Goal: Information Seeking & Learning: Learn about a topic

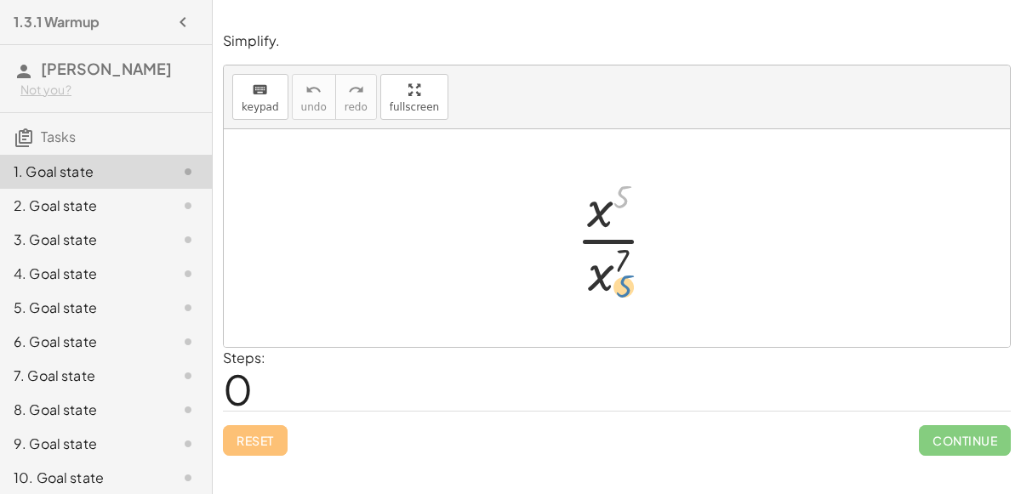
drag, startPoint x: 619, startPoint y: 198, endPoint x: 614, endPoint y: 272, distance: 74.2
click at [614, 272] on div at bounding box center [623, 238] width 111 height 131
drag, startPoint x: 609, startPoint y: 271, endPoint x: 623, endPoint y: 214, distance: 57.8
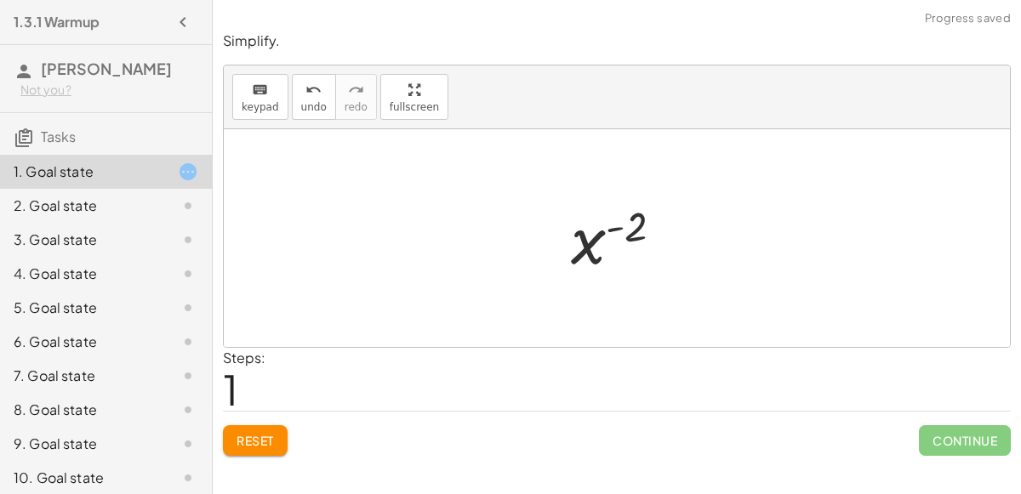
click at [609, 231] on div at bounding box center [623, 239] width 123 height 84
click at [618, 225] on div at bounding box center [623, 239] width 123 height 84
click at [596, 242] on div at bounding box center [623, 239] width 123 height 84
click at [659, 213] on div at bounding box center [623, 239] width 123 height 84
drag, startPoint x: 618, startPoint y: 225, endPoint x: 582, endPoint y: 271, distance: 57.5
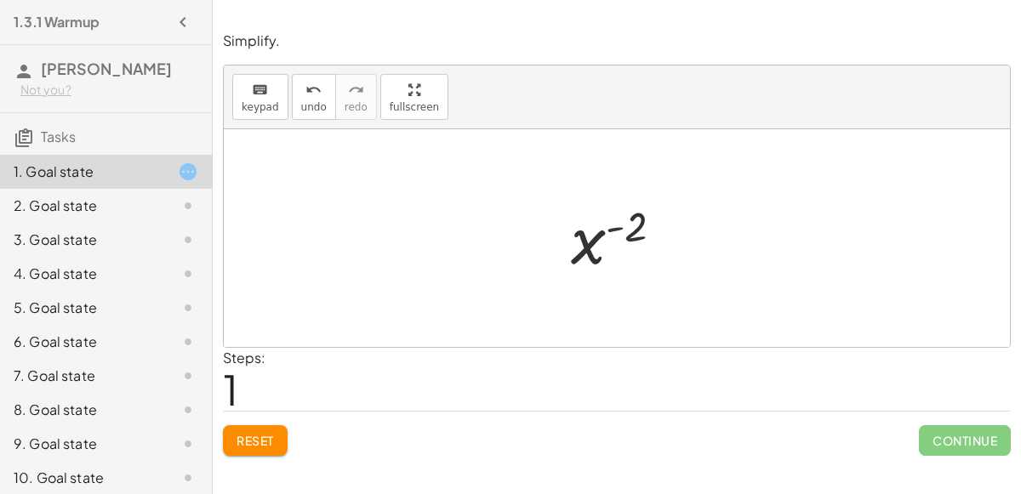
click at [582, 271] on div at bounding box center [623, 239] width 123 height 84
click at [272, 438] on span "Reset" at bounding box center [255, 440] width 37 height 15
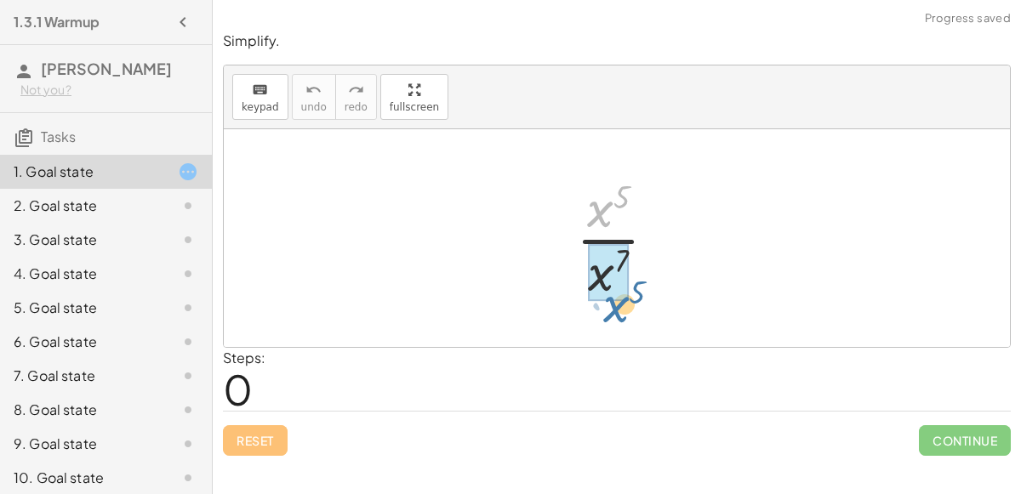
drag, startPoint x: 602, startPoint y: 203, endPoint x: 624, endPoint y: 259, distance: 59.6
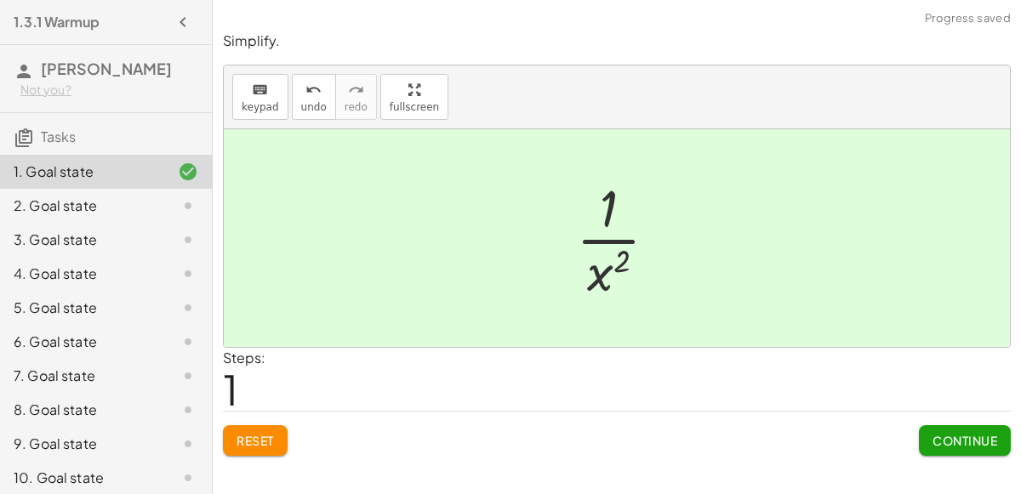
click at [623, 261] on div at bounding box center [624, 238] width 112 height 131
click at [946, 443] on span "Continue" at bounding box center [965, 440] width 65 height 15
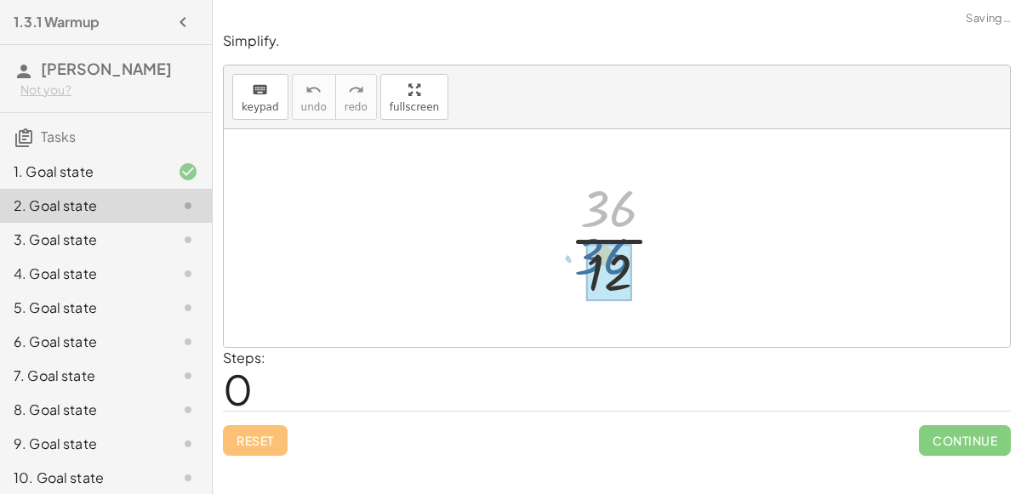
drag, startPoint x: 620, startPoint y: 207, endPoint x: 614, endPoint y: 254, distance: 48.0
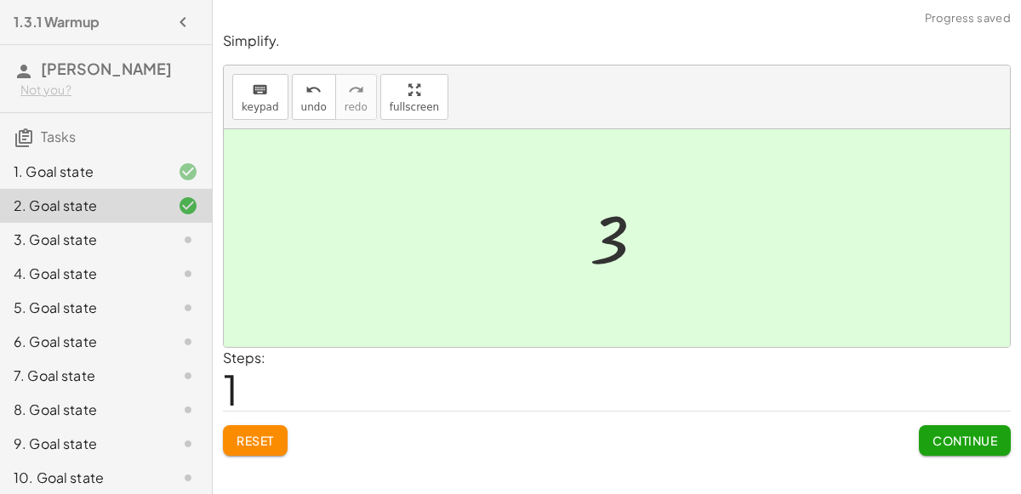
click at [939, 429] on button "Continue" at bounding box center [965, 440] width 92 height 31
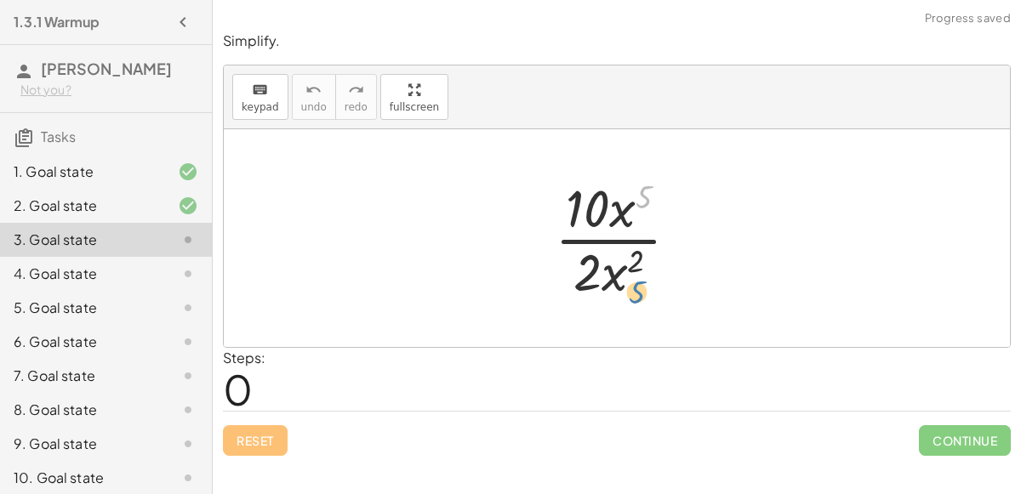
drag, startPoint x: 644, startPoint y: 191, endPoint x: 636, endPoint y: 273, distance: 82.0
click at [636, 273] on div at bounding box center [623, 238] width 155 height 131
drag, startPoint x: 624, startPoint y: 222, endPoint x: 627, endPoint y: 298, distance: 75.8
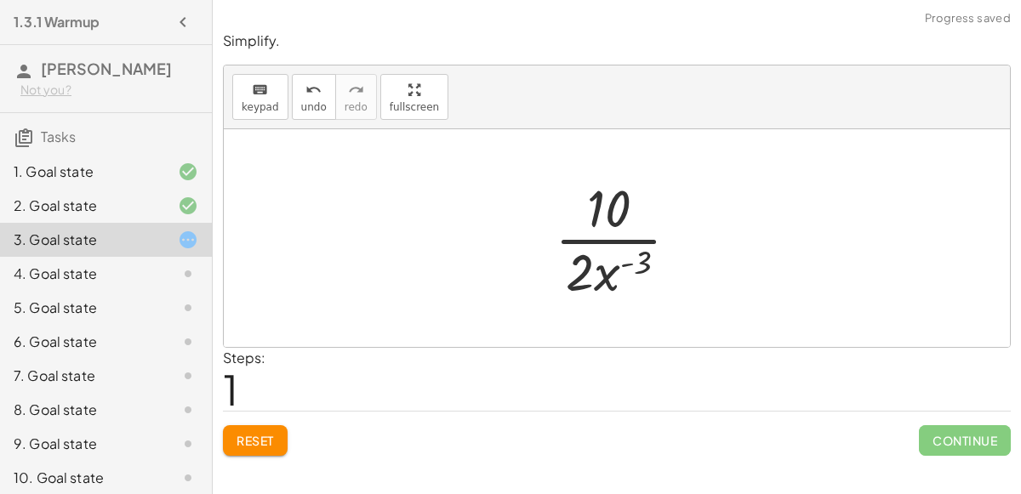
click at [630, 271] on div at bounding box center [623, 238] width 155 height 131
click at [631, 259] on div at bounding box center [623, 238] width 155 height 131
click at [608, 265] on div at bounding box center [623, 238] width 155 height 131
drag, startPoint x: 562, startPoint y: 271, endPoint x: 637, endPoint y: 204, distance: 100.6
click at [637, 204] on div at bounding box center [623, 238] width 155 height 131
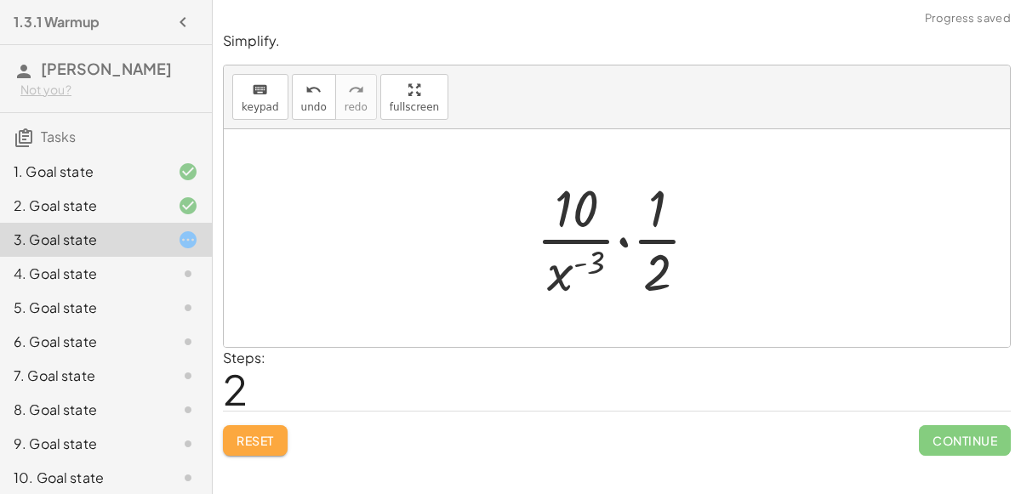
click at [267, 433] on span "Reset" at bounding box center [255, 440] width 37 height 15
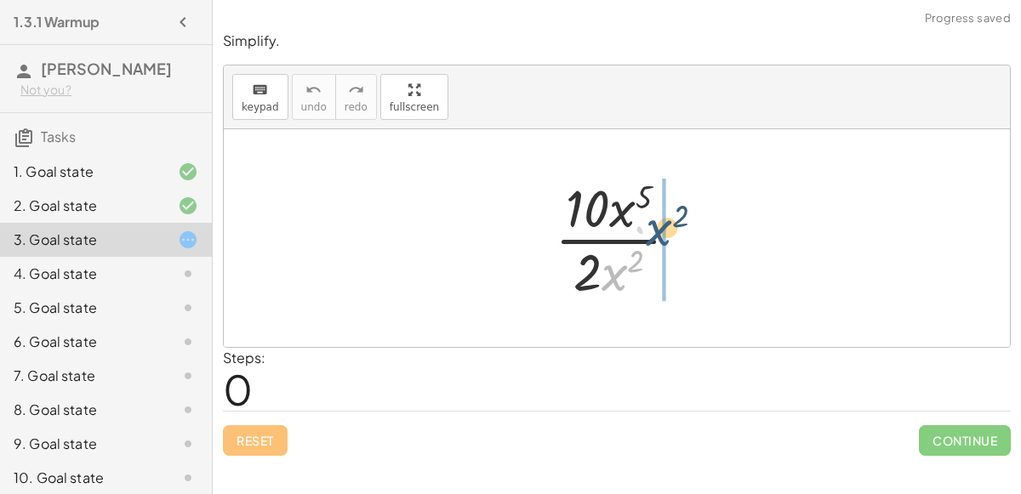
drag, startPoint x: 607, startPoint y: 277, endPoint x: 642, endPoint y: 235, distance: 54.9
click at [642, 235] on div at bounding box center [623, 238] width 155 height 131
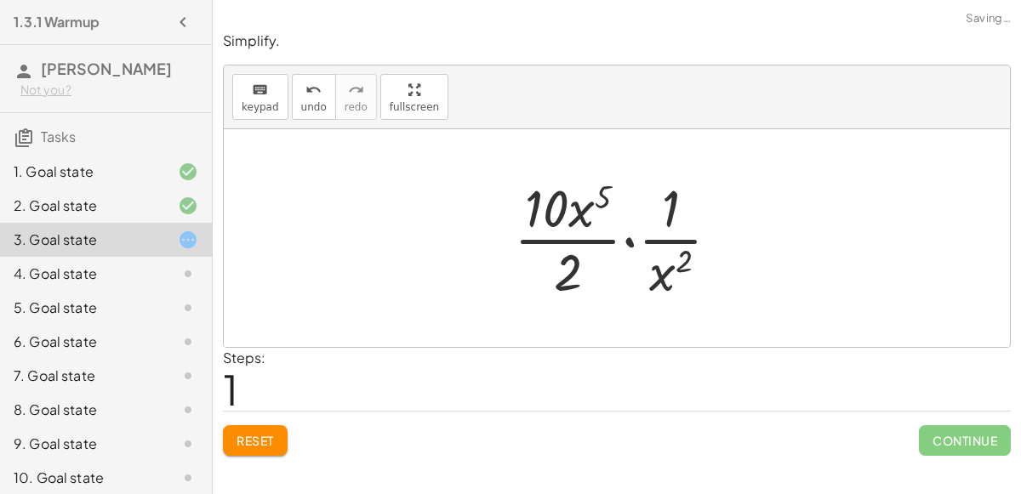
click at [266, 438] on span "Reset" at bounding box center [255, 440] width 37 height 15
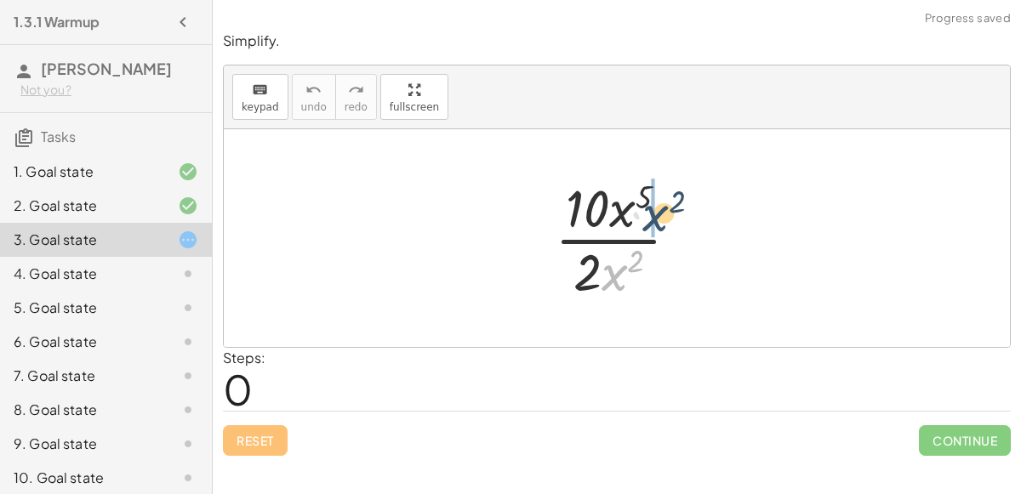
drag, startPoint x: 613, startPoint y: 273, endPoint x: 654, endPoint y: 213, distance: 73.4
click at [654, 213] on div at bounding box center [623, 238] width 155 height 131
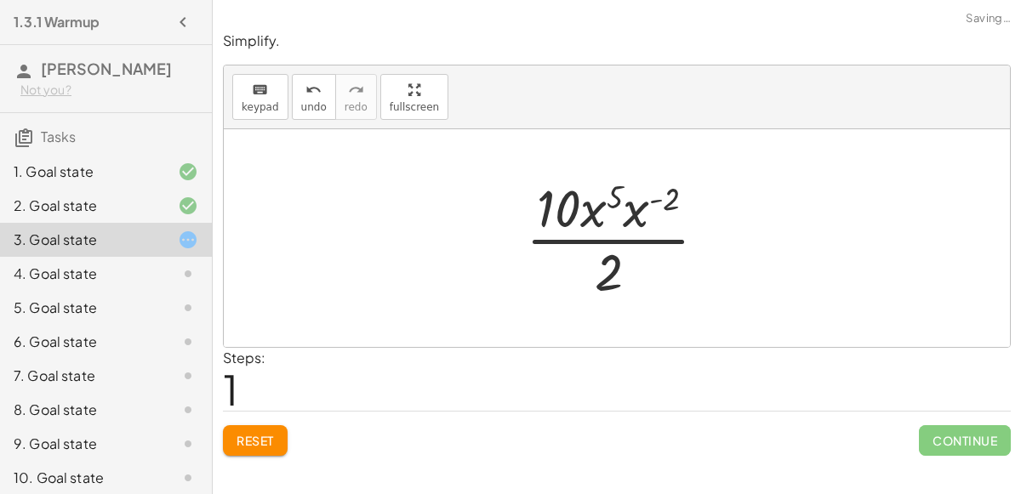
click at [656, 195] on div at bounding box center [623, 238] width 212 height 131
click at [626, 208] on div at bounding box center [623, 238] width 212 height 131
click at [609, 208] on div at bounding box center [623, 238] width 200 height 131
click at [637, 197] on div at bounding box center [623, 238] width 200 height 131
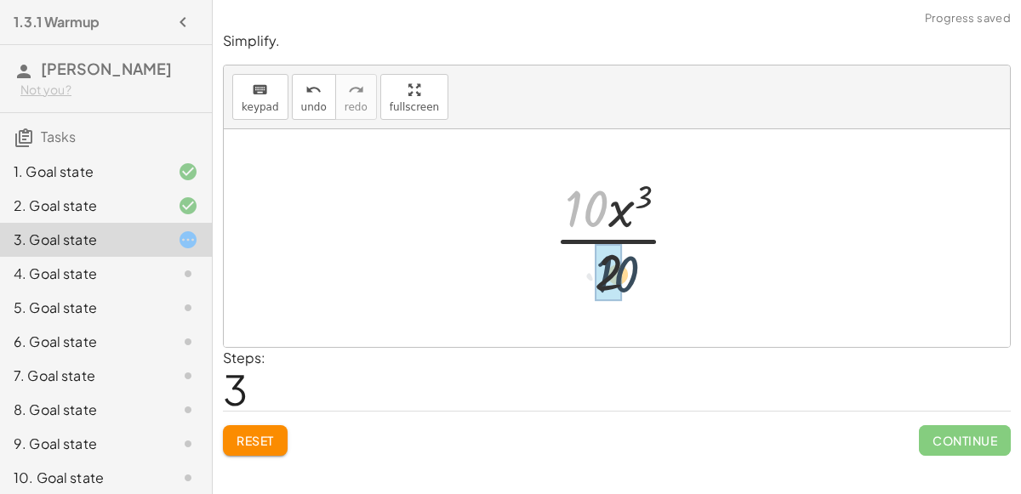
drag, startPoint x: 594, startPoint y: 210, endPoint x: 625, endPoint y: 277, distance: 73.1
click at [625, 277] on div at bounding box center [623, 238] width 156 height 131
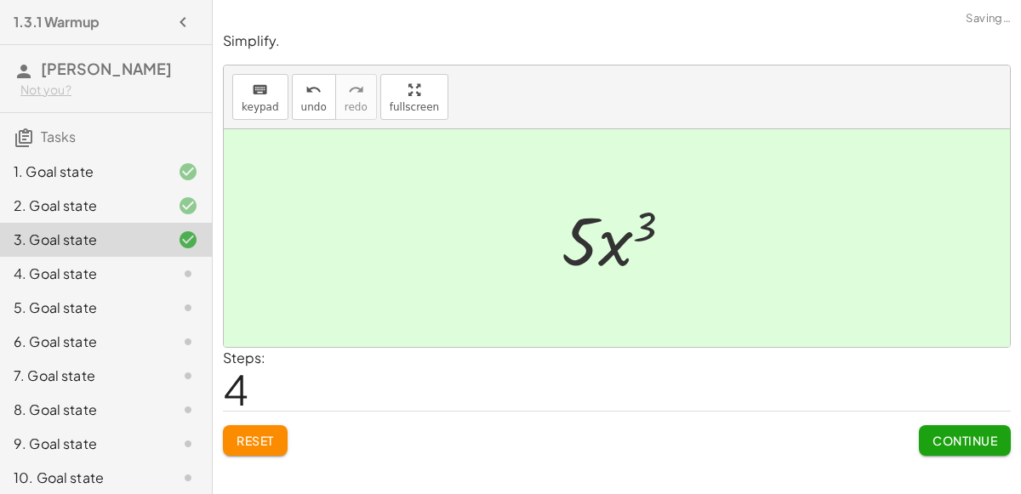
click at [942, 425] on button "Continue" at bounding box center [965, 440] width 92 height 31
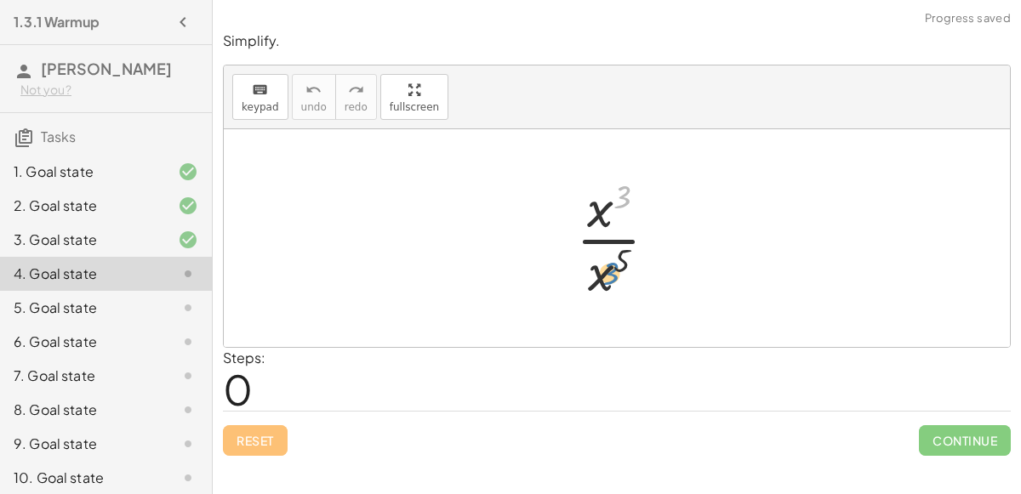
drag, startPoint x: 616, startPoint y: 198, endPoint x: 571, endPoint y: 269, distance: 83.8
click at [571, 269] on div at bounding box center [624, 238] width 112 height 131
drag, startPoint x: 594, startPoint y: 277, endPoint x: 620, endPoint y: 220, distance: 62.8
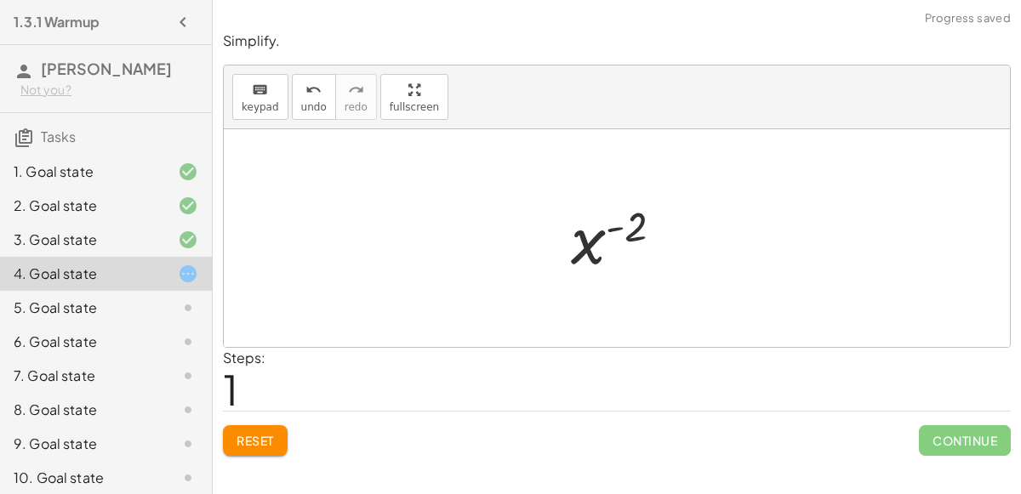
click at [600, 220] on div at bounding box center [623, 239] width 123 height 84
click at [609, 225] on div at bounding box center [623, 239] width 123 height 84
click at [575, 252] on div at bounding box center [623, 239] width 123 height 84
click at [273, 433] on span "Reset" at bounding box center [255, 440] width 37 height 15
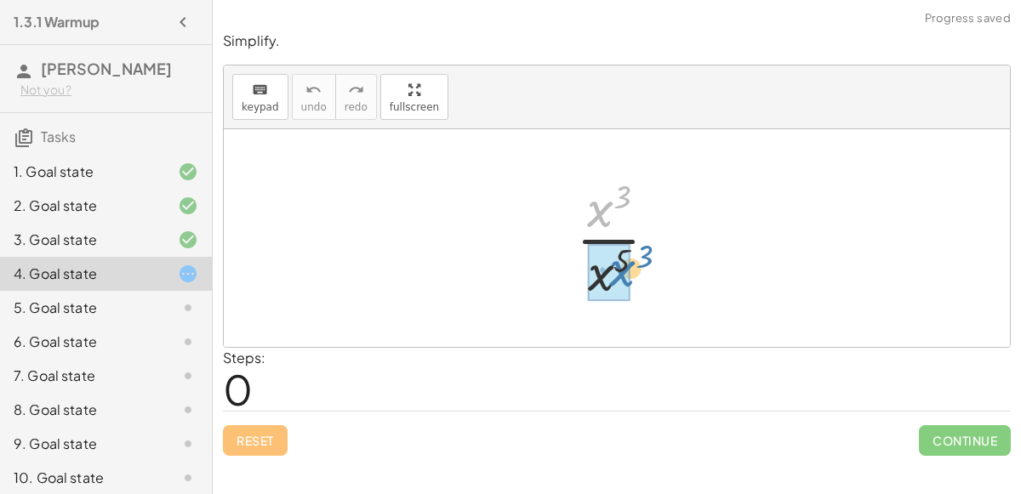
drag, startPoint x: 602, startPoint y: 220, endPoint x: 623, endPoint y: 278, distance: 62.4
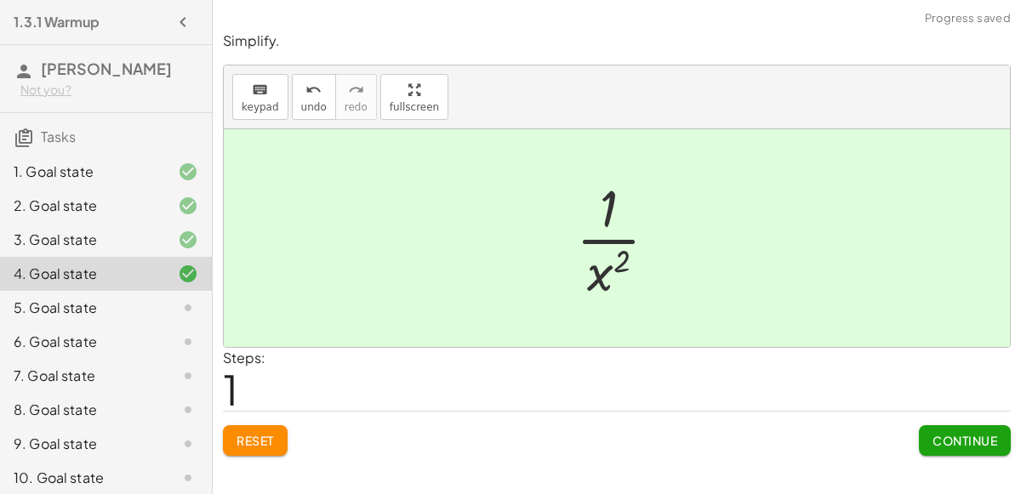
click at [615, 263] on div at bounding box center [624, 238] width 112 height 131
click at [916, 432] on div "Reset Continue" at bounding box center [617, 433] width 788 height 45
click at [953, 445] on span "Continue" at bounding box center [965, 440] width 65 height 15
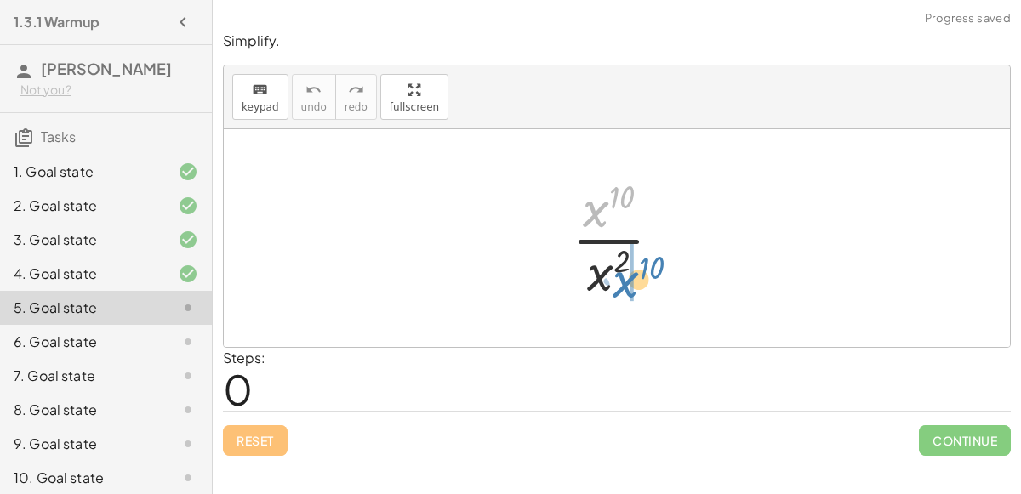
drag, startPoint x: 598, startPoint y: 204, endPoint x: 629, endPoint y: 273, distance: 75.4
click at [629, 273] on div at bounding box center [623, 238] width 121 height 131
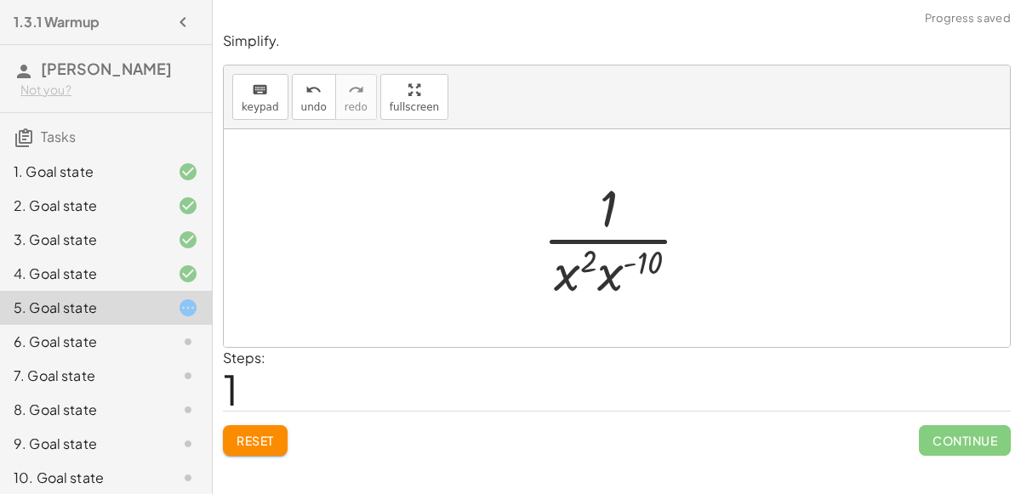
click at [634, 249] on div at bounding box center [623, 238] width 178 height 131
click at [631, 260] on div at bounding box center [623, 238] width 178 height 131
click at [613, 274] on div at bounding box center [623, 238] width 178 height 131
click at [619, 260] on div at bounding box center [623, 238] width 167 height 131
click at [618, 262] on div at bounding box center [624, 238] width 128 height 131
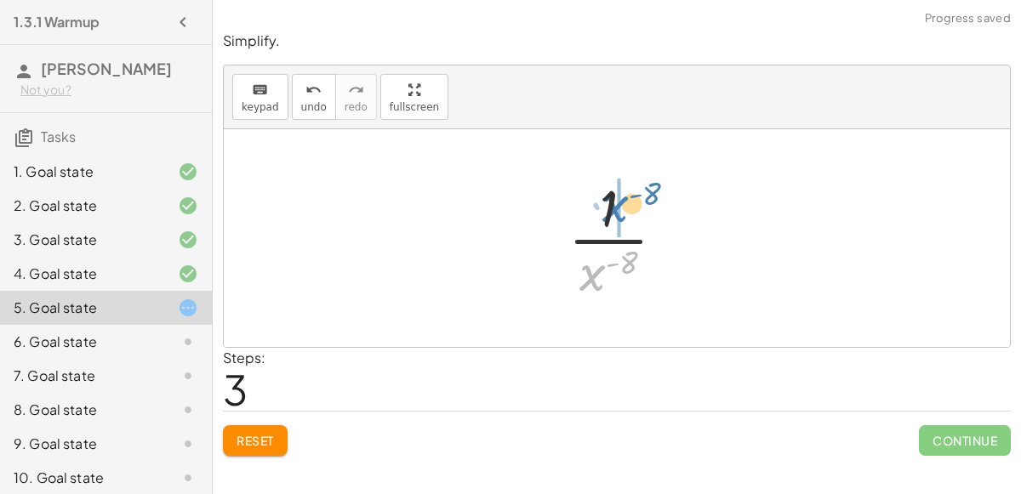
drag, startPoint x: 572, startPoint y: 283, endPoint x: 593, endPoint y: 215, distance: 71.3
click at [593, 215] on div at bounding box center [624, 238] width 128 height 131
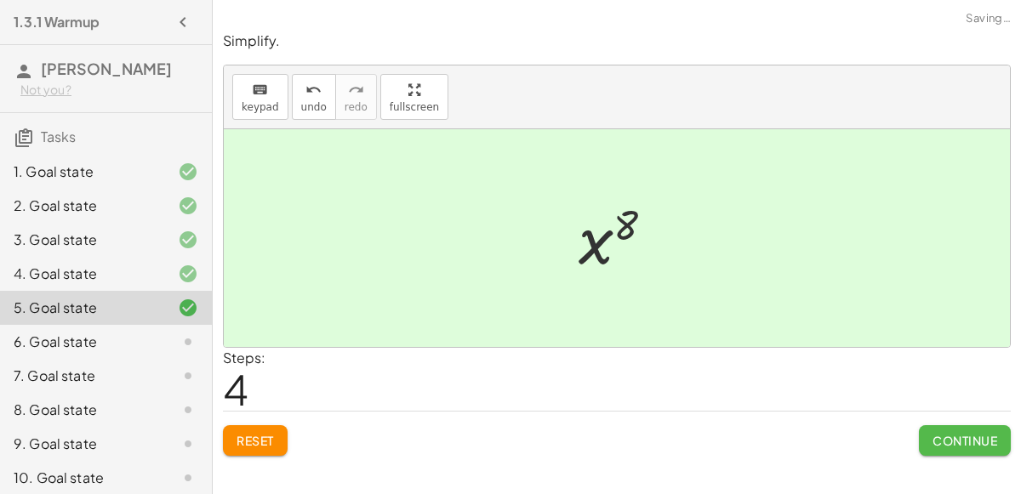
click at [978, 440] on span "Continue" at bounding box center [965, 440] width 65 height 15
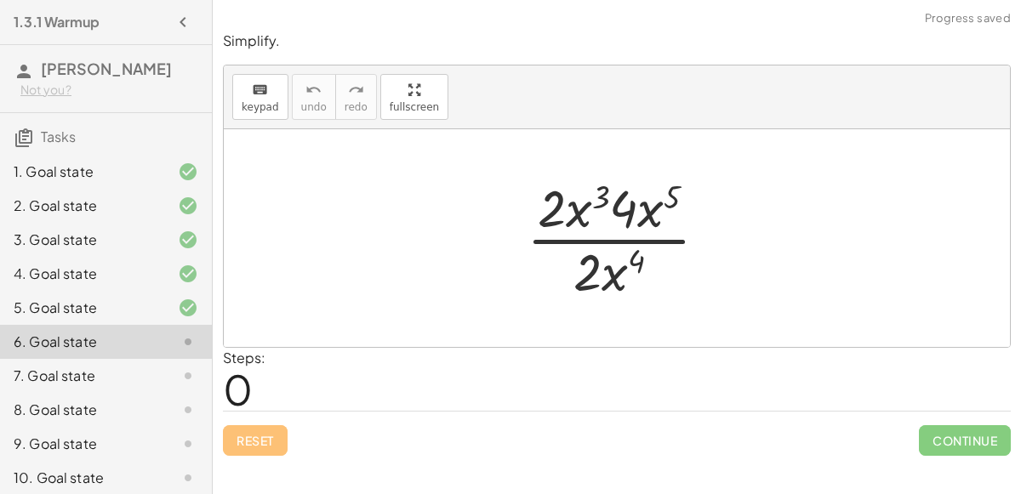
click at [563, 213] on div at bounding box center [624, 238] width 212 height 131
click at [639, 211] on div at bounding box center [624, 238] width 212 height 131
drag, startPoint x: 637, startPoint y: 211, endPoint x: 619, endPoint y: 278, distance: 69.8
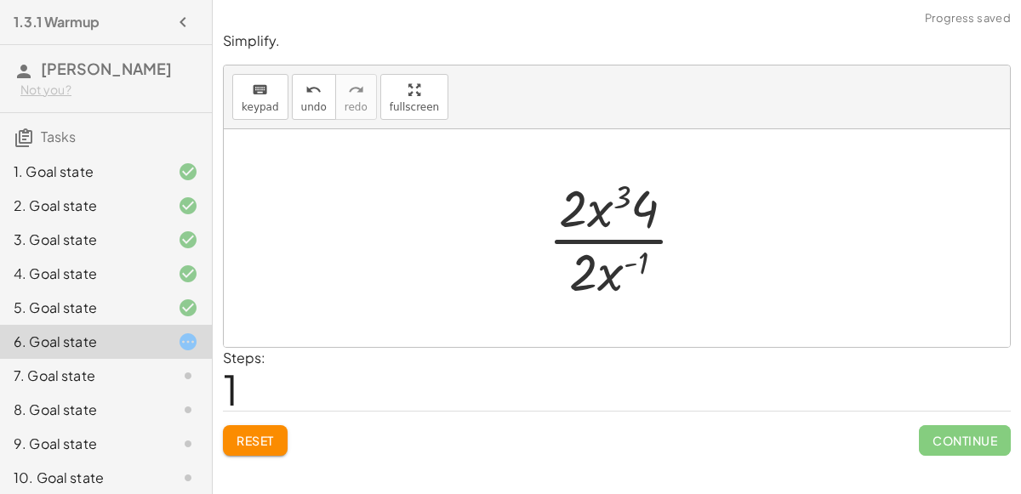
click at [602, 270] on div at bounding box center [623, 238] width 168 height 131
click at [635, 254] on div at bounding box center [623, 238] width 168 height 131
drag, startPoint x: 595, startPoint y: 206, endPoint x: 616, endPoint y: 280, distance: 77.0
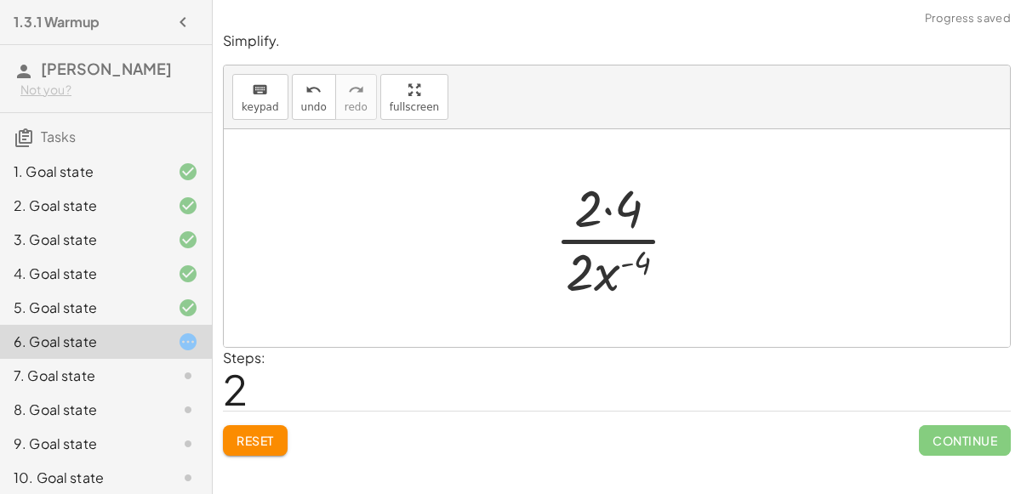
click at [609, 204] on div at bounding box center [623, 238] width 154 height 131
drag, startPoint x: 599, startPoint y: 279, endPoint x: 625, endPoint y: 212, distance: 72.2
click at [609, 203] on div at bounding box center [623, 238] width 143 height 131
click at [638, 186] on div at bounding box center [623, 238] width 143 height 131
click at [587, 205] on div at bounding box center [623, 238] width 143 height 131
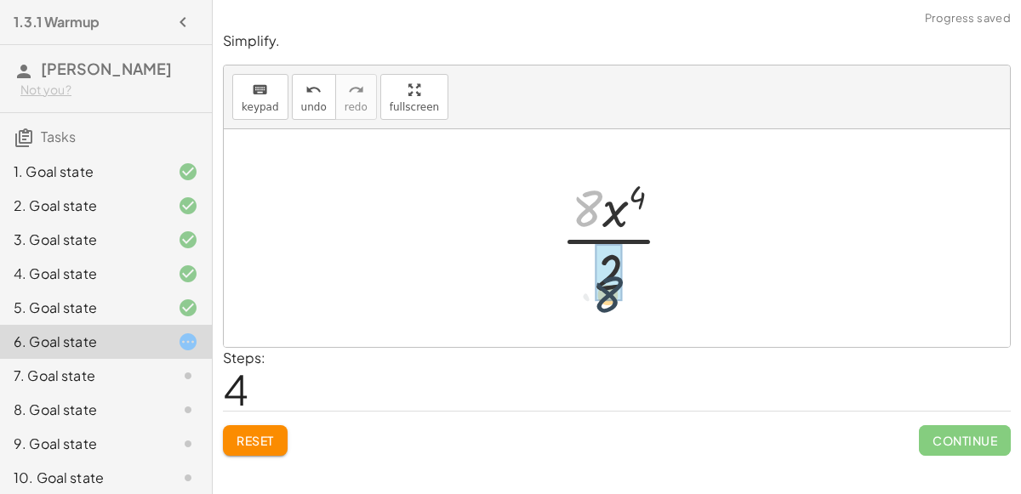
drag, startPoint x: 589, startPoint y: 204, endPoint x: 608, endPoint y: 292, distance: 89.8
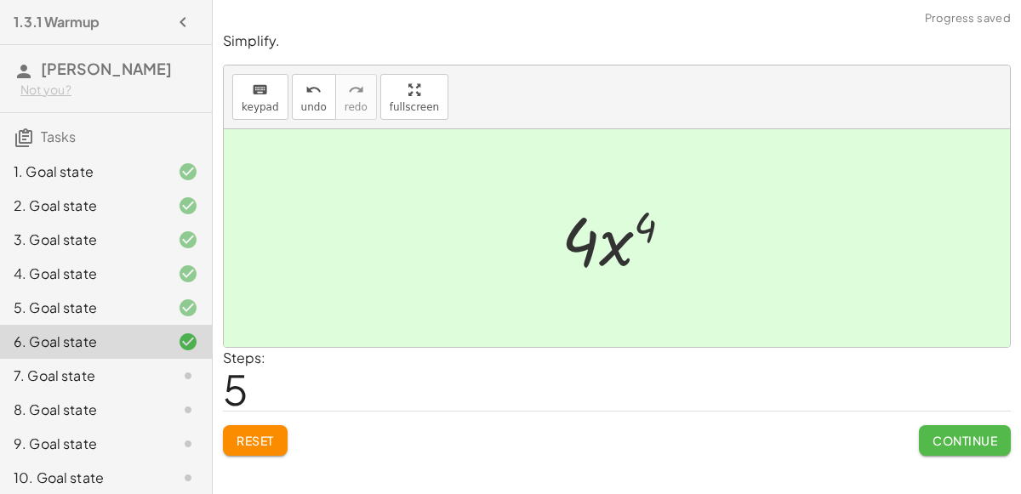
click at [939, 431] on button "Continue" at bounding box center [965, 440] width 92 height 31
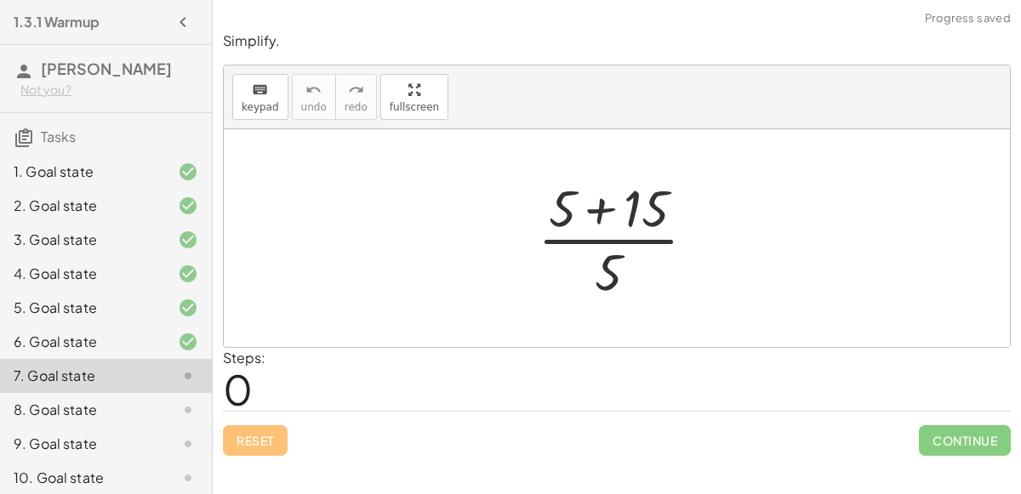
click at [591, 224] on div at bounding box center [623, 238] width 189 height 131
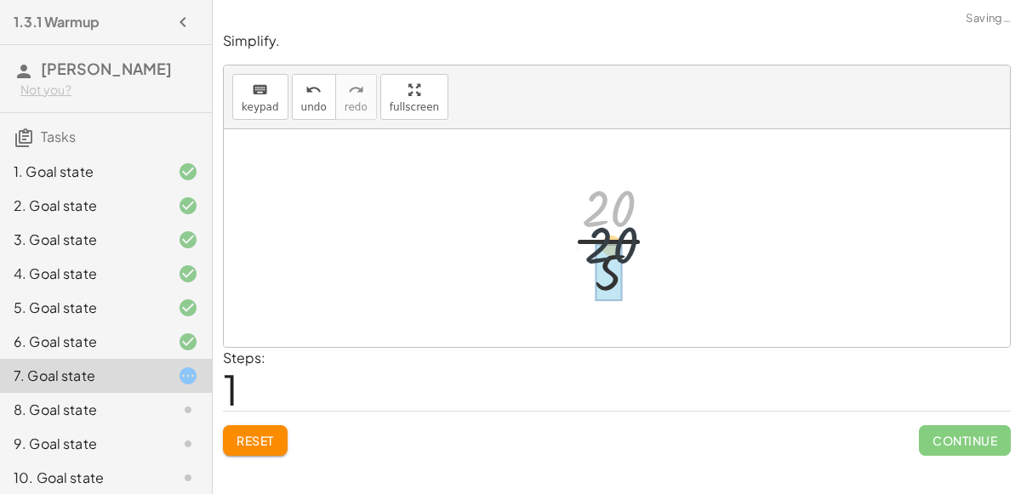
drag, startPoint x: 613, startPoint y: 195, endPoint x: 614, endPoint y: 243, distance: 47.7
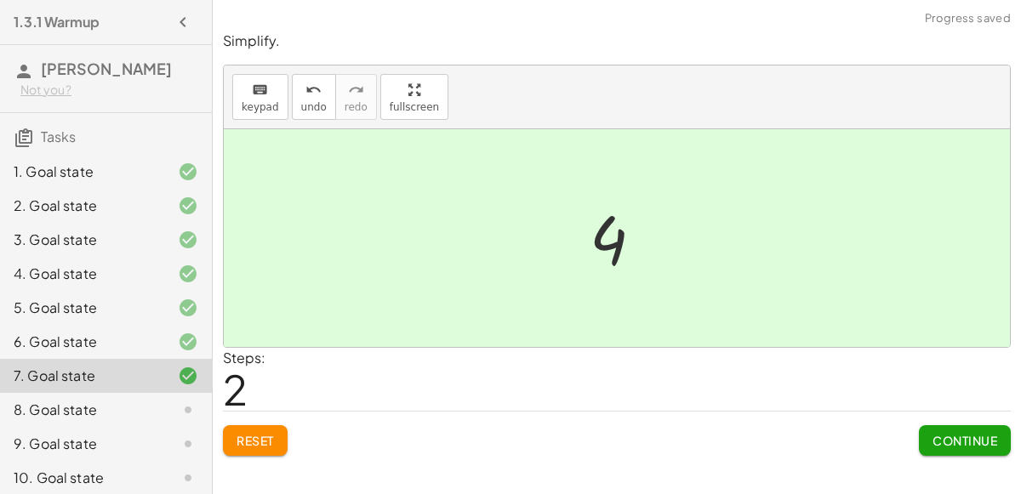
click at [953, 436] on span "Continue" at bounding box center [965, 440] width 65 height 15
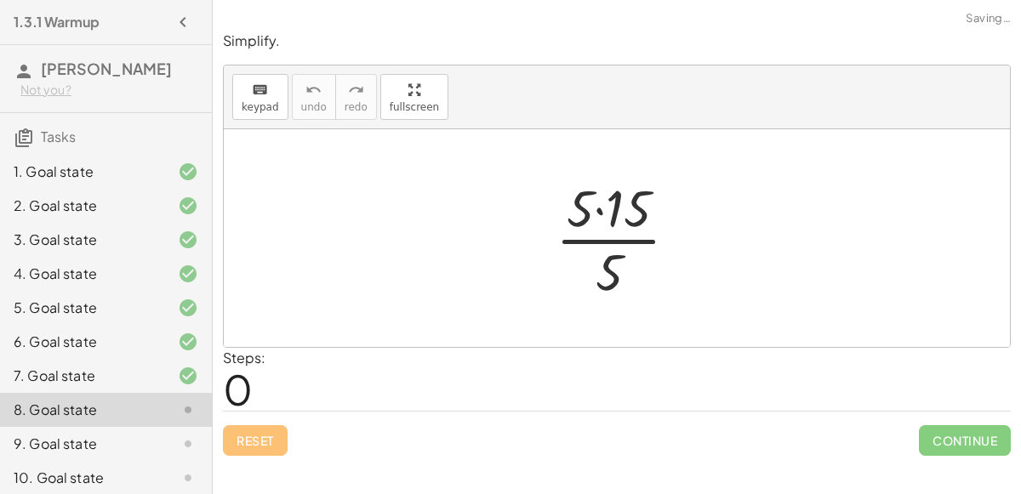
click at [602, 210] on div at bounding box center [623, 238] width 153 height 131
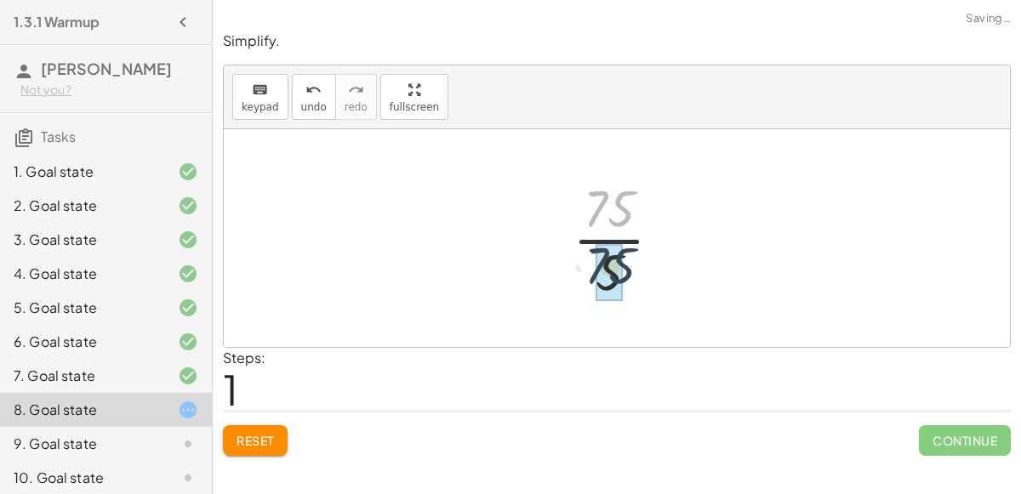
drag, startPoint x: 599, startPoint y: 203, endPoint x: 596, endPoint y: 258, distance: 54.5
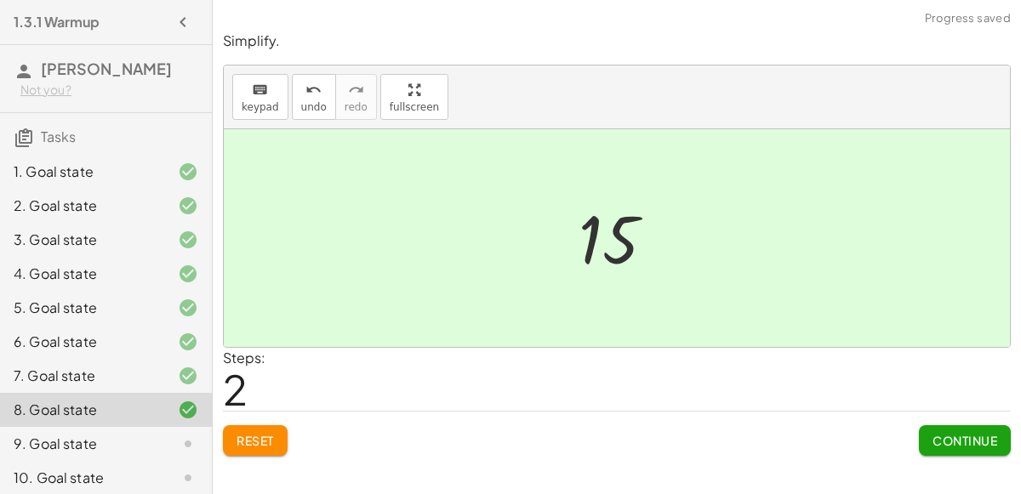
click at [927, 430] on button "Continue" at bounding box center [965, 440] width 92 height 31
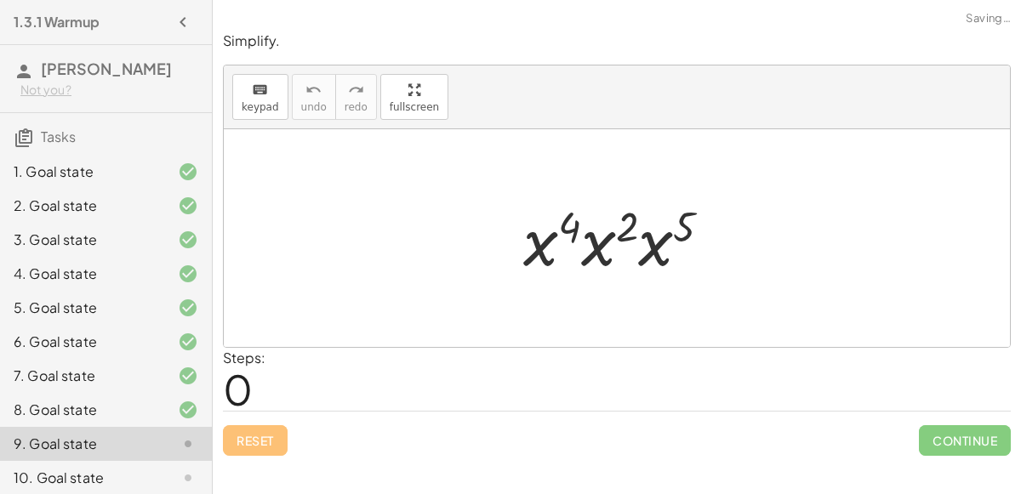
click at [564, 215] on div at bounding box center [624, 239] width 219 height 88
drag, startPoint x: 564, startPoint y: 215, endPoint x: 641, endPoint y: 216, distance: 76.6
click at [641, 216] on div at bounding box center [624, 239] width 219 height 88
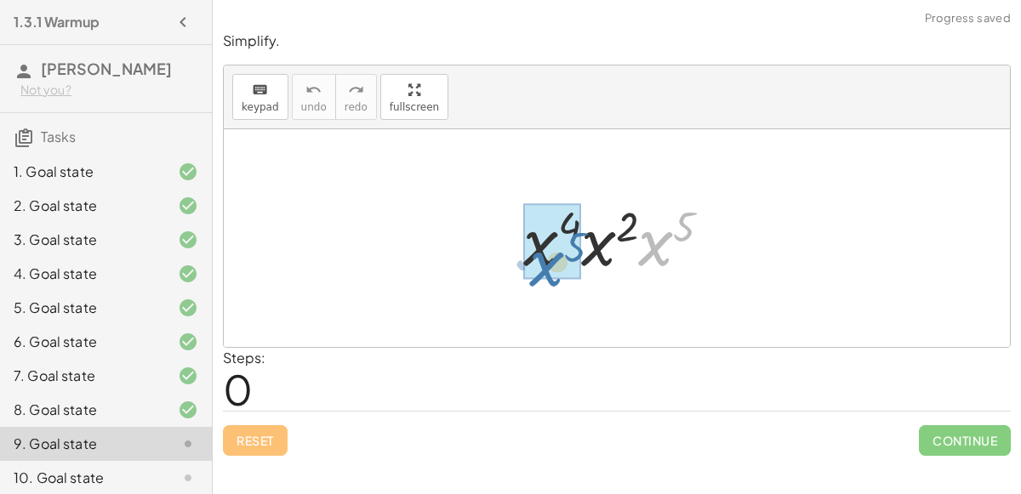
drag, startPoint x: 665, startPoint y: 237, endPoint x: 591, endPoint y: 258, distance: 76.2
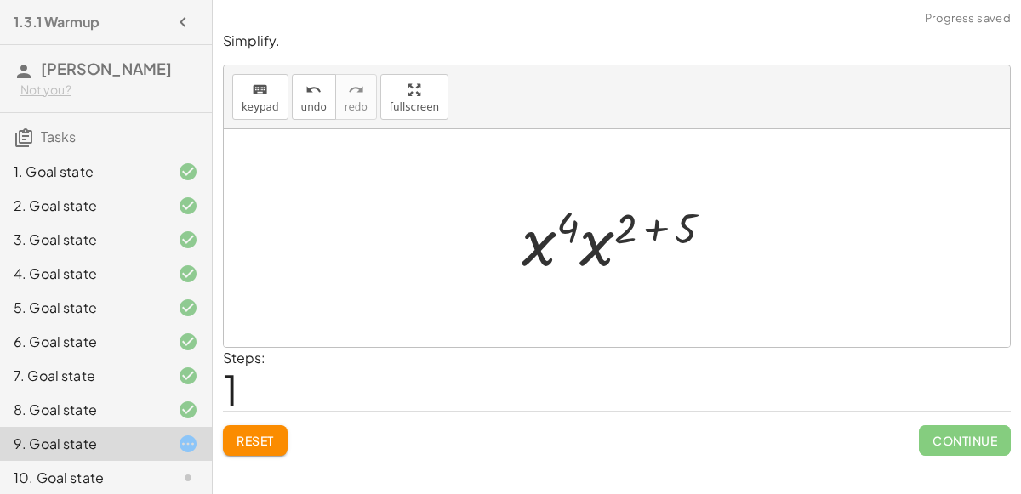
click at [664, 231] on div at bounding box center [624, 239] width 222 height 88
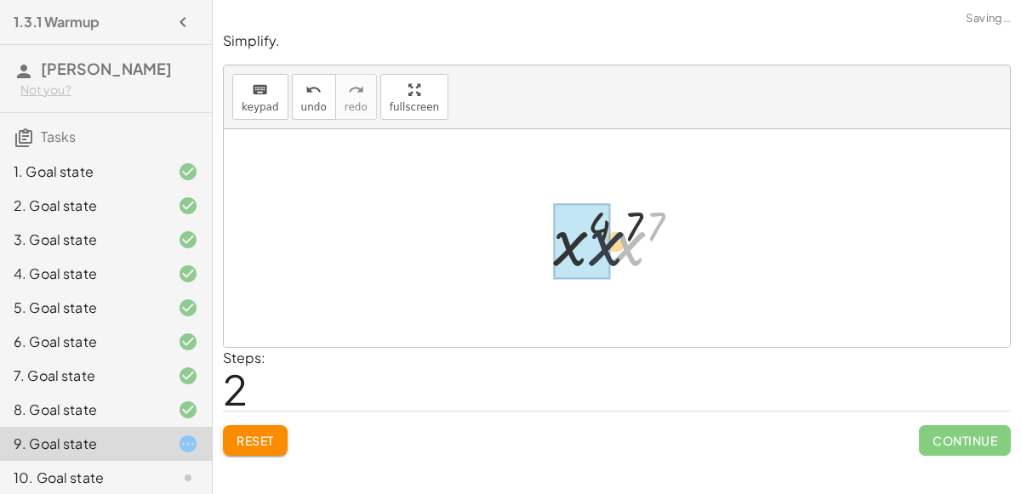
drag, startPoint x: 626, startPoint y: 249, endPoint x: 581, endPoint y: 251, distance: 45.1
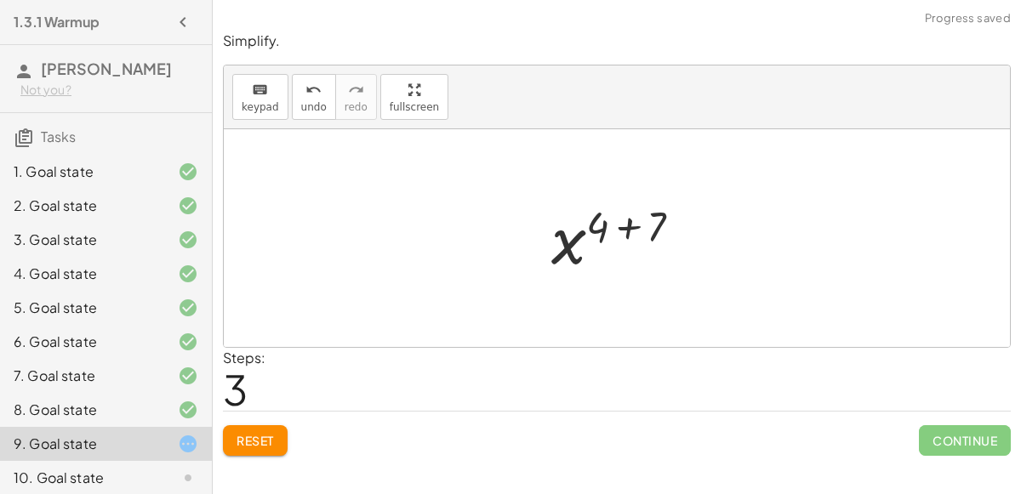
click at [642, 226] on div at bounding box center [624, 239] width 162 height 84
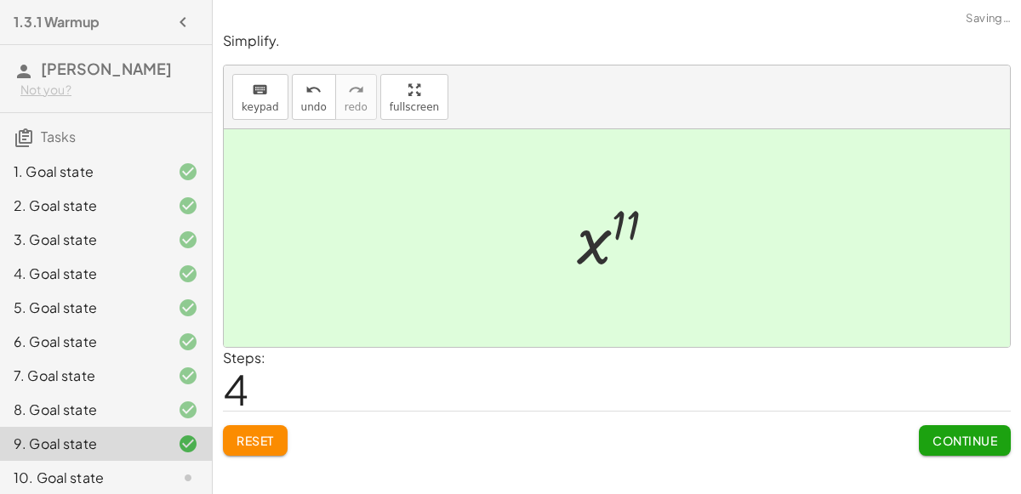
click at [945, 437] on span "Continue" at bounding box center [965, 440] width 65 height 15
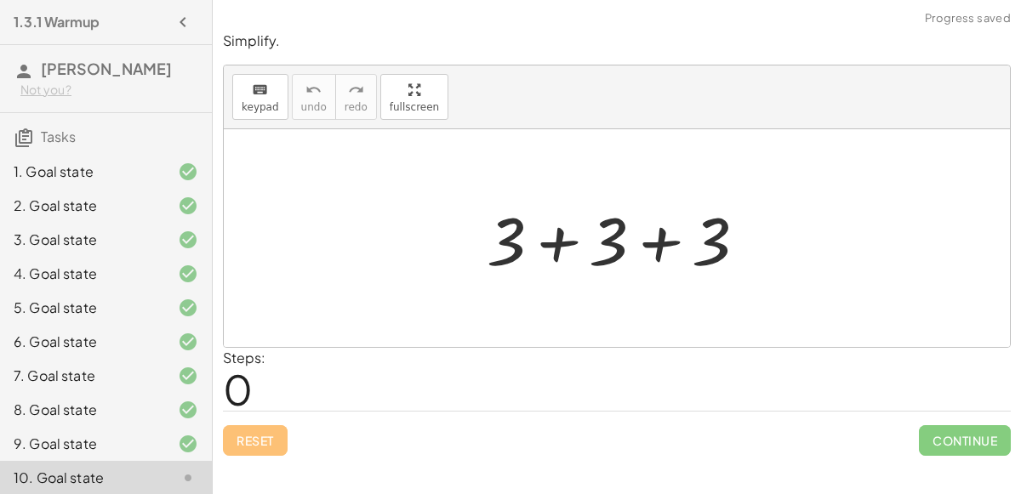
click at [533, 251] on div at bounding box center [623, 239] width 290 height 88
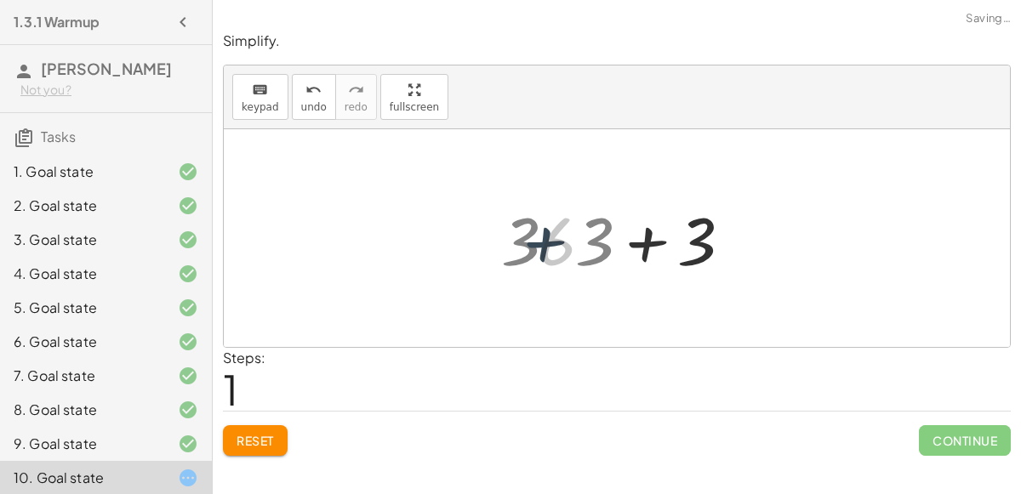
click at [568, 230] on div at bounding box center [623, 239] width 187 height 88
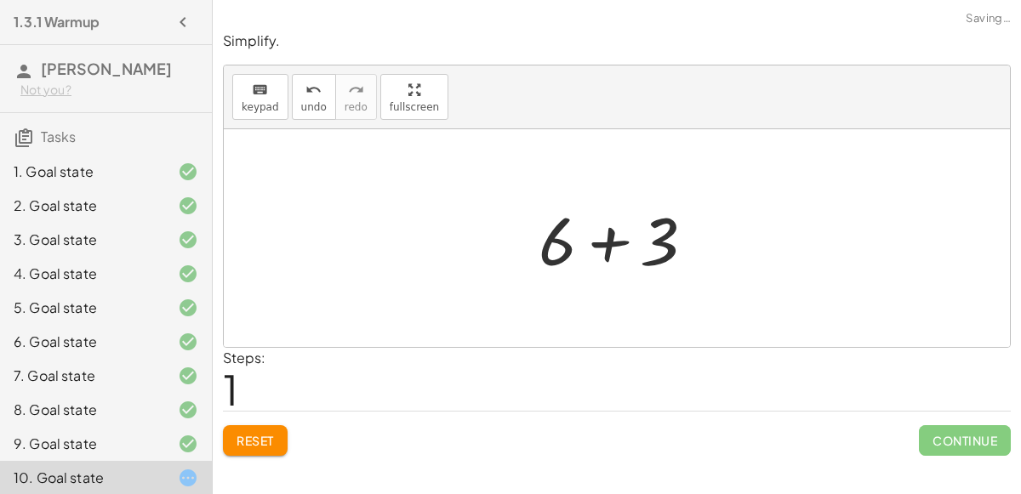
click at [581, 232] on div at bounding box center [623, 239] width 187 height 88
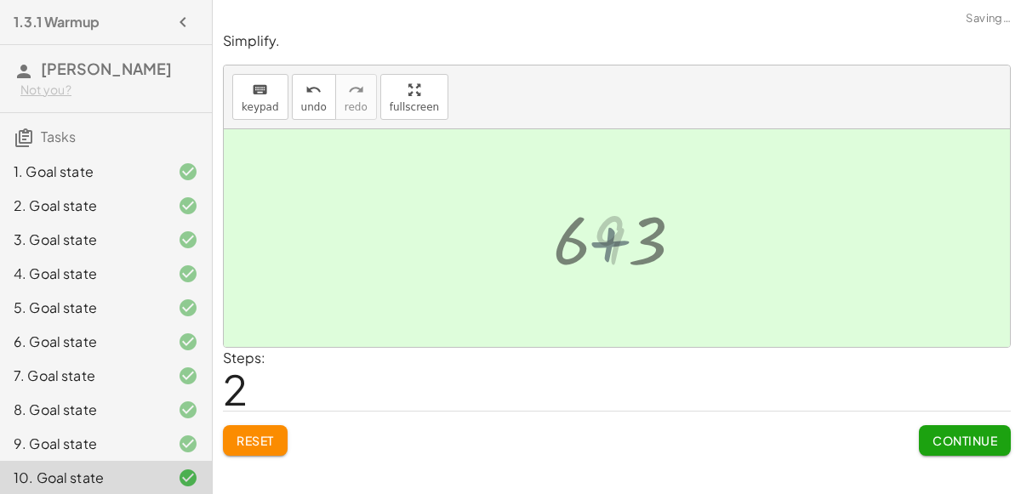
click at [598, 235] on div at bounding box center [624, 239] width 80 height 84
click at [962, 441] on span "Continue" at bounding box center [965, 440] width 65 height 15
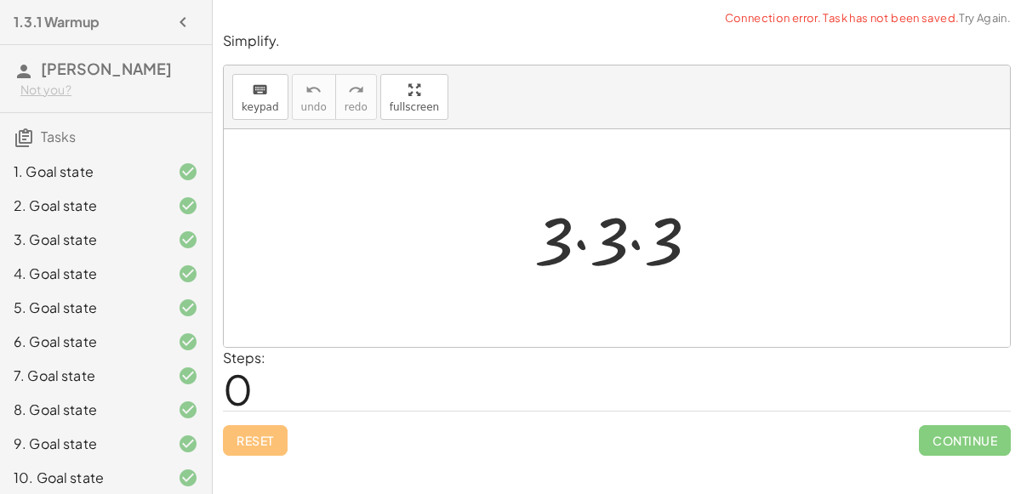
click at [569, 236] on div at bounding box center [624, 239] width 196 height 88
click at [584, 237] on div at bounding box center [624, 239] width 196 height 88
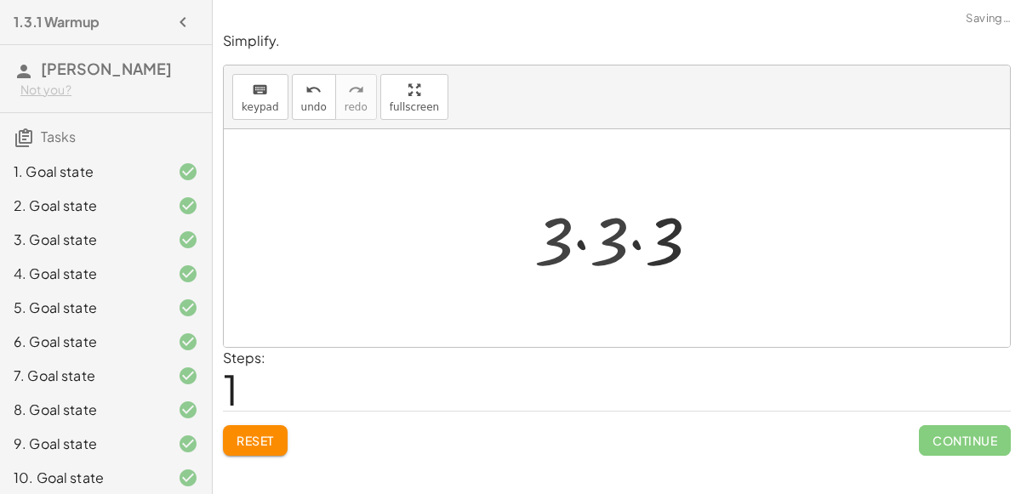
click at [584, 237] on div at bounding box center [624, 239] width 135 height 88
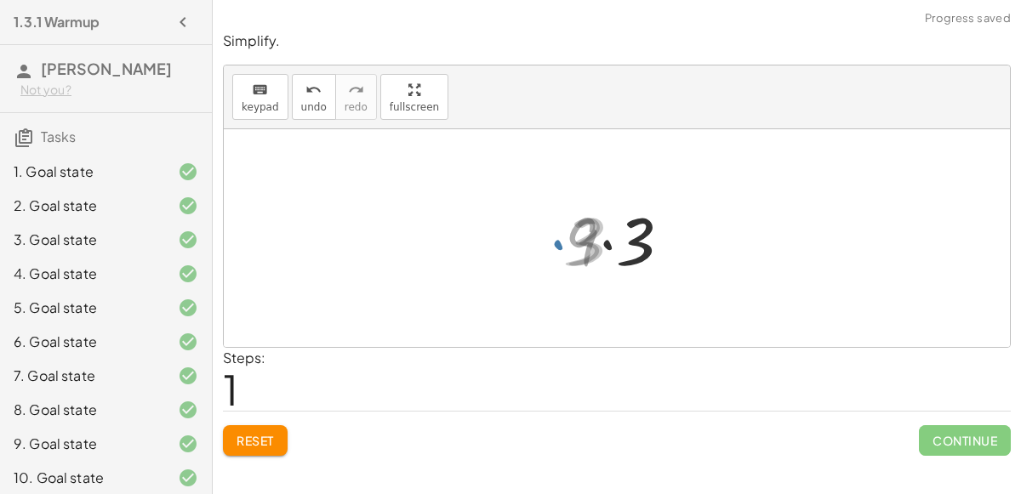
click at [584, 237] on div at bounding box center [624, 239] width 135 height 88
click at [605, 239] on div at bounding box center [624, 239] width 135 height 88
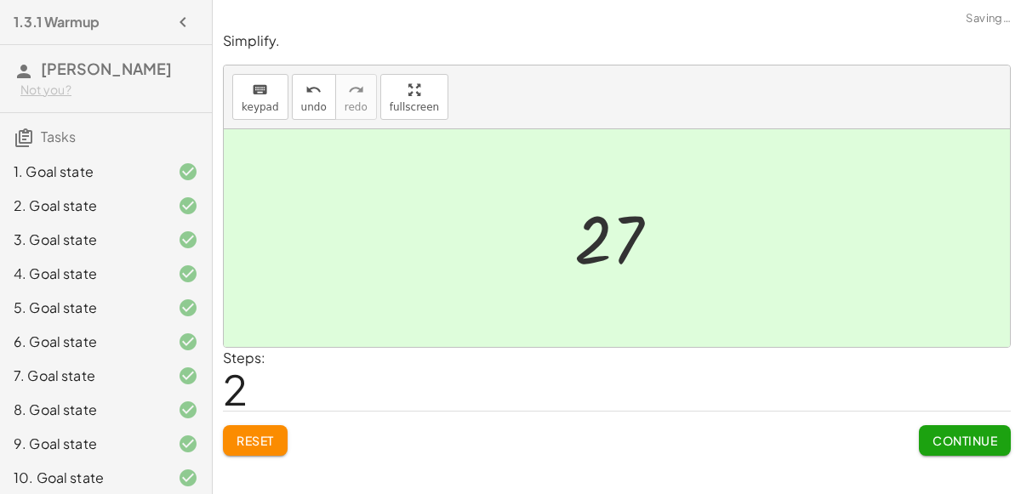
click at [945, 440] on span "Continue" at bounding box center [965, 440] width 65 height 15
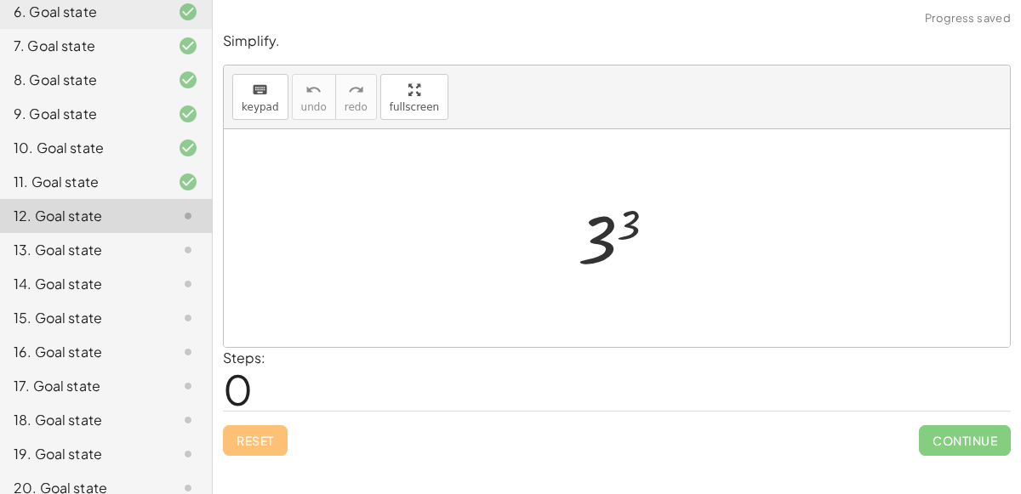
scroll to position [317, 0]
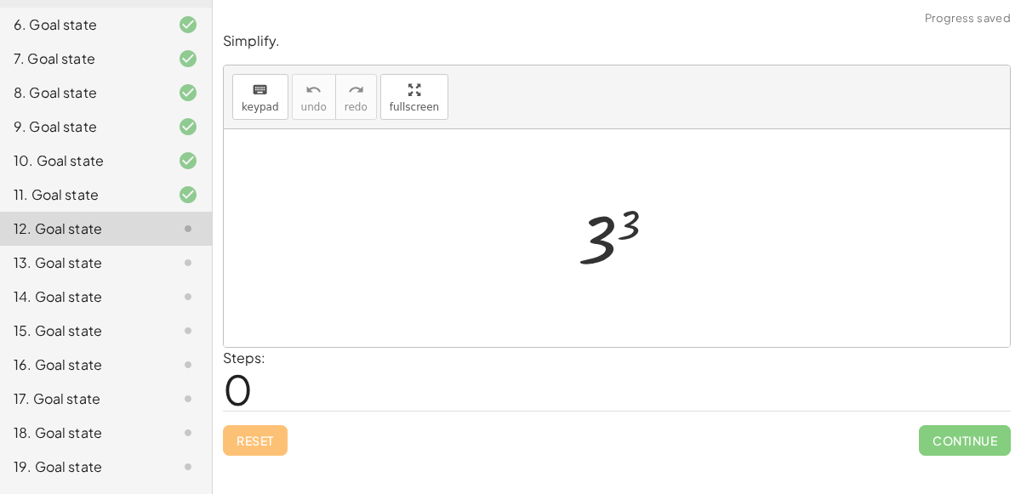
click at [610, 221] on div at bounding box center [623, 239] width 109 height 84
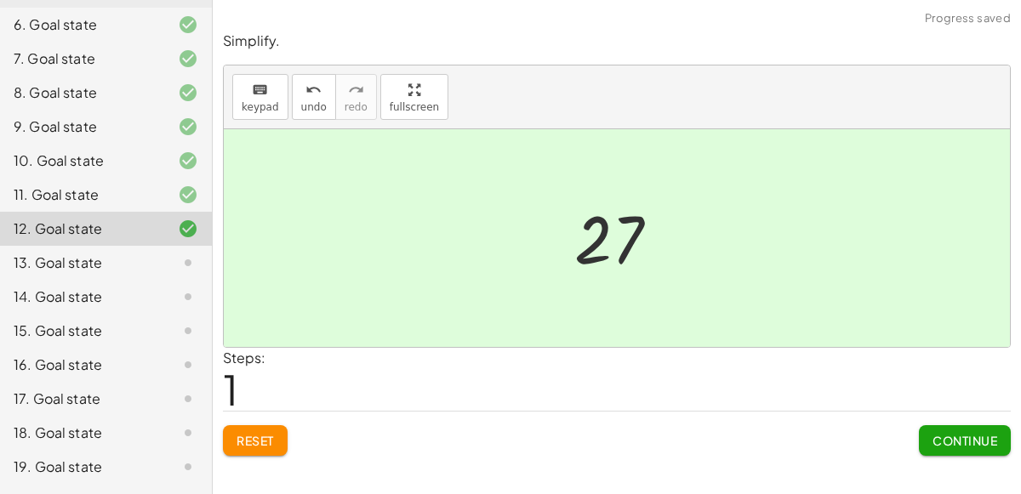
click at [941, 441] on span "Continue" at bounding box center [965, 440] width 65 height 15
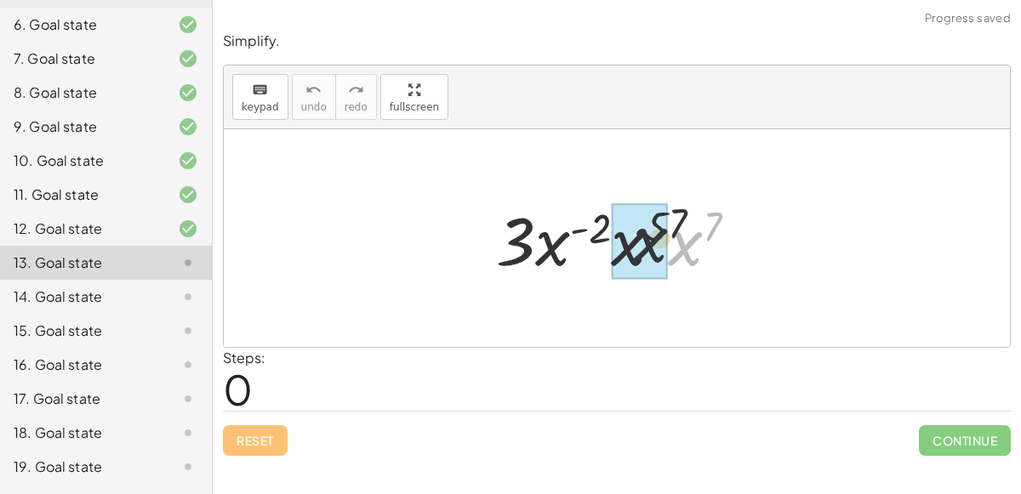
drag, startPoint x: 683, startPoint y: 254, endPoint x: 633, endPoint y: 248, distance: 50.5
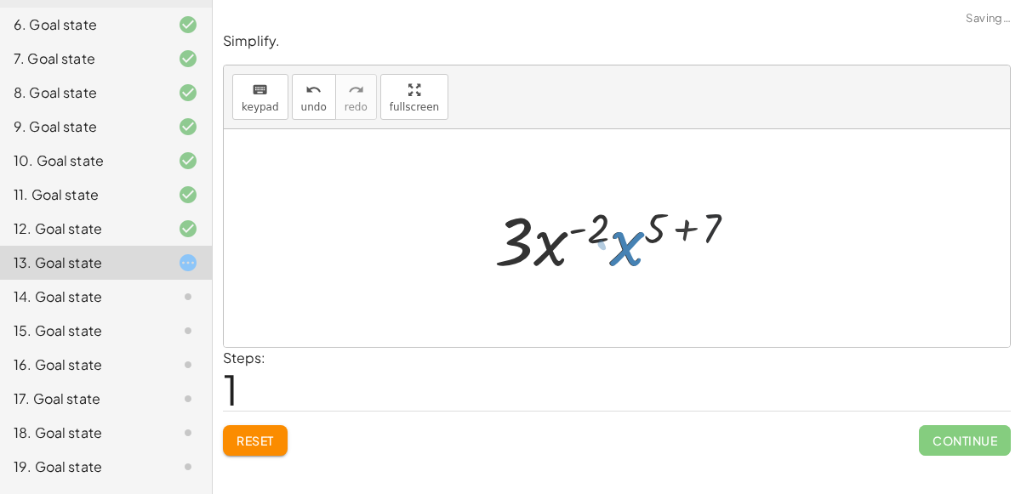
click at [688, 231] on div at bounding box center [624, 239] width 276 height 88
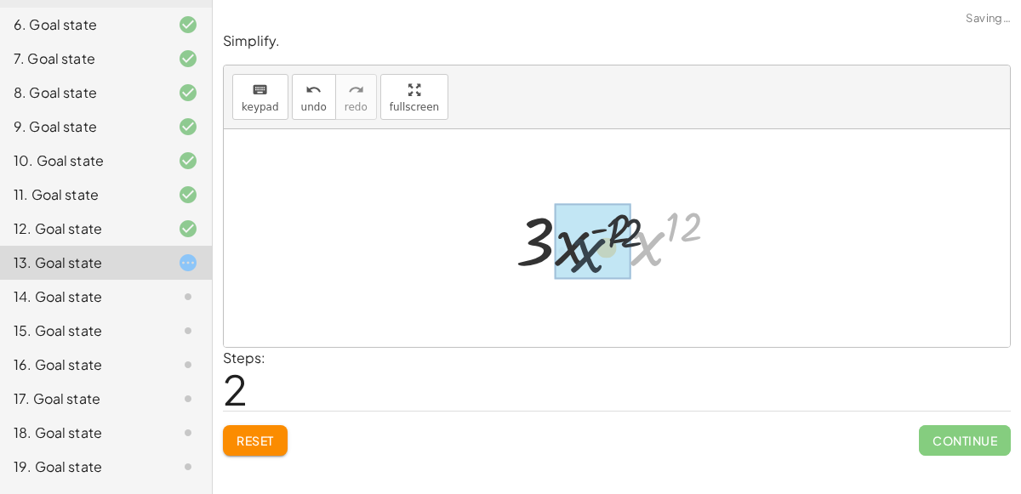
drag, startPoint x: 633, startPoint y: 228, endPoint x: 562, endPoint y: 236, distance: 71.0
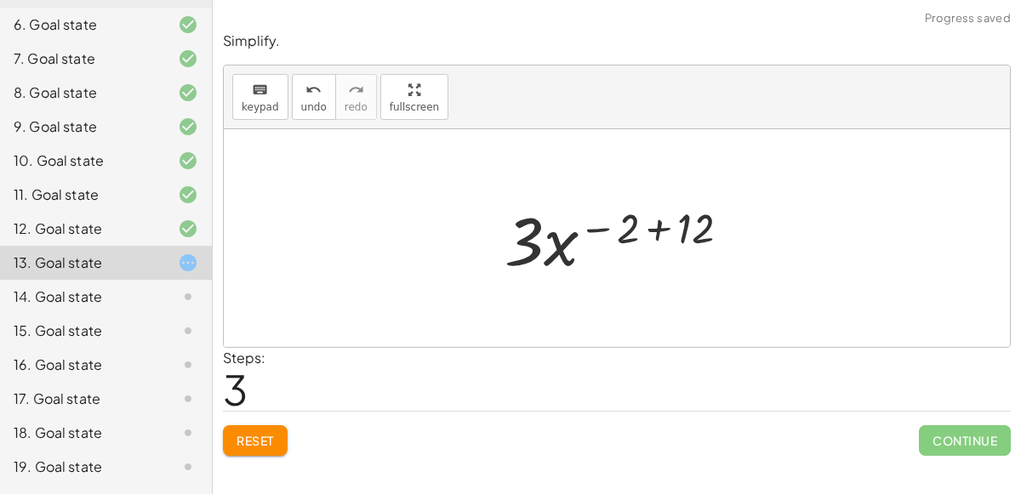
click at [669, 224] on div at bounding box center [624, 239] width 256 height 88
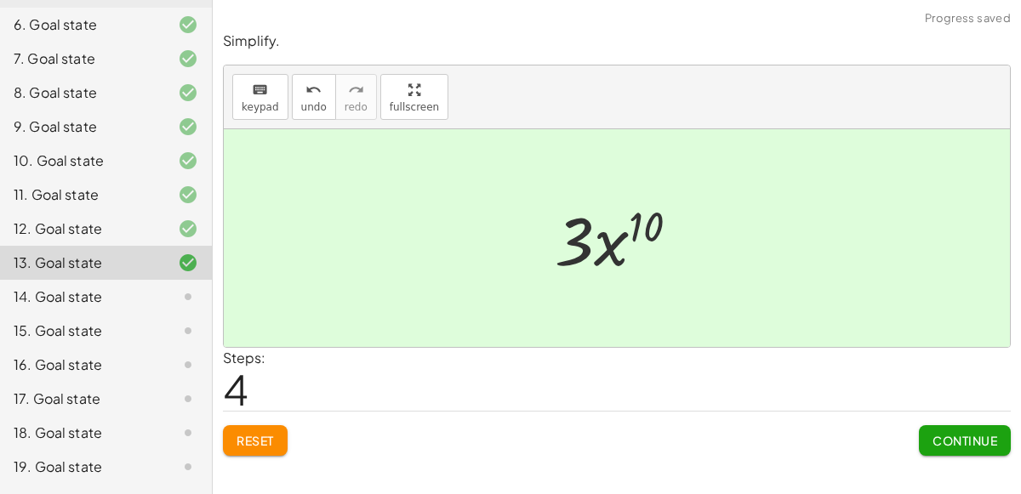
click at [980, 449] on button "Continue" at bounding box center [965, 440] width 92 height 31
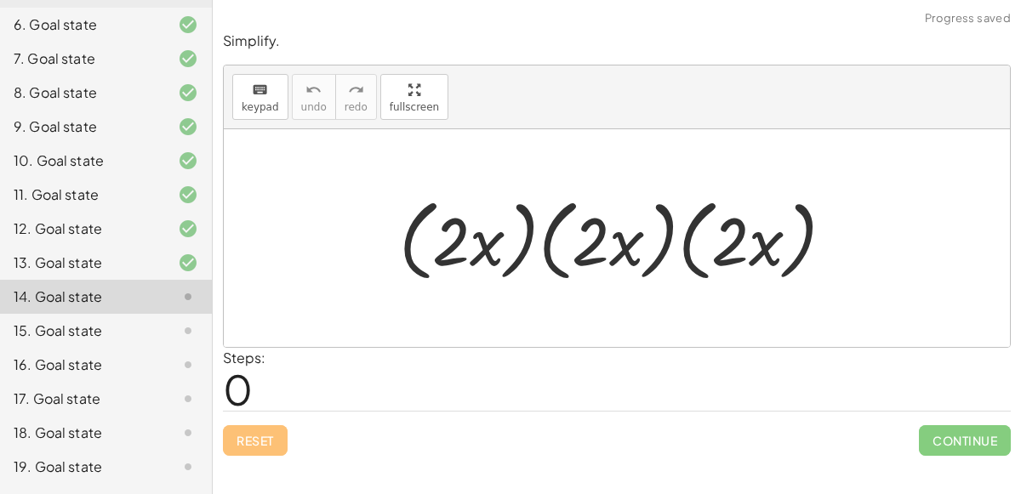
click at [477, 243] on div at bounding box center [624, 239] width 466 height 98
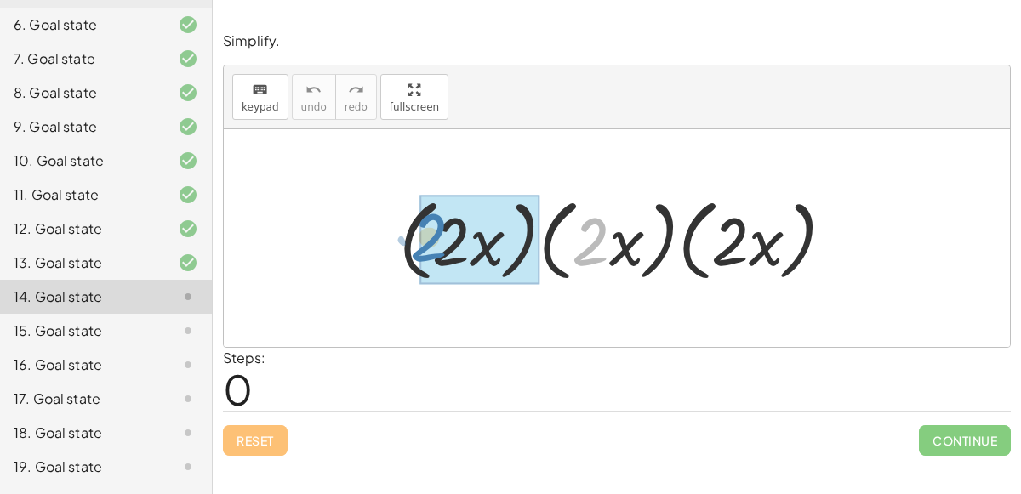
drag, startPoint x: 608, startPoint y: 239, endPoint x: 443, endPoint y: 234, distance: 164.3
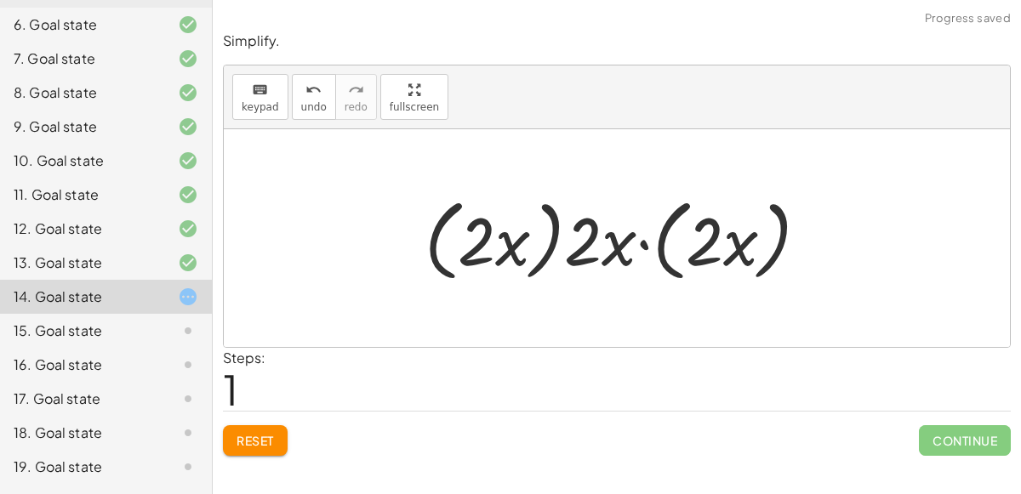
click at [649, 243] on div at bounding box center [623, 239] width 414 height 98
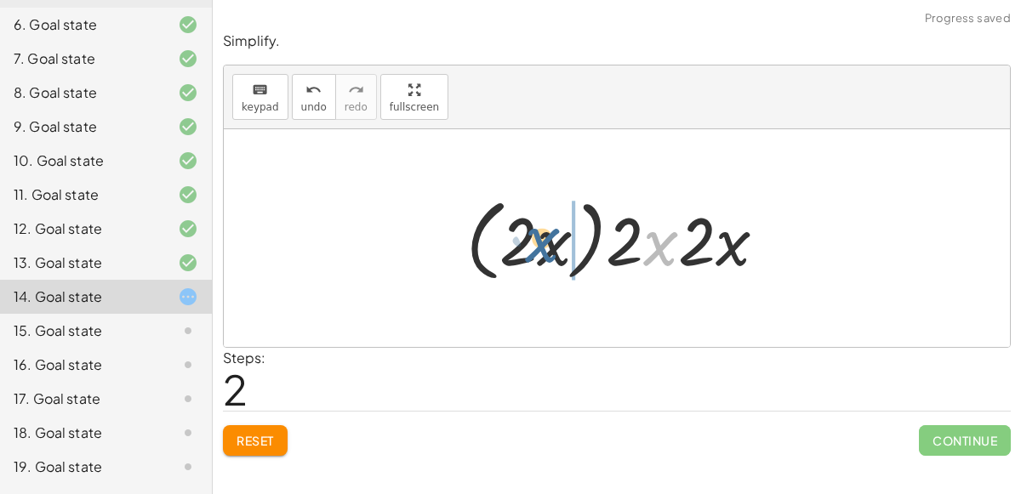
drag, startPoint x: 656, startPoint y: 246, endPoint x: 538, endPoint y: 243, distance: 118.3
click at [538, 243] on div at bounding box center [623, 239] width 331 height 98
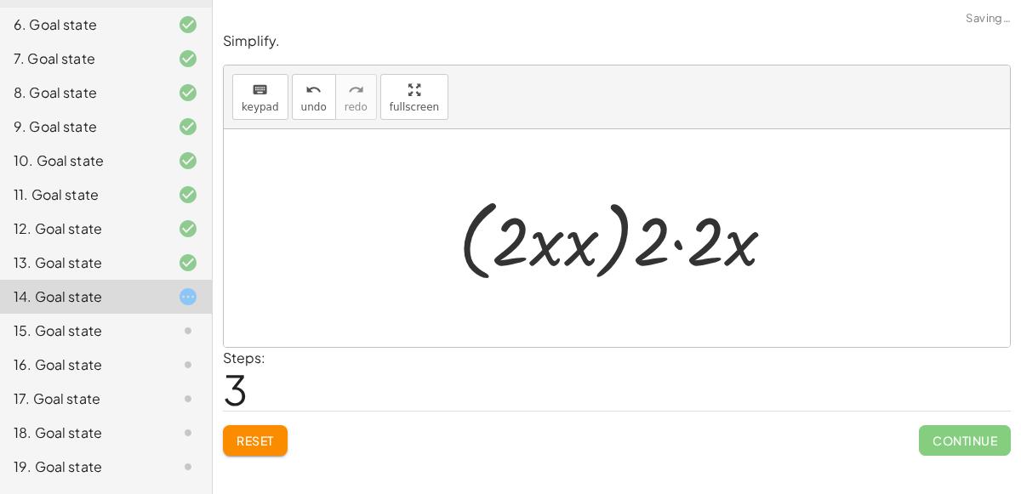
click at [583, 241] on div at bounding box center [623, 239] width 347 height 98
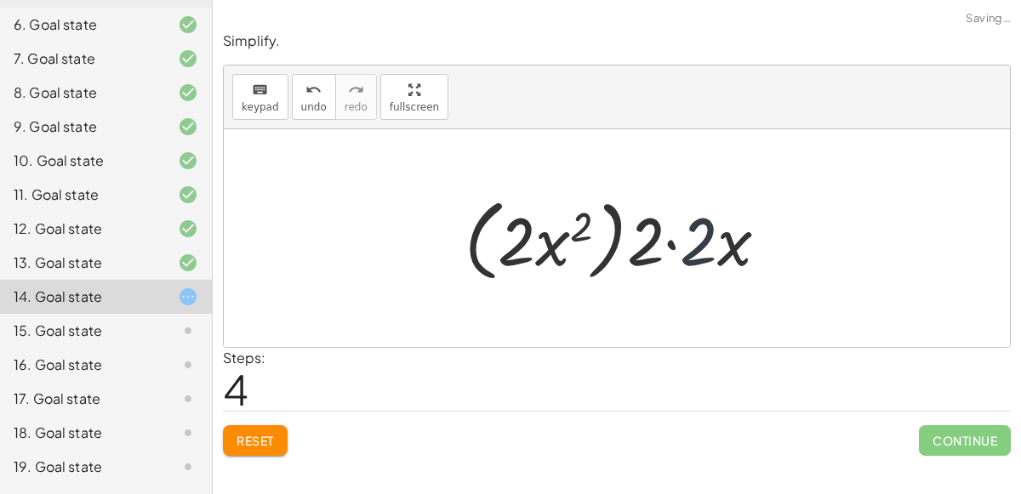
click at [698, 245] on div at bounding box center [623, 239] width 334 height 98
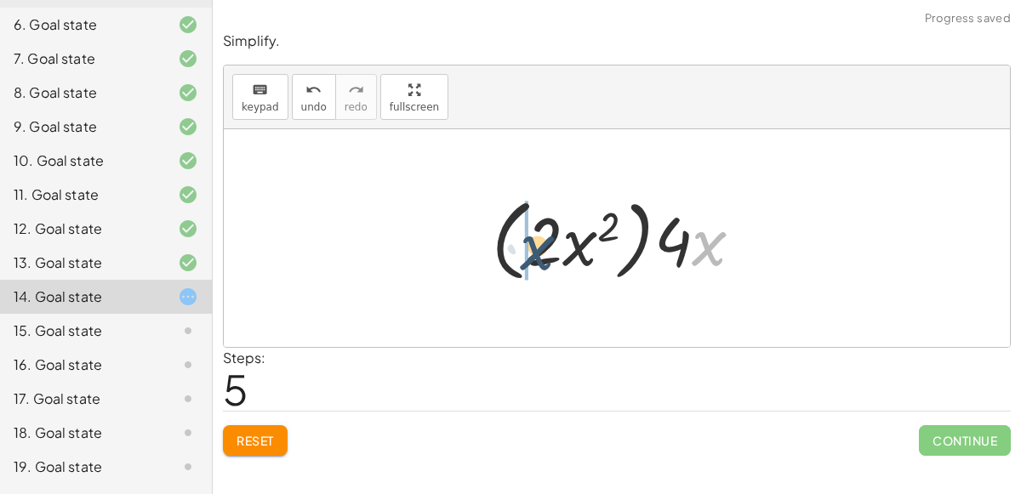
drag, startPoint x: 694, startPoint y: 240, endPoint x: 520, endPoint y: 243, distance: 173.6
click at [520, 243] on div at bounding box center [624, 239] width 282 height 98
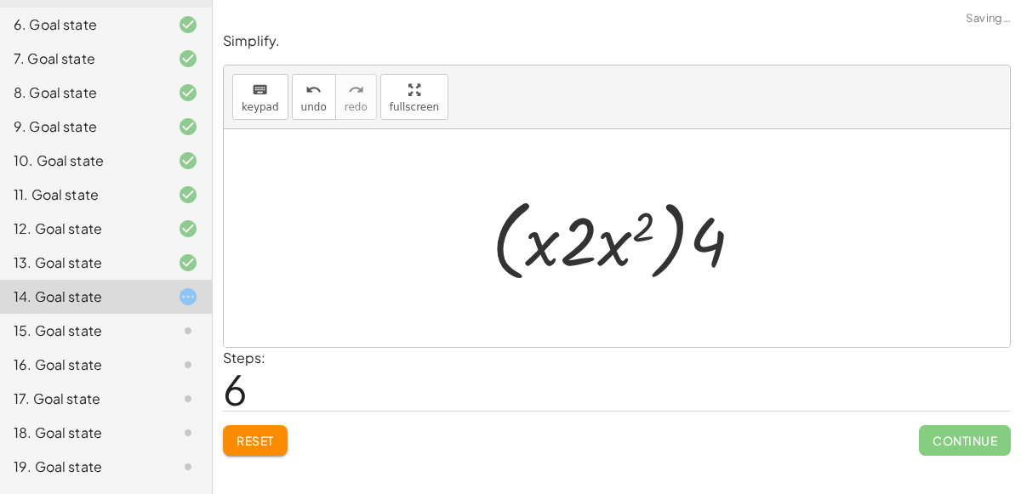
click at [537, 244] on div at bounding box center [624, 239] width 282 height 98
click at [610, 254] on div at bounding box center [624, 239] width 282 height 98
drag, startPoint x: 610, startPoint y: 254, endPoint x: 652, endPoint y: 253, distance: 41.7
click at [652, 253] on div at bounding box center [624, 239] width 282 height 98
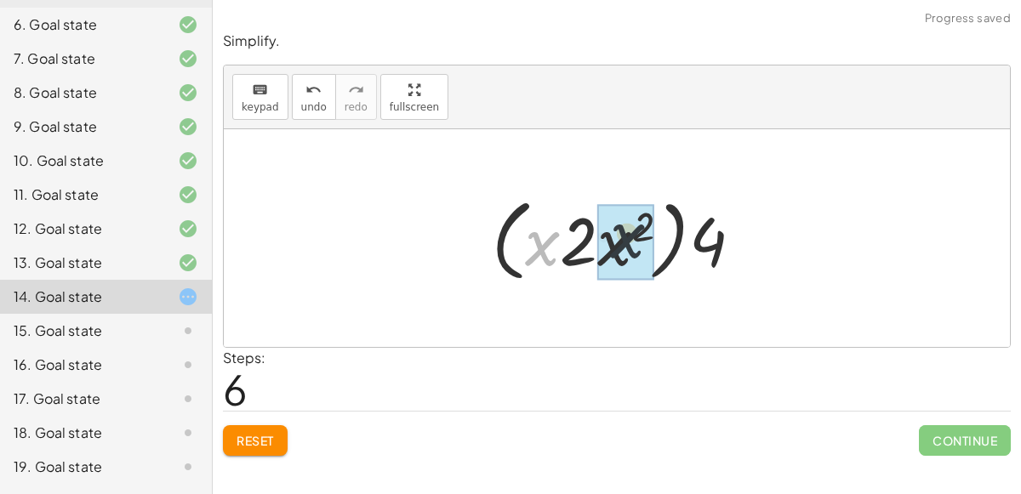
drag, startPoint x: 539, startPoint y: 248, endPoint x: 634, endPoint y: 240, distance: 95.7
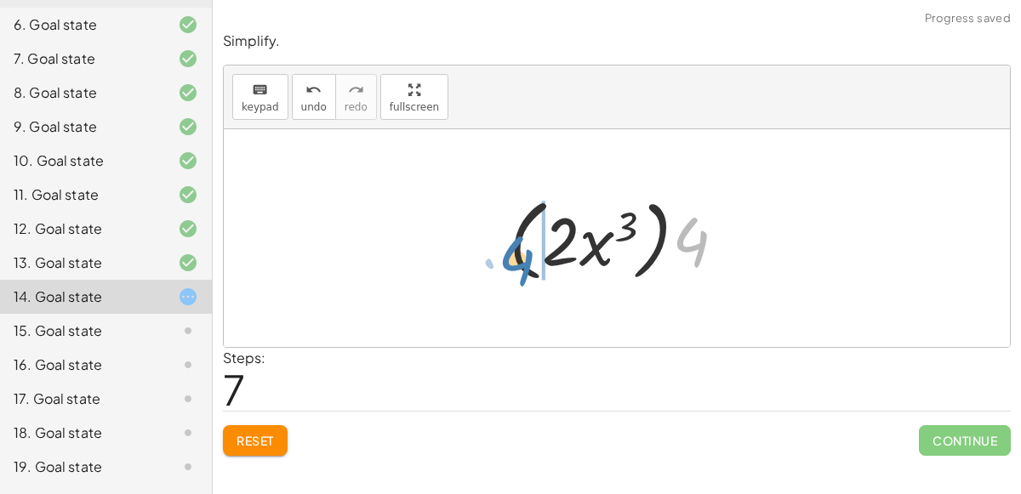
drag, startPoint x: 683, startPoint y: 250, endPoint x: 528, endPoint y: 264, distance: 156.3
click at [528, 264] on div at bounding box center [624, 239] width 248 height 98
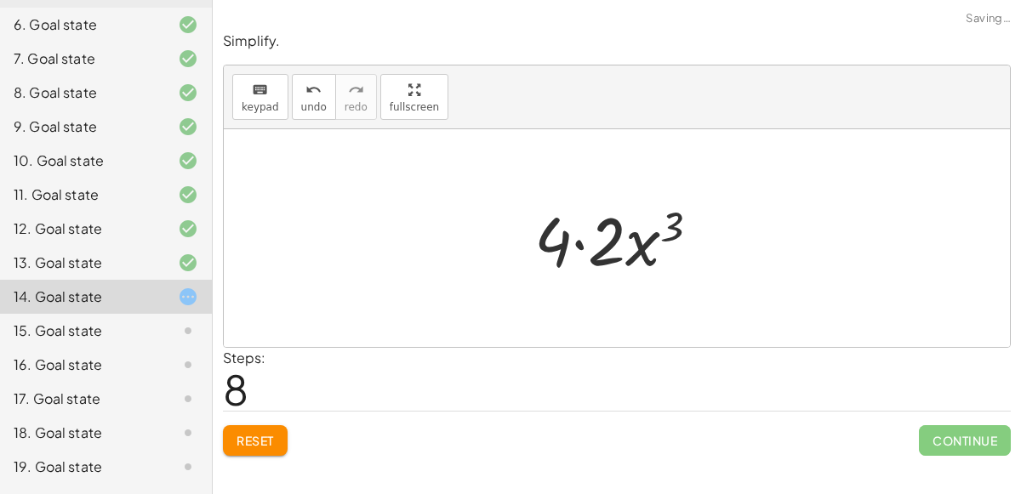
click at [579, 245] on div at bounding box center [624, 239] width 197 height 88
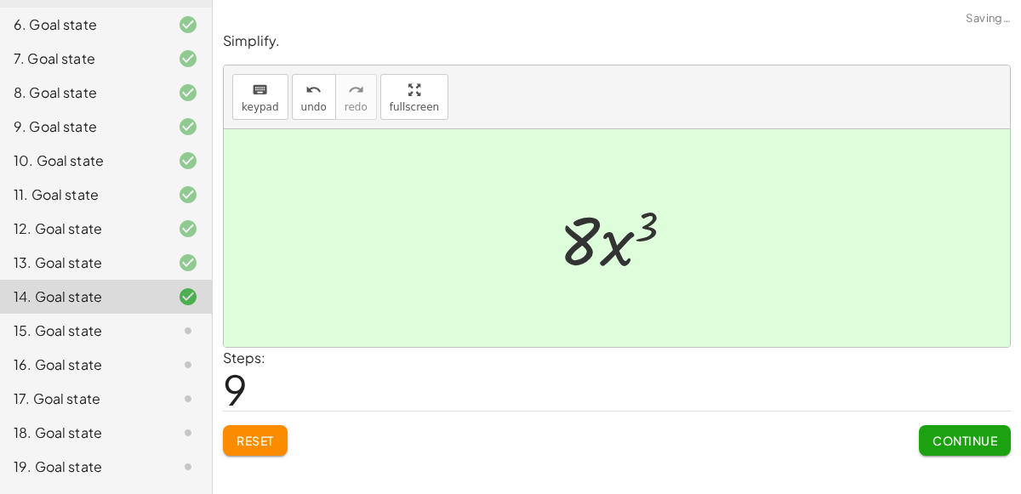
click at [957, 441] on span "Continue" at bounding box center [965, 440] width 65 height 15
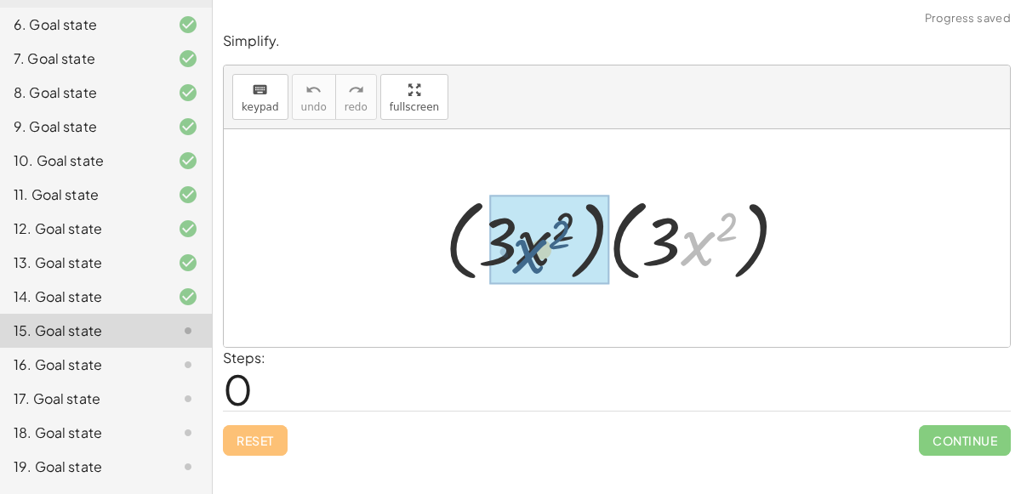
drag, startPoint x: 689, startPoint y: 241, endPoint x: 524, endPoint y: 249, distance: 165.3
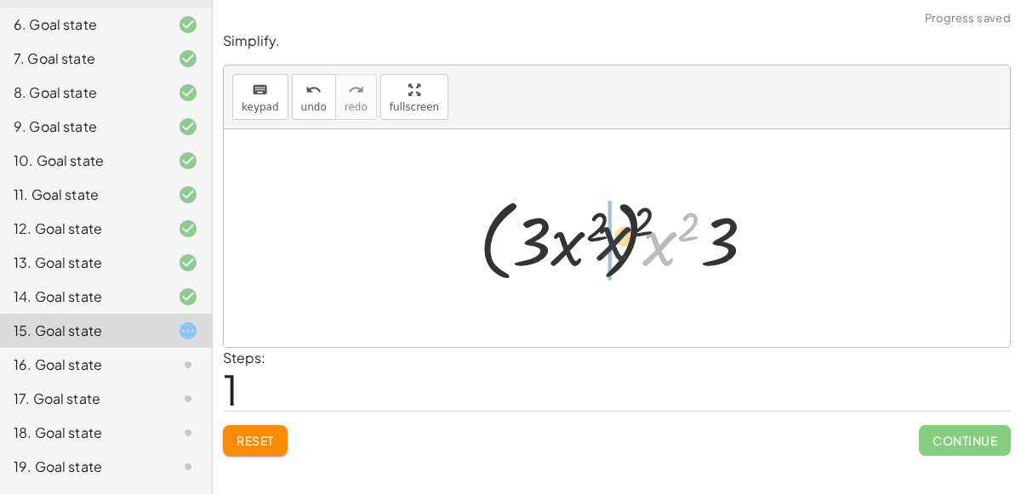
drag, startPoint x: 659, startPoint y: 251, endPoint x: 607, endPoint y: 244, distance: 52.4
click at [607, 244] on div at bounding box center [624, 239] width 306 height 98
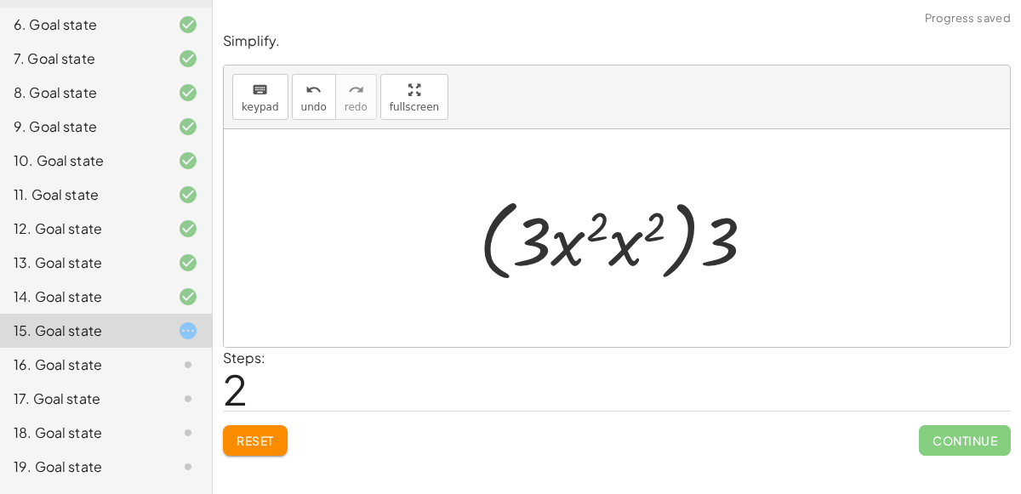
click at [619, 248] on div at bounding box center [624, 239] width 306 height 98
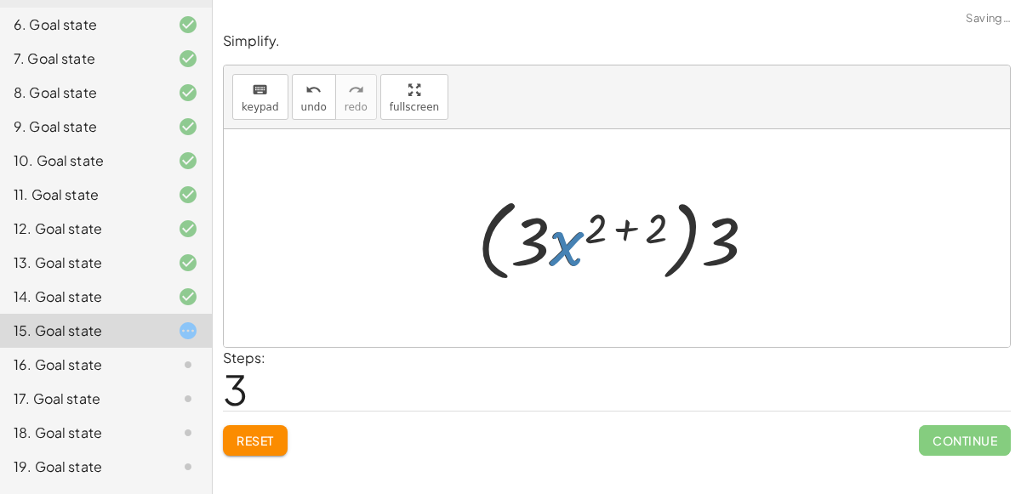
click at [625, 229] on div at bounding box center [624, 239] width 310 height 98
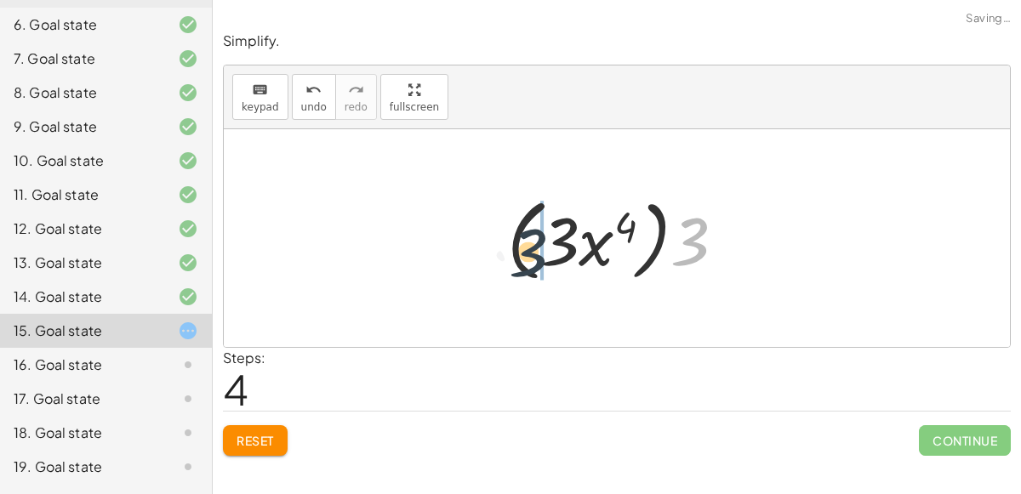
drag, startPoint x: 686, startPoint y: 246, endPoint x: 511, endPoint y: 260, distance: 175.0
click at [511, 260] on div at bounding box center [623, 239] width 249 height 98
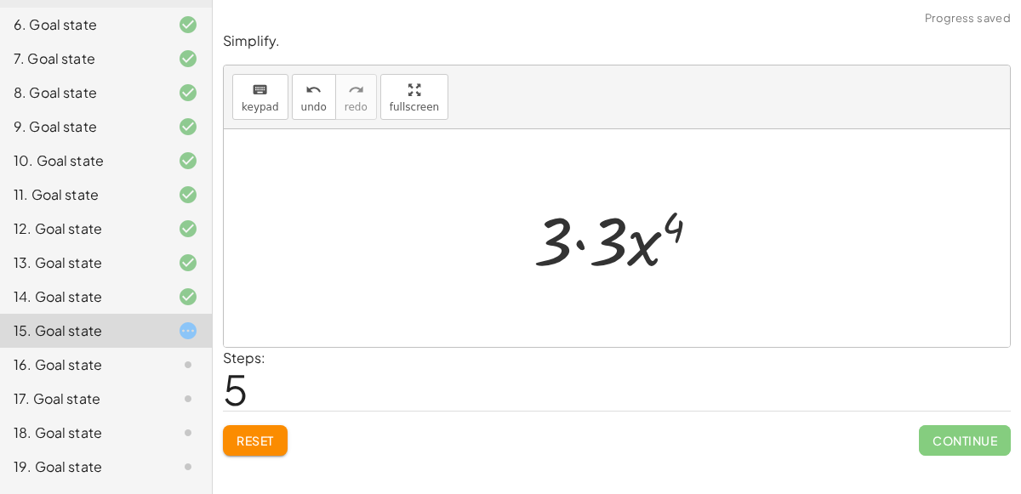
click at [581, 243] on div at bounding box center [624, 239] width 198 height 88
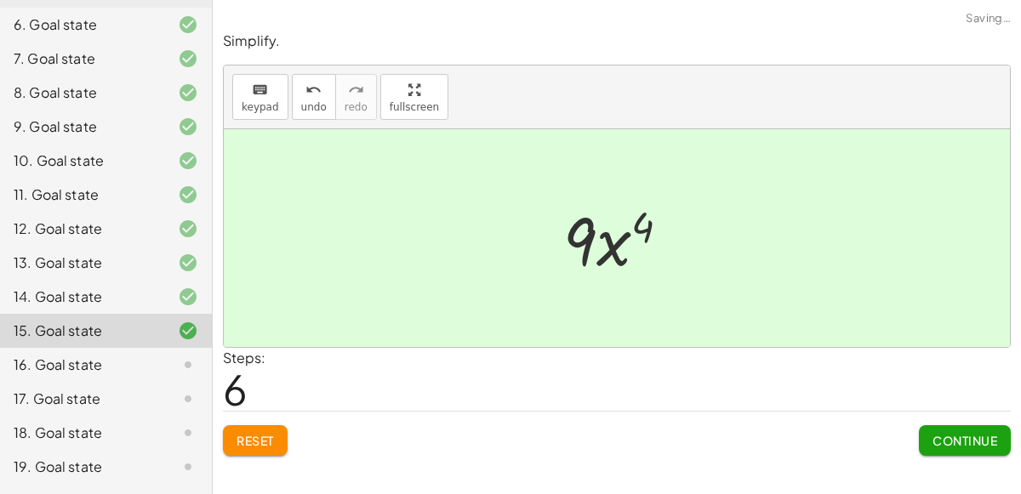
click at [952, 434] on span "Continue" at bounding box center [965, 440] width 65 height 15
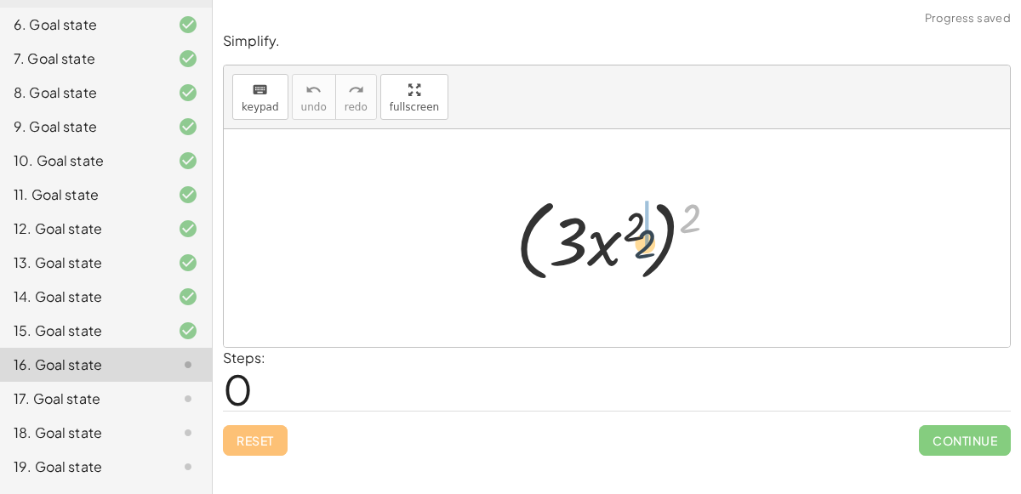
drag, startPoint x: 699, startPoint y: 203, endPoint x: 644, endPoint y: 231, distance: 60.9
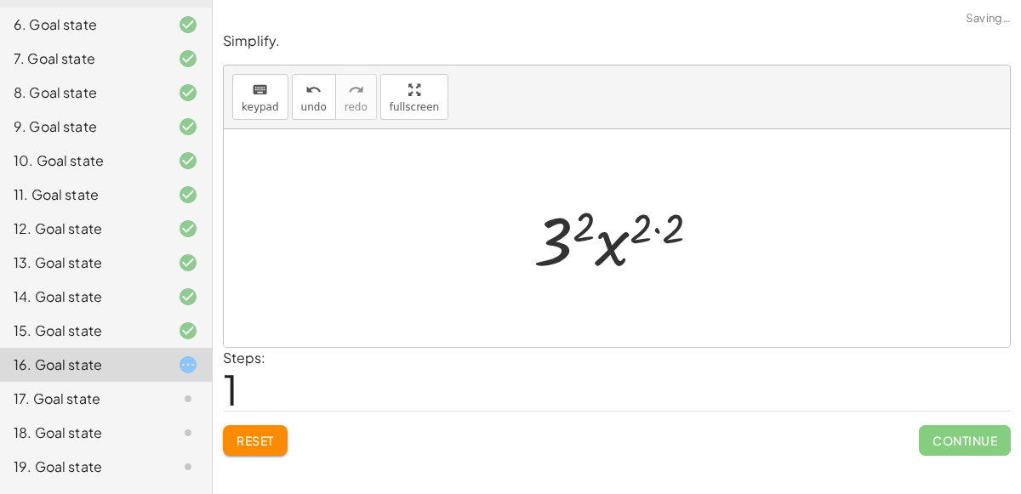
click at [654, 225] on div at bounding box center [623, 239] width 197 height 88
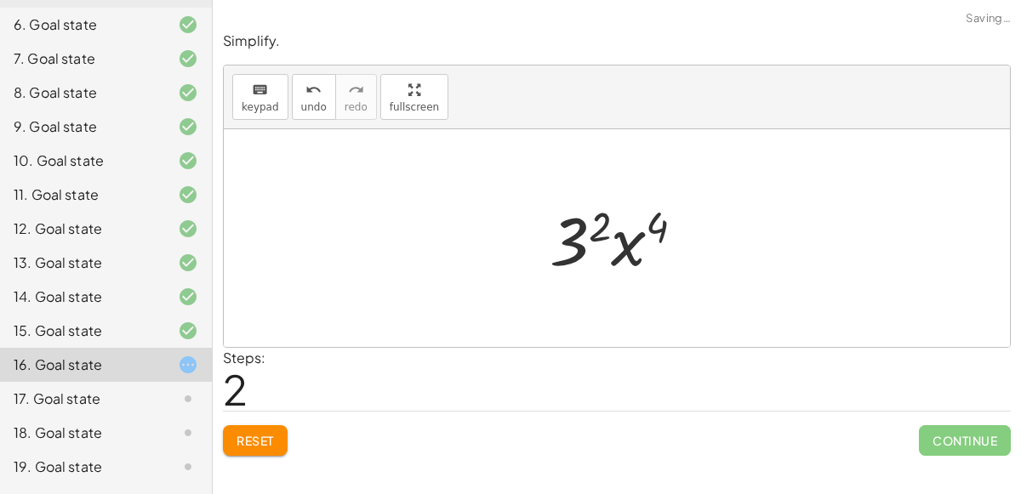
click at [628, 234] on div at bounding box center [624, 239] width 166 height 88
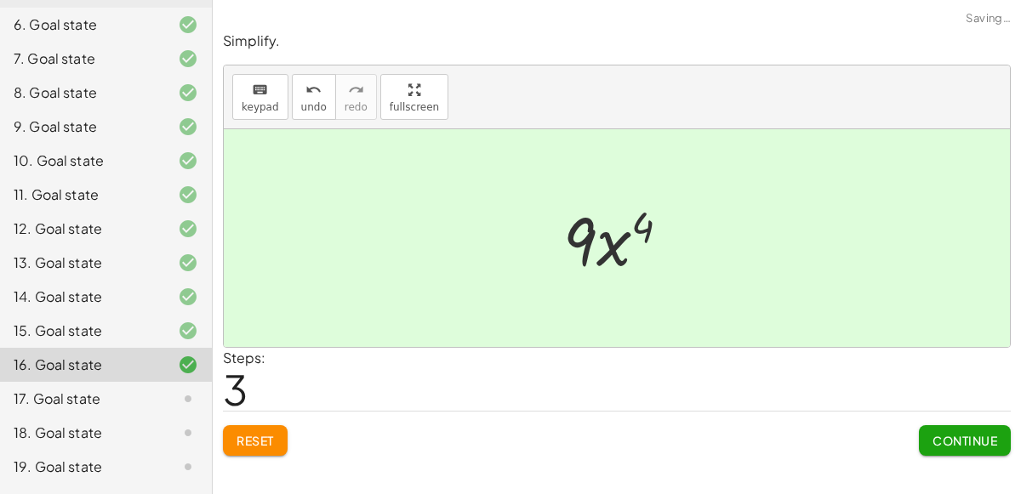
click at [956, 440] on span "Continue" at bounding box center [965, 440] width 65 height 15
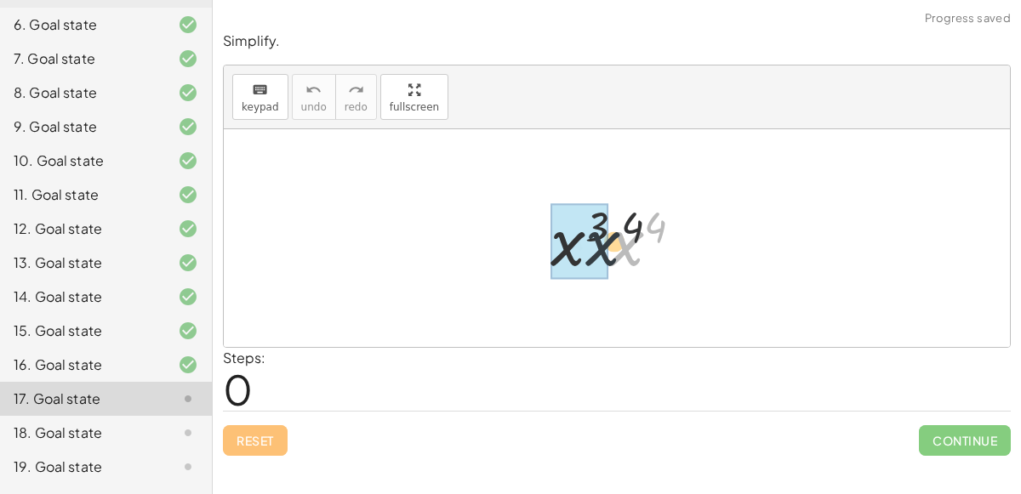
drag, startPoint x: 608, startPoint y: 257, endPoint x: 573, endPoint y: 255, distance: 34.9
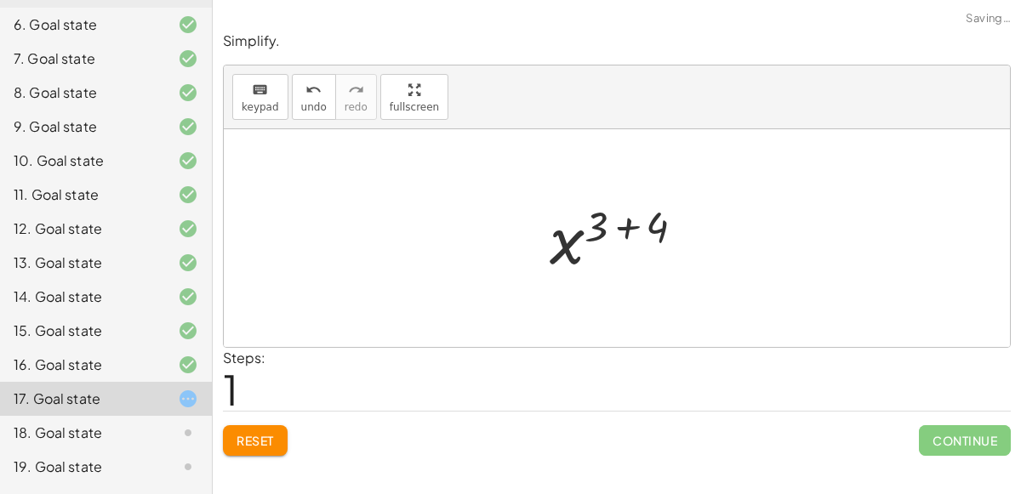
click at [631, 226] on div at bounding box center [624, 239] width 166 height 84
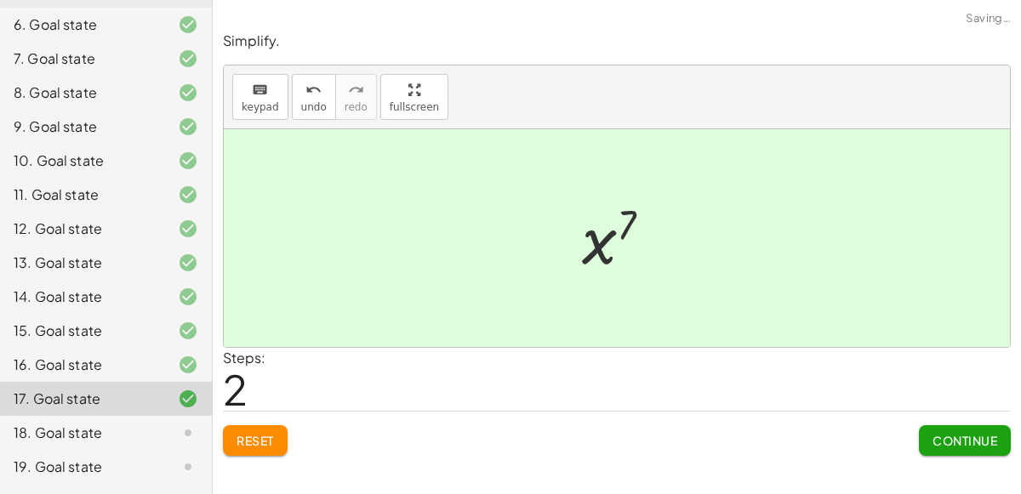
click at [957, 434] on span "Continue" at bounding box center [965, 440] width 65 height 15
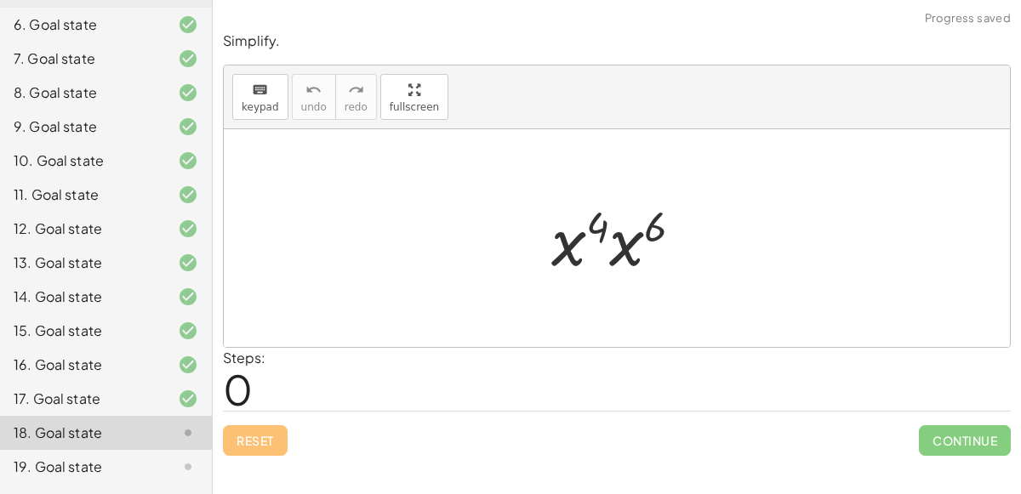
scroll to position [380, 0]
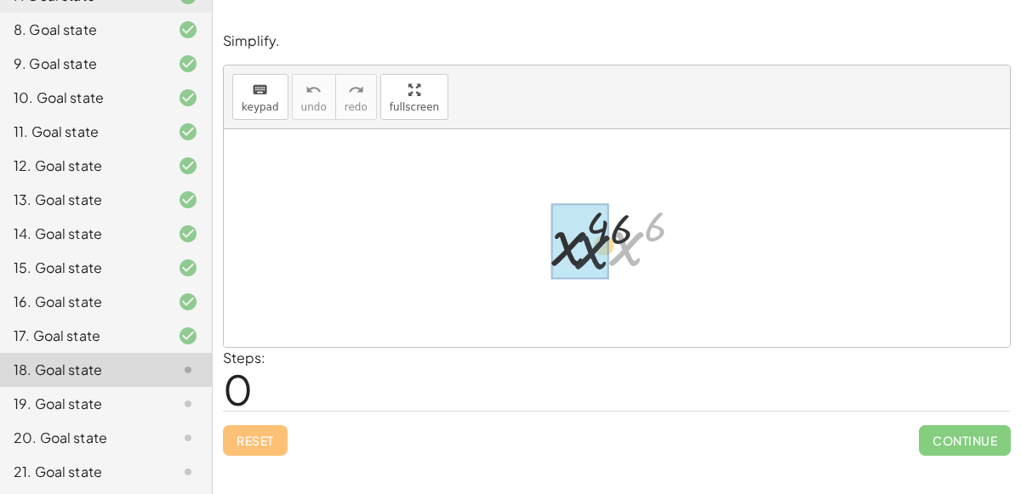
drag, startPoint x: 627, startPoint y: 240, endPoint x: 575, endPoint y: 241, distance: 51.9
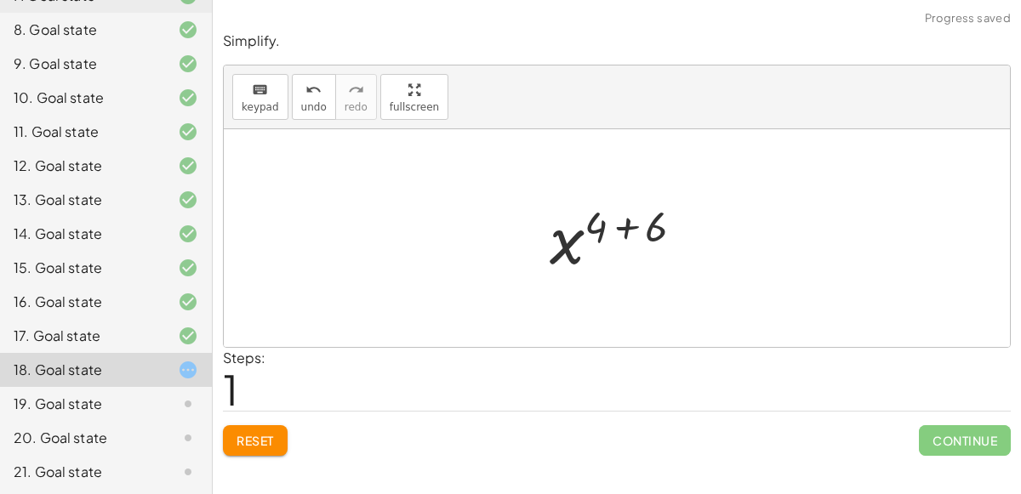
click at [611, 221] on div at bounding box center [623, 239] width 165 height 84
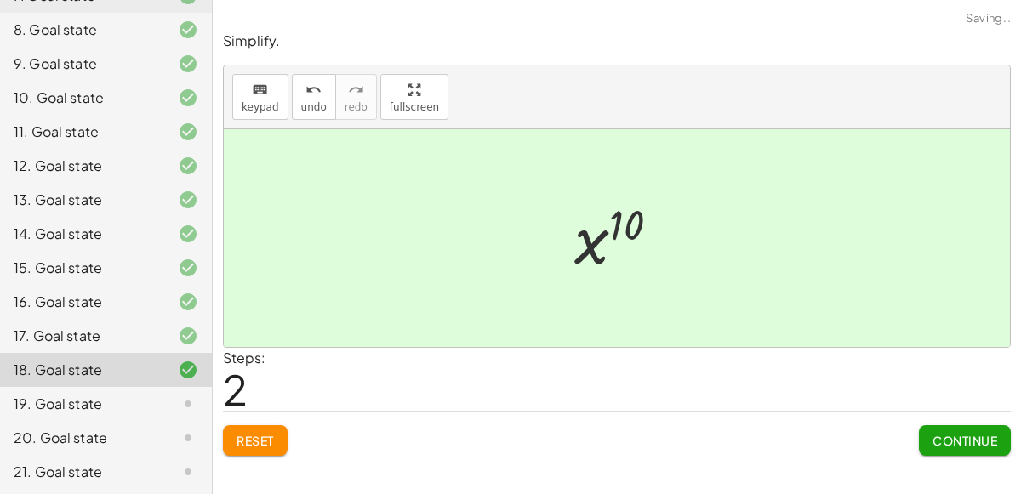
click at [964, 435] on span "Continue" at bounding box center [965, 440] width 65 height 15
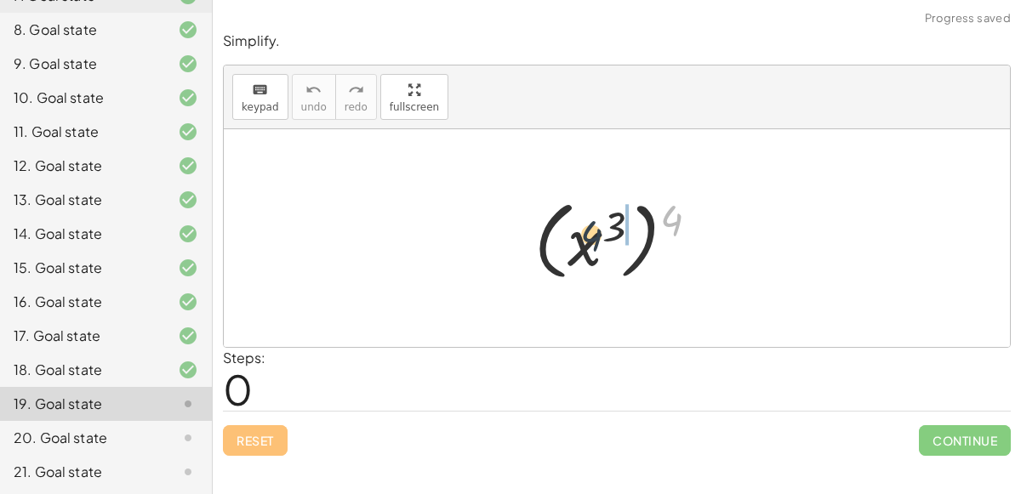
drag, startPoint x: 675, startPoint y: 229, endPoint x: 591, endPoint y: 244, distance: 85.6
click at [591, 244] on div at bounding box center [623, 238] width 195 height 94
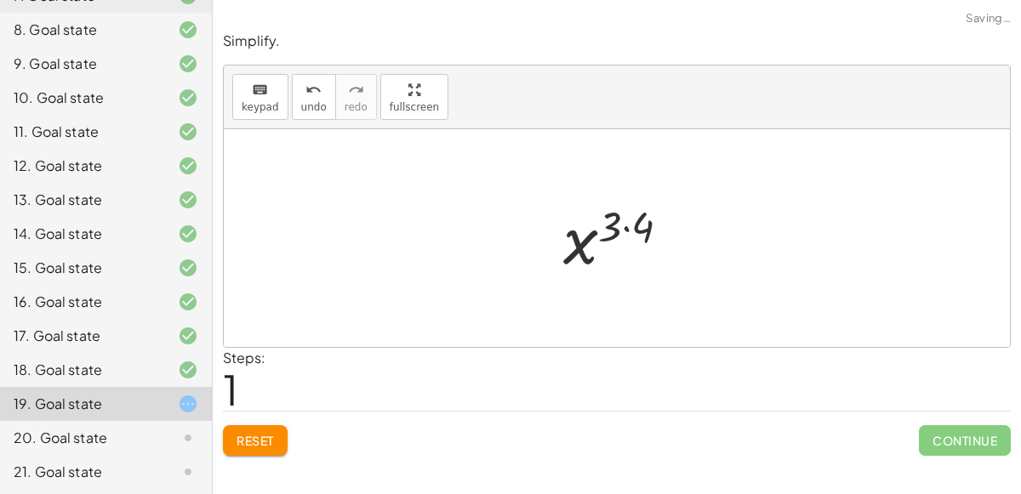
click at [635, 228] on div at bounding box center [623, 239] width 137 height 84
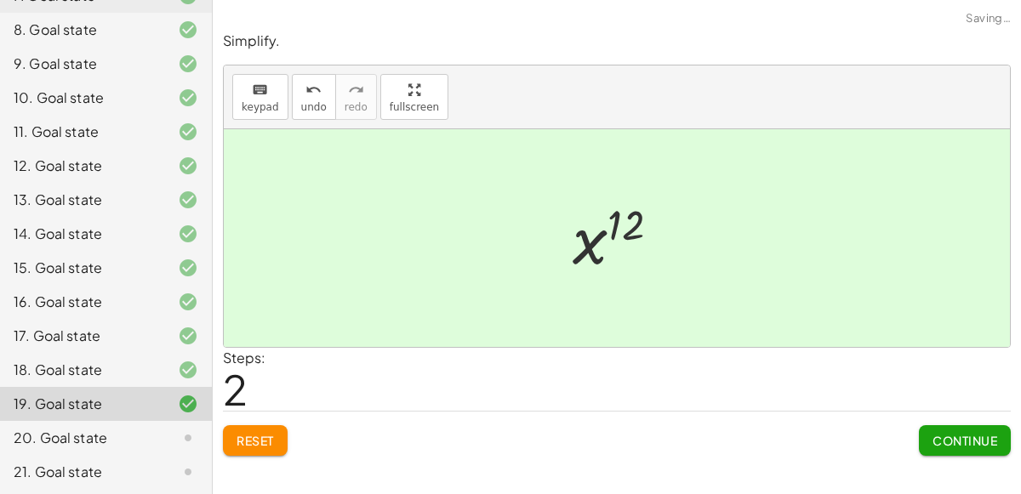
click at [974, 445] on span "Continue" at bounding box center [965, 440] width 65 height 15
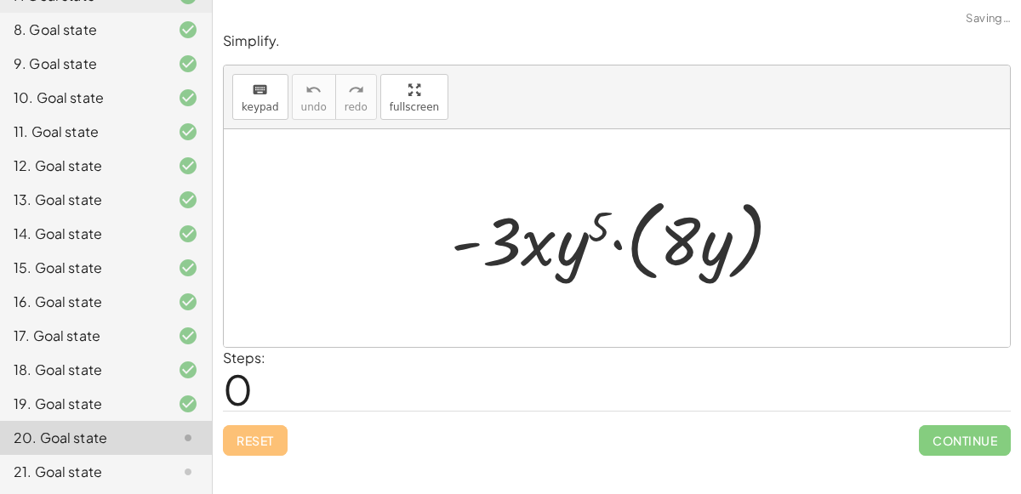
click at [616, 239] on div at bounding box center [623, 239] width 362 height 98
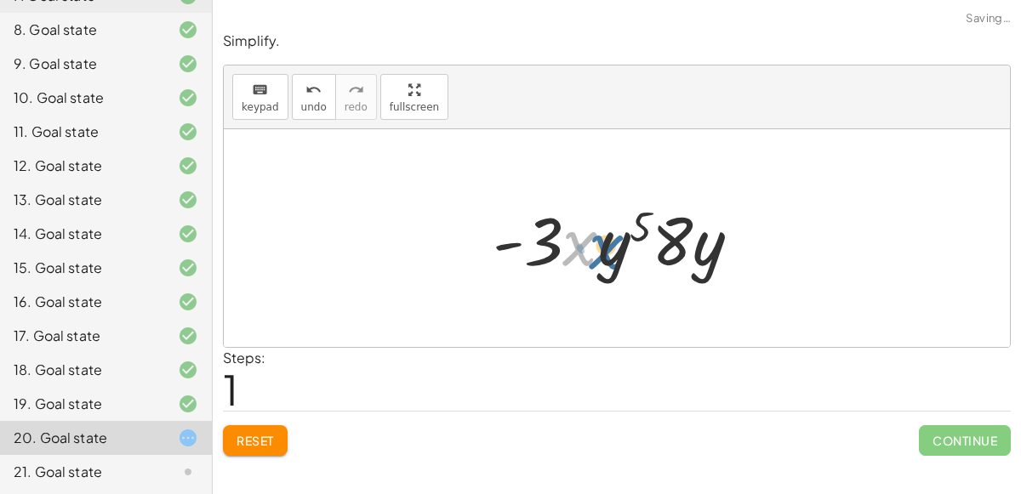
drag, startPoint x: 592, startPoint y: 242, endPoint x: 583, endPoint y: 242, distance: 9.4
click at [583, 242] on div at bounding box center [623, 239] width 279 height 88
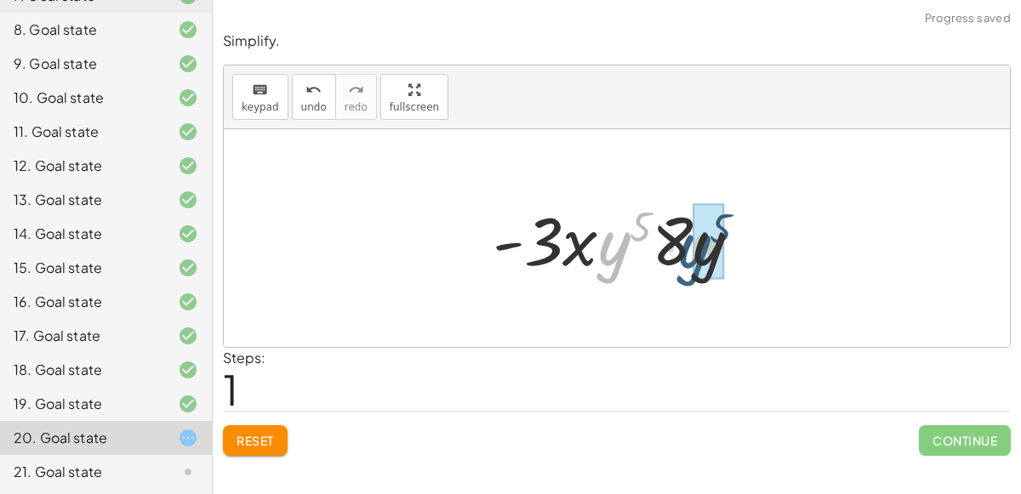
drag, startPoint x: 627, startPoint y: 248, endPoint x: 732, endPoint y: 254, distance: 104.9
click at [732, 254] on div at bounding box center [623, 239] width 279 height 88
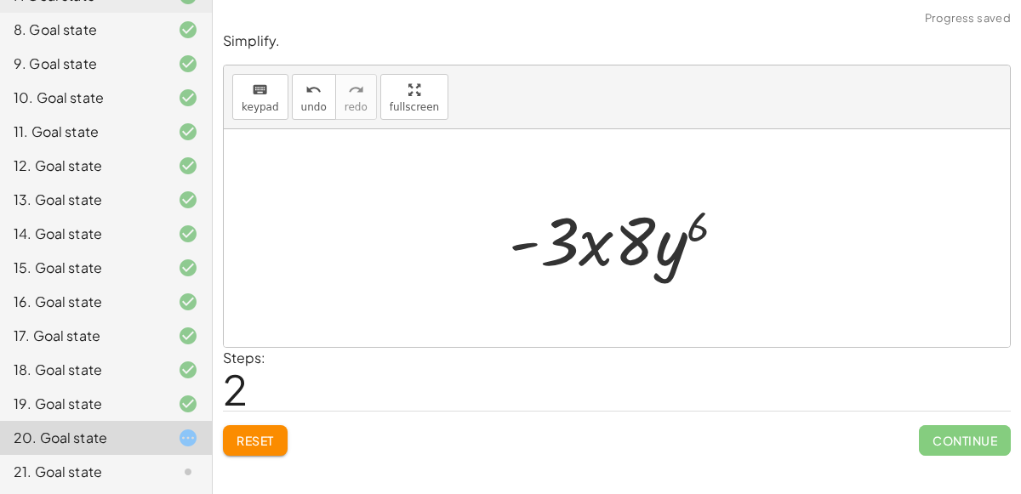
click at [682, 232] on div at bounding box center [624, 239] width 248 height 88
click at [698, 223] on div at bounding box center [624, 239] width 248 height 88
drag, startPoint x: 600, startPoint y: 243, endPoint x: 659, endPoint y: 241, distance: 58.8
click at [659, 241] on div at bounding box center [624, 239] width 248 height 88
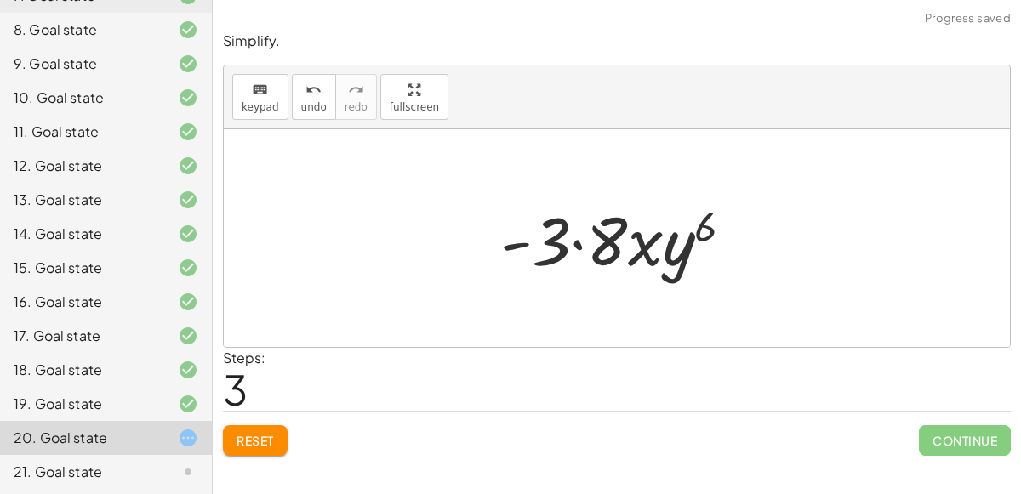
click at [581, 237] on div at bounding box center [624, 239] width 264 height 88
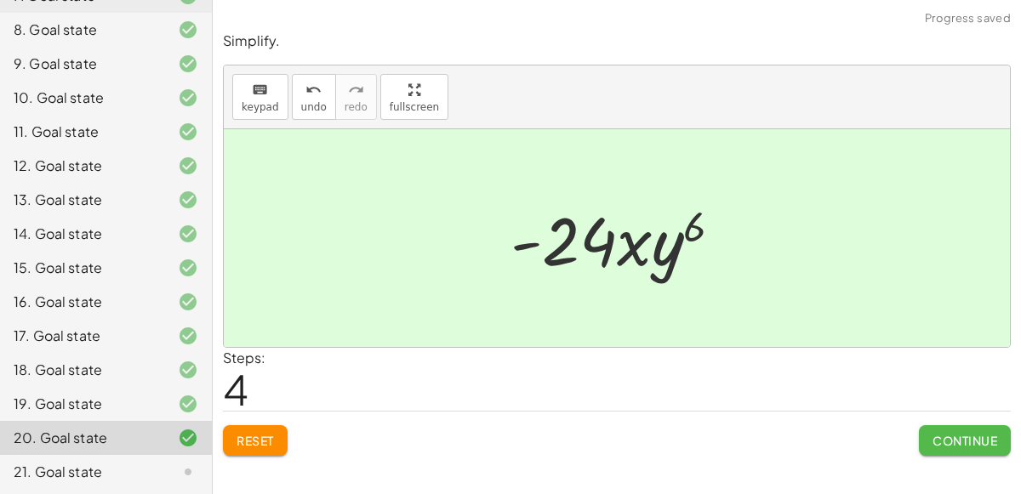
click at [964, 437] on span "Continue" at bounding box center [965, 440] width 65 height 15
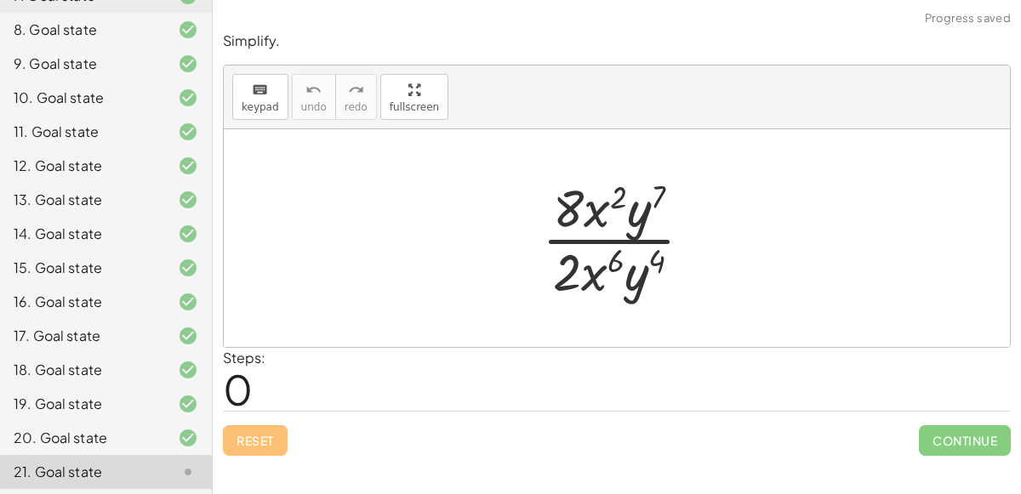
click at [621, 206] on div at bounding box center [624, 238] width 181 height 131
drag, startPoint x: 597, startPoint y: 213, endPoint x: 593, endPoint y: 271, distance: 58.0
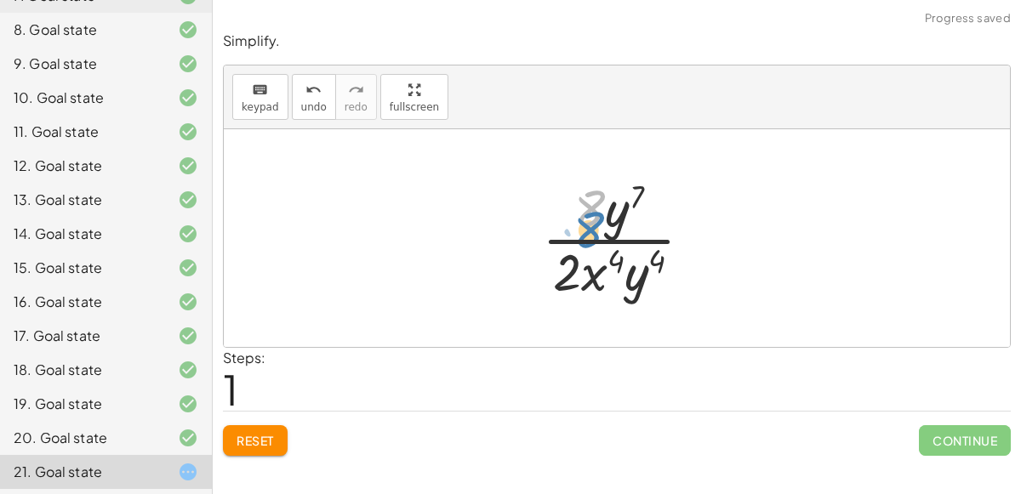
click at [598, 220] on div at bounding box center [624, 238] width 181 height 131
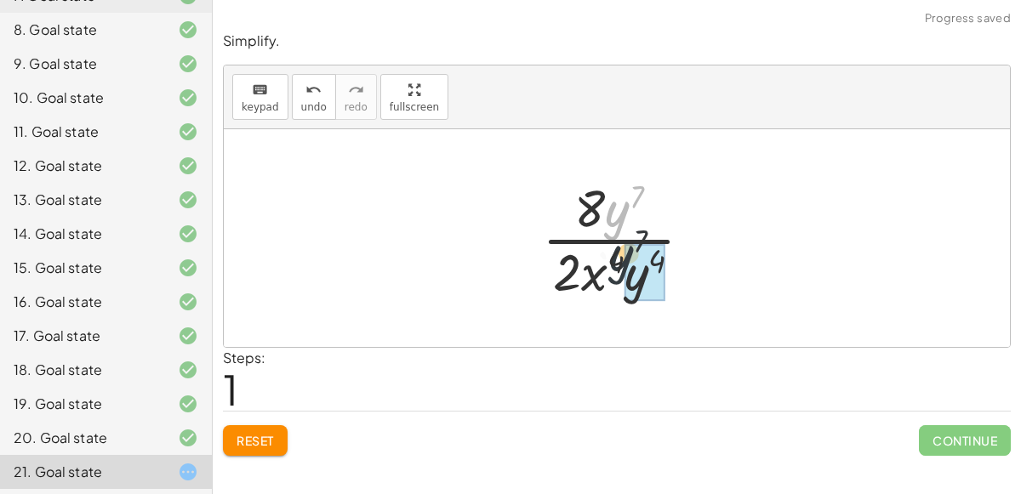
drag, startPoint x: 616, startPoint y: 214, endPoint x: 627, endPoint y: 268, distance: 55.6
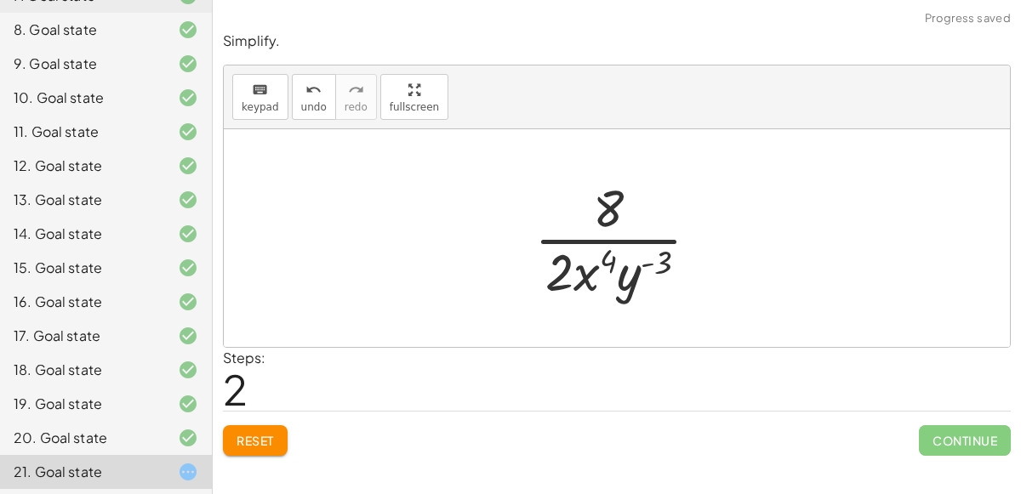
click at [643, 258] on div at bounding box center [624, 238] width 196 height 131
drag, startPoint x: 614, startPoint y: 218, endPoint x: 545, endPoint y: 287, distance: 96.9
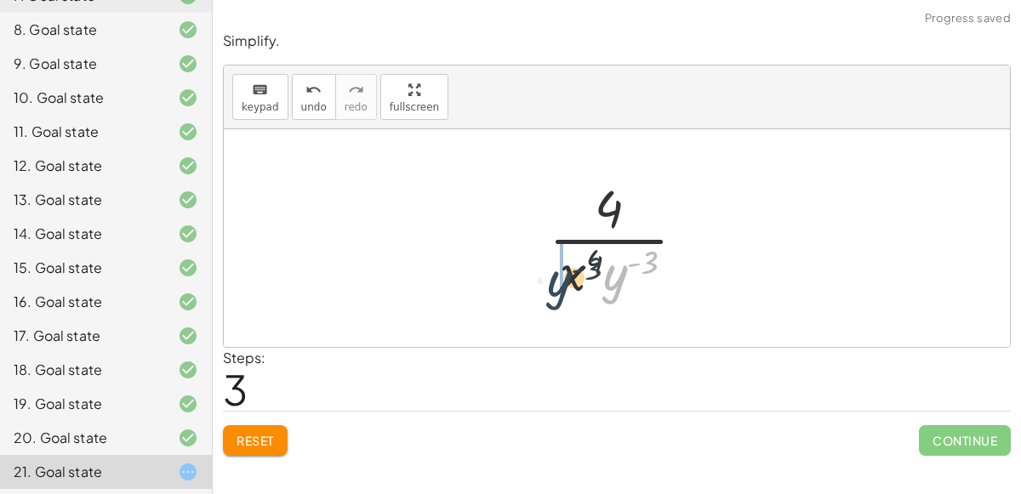
drag, startPoint x: 616, startPoint y: 267, endPoint x: 558, endPoint y: 273, distance: 58.2
click at [558, 273] on div at bounding box center [624, 238] width 168 height 131
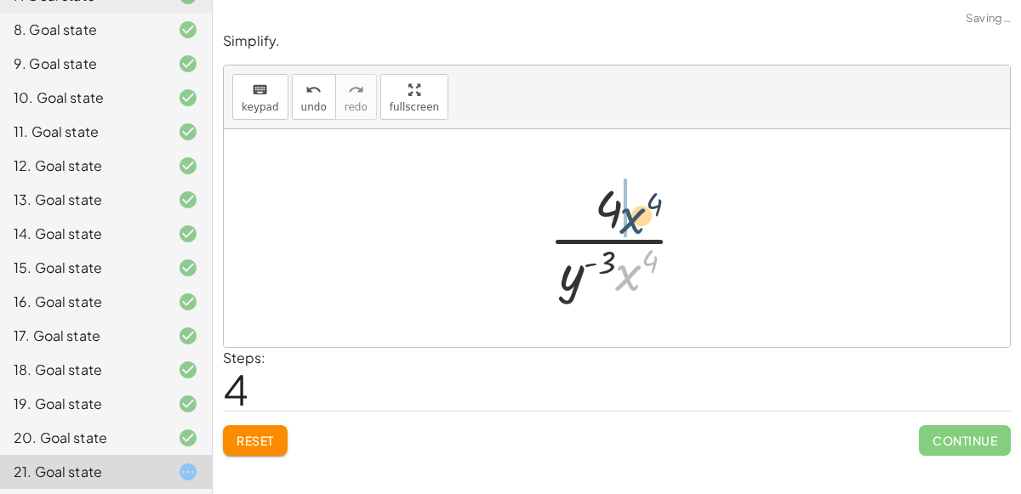
drag, startPoint x: 625, startPoint y: 260, endPoint x: 630, endPoint y: 198, distance: 62.3
click at [630, 198] on div at bounding box center [624, 238] width 168 height 131
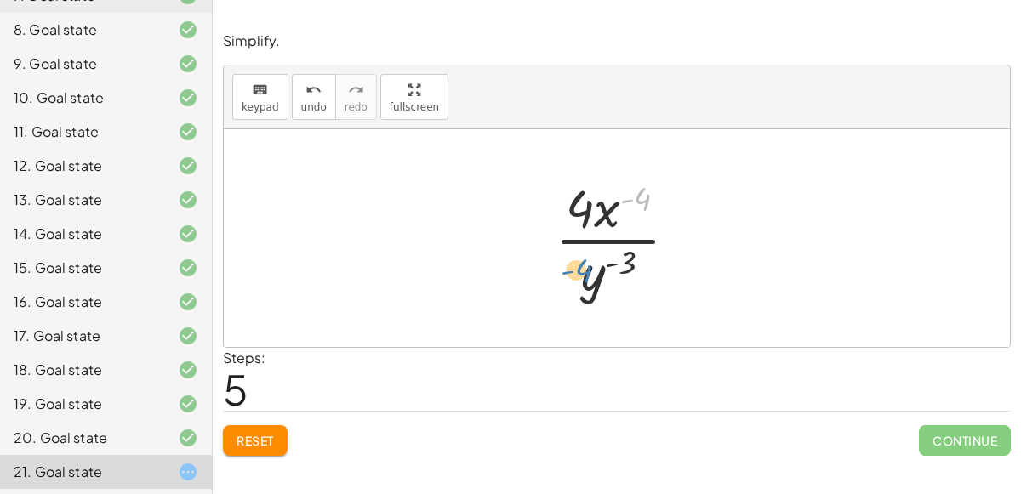
drag, startPoint x: 626, startPoint y: 209, endPoint x: 596, endPoint y: 222, distance: 32.4
click at [596, 222] on div at bounding box center [623, 238] width 154 height 131
click at [274, 438] on span "Reset" at bounding box center [255, 440] width 37 height 15
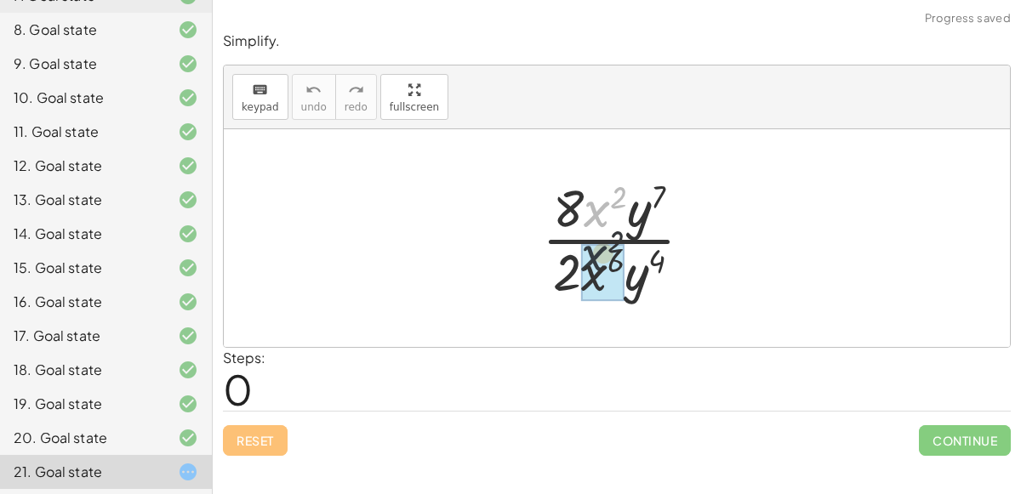
drag, startPoint x: 596, startPoint y: 201, endPoint x: 594, endPoint y: 249, distance: 48.6
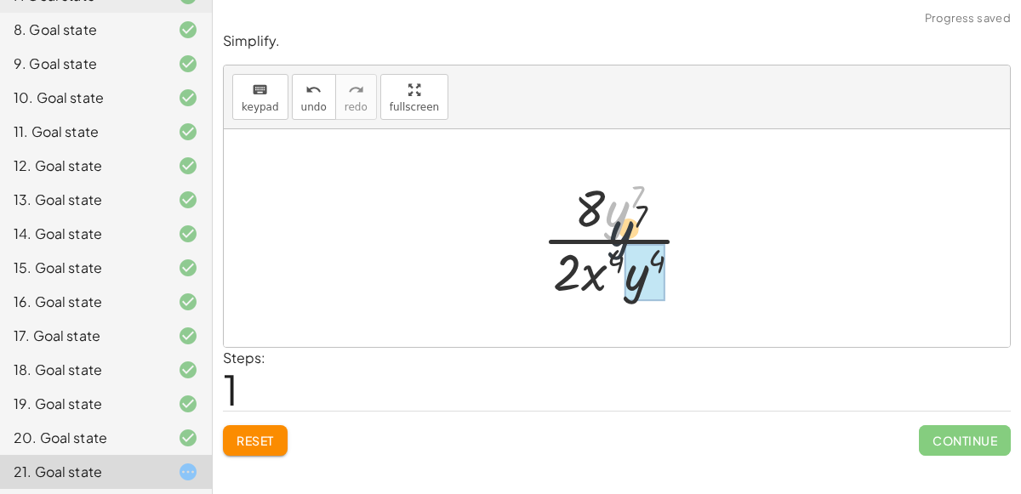
drag, startPoint x: 615, startPoint y: 219, endPoint x: 636, endPoint y: 315, distance: 98.3
click at [636, 315] on div "· 8 · x 2 · y 7 · 2 · x 6 · y 4 · 8 · y 7 · 2 · x ( + 6 − 2 ) · y 4 · y 7 · 8 x…" at bounding box center [617, 238] width 786 height 218
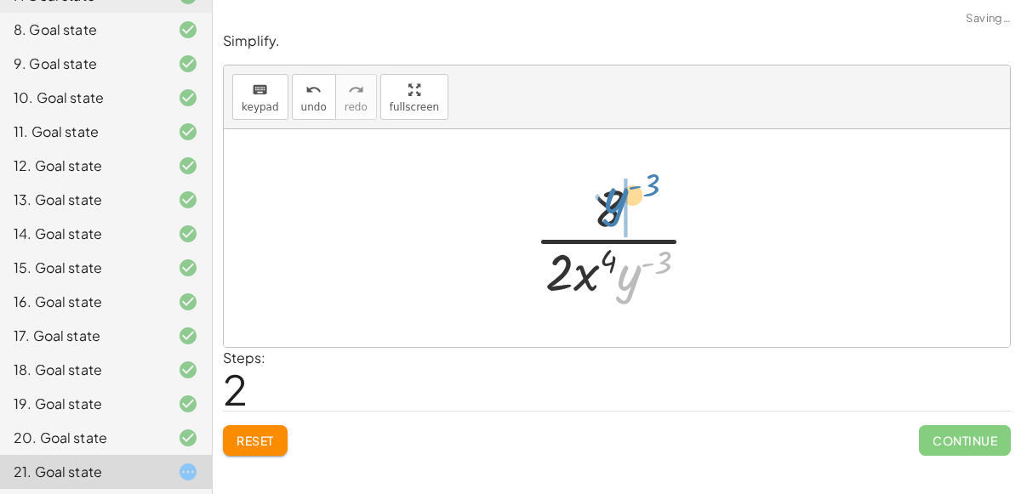
drag, startPoint x: 629, startPoint y: 272, endPoint x: 607, endPoint y: 203, distance: 72.4
click at [607, 203] on div at bounding box center [624, 238] width 196 height 131
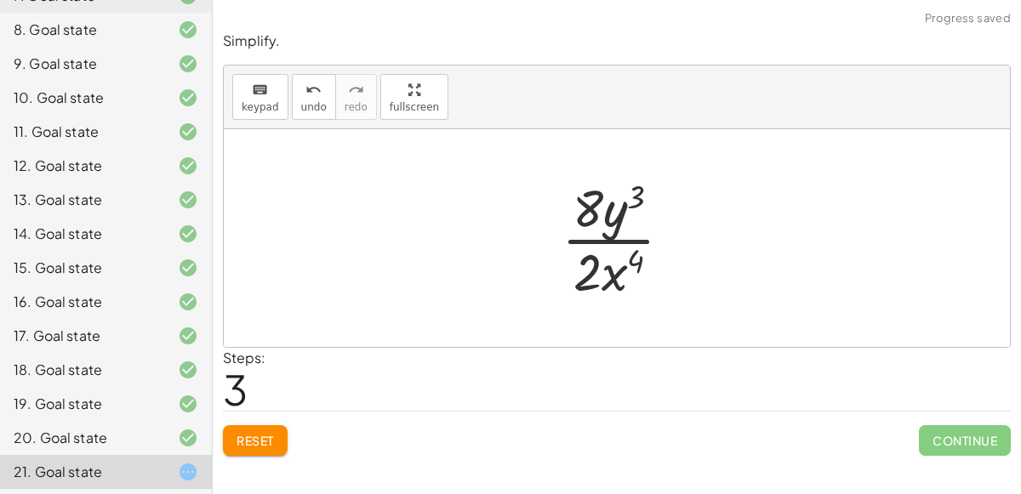
click at [607, 205] on div at bounding box center [623, 238] width 141 height 131
click at [585, 205] on div at bounding box center [623, 238] width 141 height 131
drag, startPoint x: 589, startPoint y: 209, endPoint x: 585, endPoint y: 261, distance: 52.1
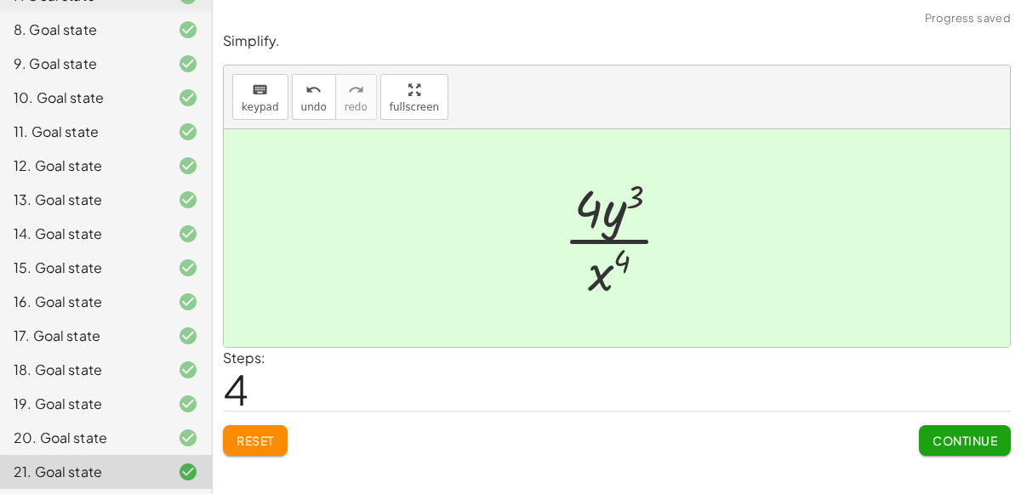
click at [968, 438] on span "Continue" at bounding box center [965, 440] width 65 height 15
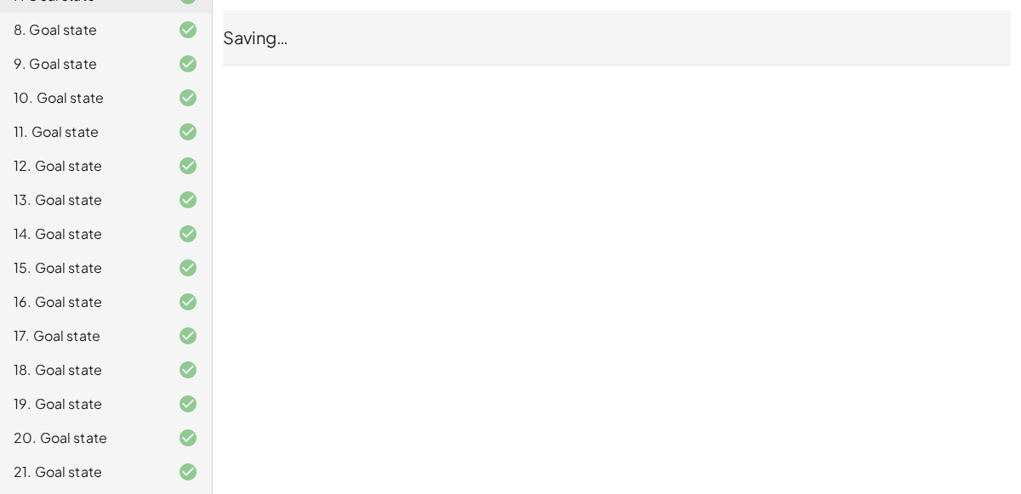
scroll to position [0, 0]
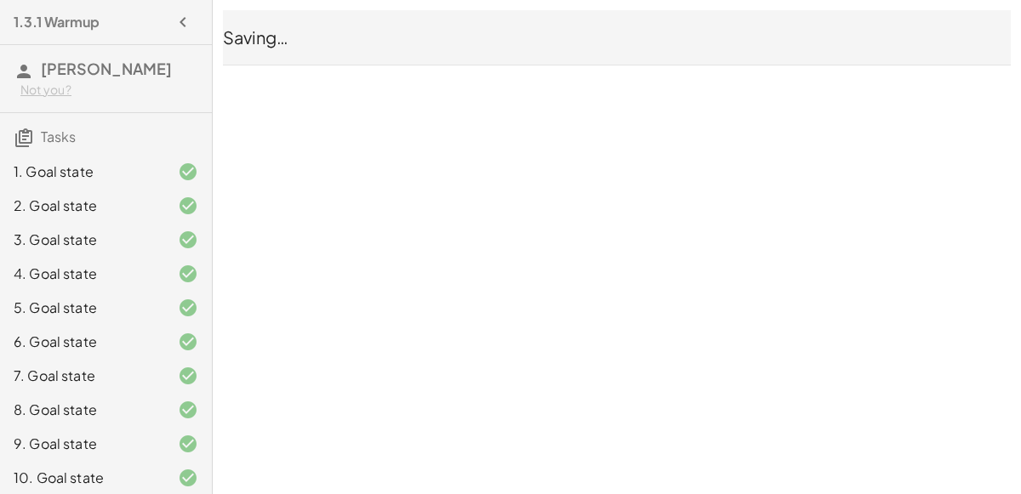
click at [135, 177] on div "1. Goal state" at bounding box center [82, 172] width 137 height 20
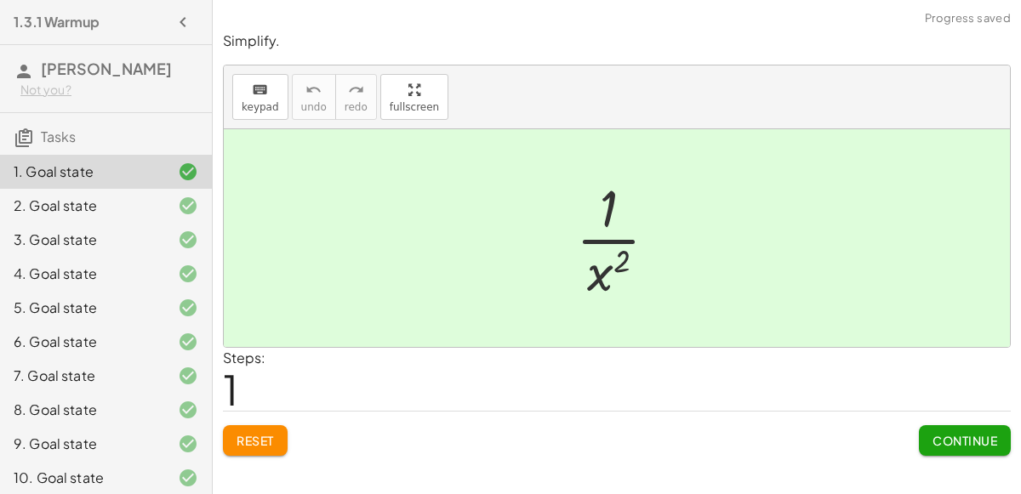
click at [251, 421] on div "Reset Continue" at bounding box center [617, 433] width 788 height 45
click at [247, 442] on span "Reset" at bounding box center [255, 440] width 37 height 15
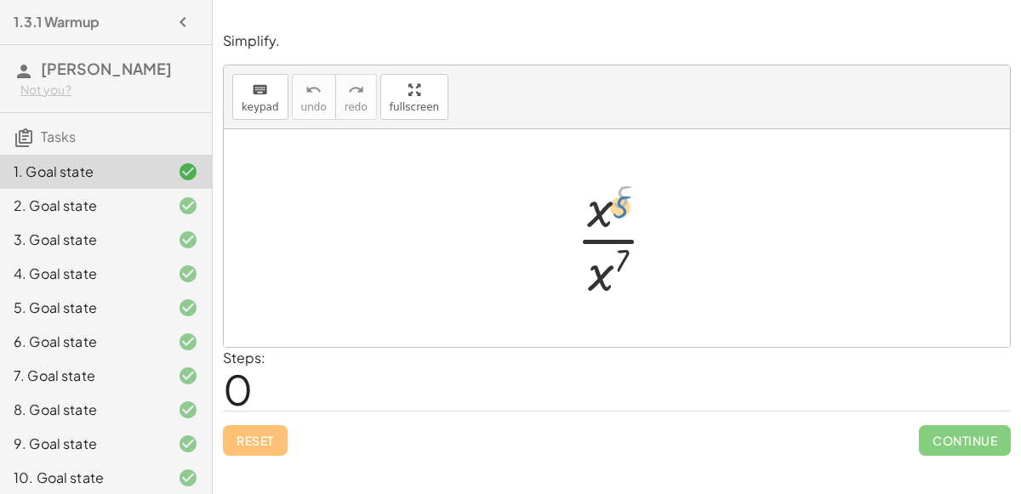
click at [616, 204] on div at bounding box center [623, 238] width 111 height 131
drag, startPoint x: 603, startPoint y: 203, endPoint x: 606, endPoint y: 287, distance: 83.4
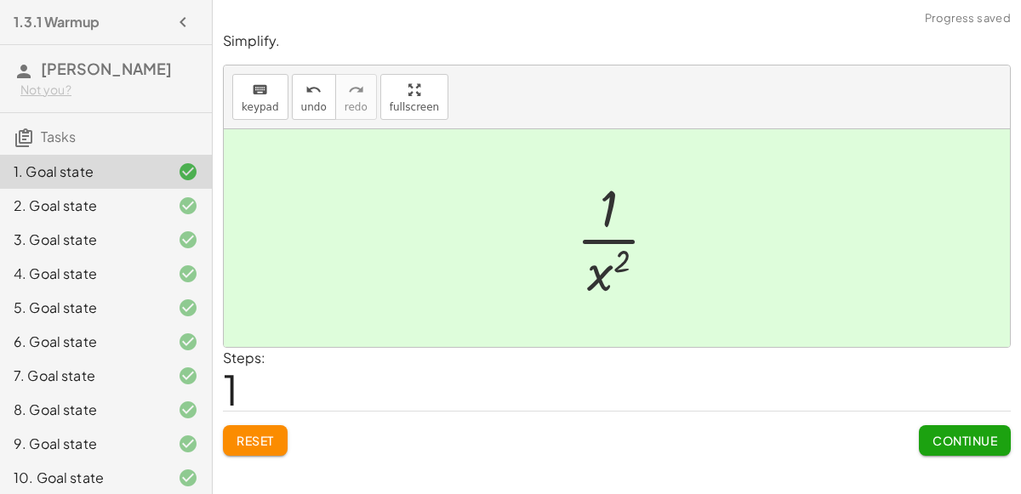
click at [952, 425] on button "Continue" at bounding box center [965, 440] width 92 height 31
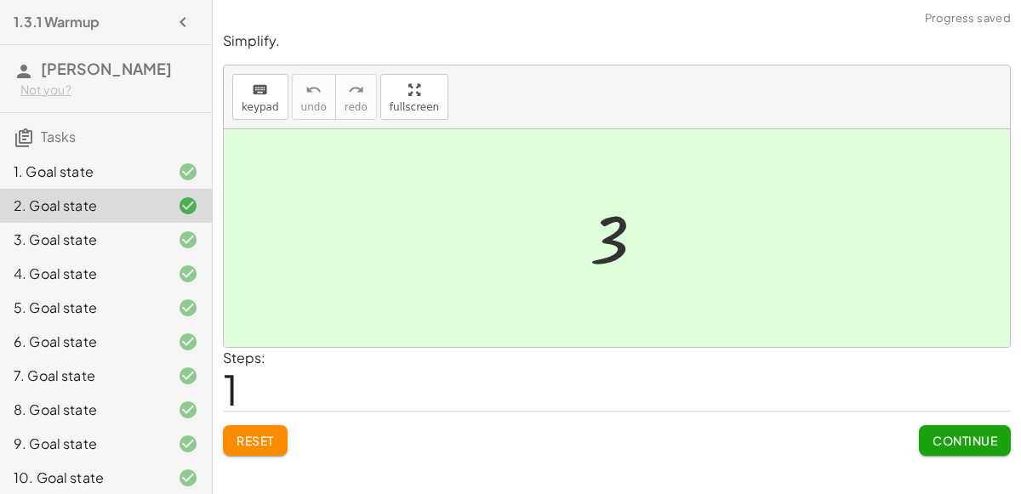
click at [264, 433] on span "Reset" at bounding box center [255, 440] width 37 height 15
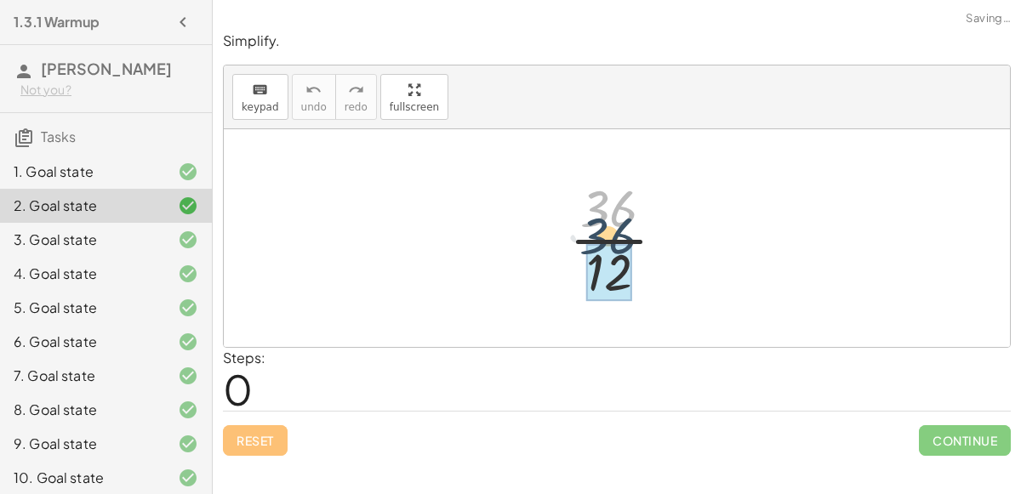
drag, startPoint x: 602, startPoint y: 218, endPoint x: 598, endPoint y: 244, distance: 26.6
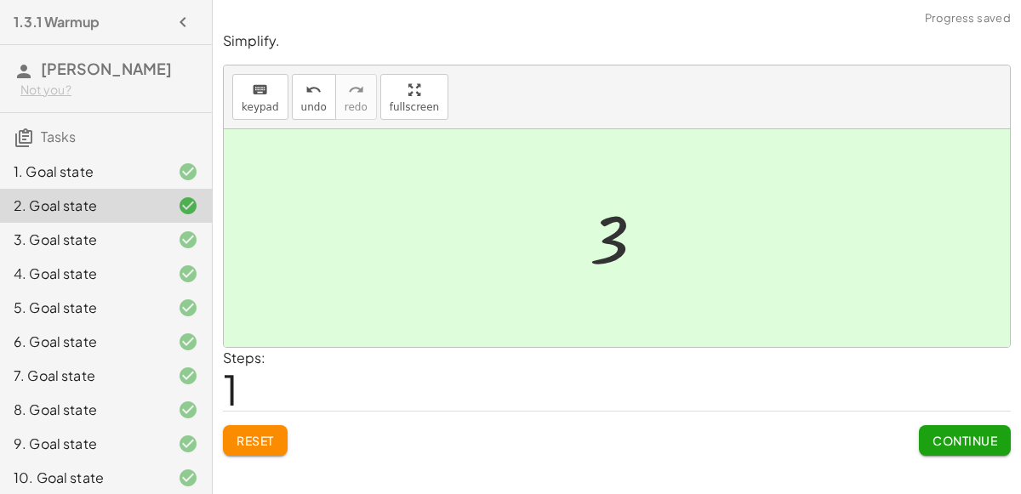
click at [964, 448] on button "Continue" at bounding box center [965, 440] width 92 height 31
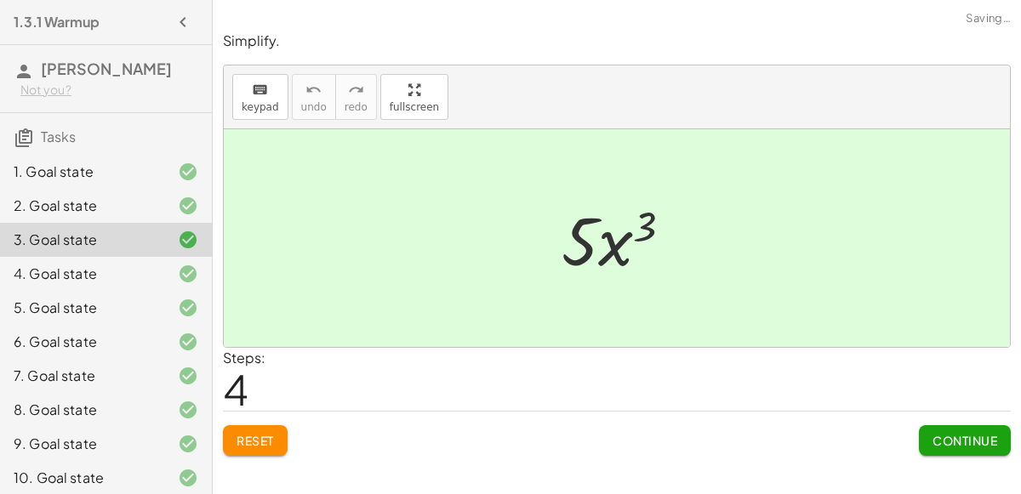
click at [265, 436] on span "Reset" at bounding box center [255, 440] width 37 height 15
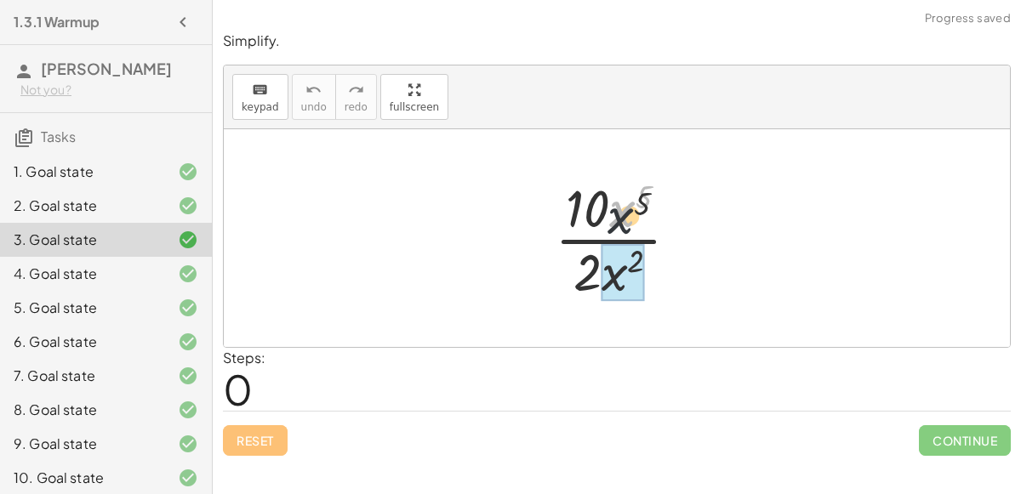
drag, startPoint x: 629, startPoint y: 223, endPoint x: 618, endPoint y: 266, distance: 44.8
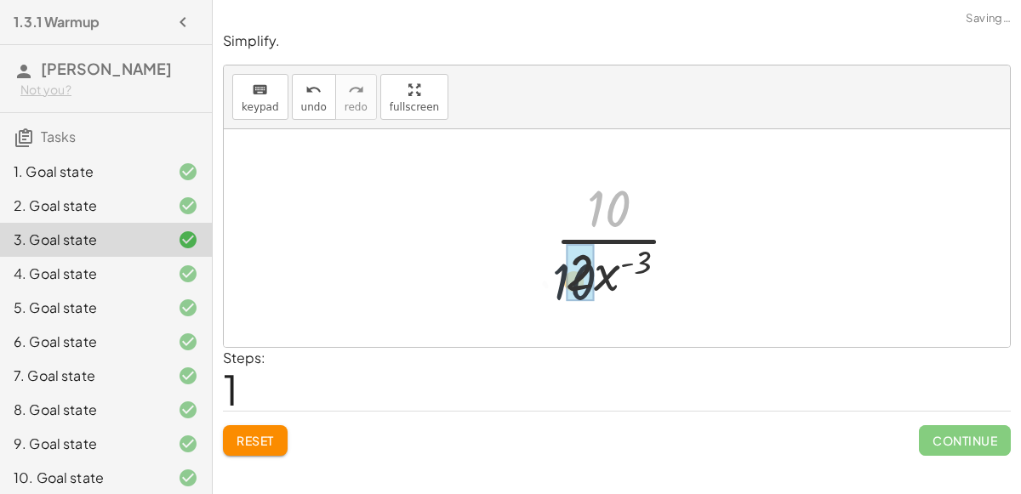
drag, startPoint x: 619, startPoint y: 209, endPoint x: 579, endPoint y: 290, distance: 90.2
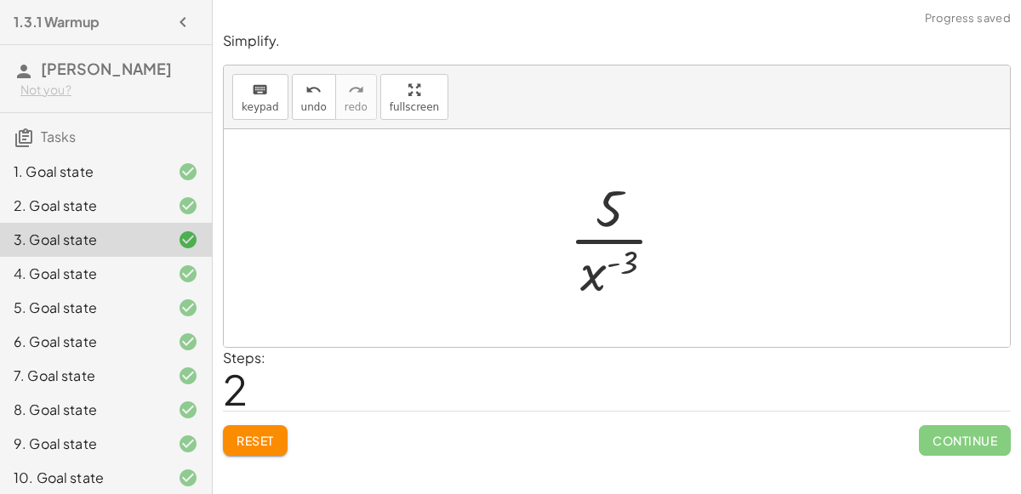
click at [591, 278] on div at bounding box center [624, 238] width 127 height 131
click at [634, 253] on div at bounding box center [624, 238] width 127 height 131
drag, startPoint x: 594, startPoint y: 269, endPoint x: 625, endPoint y: 214, distance: 62.5
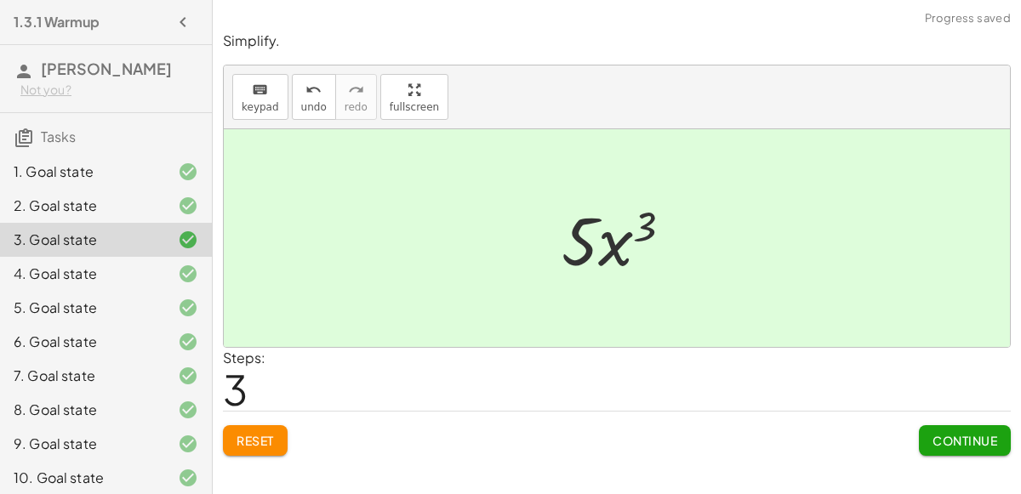
click at [951, 438] on span "Continue" at bounding box center [965, 440] width 65 height 15
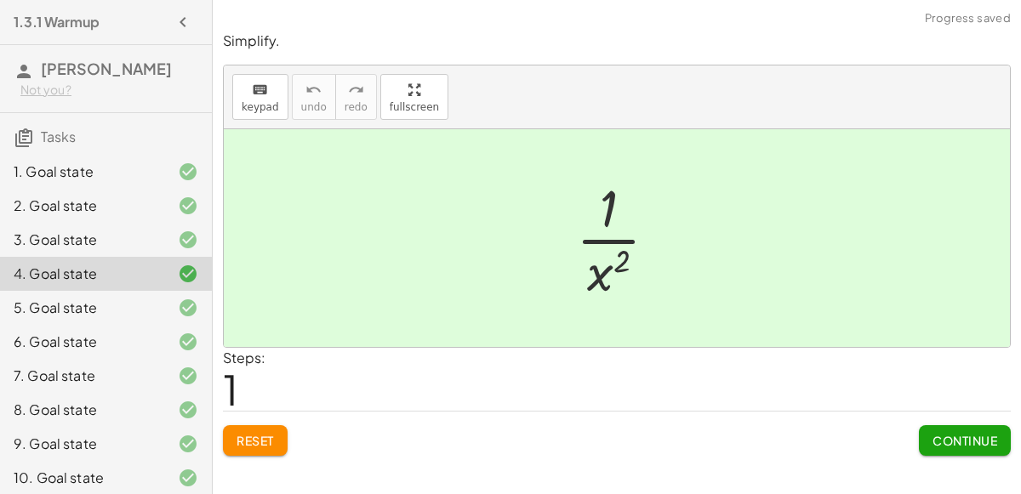
click at [239, 437] on span "Reset" at bounding box center [255, 440] width 37 height 15
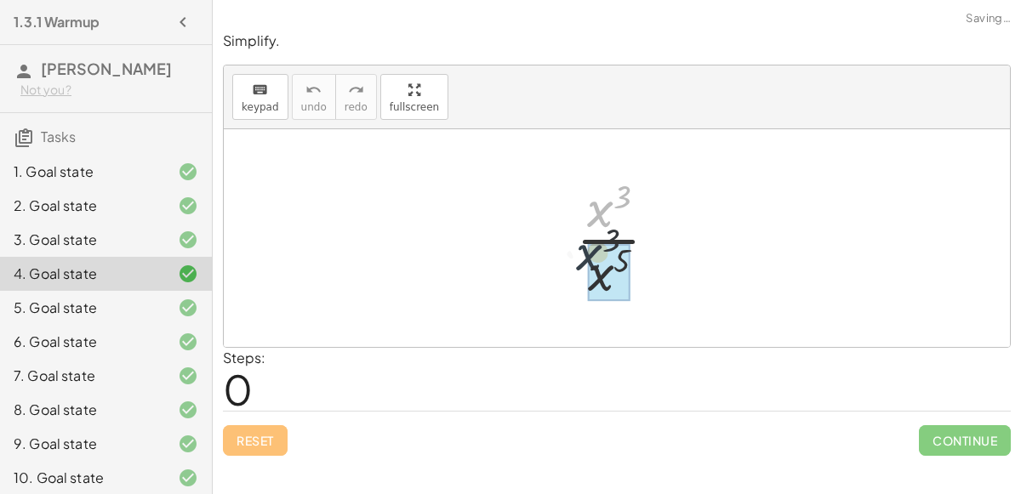
drag, startPoint x: 596, startPoint y: 213, endPoint x: 585, endPoint y: 257, distance: 45.4
click at [585, 257] on div at bounding box center [624, 238] width 112 height 131
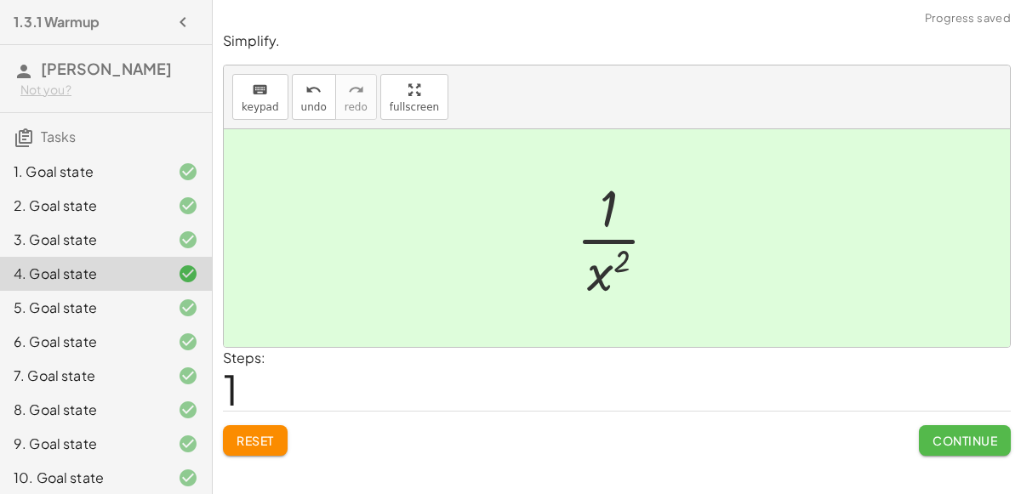
click at [924, 432] on button "Continue" at bounding box center [965, 440] width 92 height 31
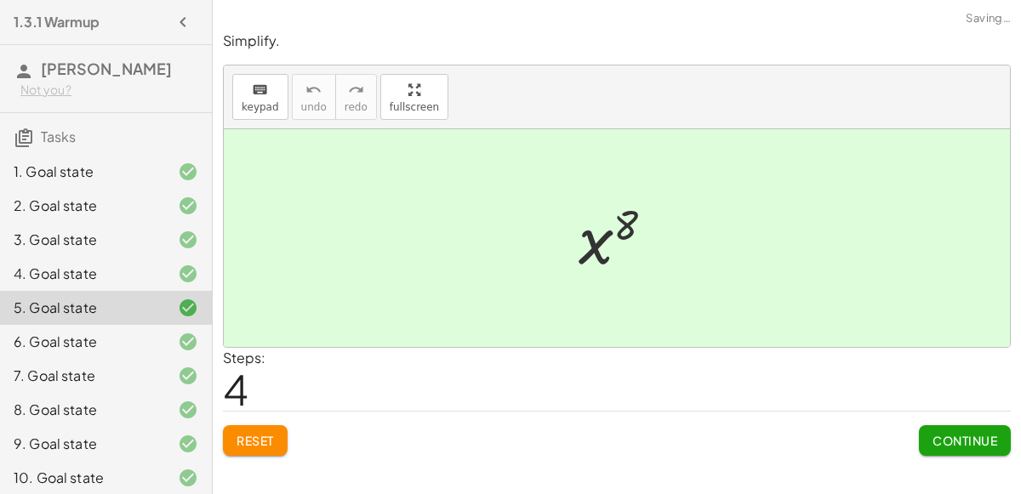
click at [255, 451] on button "Reset" at bounding box center [255, 440] width 65 height 31
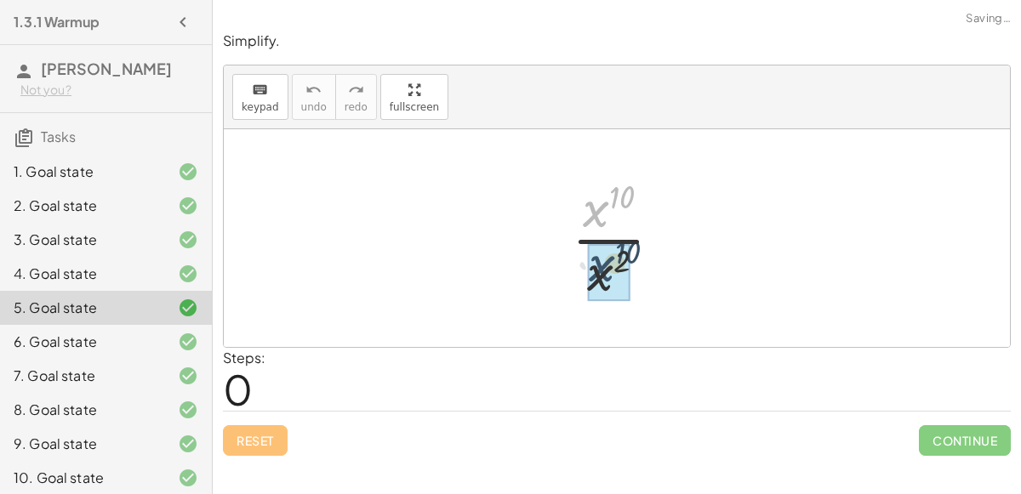
drag, startPoint x: 585, startPoint y: 207, endPoint x: 591, endPoint y: 265, distance: 58.2
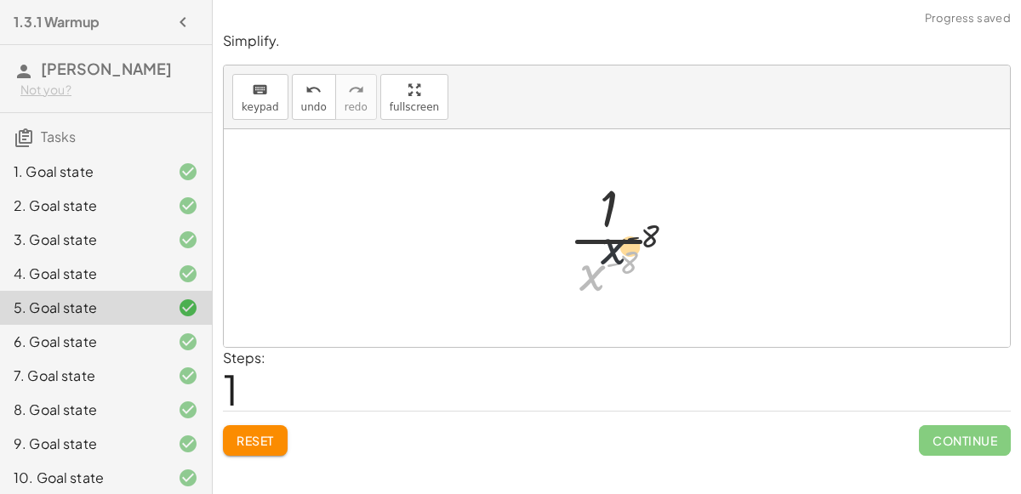
drag, startPoint x: 580, startPoint y: 272, endPoint x: 630, endPoint y: 206, distance: 82.7
click at [630, 206] on div at bounding box center [624, 238] width 128 height 131
drag, startPoint x: 593, startPoint y: 283, endPoint x: 614, endPoint y: 229, distance: 57.4
click at [614, 229] on div at bounding box center [624, 238] width 128 height 131
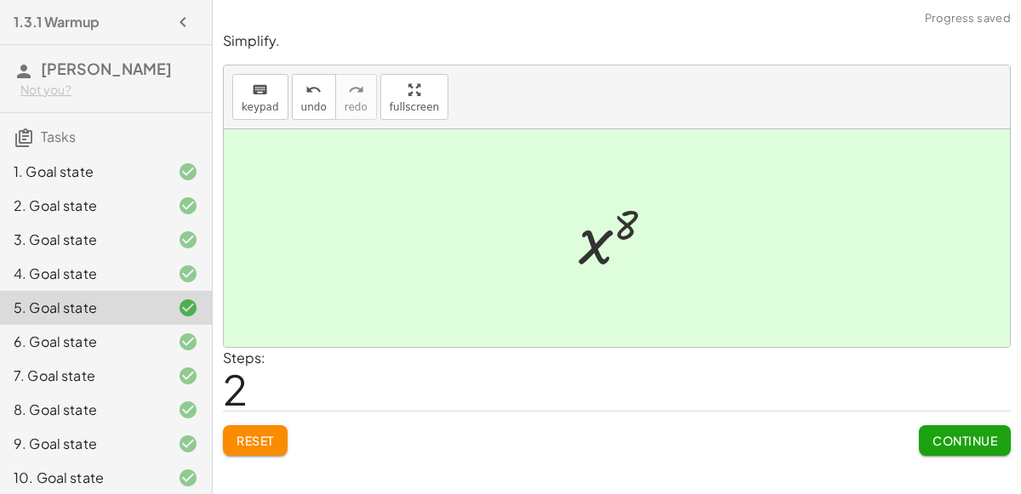
click at [928, 454] on div "Simplify. keyboard keypad undo undo redo redo fullscreen · x 10 · x 2 · 1 · x (…" at bounding box center [617, 243] width 808 height 445
click at [939, 442] on span "Continue" at bounding box center [965, 440] width 65 height 15
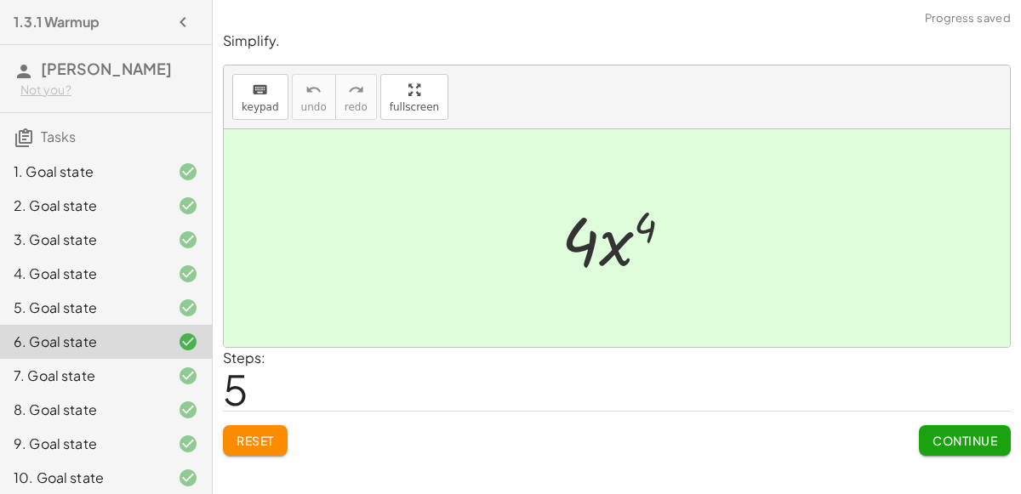
click at [239, 444] on span "Reset" at bounding box center [255, 440] width 37 height 15
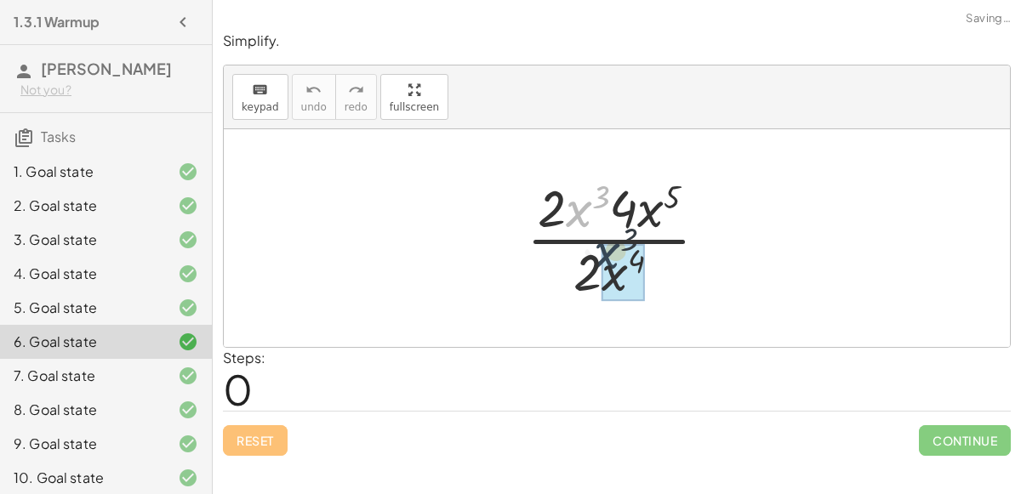
drag, startPoint x: 578, startPoint y: 216, endPoint x: 608, endPoint y: 271, distance: 63.2
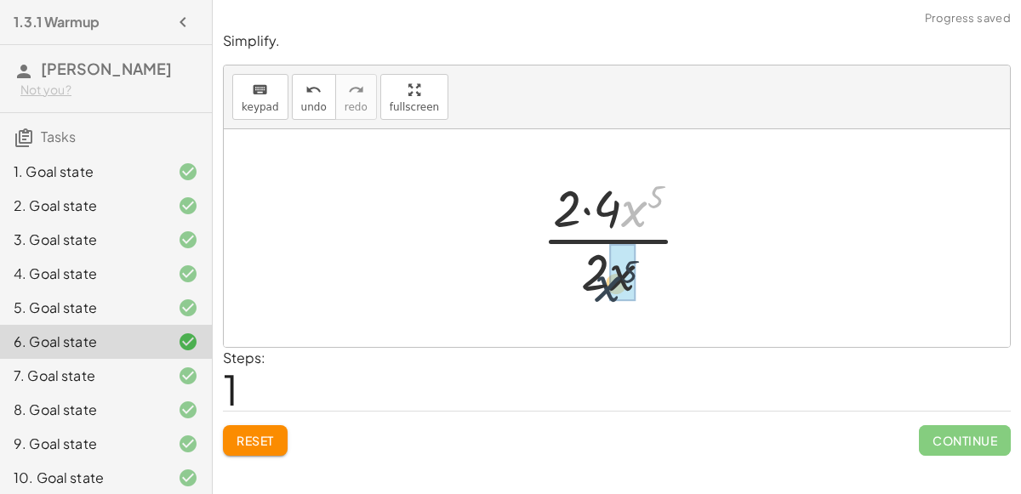
drag, startPoint x: 638, startPoint y: 204, endPoint x: 611, endPoint y: 281, distance: 81.3
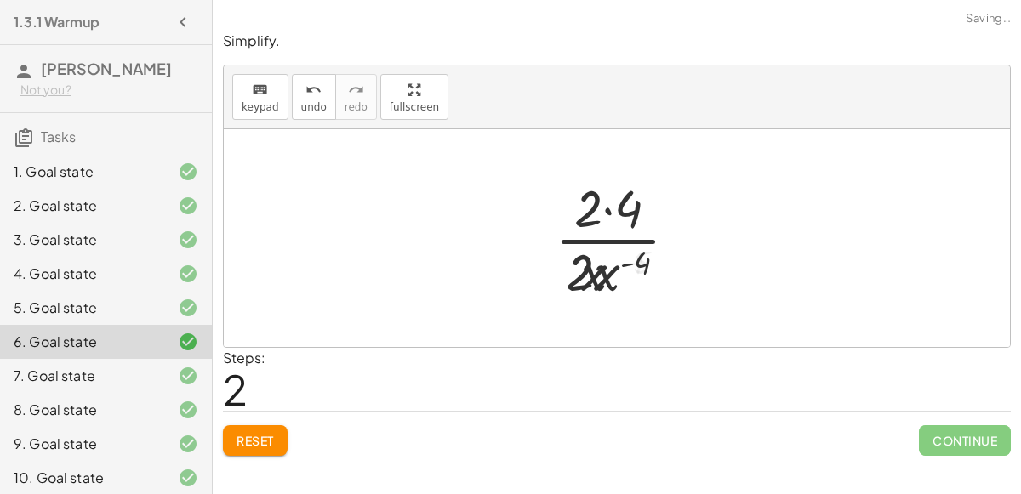
click at [610, 213] on div at bounding box center [623, 238] width 154 height 131
drag, startPoint x: 602, startPoint y: 283, endPoint x: 631, endPoint y: 228, distance: 61.7
click at [631, 228] on div at bounding box center [623, 238] width 154 height 131
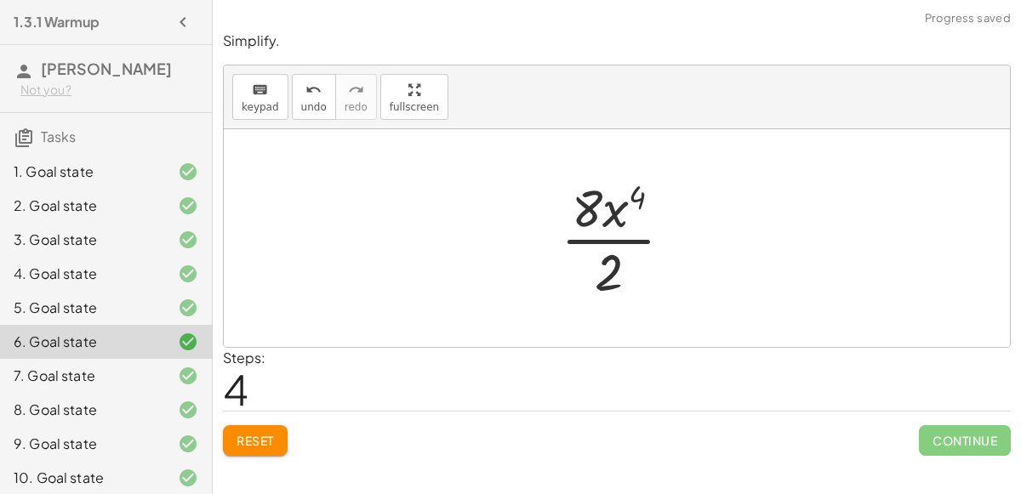
click at [618, 219] on div at bounding box center [623, 238] width 143 height 131
drag, startPoint x: 597, startPoint y: 283, endPoint x: 564, endPoint y: 200, distance: 89.0
click at [564, 200] on div at bounding box center [623, 238] width 143 height 131
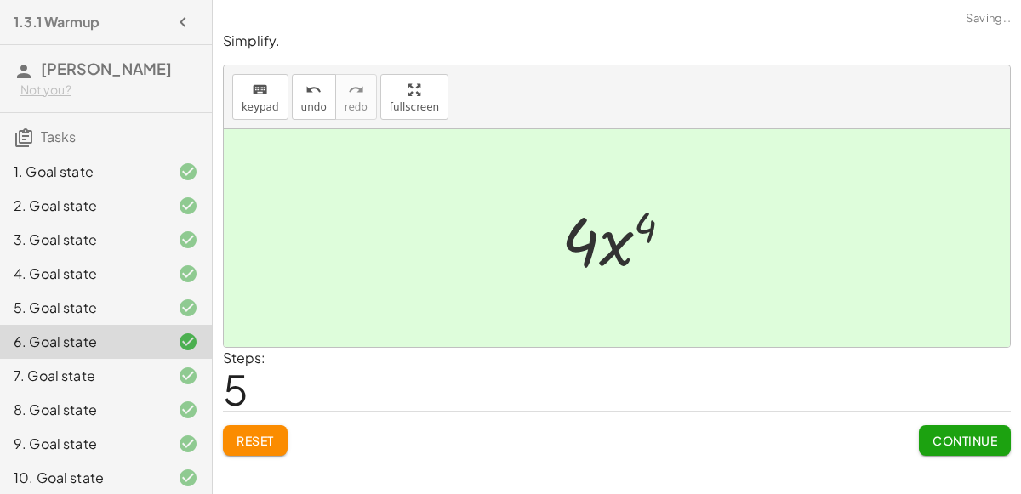
click at [941, 414] on div "Continue" at bounding box center [965, 434] width 92 height 44
click at [957, 437] on span "Continue" at bounding box center [965, 440] width 65 height 15
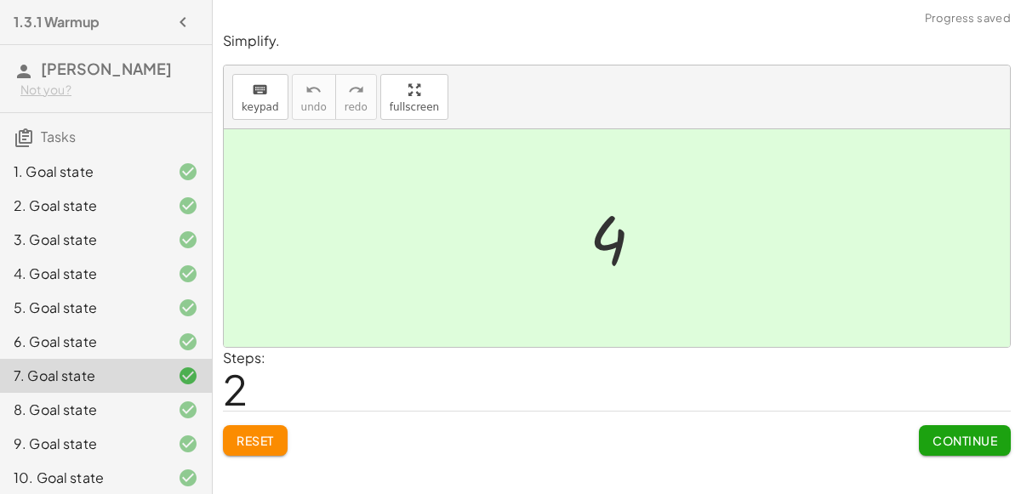
click at [256, 438] on span "Reset" at bounding box center [255, 440] width 37 height 15
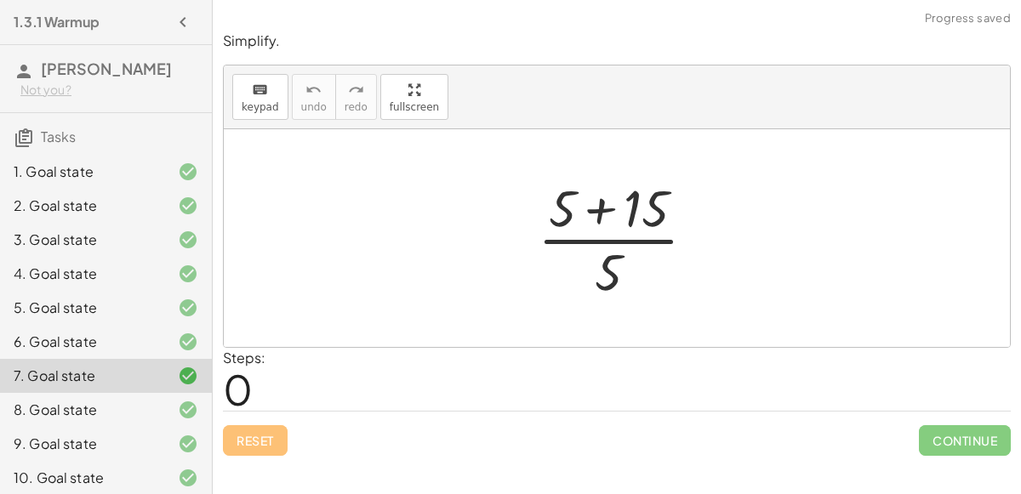
click at [600, 222] on div at bounding box center [623, 238] width 189 height 131
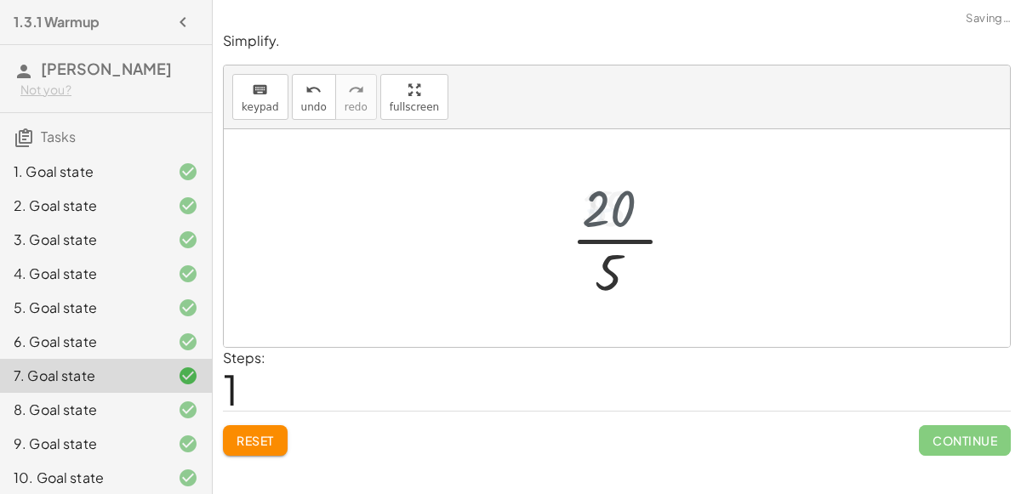
drag, startPoint x: 600, startPoint y: 222, endPoint x: 590, endPoint y: 264, distance: 42.9
click at [590, 264] on div at bounding box center [623, 238] width 123 height 131
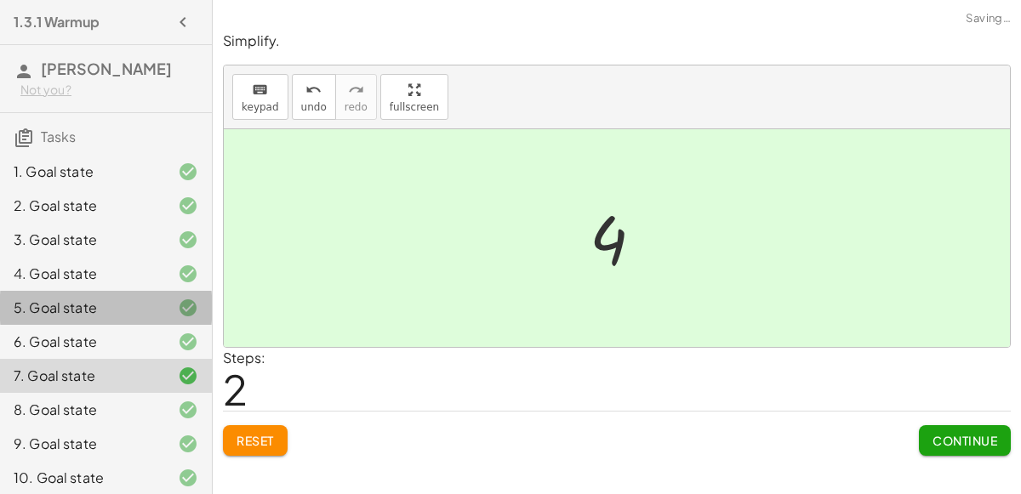
click at [170, 305] on div at bounding box center [175, 308] width 48 height 20
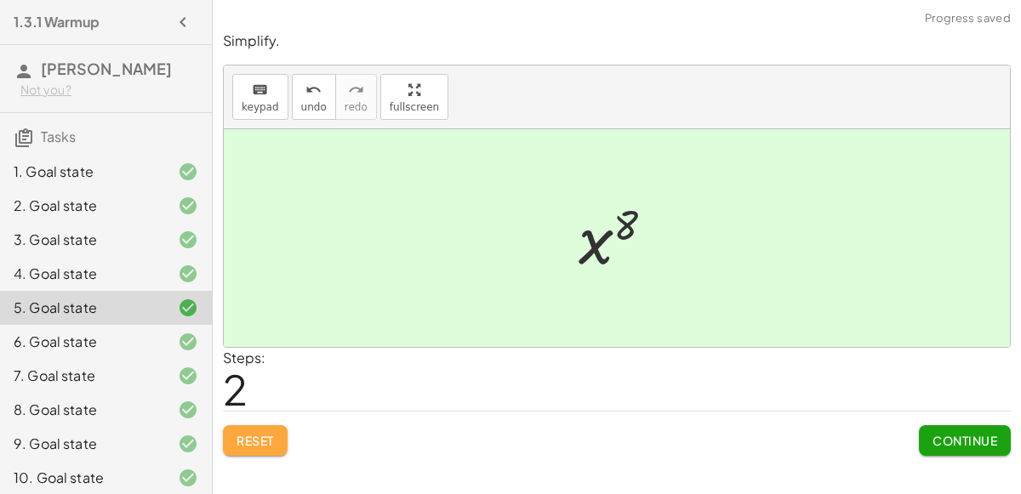
click at [277, 442] on button "Reset" at bounding box center [255, 440] width 65 height 31
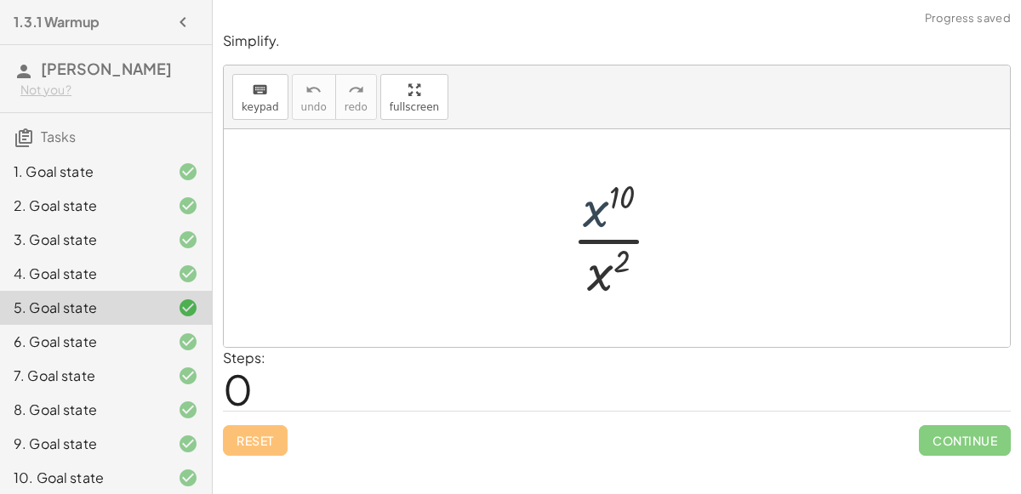
click at [573, 222] on div at bounding box center [623, 238] width 121 height 131
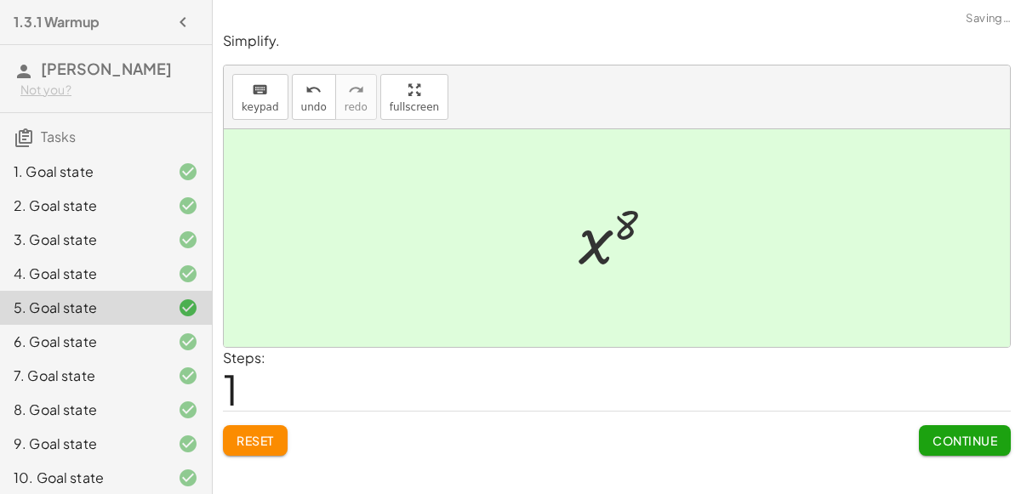
click at [946, 408] on div "Steps: 1" at bounding box center [617, 379] width 788 height 63
click at [941, 442] on span "Continue" at bounding box center [965, 440] width 65 height 15
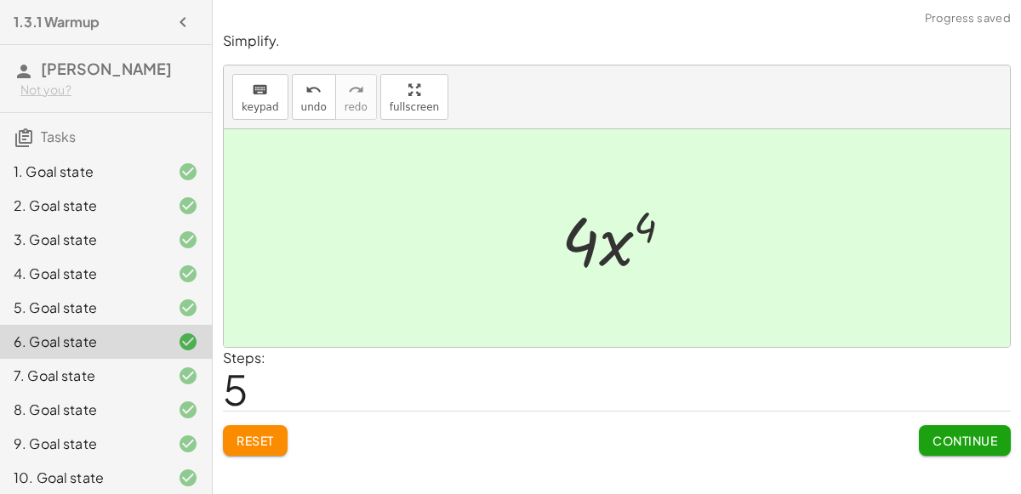
click at [129, 274] on div "4. Goal state" at bounding box center [82, 274] width 137 height 20
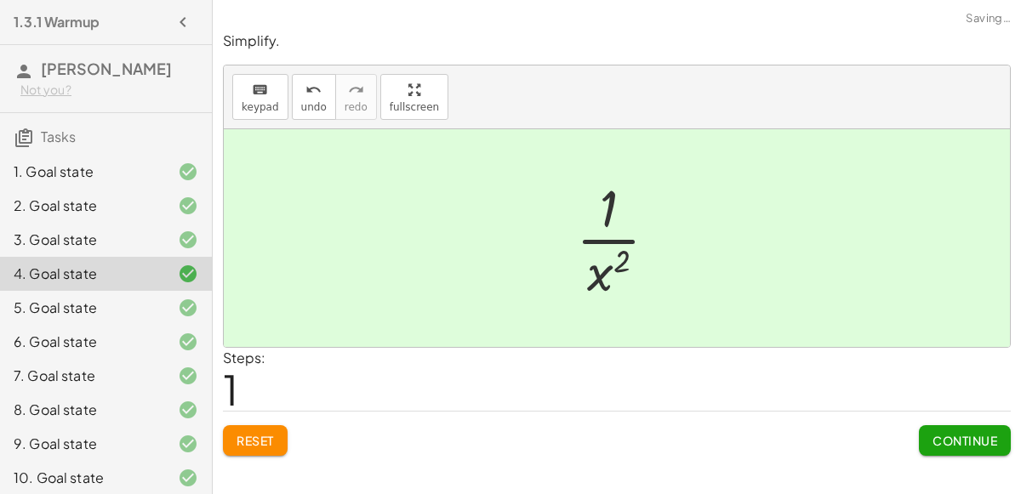
click at [245, 435] on span "Reset" at bounding box center [255, 440] width 37 height 15
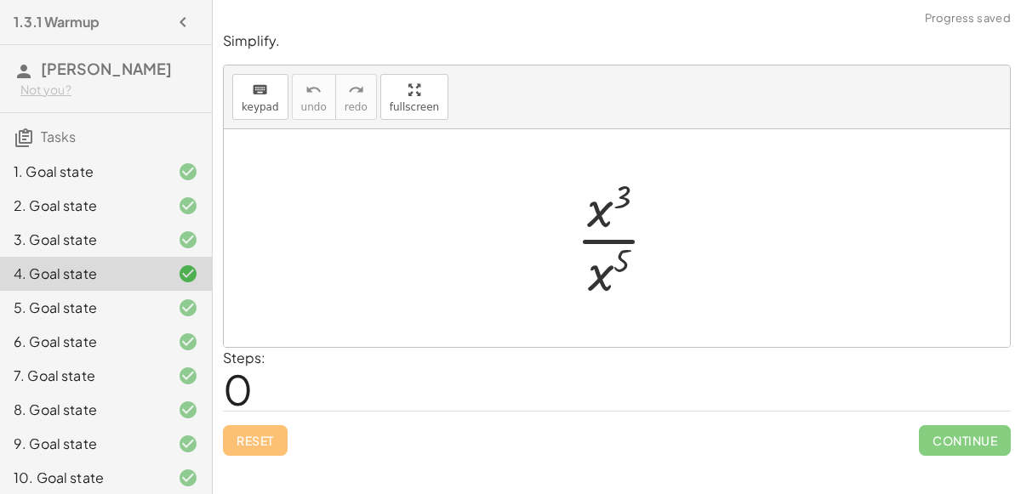
click at [601, 223] on div at bounding box center [624, 238] width 112 height 131
click at [607, 246] on div at bounding box center [624, 238] width 112 height 131
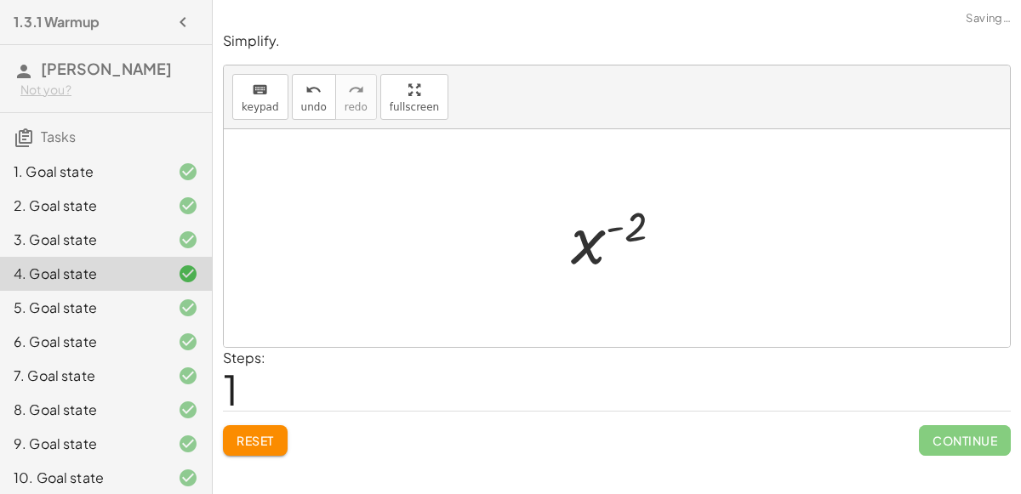
click at [600, 234] on div at bounding box center [623, 239] width 123 height 84
click at [606, 226] on div at bounding box center [623, 239] width 123 height 84
click at [277, 436] on button "Reset" at bounding box center [255, 440] width 65 height 31
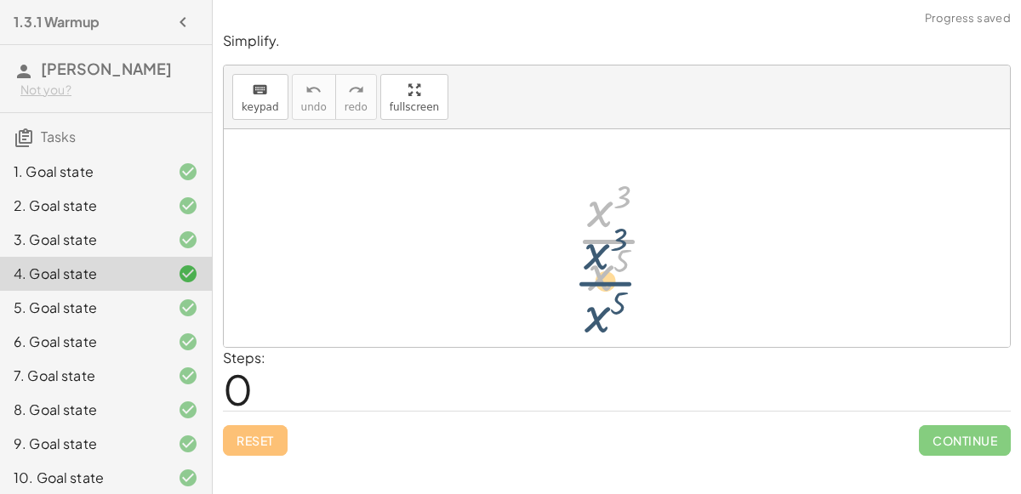
drag, startPoint x: 595, startPoint y: 229, endPoint x: 593, endPoint y: 254, distance: 24.7
click at [593, 254] on div at bounding box center [624, 238] width 112 height 131
drag, startPoint x: 596, startPoint y: 197, endPoint x: 596, endPoint y: 270, distance: 73.2
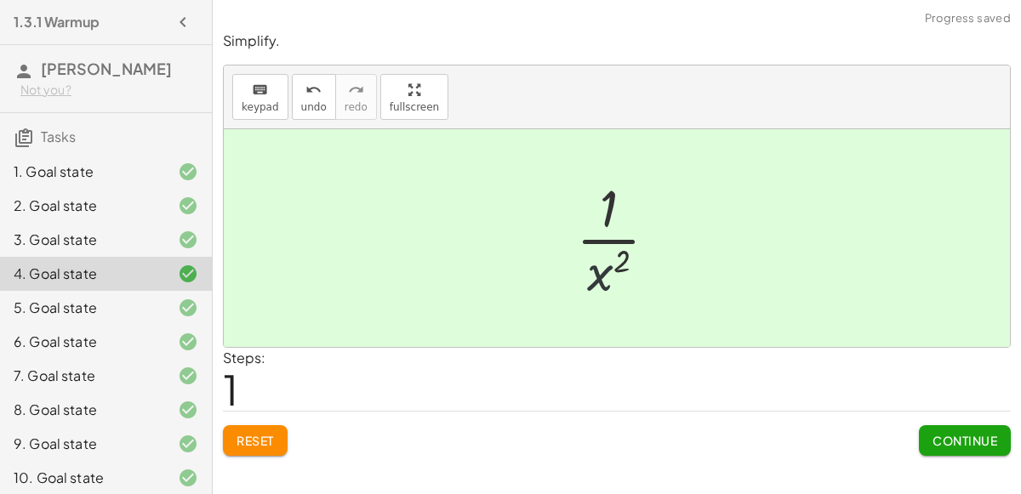
click at [587, 271] on div at bounding box center [624, 238] width 112 height 131
click at [173, 248] on div at bounding box center [175, 240] width 48 height 20
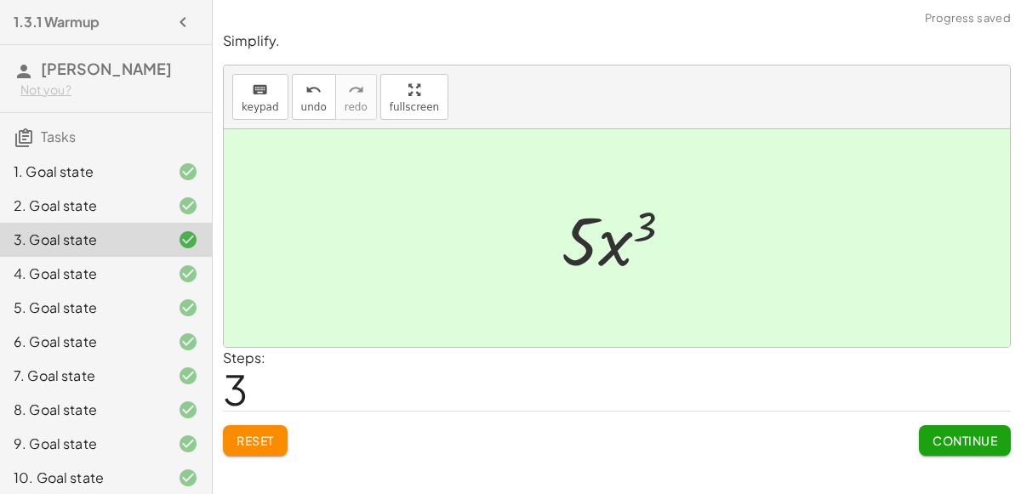
click at [256, 447] on button "Reset" at bounding box center [255, 440] width 65 height 31
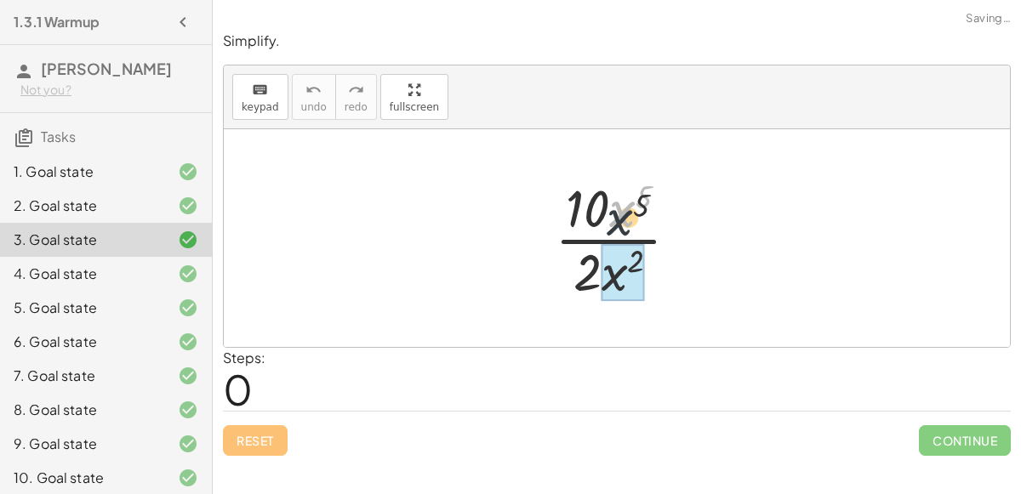
drag, startPoint x: 625, startPoint y: 214, endPoint x: 612, endPoint y: 281, distance: 68.6
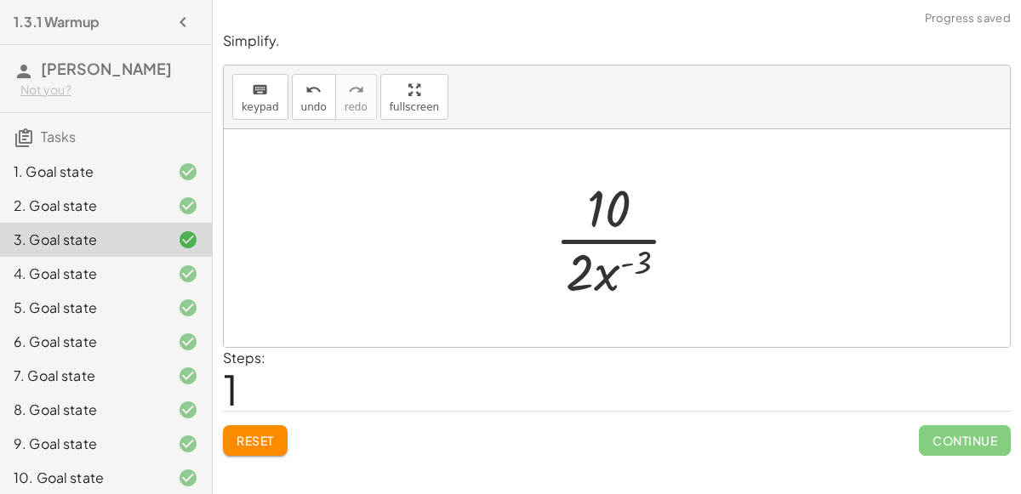
click at [625, 260] on div at bounding box center [623, 238] width 155 height 131
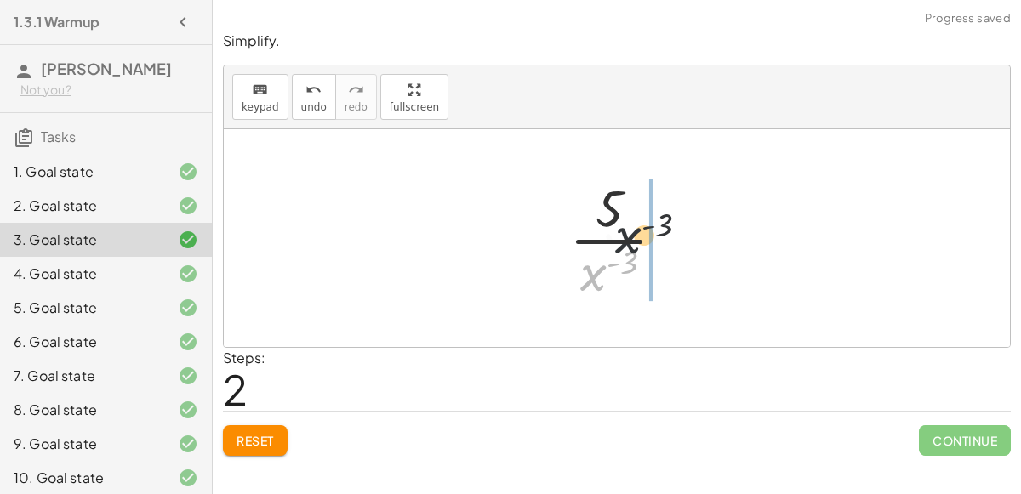
drag, startPoint x: 585, startPoint y: 268, endPoint x: 631, endPoint y: 212, distance: 72.0
click at [631, 212] on div at bounding box center [624, 238] width 127 height 131
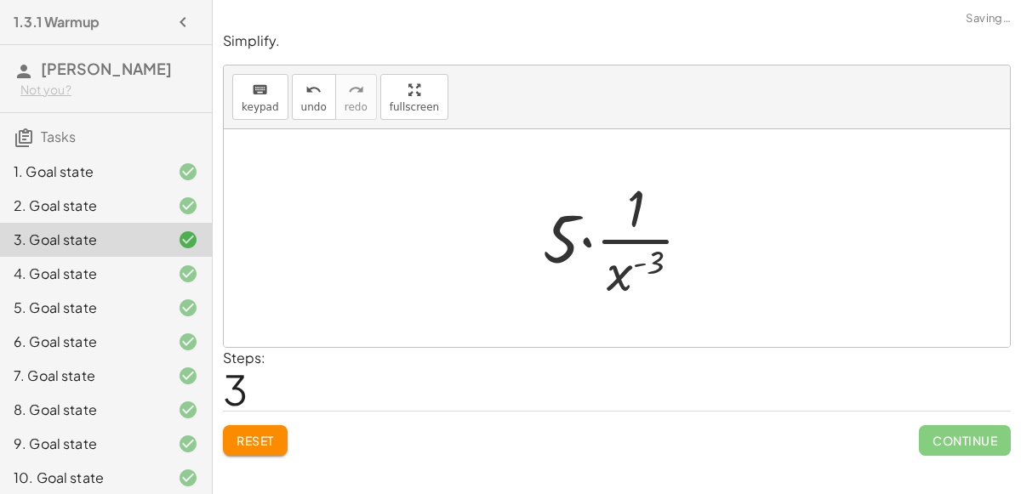
click at [268, 444] on span "Reset" at bounding box center [255, 440] width 37 height 15
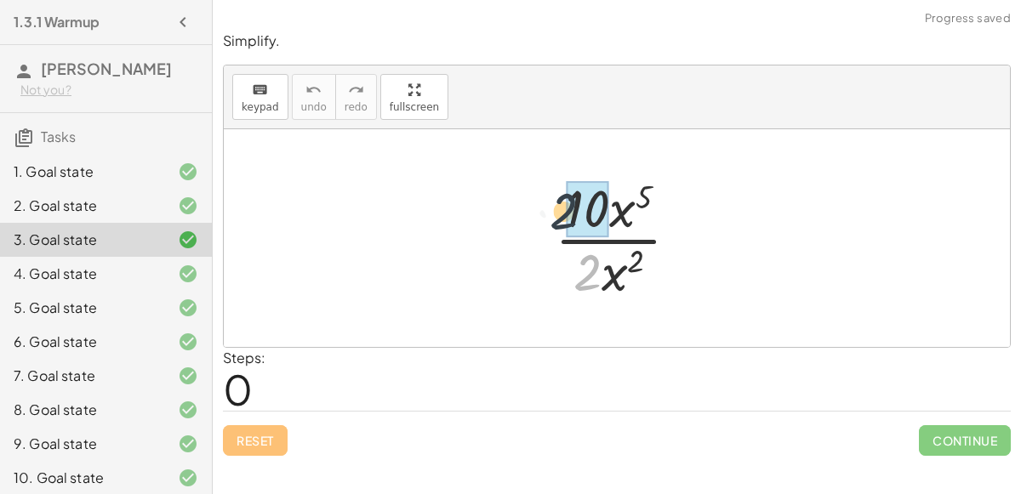
drag, startPoint x: 590, startPoint y: 267, endPoint x: 562, endPoint y: 195, distance: 77.3
click at [562, 195] on div at bounding box center [623, 238] width 155 height 131
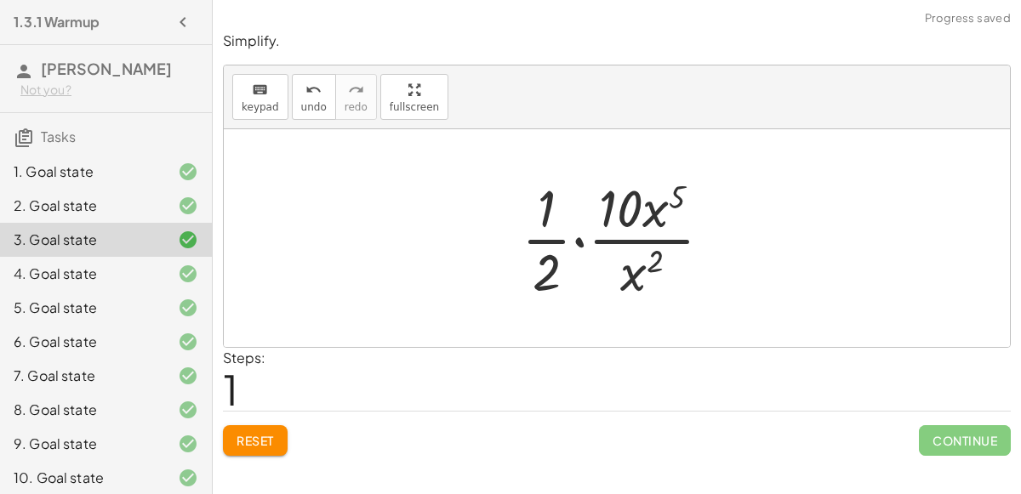
click at [268, 443] on span "Reset" at bounding box center [255, 440] width 37 height 15
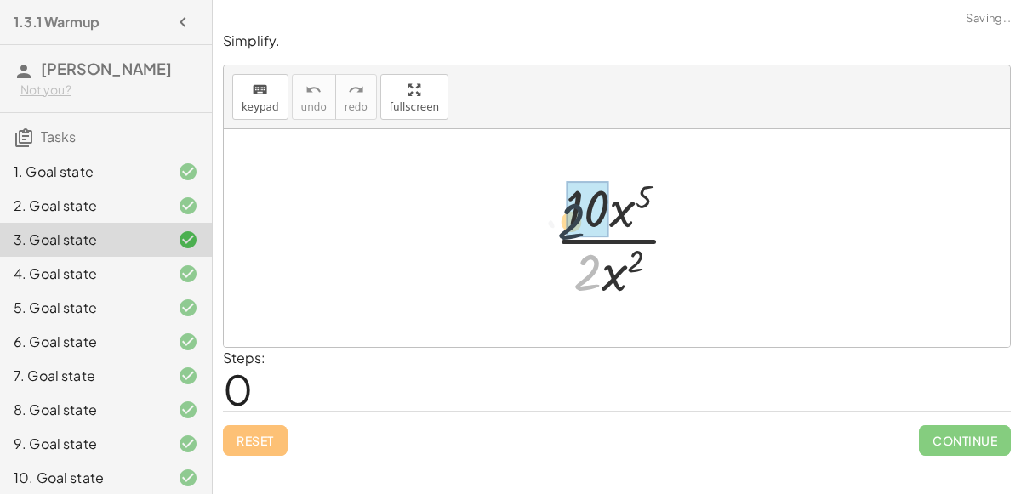
drag, startPoint x: 594, startPoint y: 279, endPoint x: 575, endPoint y: 186, distance: 95.5
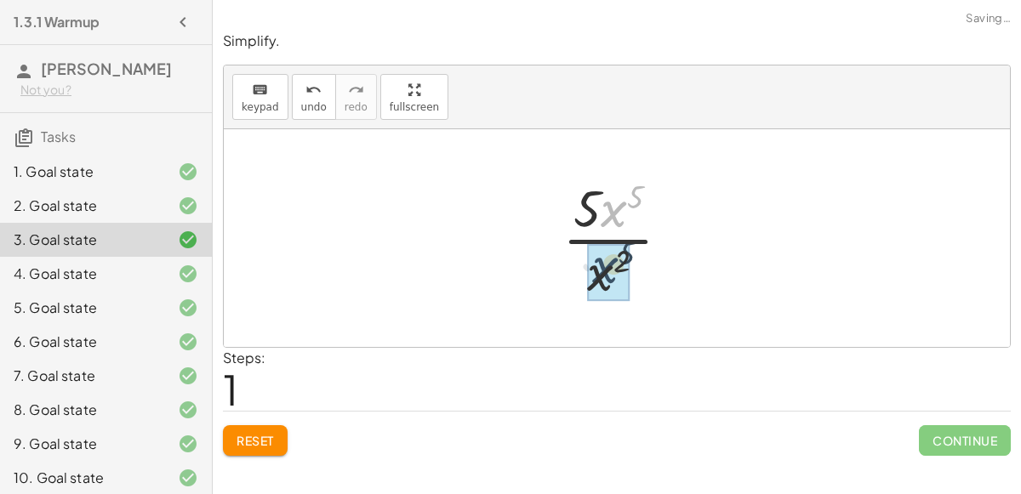
drag, startPoint x: 608, startPoint y: 203, endPoint x: 600, endPoint y: 261, distance: 59.3
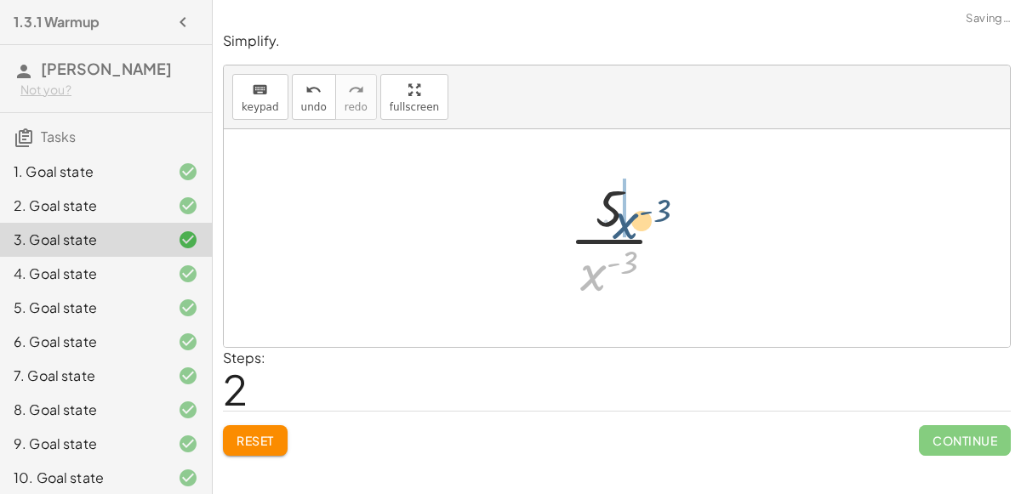
drag, startPoint x: 582, startPoint y: 273, endPoint x: 614, endPoint y: 221, distance: 61.2
click at [614, 221] on div at bounding box center [624, 238] width 127 height 131
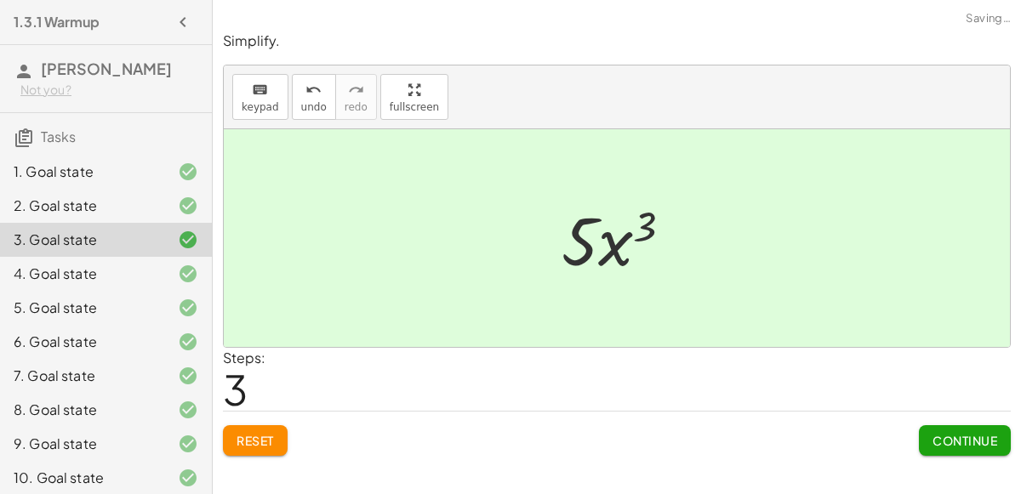
click at [935, 434] on span "Continue" at bounding box center [965, 440] width 65 height 15
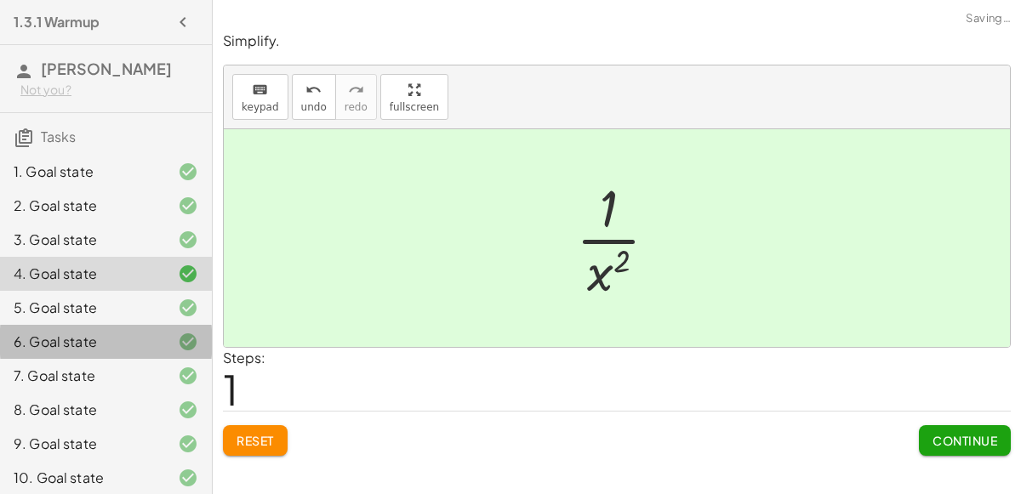
click at [166, 349] on div at bounding box center [175, 342] width 48 height 20
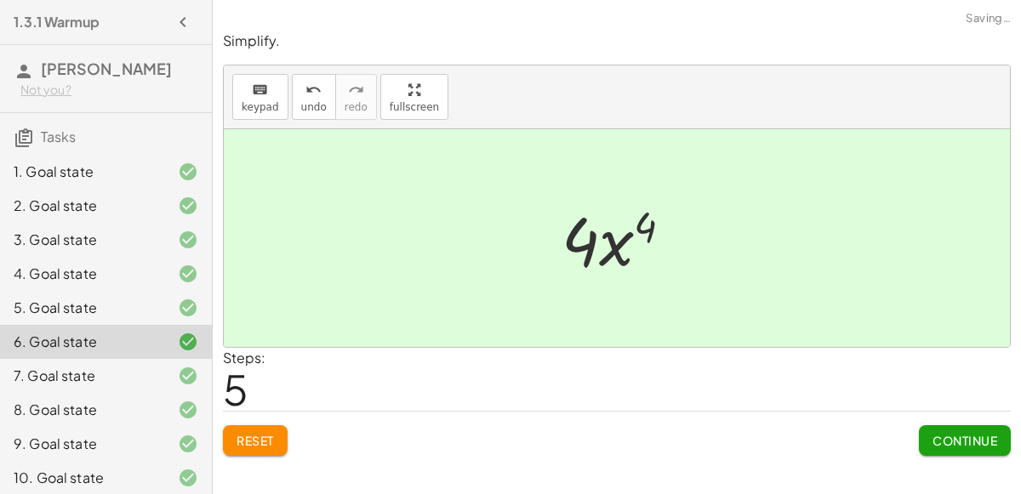
click at [169, 361] on div "7. Goal state" at bounding box center [106, 376] width 212 height 34
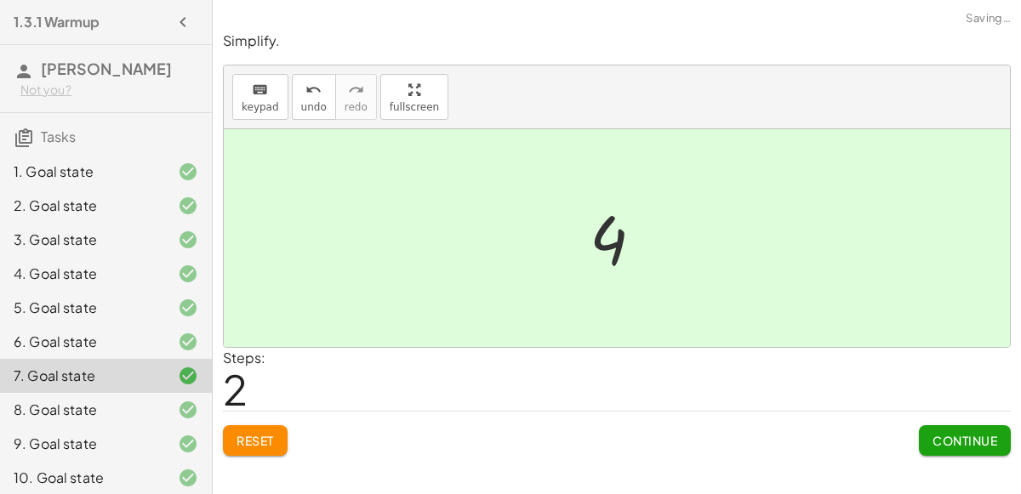
click at [142, 393] on div "8. Goal state" at bounding box center [106, 410] width 212 height 34
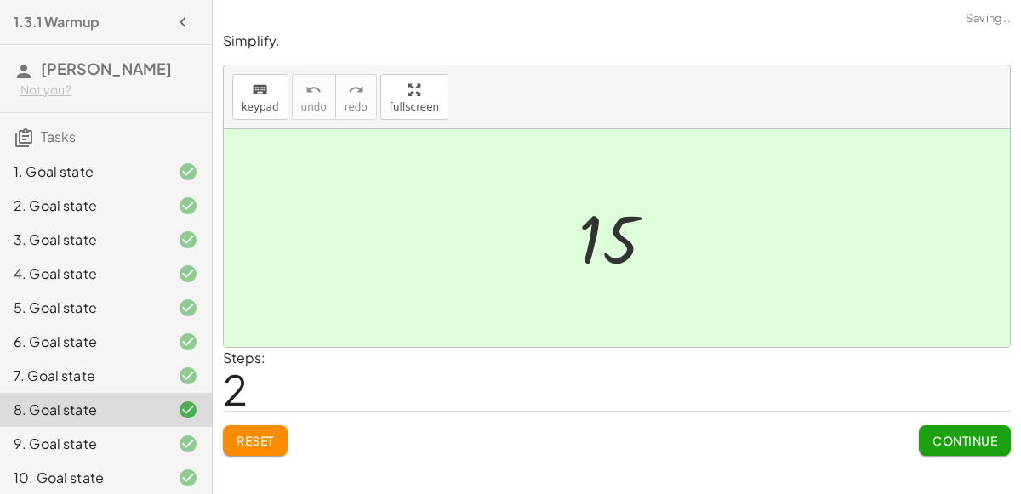
click at [237, 433] on span "Reset" at bounding box center [255, 440] width 37 height 15
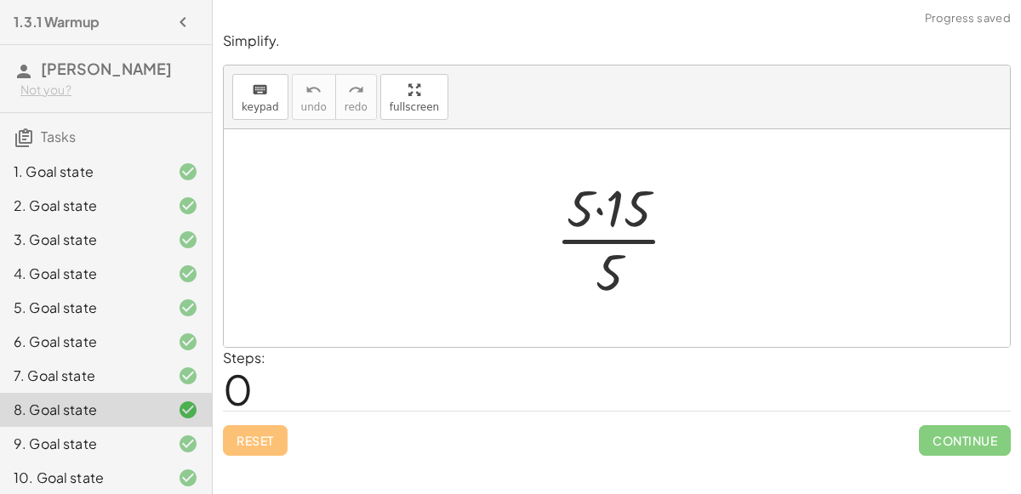
click at [608, 214] on div at bounding box center [623, 238] width 153 height 131
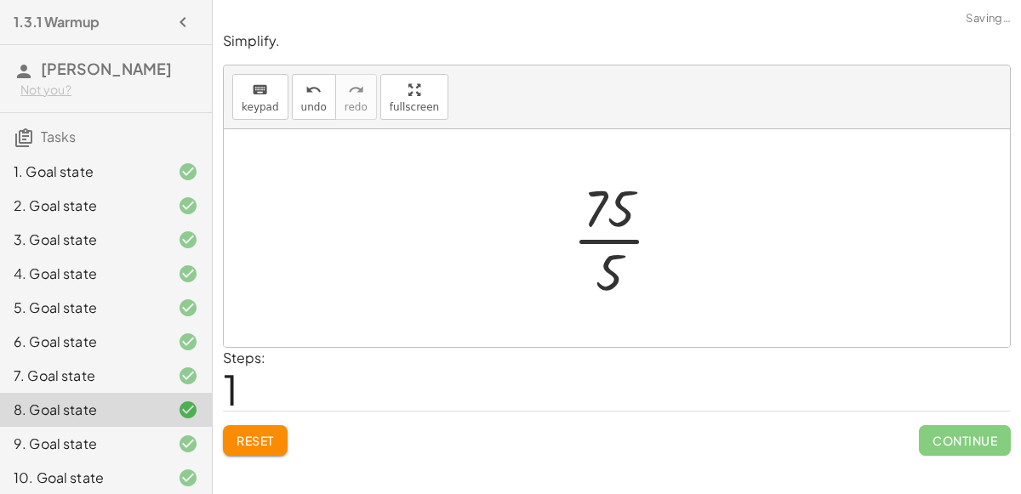
click at [608, 234] on div at bounding box center [624, 238] width 120 height 131
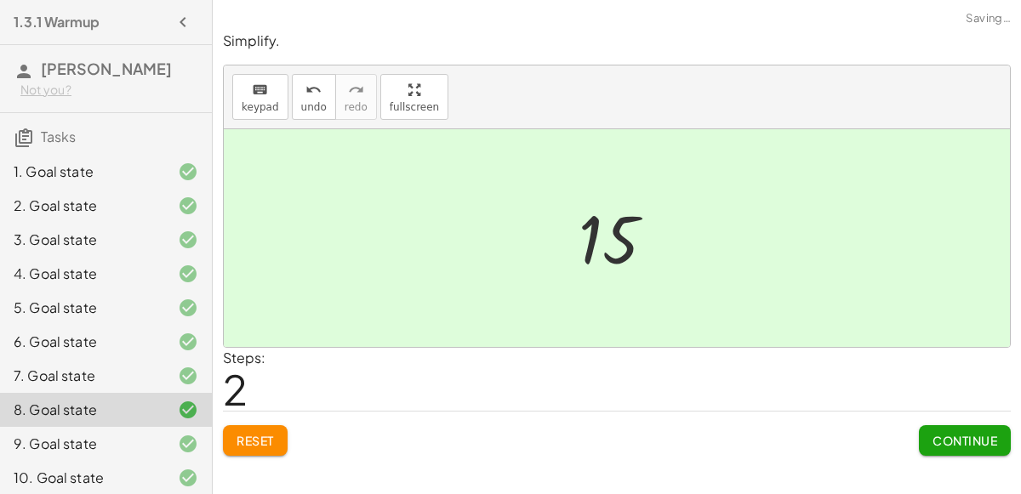
click at [972, 442] on span "Continue" at bounding box center [965, 440] width 65 height 15
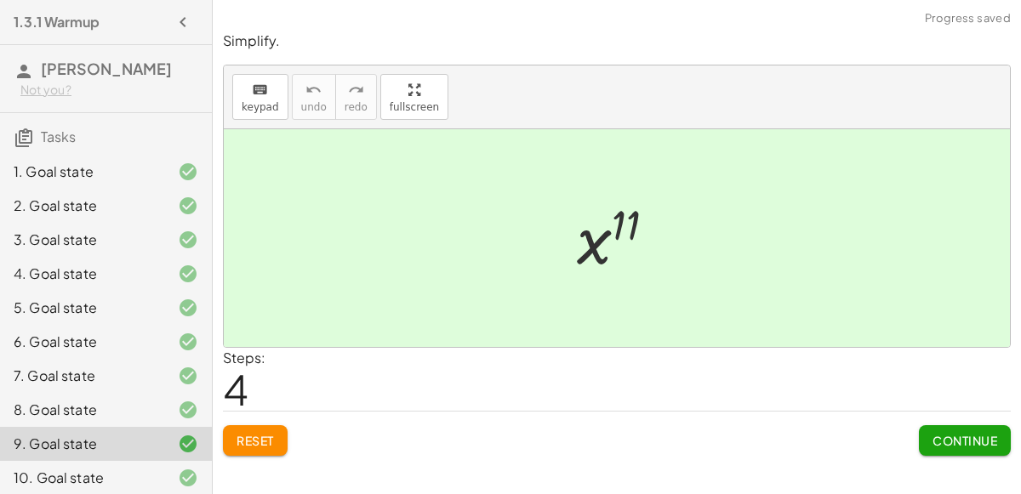
click at [272, 429] on button "Reset" at bounding box center [255, 440] width 65 height 31
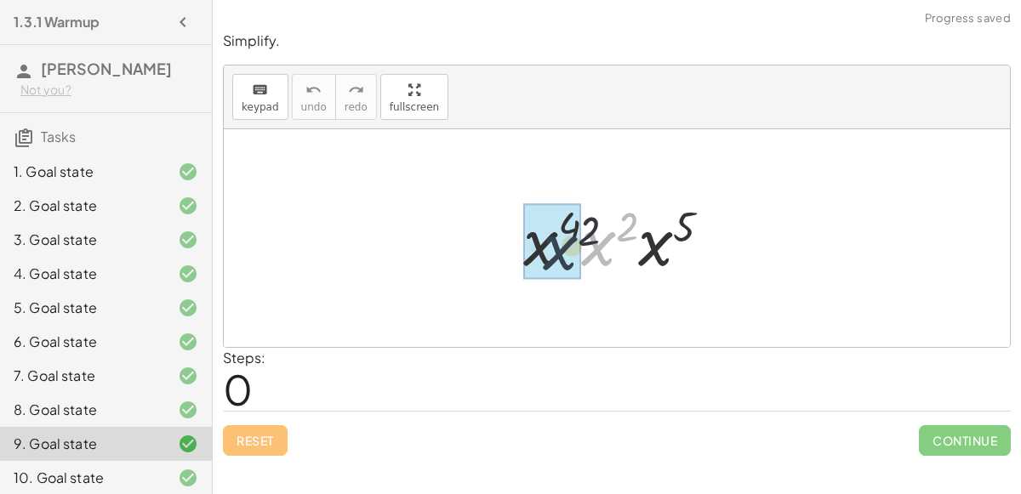
drag, startPoint x: 582, startPoint y: 244, endPoint x: 540, endPoint y: 251, distance: 42.2
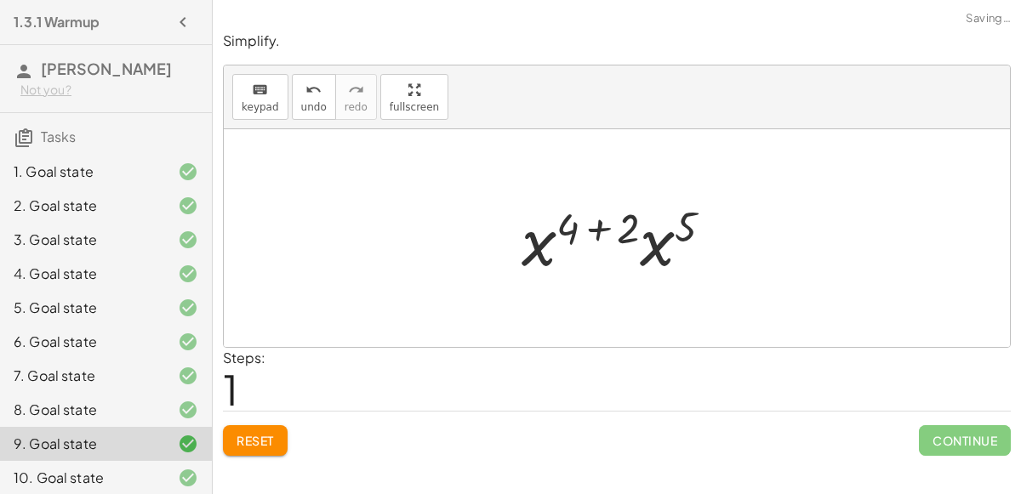
click at [601, 219] on div at bounding box center [624, 239] width 222 height 88
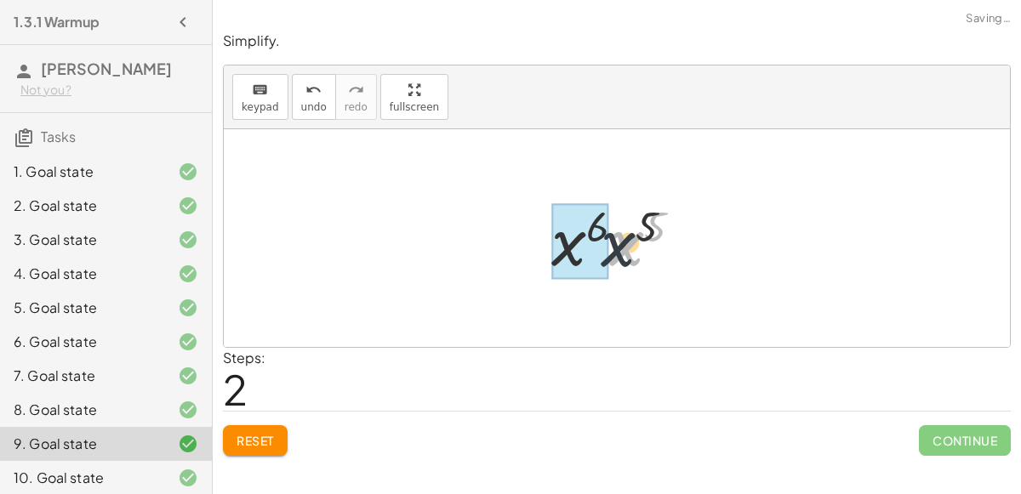
drag, startPoint x: 637, startPoint y: 236, endPoint x: 535, endPoint y: 266, distance: 106.6
click at [535, 266] on div "· x 4 · x 2 · x 5 · x ( + 4 + 2 ) · x 5 · x 5 · x · x 5 6" at bounding box center [617, 239] width 183 height 96
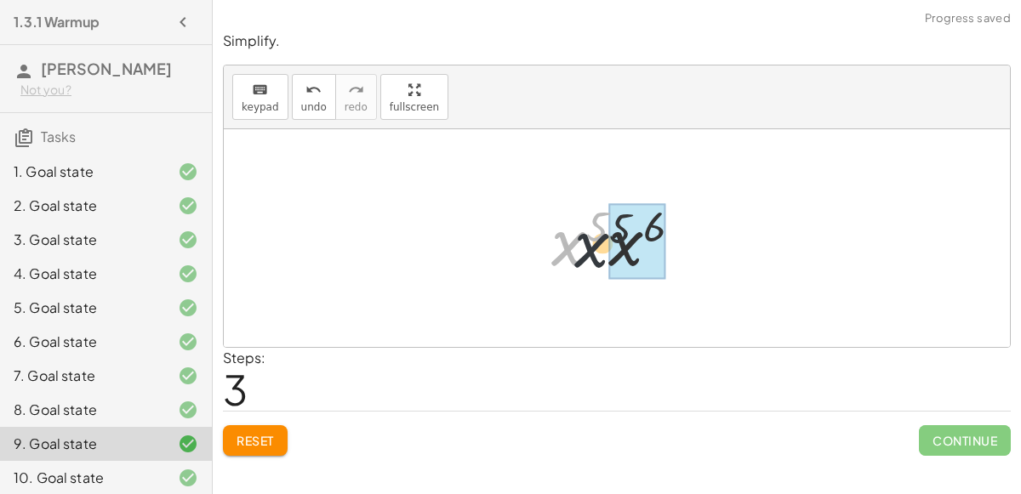
drag, startPoint x: 574, startPoint y: 244, endPoint x: 612, endPoint y: 247, distance: 37.5
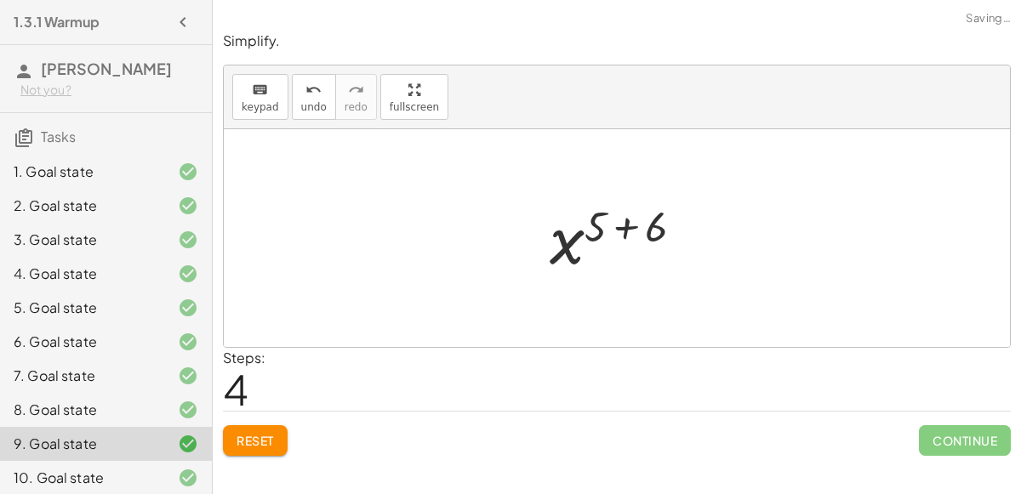
click at [622, 220] on div at bounding box center [623, 239] width 164 height 84
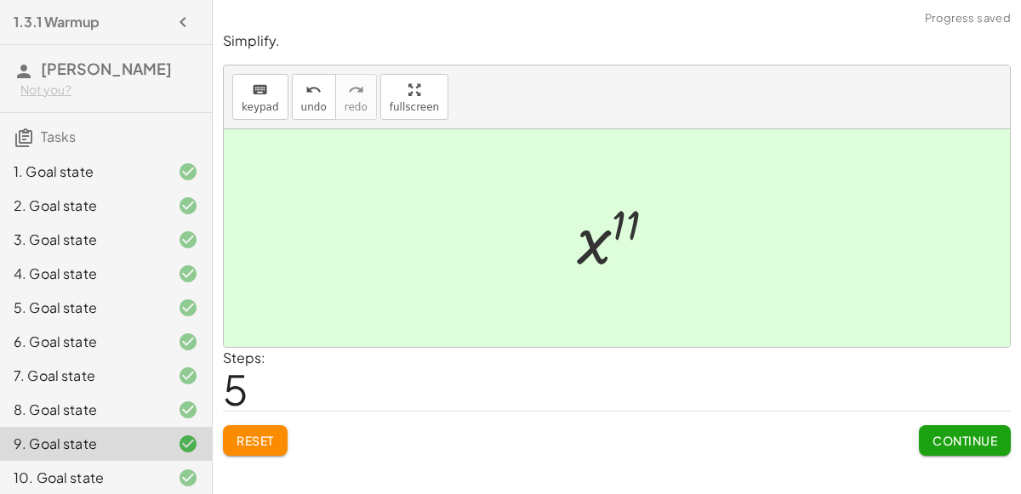
click at [956, 439] on span "Continue" at bounding box center [965, 440] width 65 height 15
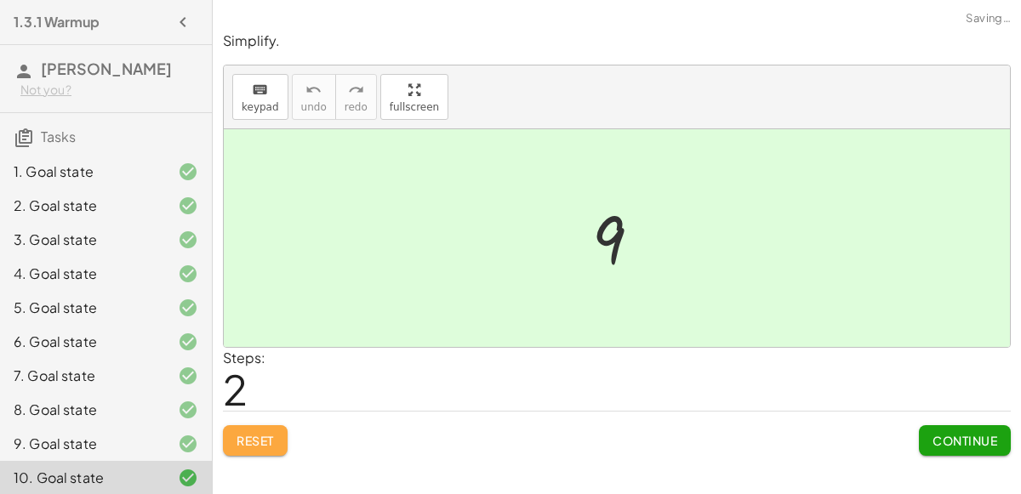
click at [257, 433] on span "Reset" at bounding box center [255, 440] width 37 height 15
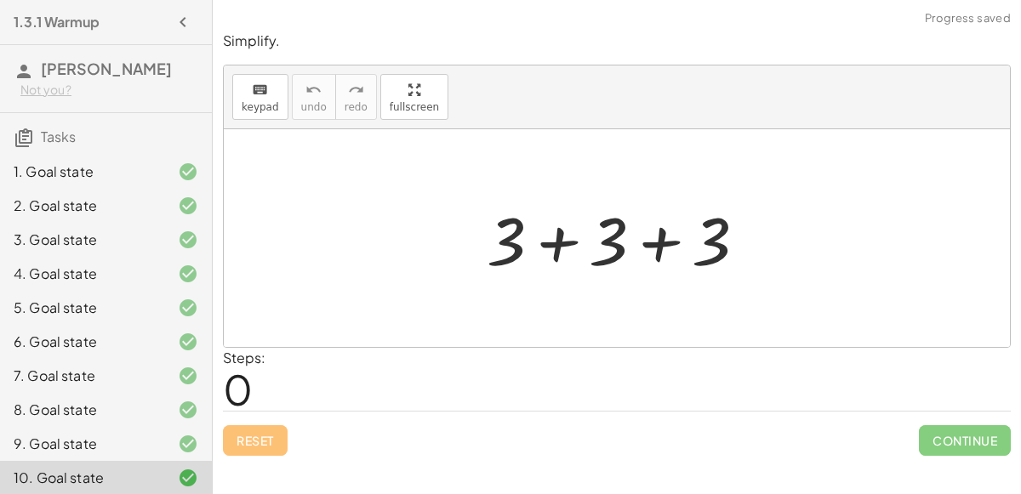
click at [560, 239] on div at bounding box center [623, 239] width 290 height 88
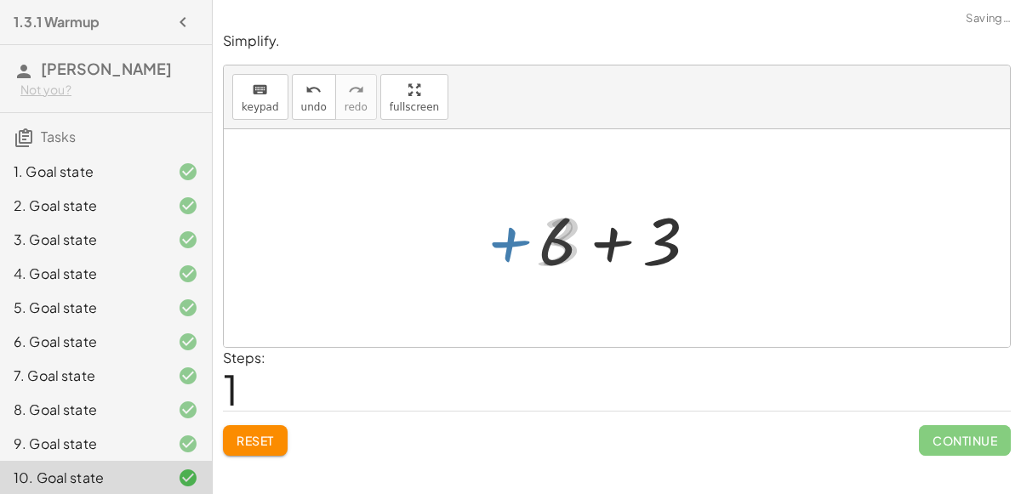
click at [560, 239] on div at bounding box center [623, 239] width 187 height 88
click at [591, 231] on div at bounding box center [623, 239] width 187 height 88
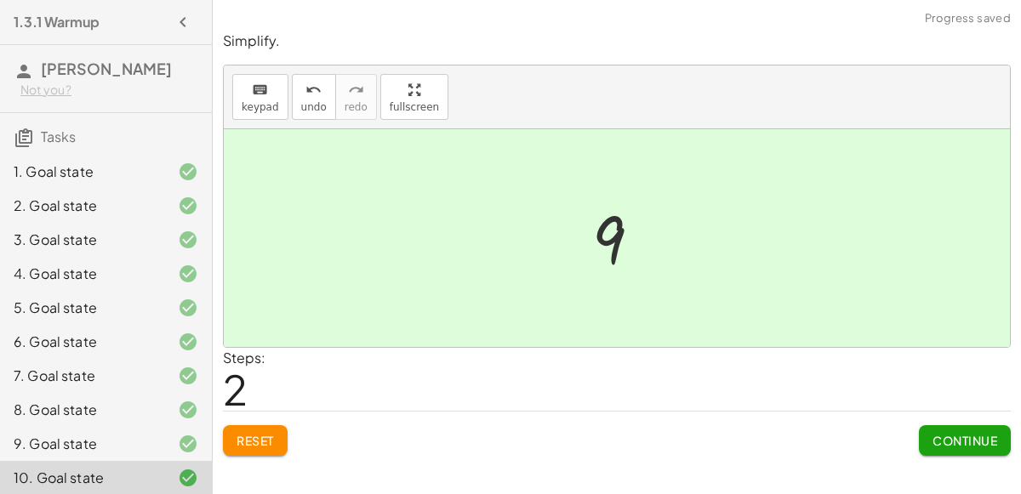
click at [943, 426] on button "Continue" at bounding box center [965, 440] width 92 height 31
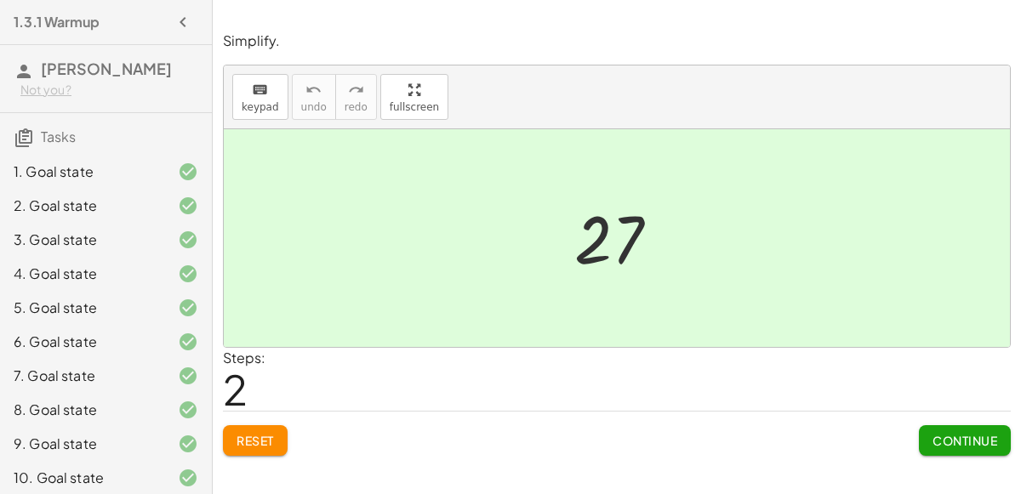
click at [973, 436] on span "Continue" at bounding box center [965, 440] width 65 height 15
click at [944, 428] on button "Continue" at bounding box center [965, 440] width 92 height 31
click at [243, 438] on span "Reset" at bounding box center [255, 440] width 37 height 15
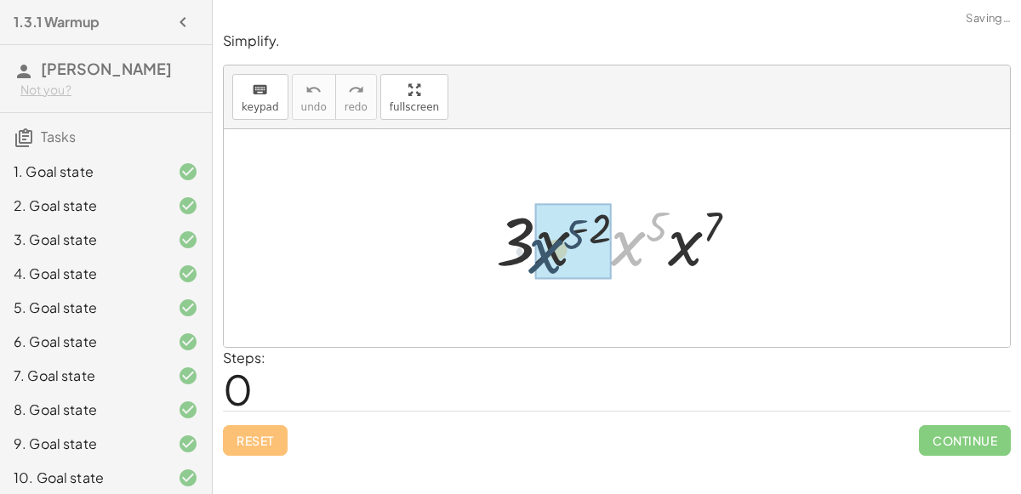
drag, startPoint x: 641, startPoint y: 234, endPoint x: 559, endPoint y: 241, distance: 82.0
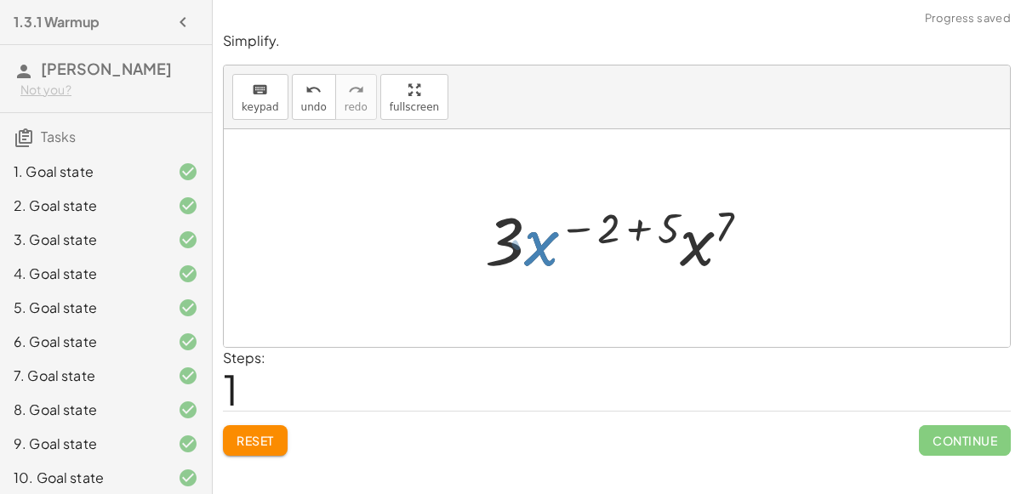
click at [647, 217] on div at bounding box center [624, 239] width 295 height 88
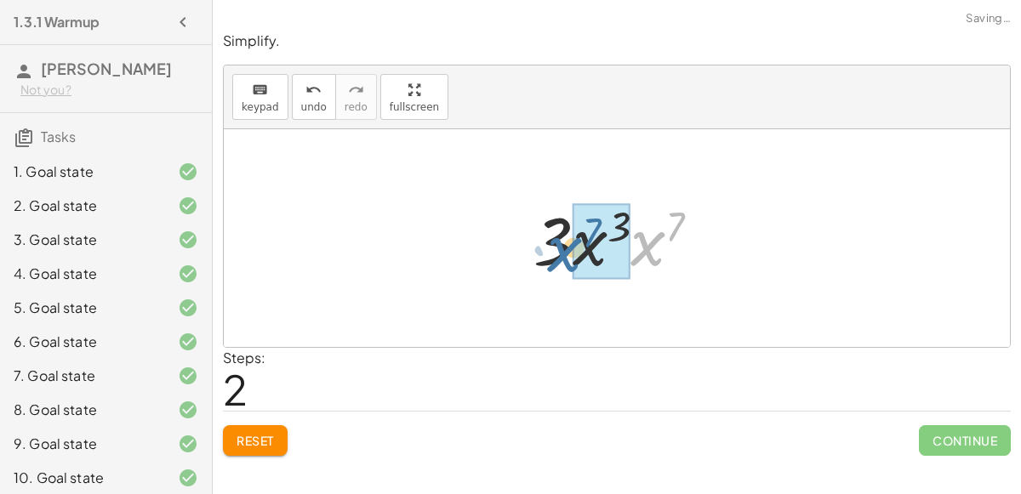
drag, startPoint x: 648, startPoint y: 247, endPoint x: 577, endPoint y: 251, distance: 70.8
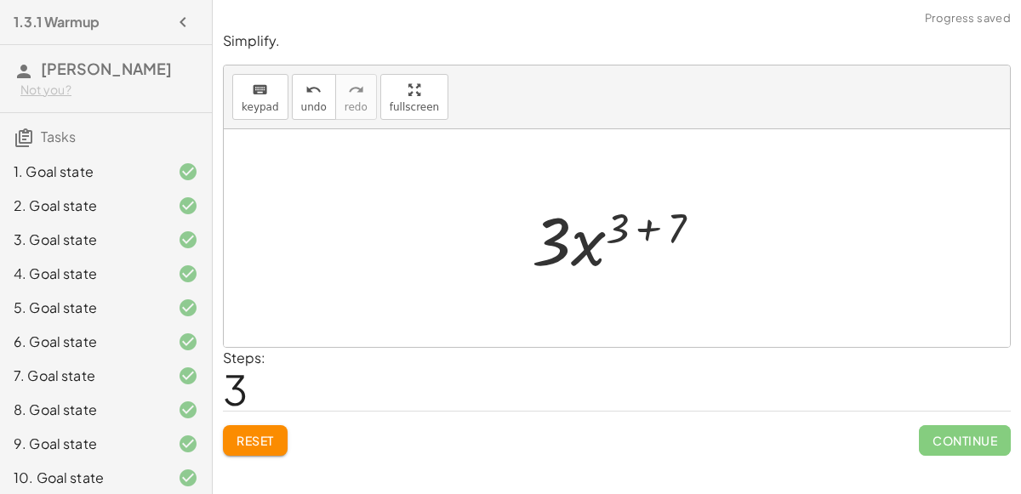
click at [644, 222] on div at bounding box center [623, 239] width 201 height 88
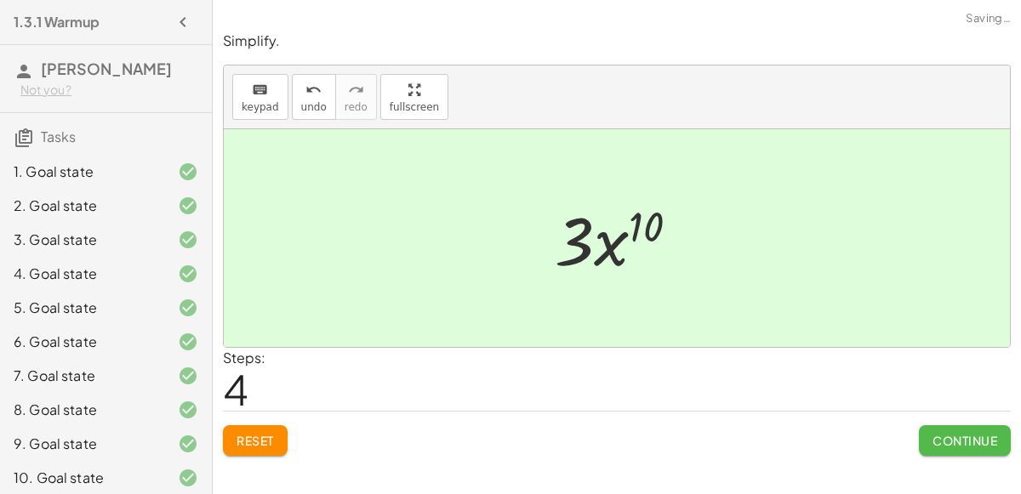
click at [951, 433] on span "Continue" at bounding box center [965, 440] width 65 height 15
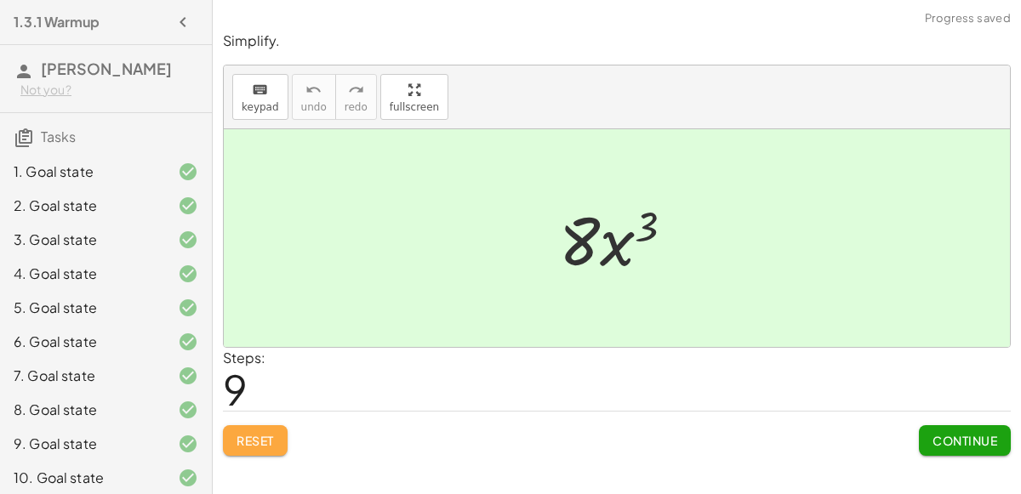
click at [283, 447] on button "Reset" at bounding box center [255, 440] width 65 height 31
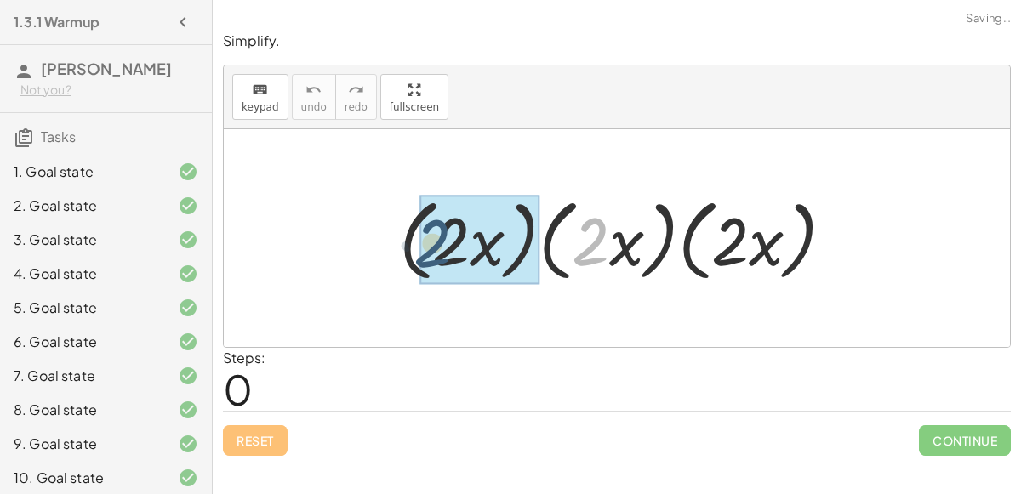
drag, startPoint x: 590, startPoint y: 252, endPoint x: 425, endPoint y: 254, distance: 164.2
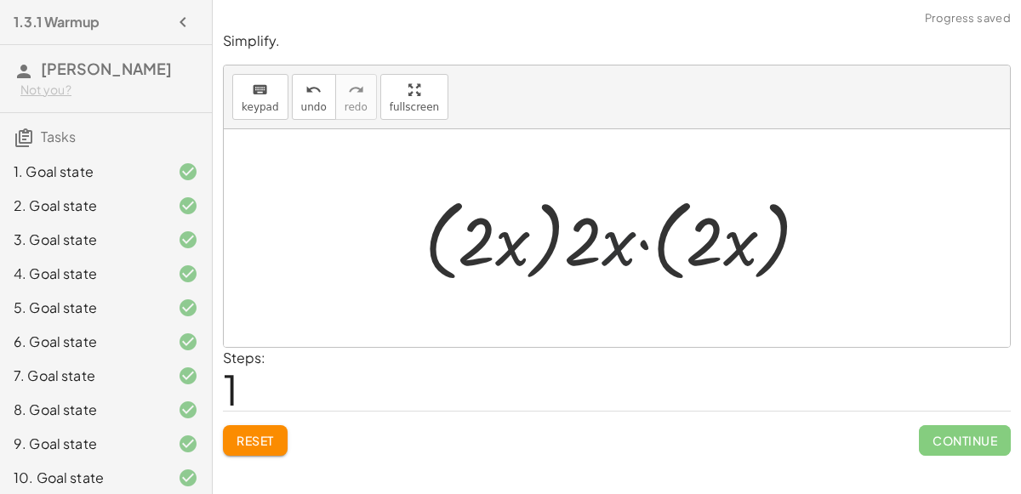
click at [631, 243] on div at bounding box center [623, 239] width 414 height 98
drag, startPoint x: 626, startPoint y: 245, endPoint x: 499, endPoint y: 254, distance: 127.1
click at [499, 254] on div at bounding box center [623, 239] width 414 height 98
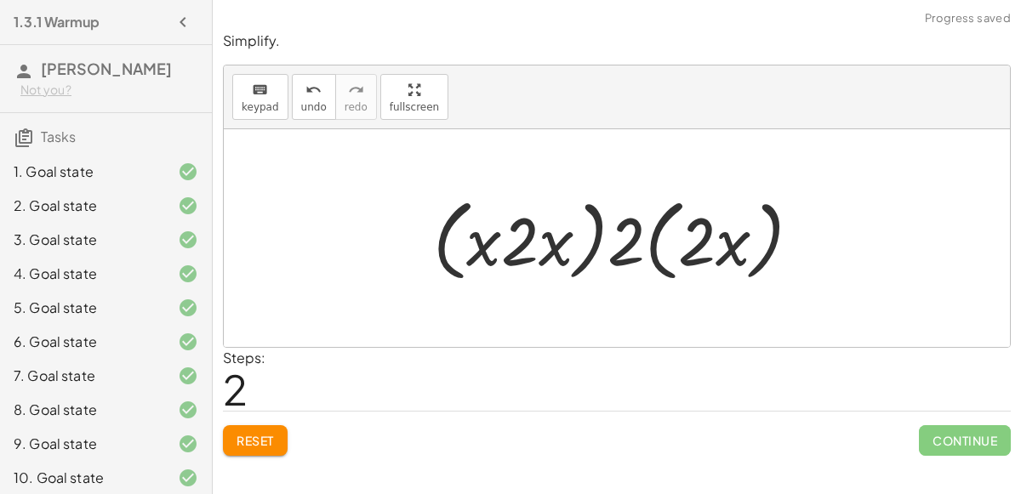
click at [260, 441] on span "Reset" at bounding box center [255, 440] width 37 height 15
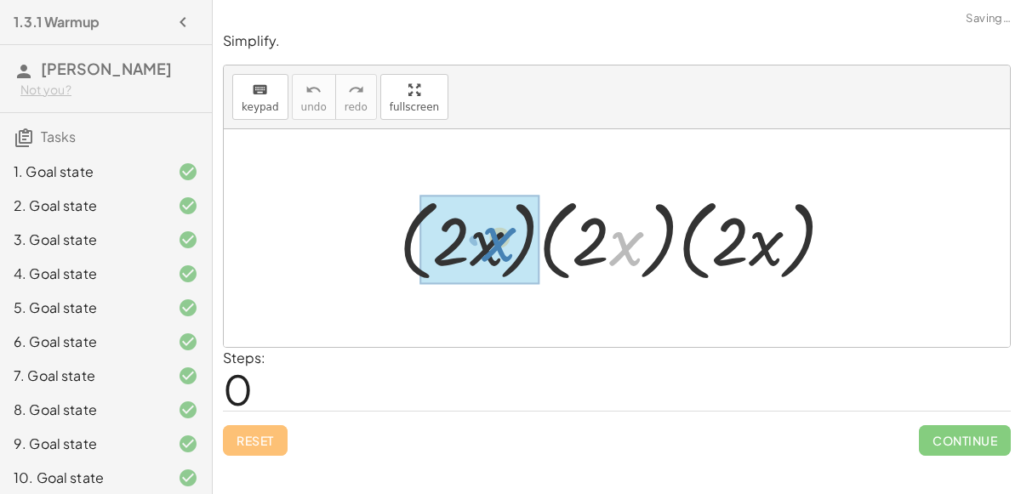
drag, startPoint x: 626, startPoint y: 257, endPoint x: 489, endPoint y: 254, distance: 137.0
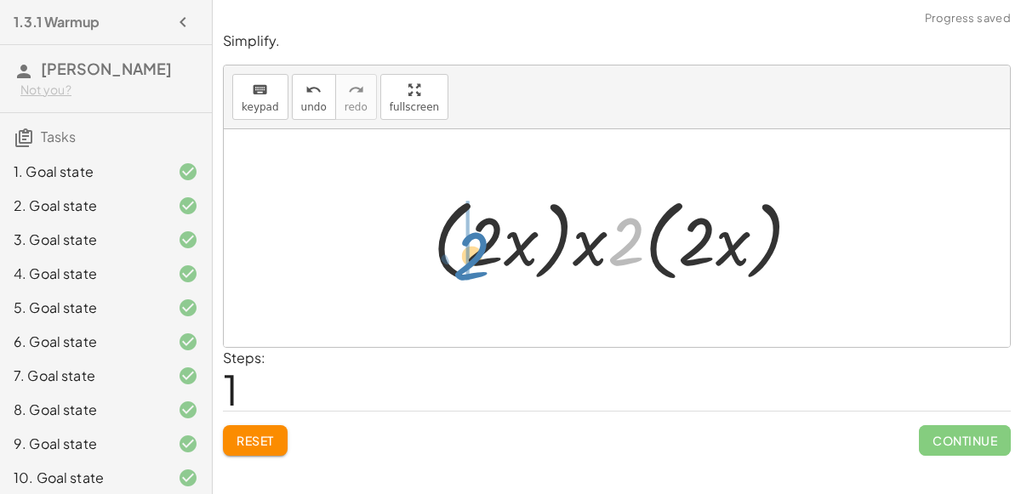
drag, startPoint x: 621, startPoint y: 249, endPoint x: 466, endPoint y: 262, distance: 155.4
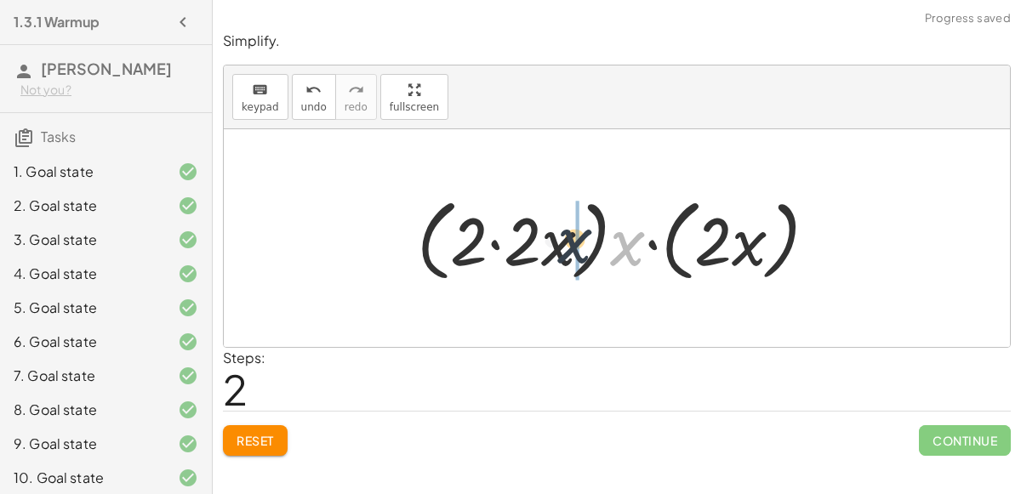
drag, startPoint x: 629, startPoint y: 254, endPoint x: 576, endPoint y: 252, distance: 52.8
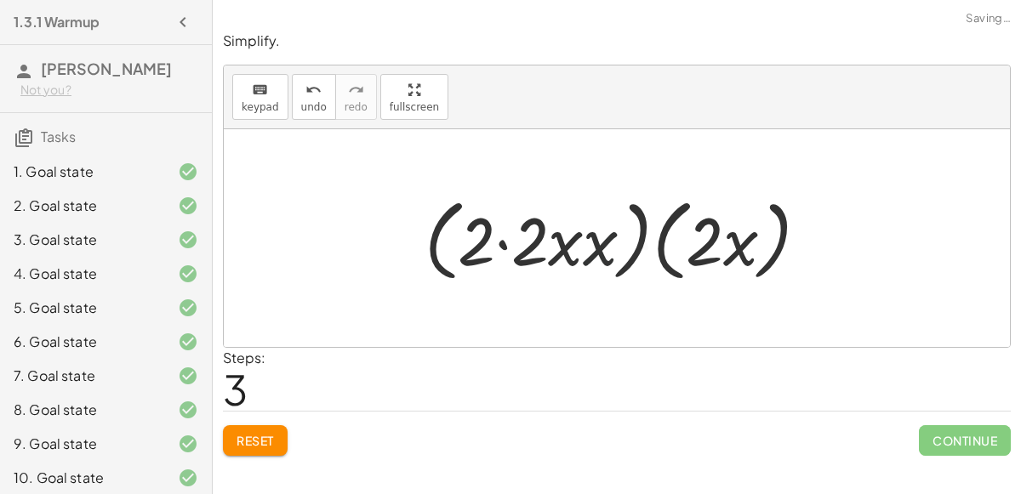
click at [576, 245] on div at bounding box center [623, 239] width 414 height 98
click at [587, 252] on div at bounding box center [623, 239] width 414 height 98
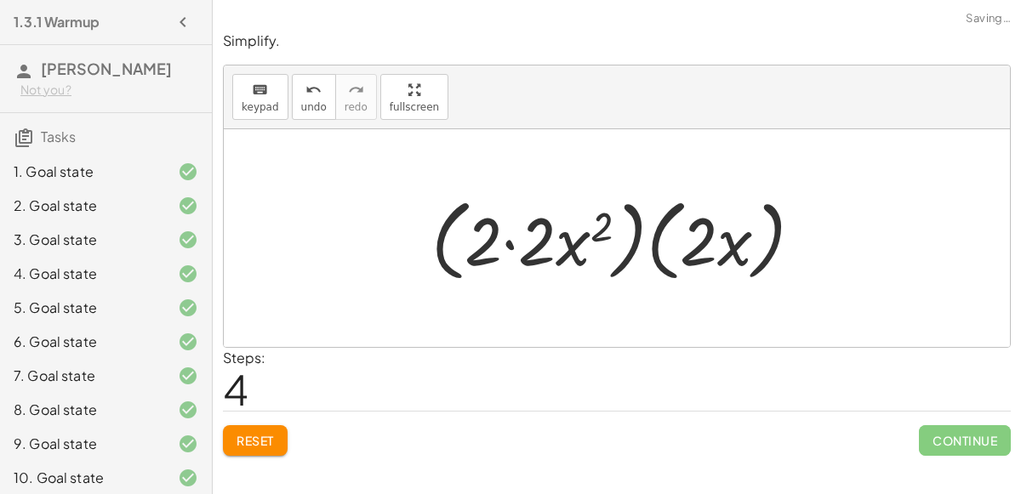
click at [502, 232] on div at bounding box center [624, 239] width 402 height 98
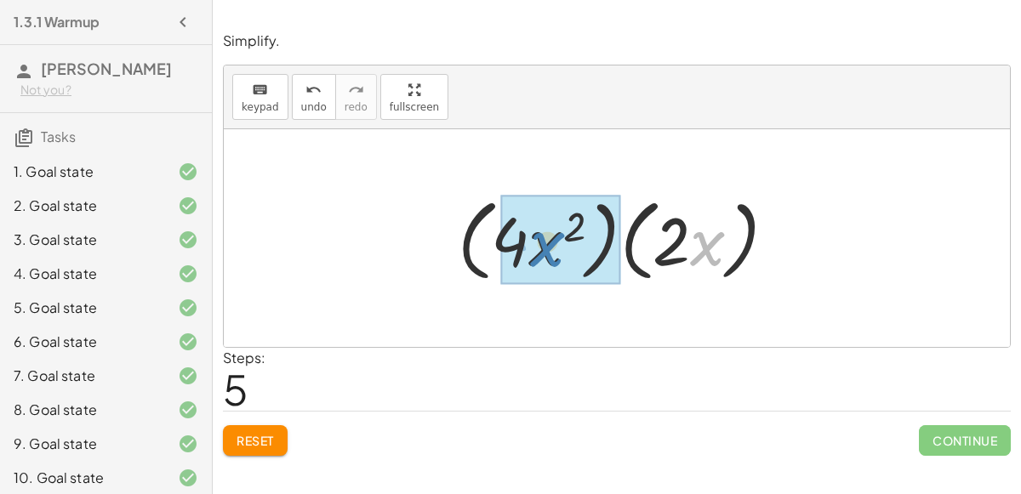
drag, startPoint x: 703, startPoint y: 254, endPoint x: 539, endPoint y: 254, distance: 164.2
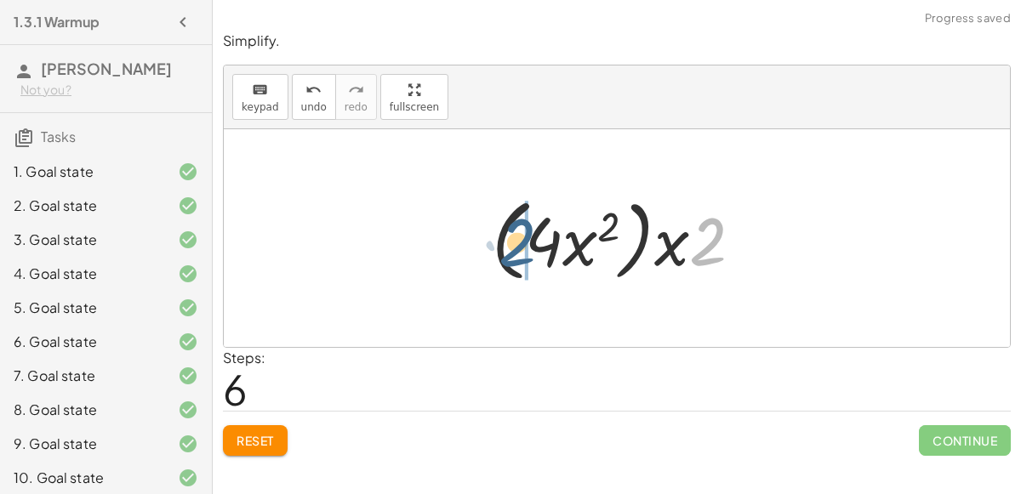
drag, startPoint x: 718, startPoint y: 245, endPoint x: 527, endPoint y: 246, distance: 191.5
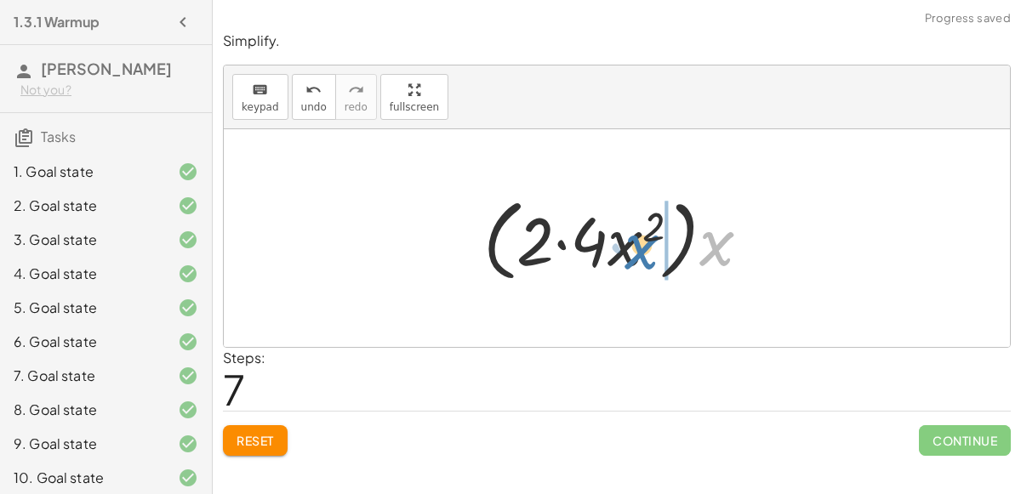
drag, startPoint x: 729, startPoint y: 251, endPoint x: 653, endPoint y: 254, distance: 76.6
click at [653, 254] on div at bounding box center [624, 239] width 298 height 98
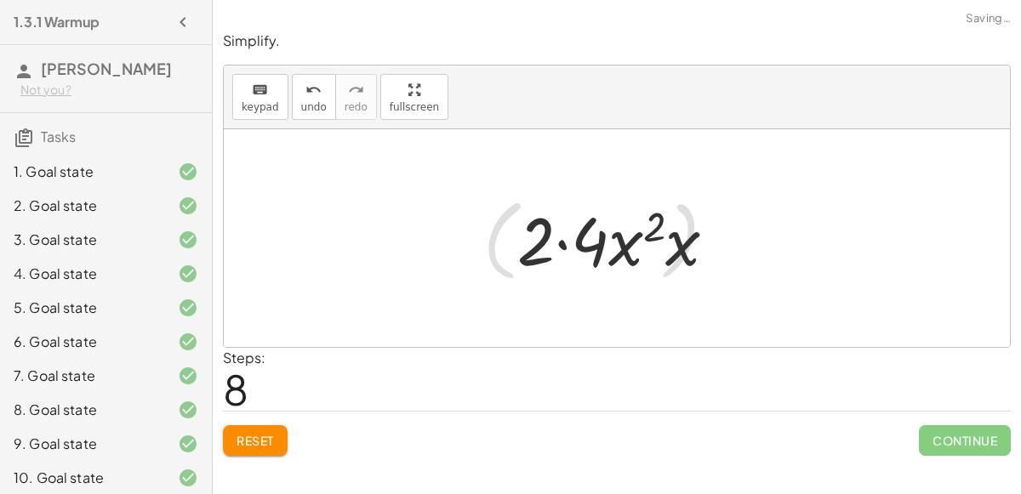
click at [654, 248] on div at bounding box center [624, 239] width 231 height 88
click at [664, 245] on div at bounding box center [624, 239] width 231 height 88
drag, startPoint x: 662, startPoint y: 245, endPoint x: 636, endPoint y: 251, distance: 26.2
click at [636, 251] on div at bounding box center [624, 239] width 231 height 88
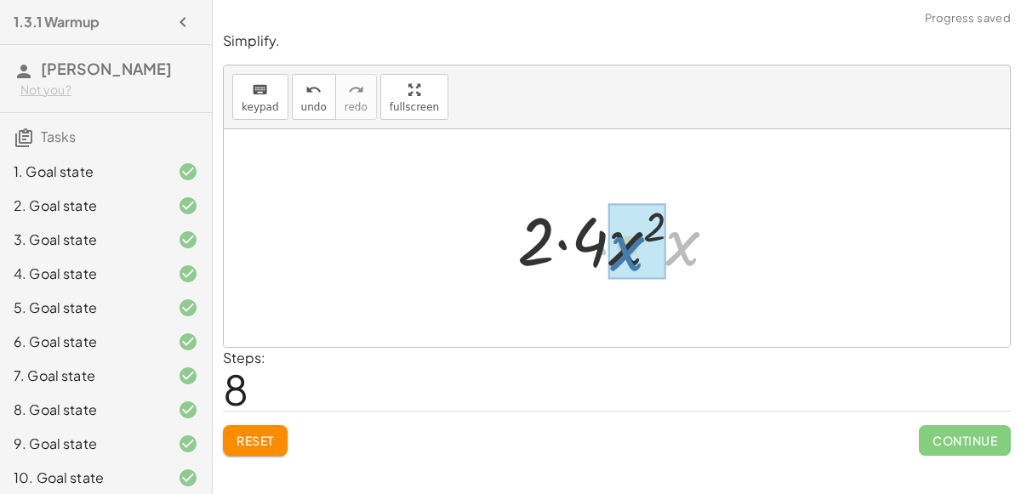
drag, startPoint x: 686, startPoint y: 248, endPoint x: 633, endPoint y: 251, distance: 52.9
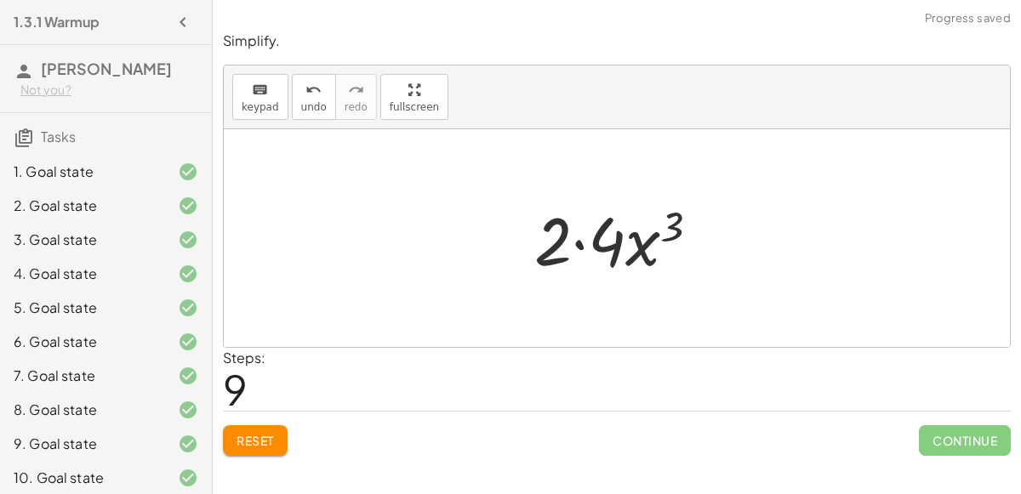
click at [579, 241] on div at bounding box center [624, 239] width 197 height 88
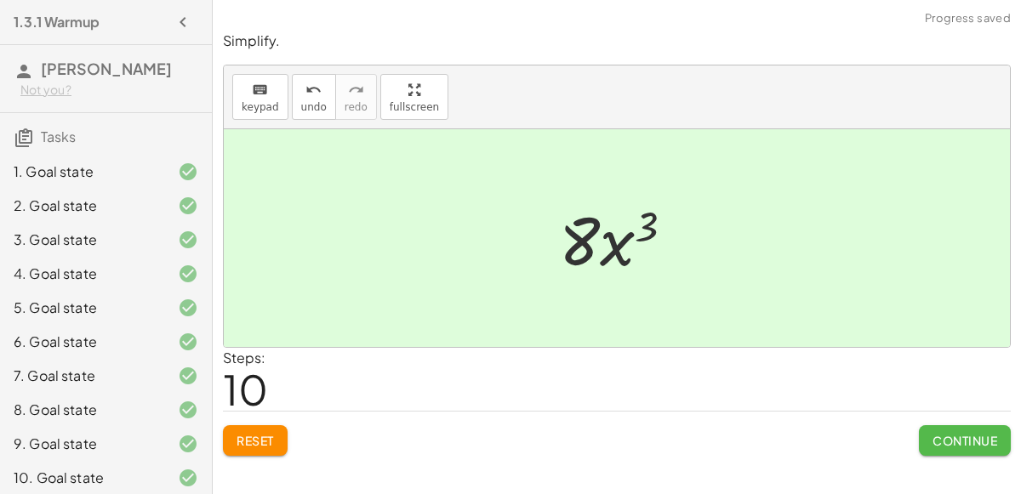
click at [962, 427] on button "Continue" at bounding box center [965, 440] width 92 height 31
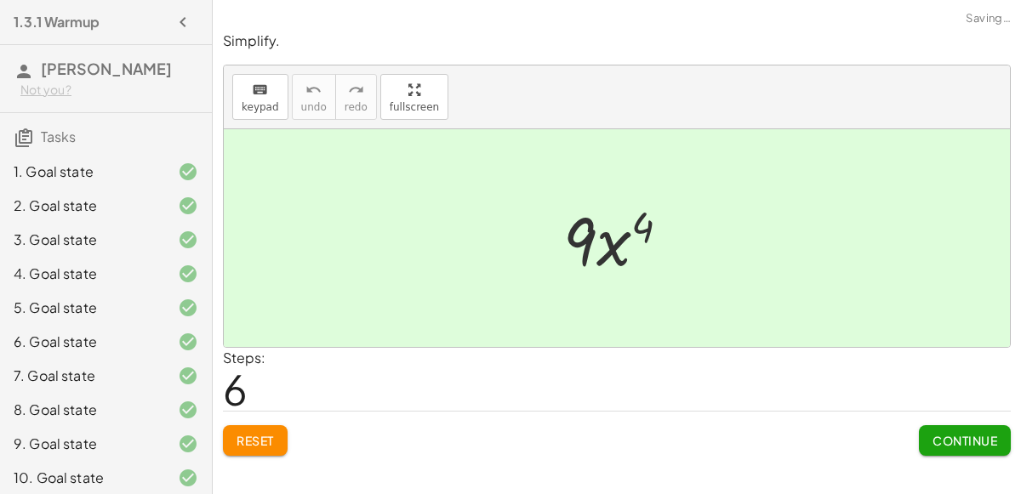
click at [274, 437] on span "Reset" at bounding box center [255, 440] width 37 height 15
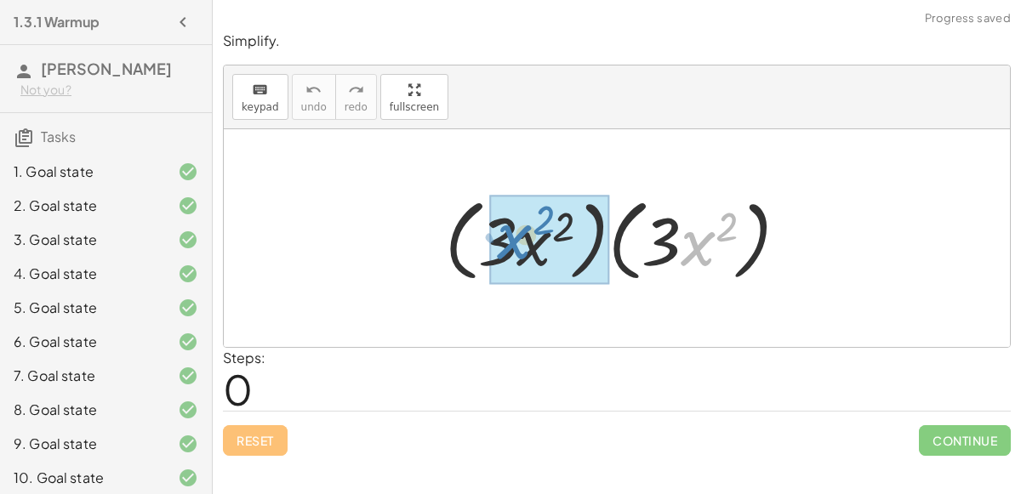
drag, startPoint x: 688, startPoint y: 241, endPoint x: 517, endPoint y: 241, distance: 171.0
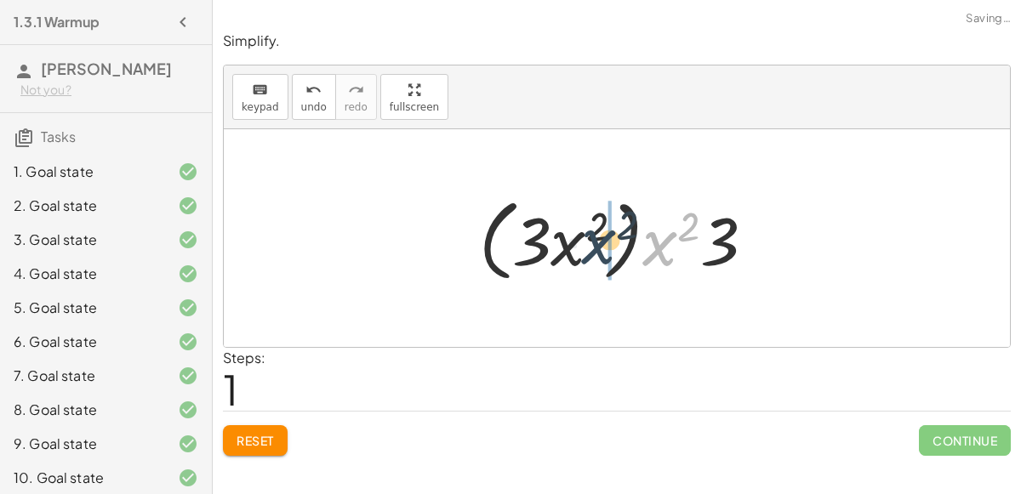
drag, startPoint x: 649, startPoint y: 255, endPoint x: 587, endPoint y: 254, distance: 62.1
click at [587, 254] on div at bounding box center [624, 239] width 306 height 98
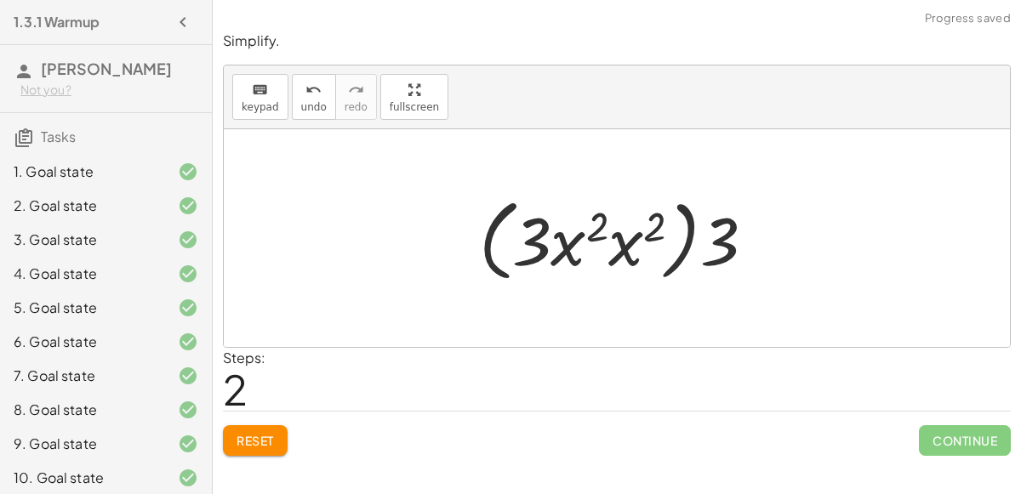
click at [633, 239] on div at bounding box center [624, 239] width 306 height 98
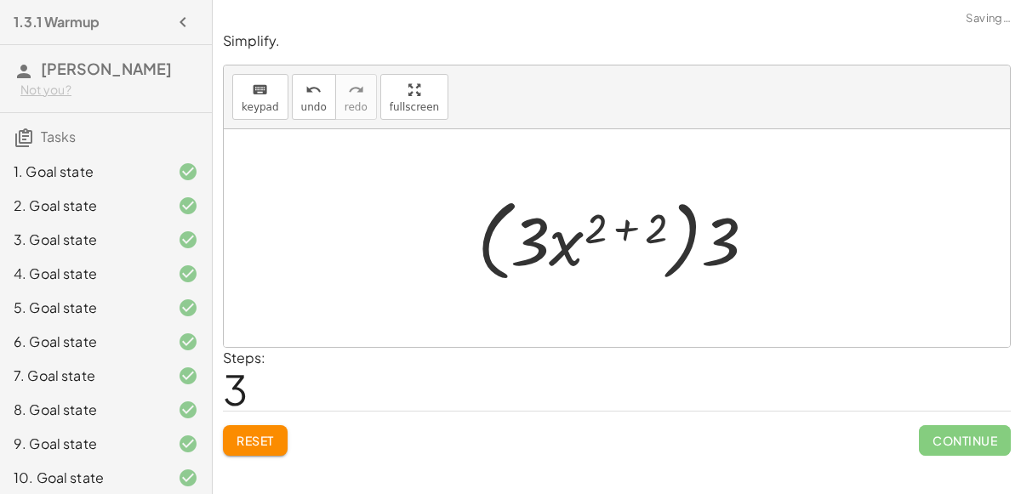
click at [623, 223] on div at bounding box center [624, 239] width 310 height 98
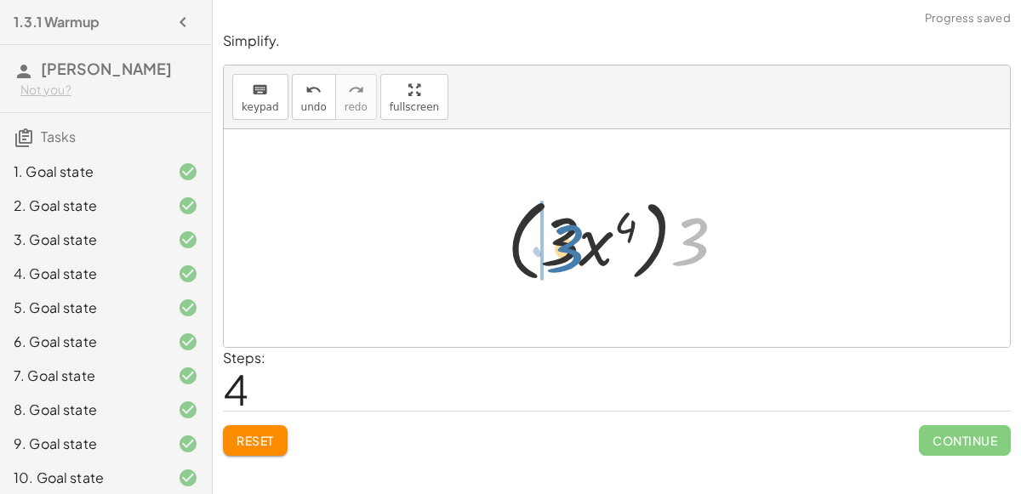
drag, startPoint x: 705, startPoint y: 225, endPoint x: 578, endPoint y: 232, distance: 127.0
click at [578, 232] on div at bounding box center [623, 239] width 249 height 98
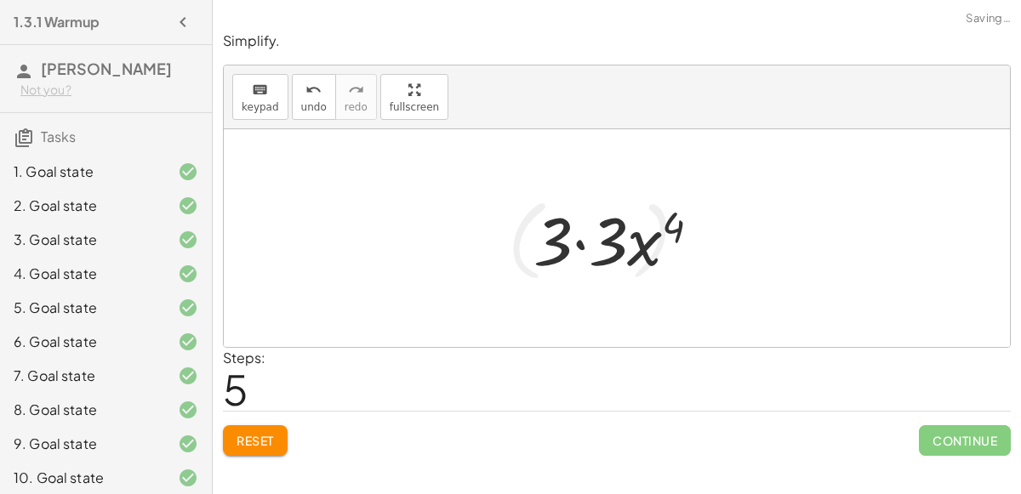
click at [552, 238] on div at bounding box center [624, 239] width 198 height 88
click at [588, 244] on div at bounding box center [624, 239] width 198 height 88
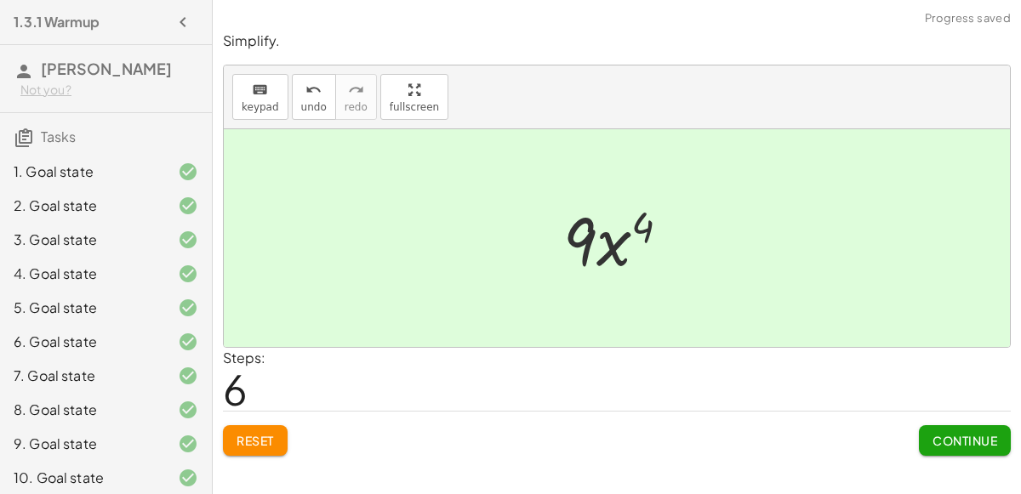
click at [939, 418] on div "Continue" at bounding box center [965, 434] width 92 height 44
click at [943, 429] on button "Continue" at bounding box center [965, 440] width 92 height 31
click at [259, 439] on span "Reset" at bounding box center [255, 440] width 37 height 15
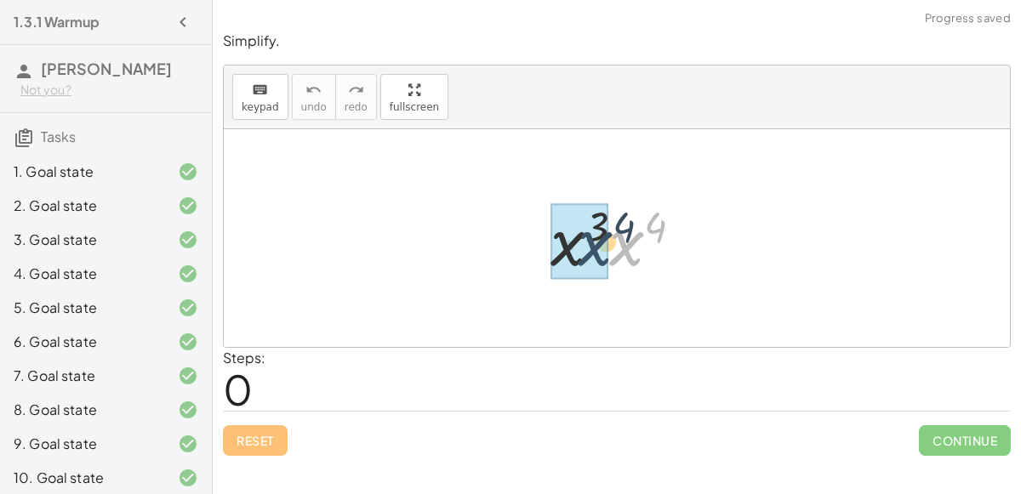
drag, startPoint x: 614, startPoint y: 247, endPoint x: 576, endPoint y: 247, distance: 38.3
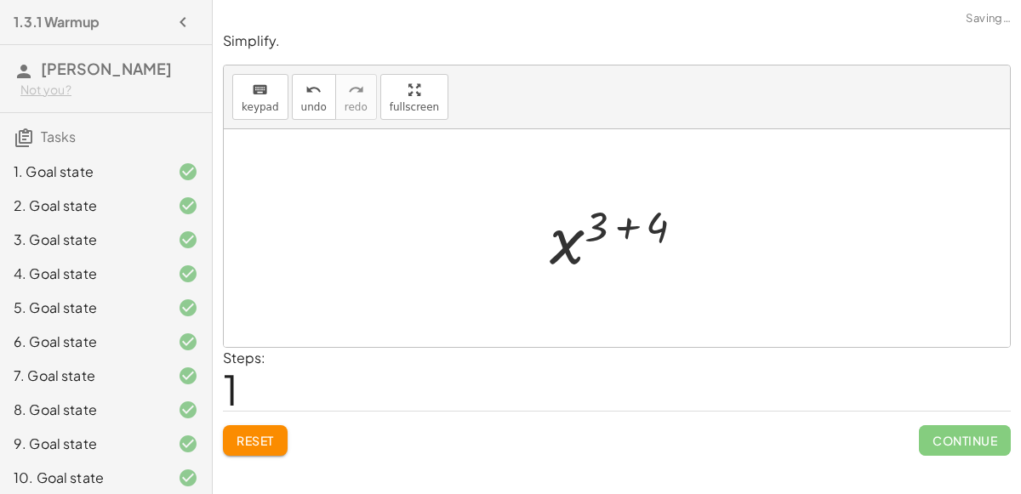
click at [631, 227] on div at bounding box center [624, 239] width 166 height 84
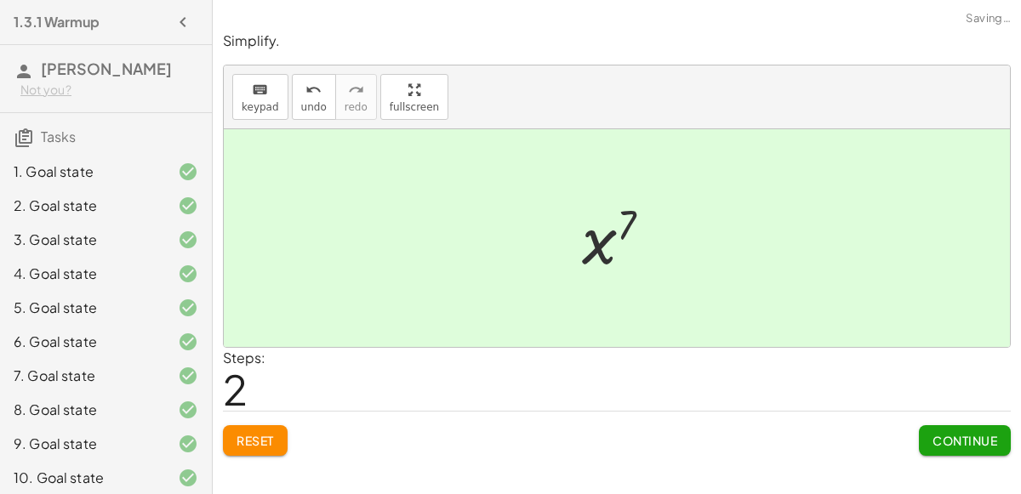
click at [927, 430] on button "Continue" at bounding box center [965, 440] width 92 height 31
click at [262, 427] on button "Reset" at bounding box center [255, 440] width 65 height 31
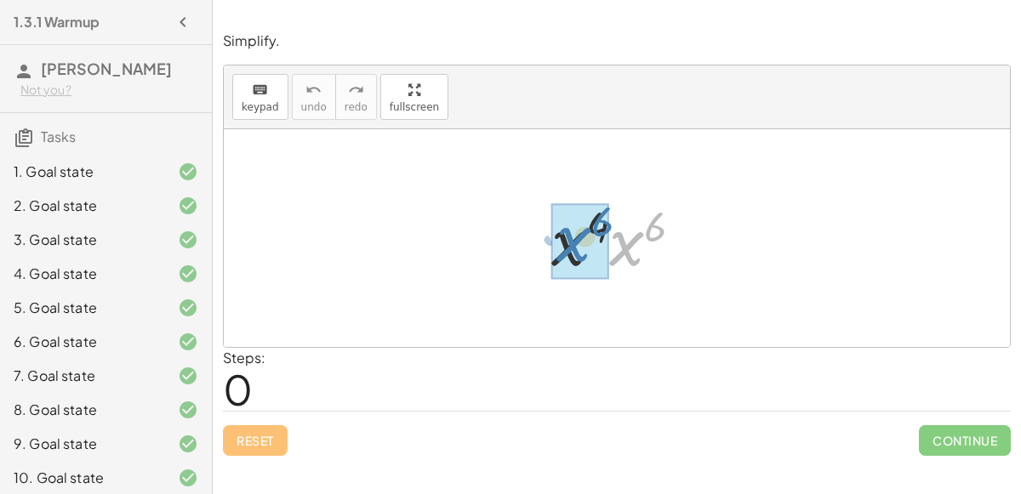
drag, startPoint x: 624, startPoint y: 254, endPoint x: 570, endPoint y: 248, distance: 53.9
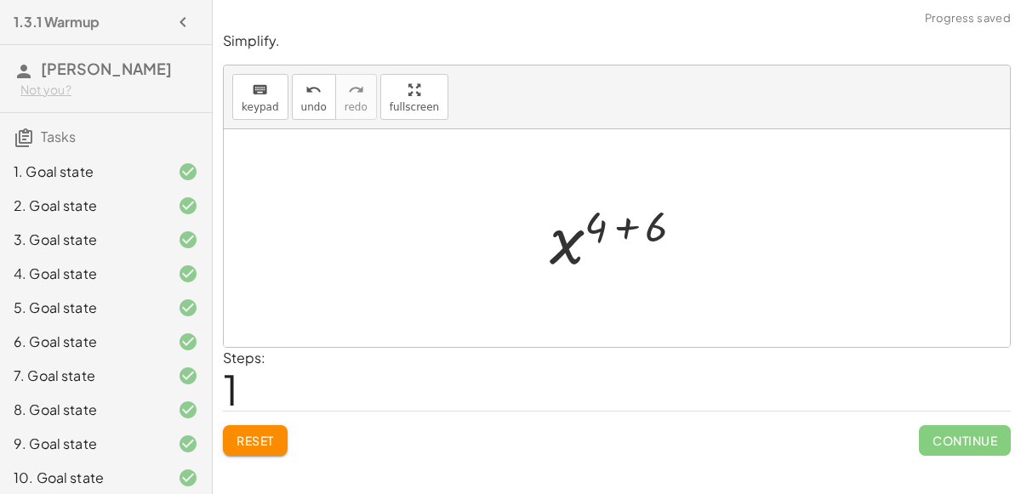
click at [619, 228] on div at bounding box center [623, 239] width 165 height 84
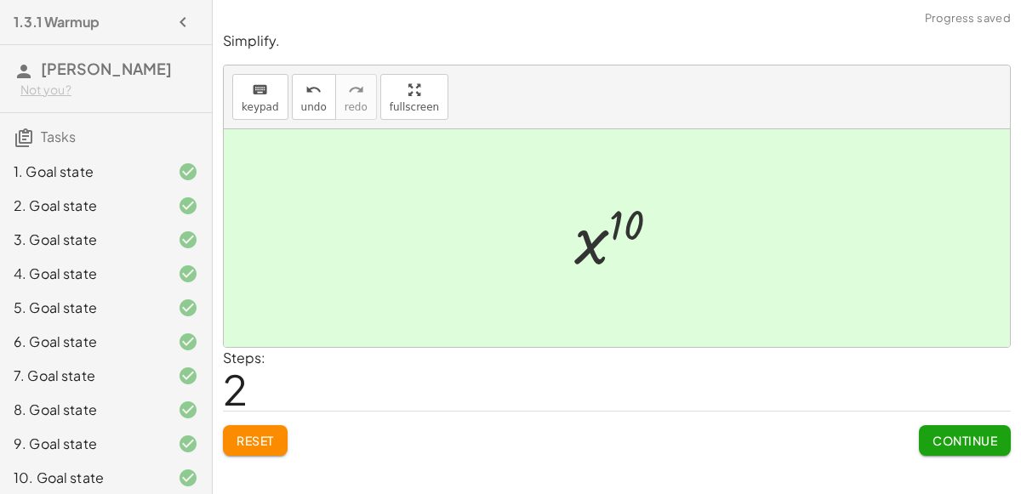
click at [998, 446] on button "Continue" at bounding box center [965, 440] width 92 height 31
click at [240, 448] on button "Reset" at bounding box center [255, 440] width 65 height 31
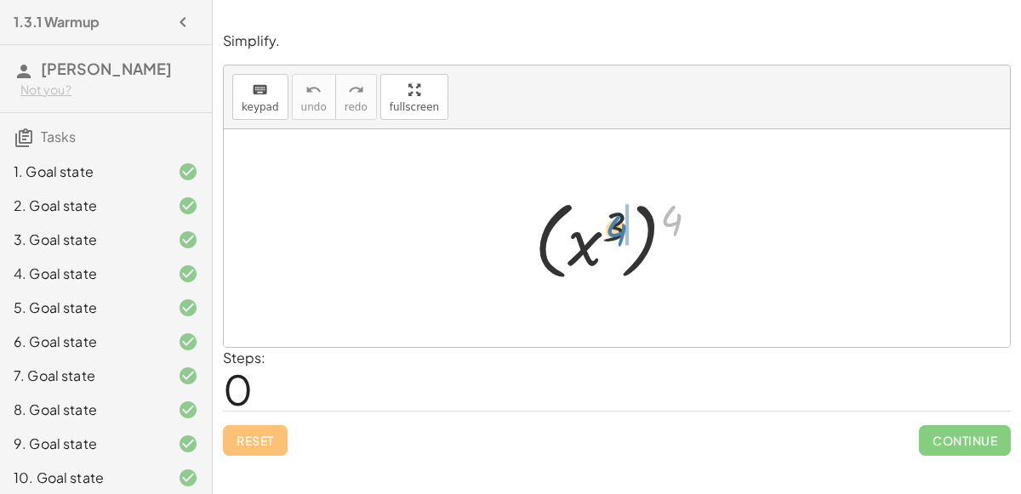
drag, startPoint x: 678, startPoint y: 220, endPoint x: 623, endPoint y: 231, distance: 56.6
click at [623, 231] on div at bounding box center [623, 238] width 195 height 94
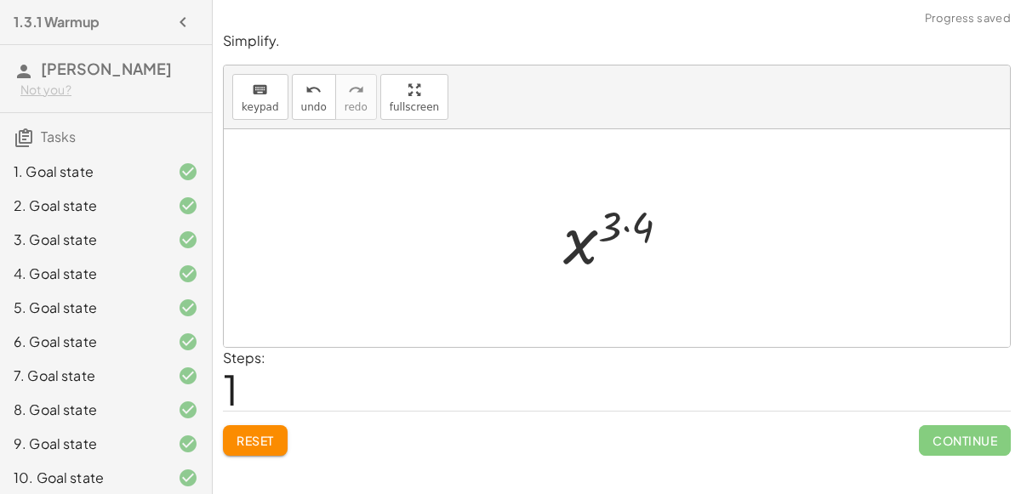
click at [625, 227] on div at bounding box center [623, 239] width 137 height 84
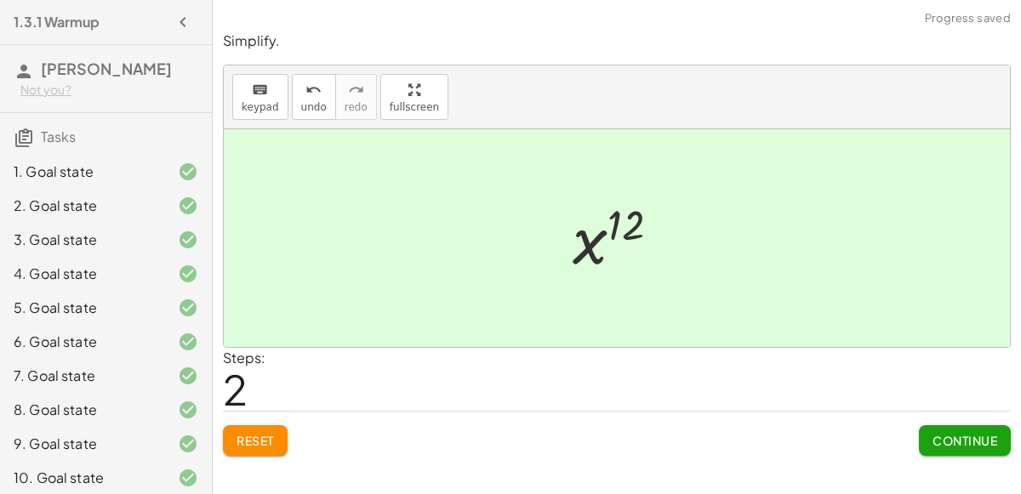
click at [964, 433] on span "Continue" at bounding box center [965, 440] width 65 height 15
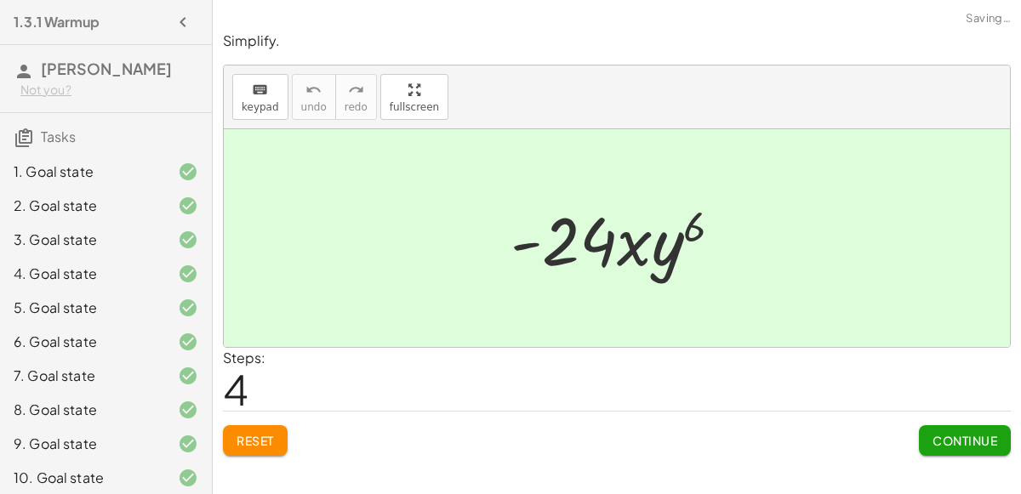
click at [256, 436] on span "Reset" at bounding box center [255, 440] width 37 height 15
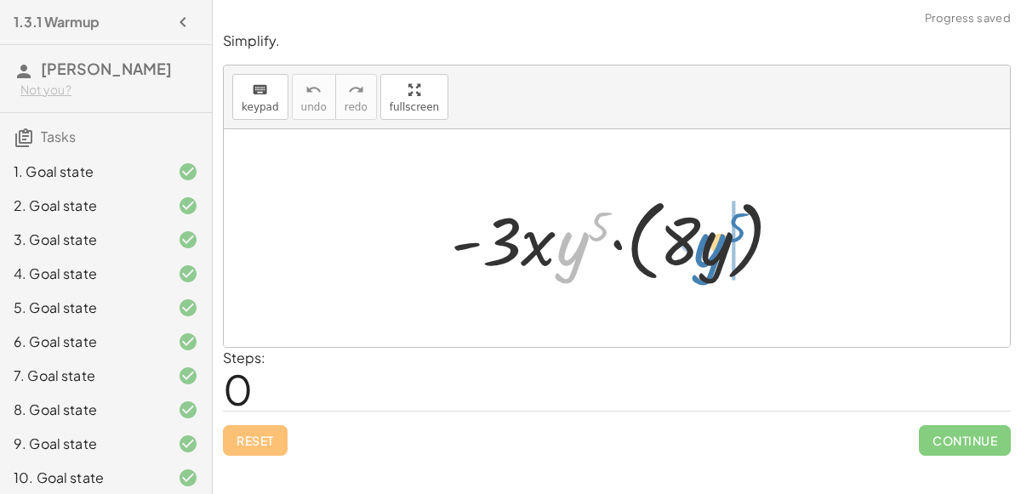
drag, startPoint x: 574, startPoint y: 253, endPoint x: 717, endPoint y: 253, distance: 143.8
click at [717, 253] on div at bounding box center [623, 239] width 362 height 98
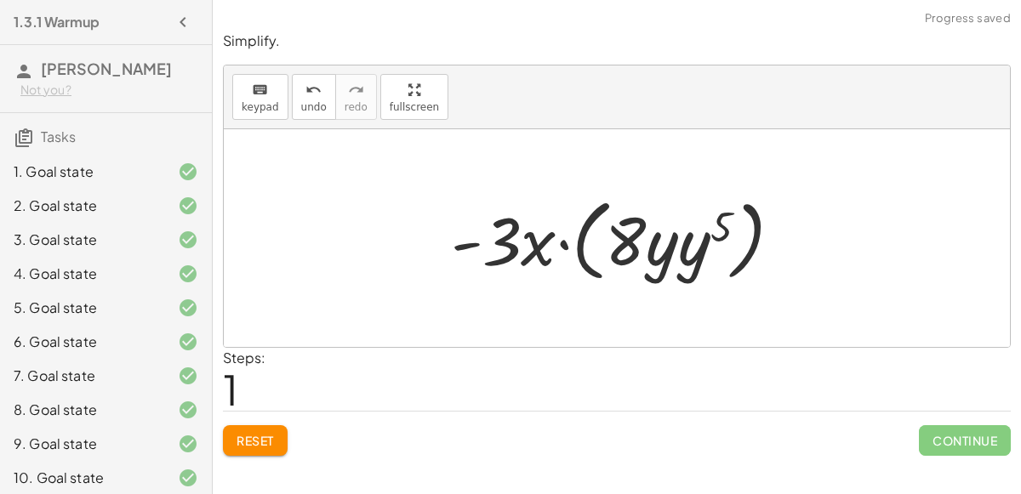
click at [676, 254] on div at bounding box center [623, 239] width 362 height 98
click at [680, 248] on div at bounding box center [623, 239] width 362 height 98
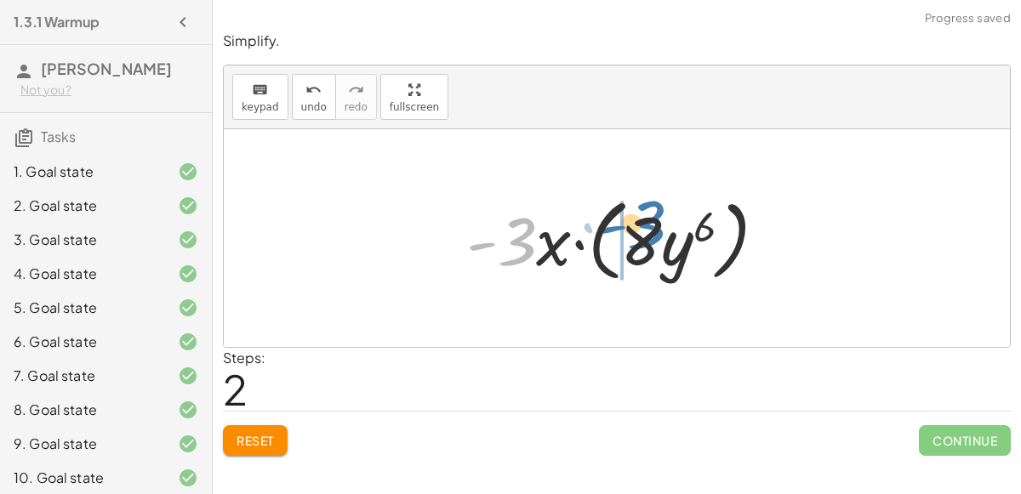
drag, startPoint x: 510, startPoint y: 242, endPoint x: 638, endPoint y: 224, distance: 129.7
click at [638, 224] on div at bounding box center [623, 239] width 331 height 98
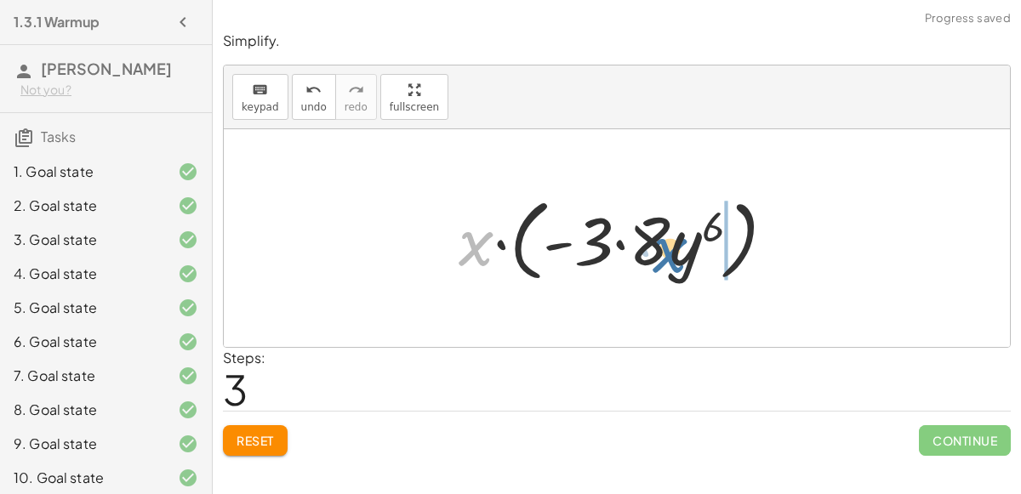
drag, startPoint x: 485, startPoint y: 252, endPoint x: 687, endPoint y: 259, distance: 201.8
click at [687, 259] on div at bounding box center [623, 239] width 347 height 98
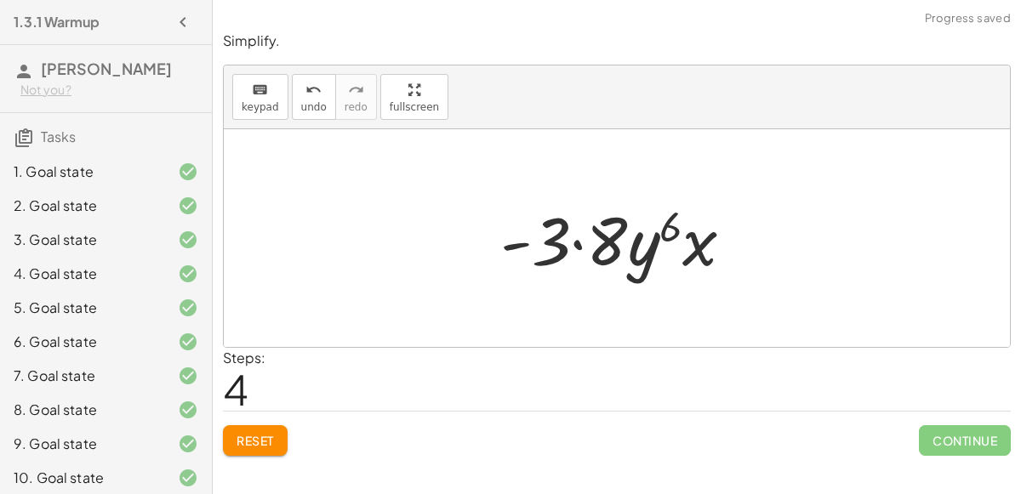
click at [576, 249] on div at bounding box center [624, 239] width 264 height 88
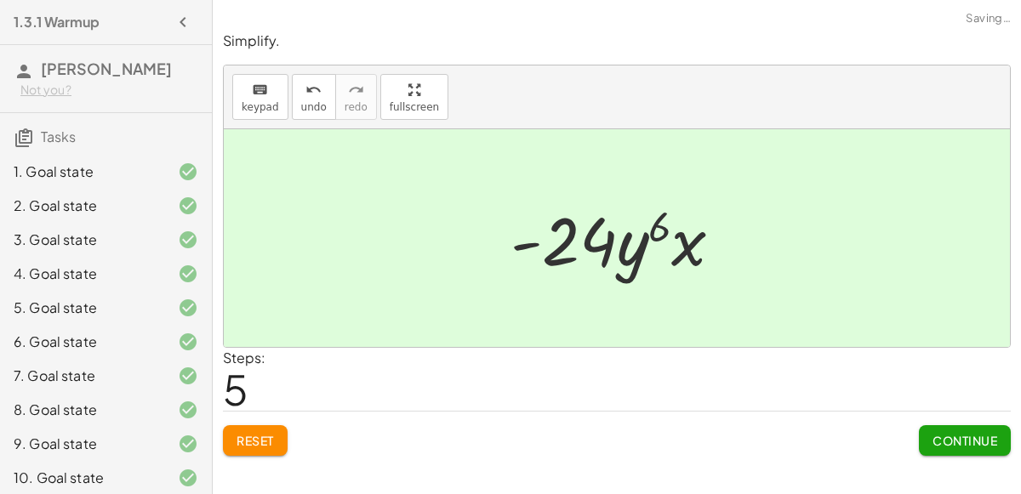
click at [985, 434] on span "Continue" at bounding box center [965, 440] width 65 height 15
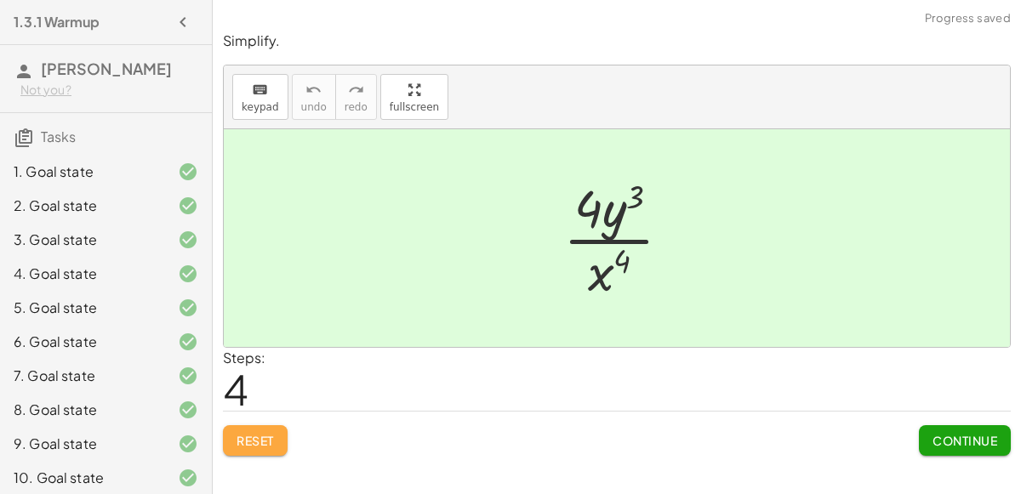
click at [249, 434] on span "Reset" at bounding box center [255, 440] width 37 height 15
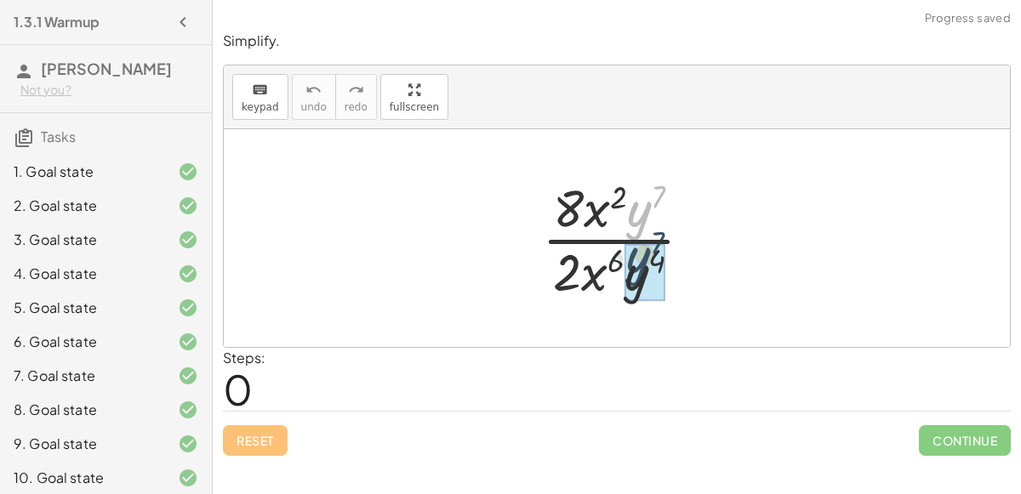
drag, startPoint x: 627, startPoint y: 208, endPoint x: 626, endPoint y: 254, distance: 46.8
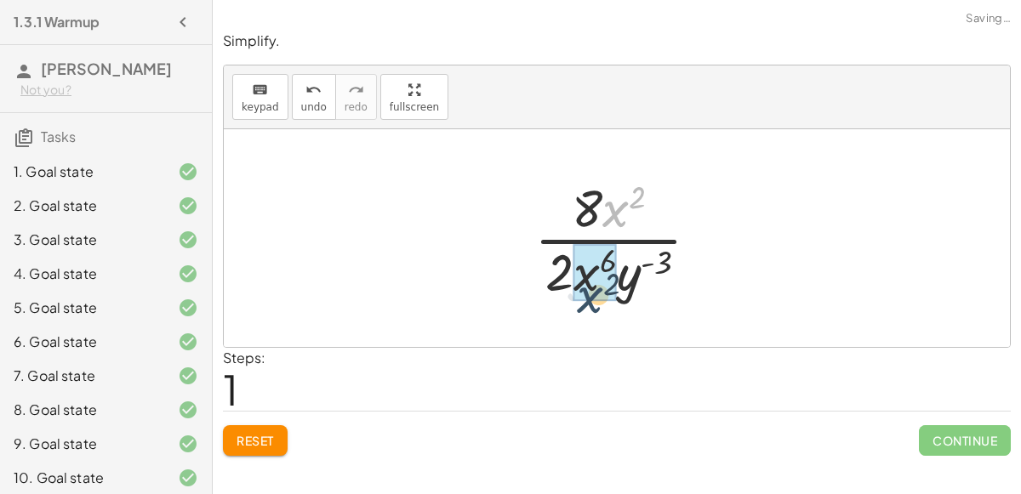
drag, startPoint x: 615, startPoint y: 206, endPoint x: 590, endPoint y: 291, distance: 88.8
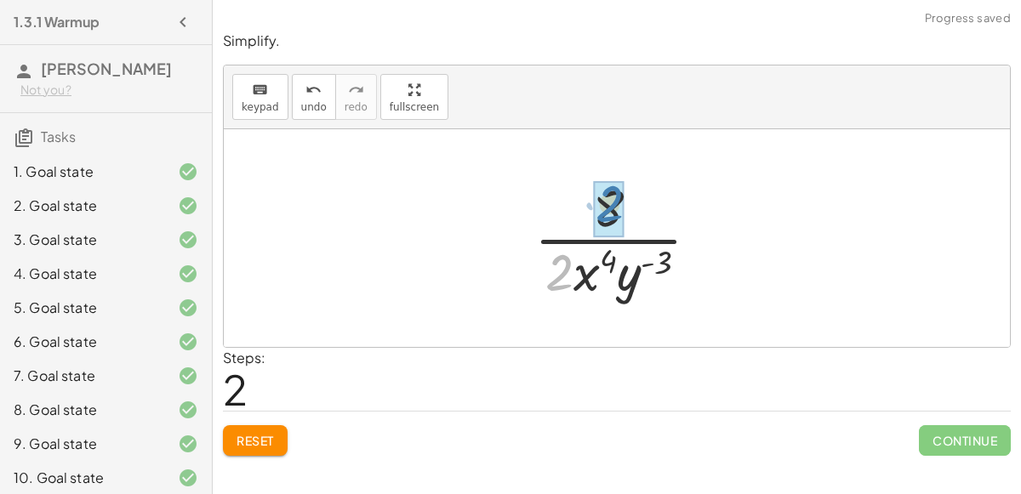
drag, startPoint x: 557, startPoint y: 271, endPoint x: 611, endPoint y: 212, distance: 80.1
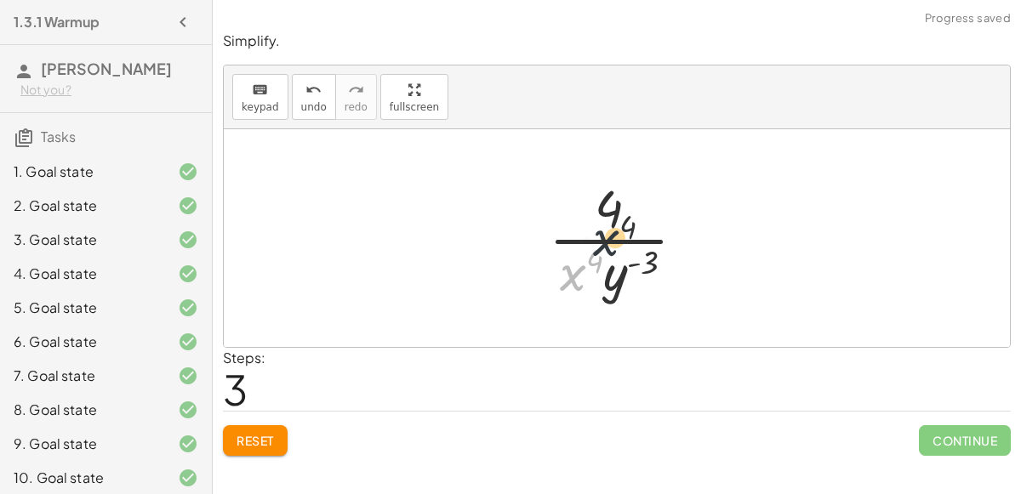
drag, startPoint x: 572, startPoint y: 276, endPoint x: 617, endPoint y: 212, distance: 78.1
click at [617, 212] on div at bounding box center [624, 238] width 168 height 131
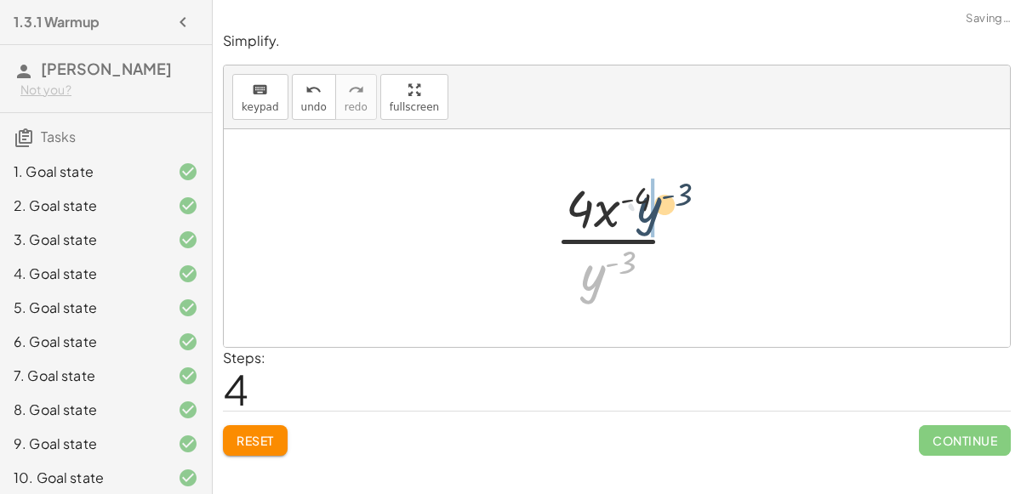
drag, startPoint x: 586, startPoint y: 269, endPoint x: 642, endPoint y: 199, distance: 89.0
click at [642, 199] on div at bounding box center [623, 238] width 154 height 131
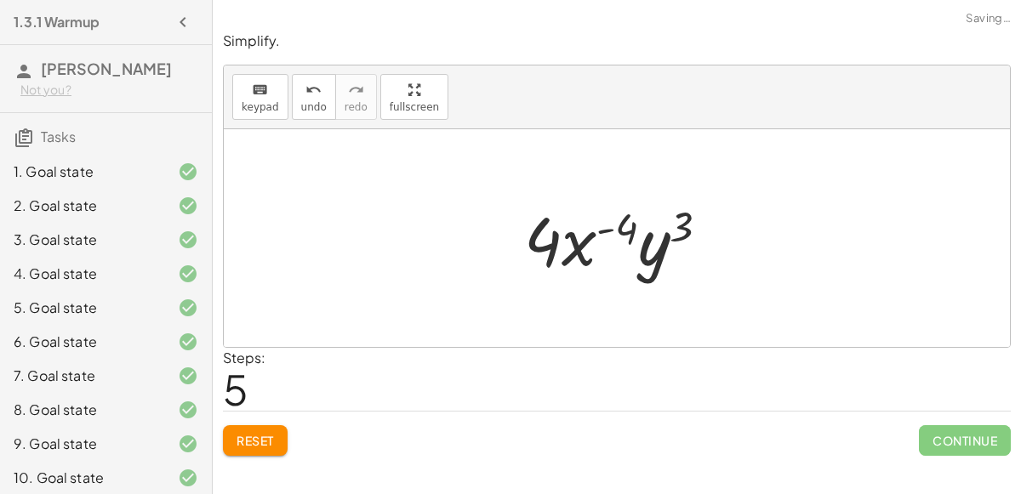
click at [614, 227] on div at bounding box center [624, 239] width 216 height 88
click at [568, 248] on div at bounding box center [624, 239] width 216 height 88
click at [306, 408] on div "Steps: 5" at bounding box center [617, 379] width 788 height 63
click at [234, 440] on button "Reset" at bounding box center [255, 440] width 65 height 31
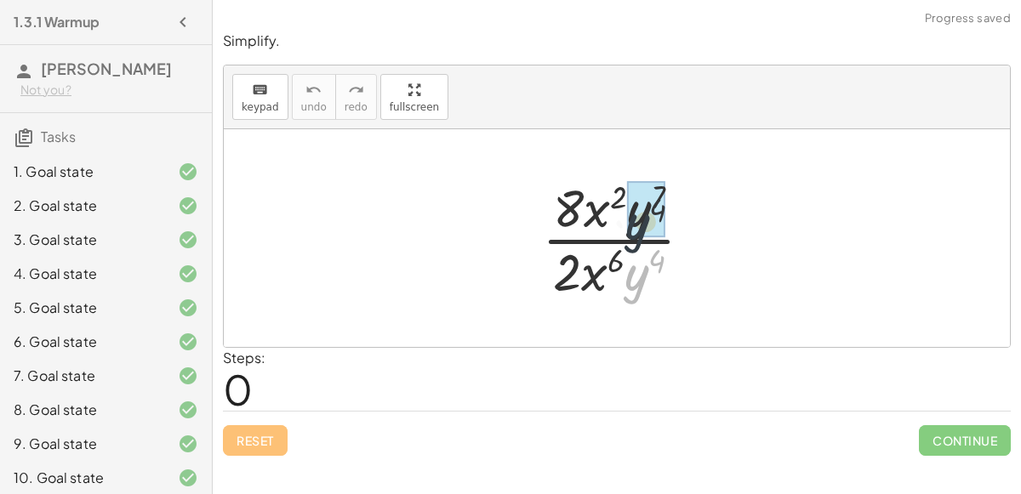
drag, startPoint x: 637, startPoint y: 273, endPoint x: 640, endPoint y: 217, distance: 56.2
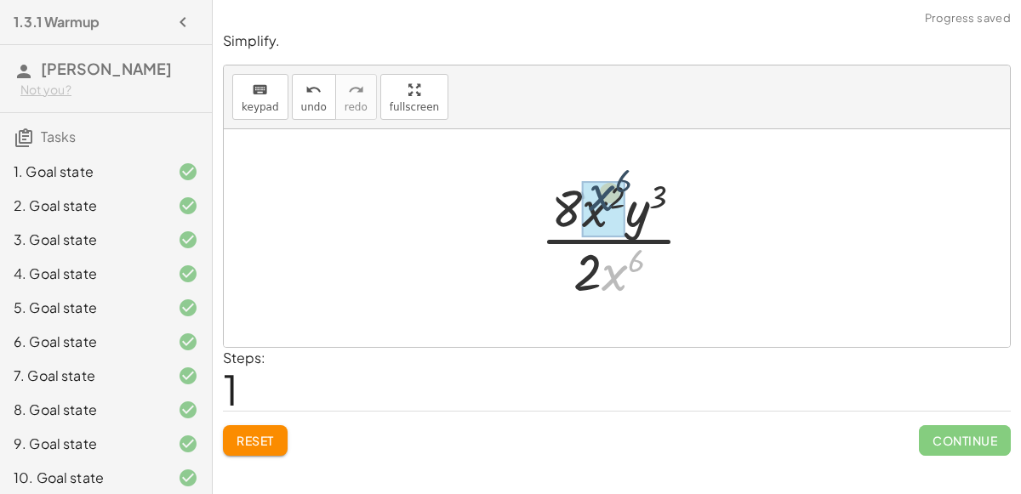
drag, startPoint x: 619, startPoint y: 264, endPoint x: 605, endPoint y: 184, distance: 81.1
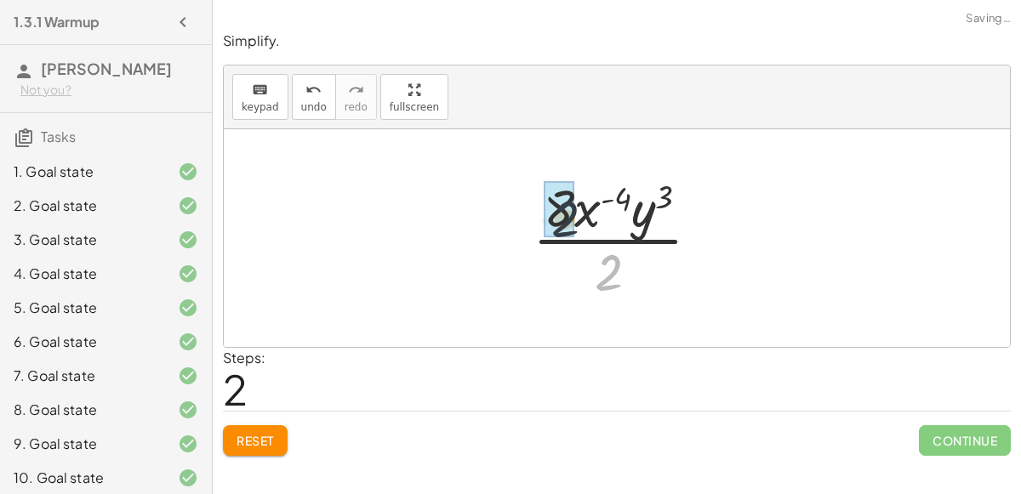
drag, startPoint x: 609, startPoint y: 265, endPoint x: 562, endPoint y: 209, distance: 73.0
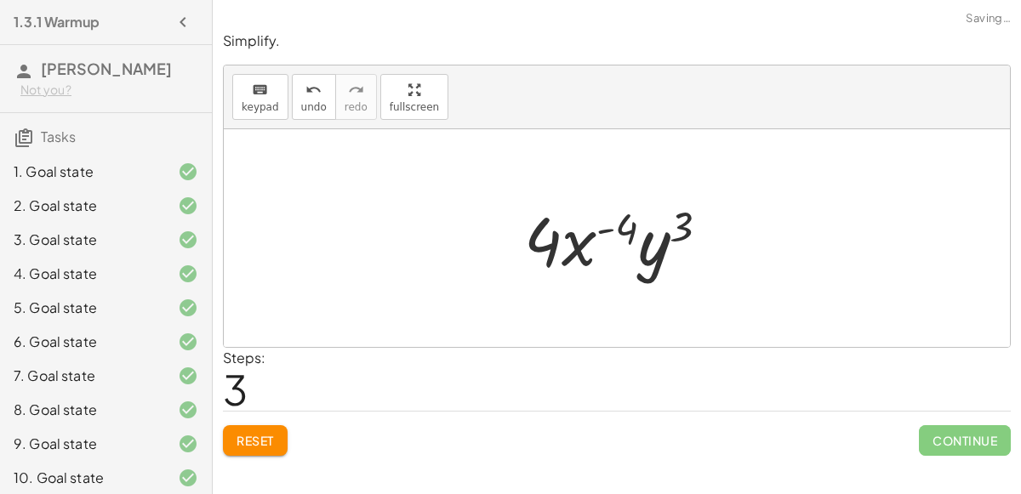
click at [569, 242] on div at bounding box center [624, 239] width 216 height 88
drag, startPoint x: 683, startPoint y: 219, endPoint x: 649, endPoint y: 265, distance: 57.2
click at [649, 265] on div at bounding box center [624, 239] width 216 height 88
click at [279, 435] on button "Reset" at bounding box center [255, 440] width 65 height 31
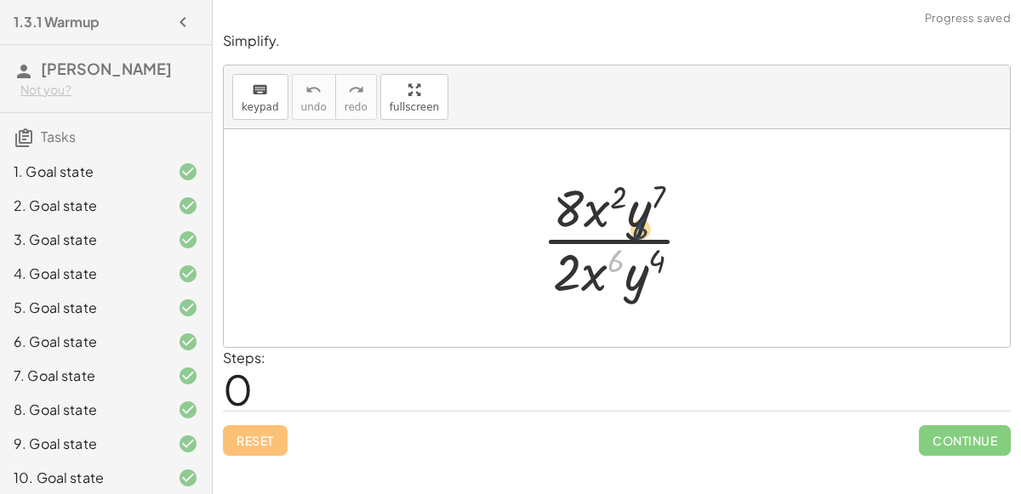
drag, startPoint x: 614, startPoint y: 265, endPoint x: 654, endPoint y: 214, distance: 65.5
click at [654, 214] on div at bounding box center [624, 238] width 181 height 131
drag, startPoint x: 658, startPoint y: 247, endPoint x: 600, endPoint y: 258, distance: 58.9
click at [600, 258] on div at bounding box center [624, 238] width 181 height 131
drag, startPoint x: 579, startPoint y: 208, endPoint x: 594, endPoint y: 266, distance: 60.7
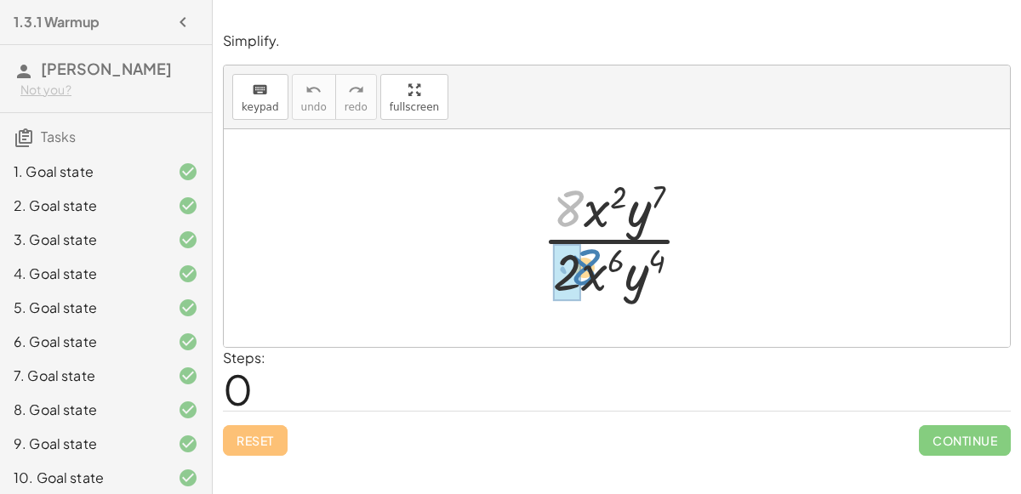
click at [594, 266] on div at bounding box center [624, 238] width 181 height 131
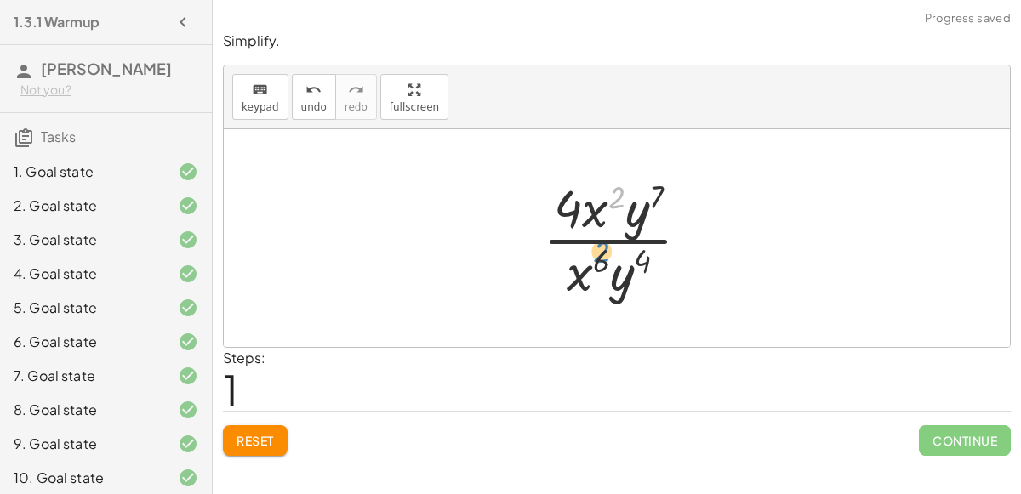
drag, startPoint x: 622, startPoint y: 206, endPoint x: 599, endPoint y: 254, distance: 53.7
click at [599, 254] on div at bounding box center [623, 238] width 178 height 131
drag, startPoint x: 588, startPoint y: 210, endPoint x: 579, endPoint y: 265, distance: 56.0
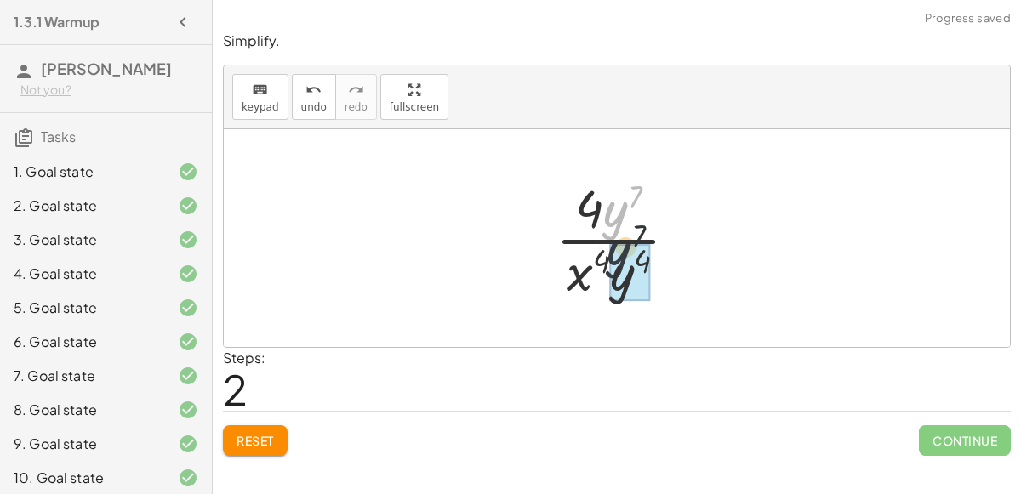
drag, startPoint x: 607, startPoint y: 218, endPoint x: 616, endPoint y: 294, distance: 77.2
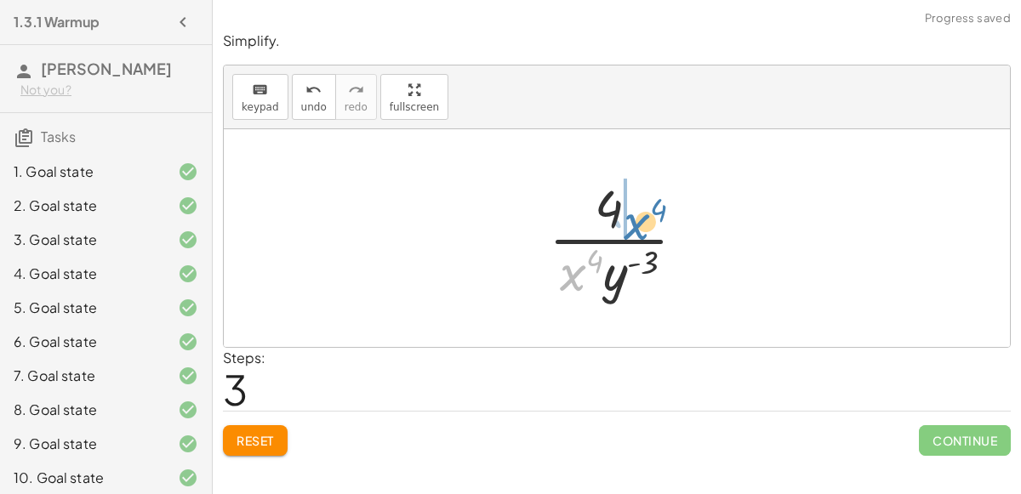
drag, startPoint x: 572, startPoint y: 283, endPoint x: 625, endPoint y: 232, distance: 73.4
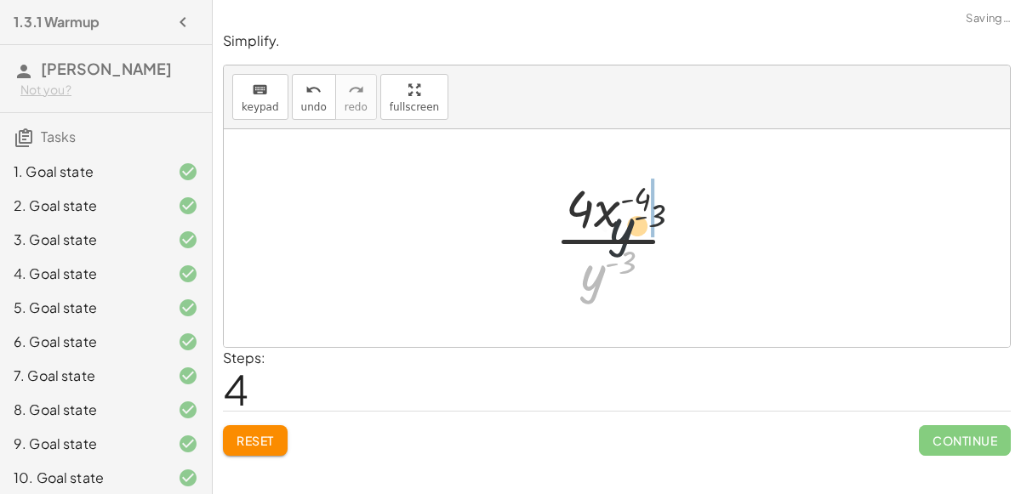
drag, startPoint x: 593, startPoint y: 275, endPoint x: 639, endPoint y: 213, distance: 77.3
click at [639, 213] on div at bounding box center [623, 238] width 154 height 131
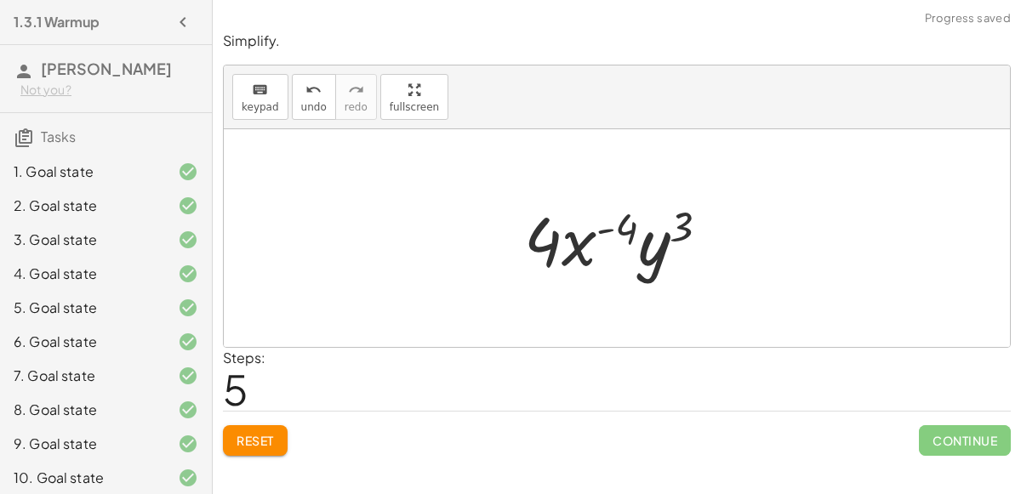
click at [611, 222] on div at bounding box center [624, 239] width 216 height 88
click at [283, 417] on div "Reset Continue" at bounding box center [617, 433] width 788 height 45
click at [274, 426] on button "Reset" at bounding box center [255, 440] width 65 height 31
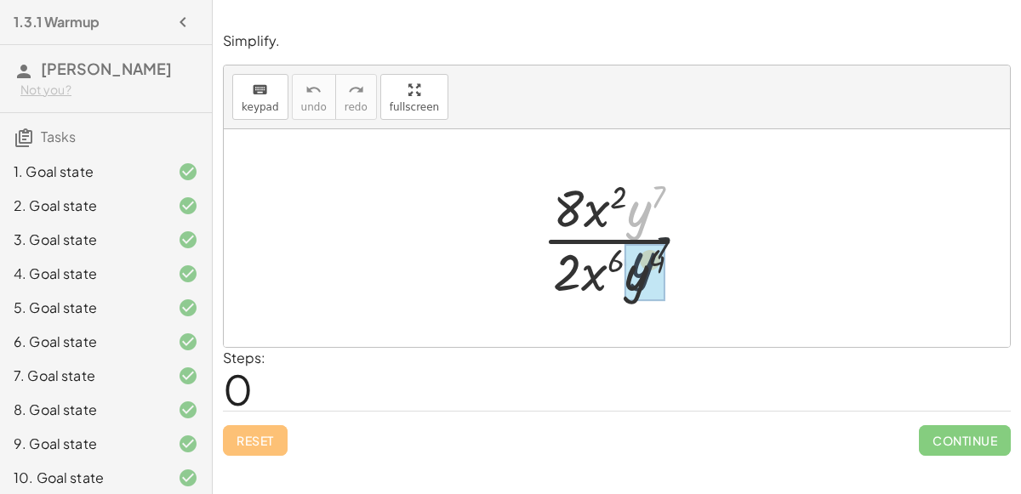
drag, startPoint x: 628, startPoint y: 221, endPoint x: 632, endPoint y: 277, distance: 56.3
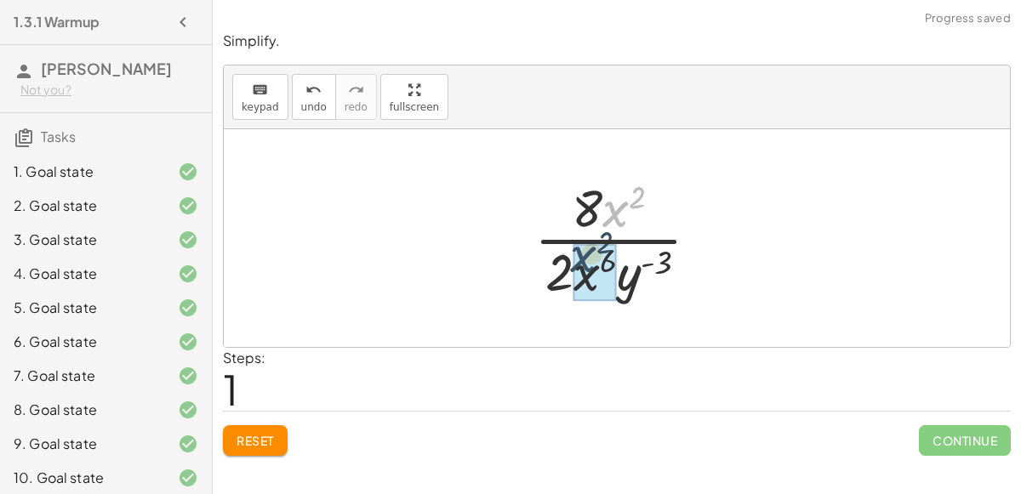
drag, startPoint x: 623, startPoint y: 214, endPoint x: 589, endPoint y: 260, distance: 57.2
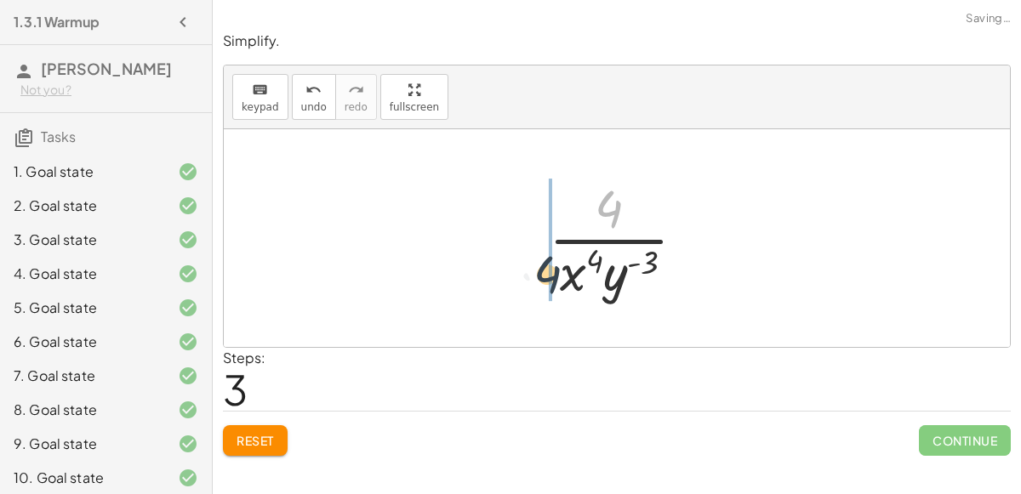
drag, startPoint x: 603, startPoint y: 207, endPoint x: 539, endPoint y: 277, distance: 94.6
click at [540, 277] on div at bounding box center [624, 238] width 168 height 131
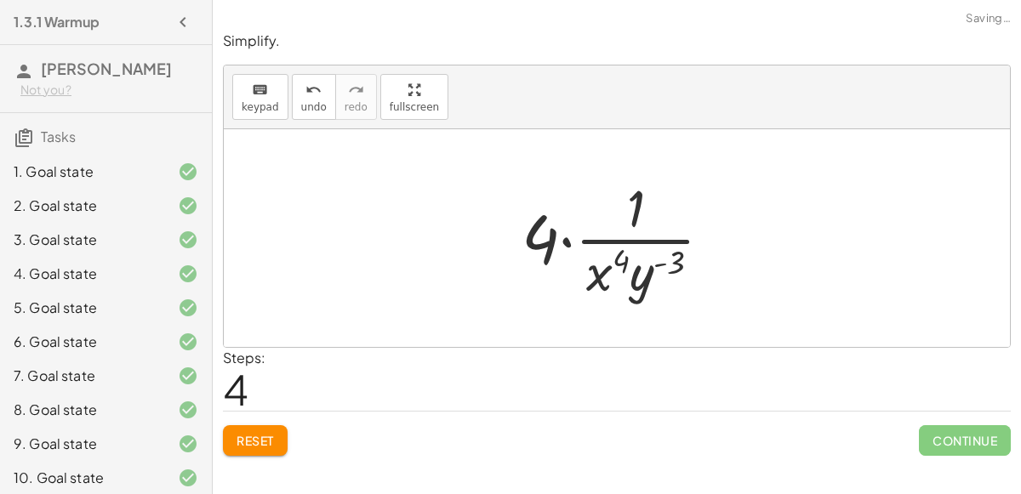
click at [543, 233] on div at bounding box center [623, 238] width 221 height 131
click at [559, 243] on div at bounding box center [623, 238] width 221 height 131
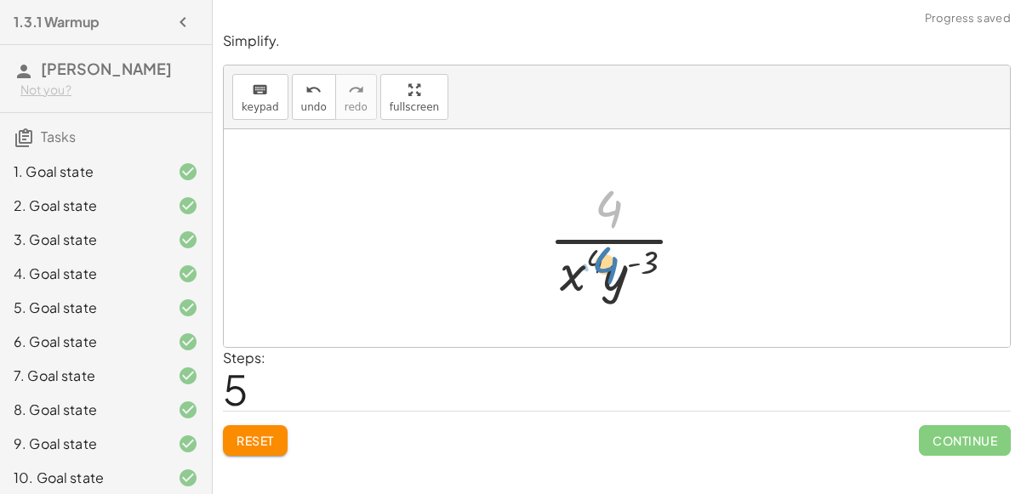
drag, startPoint x: 634, startPoint y: 208, endPoint x: 604, endPoint y: 256, distance: 56.2
click at [604, 256] on div at bounding box center [624, 238] width 168 height 131
drag, startPoint x: 582, startPoint y: 274, endPoint x: 590, endPoint y: 186, distance: 88.8
click at [590, 186] on div at bounding box center [624, 238] width 168 height 131
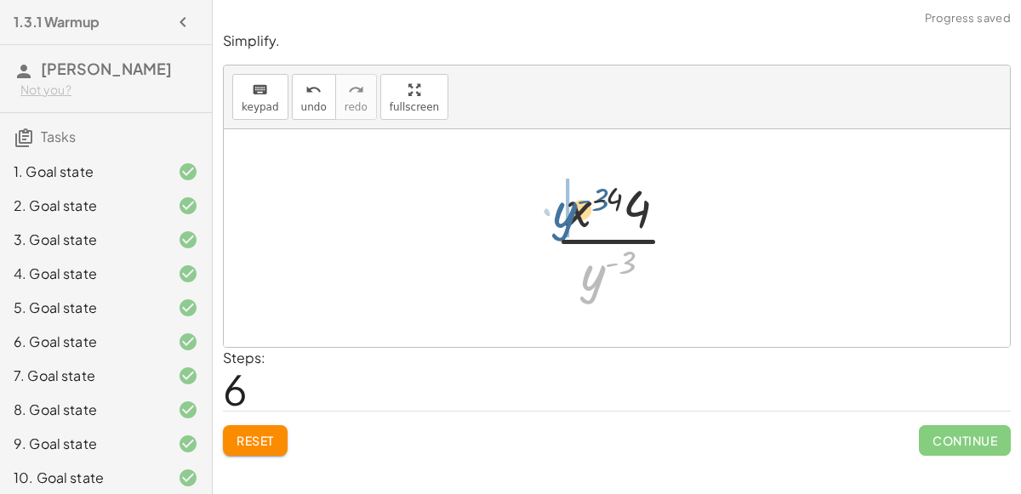
drag, startPoint x: 591, startPoint y: 283, endPoint x: 557, endPoint y: 220, distance: 71.2
click at [557, 220] on div at bounding box center [623, 238] width 154 height 131
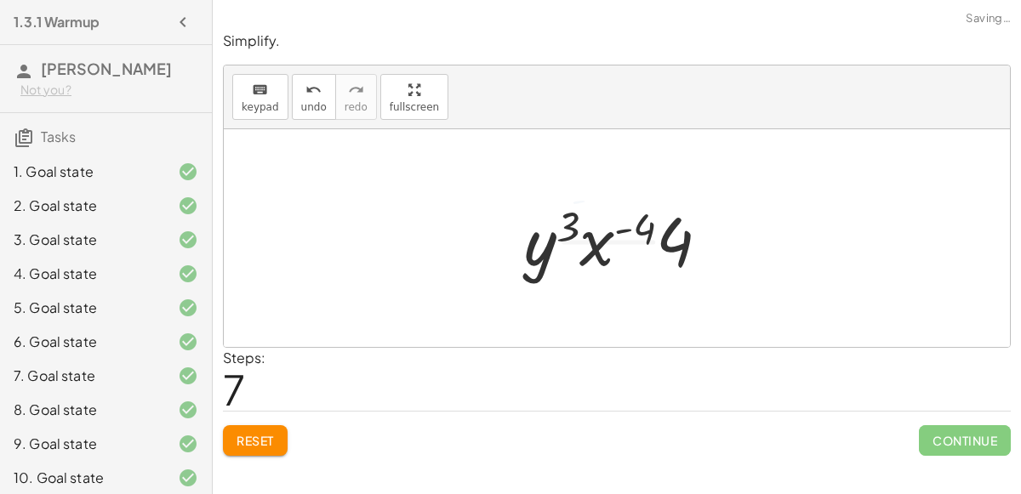
click at [650, 223] on div at bounding box center [624, 239] width 216 height 88
click at [590, 231] on div at bounding box center [624, 239] width 216 height 88
click at [257, 436] on span "Reset" at bounding box center [255, 440] width 37 height 15
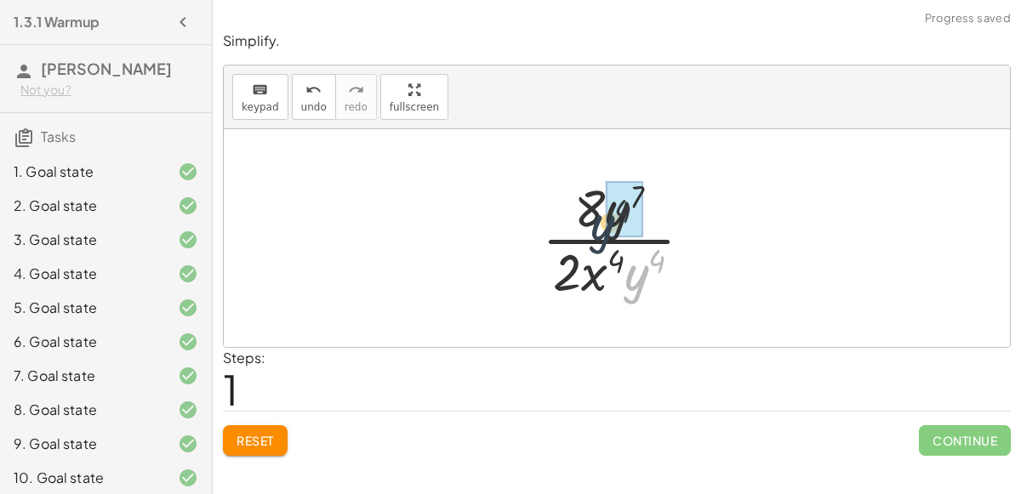
drag, startPoint x: 626, startPoint y: 264, endPoint x: 605, endPoint y: 195, distance: 72.1
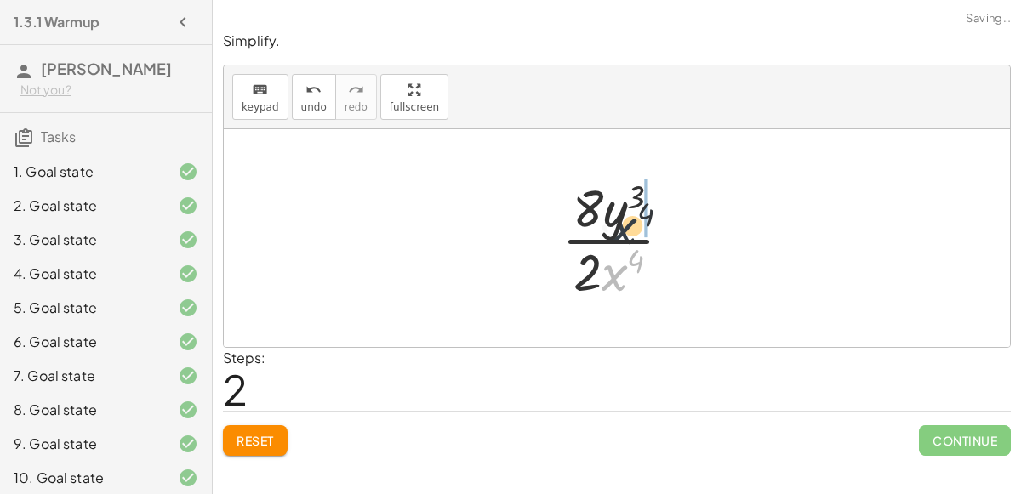
drag, startPoint x: 613, startPoint y: 271, endPoint x: 624, endPoint y: 220, distance: 53.1
click at [624, 220] on div at bounding box center [623, 238] width 141 height 131
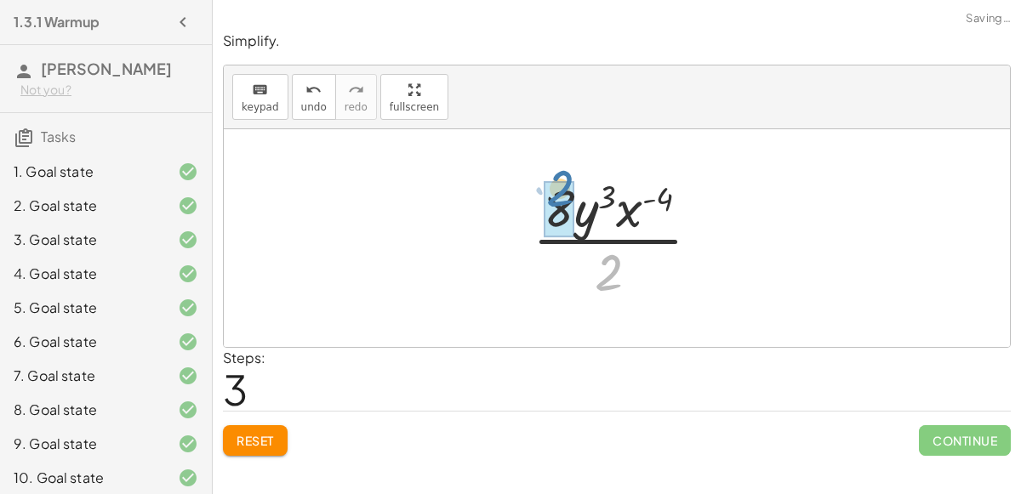
drag, startPoint x: 605, startPoint y: 288, endPoint x: 557, endPoint y: 206, distance: 95.3
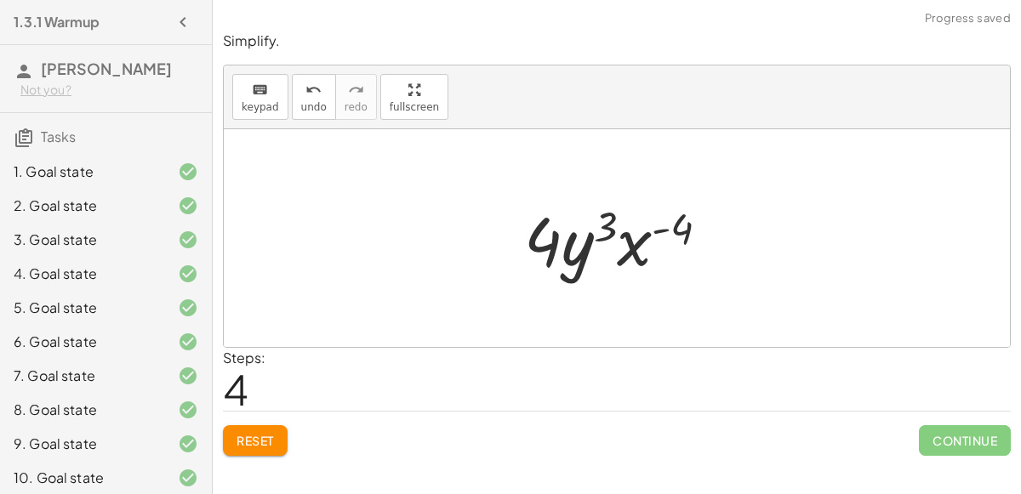
click at [664, 235] on div at bounding box center [624, 239] width 216 height 88
click at [617, 243] on div at bounding box center [624, 239] width 216 height 88
click at [261, 433] on span "Reset" at bounding box center [255, 440] width 37 height 15
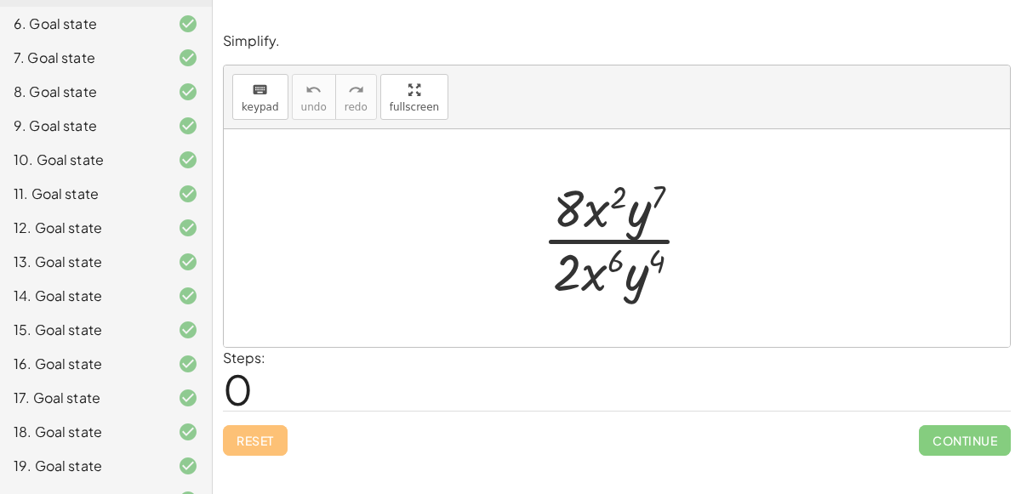
scroll to position [380, 0]
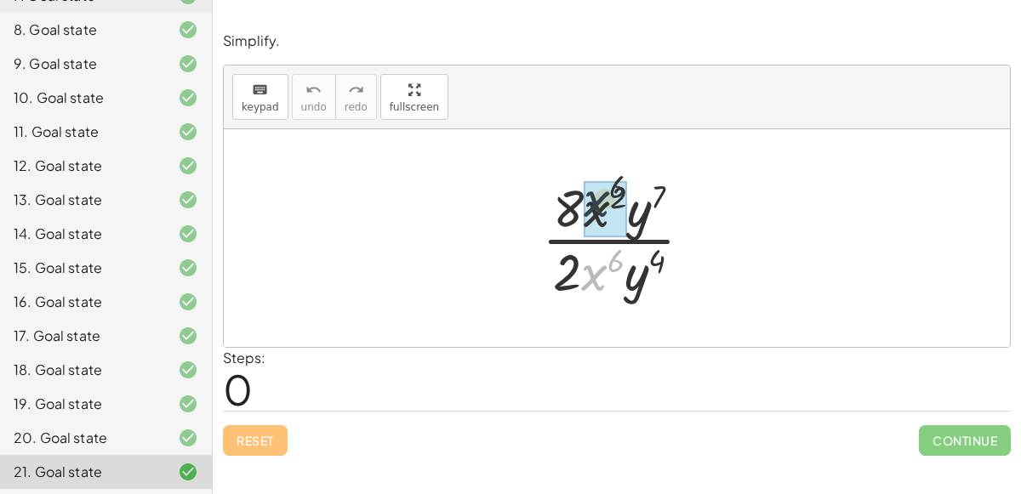
drag, startPoint x: 589, startPoint y: 277, endPoint x: 592, endPoint y: 199, distance: 77.5
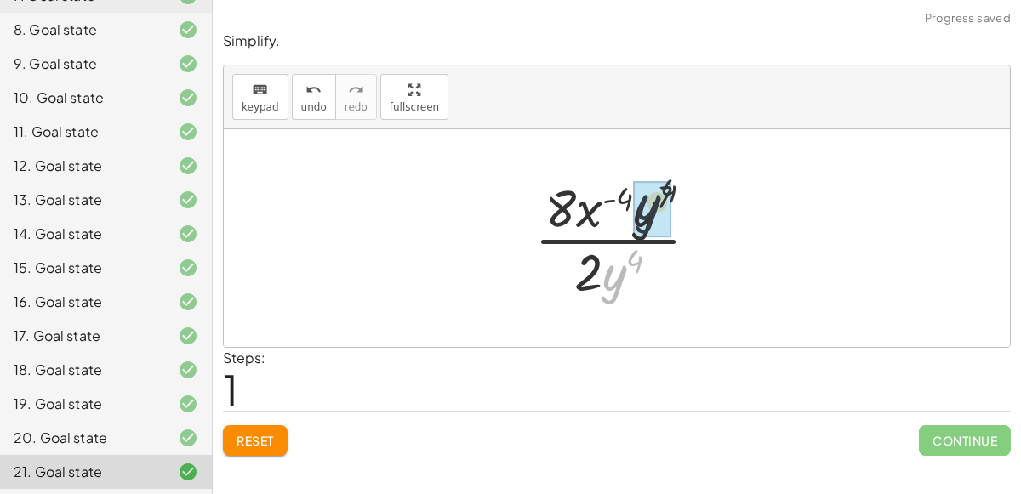
drag, startPoint x: 614, startPoint y: 283, endPoint x: 652, endPoint y: 206, distance: 85.6
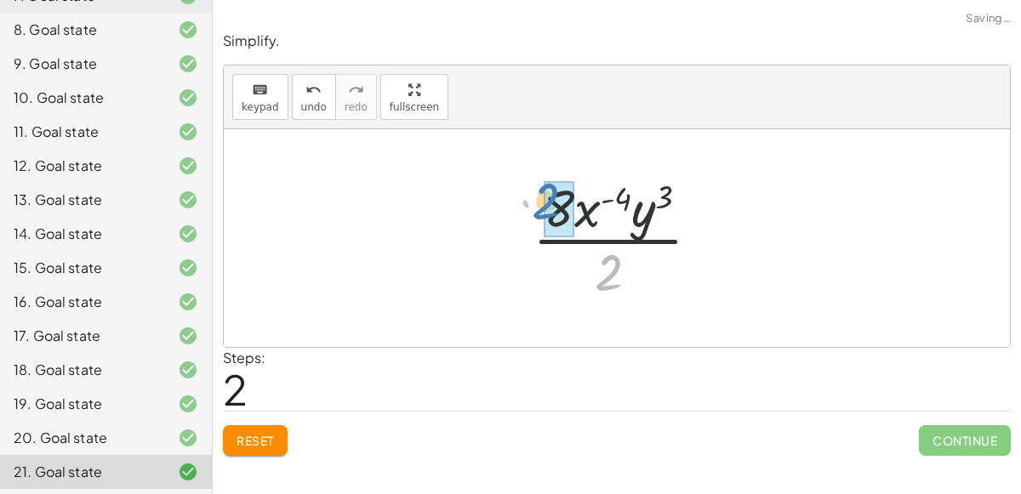
drag, startPoint x: 611, startPoint y: 277, endPoint x: 546, endPoint y: 206, distance: 95.8
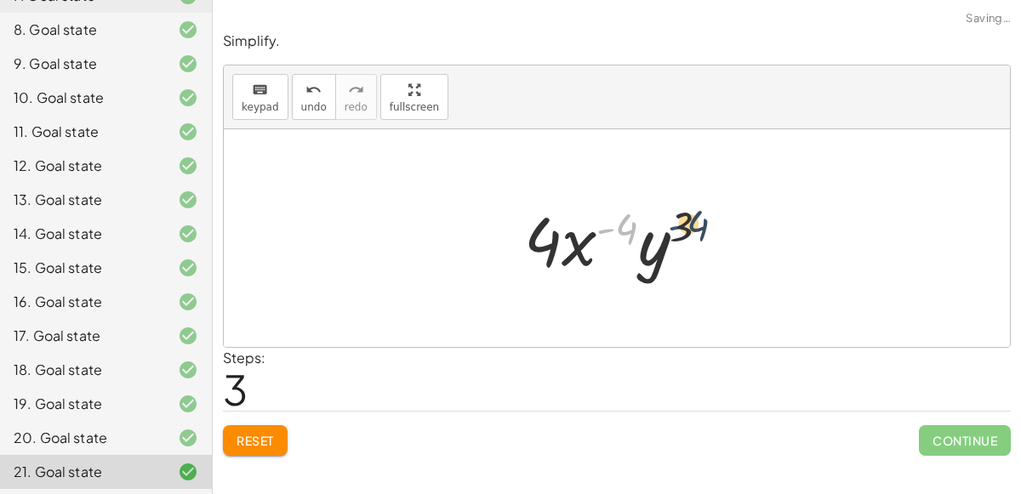
drag, startPoint x: 614, startPoint y: 222, endPoint x: 653, endPoint y: 215, distance: 38.9
click at [653, 215] on div at bounding box center [624, 239] width 216 height 88
drag, startPoint x: 668, startPoint y: 220, endPoint x: 622, endPoint y: 226, distance: 46.5
click at [622, 226] on div at bounding box center [624, 239] width 216 height 88
drag, startPoint x: 685, startPoint y: 217, endPoint x: 602, endPoint y: 233, distance: 84.1
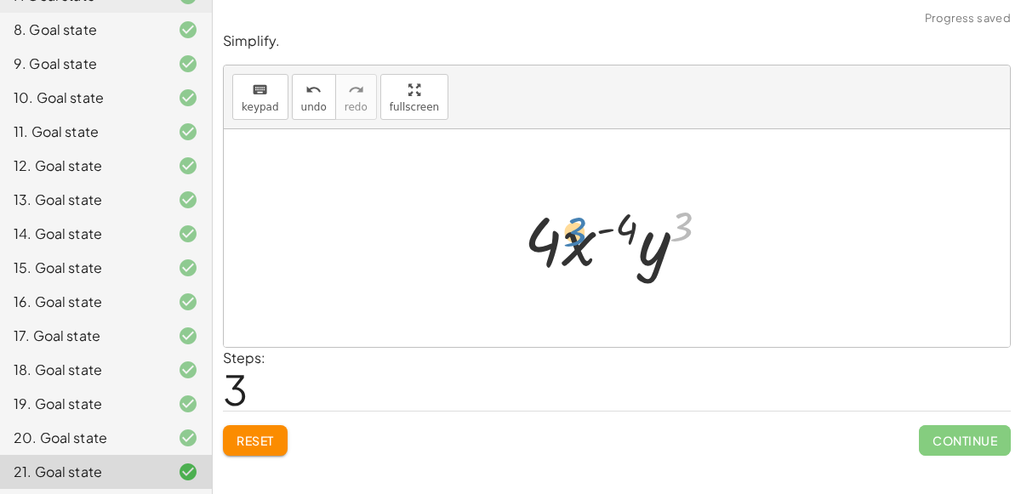
click at [602, 233] on div at bounding box center [624, 239] width 216 height 88
click at [237, 443] on span "Reset" at bounding box center [255, 440] width 37 height 15
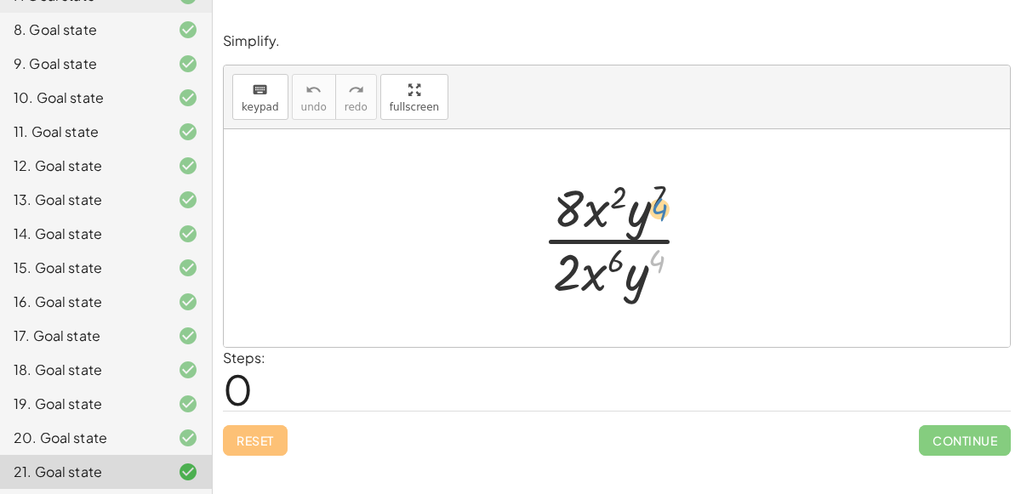
drag, startPoint x: 654, startPoint y: 253, endPoint x: 655, endPoint y: 197, distance: 56.2
click at [655, 197] on div at bounding box center [624, 238] width 181 height 131
drag, startPoint x: 654, startPoint y: 196, endPoint x: 636, endPoint y: 200, distance: 19.2
click at [636, 200] on div at bounding box center [624, 238] width 181 height 131
drag, startPoint x: 574, startPoint y: 201, endPoint x: 575, endPoint y: 286, distance: 85.1
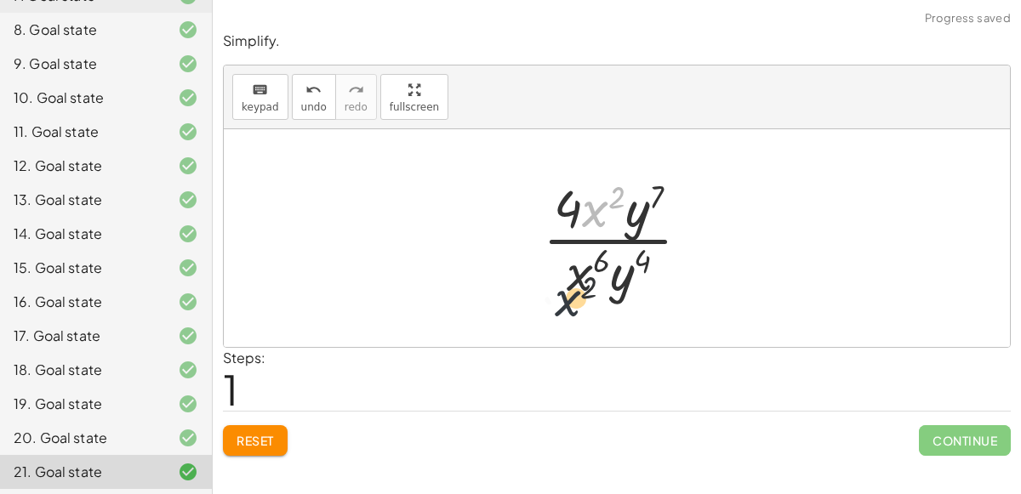
drag, startPoint x: 592, startPoint y: 203, endPoint x: 558, endPoint y: 308, distance: 110.1
click at [558, 308] on div "· 8 · x 2 · y 7 · 2 · x 6 · y 4 · 4 · 2 · x 2 · y 7 · 2 · x 6 · y 4 · x 2 · x 2…" at bounding box center [617, 238] width 786 height 218
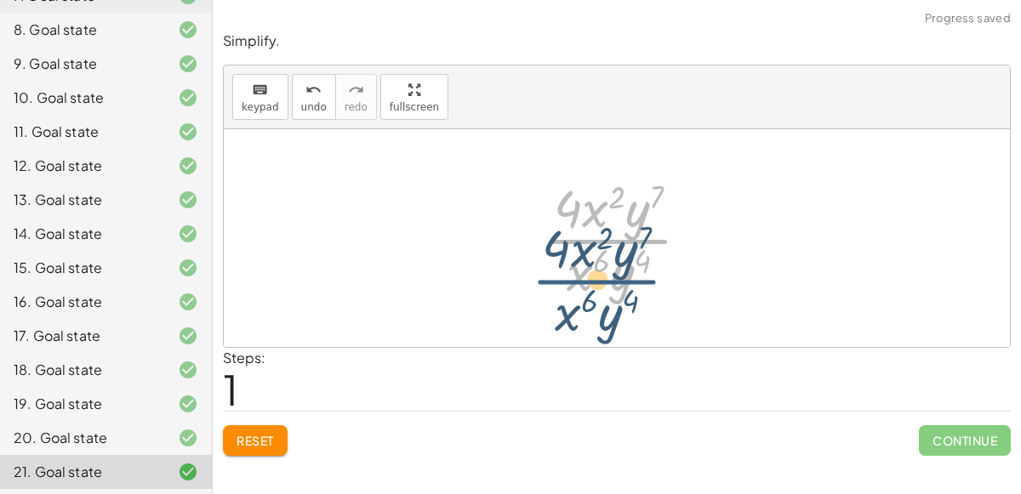
drag, startPoint x: 623, startPoint y: 225, endPoint x: 612, endPoint y: 260, distance: 36.6
click at [612, 260] on div at bounding box center [623, 238] width 178 height 131
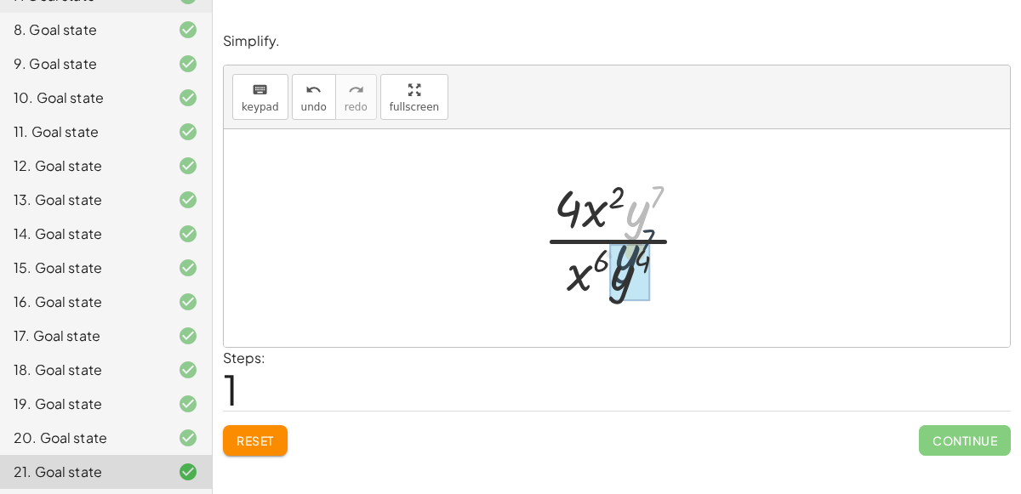
drag, startPoint x: 631, startPoint y: 220, endPoint x: 617, endPoint y: 267, distance: 49.8
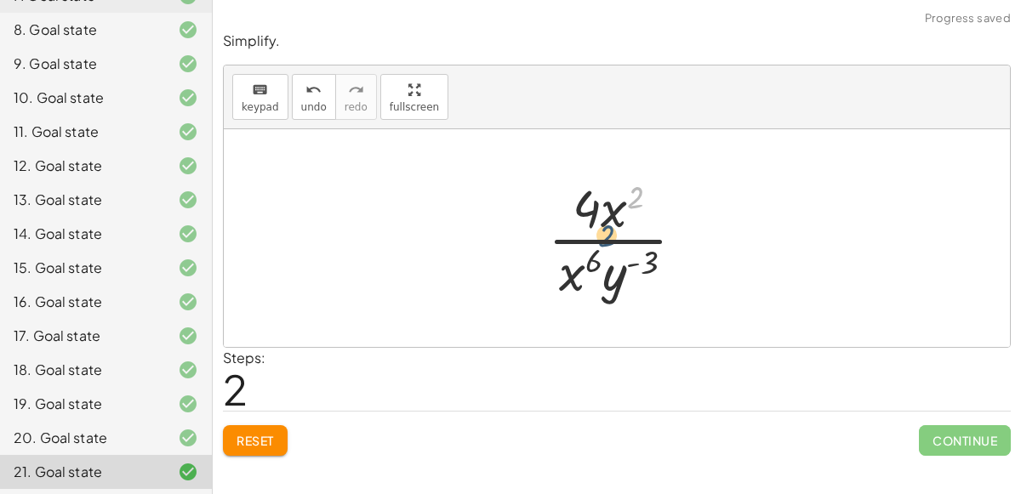
drag, startPoint x: 632, startPoint y: 202, endPoint x: 598, endPoint y: 248, distance: 57.2
click at [598, 248] on div at bounding box center [623, 238] width 168 height 131
drag, startPoint x: 614, startPoint y: 217, endPoint x: 579, endPoint y: 271, distance: 64.7
click at [596, 277] on div at bounding box center [624, 238] width 168 height 131
click at [625, 255] on div at bounding box center [624, 238] width 168 height 131
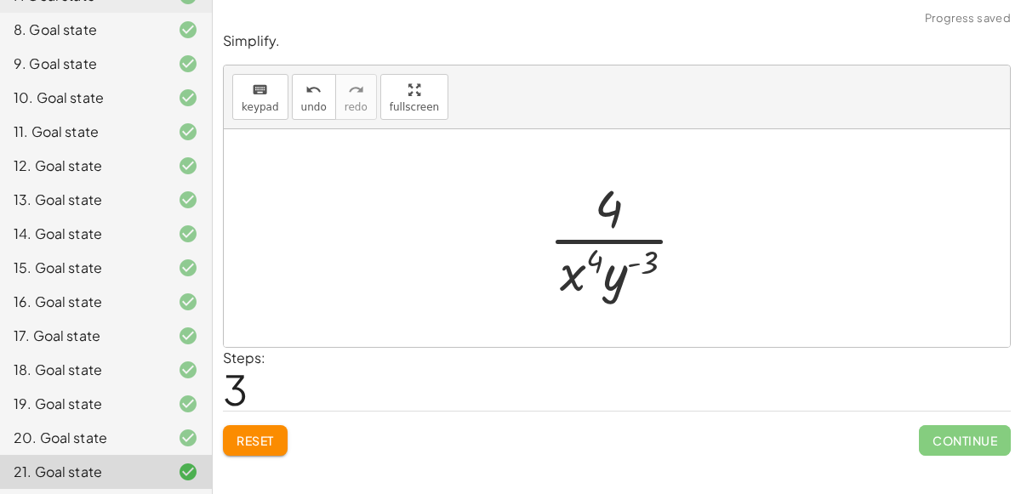
click at [624, 256] on div at bounding box center [624, 238] width 168 height 131
click at [596, 263] on div at bounding box center [624, 238] width 168 height 131
click at [597, 214] on div at bounding box center [624, 238] width 168 height 131
drag, startPoint x: 574, startPoint y: 265, endPoint x: 610, endPoint y: 214, distance: 62.3
click at [610, 214] on div at bounding box center [624, 238] width 168 height 131
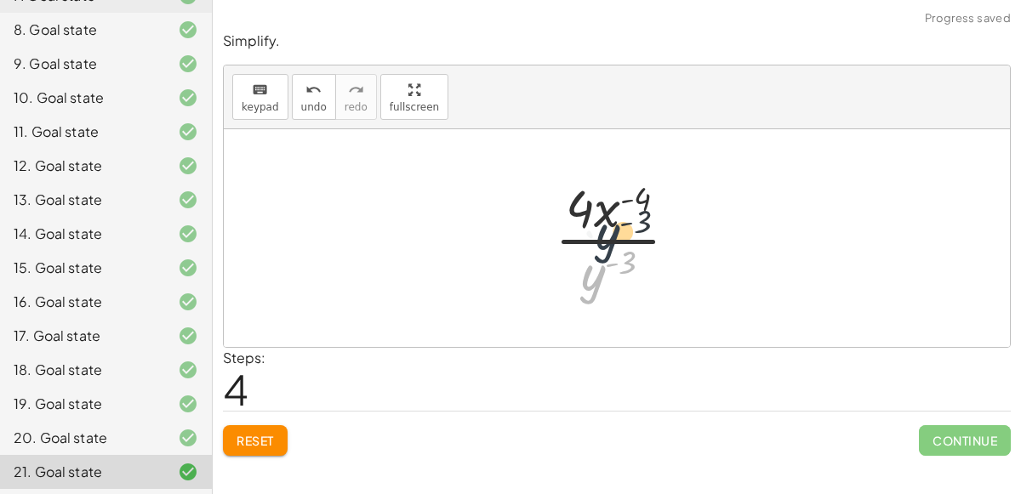
drag, startPoint x: 582, startPoint y: 284, endPoint x: 602, endPoint y: 234, distance: 53.9
click at [602, 234] on div at bounding box center [623, 238] width 154 height 131
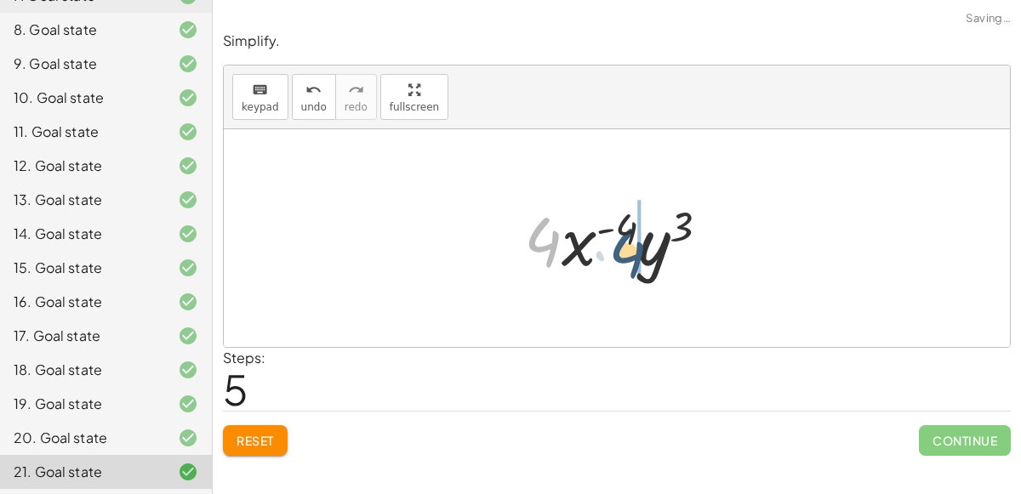
drag, startPoint x: 558, startPoint y: 253, endPoint x: 644, endPoint y: 259, distance: 86.1
click at [644, 259] on div at bounding box center [624, 239] width 216 height 88
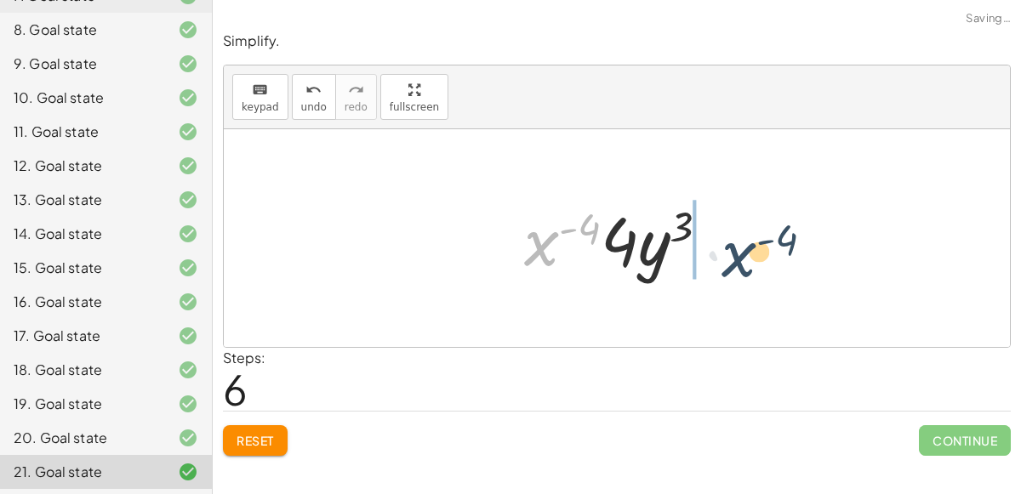
drag, startPoint x: 536, startPoint y: 253, endPoint x: 735, endPoint y: 264, distance: 199.4
click at [735, 264] on div "· 8 · x 2 · y 7 · 2 · x 6 · y 4 · 4 · 2 · x 2 · y 7 · 2 · x 6 · y 4 · 4 · x 2 ·…" at bounding box center [617, 239] width 237 height 96
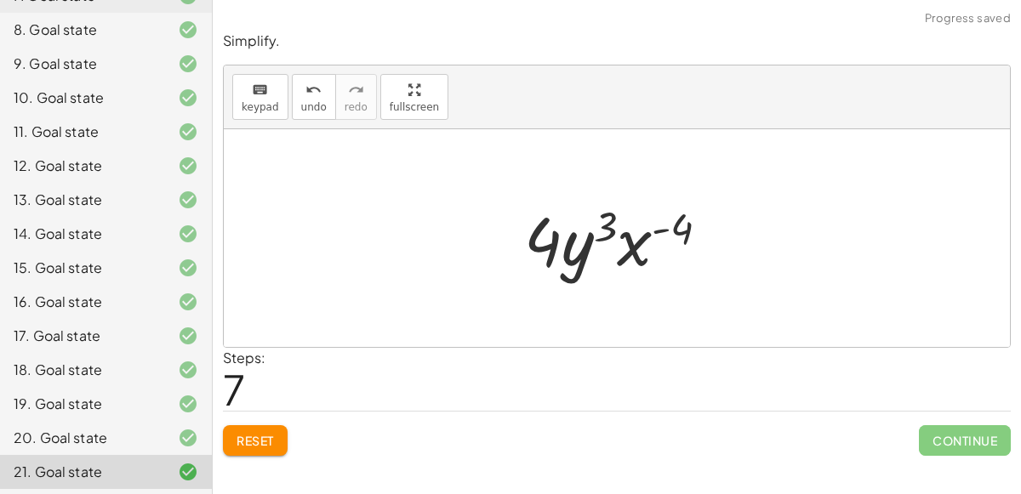
click at [270, 435] on span "Reset" at bounding box center [255, 440] width 37 height 15
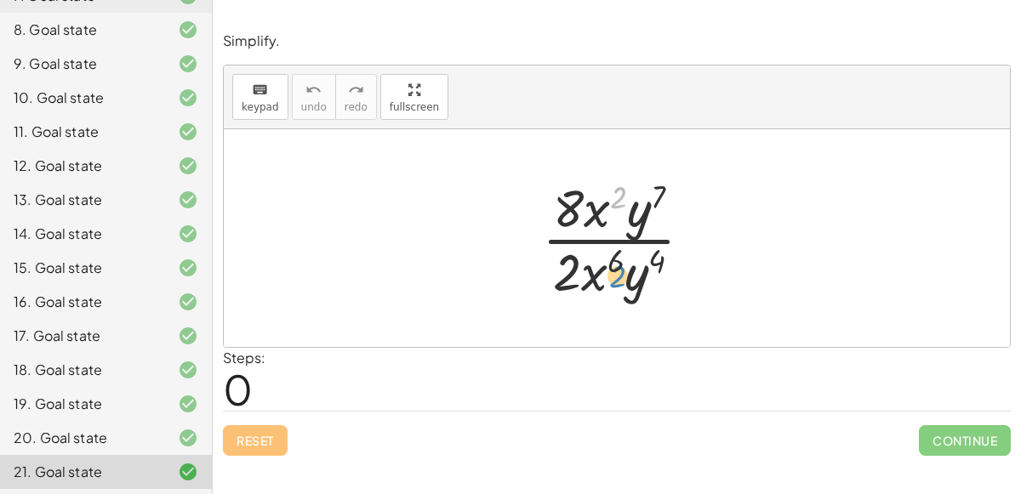
drag, startPoint x: 618, startPoint y: 204, endPoint x: 617, endPoint y: 283, distance: 79.1
click at [617, 283] on div at bounding box center [624, 238] width 181 height 131
drag, startPoint x: 655, startPoint y: 291, endPoint x: 654, endPoint y: 243, distance: 48.5
click at [654, 243] on div at bounding box center [624, 238] width 181 height 131
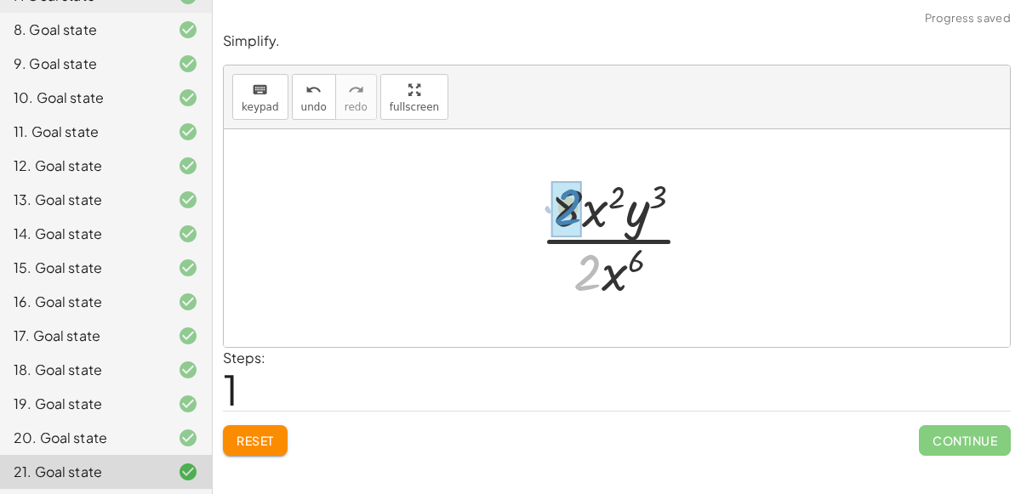
drag, startPoint x: 596, startPoint y: 264, endPoint x: 571, endPoint y: 198, distance: 70.0
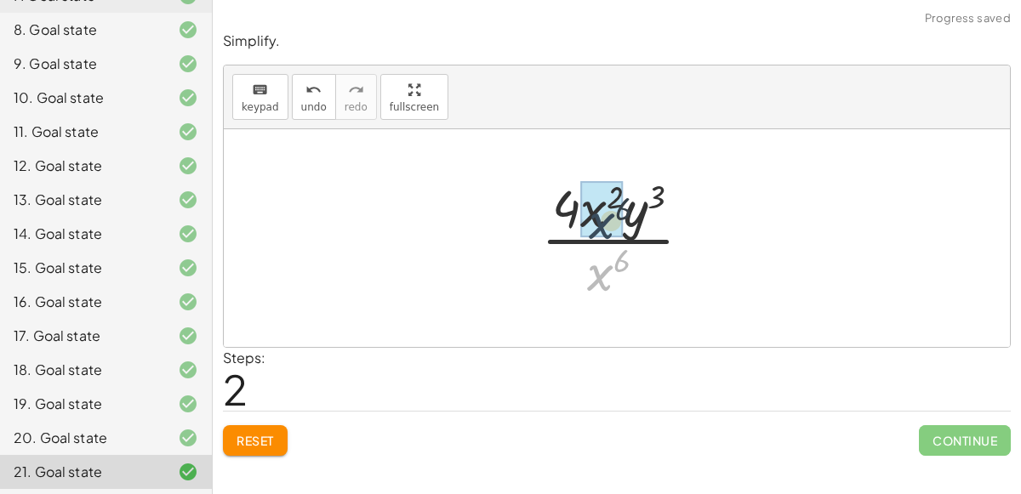
drag, startPoint x: 608, startPoint y: 270, endPoint x: 610, endPoint y: 216, distance: 53.7
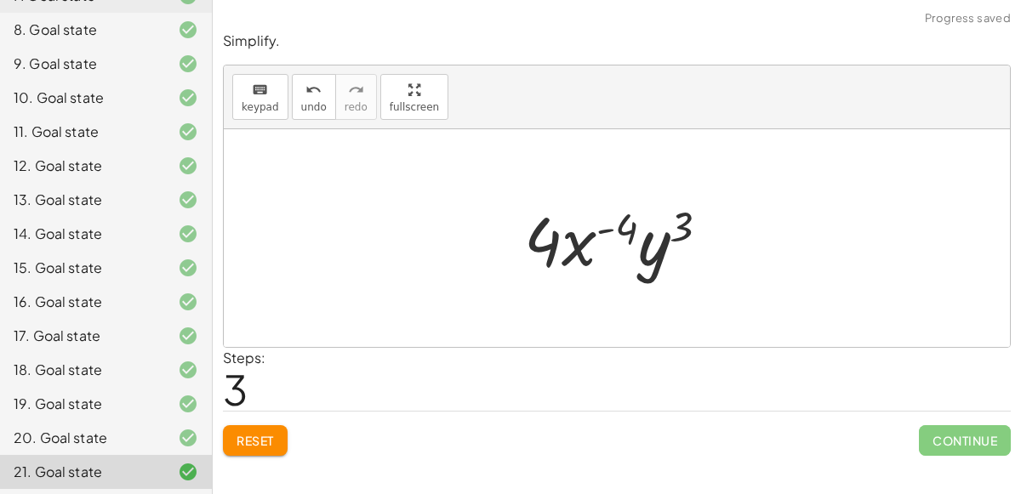
click at [598, 231] on div at bounding box center [624, 239] width 216 height 88
click at [277, 431] on button "Reset" at bounding box center [255, 440] width 65 height 31
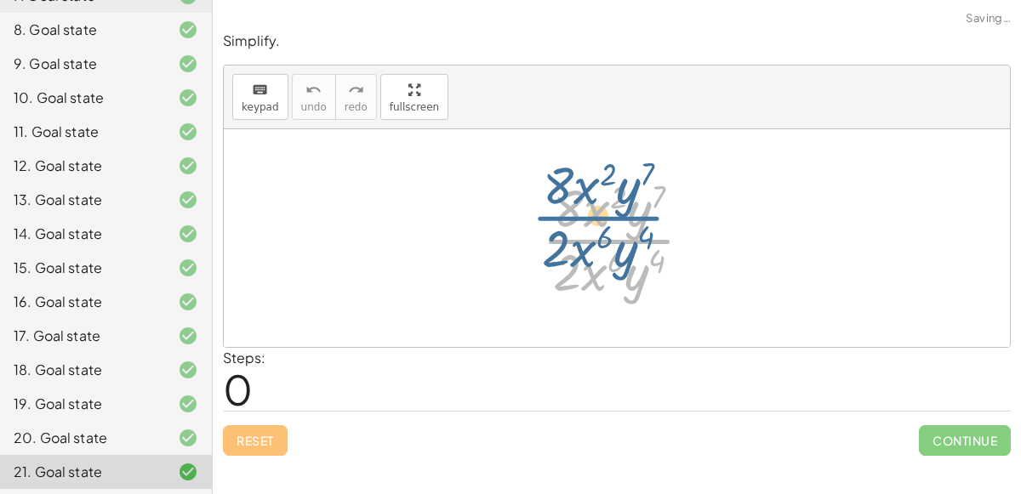
drag, startPoint x: 617, startPoint y: 247, endPoint x: 608, endPoint y: 226, distance: 22.5
click at [608, 226] on div at bounding box center [624, 238] width 181 height 131
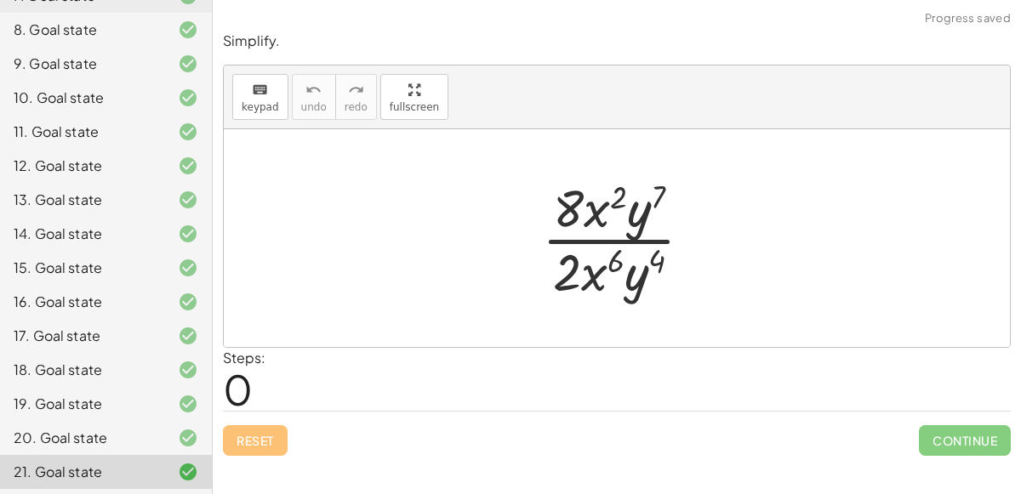
drag, startPoint x: 646, startPoint y: 310, endPoint x: 627, endPoint y: 239, distance: 73.1
click at [627, 239] on div "· 8 · x 2 · y 7 · 2 · x 6 · y 4" at bounding box center [617, 238] width 786 height 218
drag, startPoint x: 621, startPoint y: 286, endPoint x: 623, endPoint y: 208, distance: 77.5
click at [623, 208] on div at bounding box center [624, 238] width 181 height 131
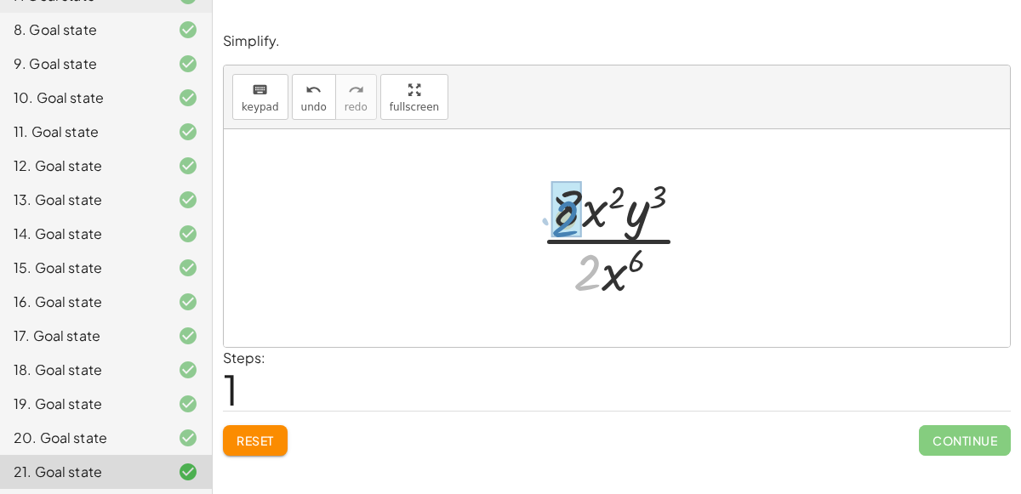
drag, startPoint x: 589, startPoint y: 275, endPoint x: 567, endPoint y: 221, distance: 58.0
click at [277, 436] on button "Reset" at bounding box center [255, 440] width 65 height 31
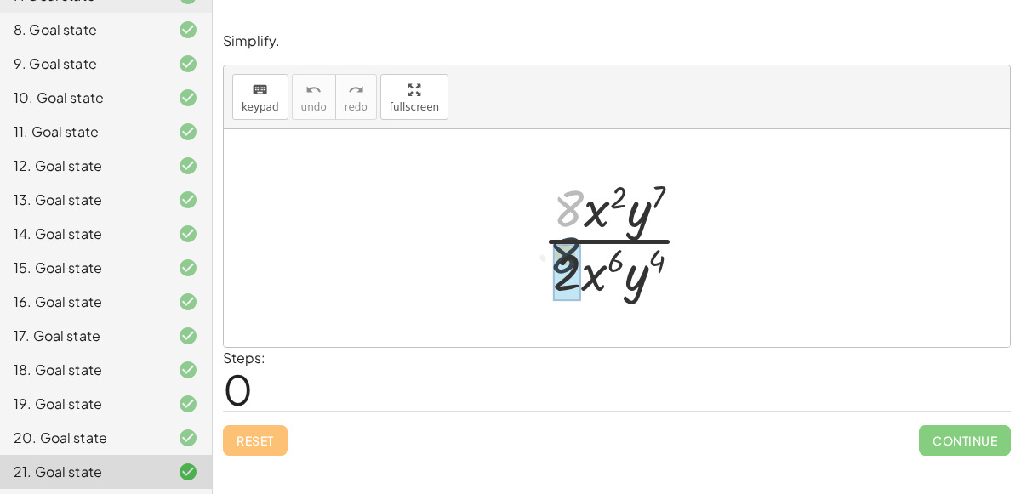
drag, startPoint x: 579, startPoint y: 213, endPoint x: 575, endPoint y: 260, distance: 47.0
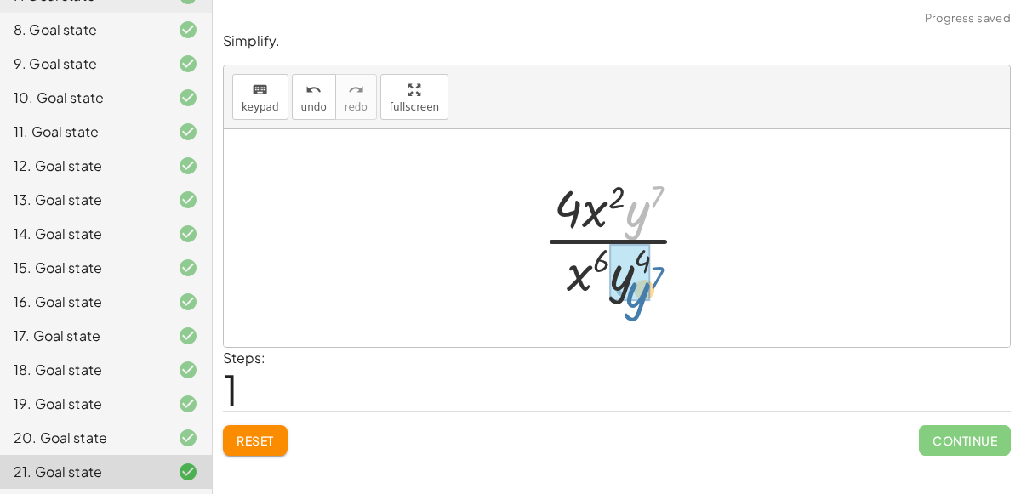
drag, startPoint x: 624, startPoint y: 215, endPoint x: 619, endPoint y: 291, distance: 75.9
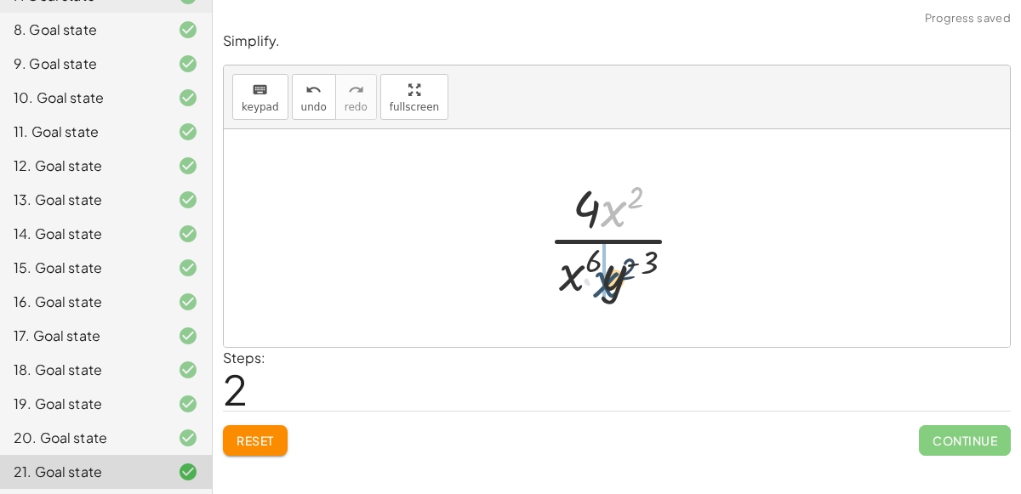
drag, startPoint x: 618, startPoint y: 216, endPoint x: 591, endPoint y: 294, distance: 82.1
click at [265, 433] on span "Reset" at bounding box center [255, 440] width 37 height 15
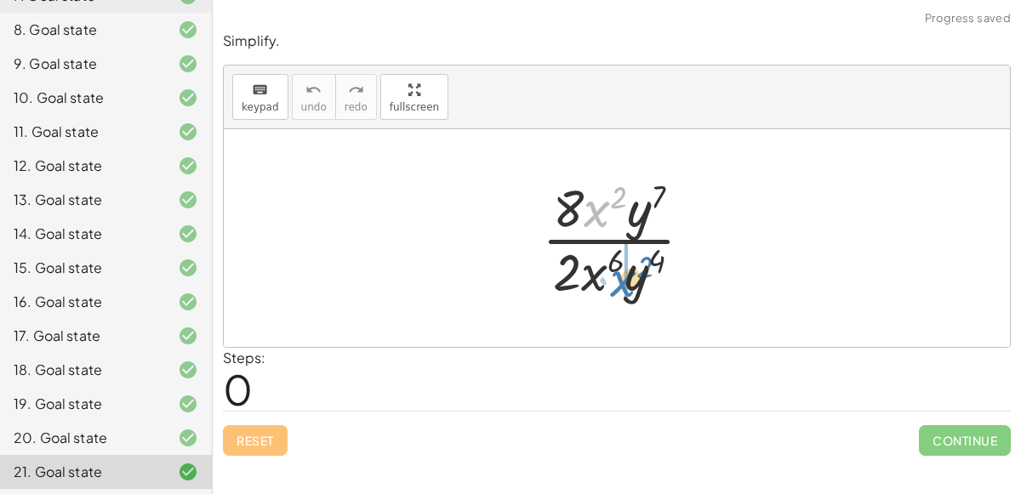
drag, startPoint x: 597, startPoint y: 203, endPoint x: 624, endPoint y: 273, distance: 74.6
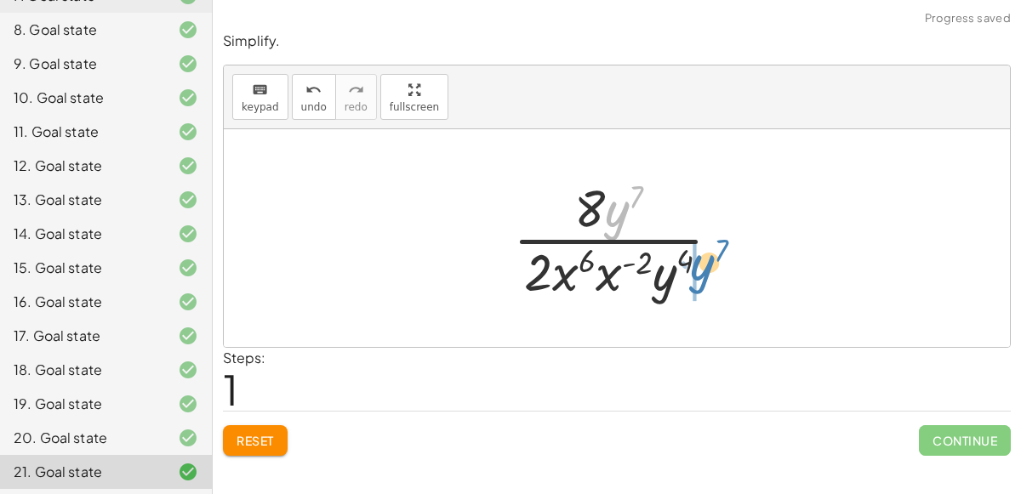
drag, startPoint x: 625, startPoint y: 221, endPoint x: 709, endPoint y: 275, distance: 99.9
click at [709, 275] on div at bounding box center [624, 238] width 238 height 131
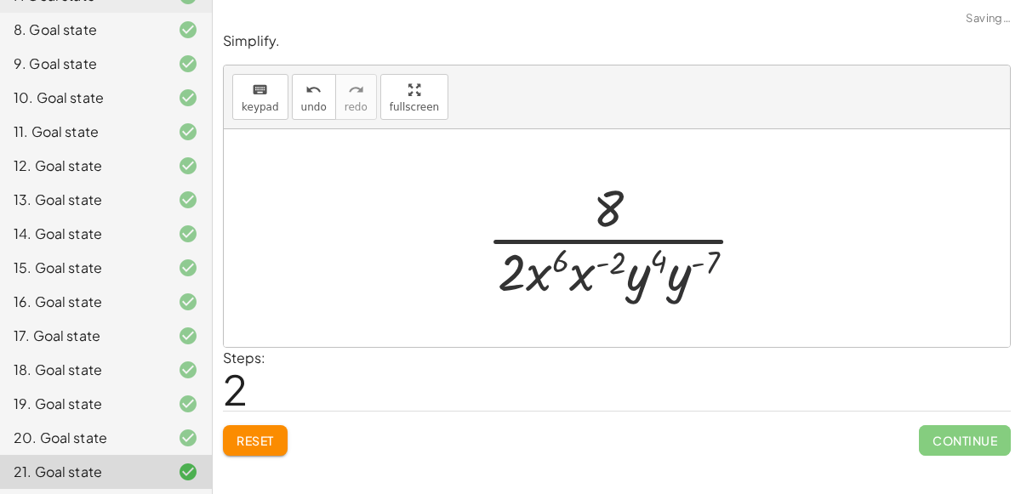
click at [675, 271] on div at bounding box center [623, 238] width 290 height 131
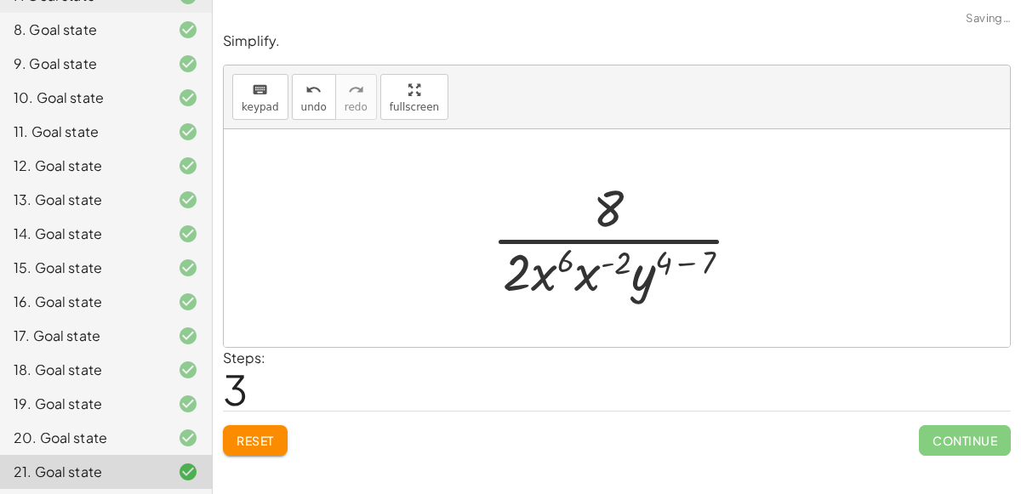
click at [693, 263] on div at bounding box center [623, 238] width 281 height 131
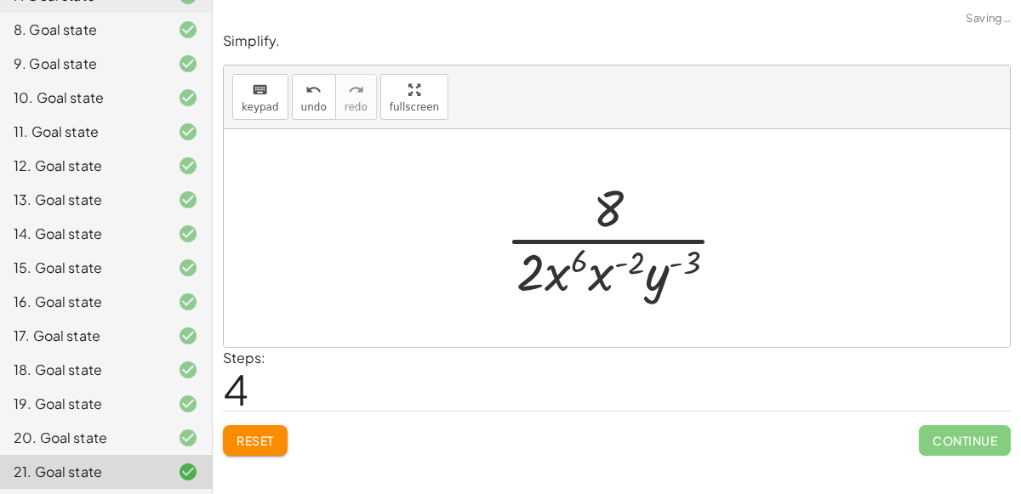
click at [606, 277] on div at bounding box center [623, 238] width 253 height 131
click at [609, 264] on div at bounding box center [623, 238] width 241 height 131
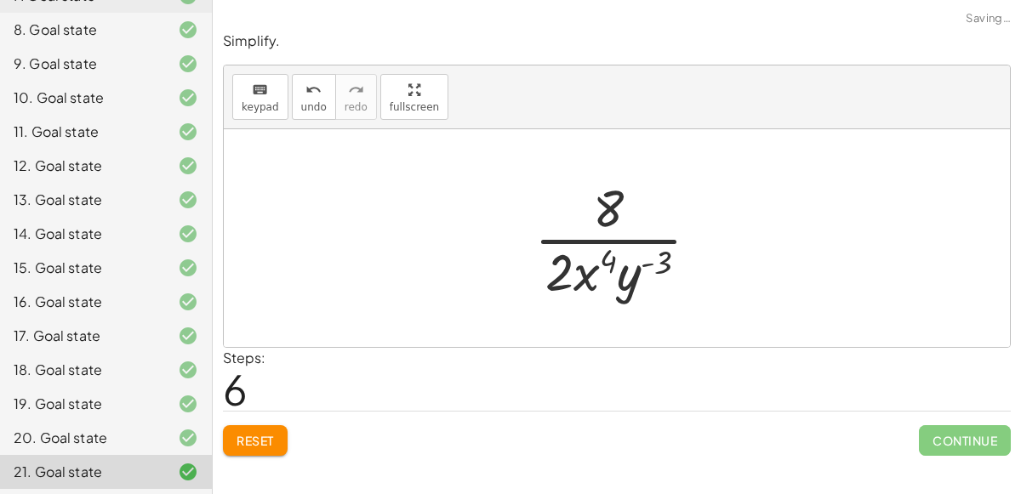
click at [621, 277] on div at bounding box center [624, 238] width 196 height 131
drag, startPoint x: 557, startPoint y: 276, endPoint x: 641, endPoint y: 214, distance: 104.0
click at [641, 214] on div at bounding box center [624, 238] width 196 height 131
drag, startPoint x: 547, startPoint y: 283, endPoint x: 598, endPoint y: 225, distance: 77.8
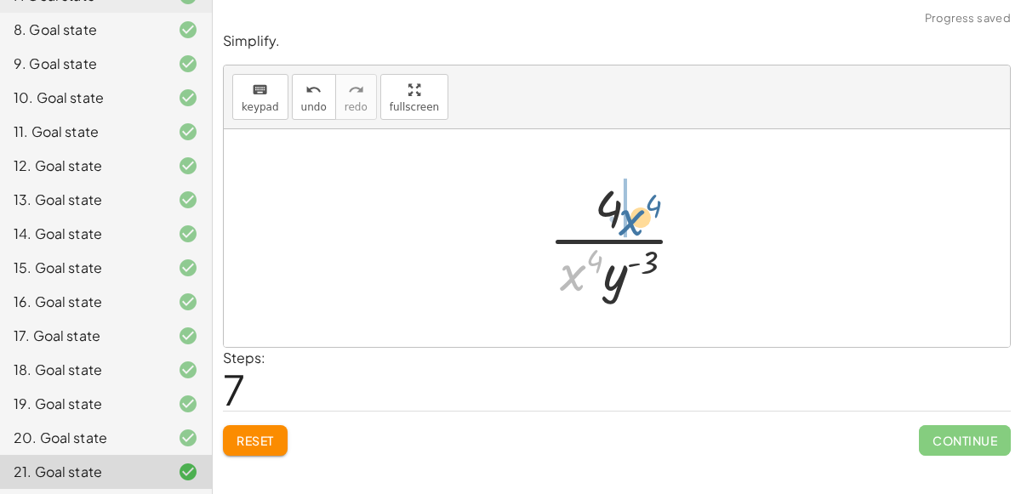
drag, startPoint x: 572, startPoint y: 265, endPoint x: 628, endPoint y: 198, distance: 86.9
click at [628, 198] on div at bounding box center [624, 238] width 168 height 131
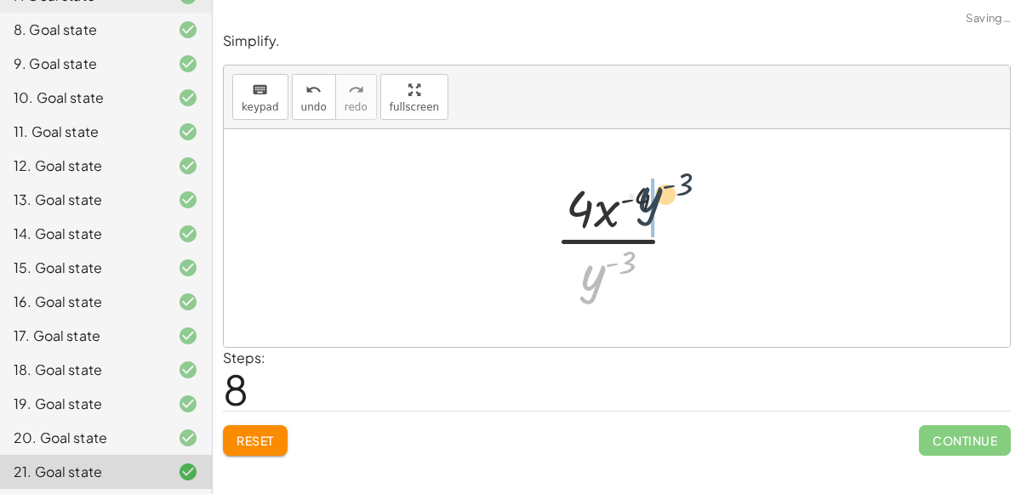
drag, startPoint x: 592, startPoint y: 261, endPoint x: 649, endPoint y: 185, distance: 95.5
click at [649, 185] on div at bounding box center [623, 238] width 154 height 131
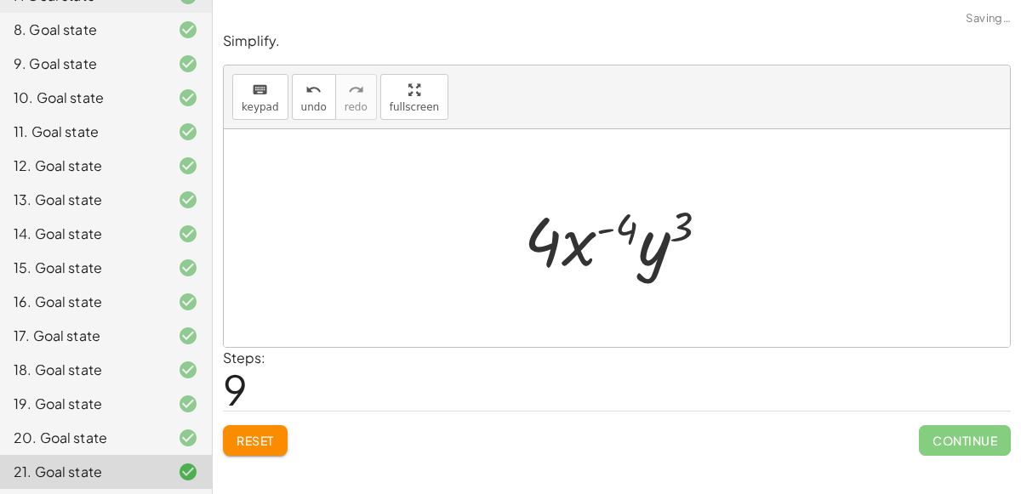
click at [599, 228] on div at bounding box center [624, 239] width 216 height 88
click at [652, 248] on div at bounding box center [624, 239] width 216 height 88
click at [613, 254] on div at bounding box center [624, 239] width 216 height 88
click at [255, 449] on button "Reset" at bounding box center [255, 440] width 65 height 31
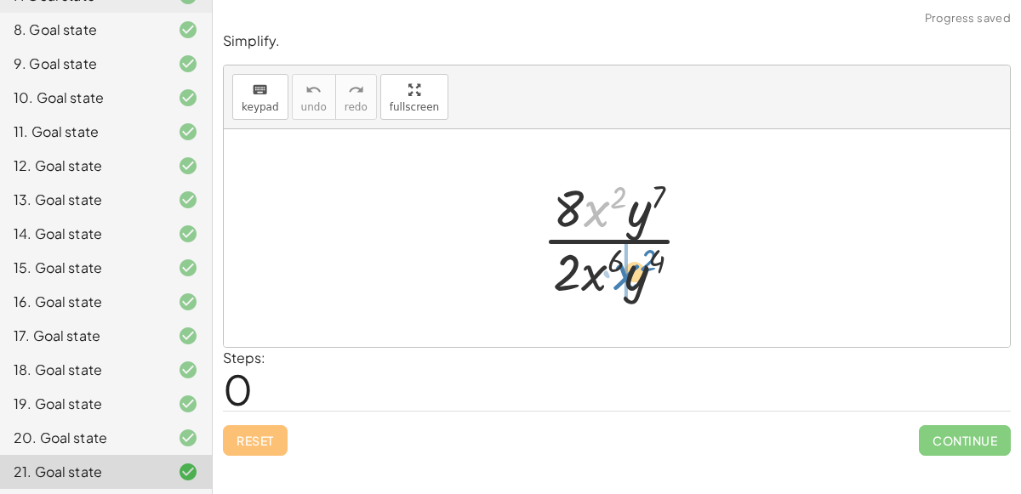
drag, startPoint x: 588, startPoint y: 209, endPoint x: 617, endPoint y: 271, distance: 67.8
click at [617, 271] on div at bounding box center [624, 238] width 181 height 131
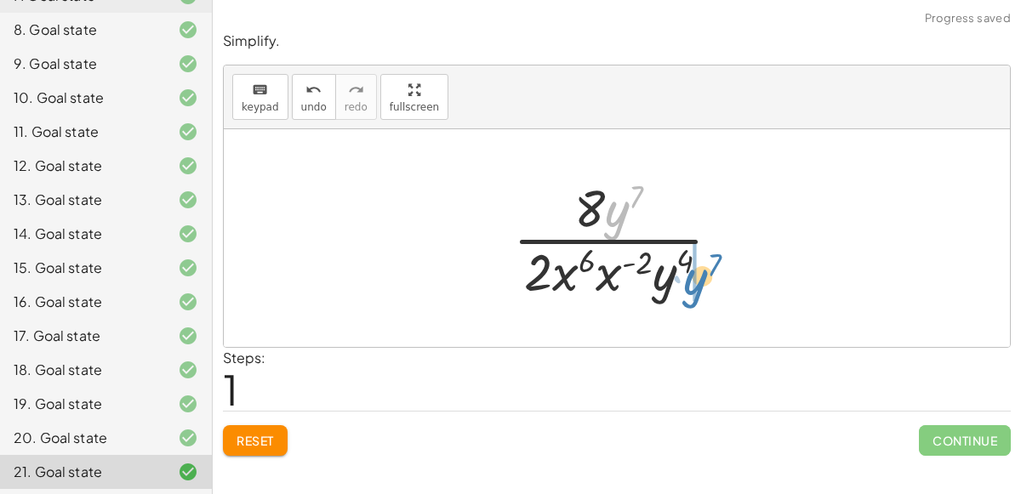
drag, startPoint x: 613, startPoint y: 214, endPoint x: 695, endPoint y: 285, distance: 108.6
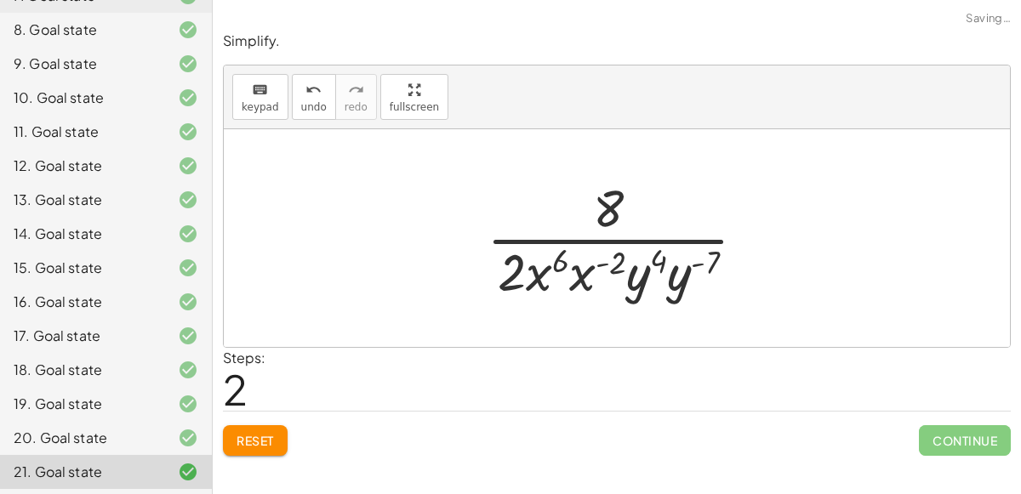
click at [695, 259] on div at bounding box center [623, 238] width 290 height 131
drag, startPoint x: 711, startPoint y: 258, endPoint x: 602, endPoint y: 256, distance: 109.8
click at [602, 256] on div at bounding box center [623, 238] width 290 height 131
drag, startPoint x: 612, startPoint y: 260, endPoint x: 558, endPoint y: 270, distance: 54.4
click at [558, 270] on div at bounding box center [623, 238] width 290 height 131
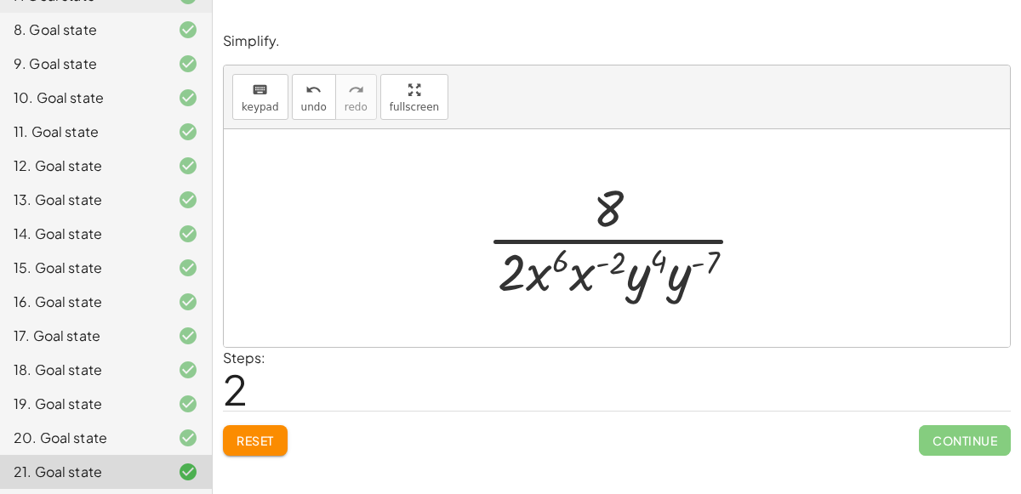
click at [630, 286] on div at bounding box center [623, 238] width 290 height 131
click at [648, 281] on div at bounding box center [623, 238] width 290 height 131
click at [658, 284] on div at bounding box center [623, 238] width 290 height 131
click at [690, 265] on div at bounding box center [623, 238] width 290 height 131
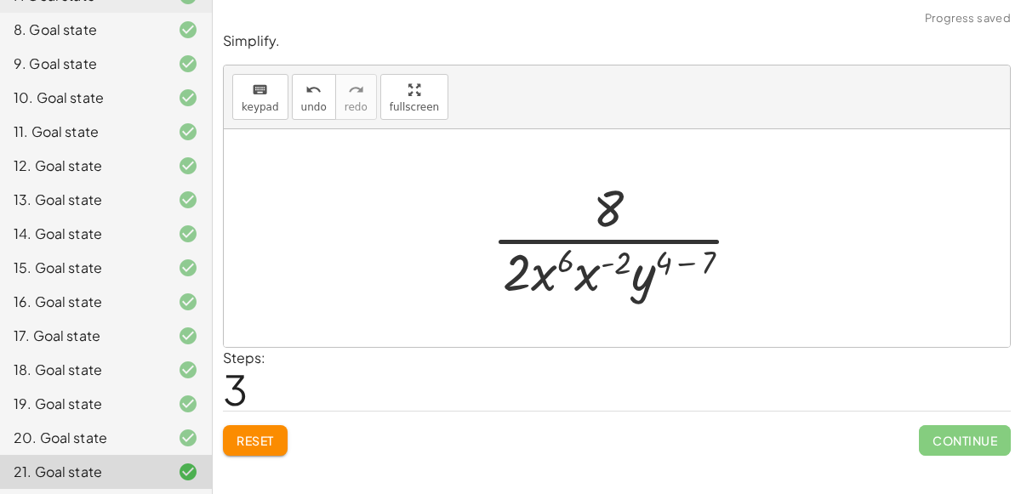
click at [578, 274] on div at bounding box center [623, 238] width 281 height 131
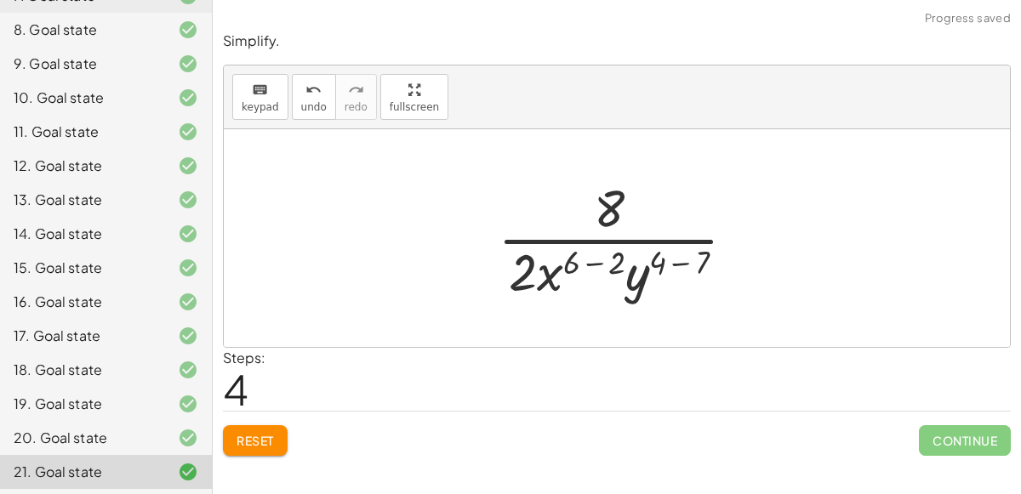
click at [588, 261] on div at bounding box center [623, 238] width 269 height 131
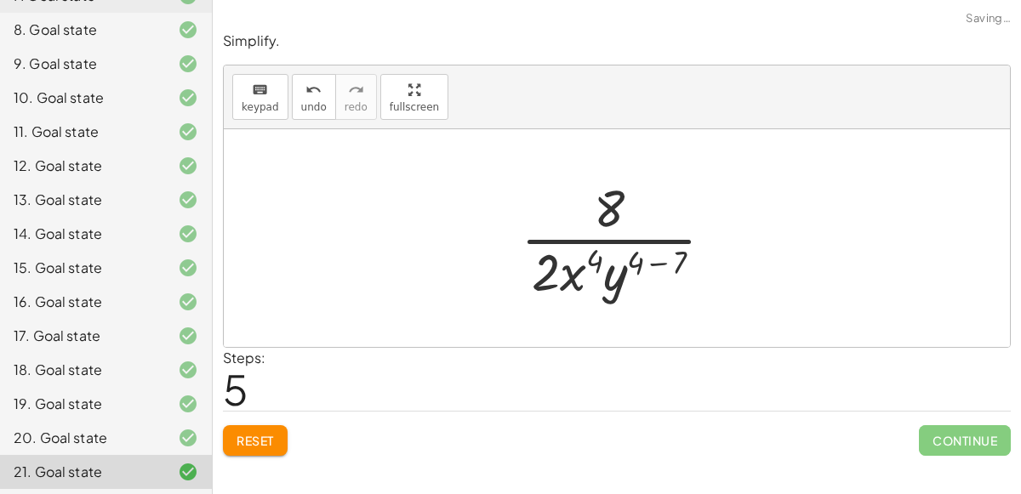
click at [657, 257] on div at bounding box center [624, 238] width 224 height 131
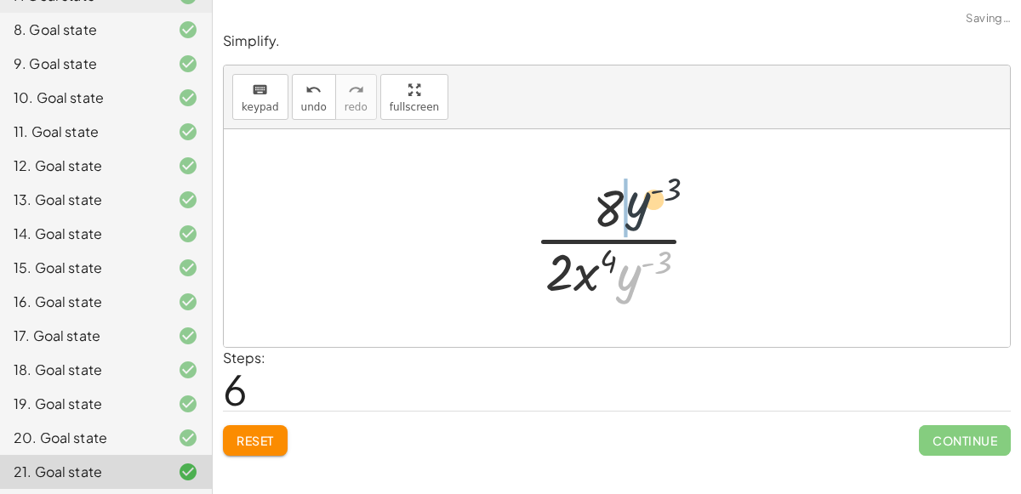
drag, startPoint x: 619, startPoint y: 278, endPoint x: 629, endPoint y: 196, distance: 83.2
click at [629, 196] on div at bounding box center [624, 238] width 196 height 131
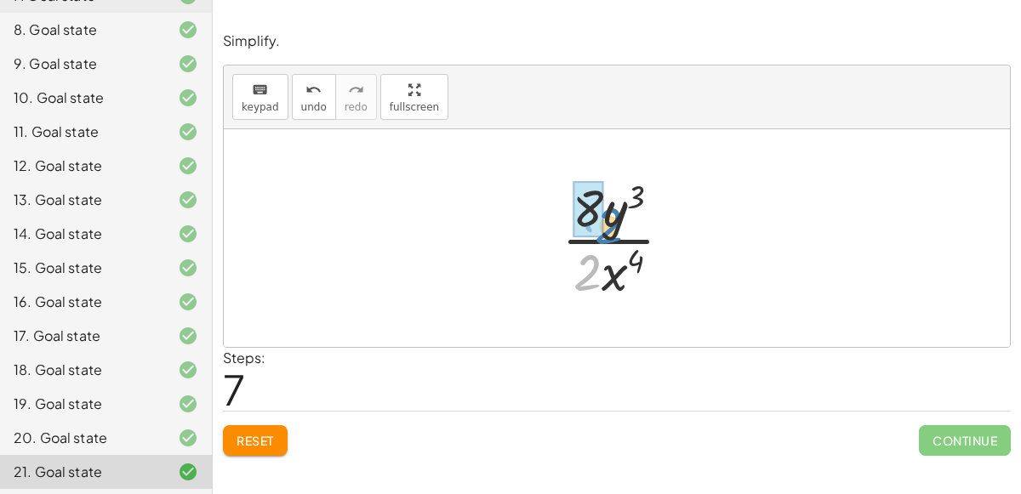
drag, startPoint x: 596, startPoint y: 261, endPoint x: 608, endPoint y: 209, distance: 53.5
click at [608, 209] on div at bounding box center [623, 238] width 141 height 131
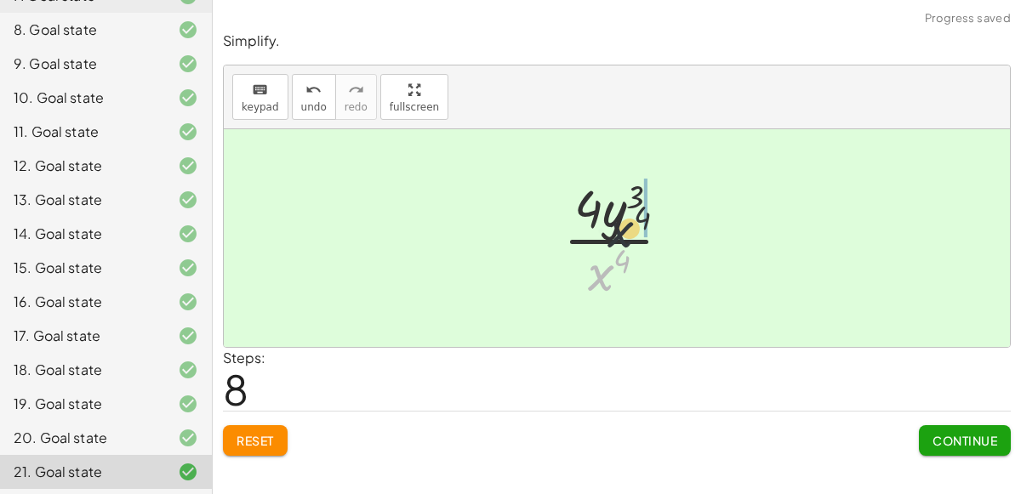
drag, startPoint x: 602, startPoint y: 261, endPoint x: 628, endPoint y: 208, distance: 59.7
click at [628, 208] on div at bounding box center [624, 238] width 139 height 131
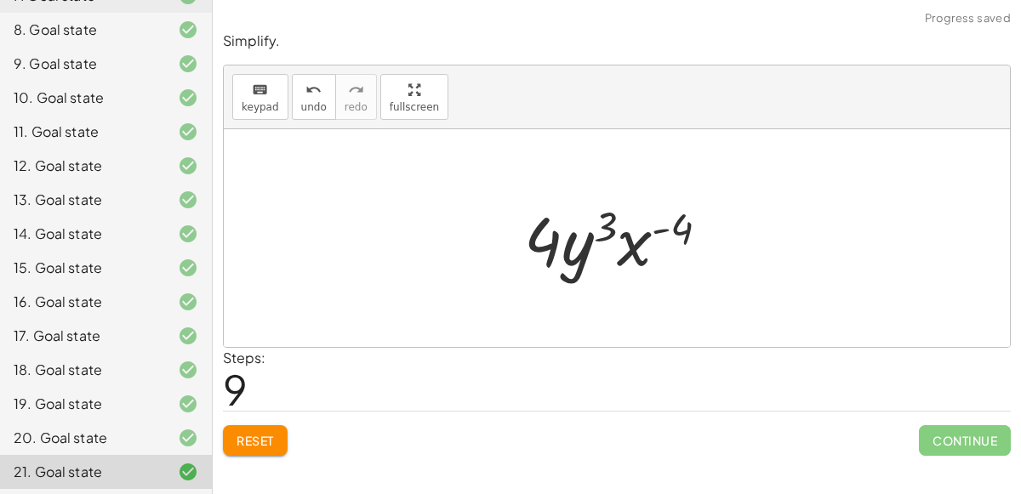
click at [275, 445] on button "Reset" at bounding box center [255, 440] width 65 height 31
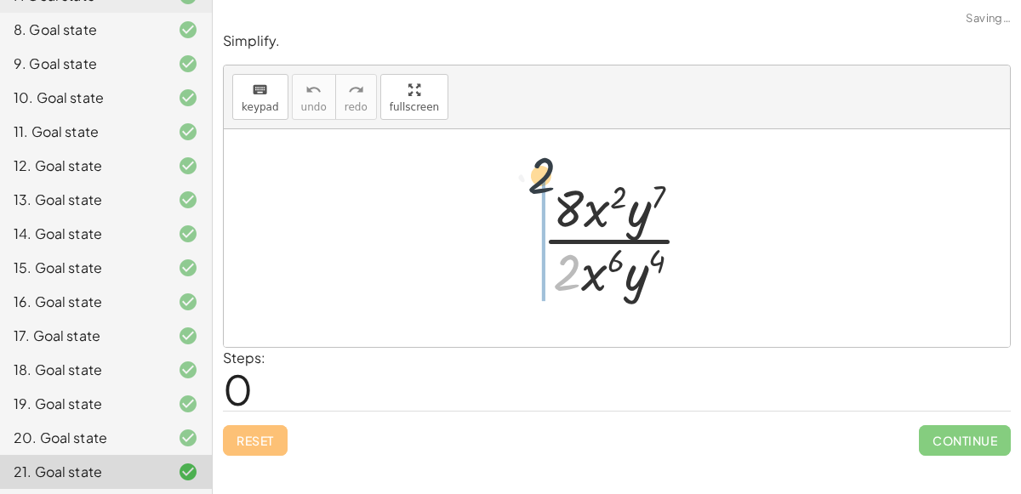
drag, startPoint x: 574, startPoint y: 286, endPoint x: 548, endPoint y: 186, distance: 102.8
click at [548, 186] on div at bounding box center [624, 238] width 181 height 131
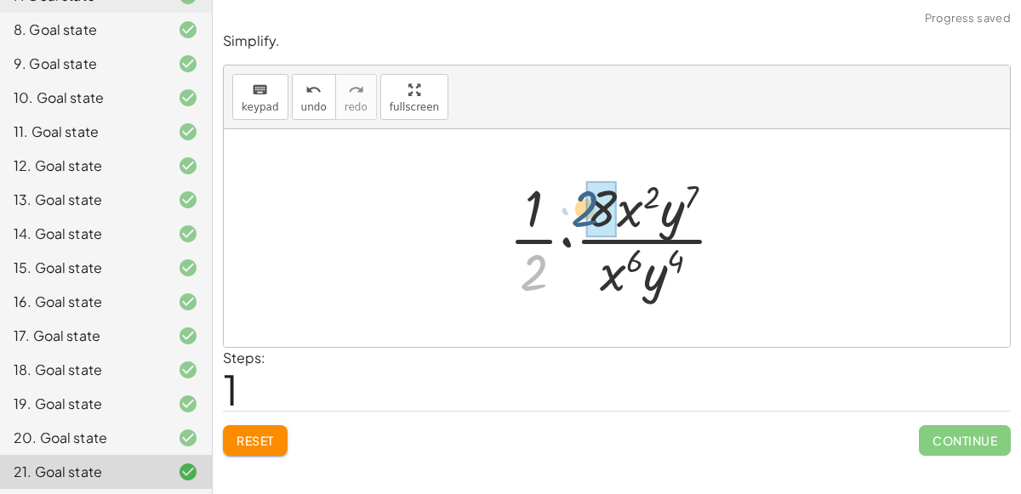
drag, startPoint x: 538, startPoint y: 260, endPoint x: 624, endPoint y: 192, distance: 109.1
click at [624, 192] on div at bounding box center [623, 238] width 247 height 131
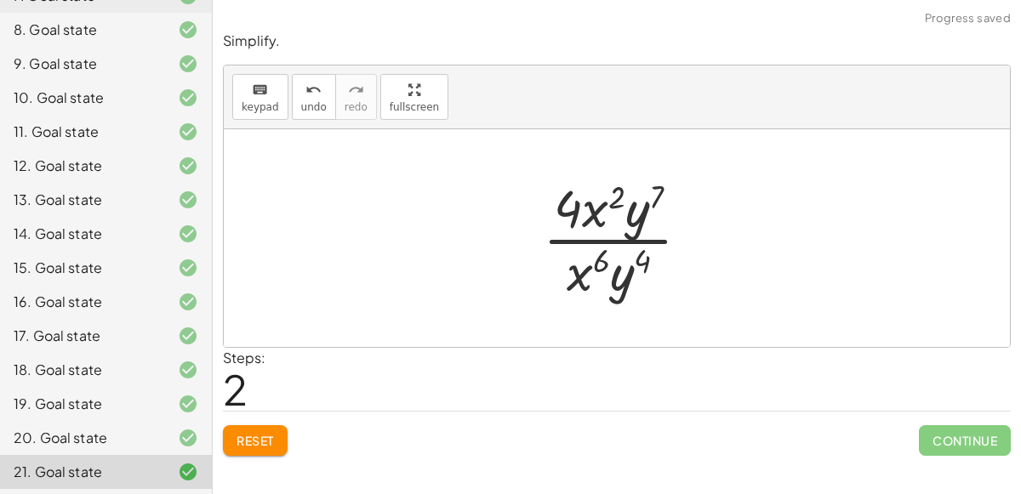
click at [602, 253] on div at bounding box center [623, 238] width 178 height 131
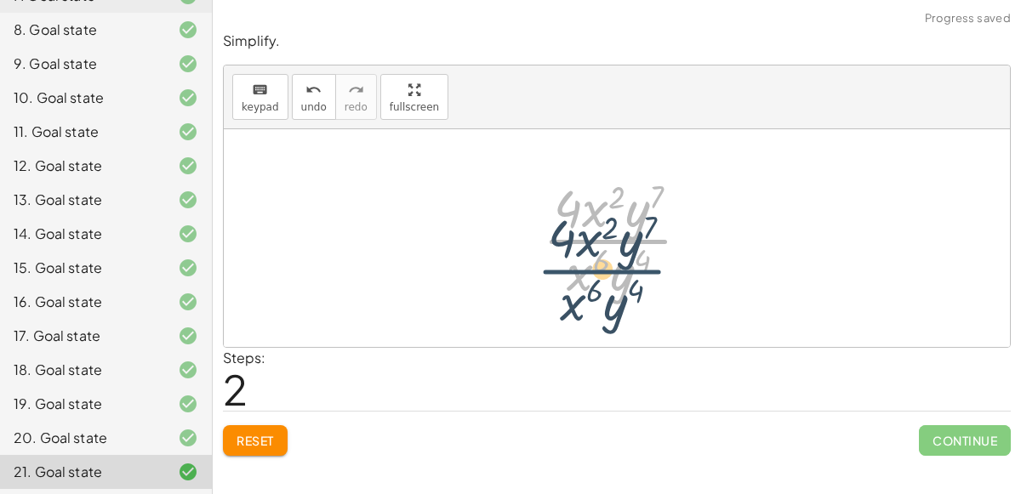
drag, startPoint x: 596, startPoint y: 232, endPoint x: 588, endPoint y: 248, distance: 17.9
click at [588, 248] on div at bounding box center [623, 238] width 178 height 131
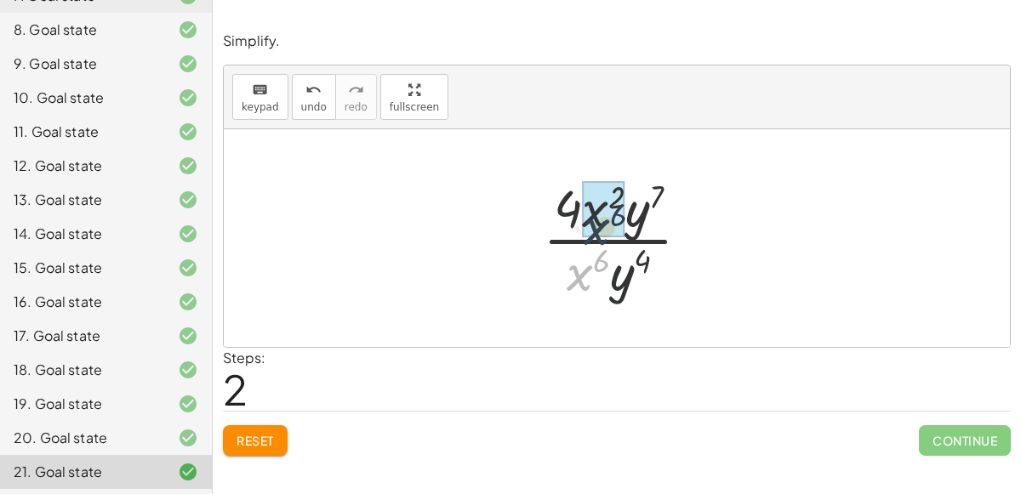
drag, startPoint x: 574, startPoint y: 271, endPoint x: 591, endPoint y: 225, distance: 49.0
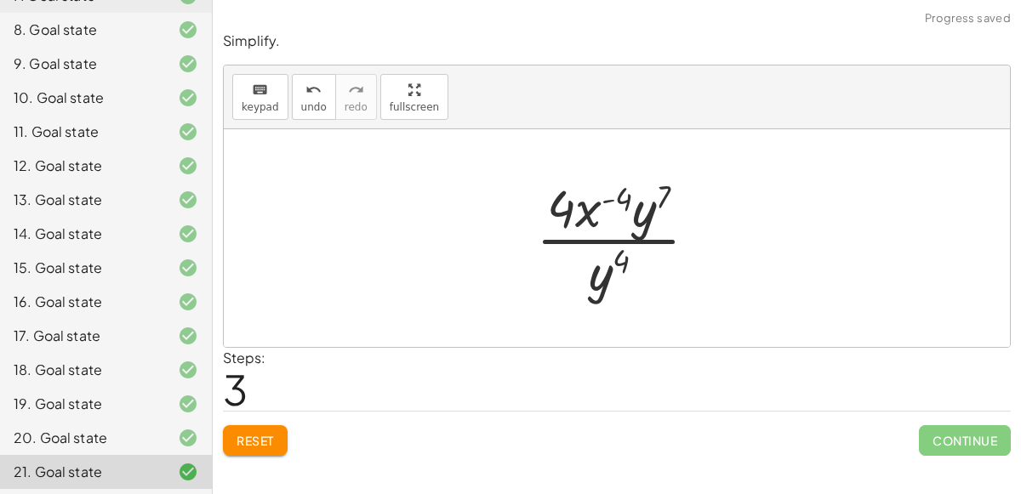
click at [602, 203] on div at bounding box center [624, 238] width 192 height 131
click at [267, 438] on span "Reset" at bounding box center [255, 440] width 37 height 15
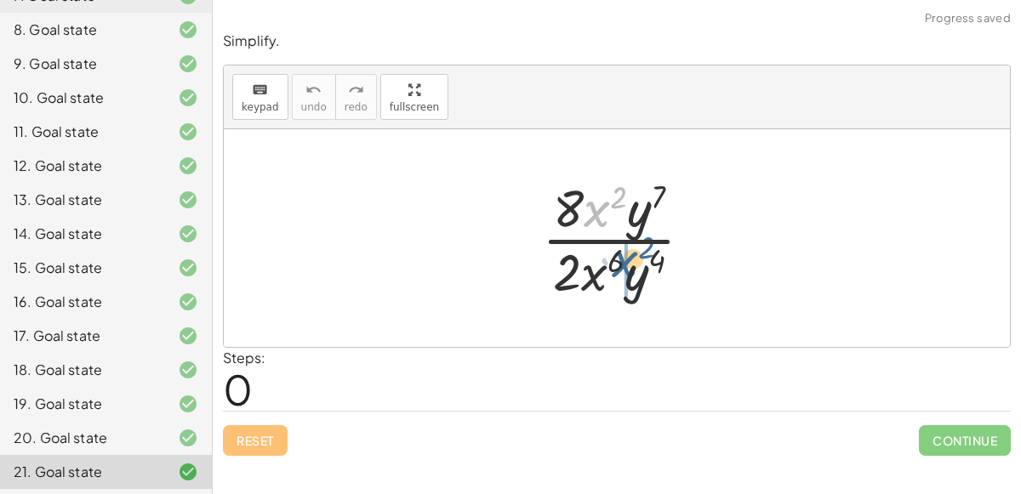
drag, startPoint x: 593, startPoint y: 222, endPoint x: 627, endPoint y: 275, distance: 62.8
click at [627, 275] on div at bounding box center [624, 238] width 181 height 131
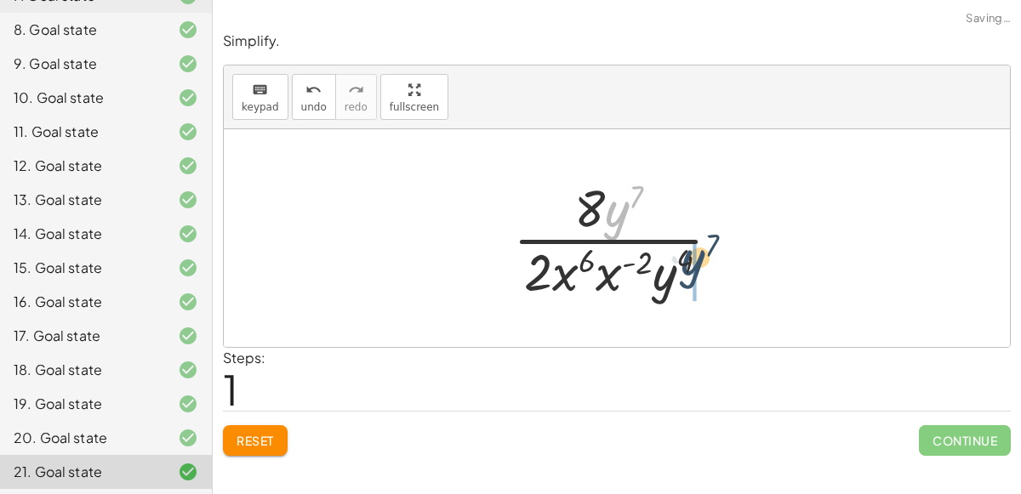
drag, startPoint x: 623, startPoint y: 214, endPoint x: 706, endPoint y: 266, distance: 98.7
click at [706, 266] on div at bounding box center [624, 238] width 238 height 131
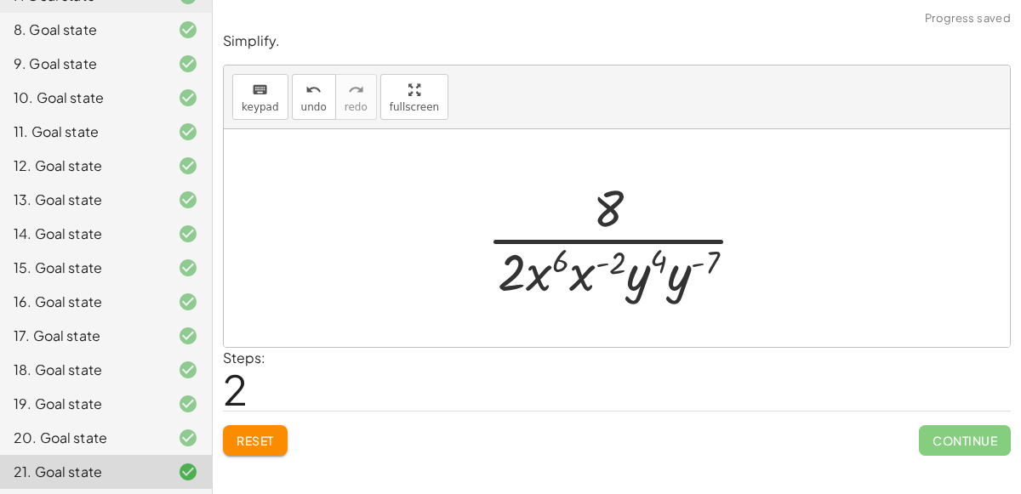
click at [704, 262] on div at bounding box center [623, 238] width 290 height 131
click at [682, 275] on div at bounding box center [623, 238] width 290 height 131
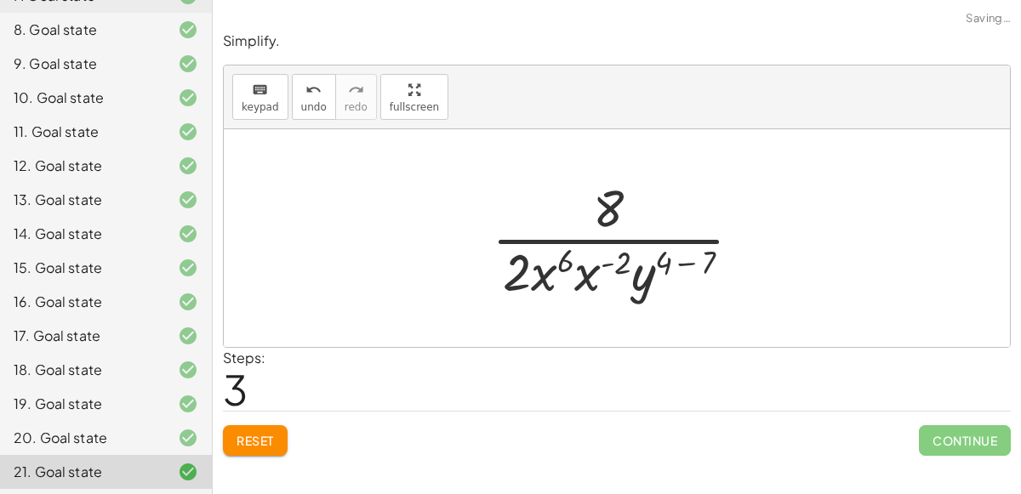
click at [592, 278] on div at bounding box center [623, 238] width 281 height 131
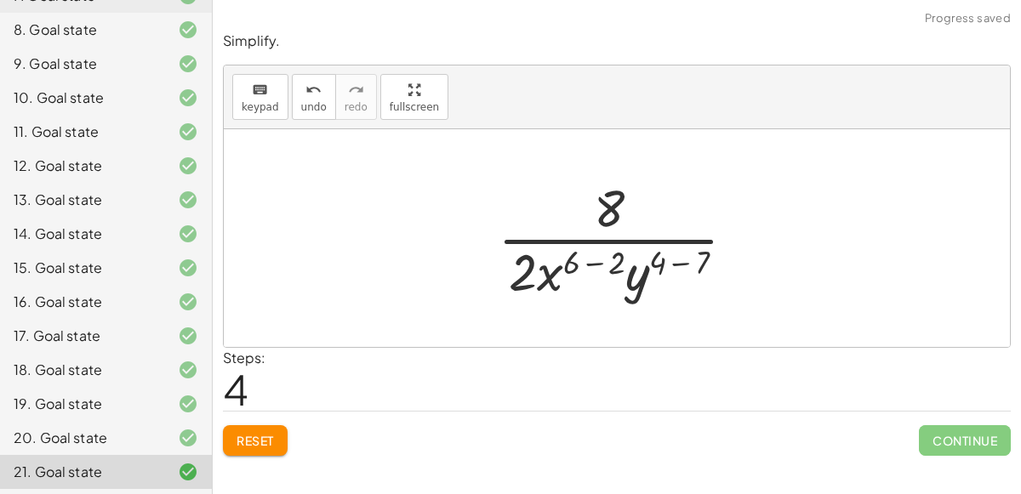
click at [551, 278] on div at bounding box center [623, 238] width 269 height 131
click at [592, 256] on div at bounding box center [623, 238] width 269 height 131
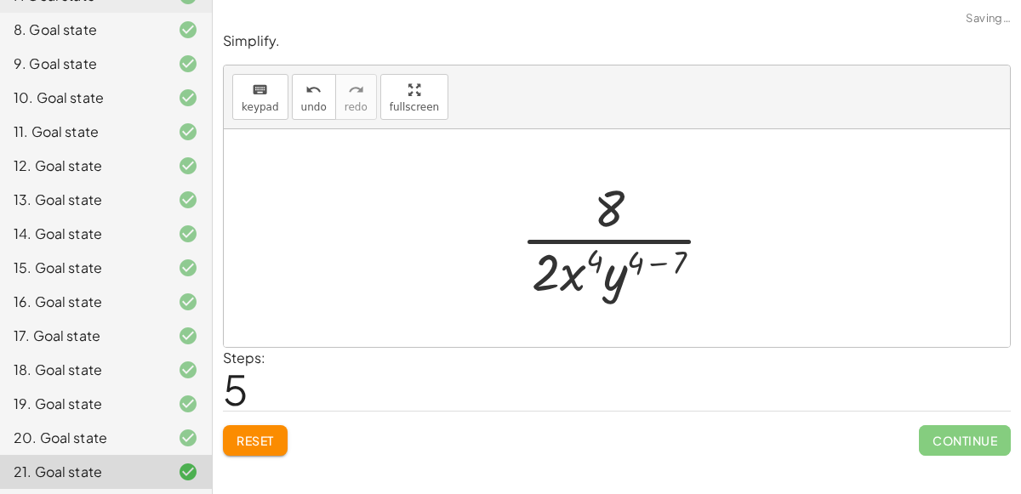
click at [653, 258] on div at bounding box center [624, 238] width 224 height 131
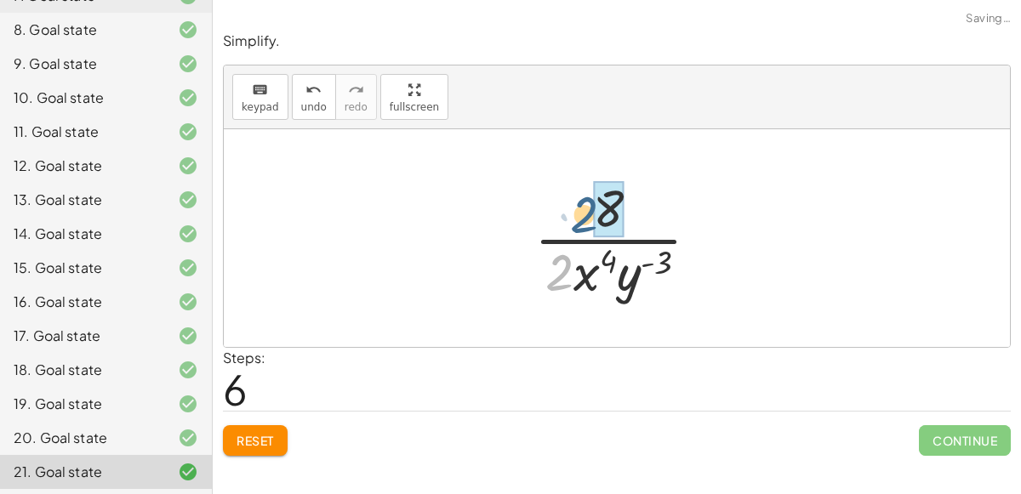
drag, startPoint x: 568, startPoint y: 272, endPoint x: 602, endPoint y: 209, distance: 71.6
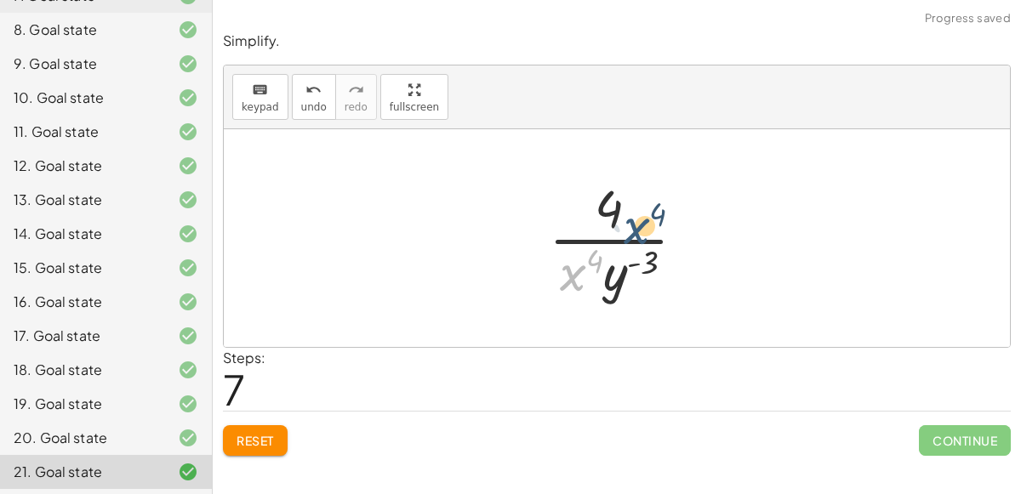
drag, startPoint x: 567, startPoint y: 265, endPoint x: 622, endPoint y: 195, distance: 89.0
click at [622, 195] on div at bounding box center [624, 238] width 168 height 131
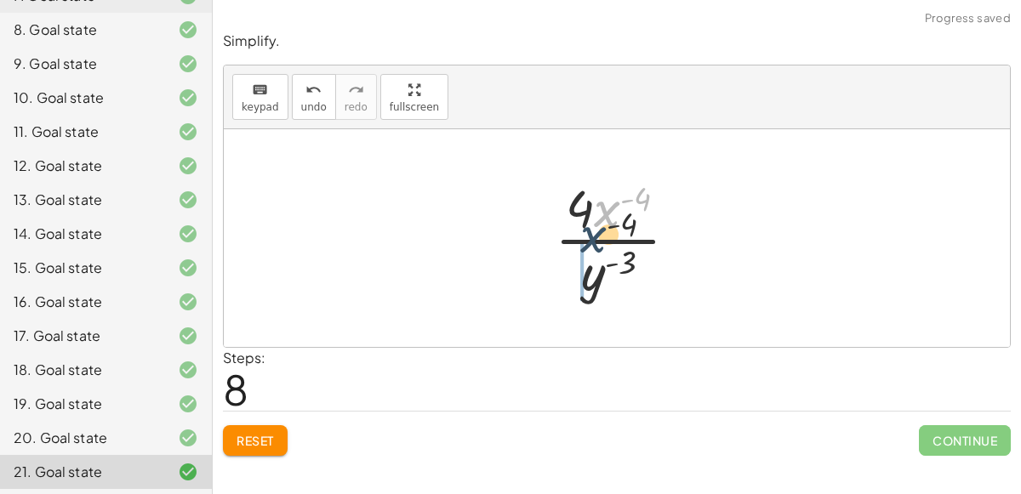
drag, startPoint x: 608, startPoint y: 209, endPoint x: 562, endPoint y: 293, distance: 95.6
click at [562, 293] on div at bounding box center [623, 238] width 154 height 131
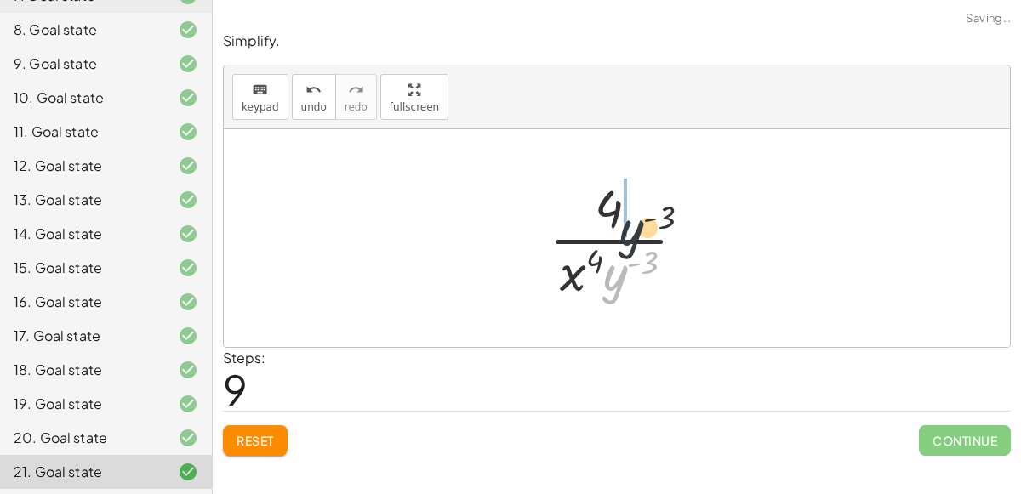
drag, startPoint x: 598, startPoint y: 287, endPoint x: 616, endPoint y: 239, distance: 50.9
click at [616, 239] on div at bounding box center [624, 238] width 168 height 131
drag, startPoint x: 608, startPoint y: 275, endPoint x: 622, endPoint y: 225, distance: 51.4
click at [622, 225] on div at bounding box center [624, 238] width 168 height 131
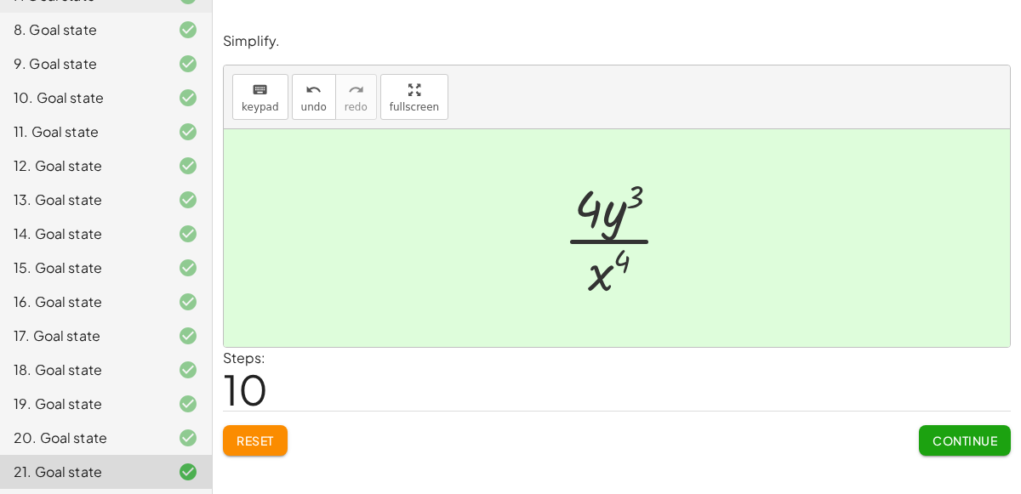
click at [945, 427] on button "Continue" at bounding box center [965, 440] width 92 height 31
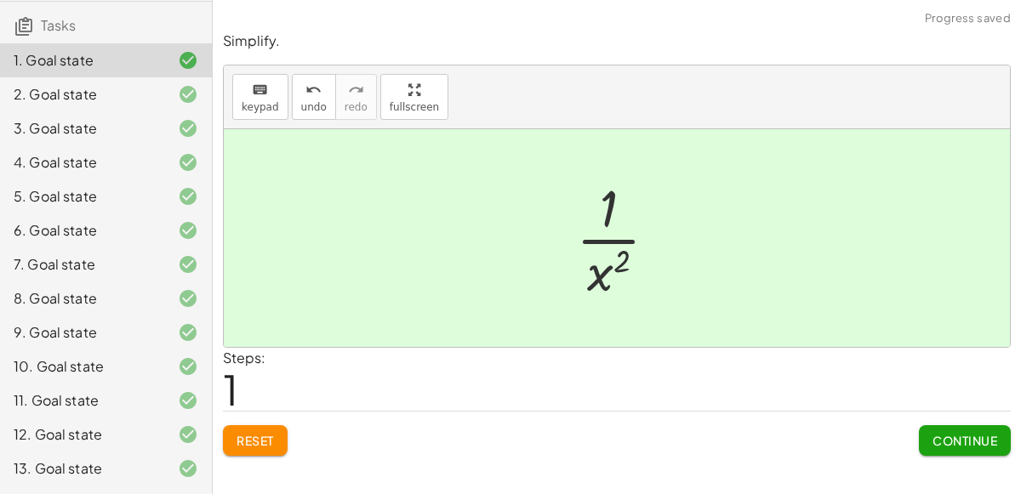
scroll to position [0, 0]
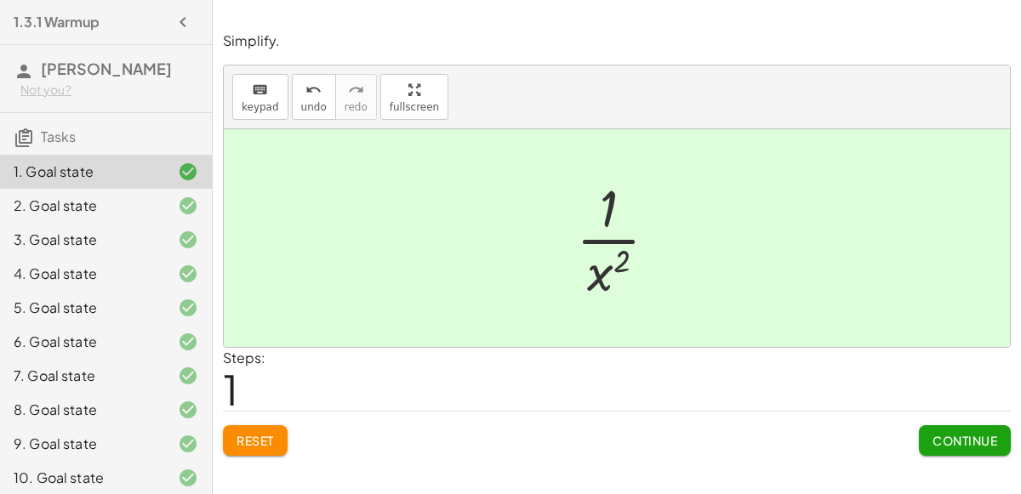
click at [271, 441] on span "Reset" at bounding box center [255, 440] width 37 height 15
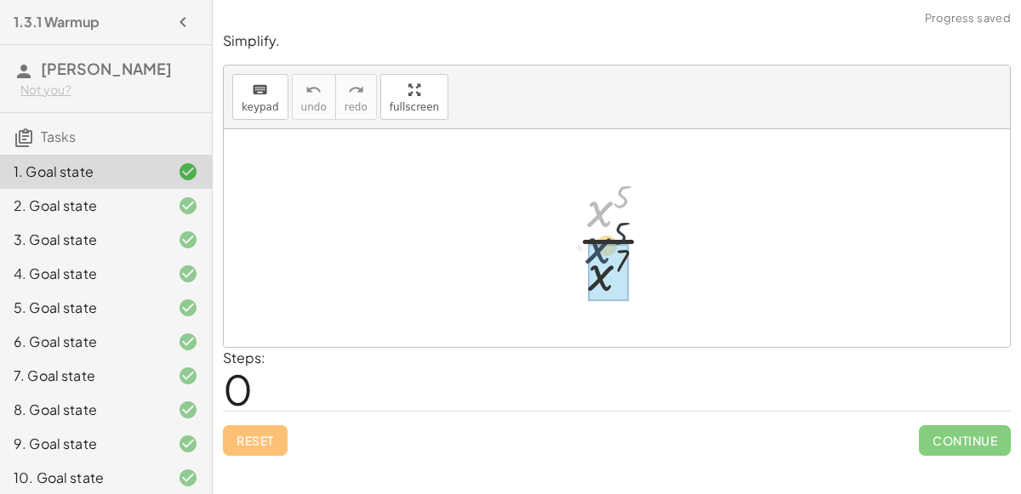
drag, startPoint x: 604, startPoint y: 212, endPoint x: 602, endPoint y: 264, distance: 52.0
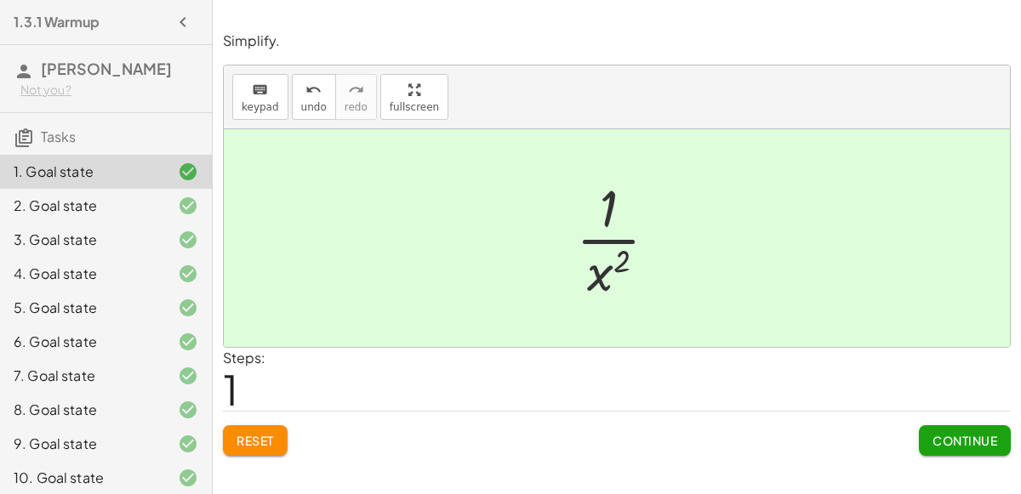
click at [949, 442] on span "Continue" at bounding box center [965, 440] width 65 height 15
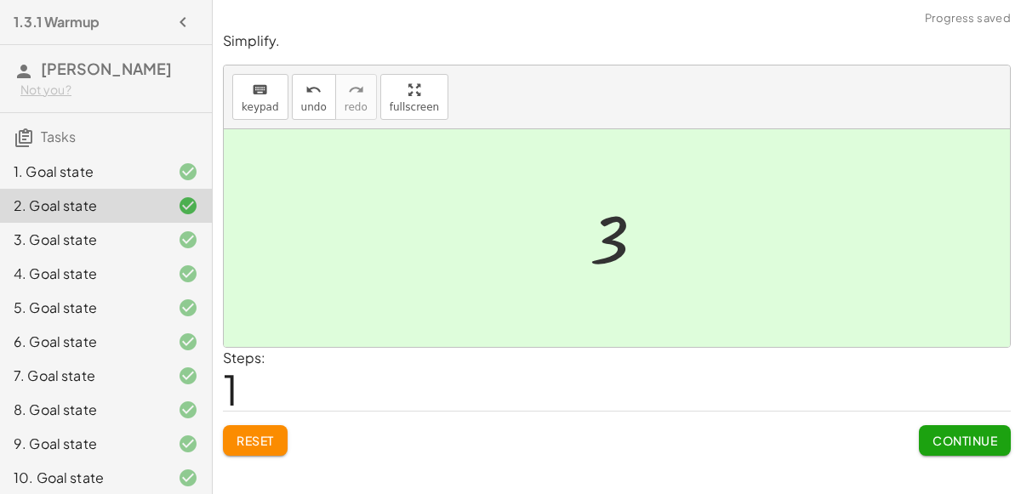
click at [260, 454] on div "Simplify. keyboard keypad undo undo redo redo fullscreen · 36 · [DATE] · 12 3 ×…" at bounding box center [617, 243] width 808 height 445
click at [271, 433] on span "Reset" at bounding box center [255, 440] width 37 height 15
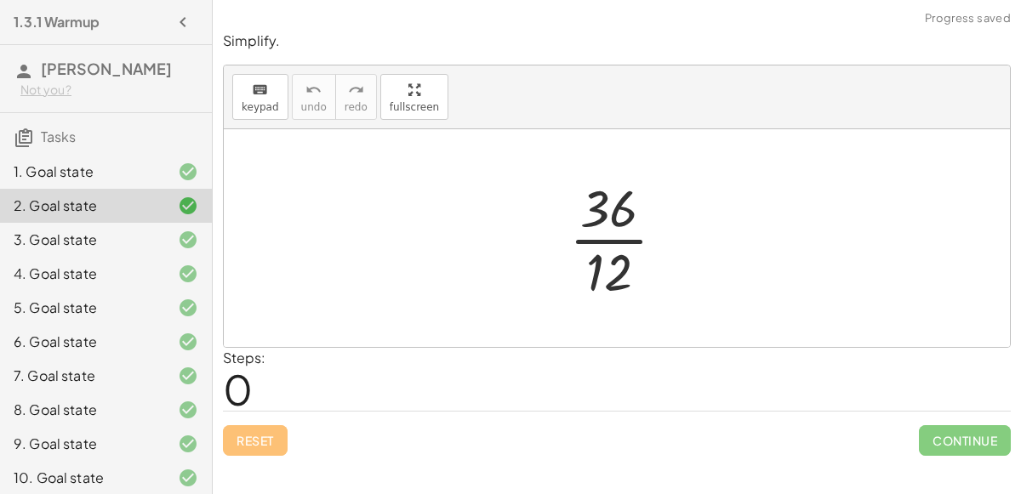
click at [602, 248] on div at bounding box center [624, 238] width 127 height 131
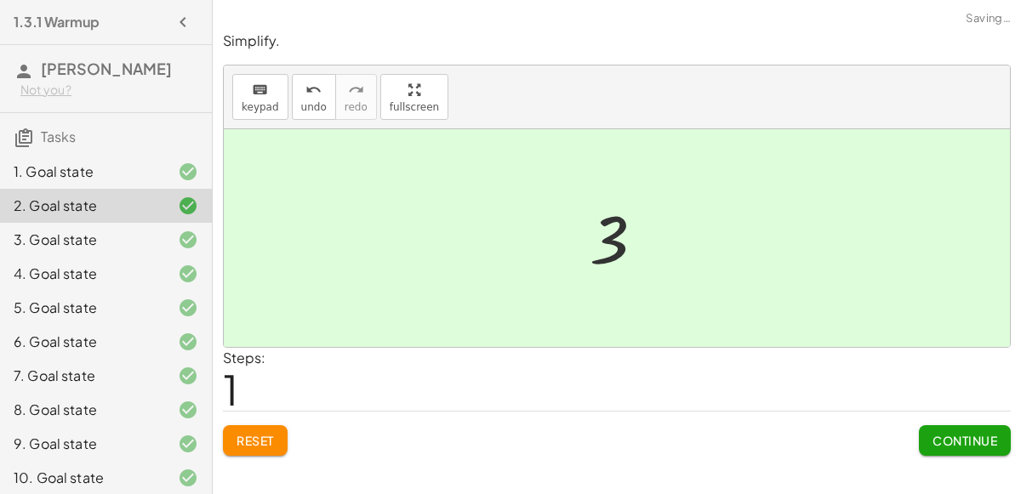
click at [928, 425] on button "Continue" at bounding box center [965, 440] width 92 height 31
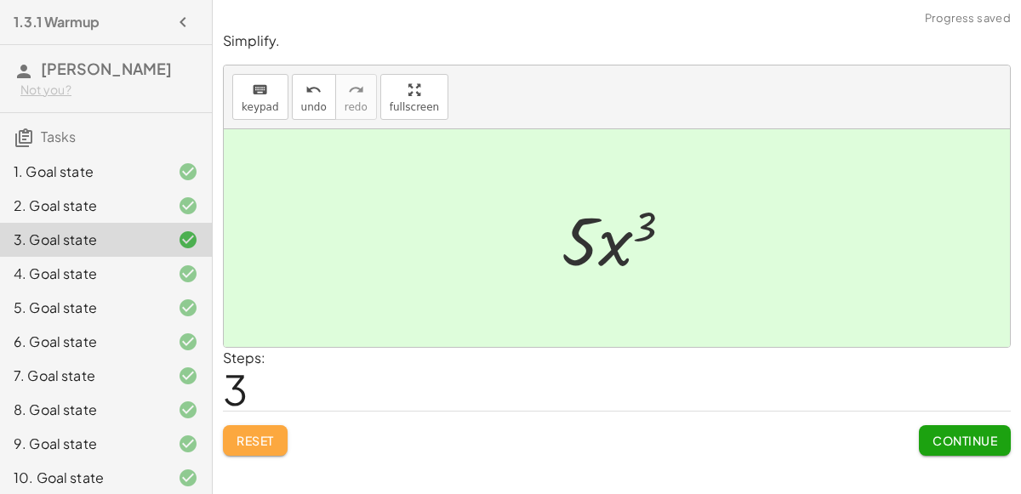
click at [283, 431] on button "Reset" at bounding box center [255, 440] width 65 height 31
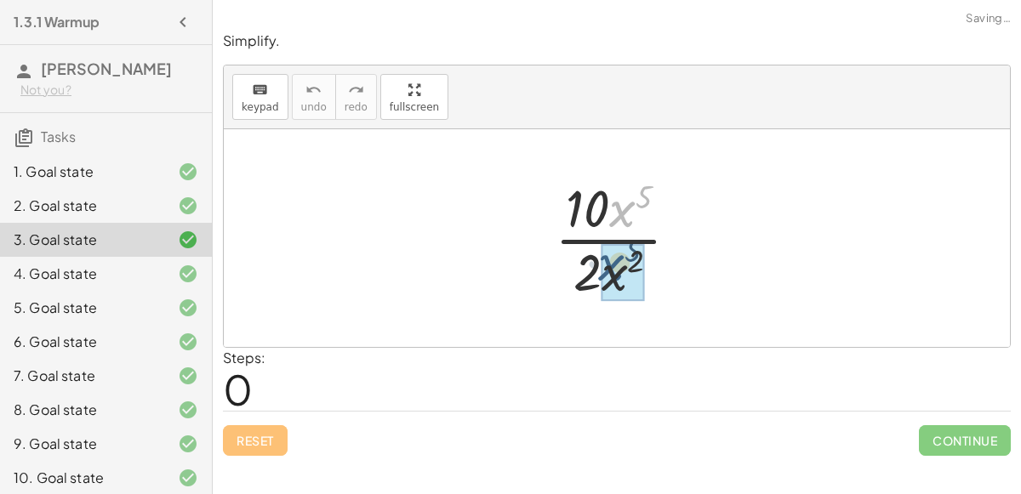
drag, startPoint x: 623, startPoint y: 212, endPoint x: 613, endPoint y: 266, distance: 55.4
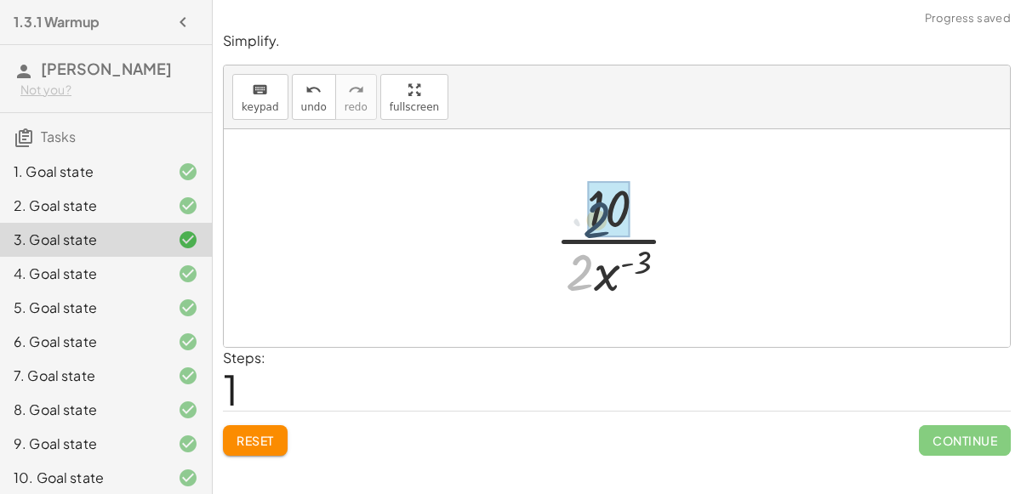
drag, startPoint x: 591, startPoint y: 282, endPoint x: 610, endPoint y: 225, distance: 60.3
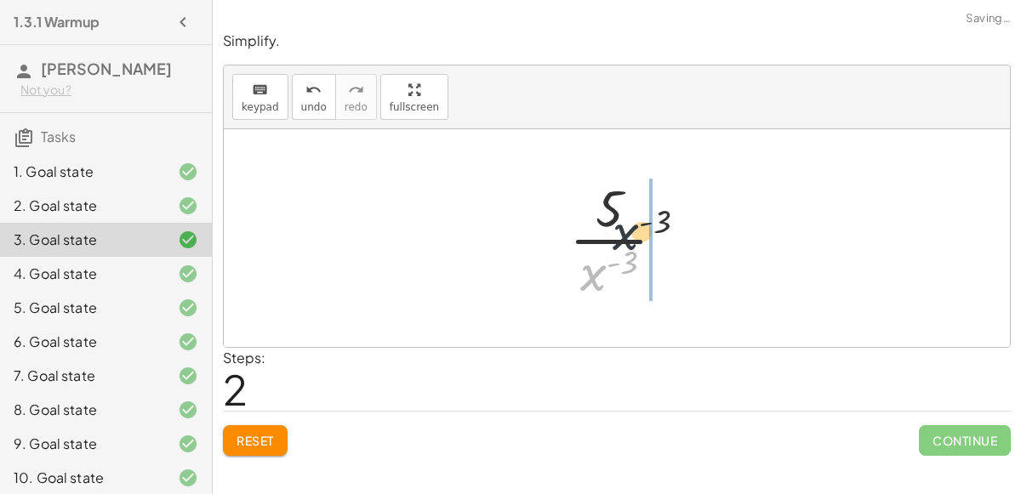
drag, startPoint x: 593, startPoint y: 264, endPoint x: 630, endPoint y: 218, distance: 58.7
click at [630, 218] on div at bounding box center [624, 238] width 127 height 131
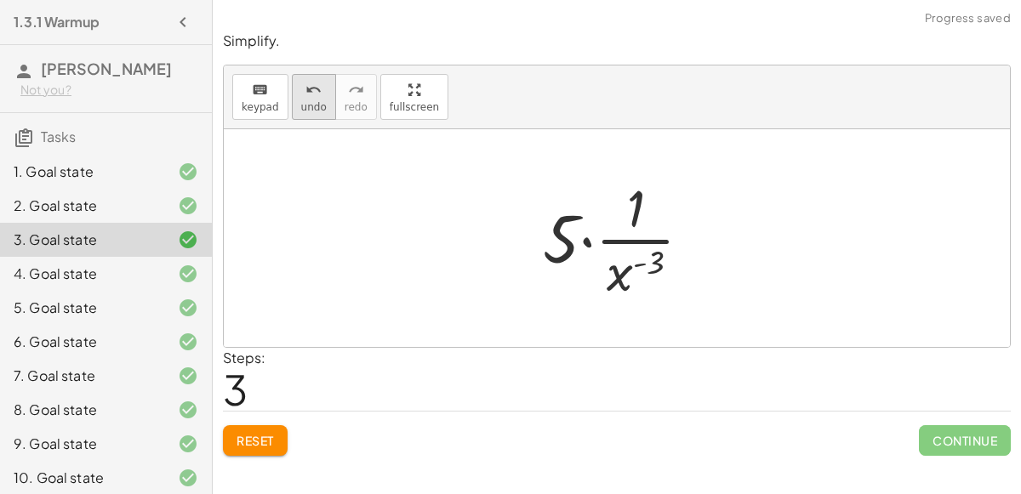
click at [301, 111] on span "undo" at bounding box center [314, 107] width 26 height 12
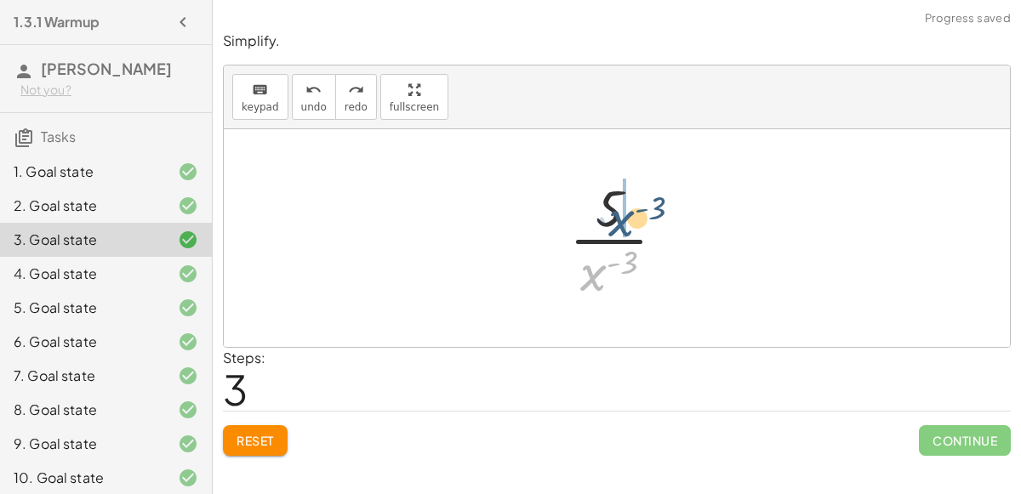
drag, startPoint x: 587, startPoint y: 262, endPoint x: 615, endPoint y: 207, distance: 62.0
click at [615, 207] on div at bounding box center [624, 238] width 127 height 131
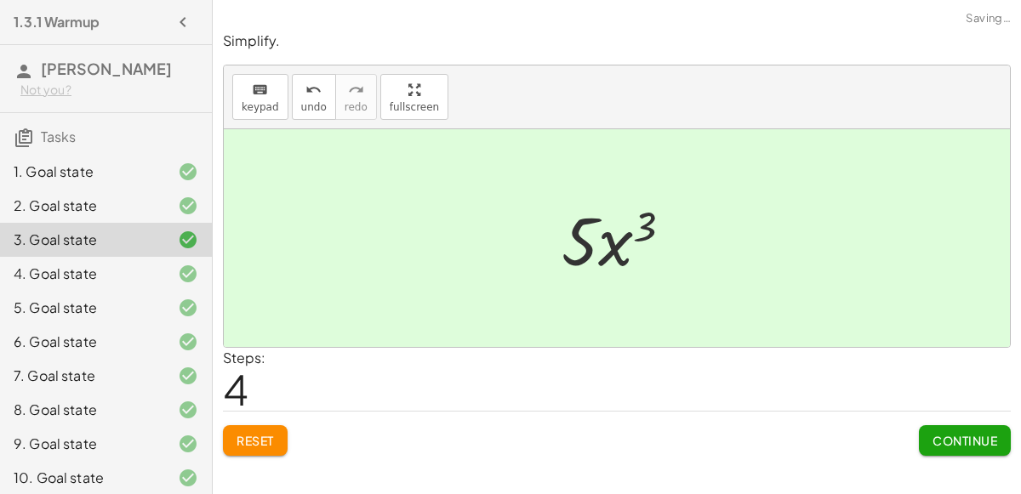
click at [950, 442] on span "Continue" at bounding box center [965, 440] width 65 height 15
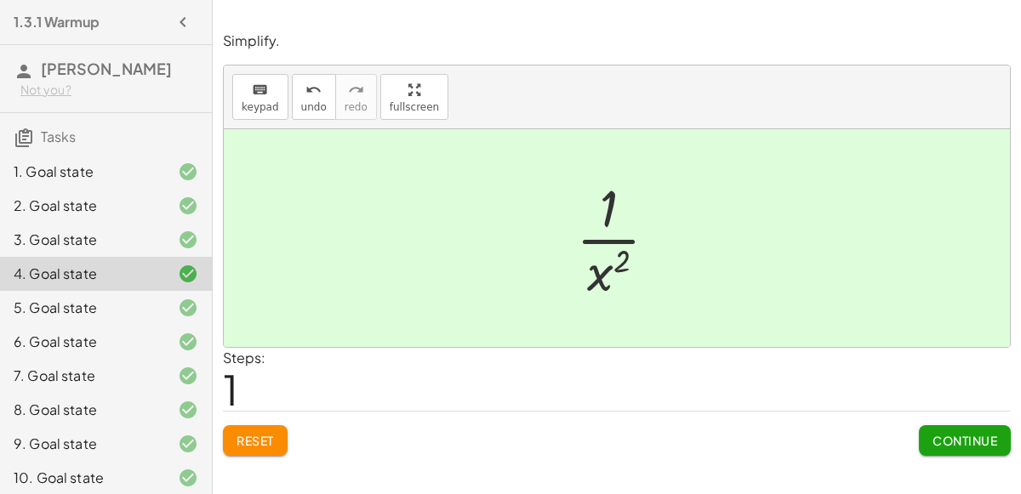
click at [920, 434] on button "Continue" at bounding box center [965, 440] width 92 height 31
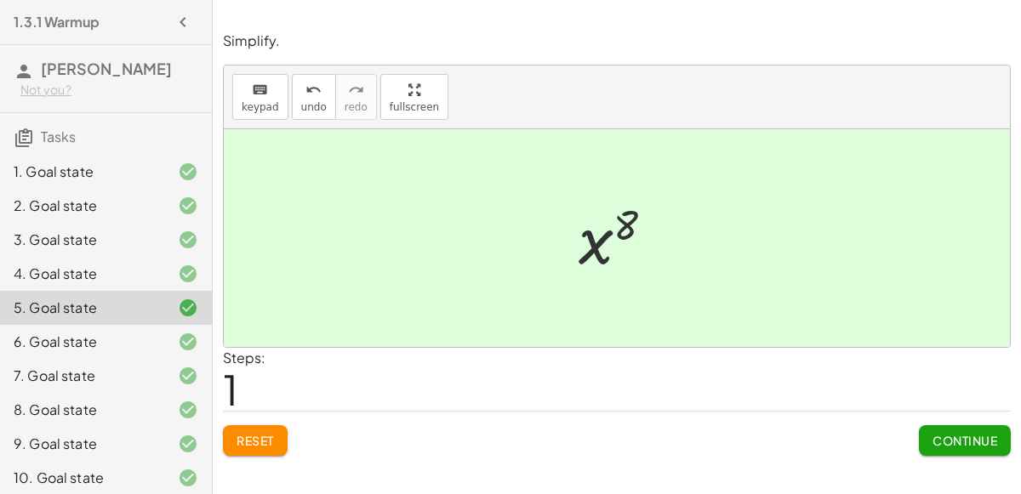
click at [955, 433] on span "Continue" at bounding box center [965, 440] width 65 height 15
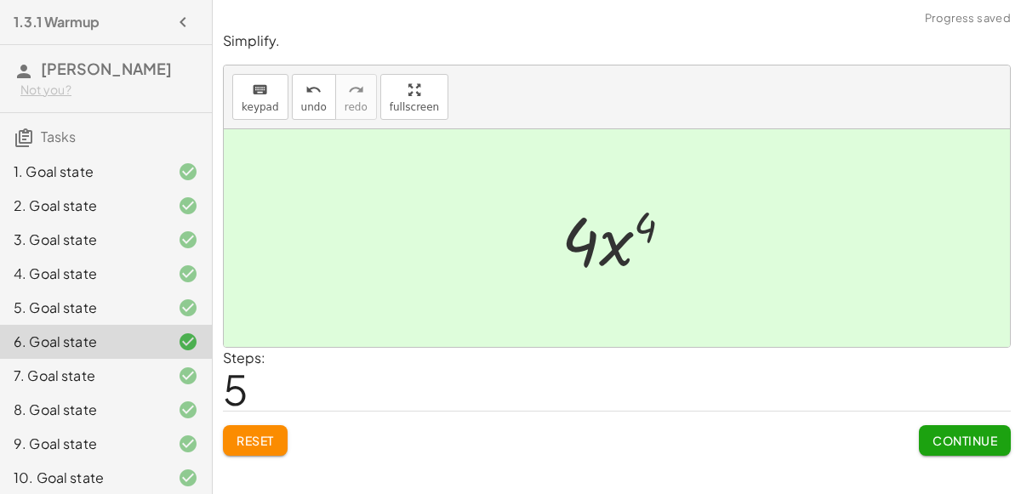
click at [70, 185] on div "1. Goal state" at bounding box center [106, 172] width 212 height 34
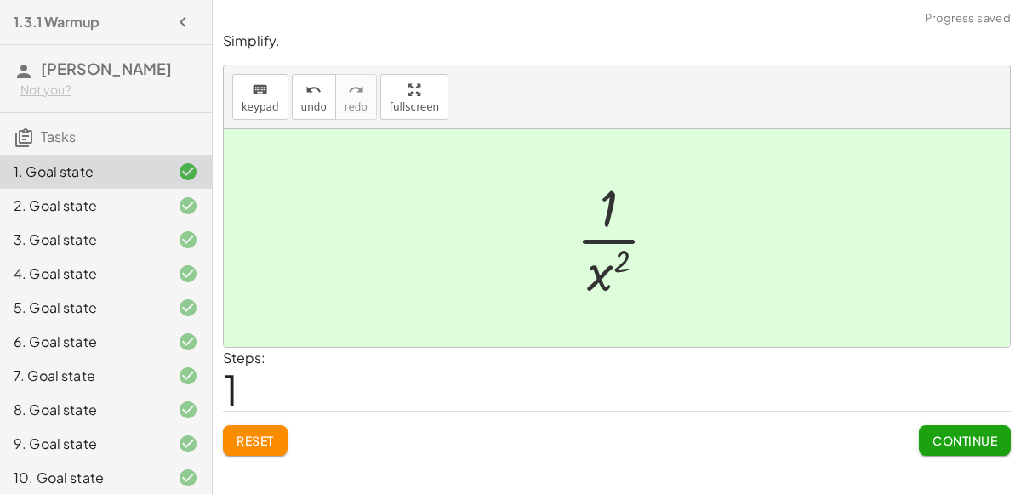
click at [263, 430] on button "Reset" at bounding box center [255, 440] width 65 height 31
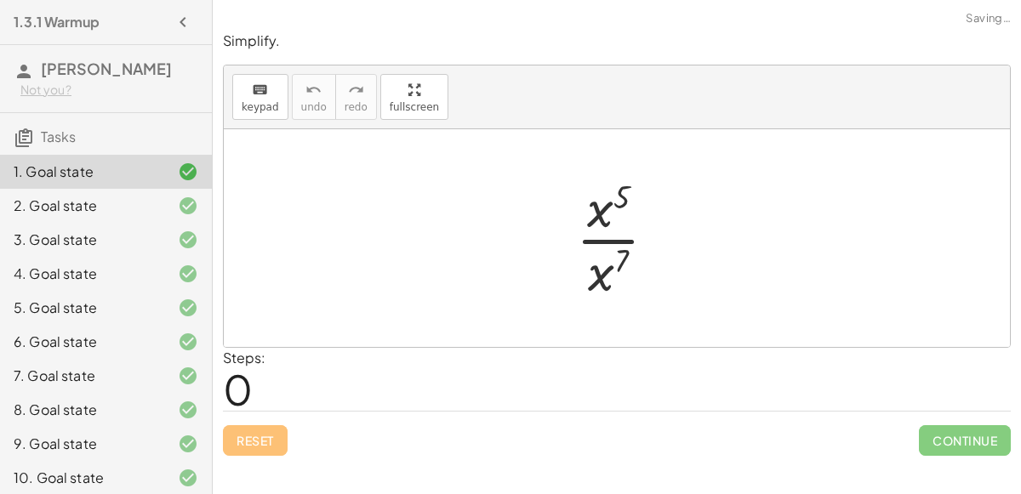
click at [189, 214] on icon at bounding box center [188, 206] width 20 height 20
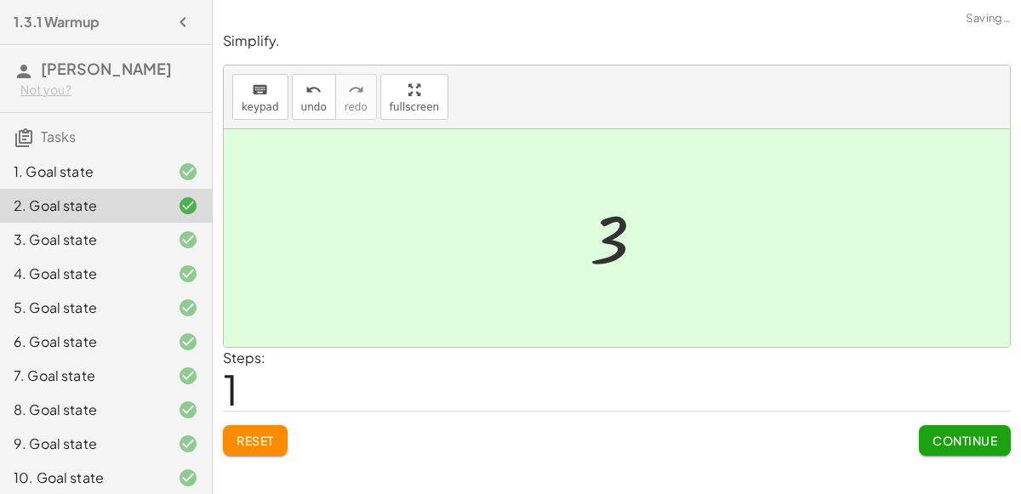
click at [247, 438] on span "Reset" at bounding box center [255, 440] width 37 height 15
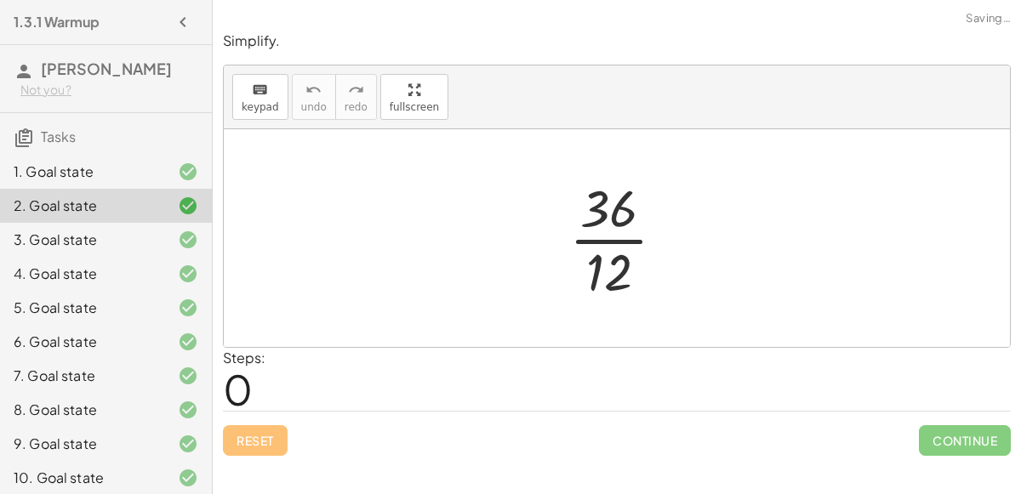
click at [174, 180] on div at bounding box center [175, 172] width 48 height 20
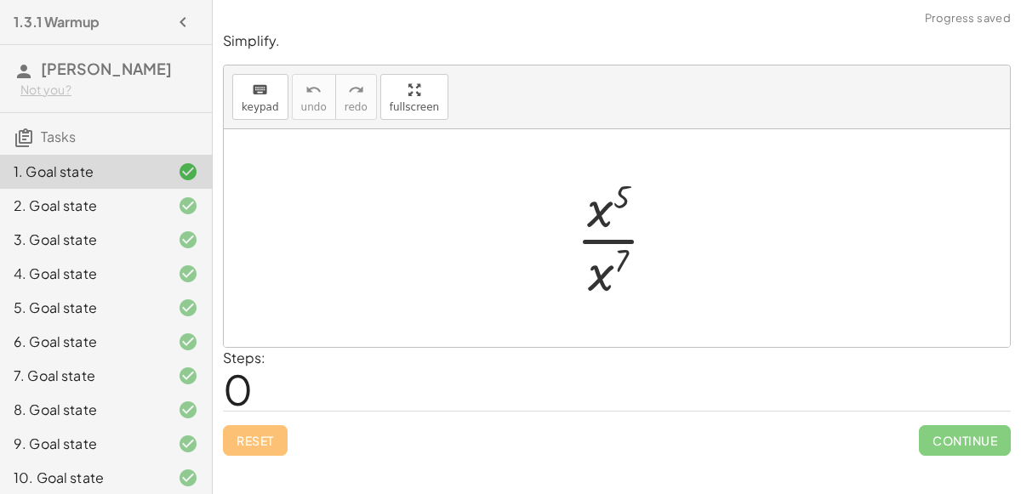
click at [175, 198] on div at bounding box center [175, 206] width 48 height 20
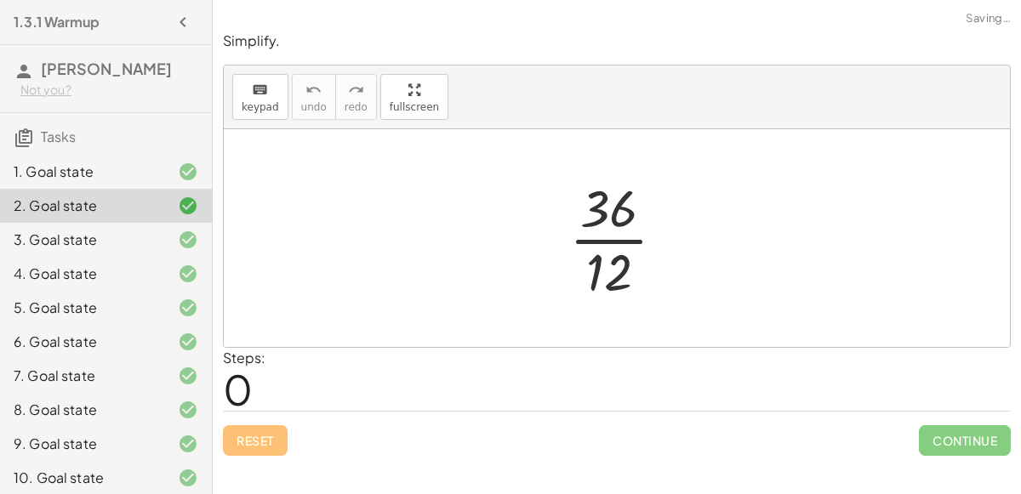
click at [180, 225] on div "3. Goal state" at bounding box center [106, 240] width 212 height 34
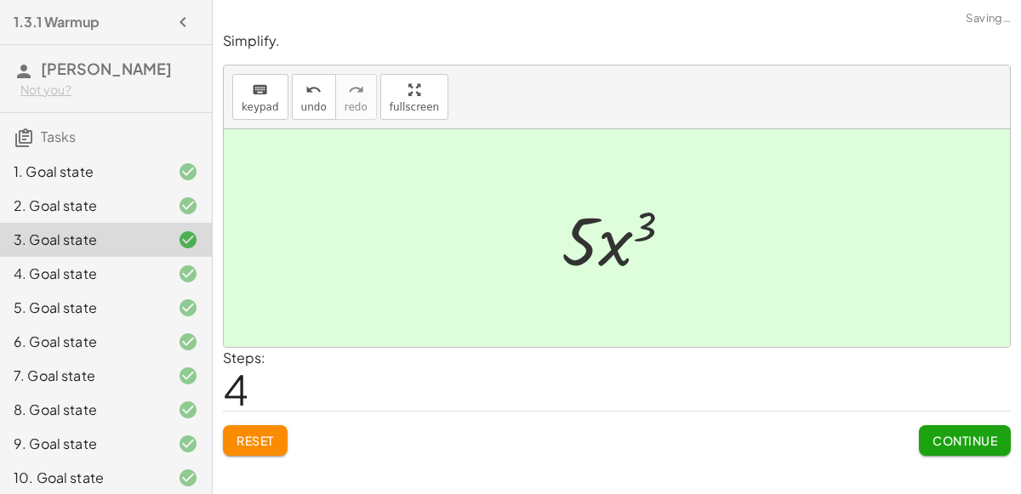
click at [253, 427] on button "Reset" at bounding box center [255, 440] width 65 height 31
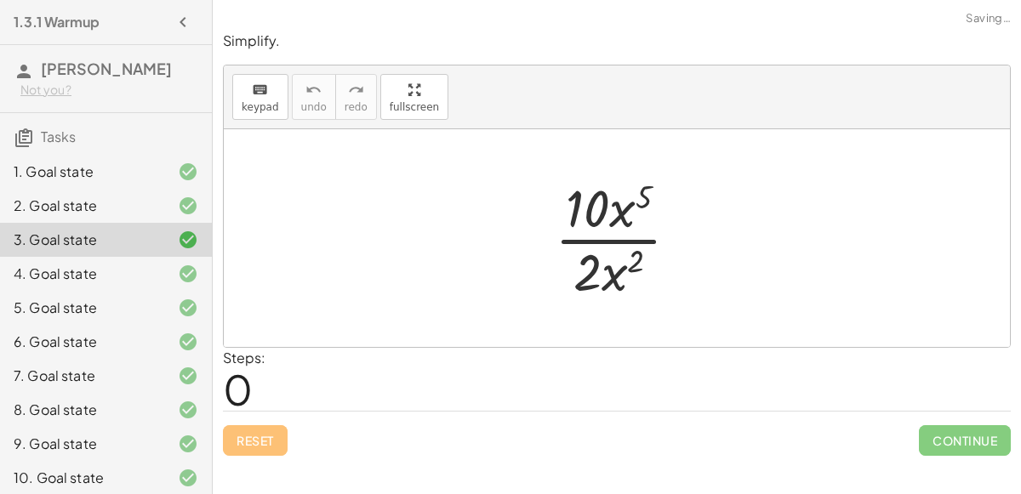
click at [170, 264] on div at bounding box center [175, 274] width 48 height 20
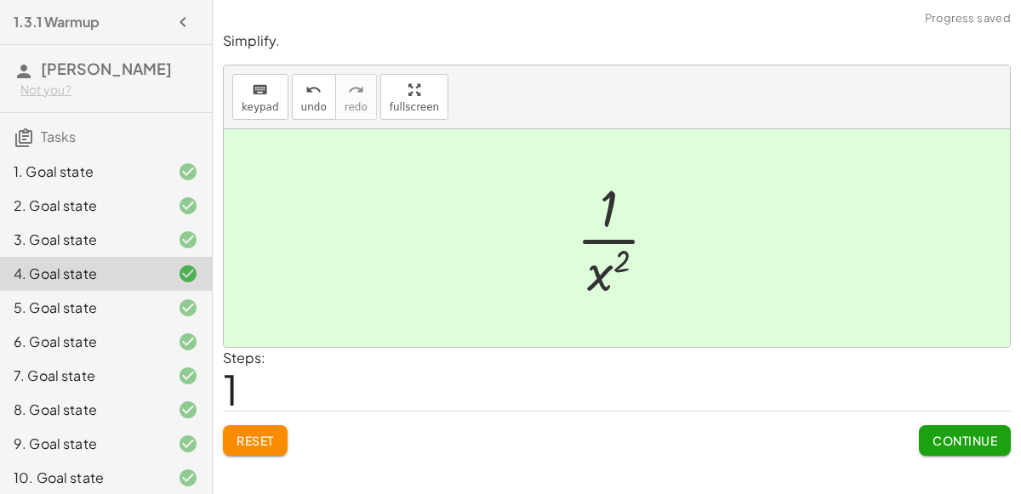
click at [281, 436] on button "Reset" at bounding box center [255, 440] width 65 height 31
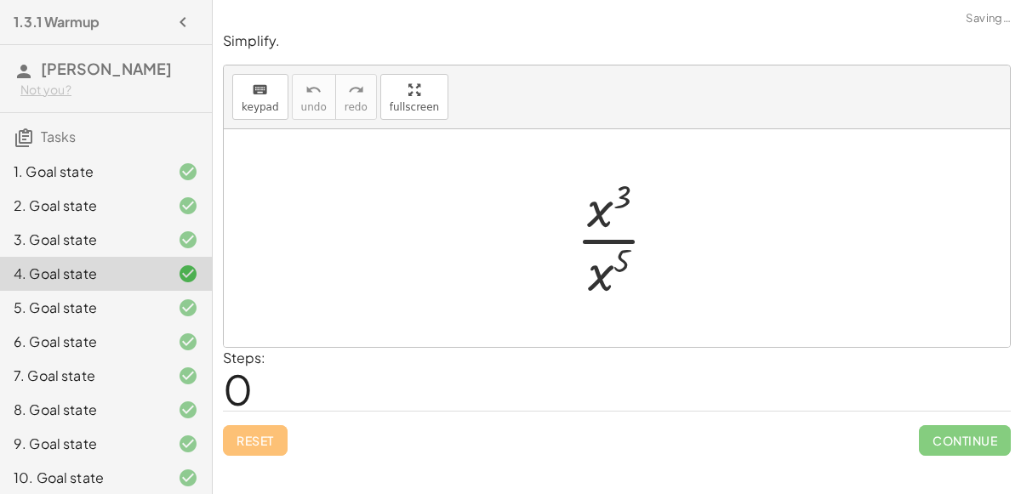
click at [183, 291] on div "5. Goal state" at bounding box center [106, 308] width 212 height 34
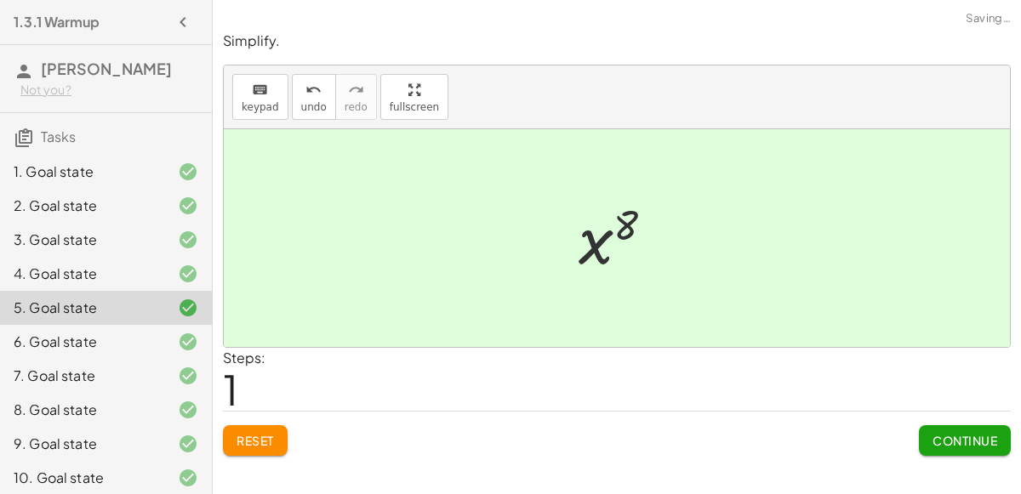
click at [243, 442] on span "Reset" at bounding box center [255, 440] width 37 height 15
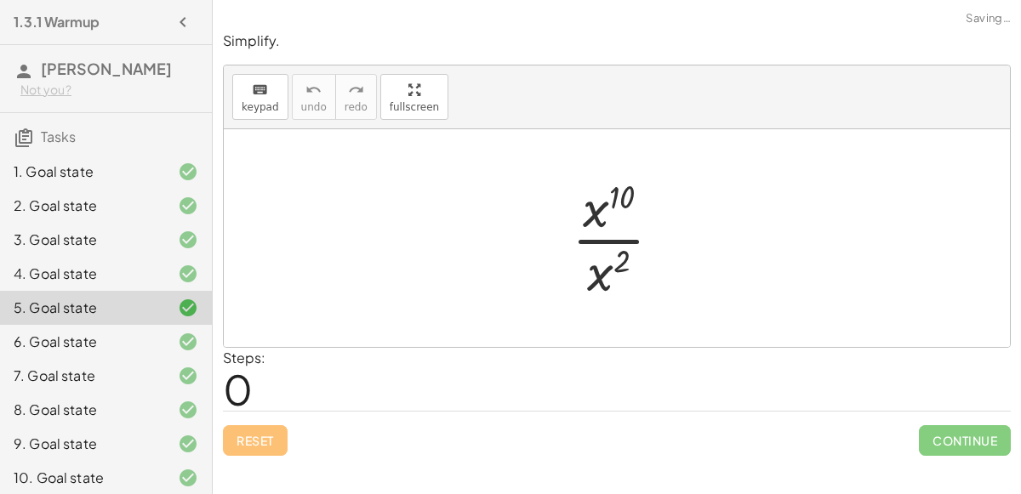
click at [193, 353] on div "6. Goal state" at bounding box center [106, 342] width 212 height 34
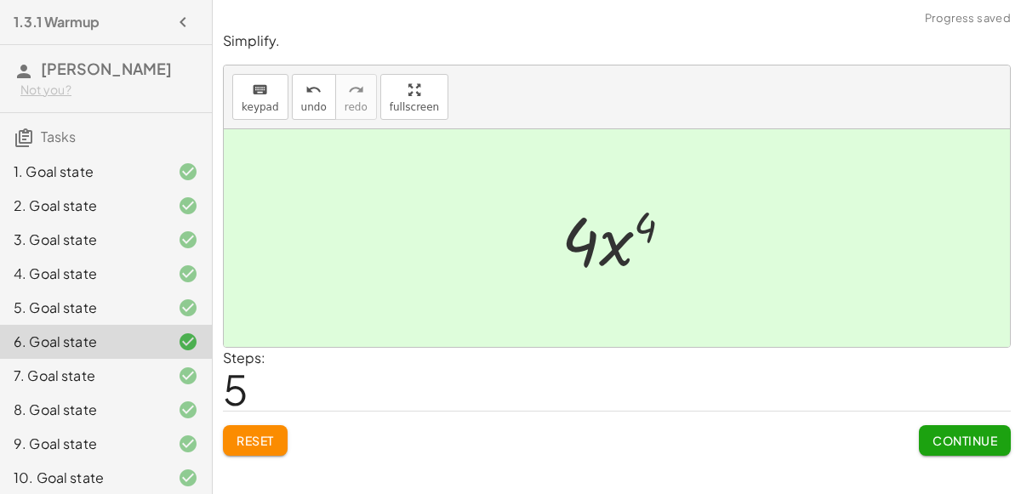
click at [245, 442] on span "Reset" at bounding box center [255, 440] width 37 height 15
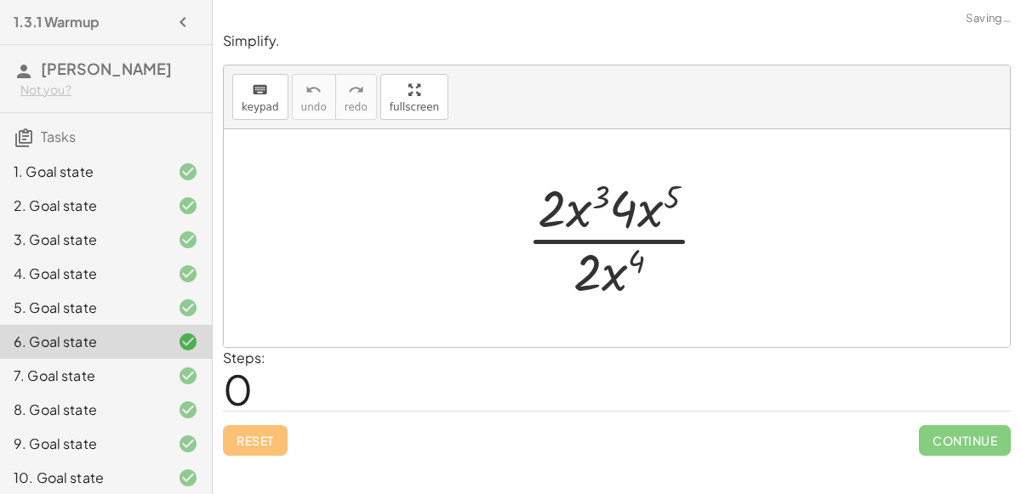
click at [194, 377] on icon at bounding box center [188, 376] width 20 height 20
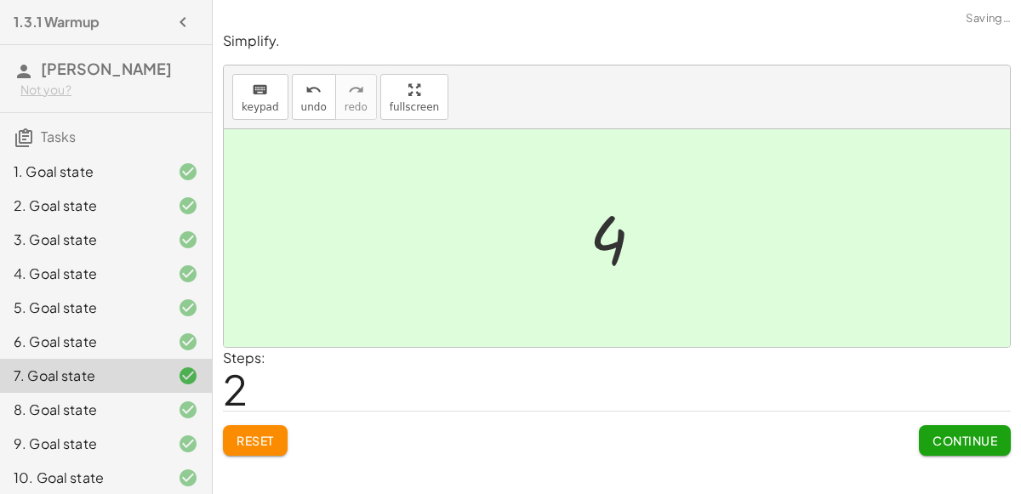
click at [259, 455] on div "Simplify. keyboard keypad undo undo redo redo fullscreen · ( + 5 + 15 ) · 5 · 2…" at bounding box center [617, 243] width 808 height 445
click at [246, 433] on span "Reset" at bounding box center [255, 440] width 37 height 15
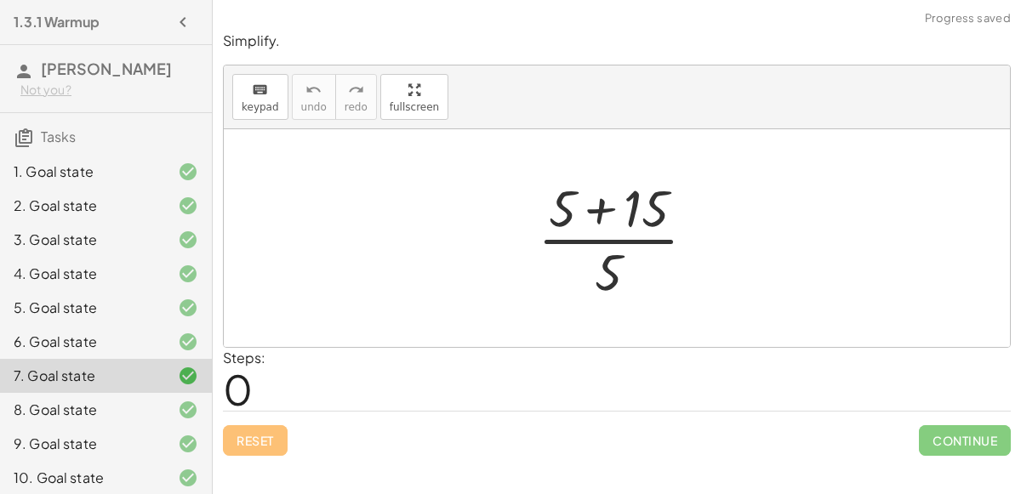
click at [199, 411] on div "8. Goal state" at bounding box center [106, 410] width 212 height 34
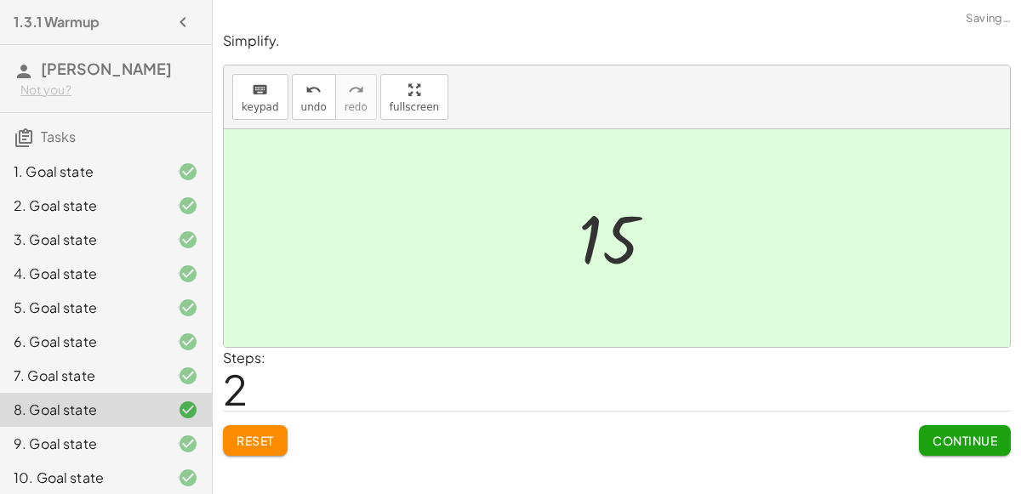
click at [250, 445] on span "Reset" at bounding box center [255, 440] width 37 height 15
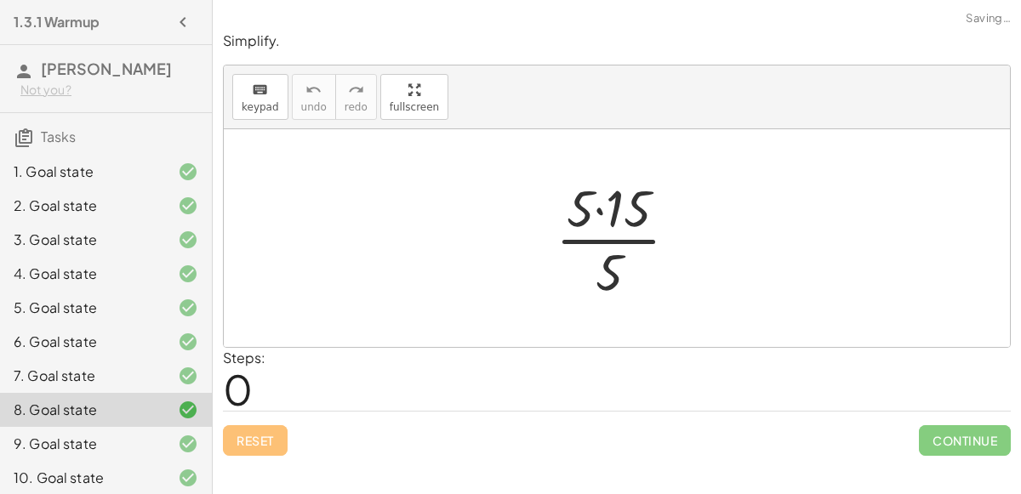
click at [197, 443] on icon at bounding box center [188, 444] width 20 height 20
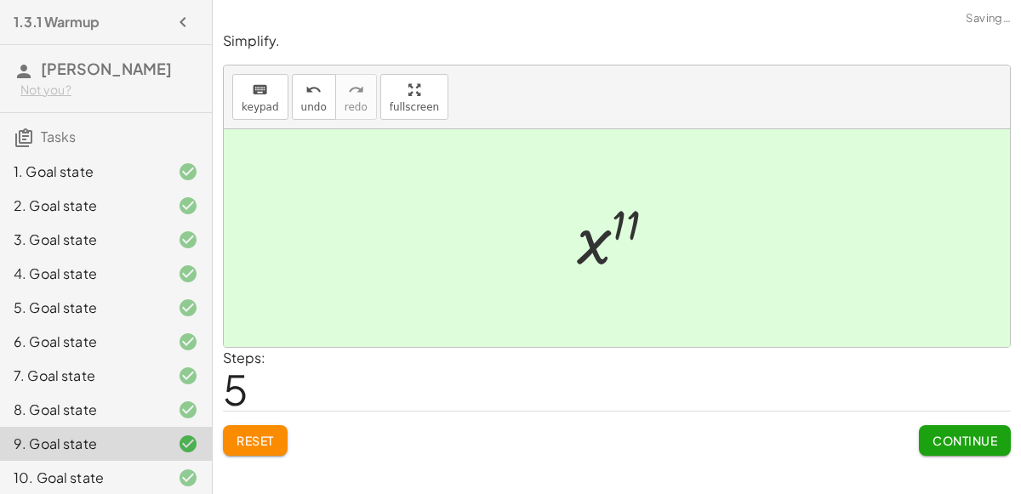
click at [248, 433] on span "Reset" at bounding box center [255, 440] width 37 height 15
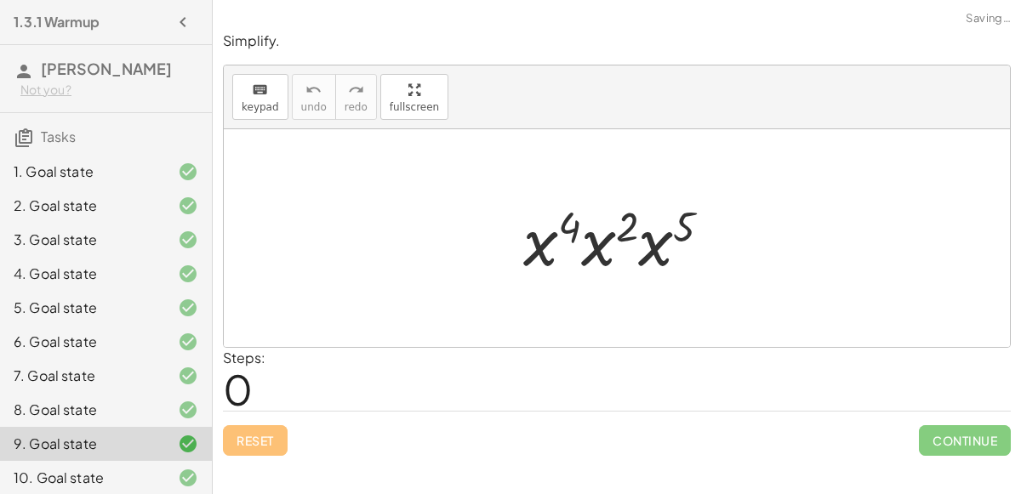
click at [187, 469] on icon at bounding box center [188, 478] width 20 height 20
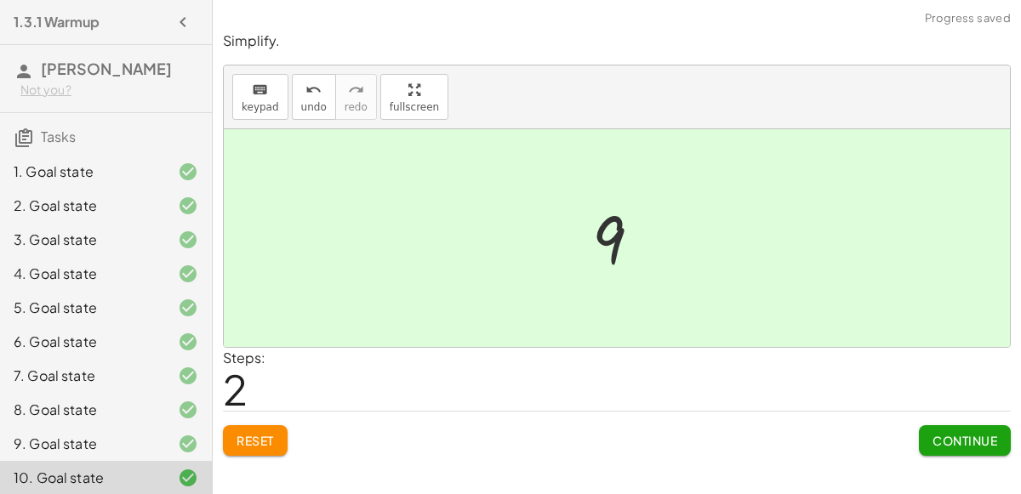
click at [275, 439] on button "Reset" at bounding box center [255, 440] width 65 height 31
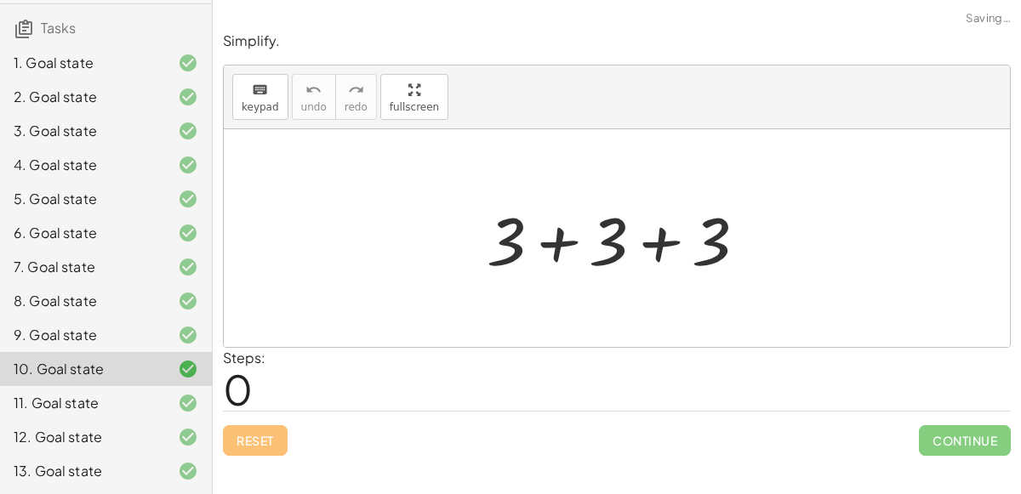
scroll to position [147, 0]
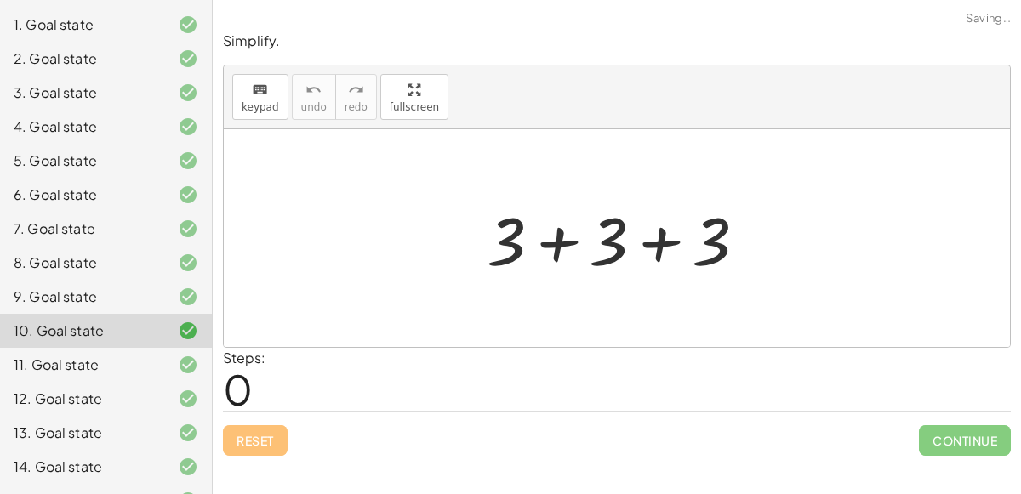
click at [168, 373] on div at bounding box center [175, 365] width 48 height 20
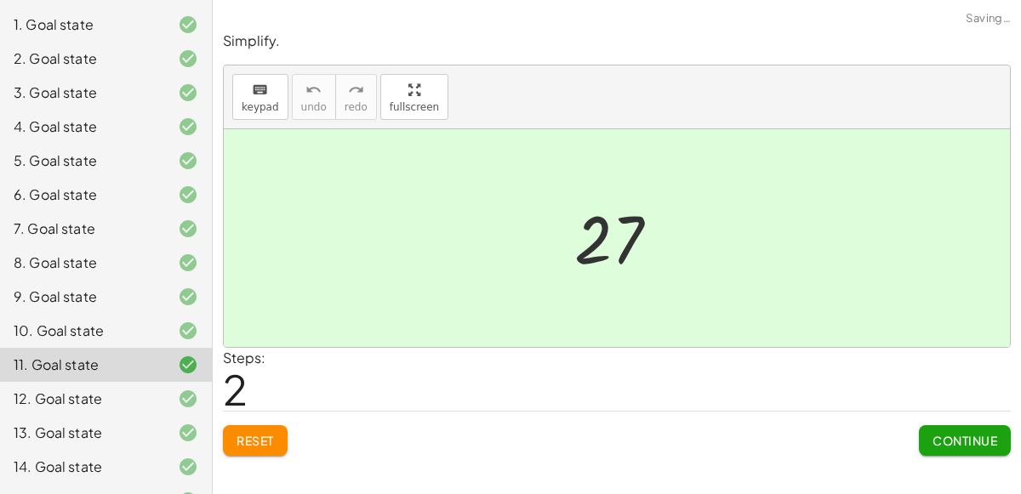
click at [238, 434] on span "Reset" at bounding box center [255, 440] width 37 height 15
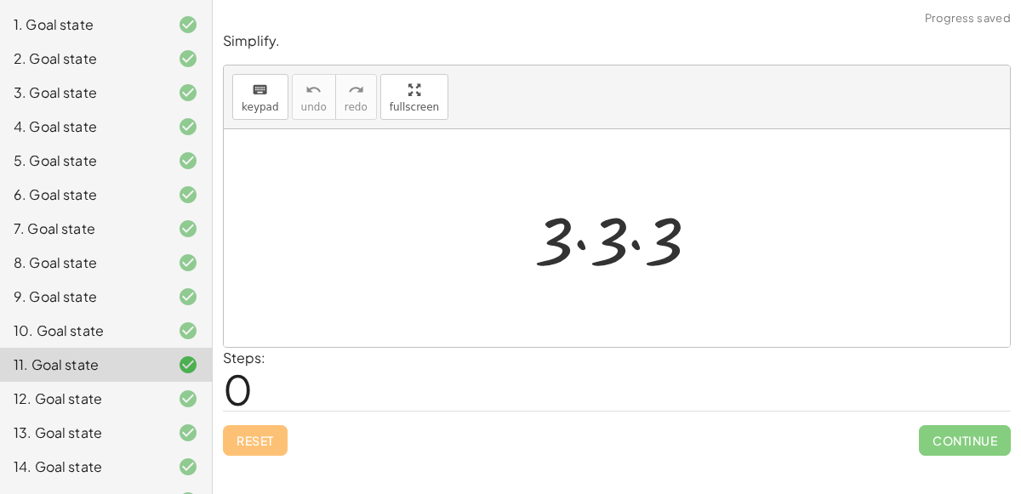
click at [180, 391] on icon at bounding box center [188, 399] width 20 height 20
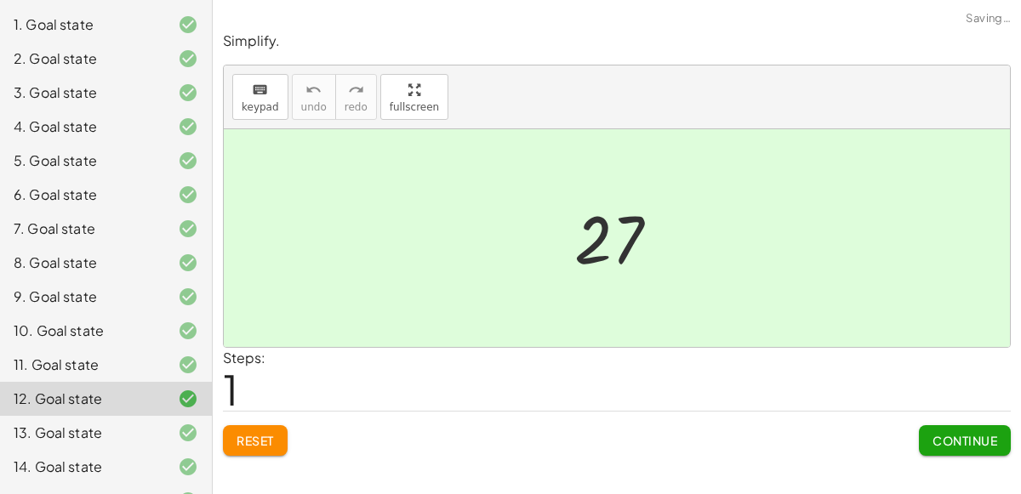
click at [243, 433] on span "Reset" at bounding box center [255, 440] width 37 height 15
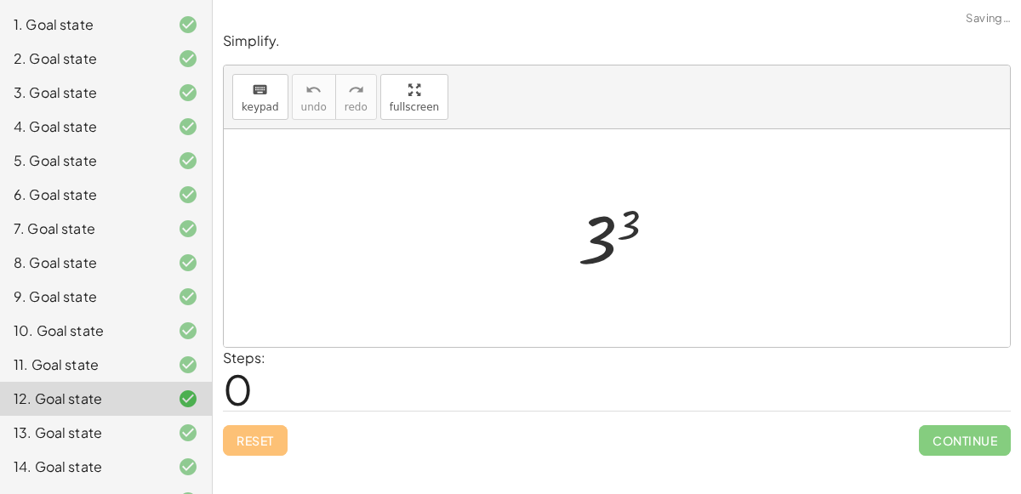
click at [197, 437] on icon at bounding box center [188, 433] width 20 height 20
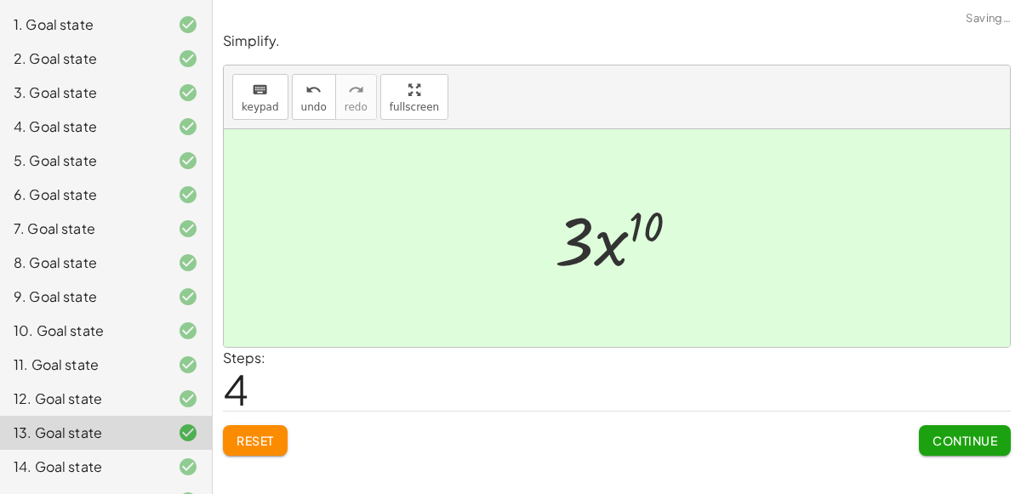
click at [255, 438] on span "Reset" at bounding box center [255, 440] width 37 height 15
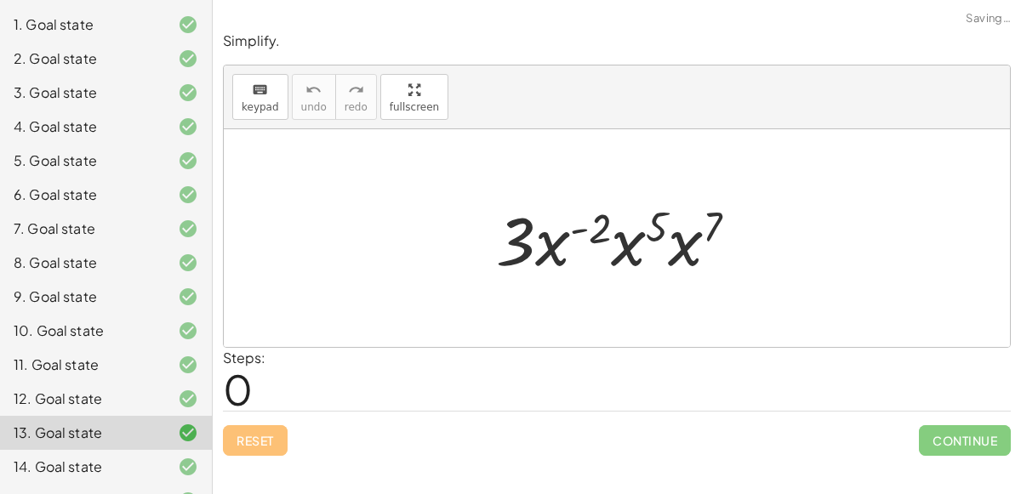
click at [180, 460] on icon at bounding box center [188, 467] width 20 height 20
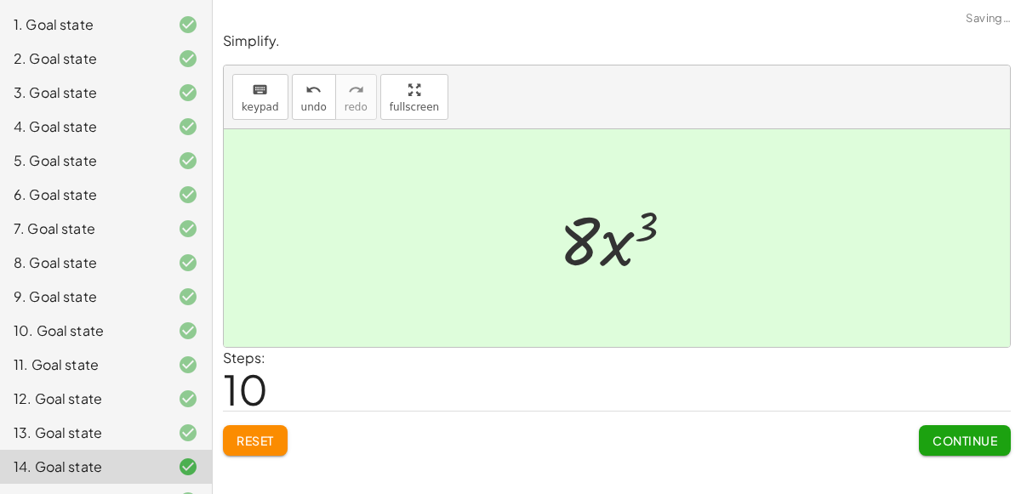
click at [243, 447] on button "Reset" at bounding box center [255, 440] width 65 height 31
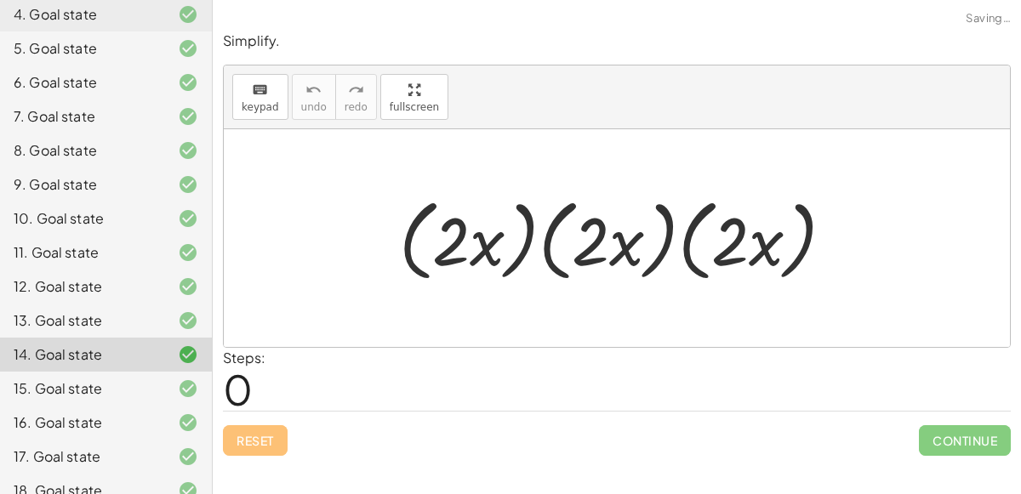
scroll to position [267, 0]
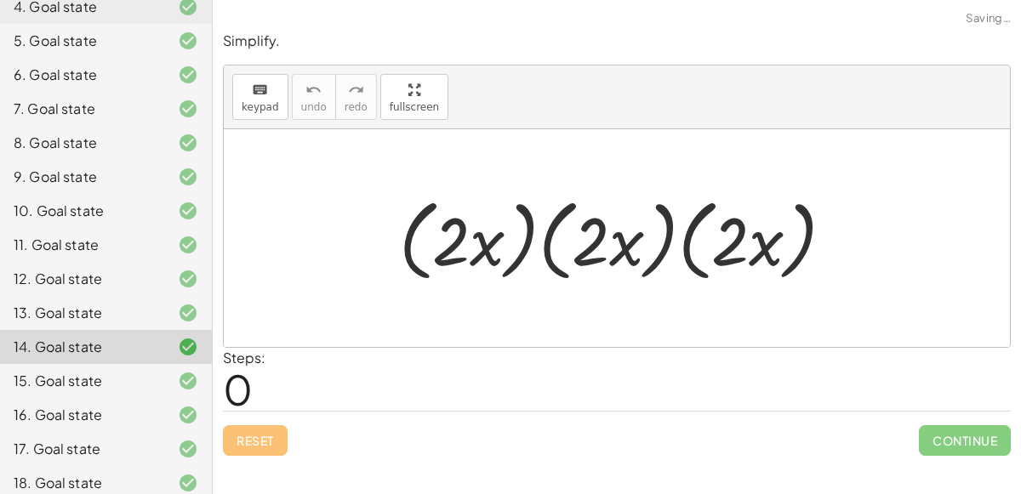
click at [186, 380] on icon at bounding box center [188, 381] width 20 height 20
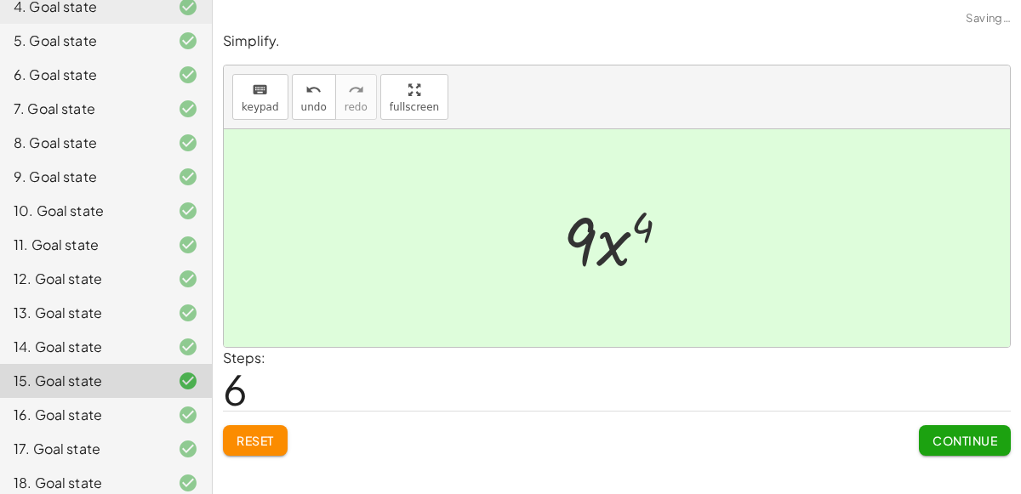
click at [275, 454] on button "Reset" at bounding box center [255, 440] width 65 height 31
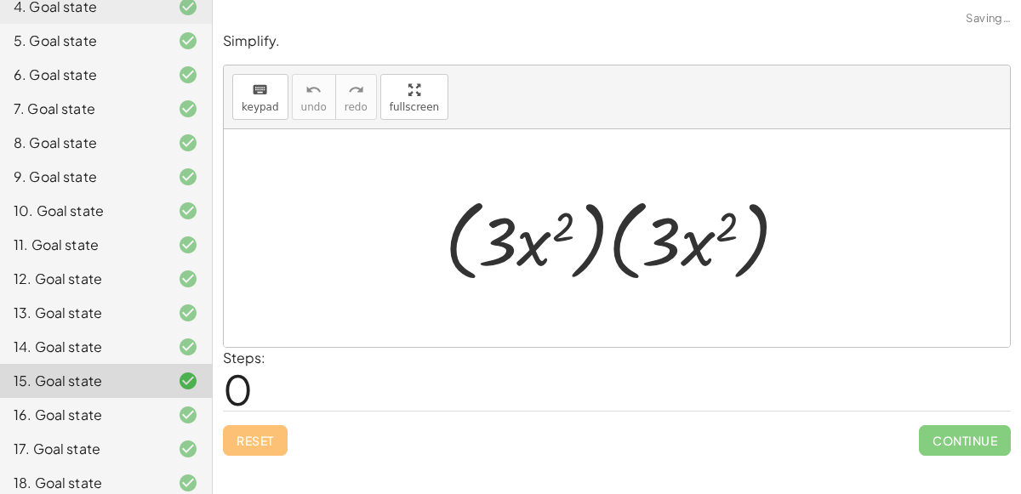
click at [189, 412] on icon at bounding box center [188, 415] width 20 height 20
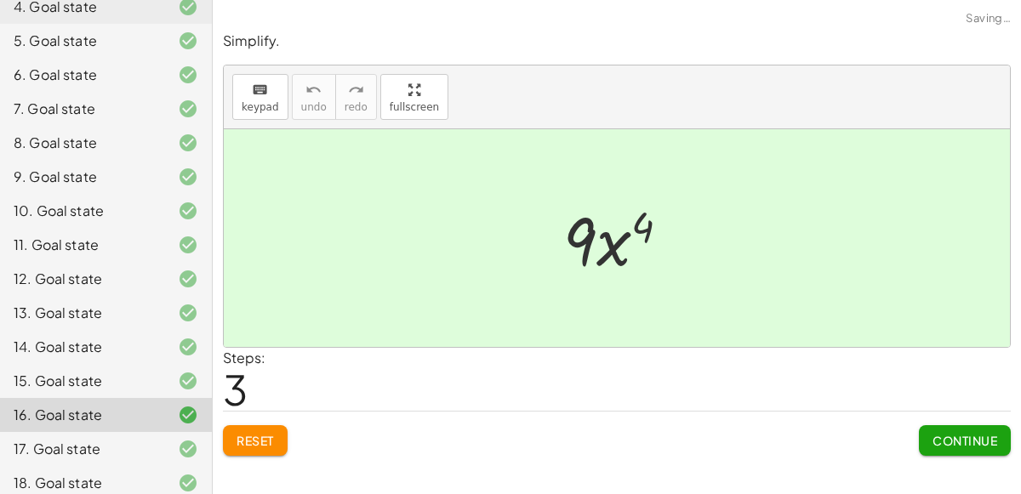
click at [247, 437] on span "Reset" at bounding box center [255, 440] width 37 height 15
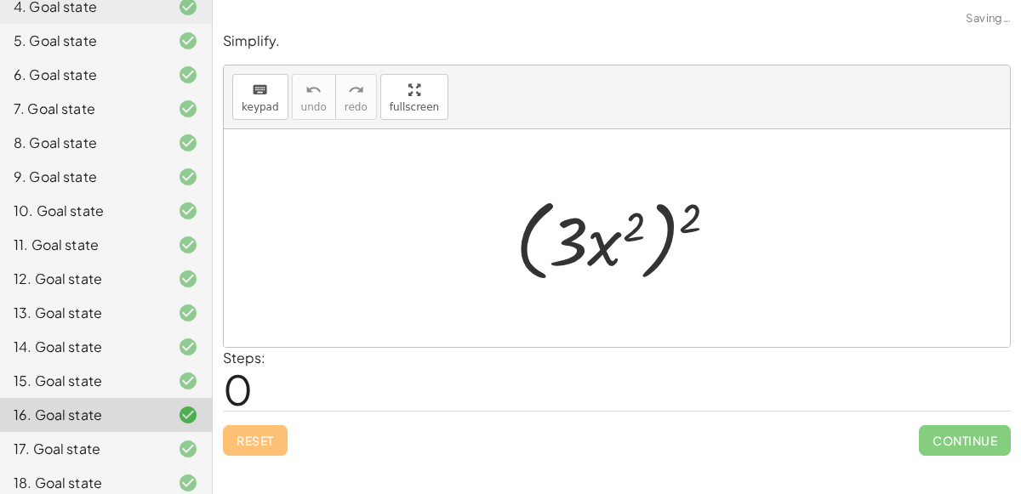
click at [176, 445] on div at bounding box center [175, 449] width 48 height 20
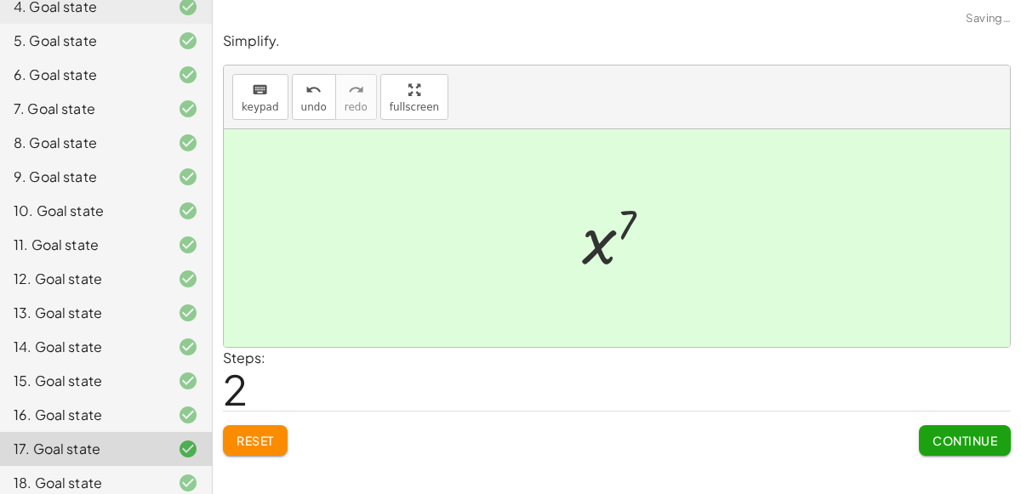
click at [248, 433] on span "Reset" at bounding box center [255, 440] width 37 height 15
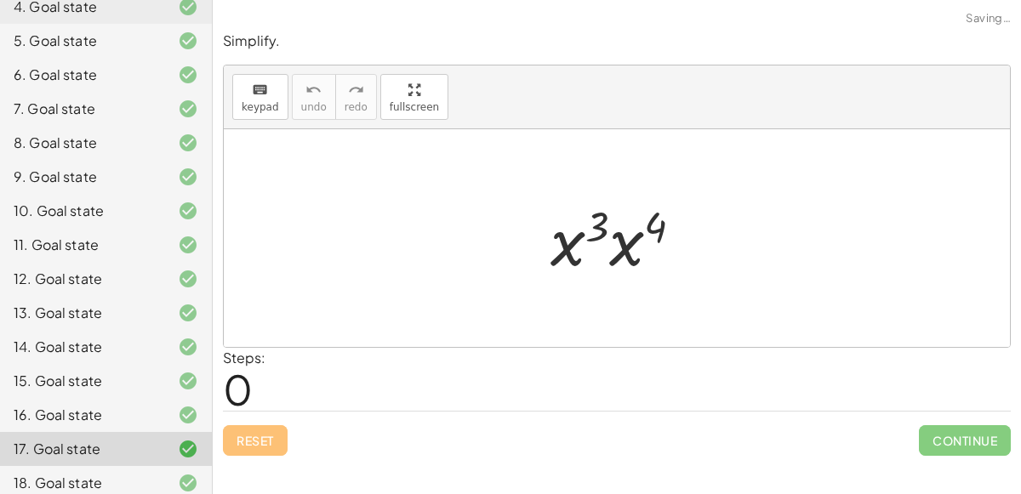
click at [185, 473] on icon at bounding box center [188, 483] width 20 height 20
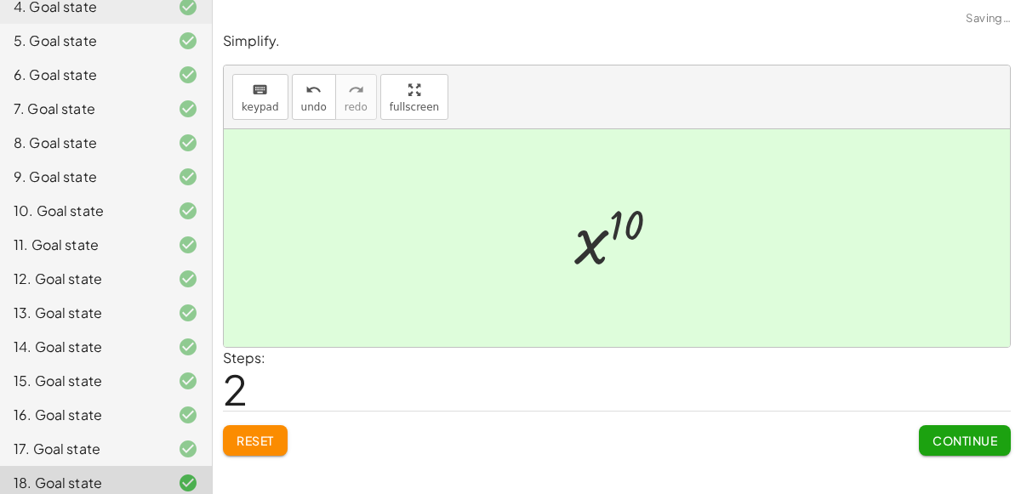
click at [237, 452] on button "Reset" at bounding box center [255, 440] width 65 height 31
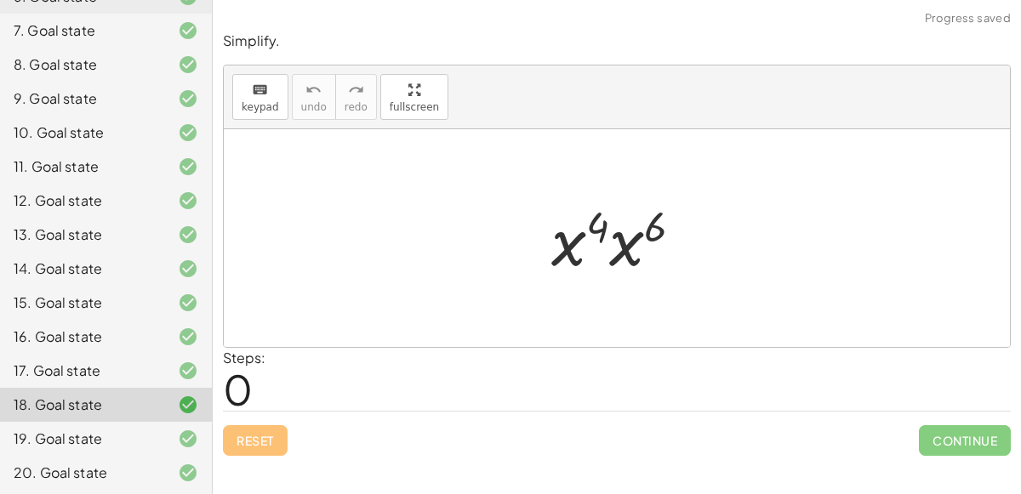
scroll to position [380, 0]
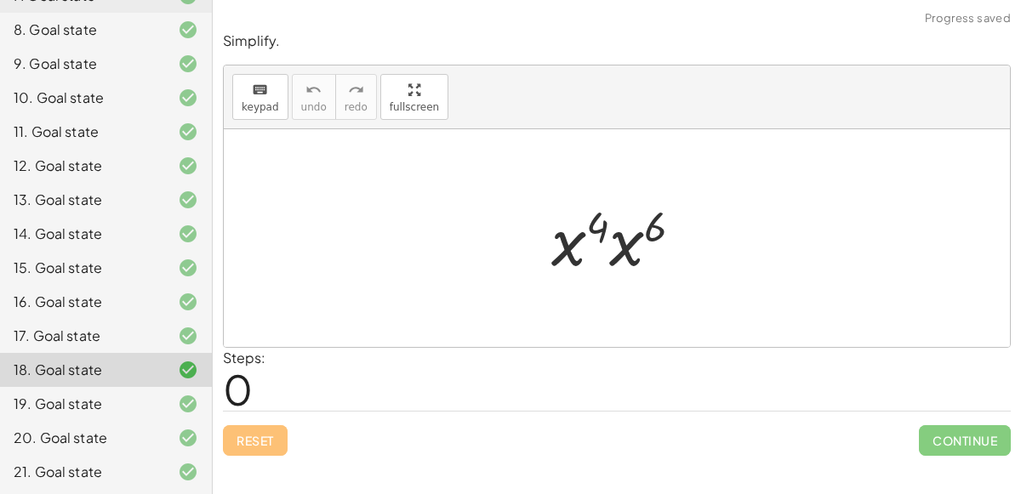
click at [151, 410] on div at bounding box center [175, 404] width 48 height 20
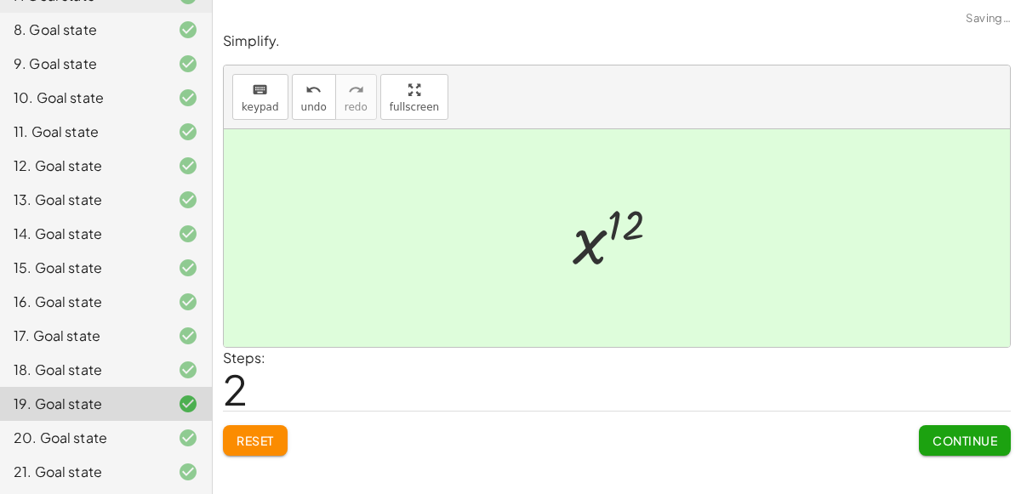
click at [242, 448] on button "Reset" at bounding box center [255, 440] width 65 height 31
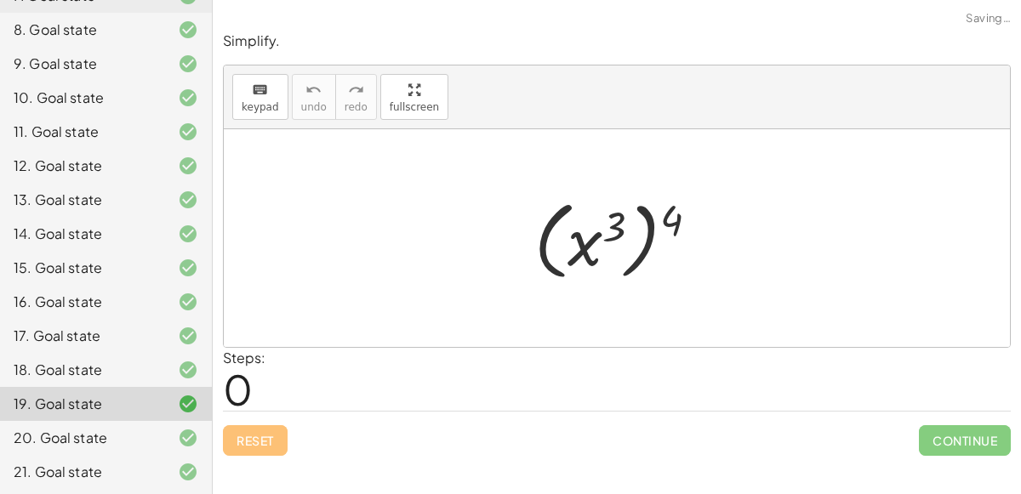
click at [195, 439] on icon at bounding box center [188, 438] width 20 height 20
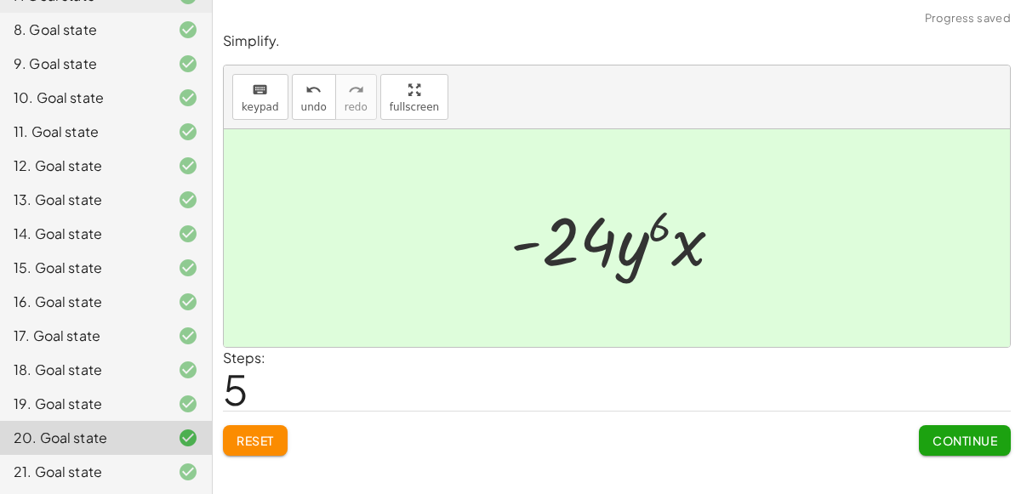
click at [231, 442] on button "Reset" at bounding box center [255, 440] width 65 height 31
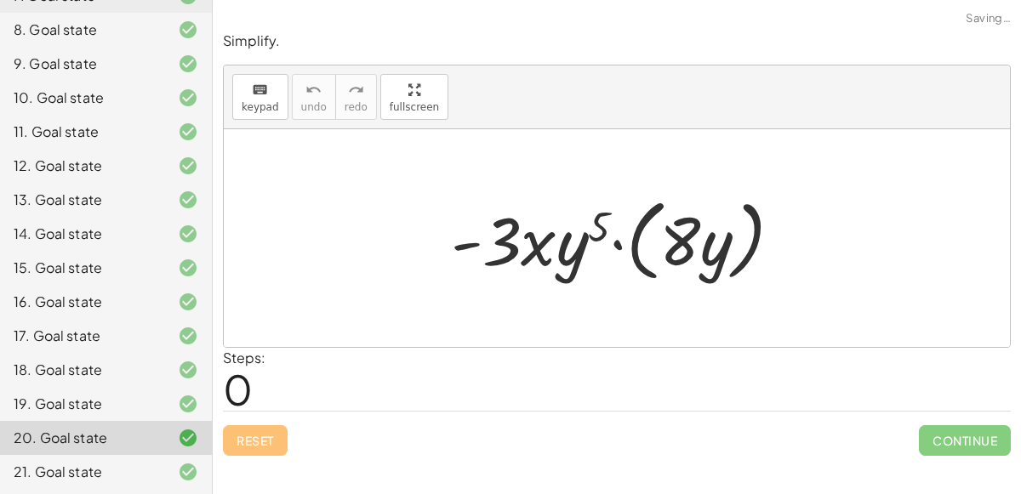
click at [180, 470] on icon at bounding box center [188, 472] width 20 height 20
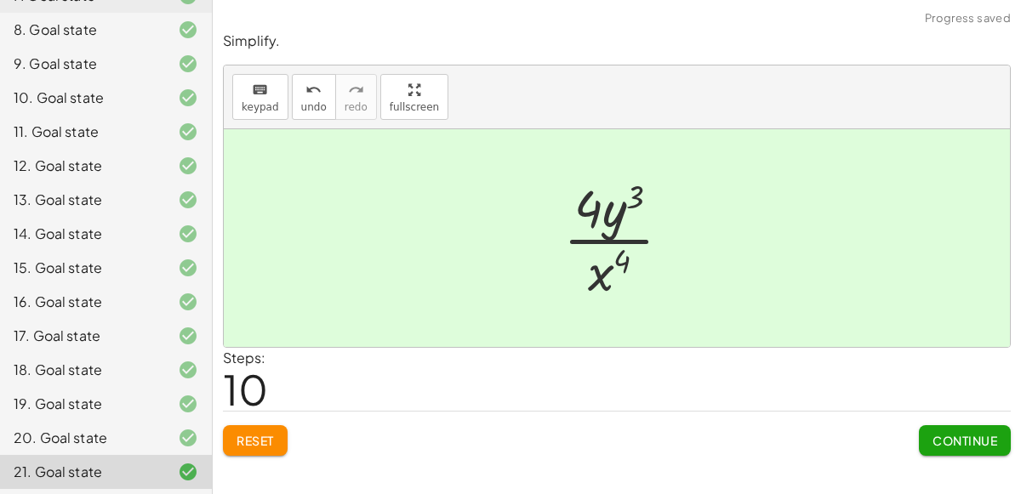
click at [249, 445] on span "Reset" at bounding box center [255, 440] width 37 height 15
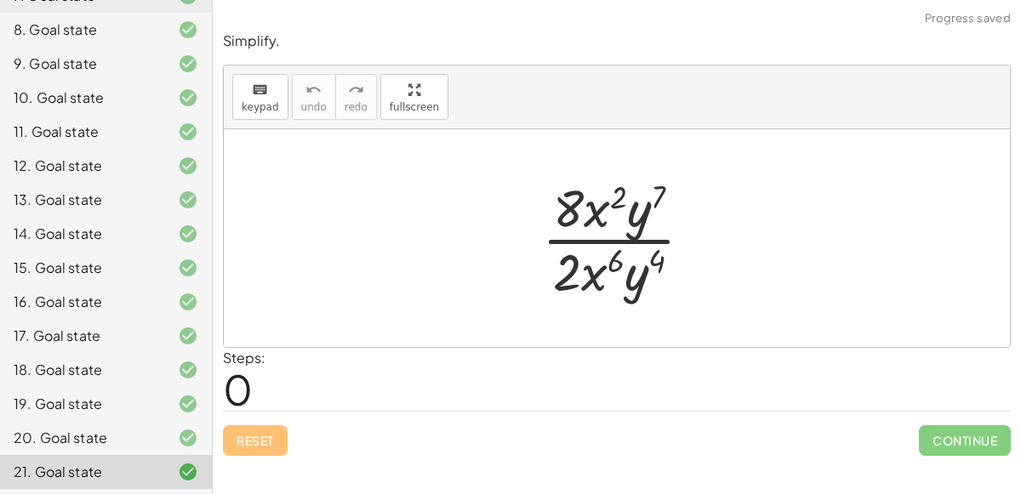
scroll to position [0, 0]
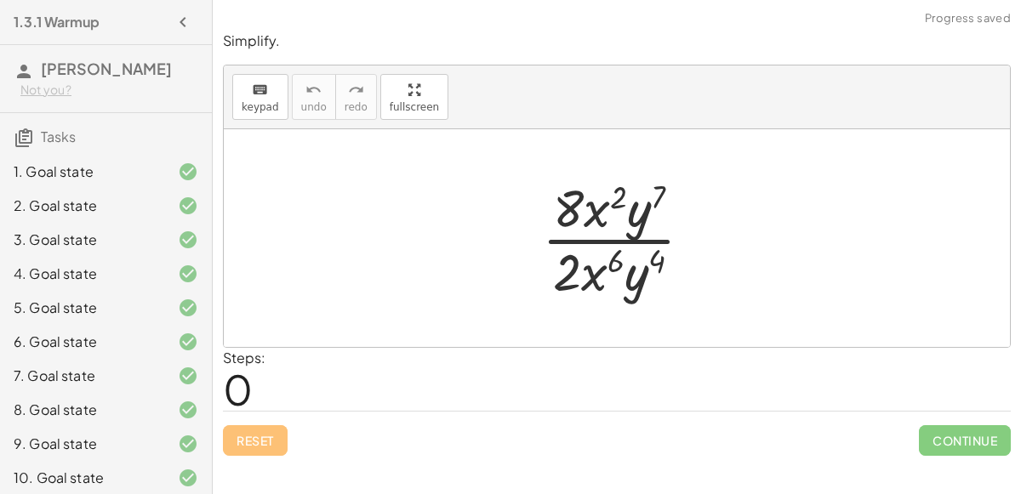
click at [159, 183] on div "1. Goal state" at bounding box center [106, 172] width 212 height 34
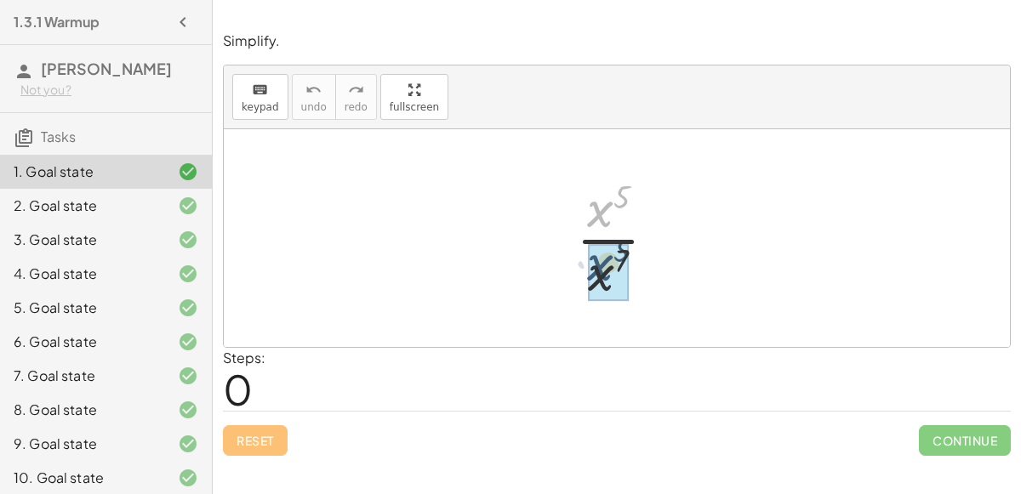
drag, startPoint x: 598, startPoint y: 216, endPoint x: 599, endPoint y: 270, distance: 53.6
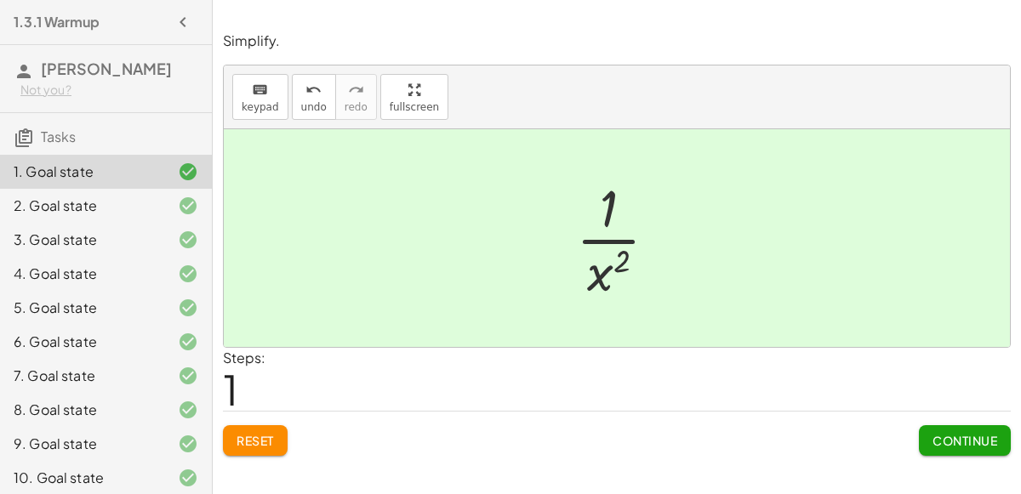
click at [264, 434] on span "Reset" at bounding box center [255, 440] width 37 height 15
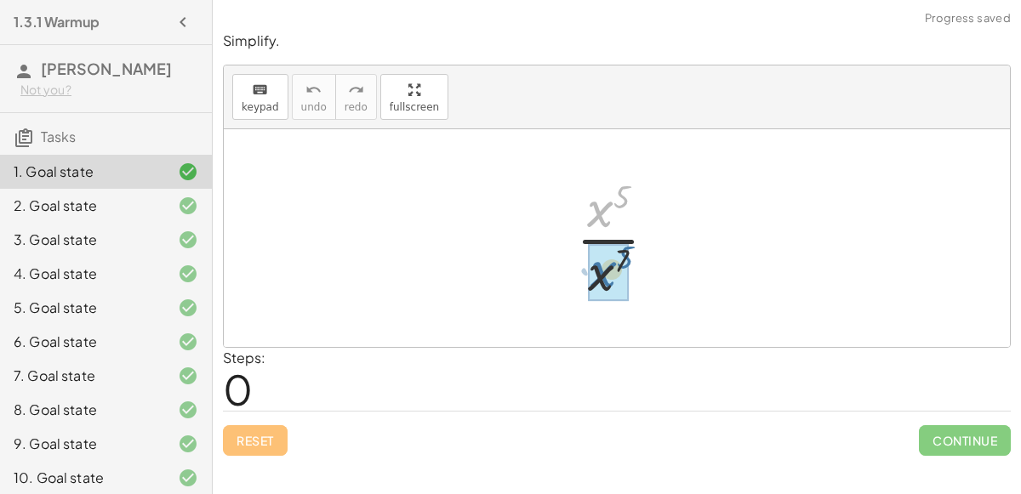
drag, startPoint x: 596, startPoint y: 214, endPoint x: 599, endPoint y: 275, distance: 60.5
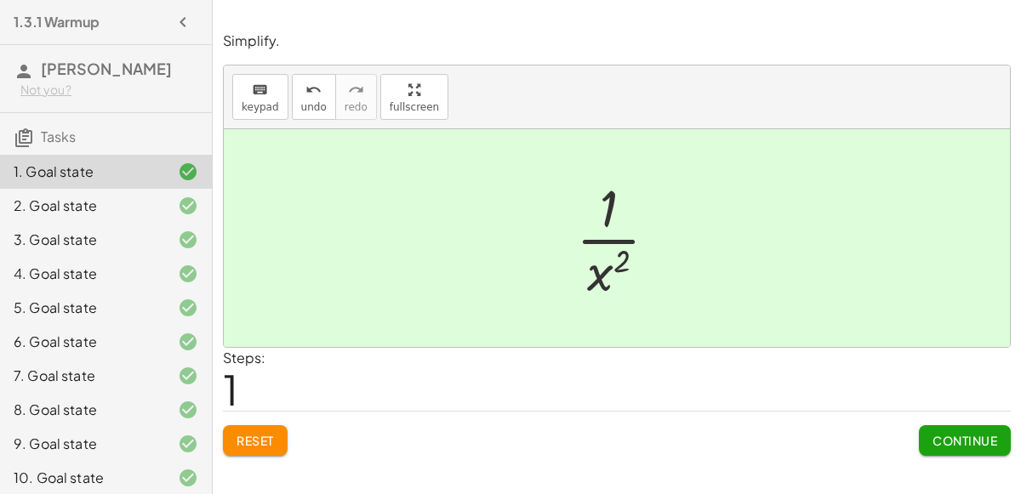
click at [939, 429] on button "Continue" at bounding box center [965, 440] width 92 height 31
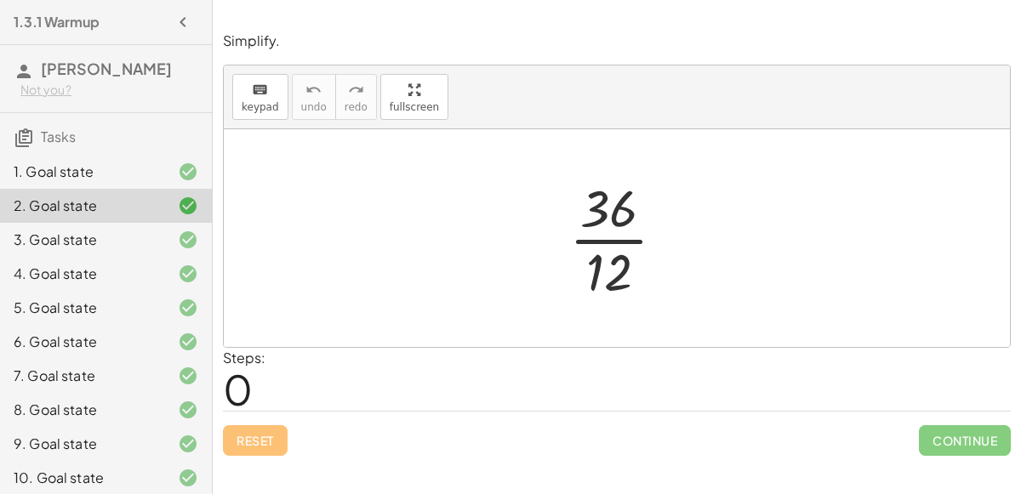
click at [616, 232] on div at bounding box center [624, 238] width 127 height 131
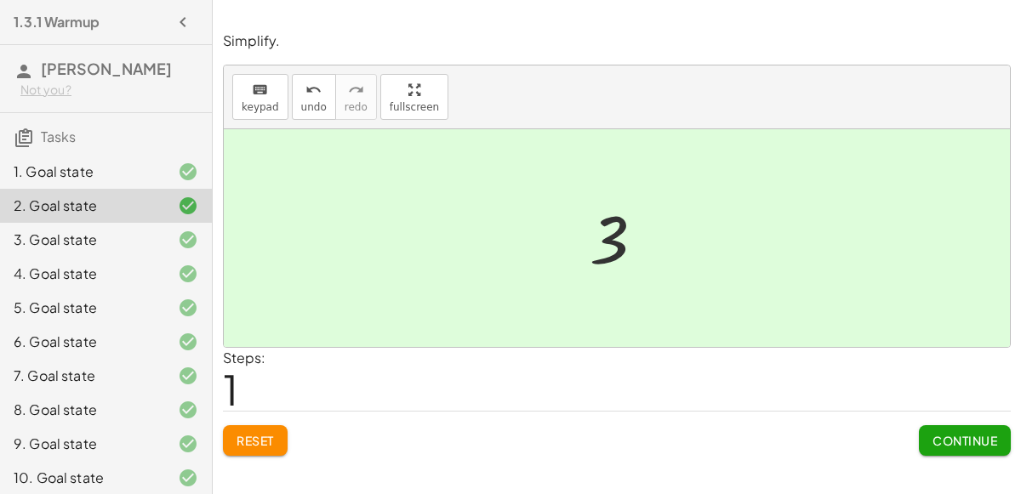
click at [961, 436] on span "Continue" at bounding box center [965, 440] width 65 height 15
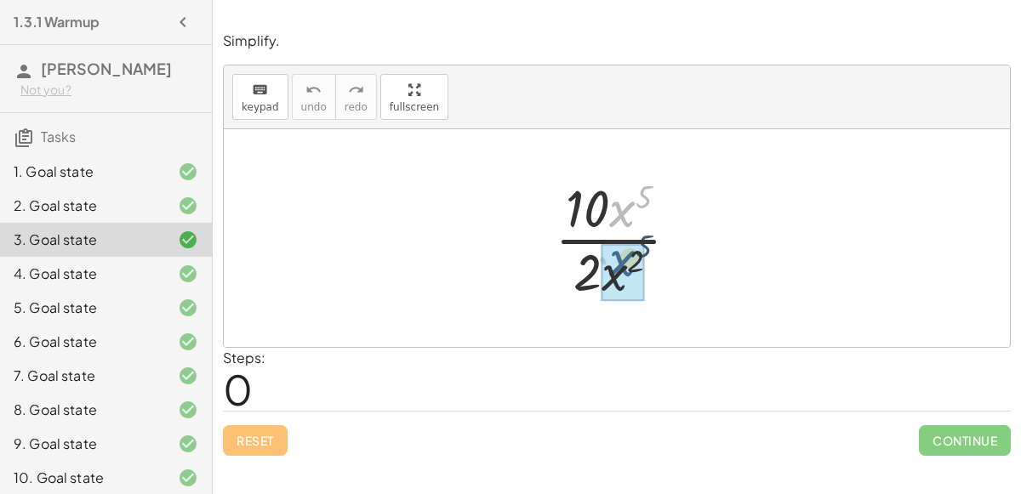
drag, startPoint x: 614, startPoint y: 206, endPoint x: 614, endPoint y: 257, distance: 51.1
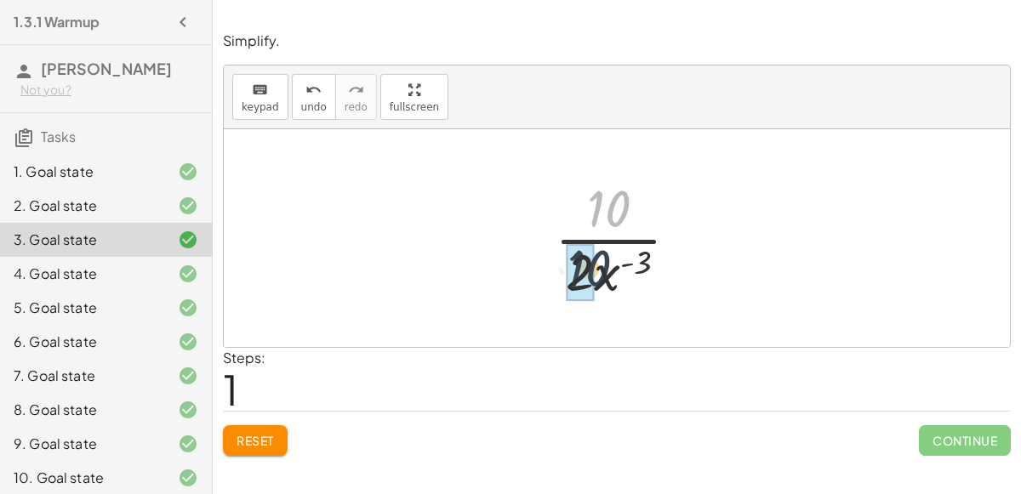
drag, startPoint x: 597, startPoint y: 202, endPoint x: 585, endPoint y: 241, distance: 40.9
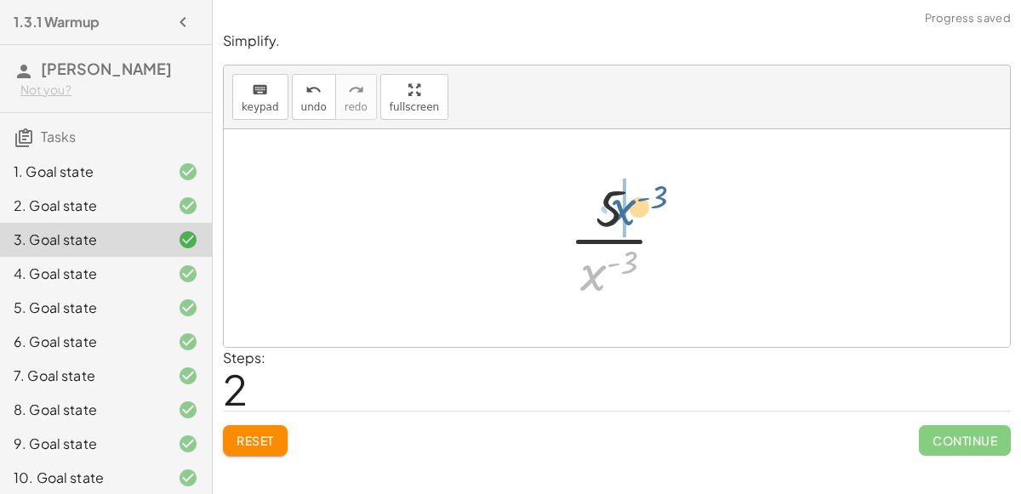
drag, startPoint x: 589, startPoint y: 277, endPoint x: 615, endPoint y: 212, distance: 70.6
click at [615, 212] on div at bounding box center [624, 238] width 127 height 131
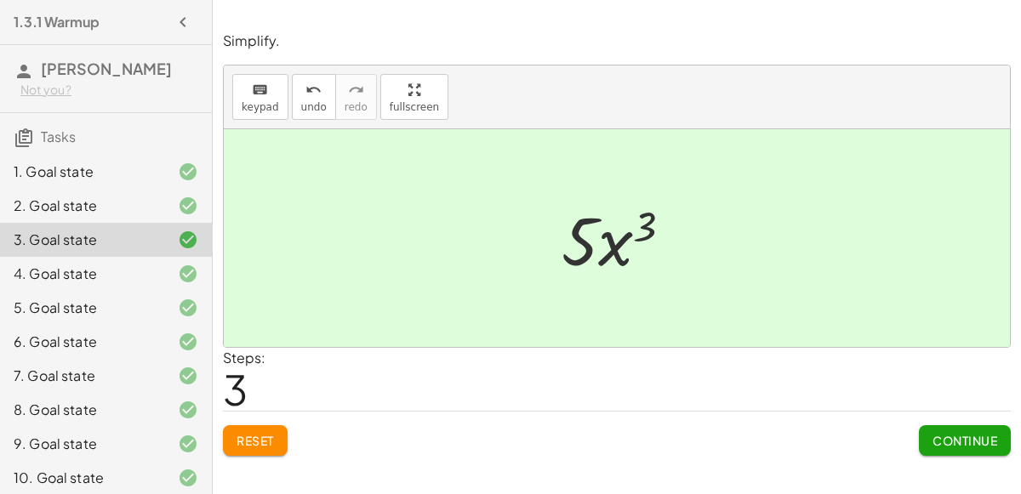
click at [933, 437] on span "Continue" at bounding box center [965, 440] width 65 height 15
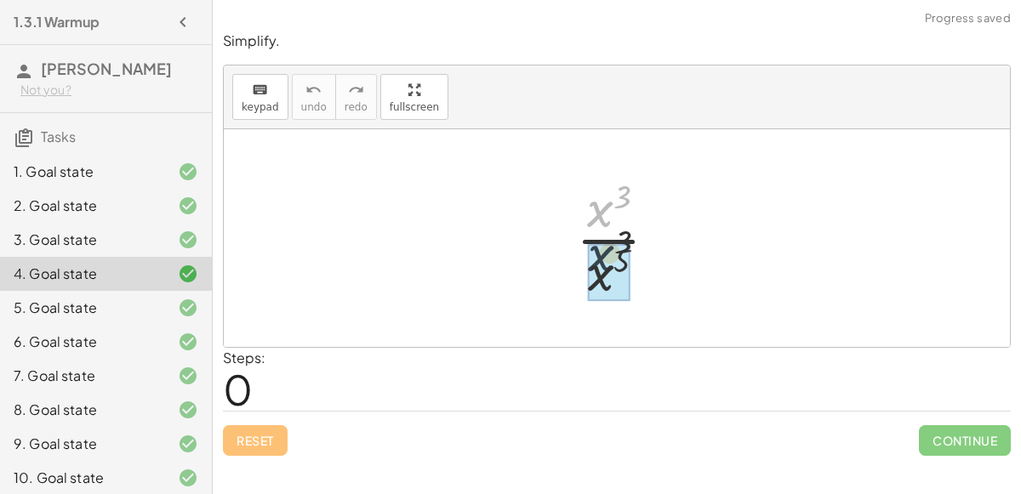
drag, startPoint x: 591, startPoint y: 226, endPoint x: 595, endPoint y: 289, distance: 63.1
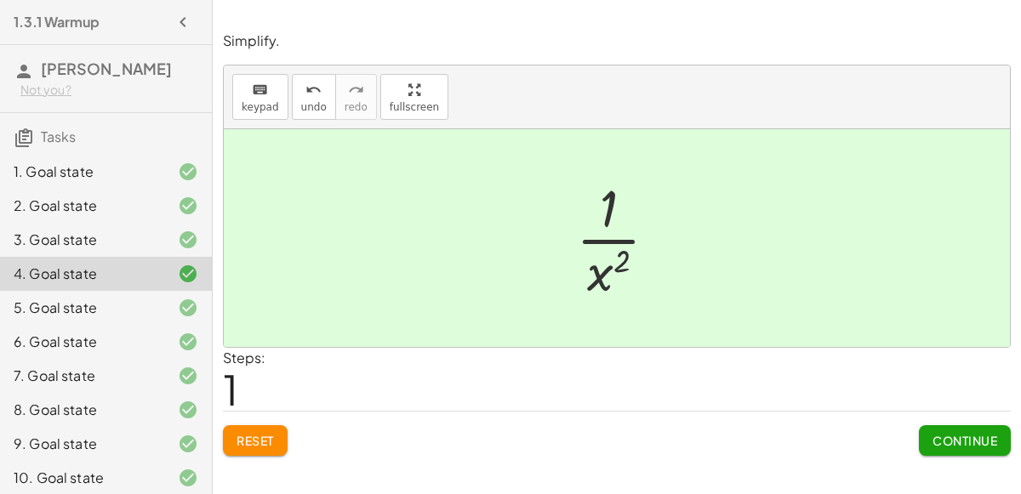
click at [930, 448] on button "Continue" at bounding box center [965, 440] width 92 height 31
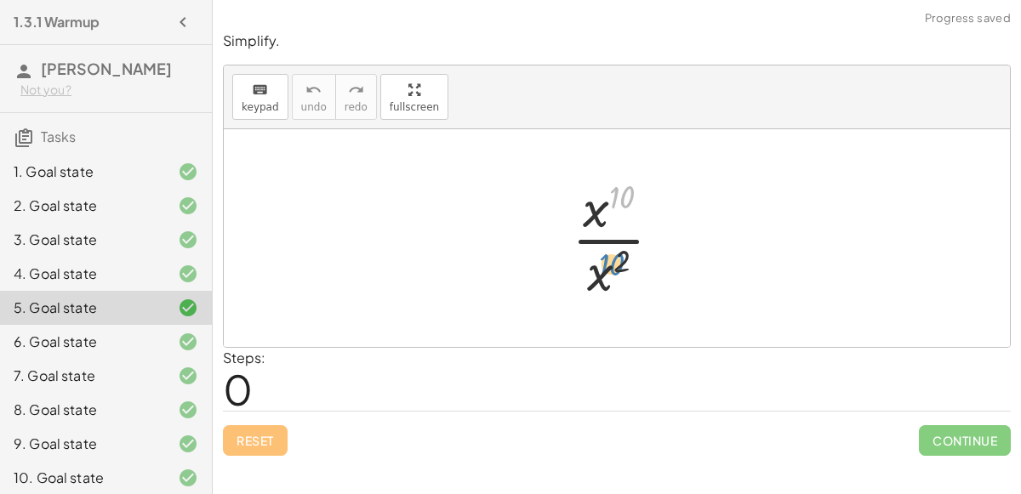
drag, startPoint x: 625, startPoint y: 197, endPoint x: 614, endPoint y: 262, distance: 65.6
click at [614, 262] on div at bounding box center [623, 238] width 121 height 131
drag, startPoint x: 595, startPoint y: 213, endPoint x: 603, endPoint y: 262, distance: 50.1
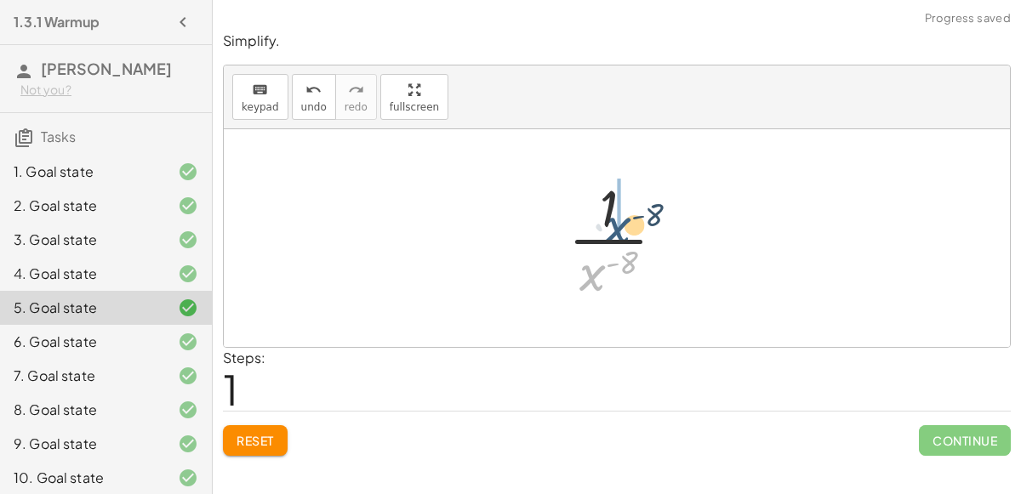
drag, startPoint x: 587, startPoint y: 283, endPoint x: 614, endPoint y: 220, distance: 67.8
click at [614, 220] on div at bounding box center [624, 238] width 128 height 131
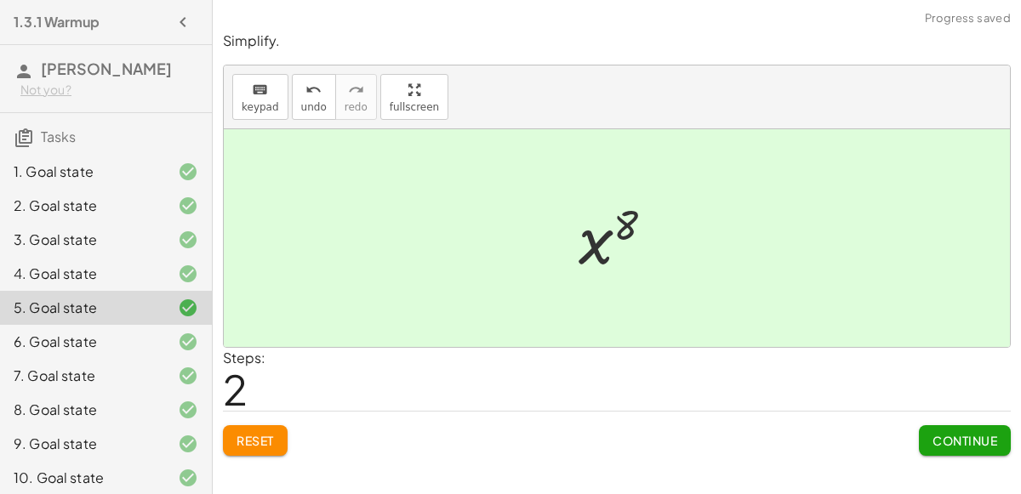
click at [986, 433] on span "Continue" at bounding box center [965, 440] width 65 height 15
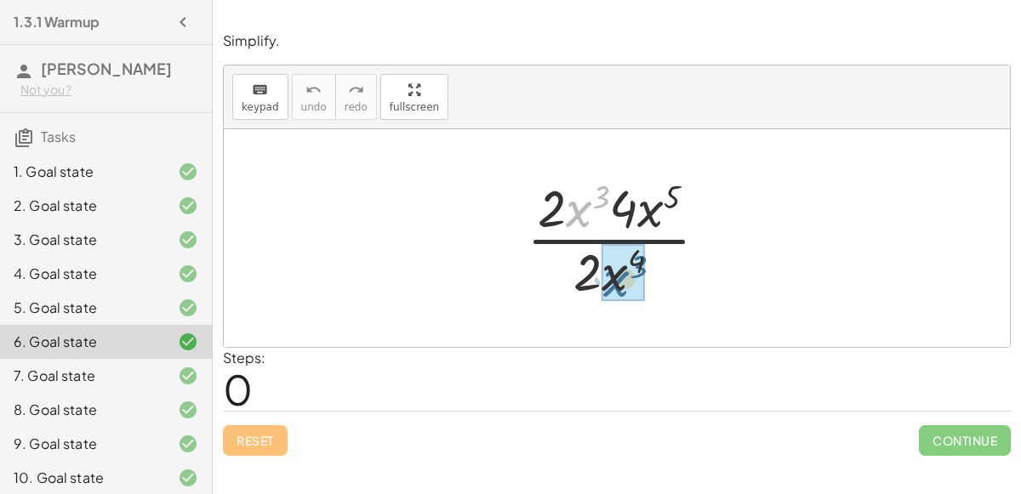
drag, startPoint x: 574, startPoint y: 208, endPoint x: 613, endPoint y: 278, distance: 79.6
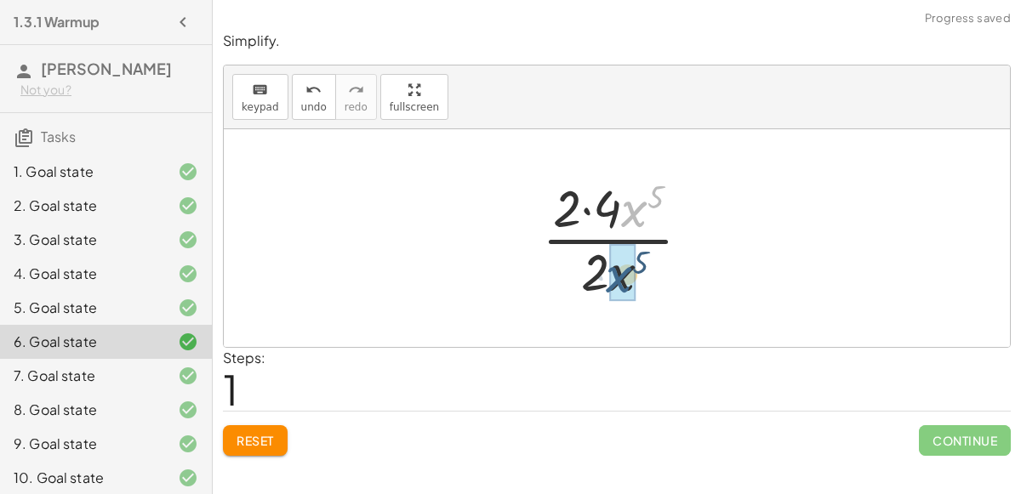
drag, startPoint x: 636, startPoint y: 225, endPoint x: 620, endPoint y: 292, distance: 68.1
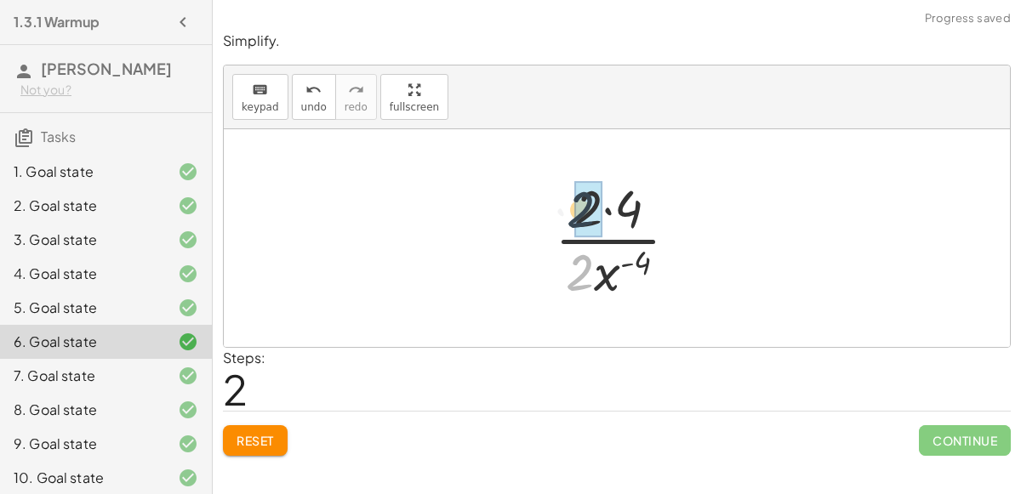
drag, startPoint x: 577, startPoint y: 276, endPoint x: 578, endPoint y: 208, distance: 67.2
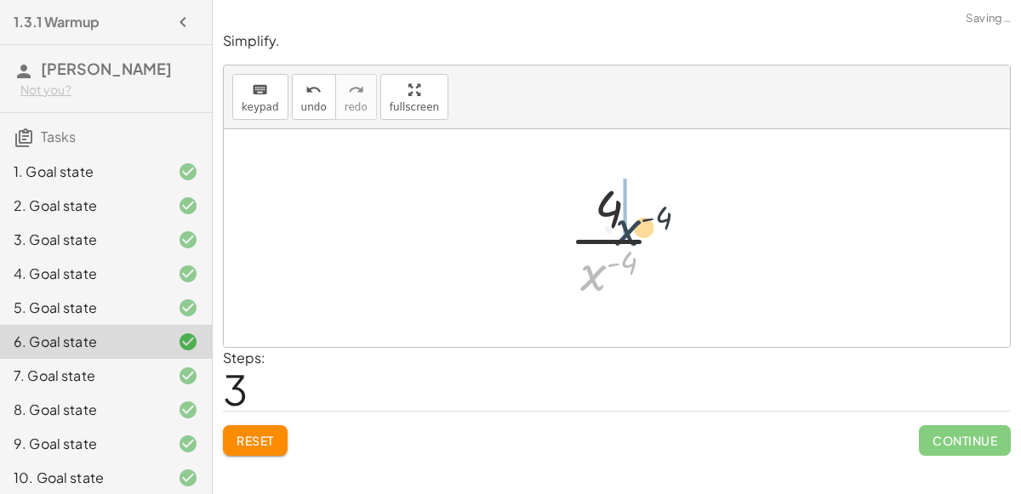
drag, startPoint x: 590, startPoint y: 281, endPoint x: 617, endPoint y: 225, distance: 62.4
click at [617, 225] on div at bounding box center [624, 238] width 126 height 131
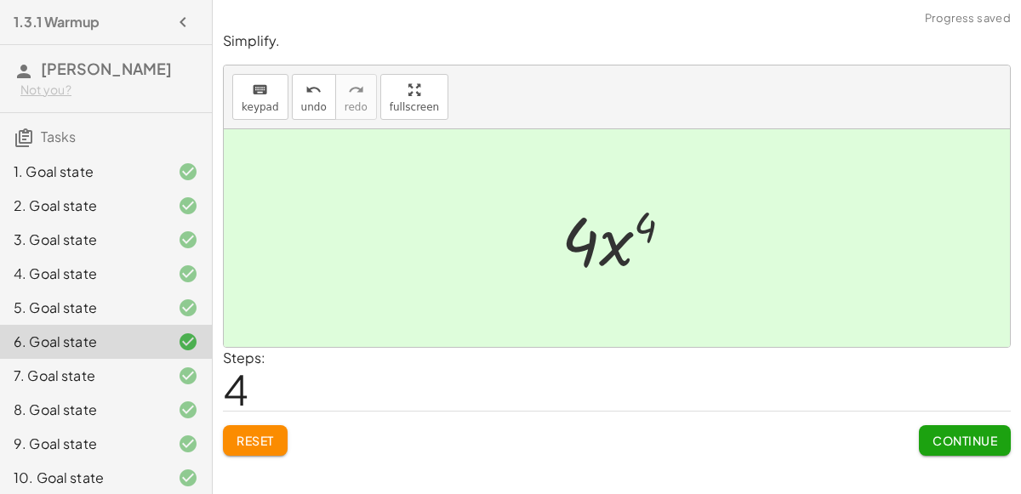
click at [939, 427] on button "Continue" at bounding box center [965, 440] width 92 height 31
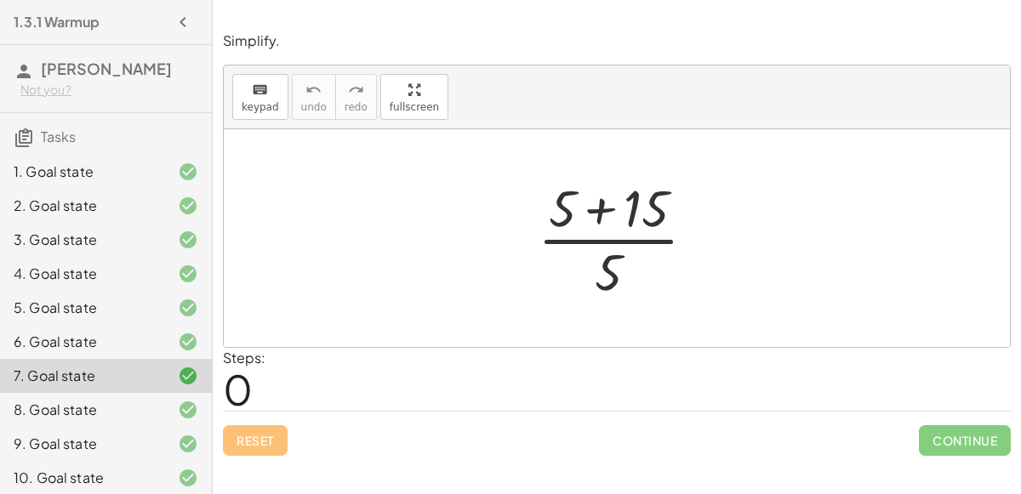
click at [699, 375] on div "Steps: 0" at bounding box center [617, 379] width 788 height 63
click at [594, 208] on div at bounding box center [623, 238] width 189 height 131
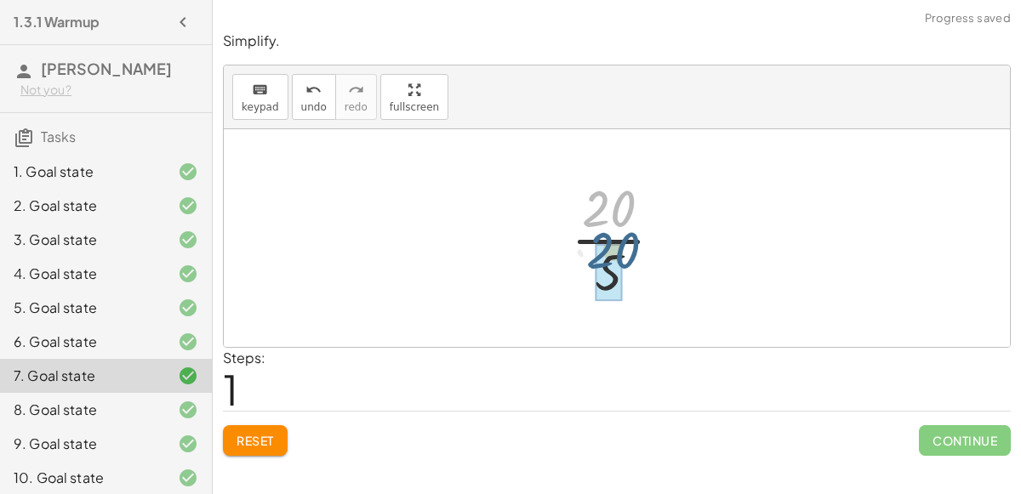
drag, startPoint x: 594, startPoint y: 208, endPoint x: 598, endPoint y: 241, distance: 33.5
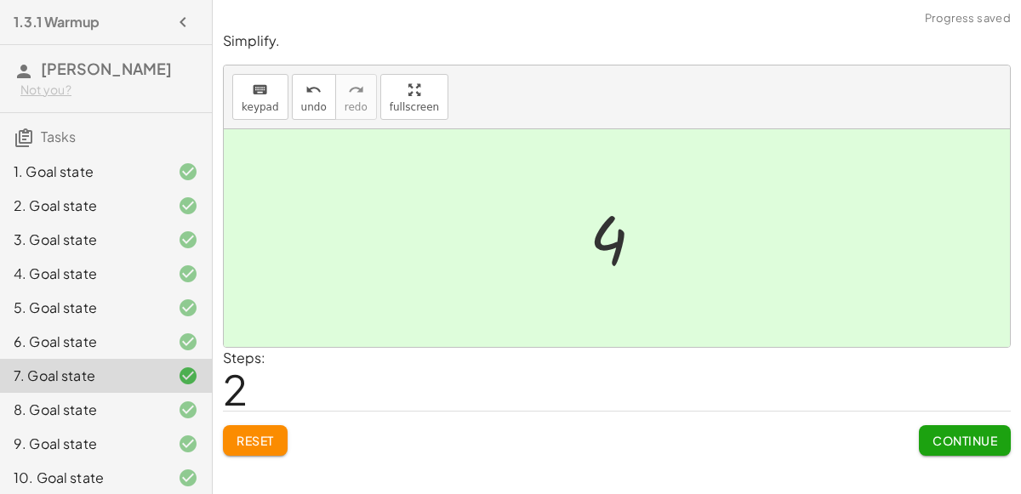
click at [969, 433] on span "Continue" at bounding box center [965, 440] width 65 height 15
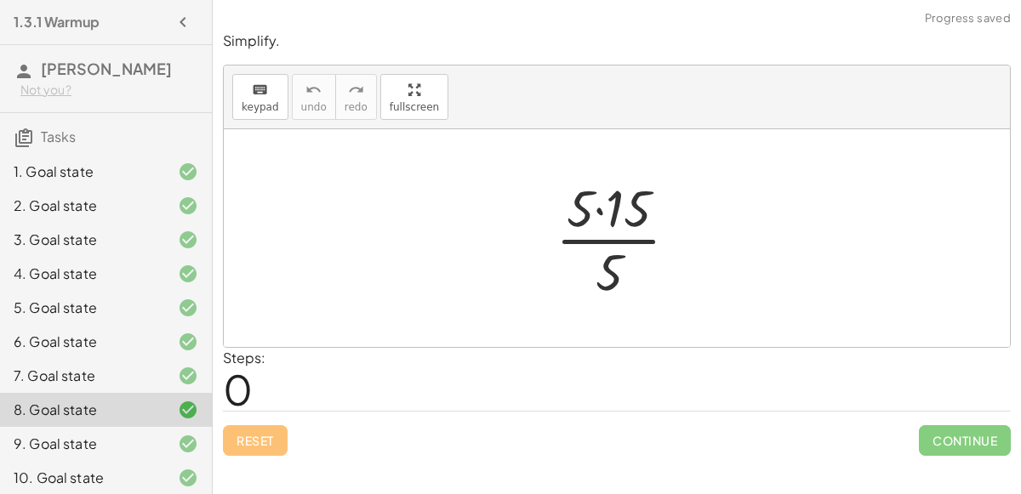
click at [598, 211] on div at bounding box center [623, 238] width 153 height 131
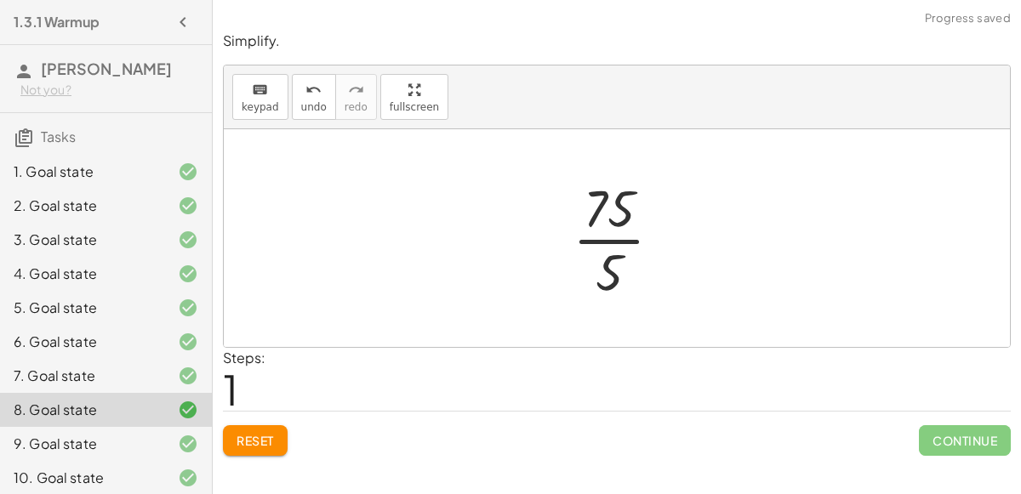
click at [627, 237] on div at bounding box center [624, 238] width 120 height 131
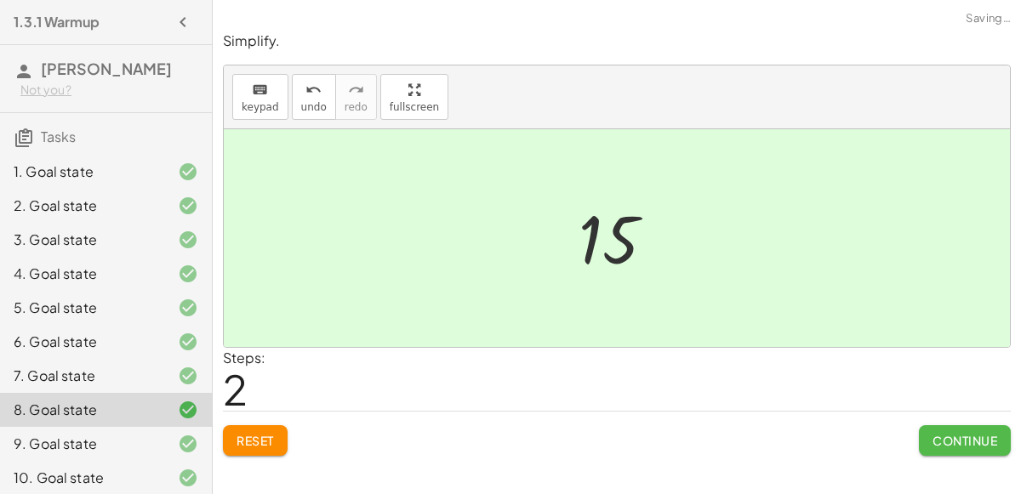
click at [948, 442] on span "Continue" at bounding box center [965, 440] width 65 height 15
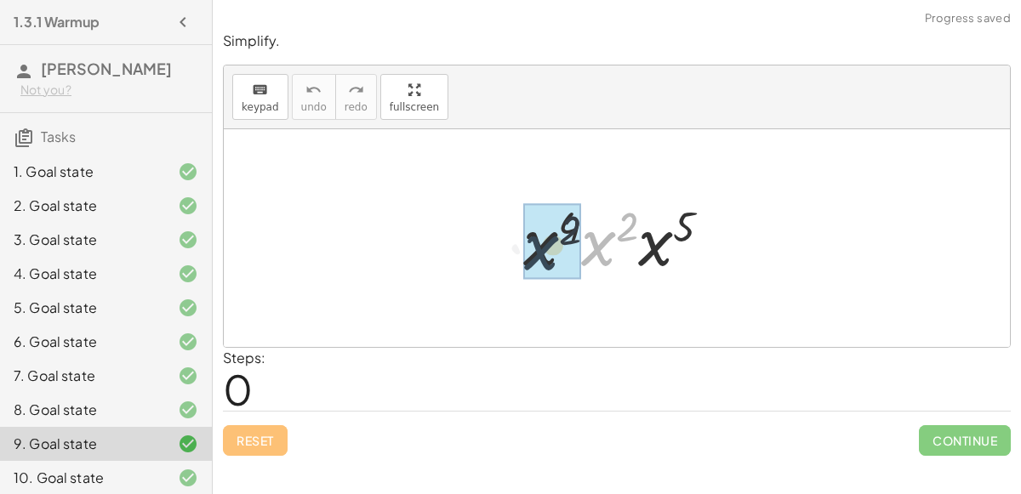
drag, startPoint x: 591, startPoint y: 233, endPoint x: 528, endPoint y: 237, distance: 63.1
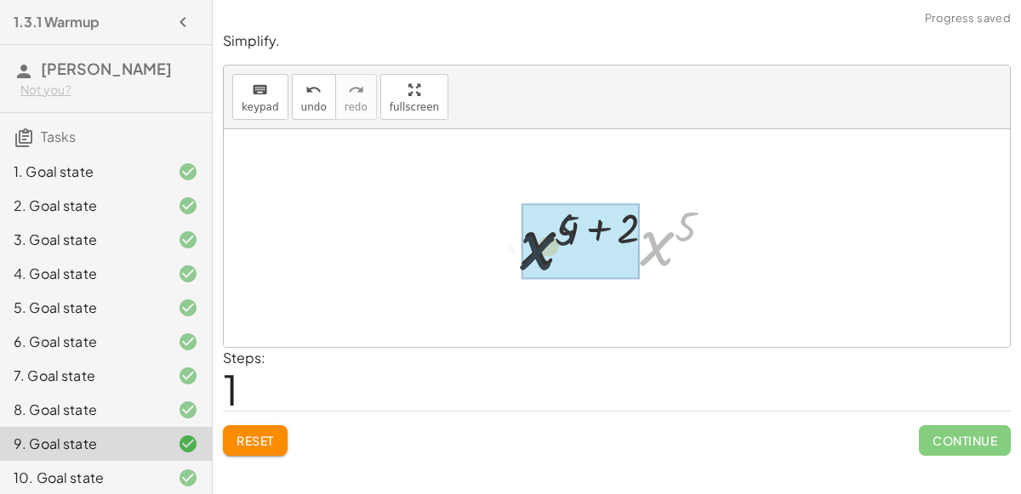
drag, startPoint x: 648, startPoint y: 248, endPoint x: 514, endPoint y: 254, distance: 134.6
click at [514, 254] on div at bounding box center [624, 239] width 222 height 88
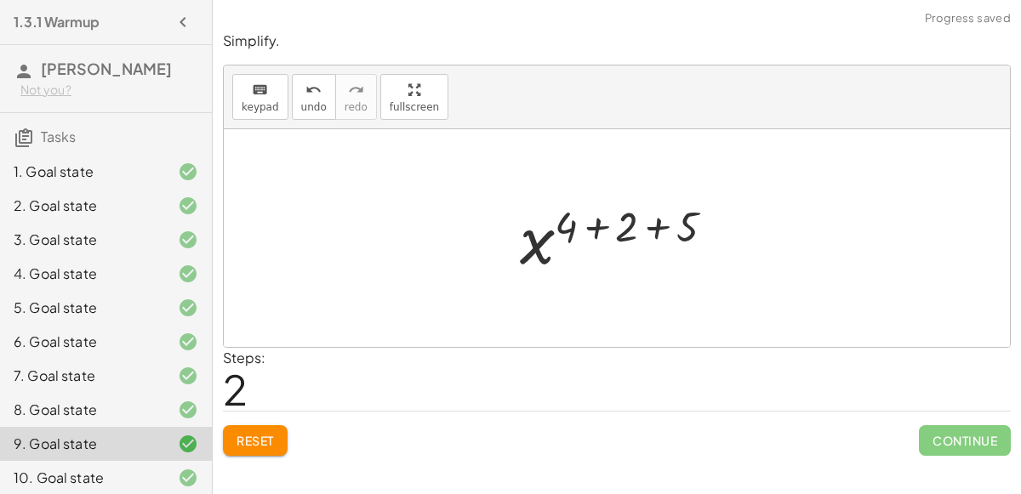
click at [603, 223] on div at bounding box center [623, 239] width 225 height 84
click at [616, 222] on div at bounding box center [623, 239] width 164 height 84
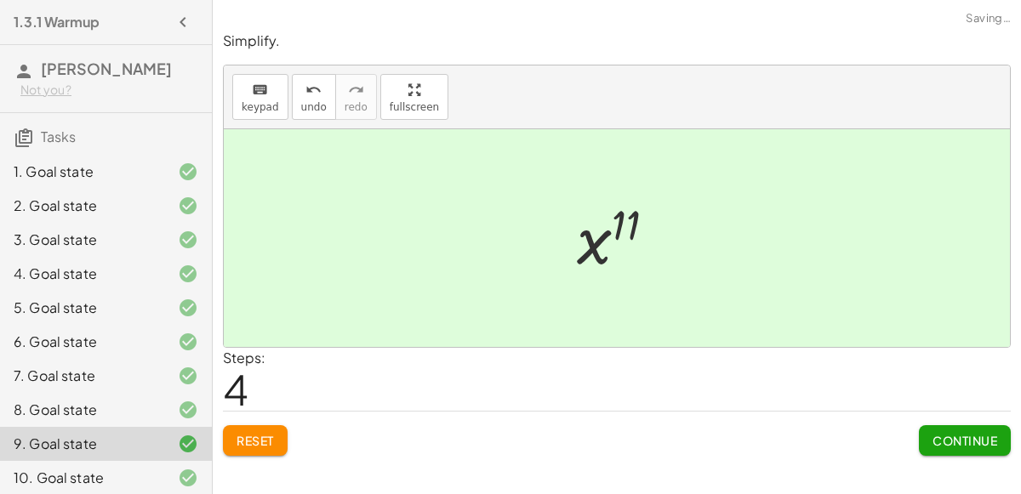
click at [942, 435] on span "Continue" at bounding box center [965, 440] width 65 height 15
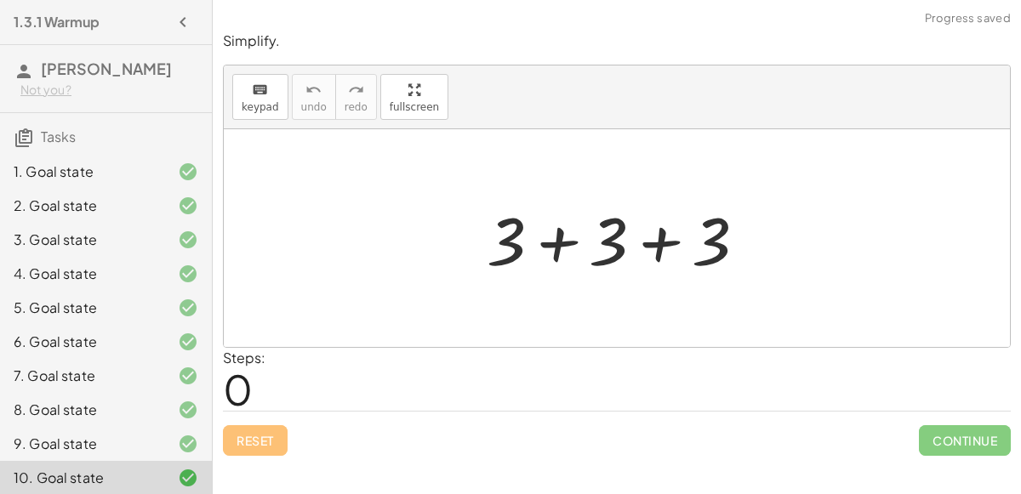
click at [563, 248] on div at bounding box center [623, 239] width 290 height 88
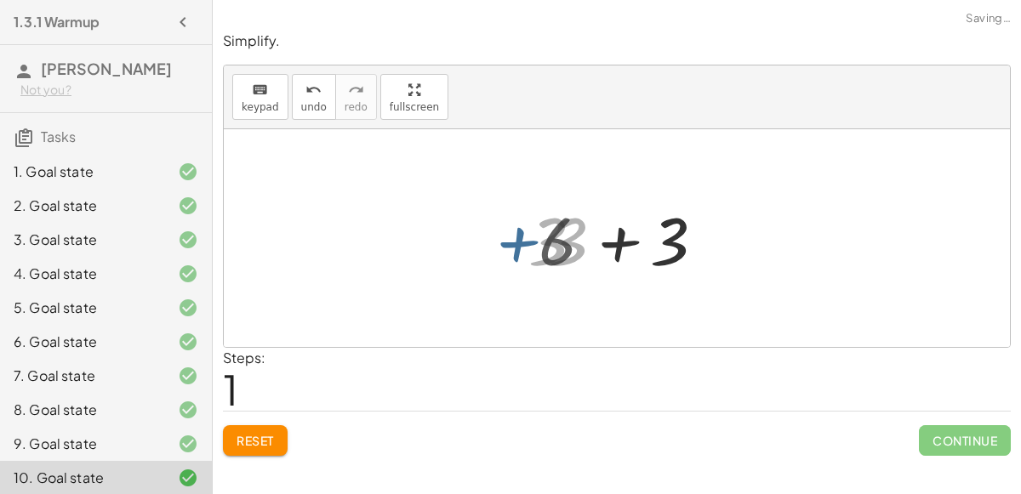
click at [563, 248] on div at bounding box center [623, 239] width 187 height 88
click at [586, 237] on div at bounding box center [623, 239] width 187 height 88
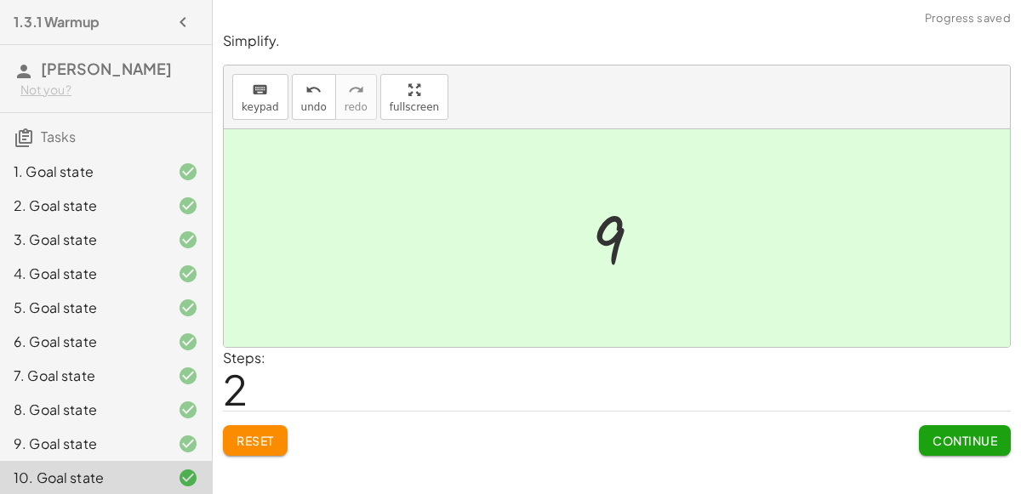
click at [953, 442] on span "Continue" at bounding box center [965, 440] width 65 height 15
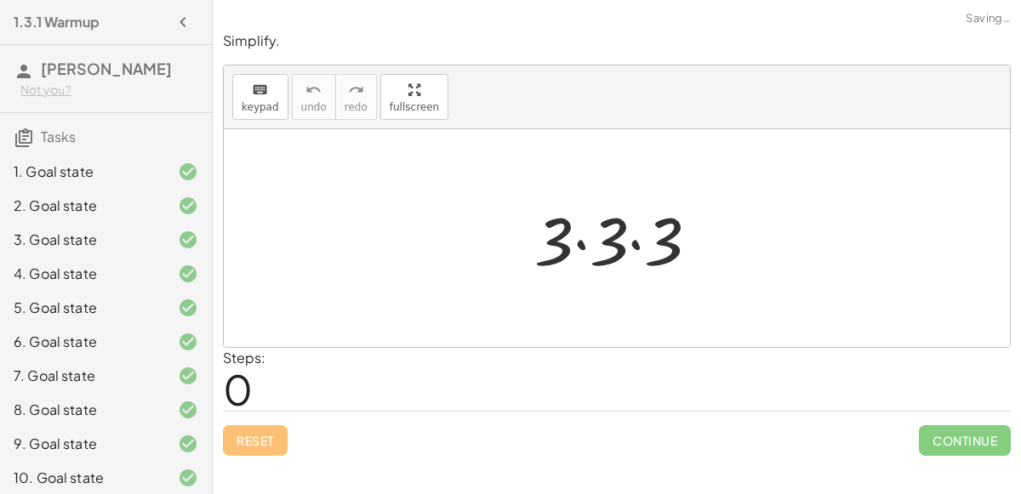
click at [585, 239] on div at bounding box center [624, 239] width 196 height 88
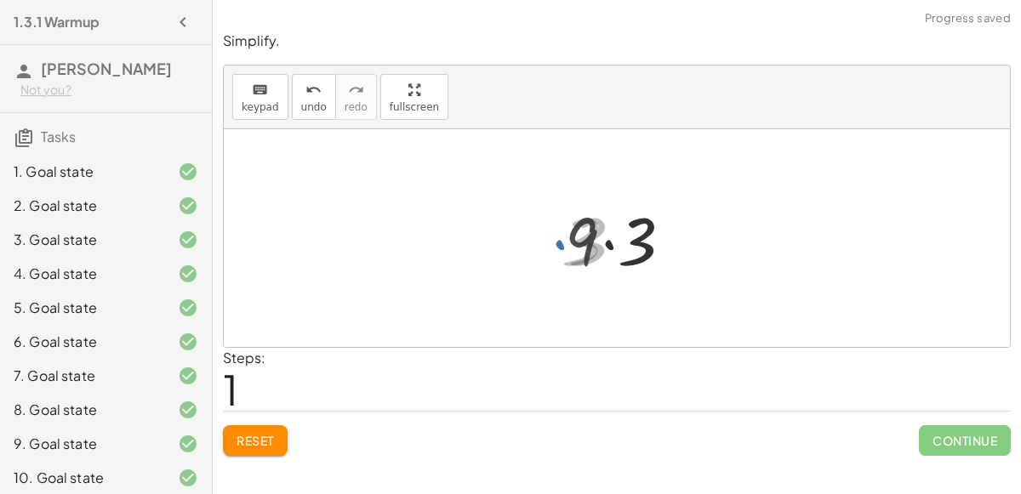
click at [585, 239] on div at bounding box center [624, 239] width 135 height 88
click at [614, 238] on div at bounding box center [624, 239] width 135 height 88
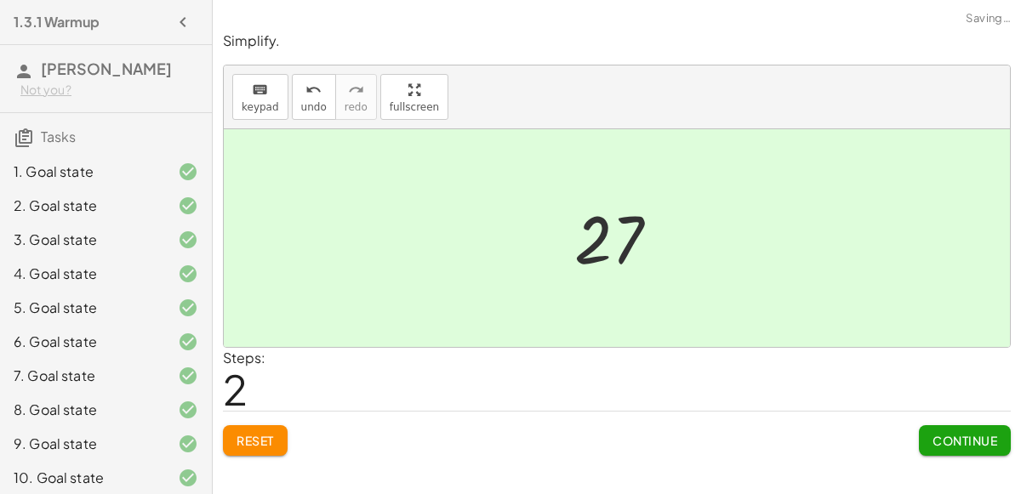
click at [976, 433] on span "Continue" at bounding box center [965, 440] width 65 height 15
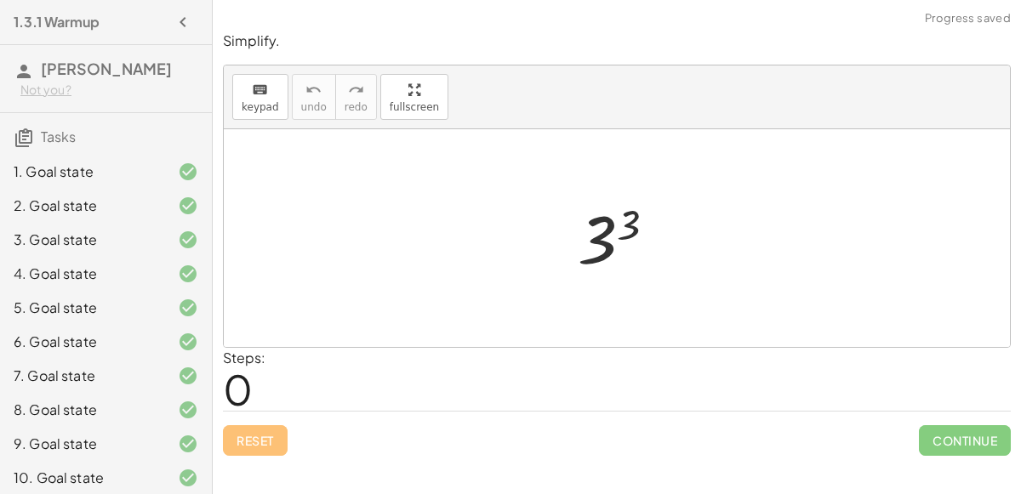
click at [639, 229] on div at bounding box center [623, 239] width 109 height 84
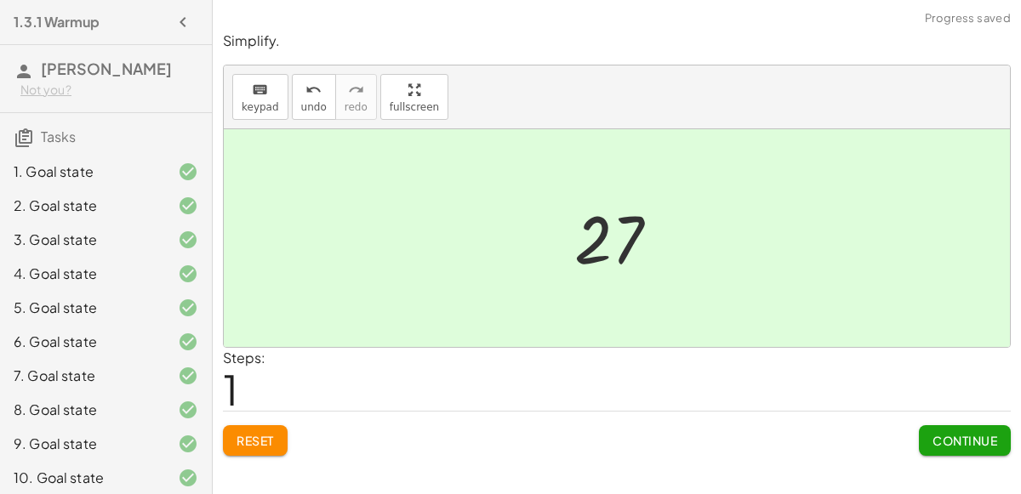
click at [960, 426] on button "Continue" at bounding box center [965, 440] width 92 height 31
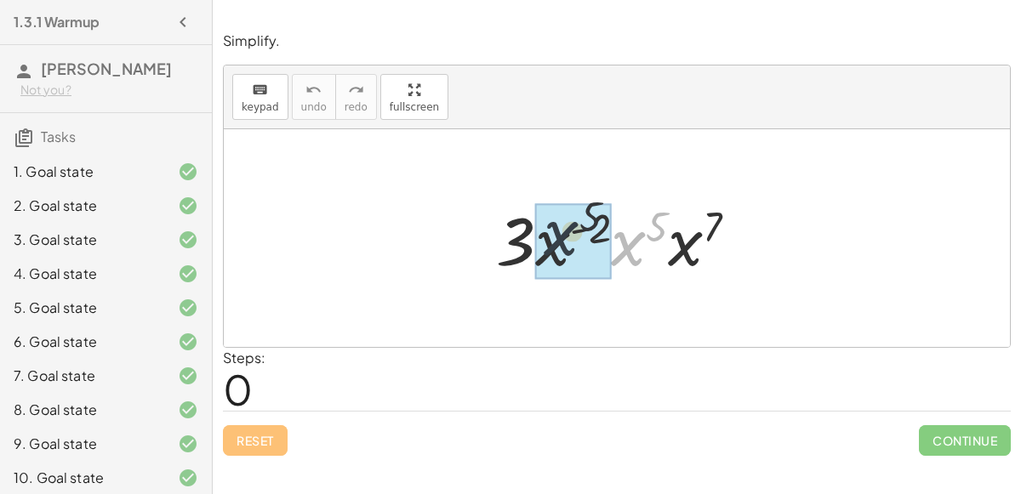
drag, startPoint x: 641, startPoint y: 258, endPoint x: 557, endPoint y: 249, distance: 83.8
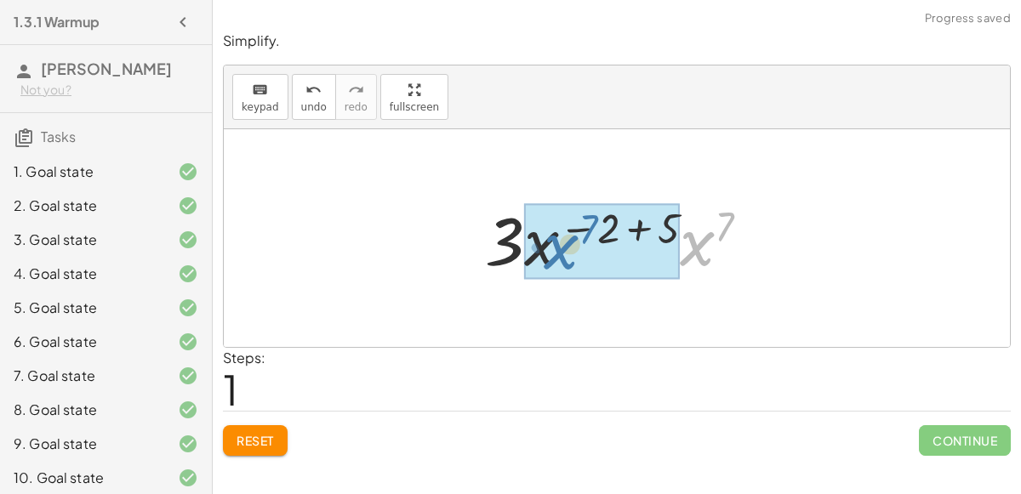
drag, startPoint x: 686, startPoint y: 253, endPoint x: 550, endPoint y: 255, distance: 136.2
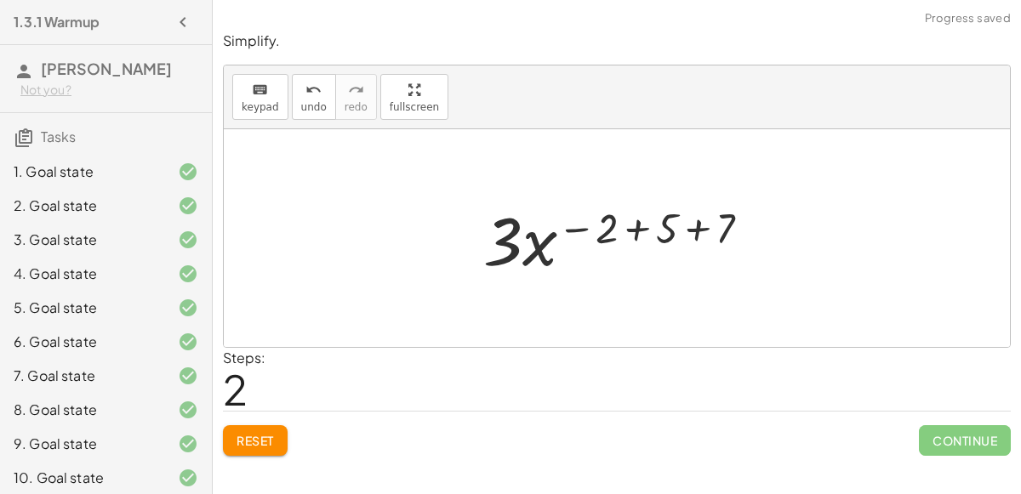
click at [629, 220] on div at bounding box center [624, 239] width 298 height 88
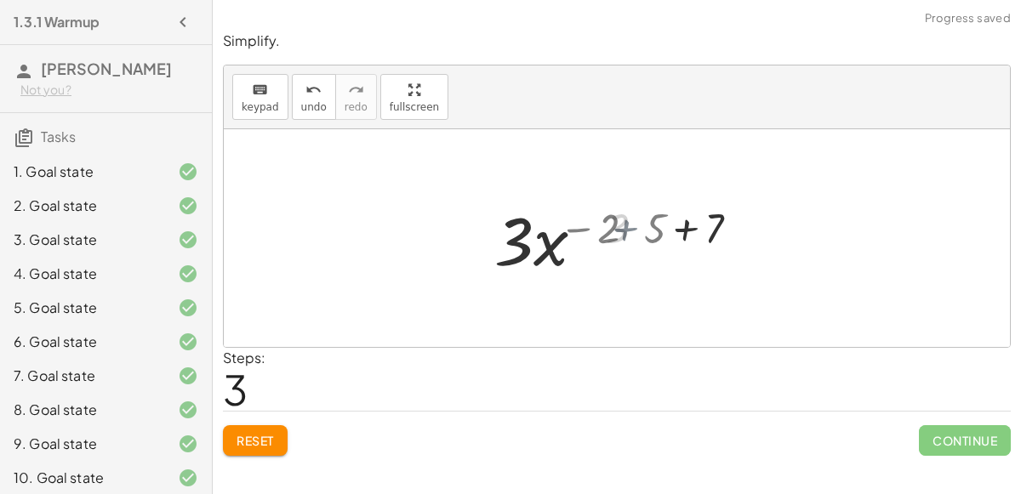
click at [629, 220] on div at bounding box center [623, 239] width 201 height 88
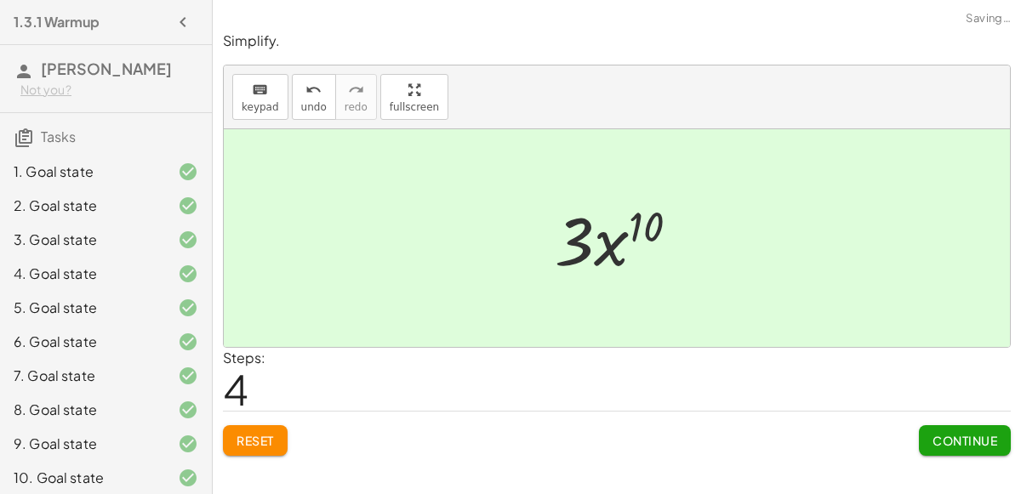
click at [615, 231] on div at bounding box center [623, 239] width 155 height 88
click at [964, 441] on span "Continue" at bounding box center [965, 440] width 65 height 15
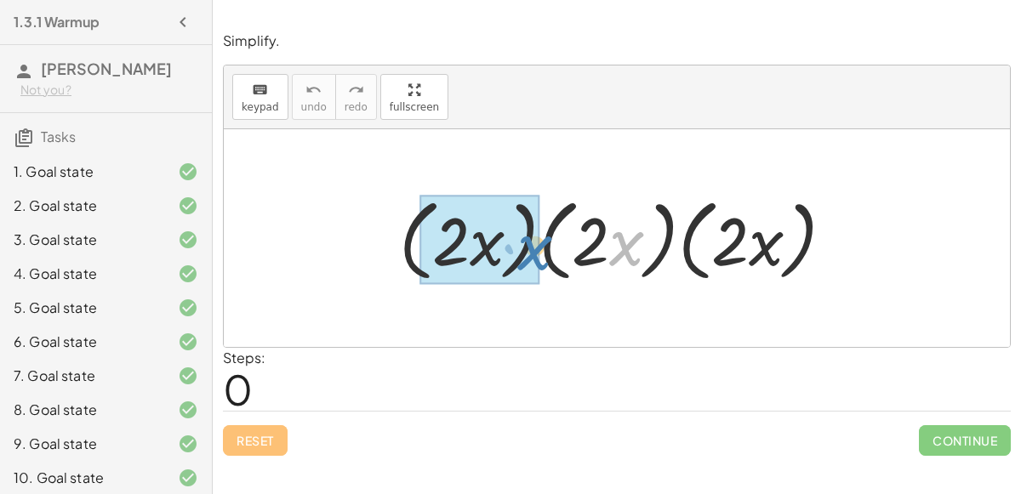
drag, startPoint x: 638, startPoint y: 245, endPoint x: 544, endPoint y: 245, distance: 94.5
click at [544, 245] on div at bounding box center [624, 239] width 466 height 98
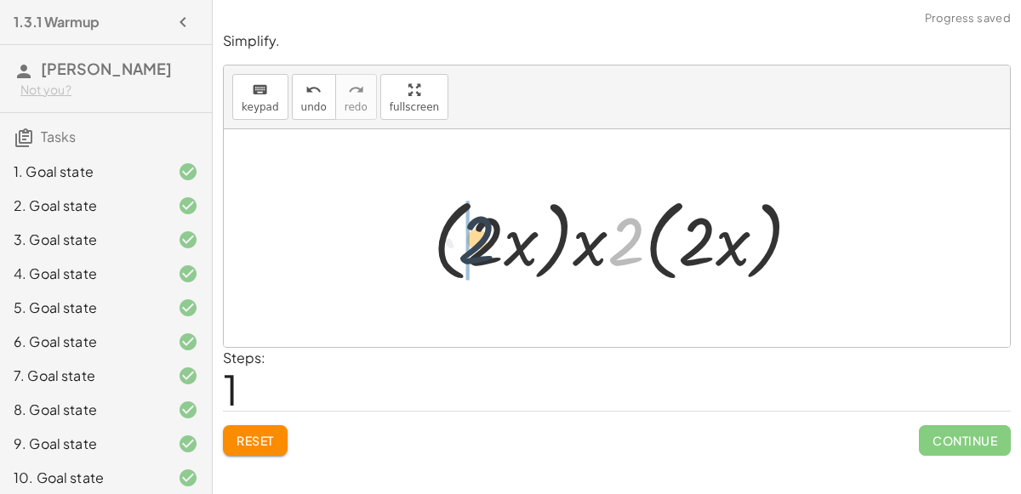
drag, startPoint x: 613, startPoint y: 250, endPoint x: 451, endPoint y: 244, distance: 161.8
click at [451, 244] on div at bounding box center [624, 239] width 398 height 98
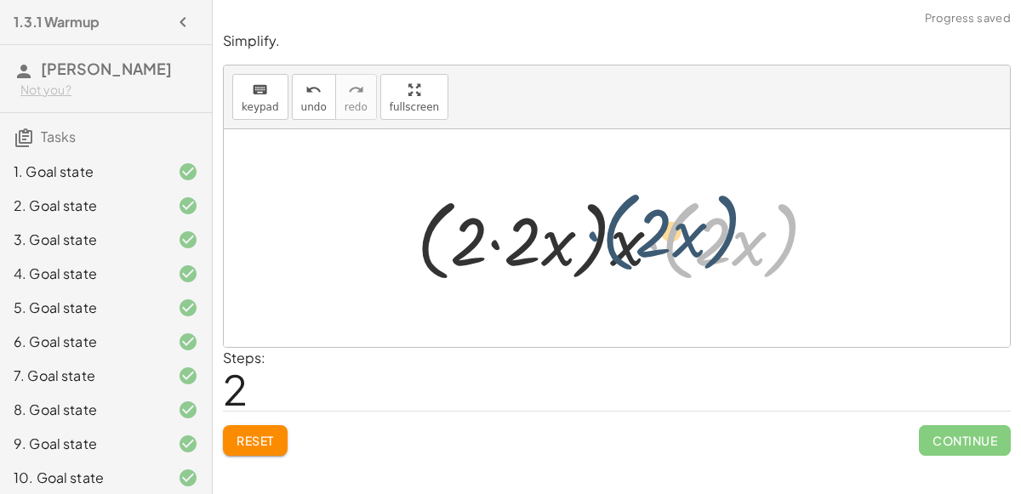
drag, startPoint x: 645, startPoint y: 261, endPoint x: 625, endPoint y: 251, distance: 22.1
click at [625, 251] on div at bounding box center [623, 239] width 431 height 98
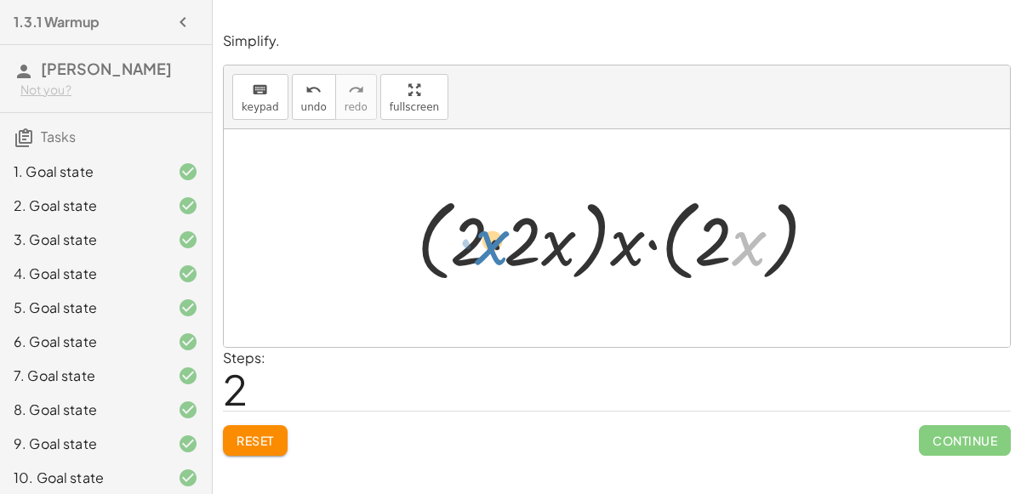
drag, startPoint x: 739, startPoint y: 248, endPoint x: 574, endPoint y: 314, distance: 176.8
click at [574, 314] on div "· ( · 2 · x ) · ( · 2 · x ) · ( · 2 · x ) · ( · 2 · x ) · x · 2 · ( · 2 · x ) ·…" at bounding box center [617, 238] width 786 height 218
click at [482, 237] on div at bounding box center [623, 239] width 431 height 98
click at [465, 237] on div at bounding box center [623, 239] width 431 height 98
click at [491, 244] on div at bounding box center [623, 239] width 431 height 98
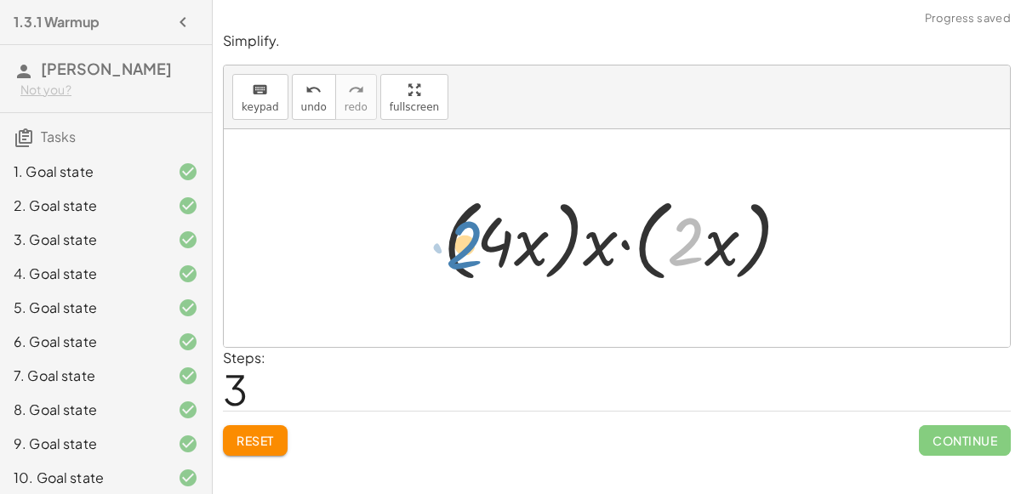
drag, startPoint x: 699, startPoint y: 247, endPoint x: 482, endPoint y: 250, distance: 217.0
click at [482, 250] on div at bounding box center [624, 239] width 378 height 98
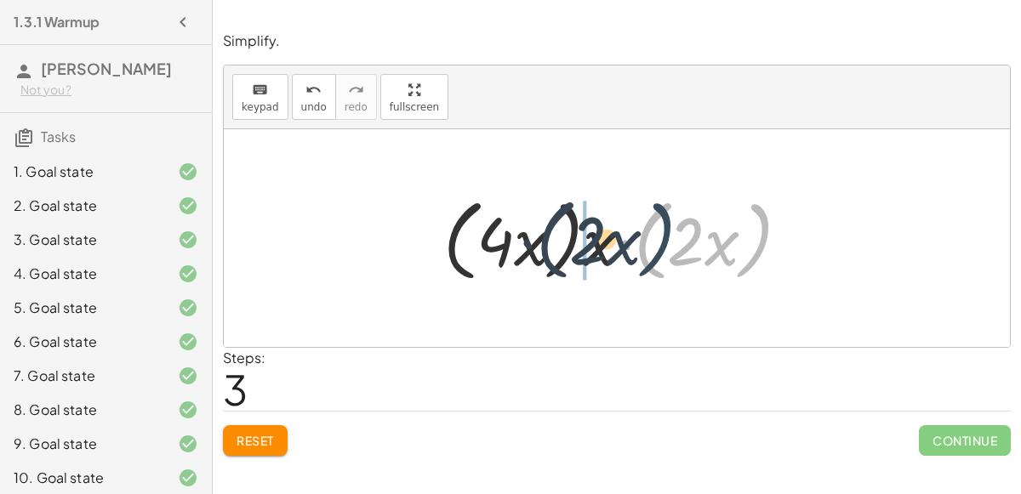
drag, startPoint x: 744, startPoint y: 258, endPoint x: 648, endPoint y: 255, distance: 96.2
click at [648, 255] on div at bounding box center [624, 239] width 378 height 98
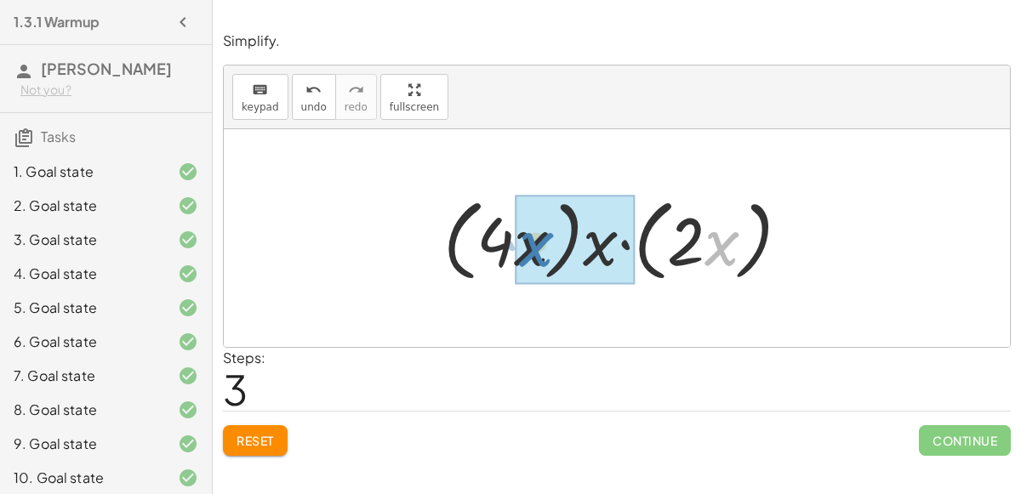
drag, startPoint x: 714, startPoint y: 252, endPoint x: 543, endPoint y: 259, distance: 171.2
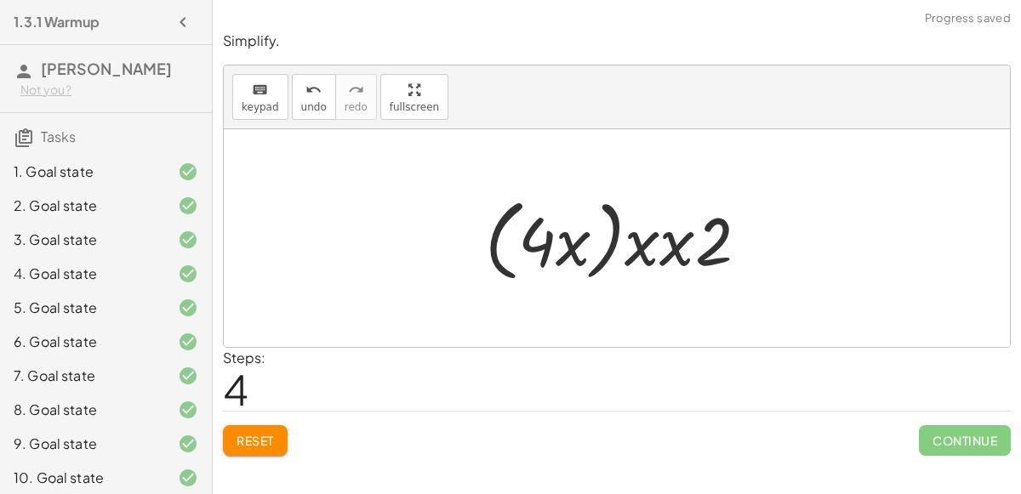
click at [671, 250] on div at bounding box center [624, 239] width 294 height 98
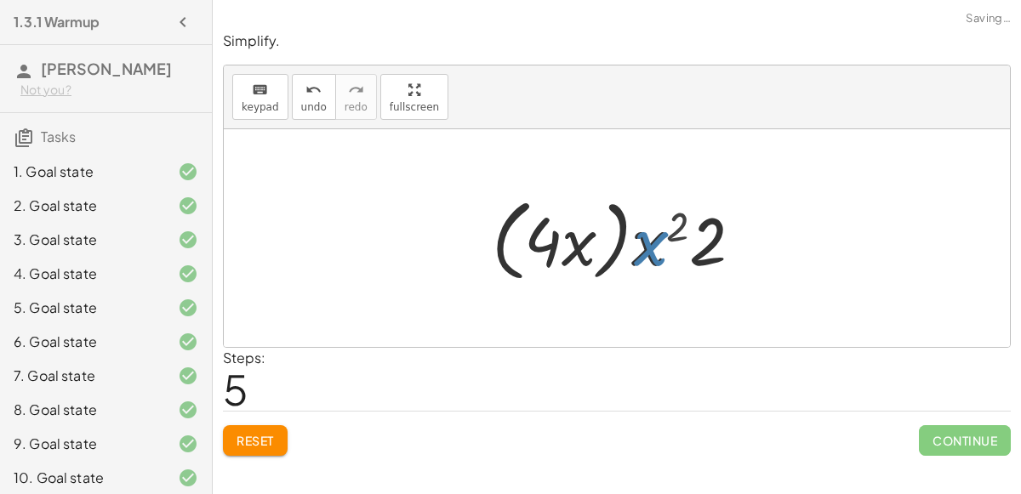
click at [654, 251] on div at bounding box center [624, 239] width 282 height 98
drag, startPoint x: 654, startPoint y: 251, endPoint x: 602, endPoint y: 248, distance: 52.0
click at [602, 248] on div at bounding box center [624, 239] width 282 height 98
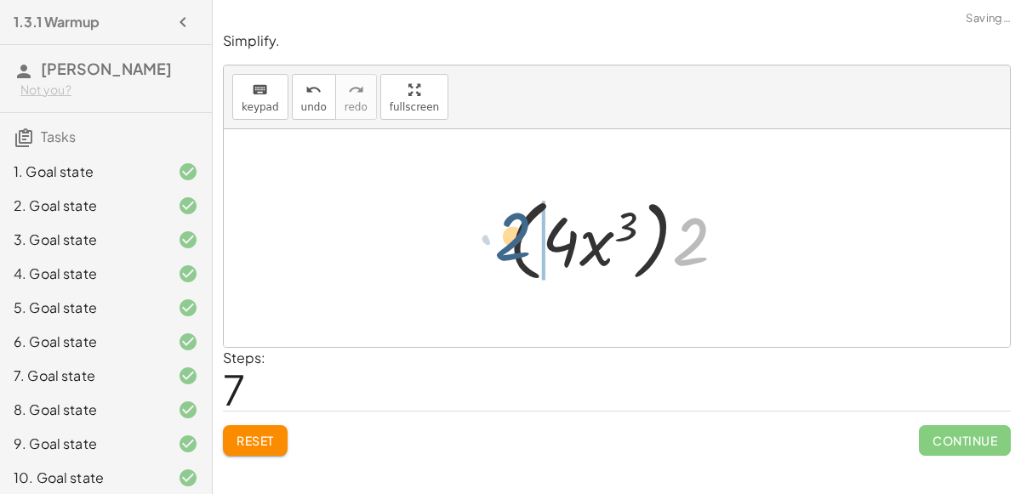
drag, startPoint x: 680, startPoint y: 253, endPoint x: 502, endPoint y: 248, distance: 177.9
click at [502, 248] on div at bounding box center [624, 239] width 248 height 98
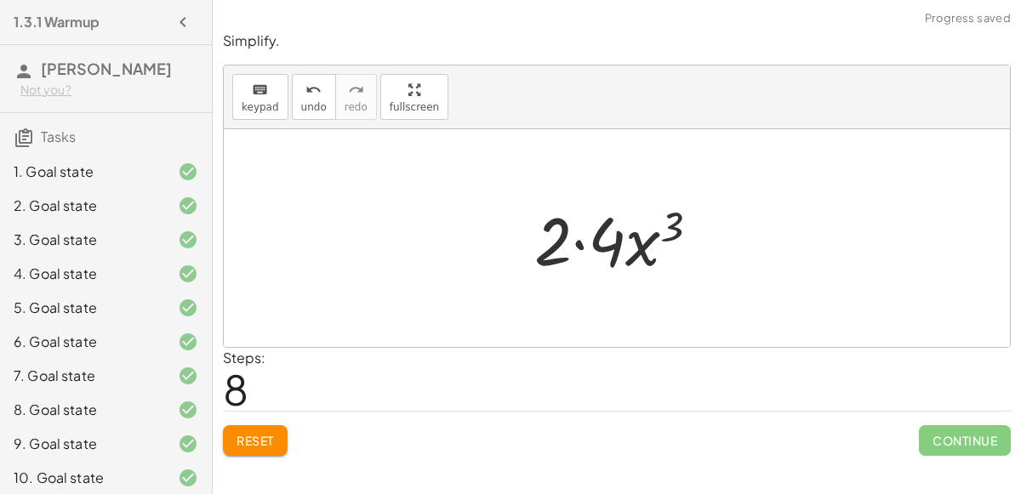
click at [574, 245] on div at bounding box center [624, 239] width 197 height 88
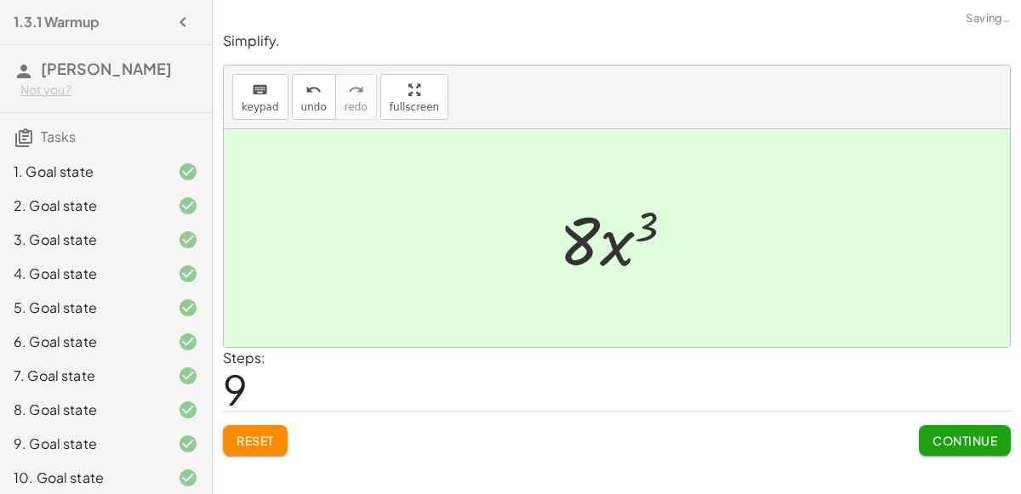
click at [964, 437] on span "Continue" at bounding box center [965, 440] width 65 height 15
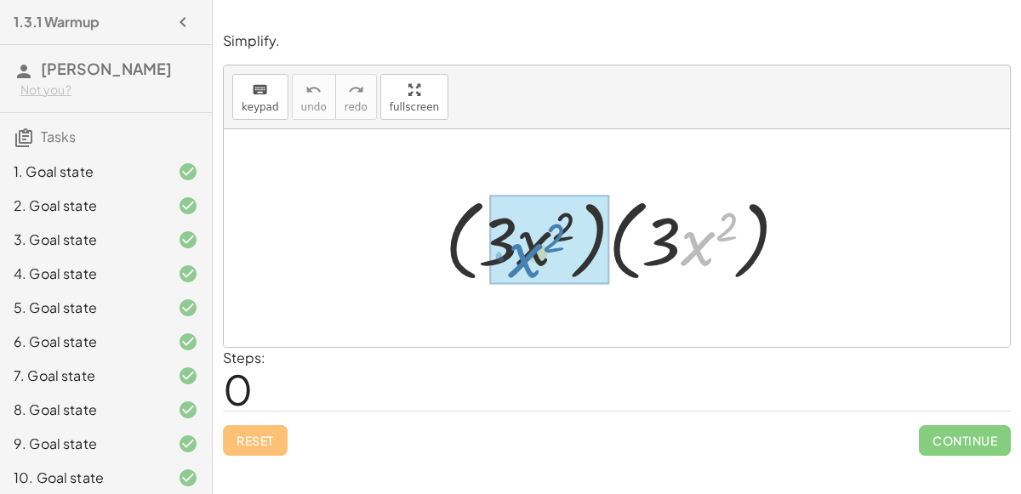
drag, startPoint x: 710, startPoint y: 260, endPoint x: 537, endPoint y: 265, distance: 172.8
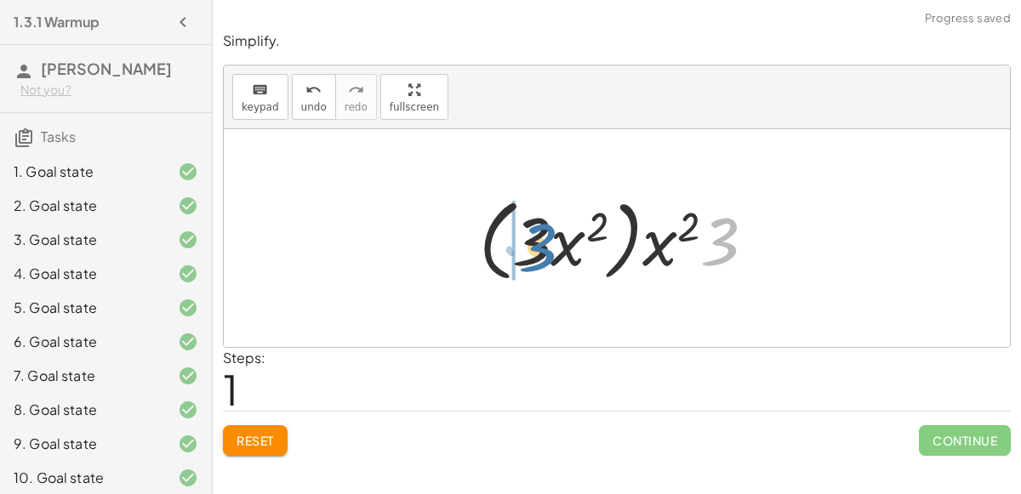
drag, startPoint x: 712, startPoint y: 247, endPoint x: 528, endPoint y: 251, distance: 184.7
click at [528, 251] on div at bounding box center [624, 239] width 306 height 98
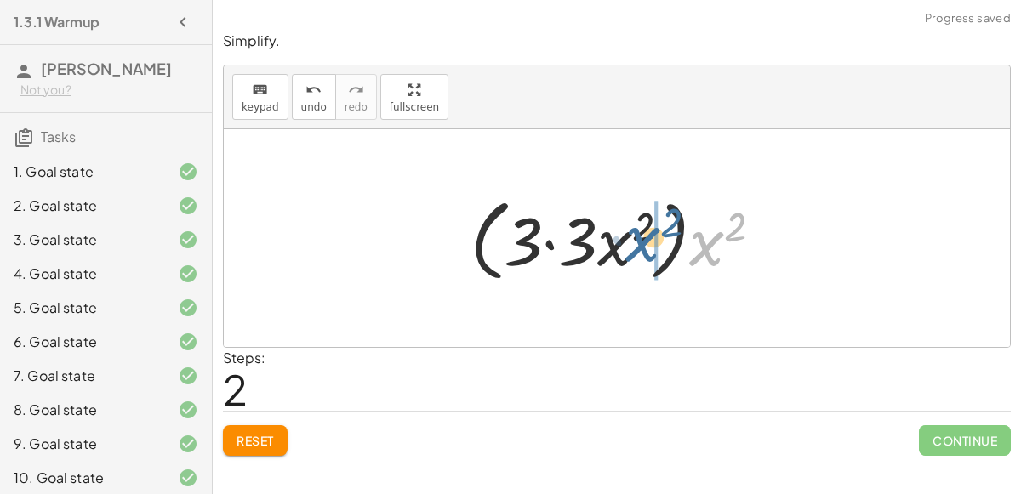
drag, startPoint x: 699, startPoint y: 256, endPoint x: 631, endPoint y: 252, distance: 67.4
click at [631, 252] on div at bounding box center [623, 239] width 322 height 98
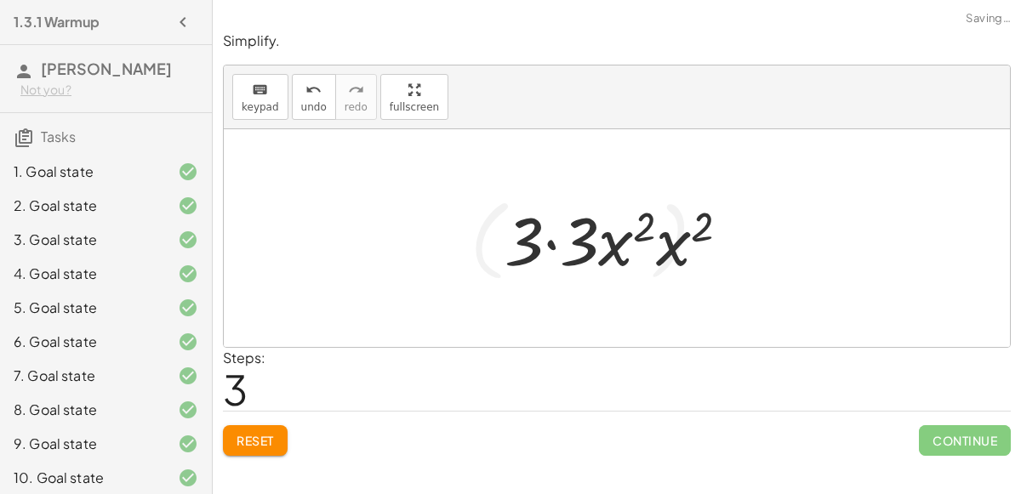
click at [665, 248] on div at bounding box center [623, 239] width 255 height 88
click at [548, 243] on div at bounding box center [623, 239] width 259 height 88
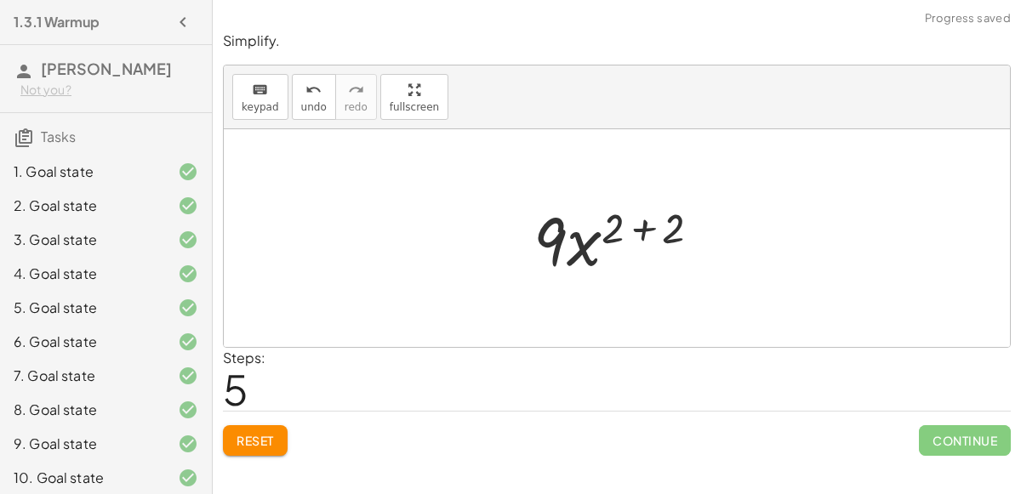
click at [641, 220] on div at bounding box center [624, 239] width 198 height 88
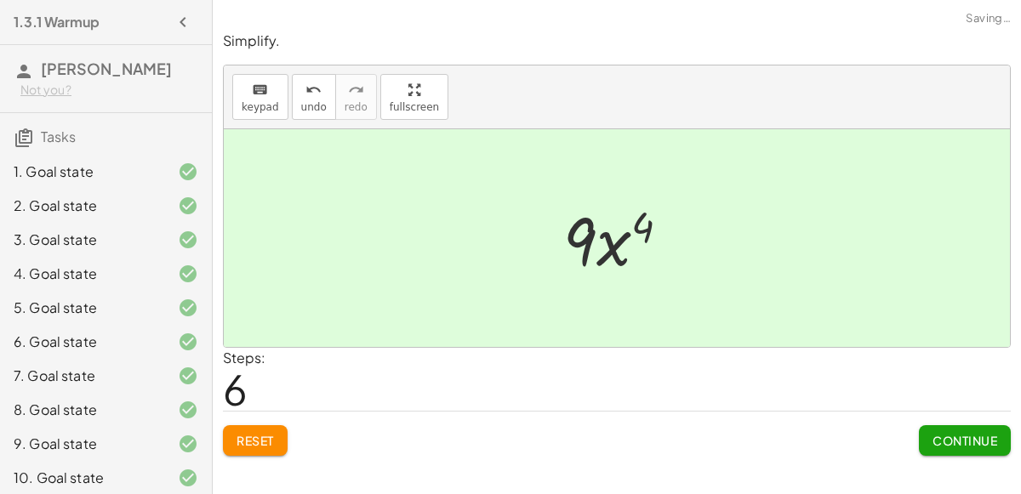
click at [944, 415] on div "Continue" at bounding box center [965, 434] width 92 height 44
click at [966, 440] on span "Continue" at bounding box center [965, 440] width 65 height 15
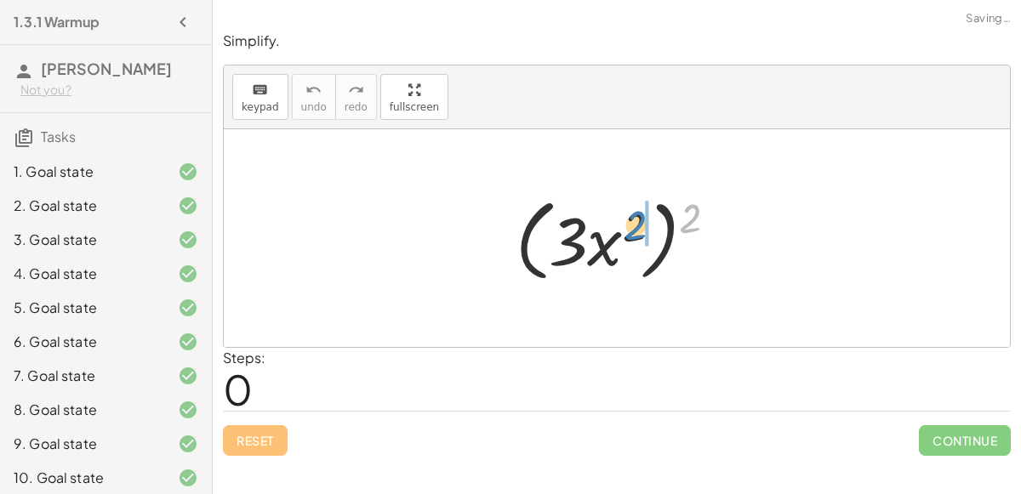
drag, startPoint x: 688, startPoint y: 227, endPoint x: 633, endPoint y: 235, distance: 55.8
click at [633, 235] on div at bounding box center [623, 239] width 233 height 98
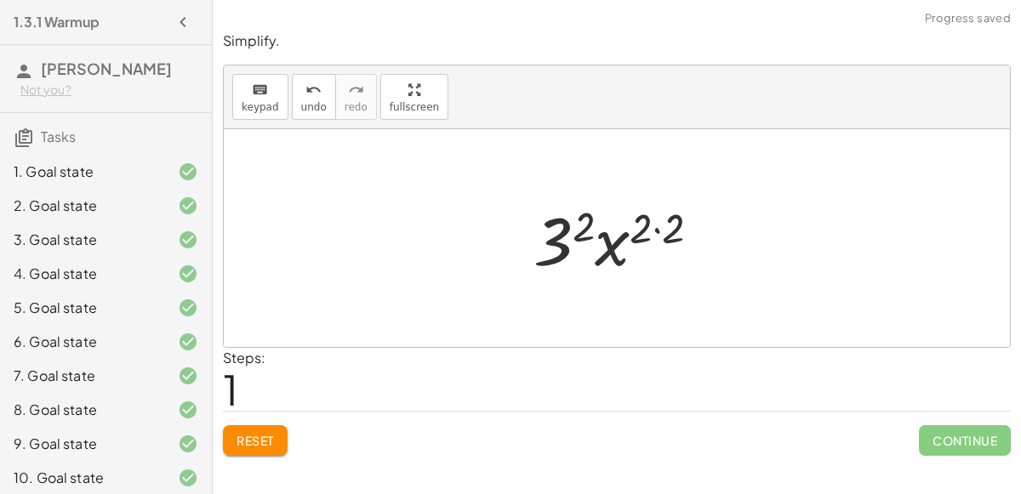
click at [658, 227] on div at bounding box center [623, 239] width 197 height 88
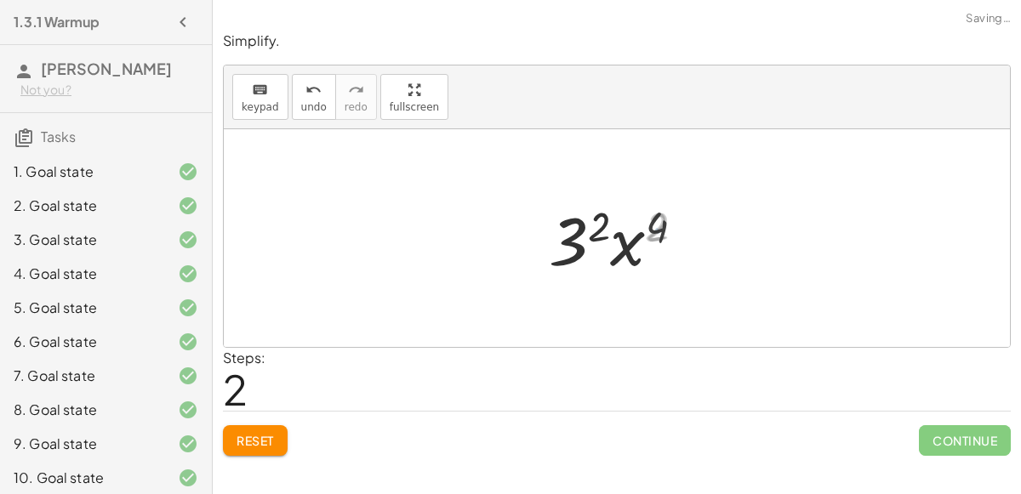
click at [606, 229] on div at bounding box center [624, 239] width 166 height 88
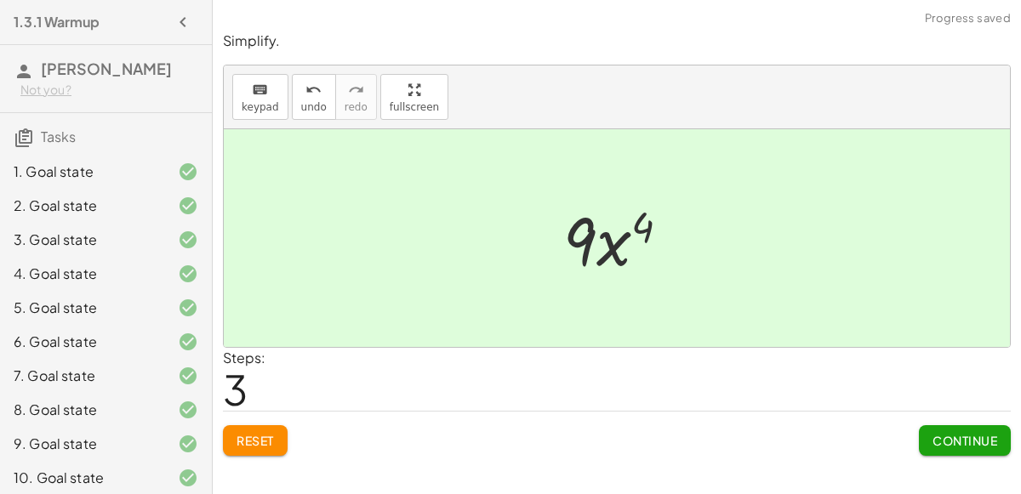
click at [955, 430] on button "Continue" at bounding box center [965, 440] width 92 height 31
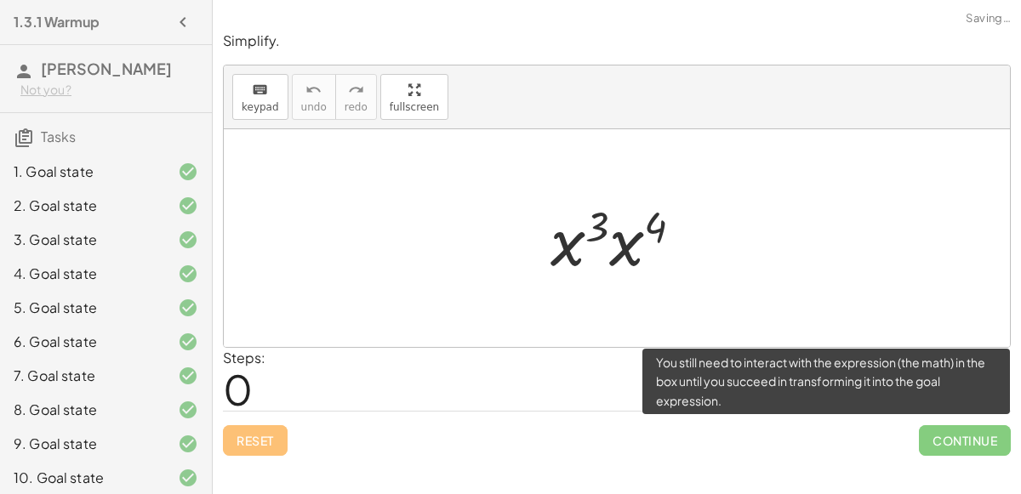
click at [955, 430] on span "Continue" at bounding box center [965, 440] width 92 height 31
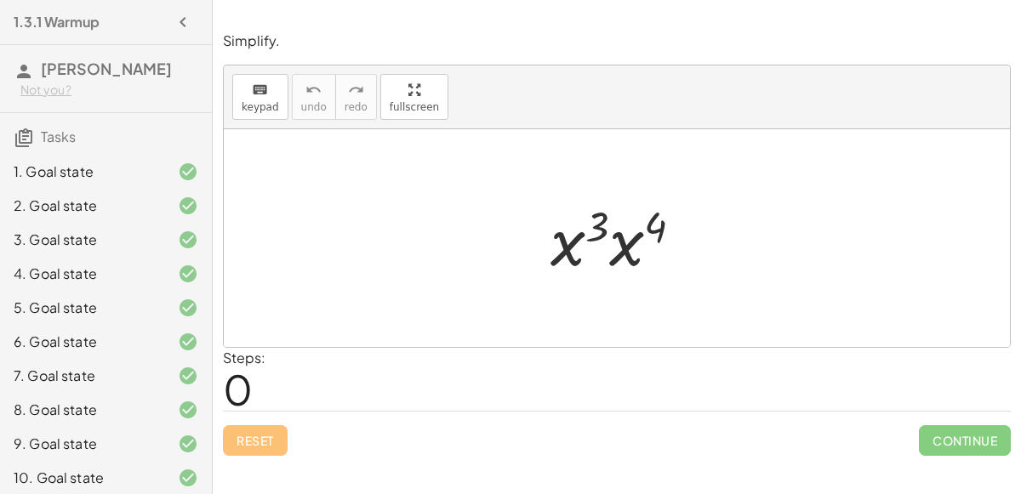
click at [632, 243] on div at bounding box center [623, 239] width 163 height 88
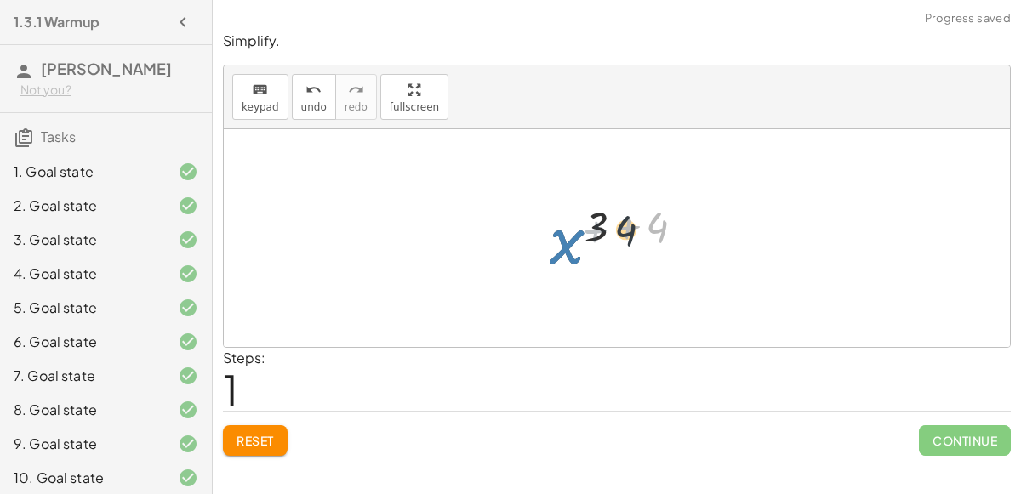
drag, startPoint x: 632, startPoint y: 243, endPoint x: 602, endPoint y: 247, distance: 30.8
click at [602, 247] on div at bounding box center [624, 239] width 166 height 84
click at [622, 225] on div at bounding box center [624, 239] width 166 height 84
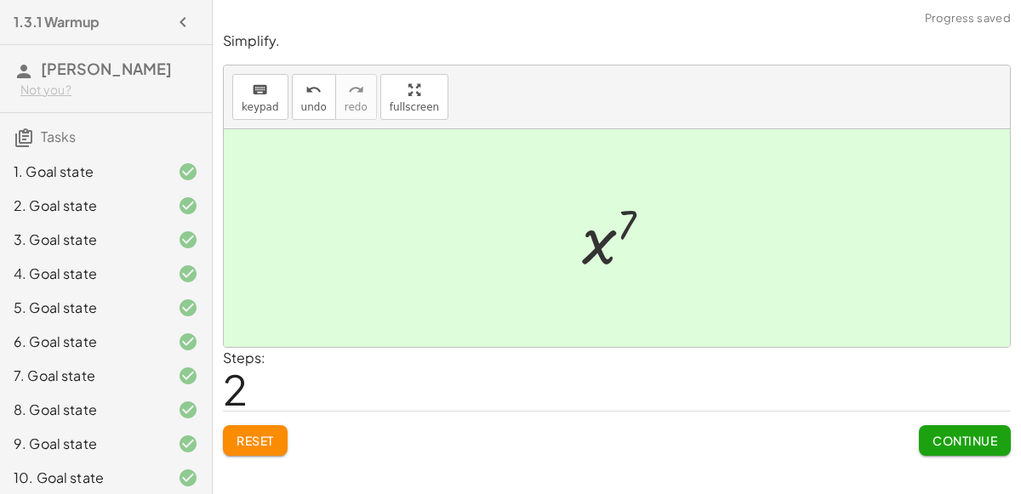
click at [960, 442] on span "Continue" at bounding box center [965, 440] width 65 height 15
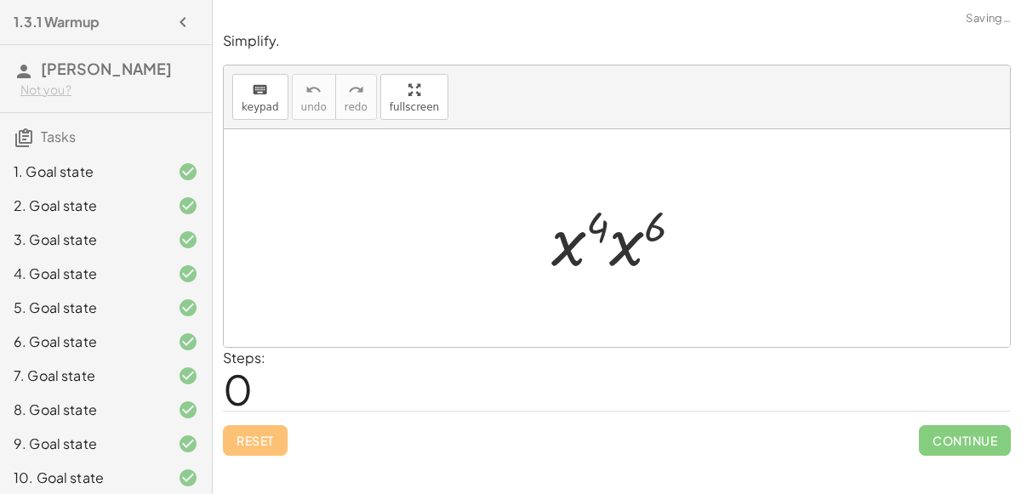
click at [618, 243] on div at bounding box center [624, 239] width 162 height 88
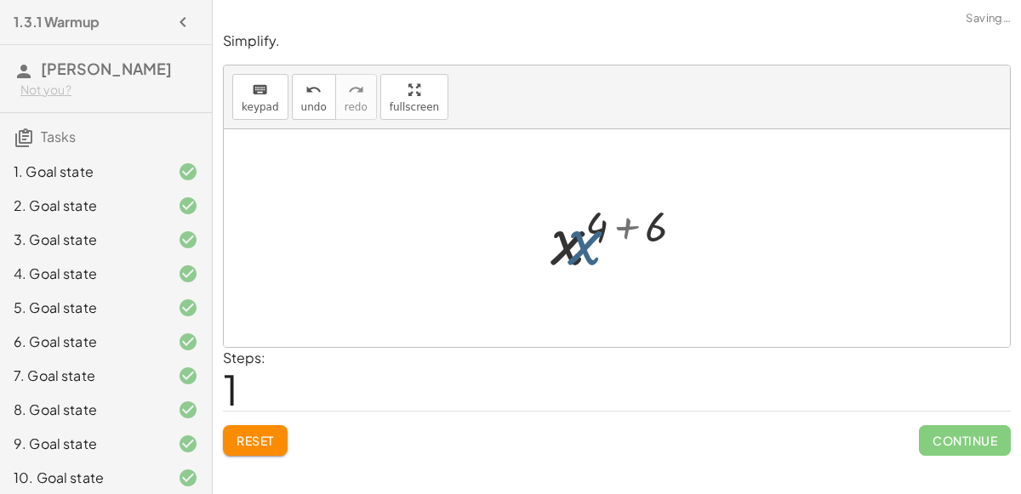
click at [618, 243] on div at bounding box center [623, 239] width 165 height 84
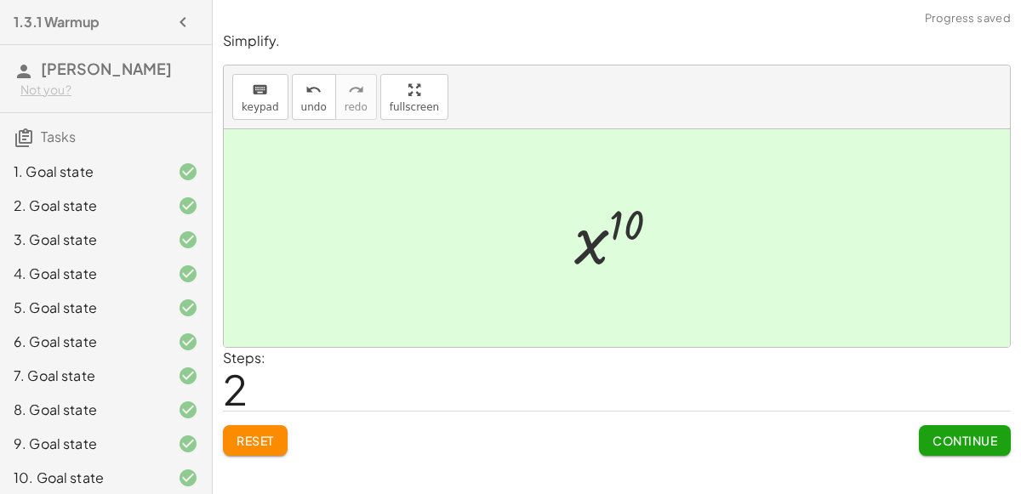
click at [963, 452] on button "Continue" at bounding box center [965, 440] width 92 height 31
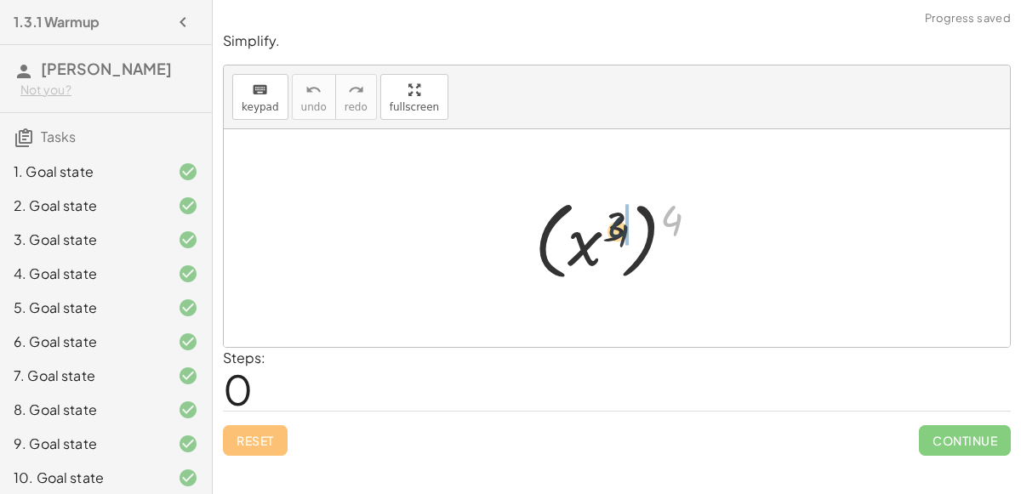
drag, startPoint x: 675, startPoint y: 212, endPoint x: 620, endPoint y: 223, distance: 55.6
click at [620, 223] on div at bounding box center [623, 238] width 195 height 94
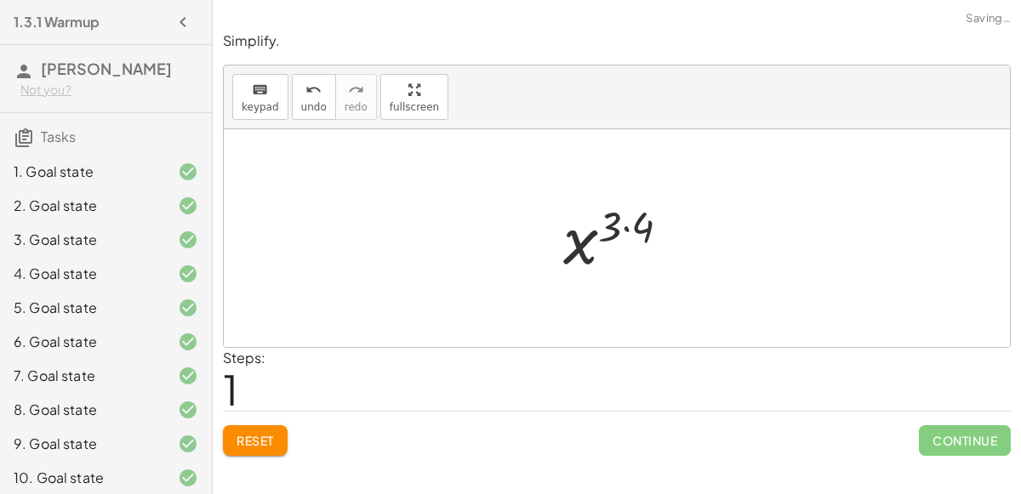
click at [625, 226] on div at bounding box center [623, 239] width 137 height 84
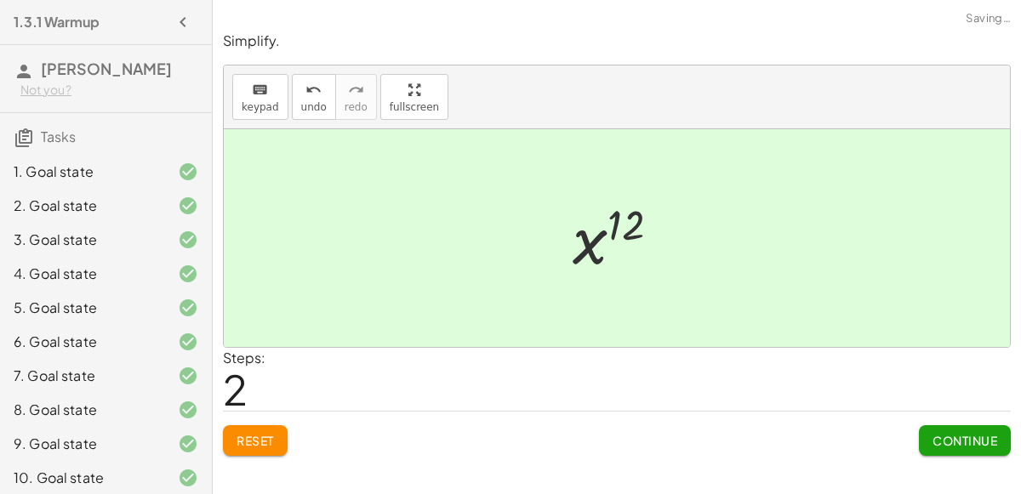
click at [925, 416] on div "Continue" at bounding box center [965, 434] width 92 height 44
click at [935, 425] on button "Continue" at bounding box center [965, 440] width 92 height 31
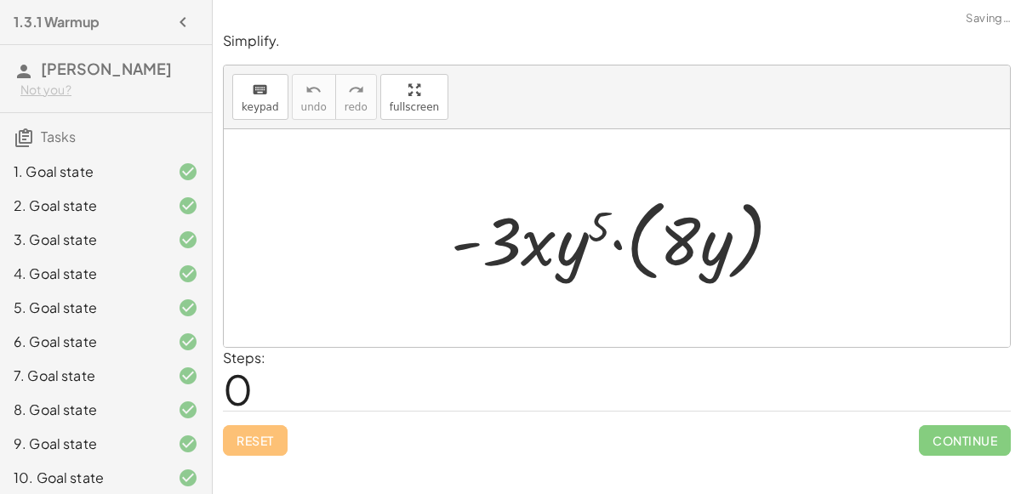
click at [618, 239] on div at bounding box center [623, 239] width 362 height 98
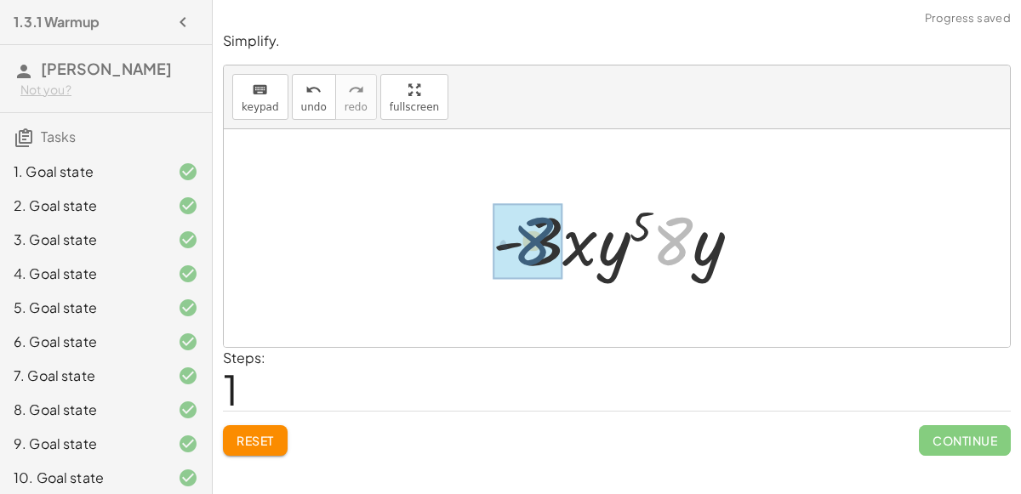
drag, startPoint x: 675, startPoint y: 248, endPoint x: 535, endPoint y: 247, distance: 139.6
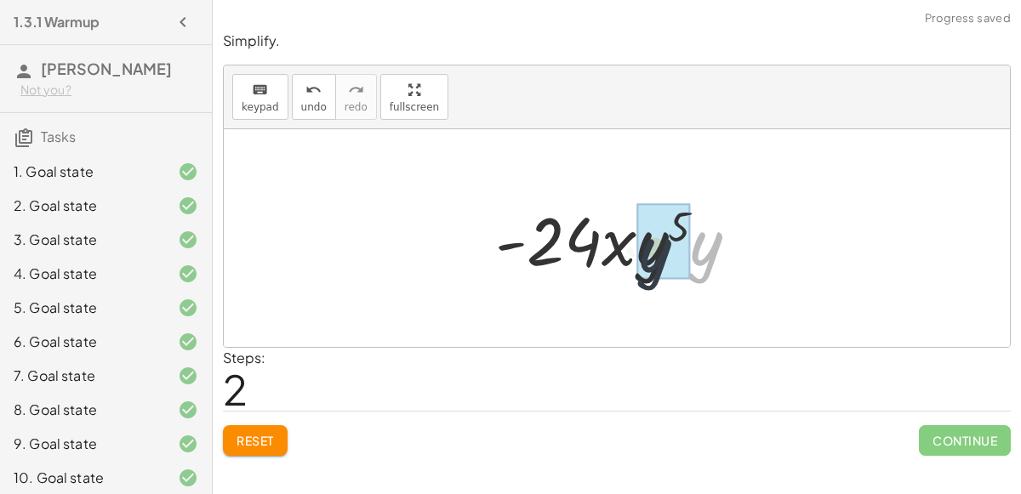
drag, startPoint x: 711, startPoint y: 246, endPoint x: 656, endPoint y: 253, distance: 54.9
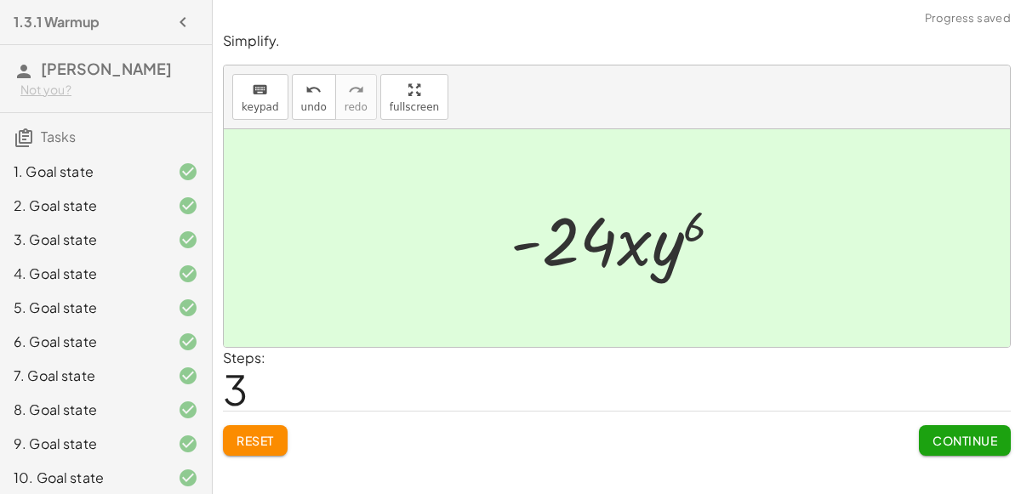
click at [254, 433] on span "Reset" at bounding box center [255, 440] width 37 height 15
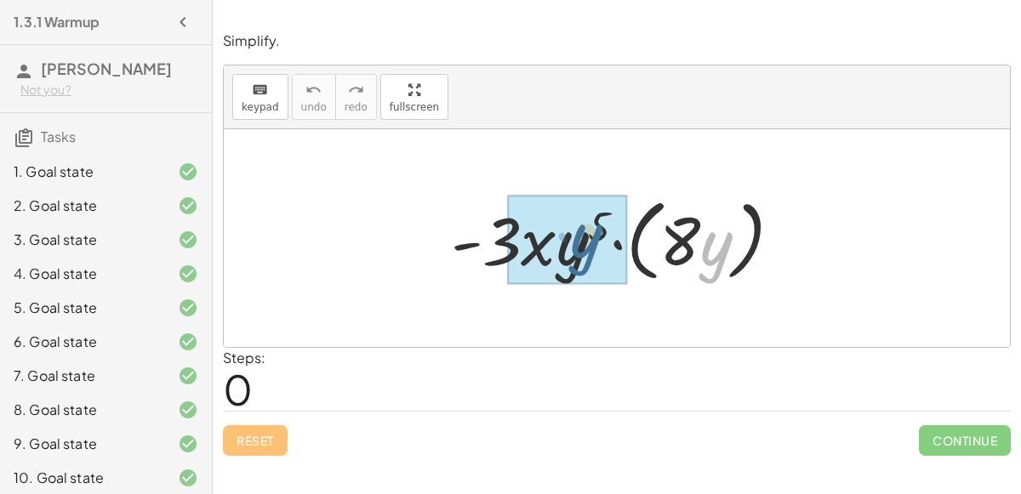
drag, startPoint x: 716, startPoint y: 260, endPoint x: 585, endPoint y: 251, distance: 131.3
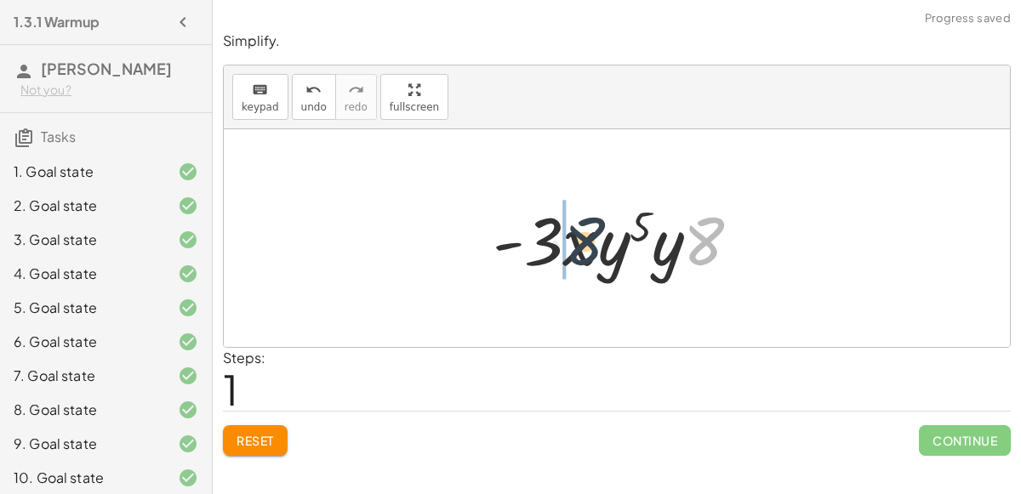
drag, startPoint x: 688, startPoint y: 250, endPoint x: 566, endPoint y: 252, distance: 121.7
click at [566, 252] on div at bounding box center [623, 239] width 279 height 88
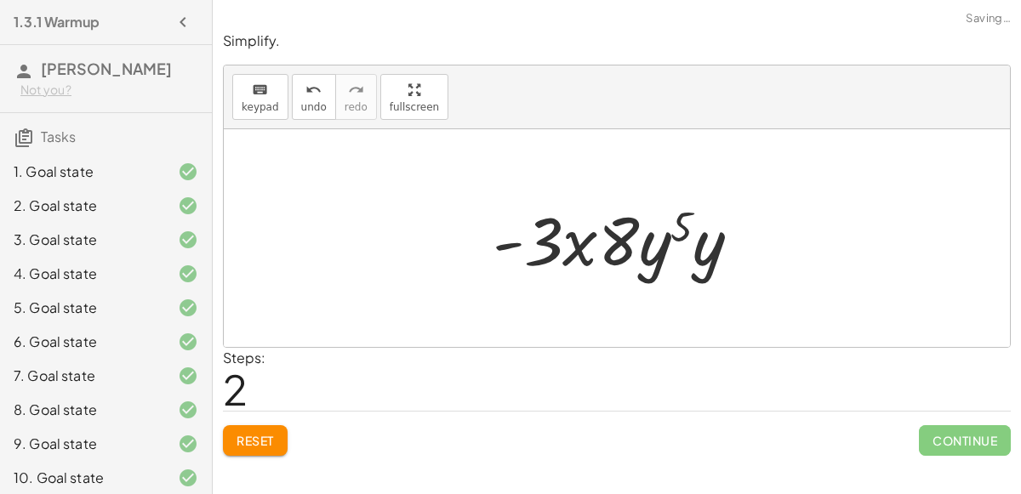
click at [617, 248] on div at bounding box center [623, 239] width 279 height 88
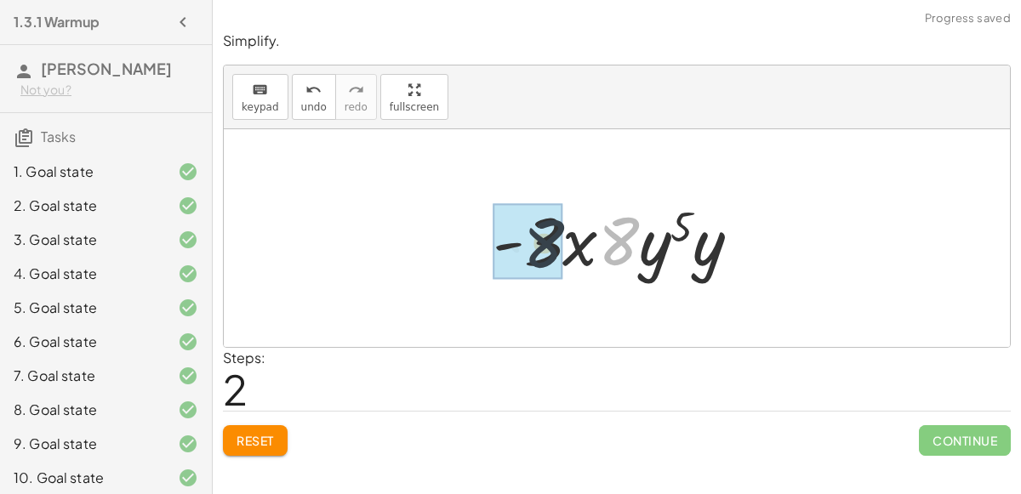
drag, startPoint x: 608, startPoint y: 248, endPoint x: 511, endPoint y: 252, distance: 96.2
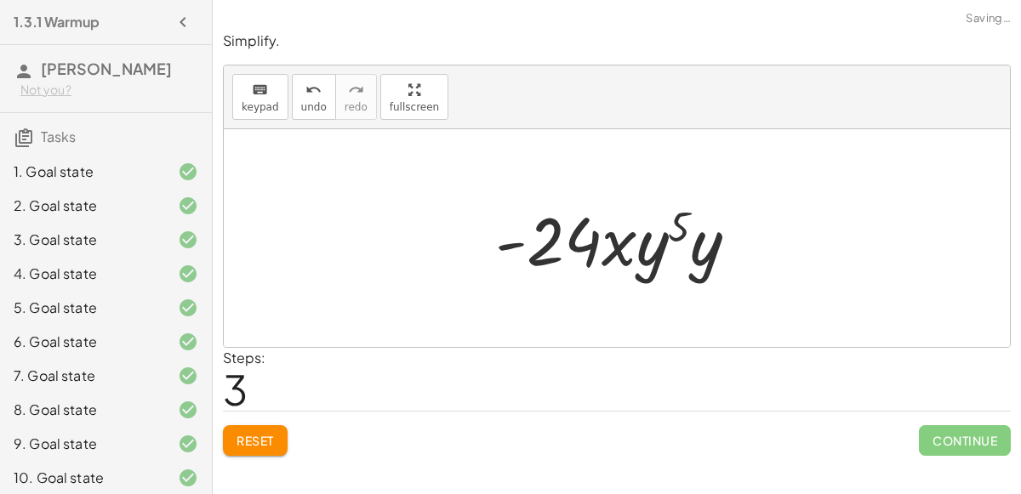
click at [663, 272] on div at bounding box center [624, 239] width 274 height 88
click at [690, 261] on div at bounding box center [624, 239] width 274 height 88
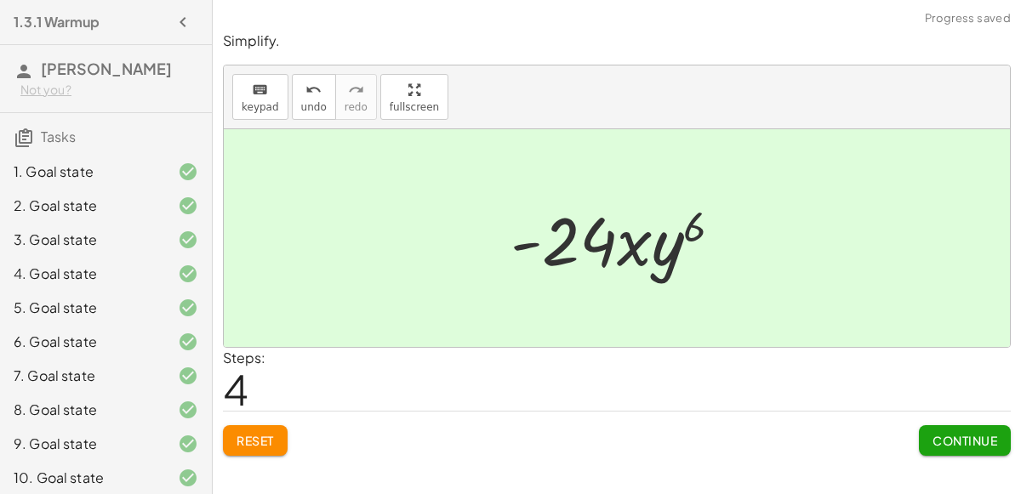
click at [926, 432] on button "Continue" at bounding box center [965, 440] width 92 height 31
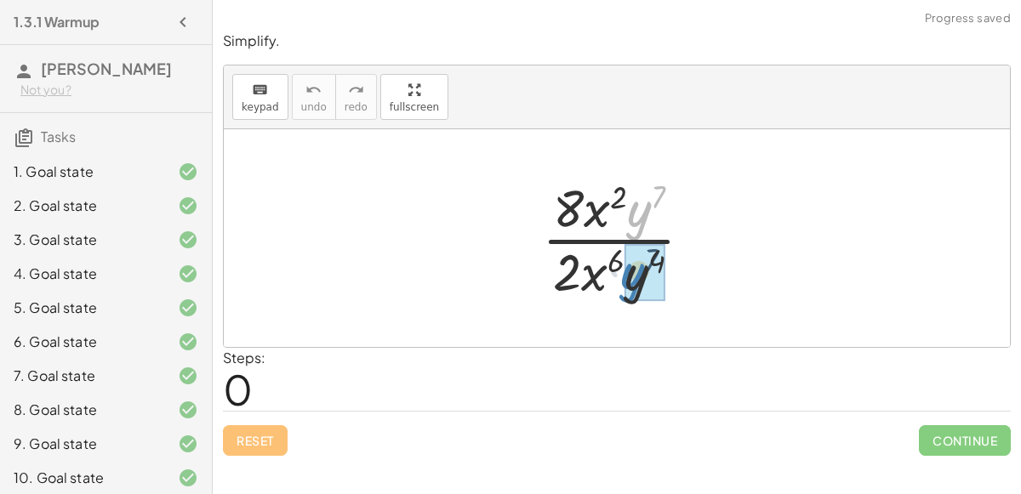
drag, startPoint x: 637, startPoint y: 226, endPoint x: 631, endPoint y: 289, distance: 63.3
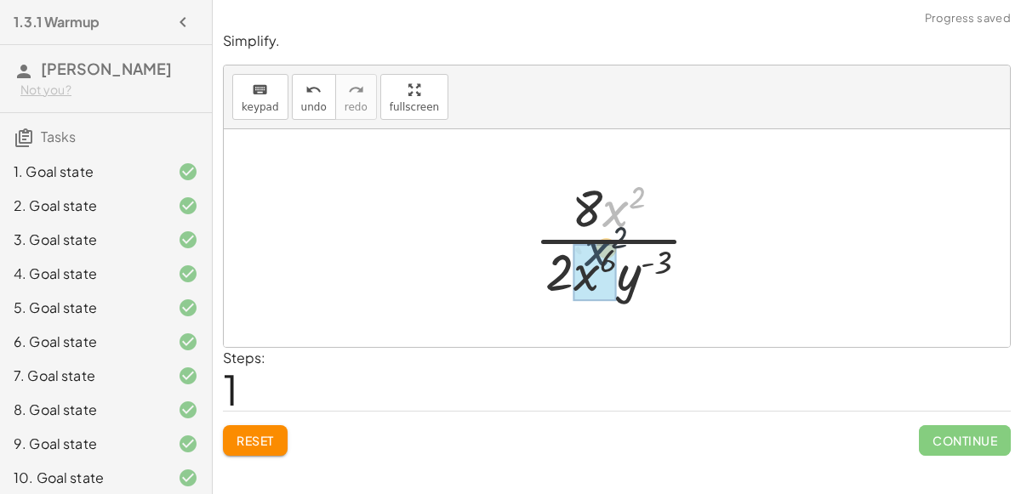
drag, startPoint x: 614, startPoint y: 212, endPoint x: 585, endPoint y: 284, distance: 77.9
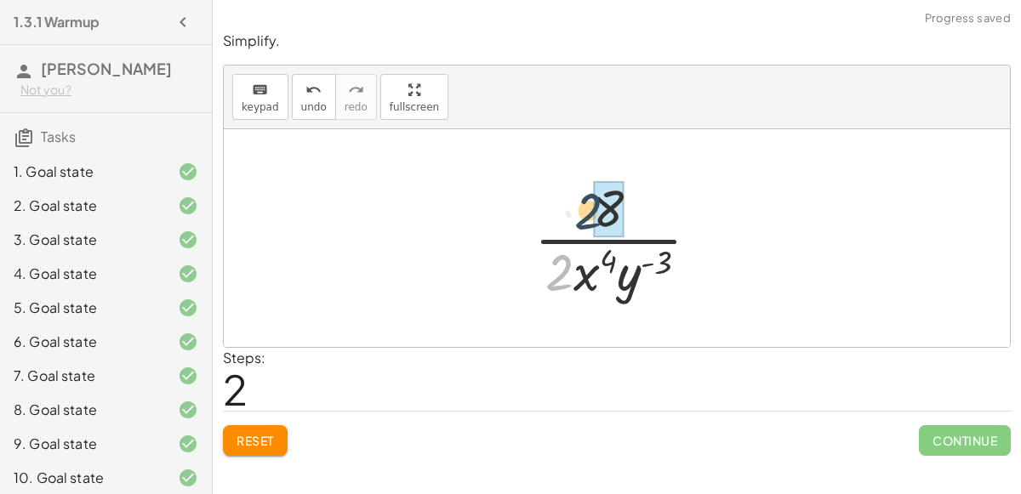
drag, startPoint x: 557, startPoint y: 286, endPoint x: 593, endPoint y: 216, distance: 78.8
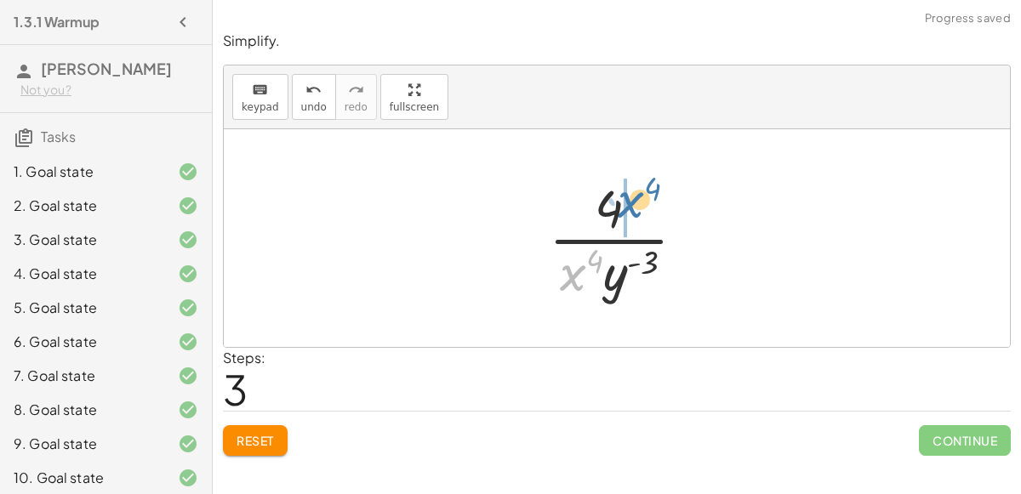
drag, startPoint x: 574, startPoint y: 276, endPoint x: 633, endPoint y: 199, distance: 96.5
click at [633, 199] on div at bounding box center [624, 238] width 168 height 131
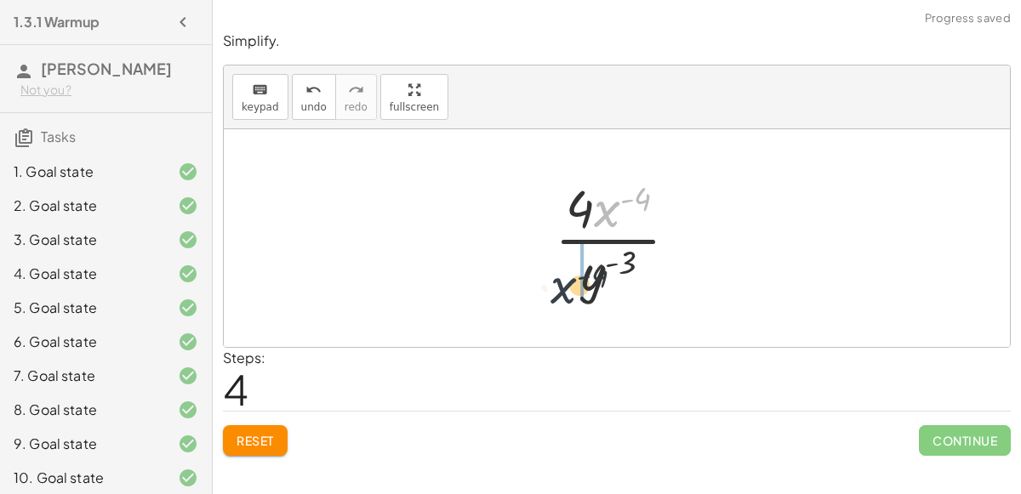
drag, startPoint x: 615, startPoint y: 212, endPoint x: 568, endPoint y: 297, distance: 97.5
click at [568, 297] on div at bounding box center [623, 238] width 154 height 131
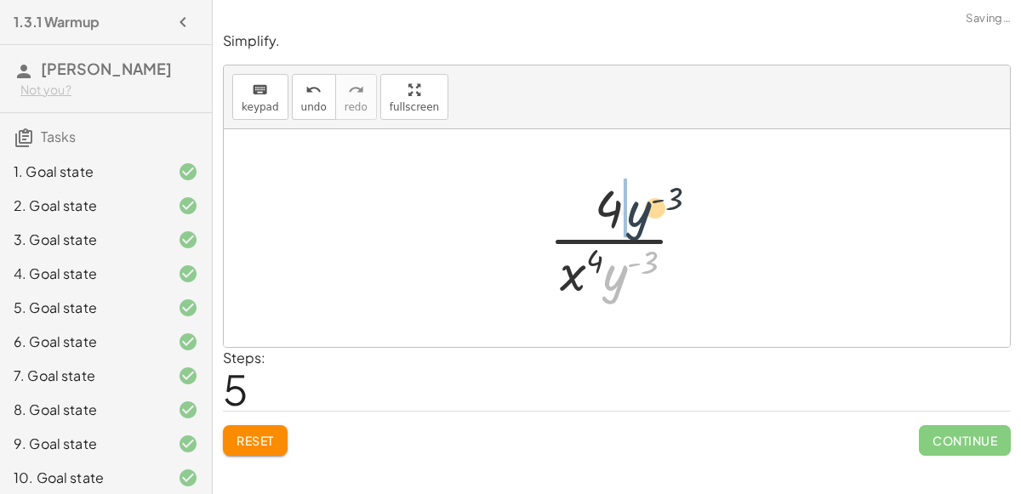
drag, startPoint x: 610, startPoint y: 281, endPoint x: 638, endPoint y: 208, distance: 77.6
click at [638, 208] on div at bounding box center [624, 238] width 168 height 131
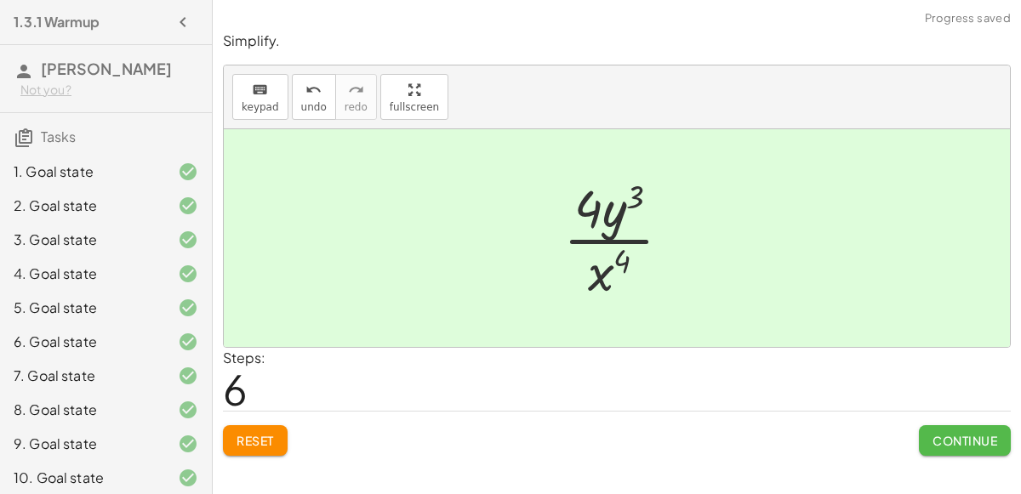
click at [931, 427] on button "Continue" at bounding box center [965, 440] width 92 height 31
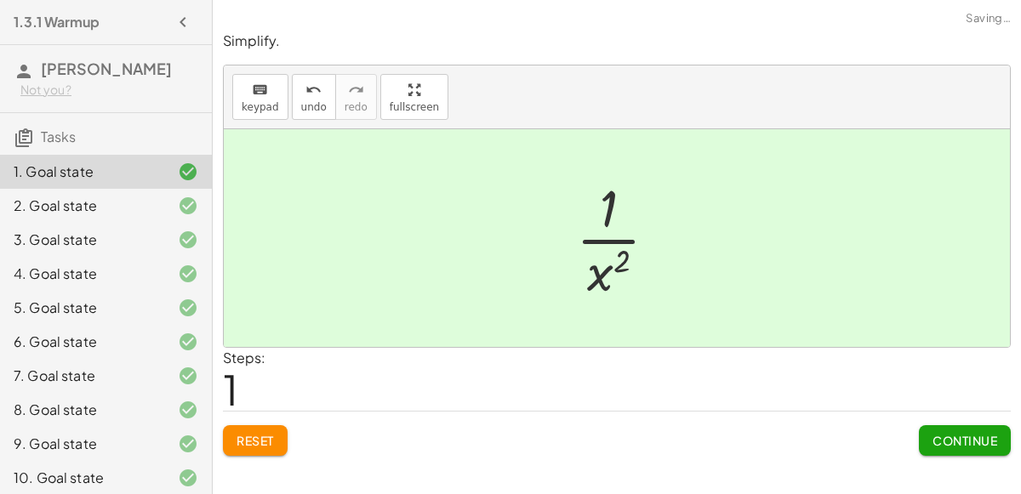
click at [931, 427] on button "Continue" at bounding box center [965, 440] width 92 height 31
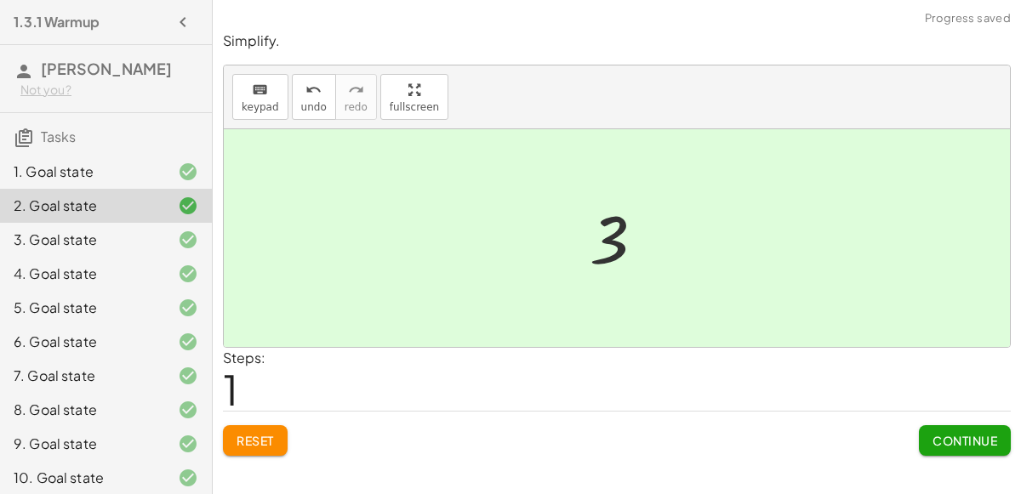
click at [931, 427] on button "Continue" at bounding box center [965, 440] width 92 height 31
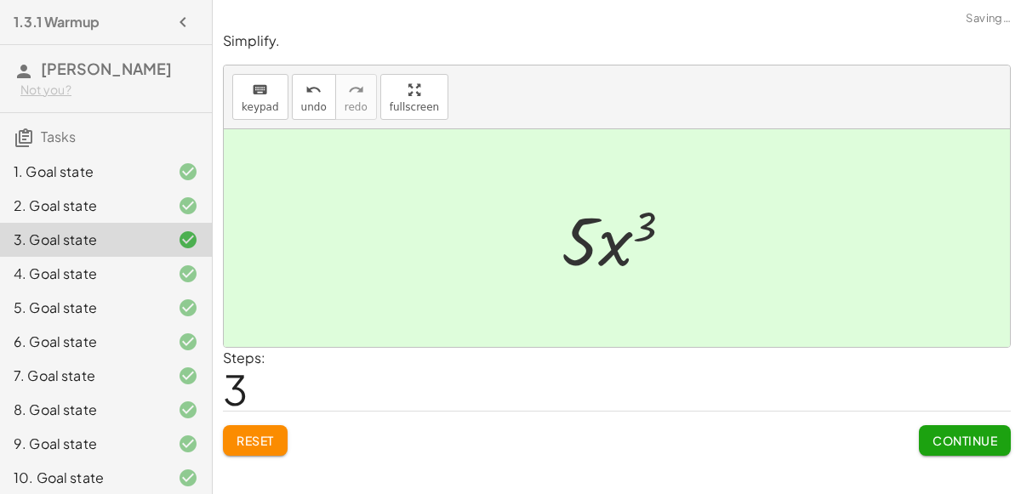
click at [931, 427] on button "Continue" at bounding box center [965, 440] width 92 height 31
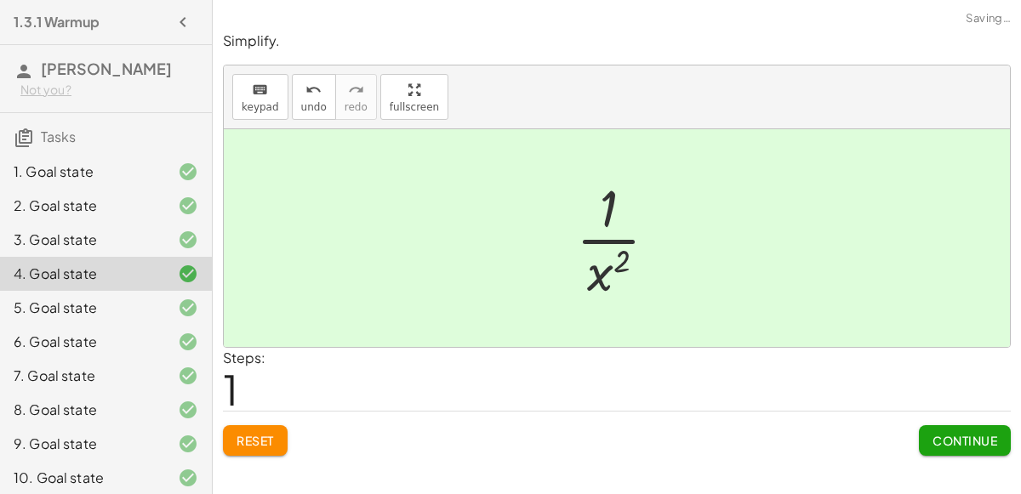
click at [931, 427] on button "Continue" at bounding box center [965, 440] width 92 height 31
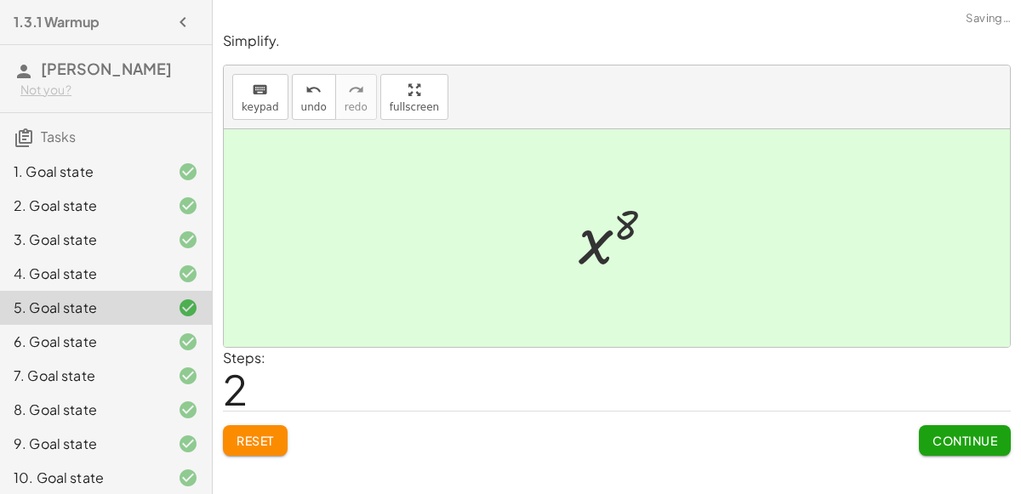
click at [931, 427] on button "Continue" at bounding box center [965, 440] width 92 height 31
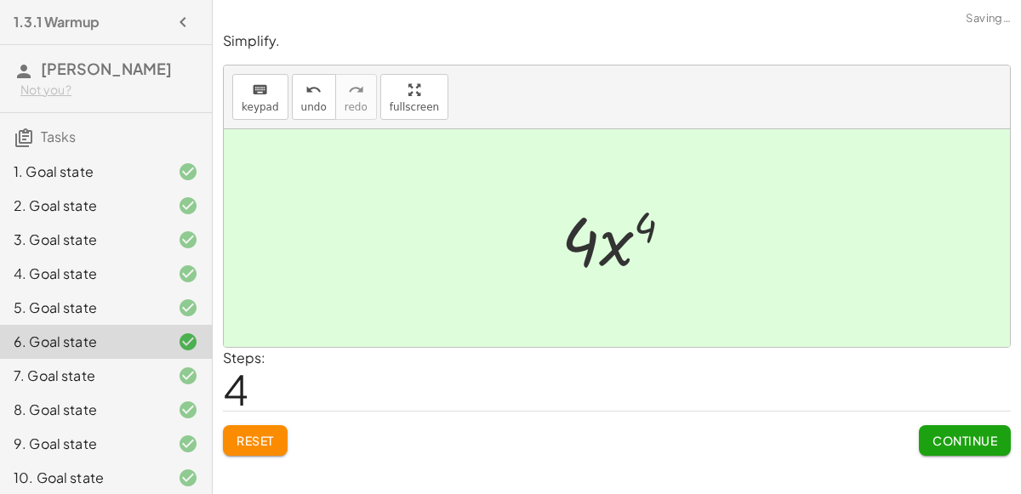
click at [931, 427] on button "Continue" at bounding box center [965, 440] width 92 height 31
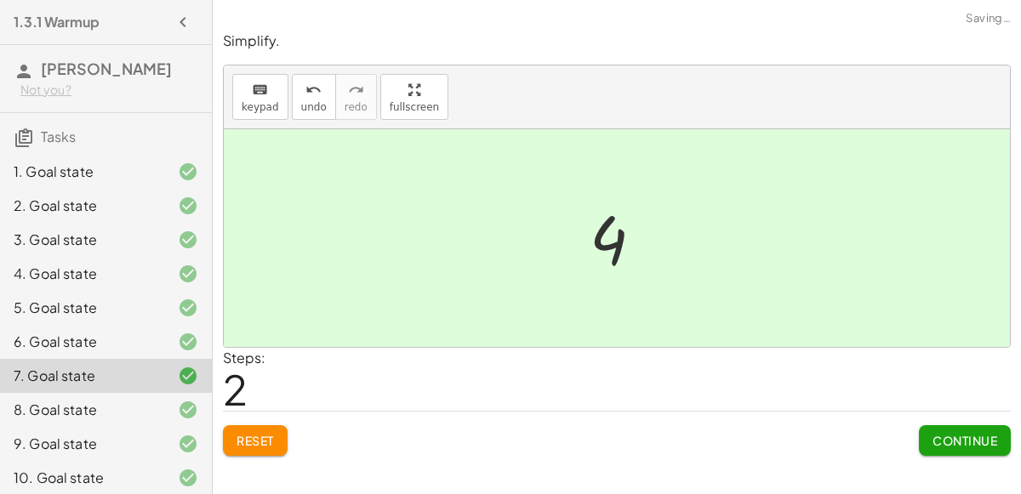
click at [931, 427] on button "Continue" at bounding box center [965, 440] width 92 height 31
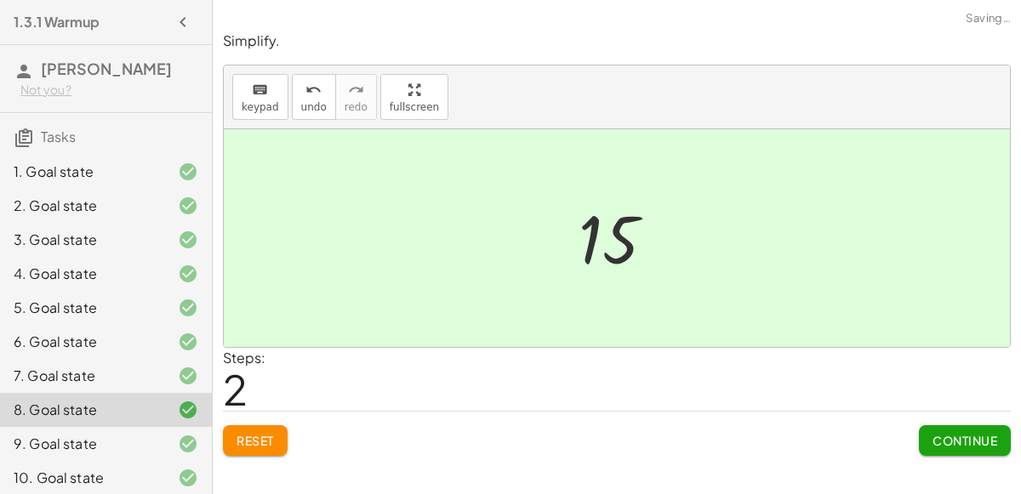
click at [931, 427] on button "Continue" at bounding box center [965, 440] width 92 height 31
click at [0, 0] on button "Continue" at bounding box center [0, 0] width 0 height 0
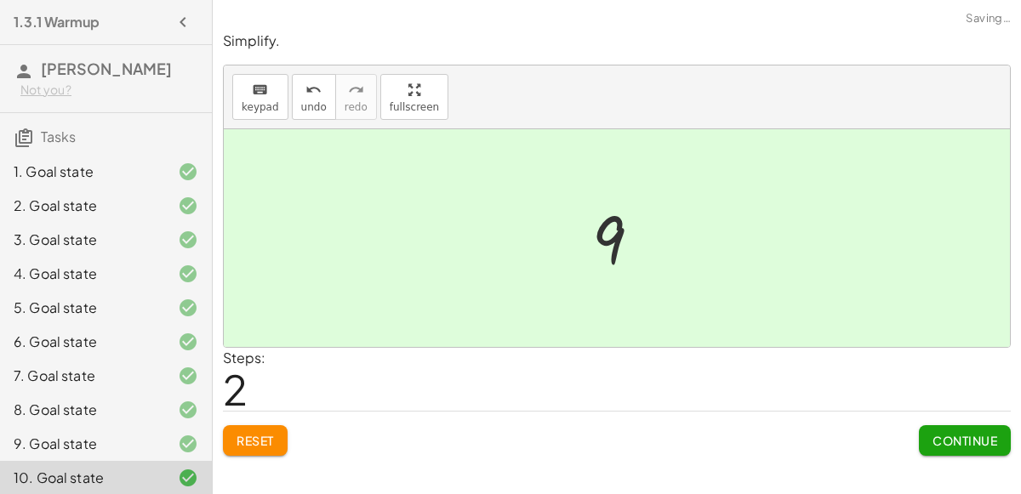
click at [931, 427] on button "Continue" at bounding box center [965, 440] width 92 height 31
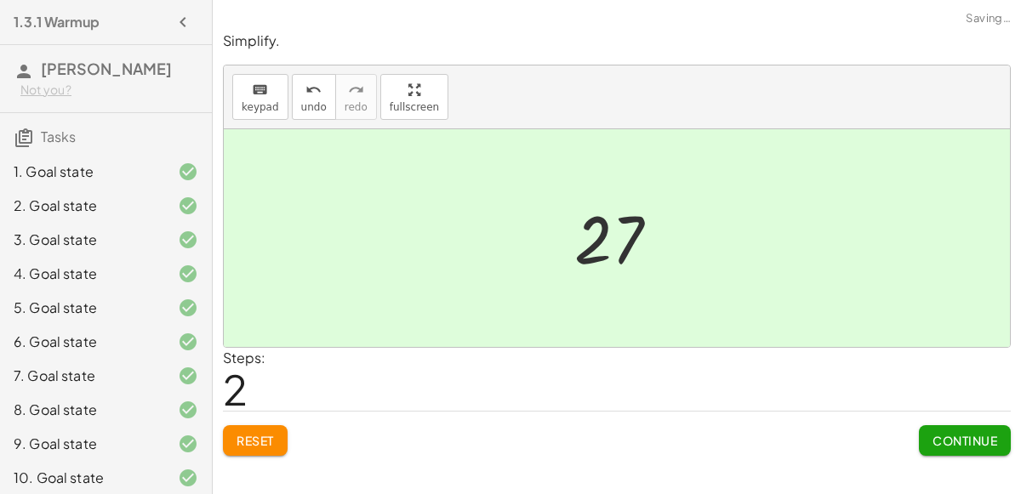
click at [931, 427] on button "Continue" at bounding box center [965, 440] width 92 height 31
click at [0, 0] on button "Continue" at bounding box center [0, 0] width 0 height 0
click at [931, 427] on button "Continue" at bounding box center [965, 440] width 92 height 31
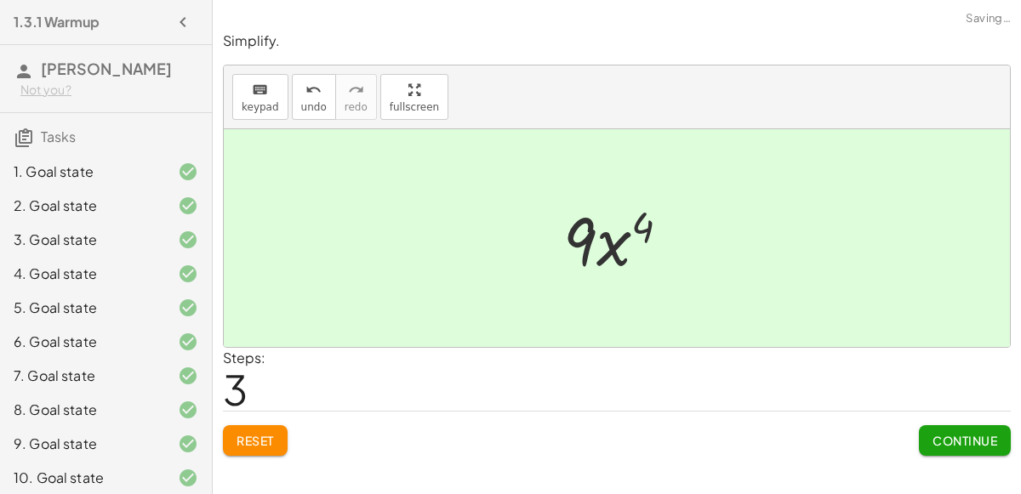
click at [931, 427] on button "Continue" at bounding box center [965, 440] width 92 height 31
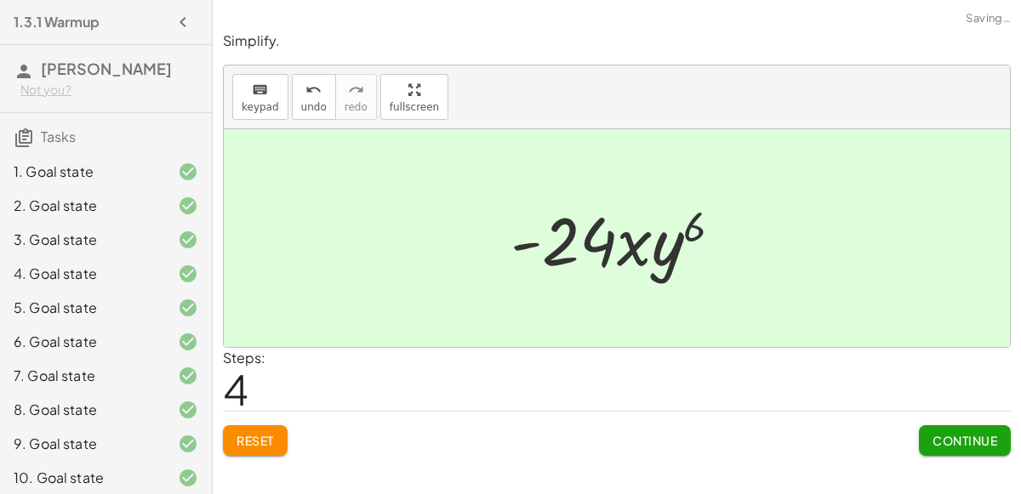
click at [931, 427] on button "Continue" at bounding box center [965, 440] width 92 height 31
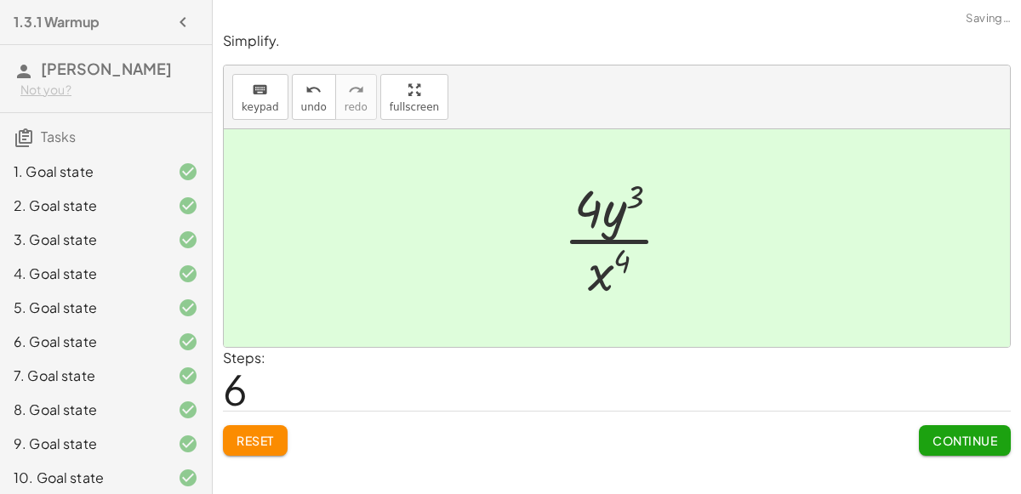
click at [931, 427] on button "Continue" at bounding box center [965, 440] width 92 height 31
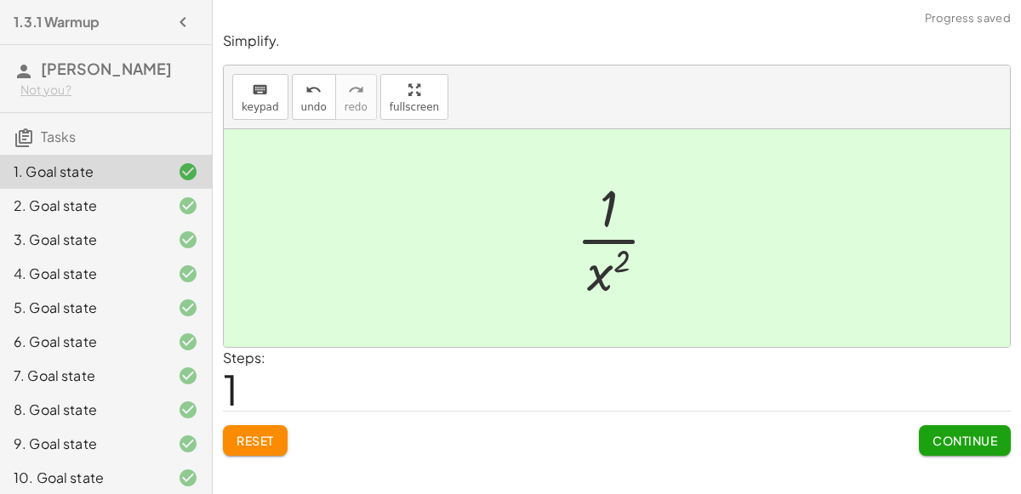
click at [266, 444] on span "Reset" at bounding box center [255, 440] width 37 height 15
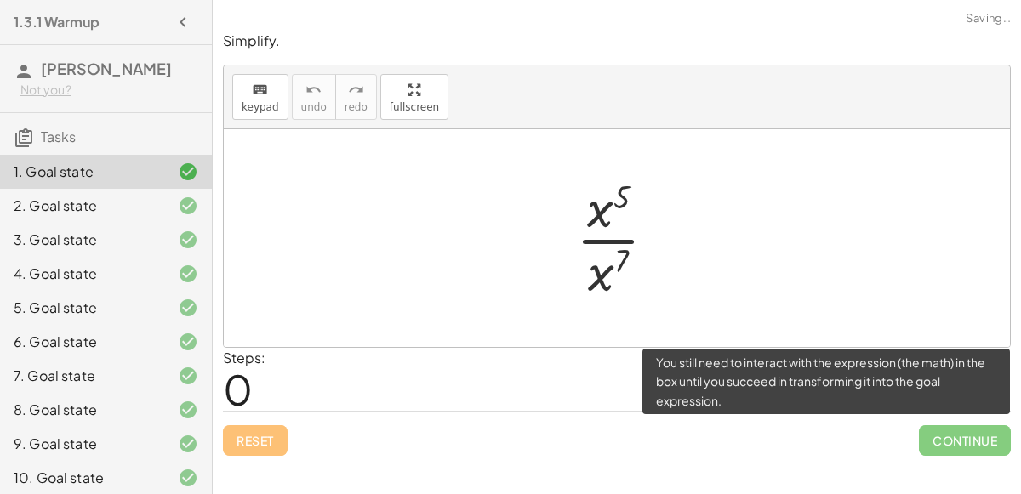
click at [950, 448] on span "Continue" at bounding box center [965, 440] width 92 height 31
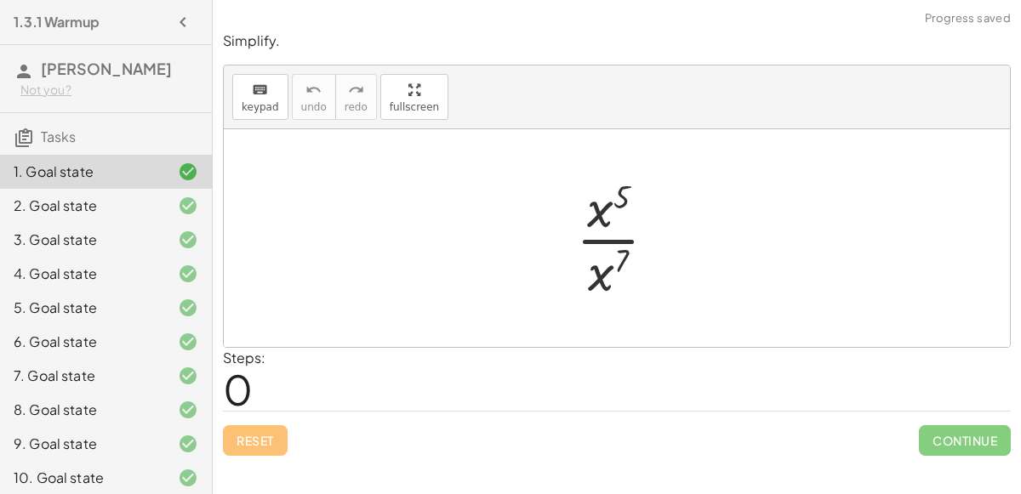
click at [159, 189] on div "2. Goal state" at bounding box center [106, 206] width 212 height 34
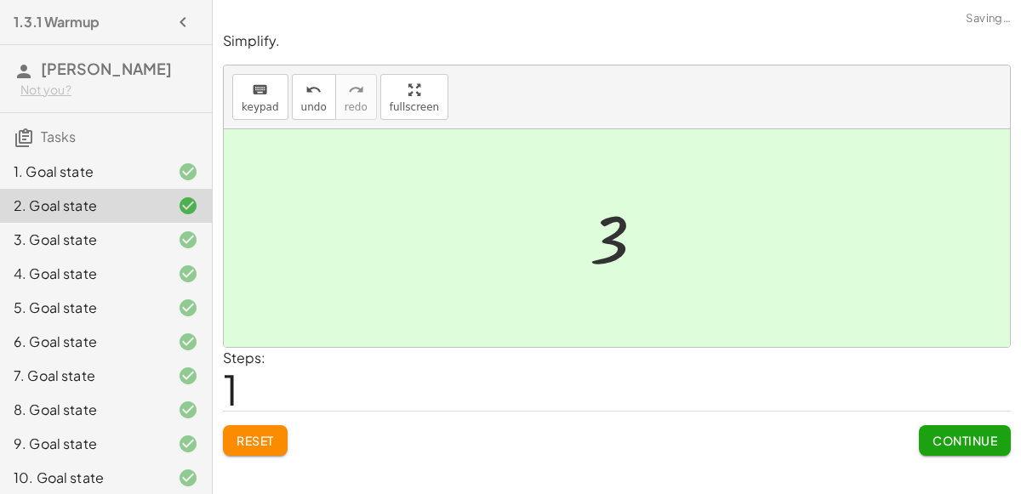
click at [245, 435] on span "Reset" at bounding box center [255, 440] width 37 height 15
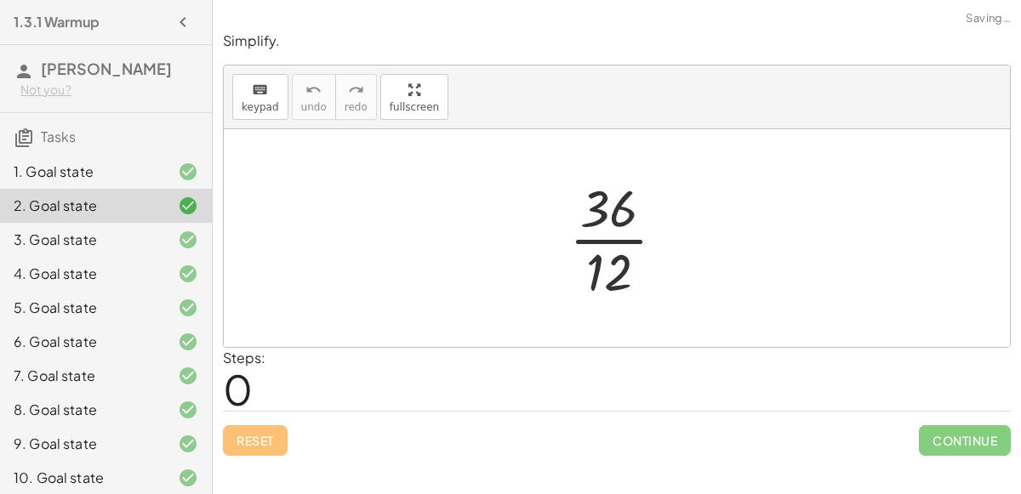
click at [189, 264] on icon at bounding box center [188, 274] width 20 height 20
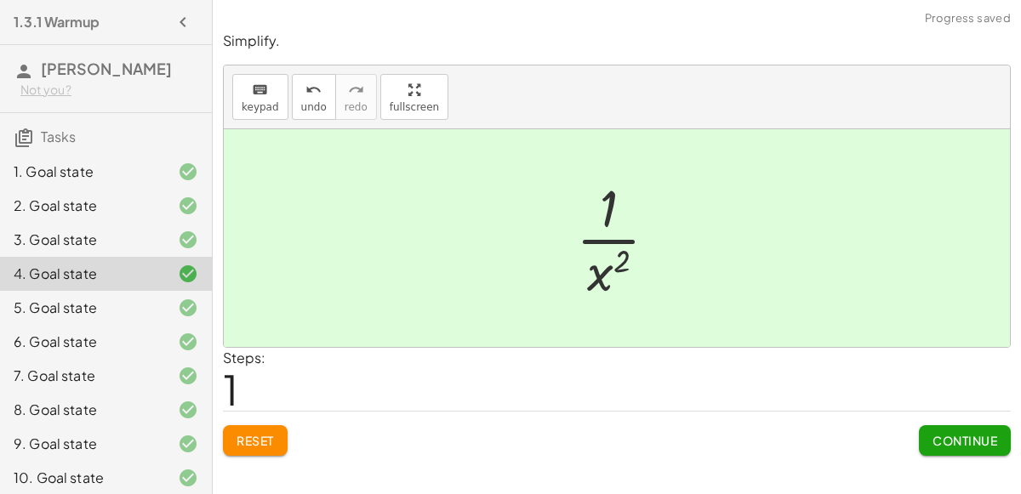
click at [256, 434] on span "Reset" at bounding box center [255, 440] width 37 height 15
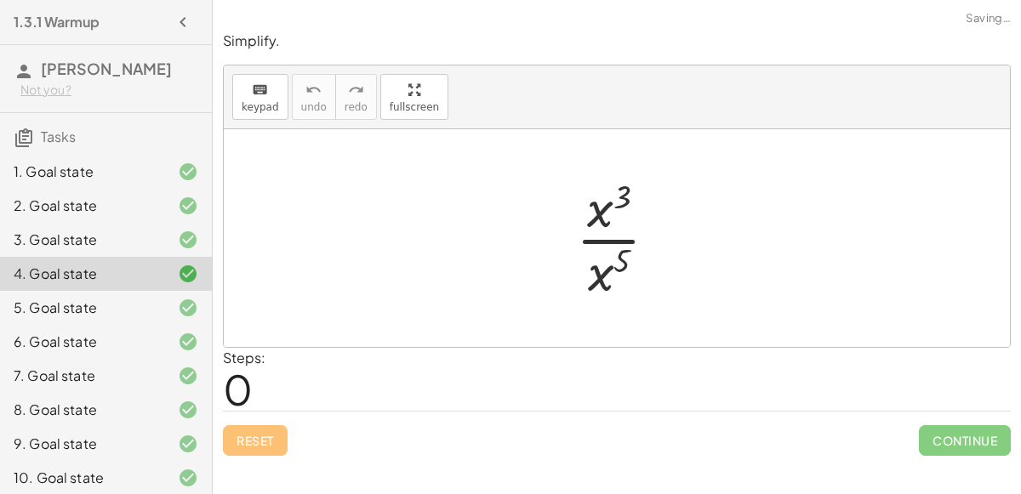
click at [196, 239] on icon at bounding box center [188, 240] width 20 height 20
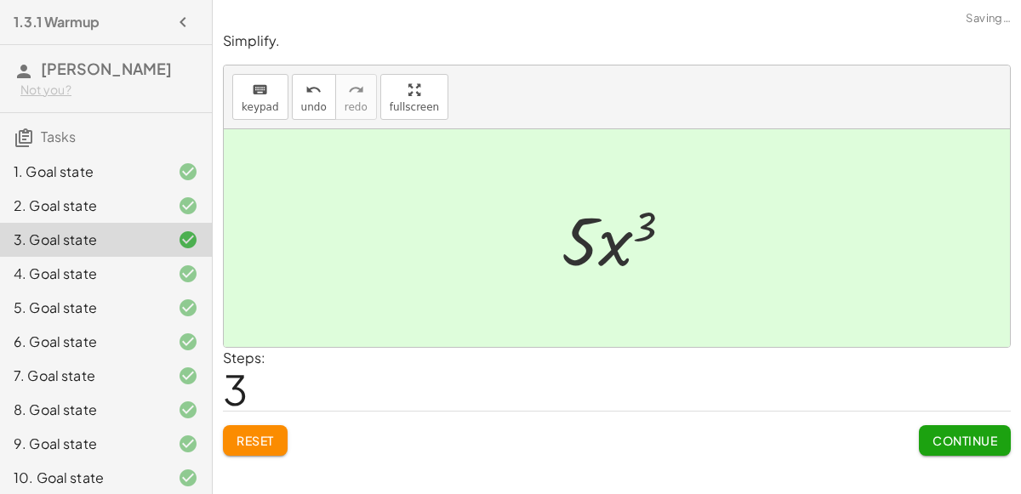
click at [252, 459] on div "Simplify. keyboard keypad undo undo redo redo fullscreen · 10 · x 5 · 2 · x 2 ·…" at bounding box center [617, 243] width 808 height 445
click at [271, 443] on span "Reset" at bounding box center [255, 440] width 37 height 15
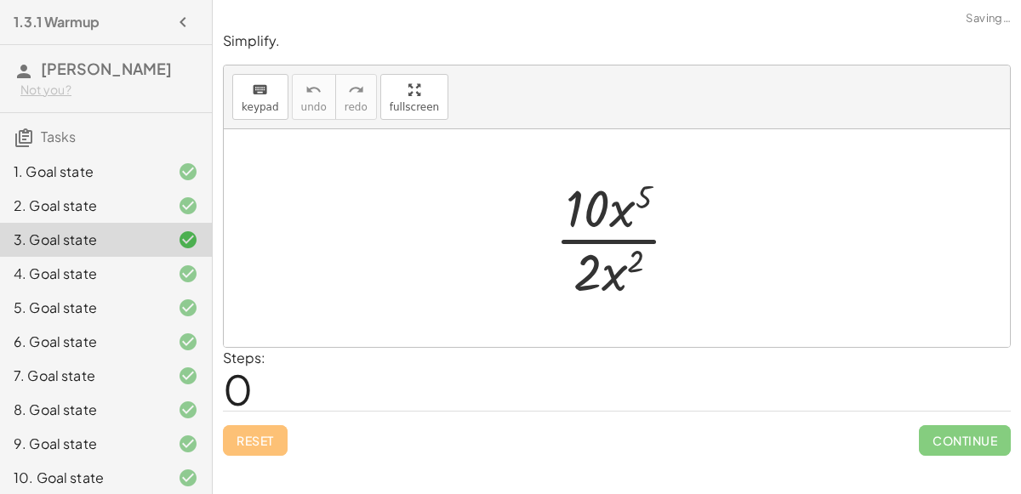
click at [196, 291] on div "5. Goal state" at bounding box center [106, 308] width 212 height 34
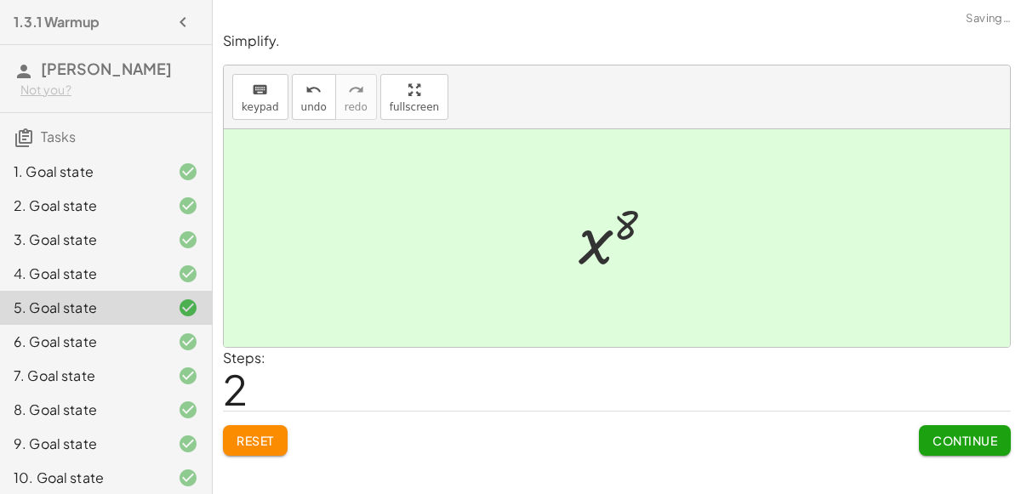
click at [246, 442] on span "Reset" at bounding box center [255, 440] width 37 height 15
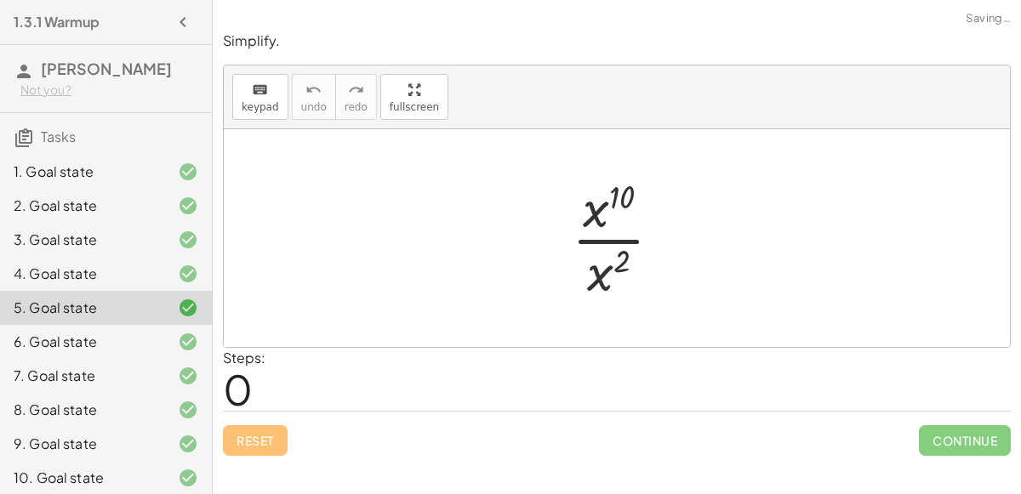
click at [195, 277] on icon at bounding box center [188, 274] width 20 height 20
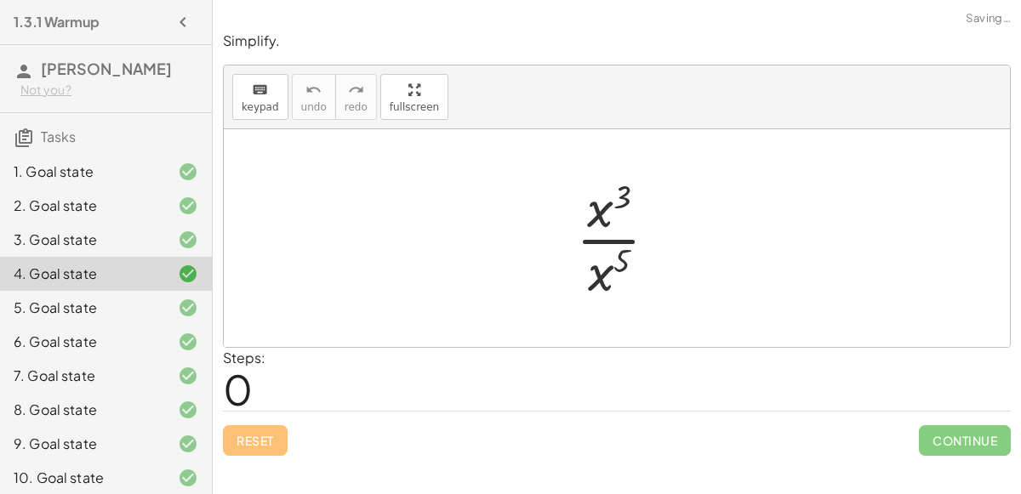
click at [174, 313] on div at bounding box center [175, 308] width 48 height 20
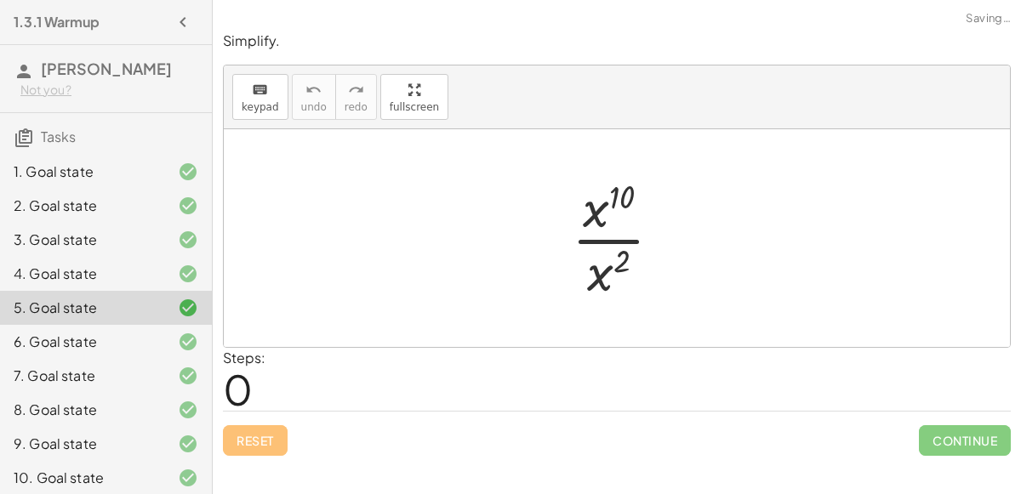
click at [181, 328] on div "6. Goal state" at bounding box center [106, 342] width 212 height 34
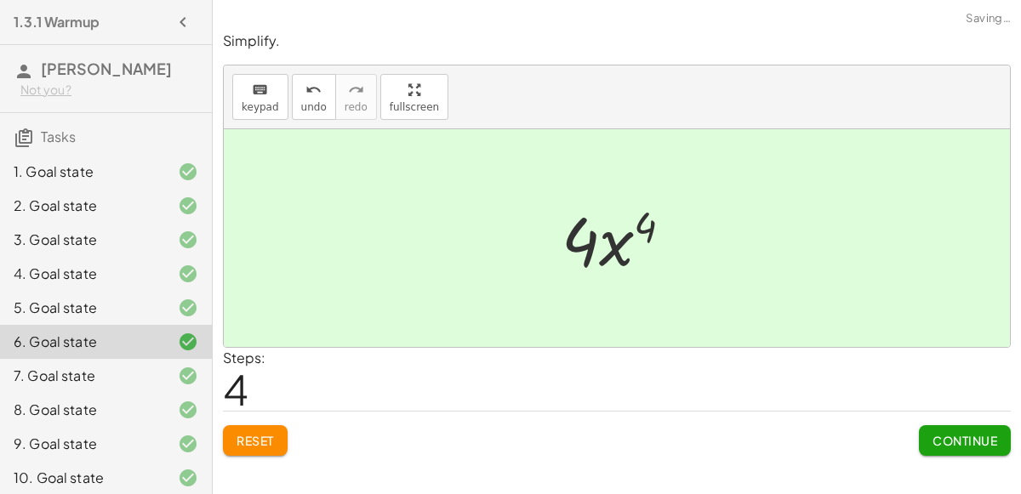
click at [261, 442] on span "Reset" at bounding box center [255, 440] width 37 height 15
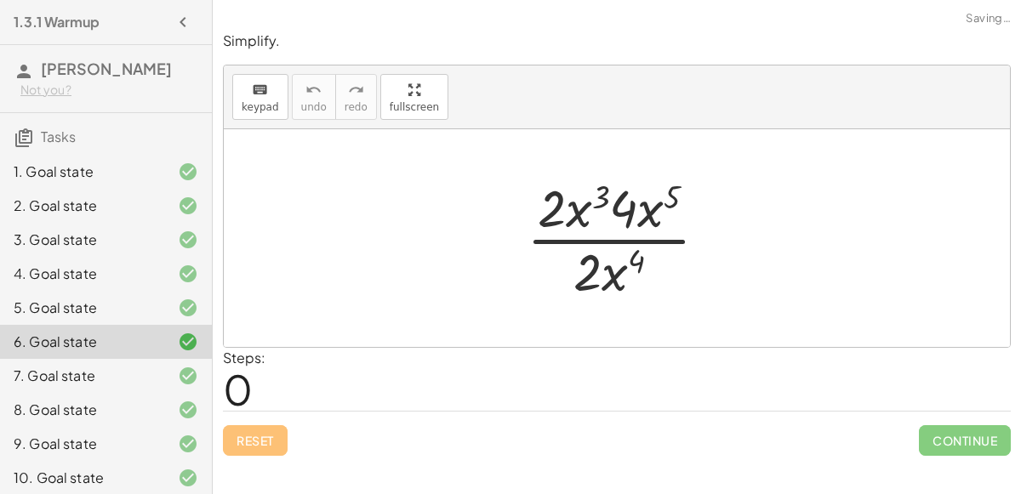
click at [186, 356] on div "6. Goal state" at bounding box center [106, 342] width 212 height 34
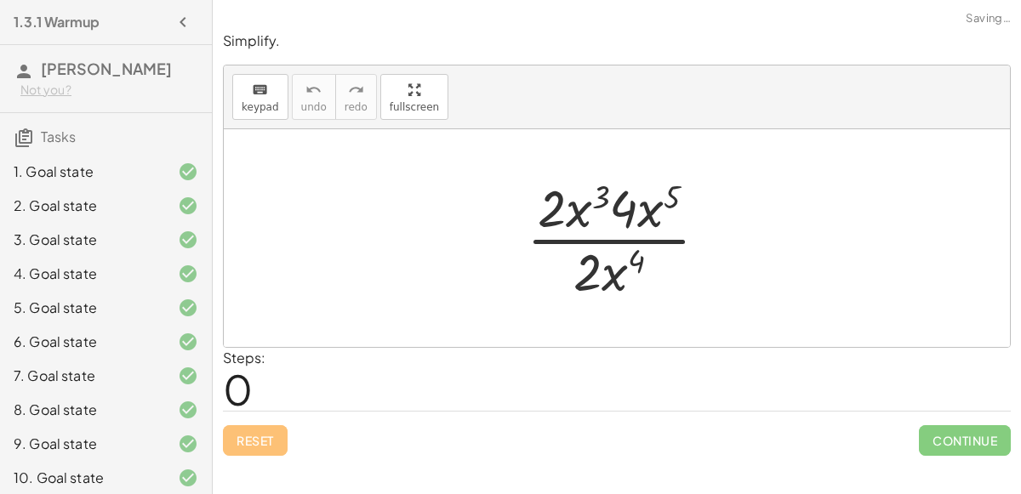
click at [207, 376] on div "7. Goal state" at bounding box center [106, 376] width 212 height 34
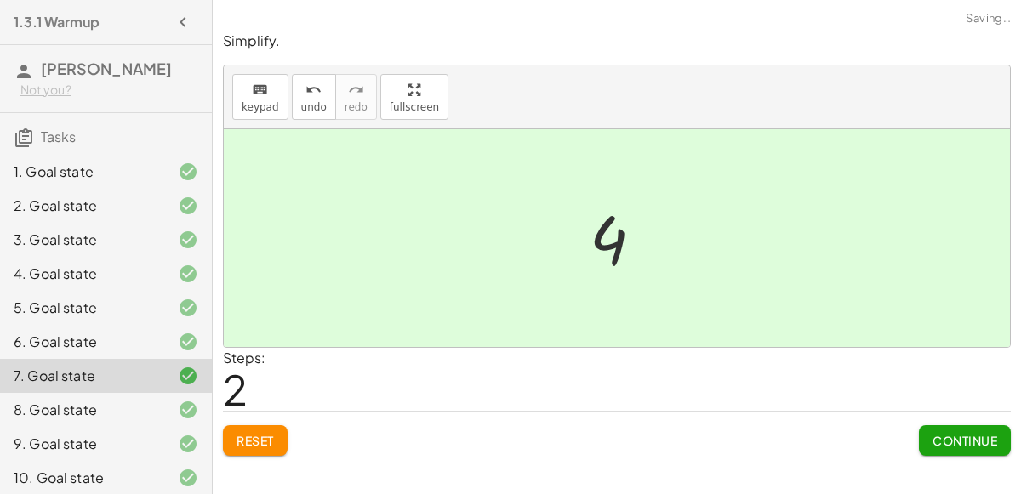
click at [260, 440] on span "Reset" at bounding box center [255, 440] width 37 height 15
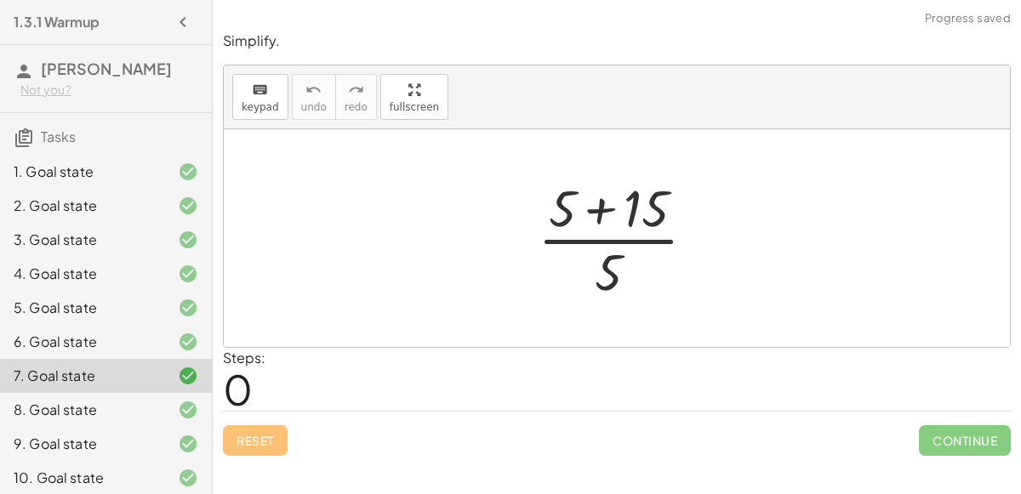
click at [200, 414] on div "8. Goal state" at bounding box center [106, 410] width 212 height 34
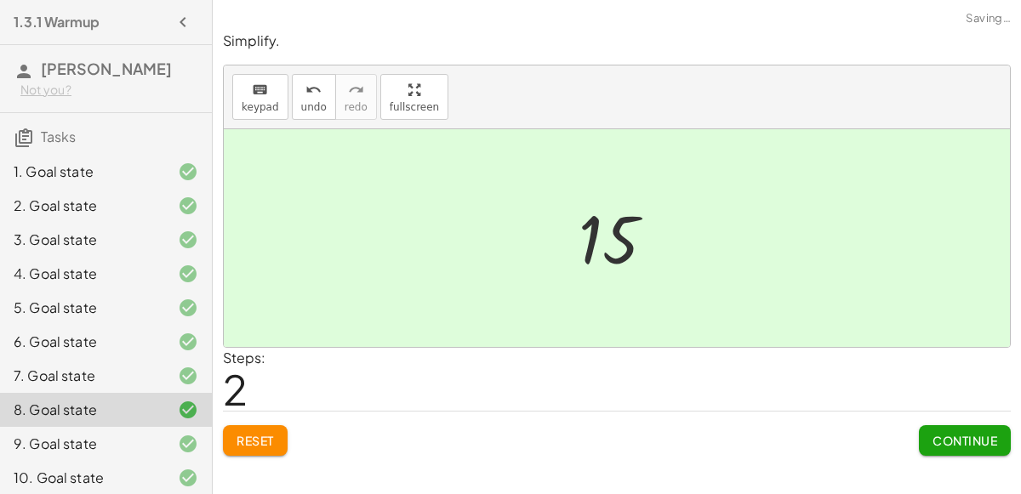
click at [256, 438] on span "Reset" at bounding box center [255, 440] width 37 height 15
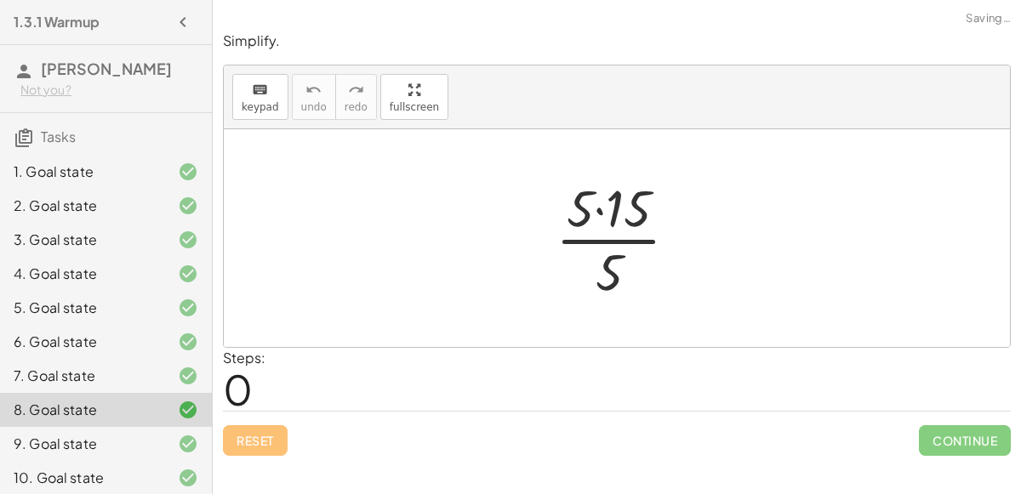
click at [197, 435] on icon at bounding box center [188, 444] width 20 height 20
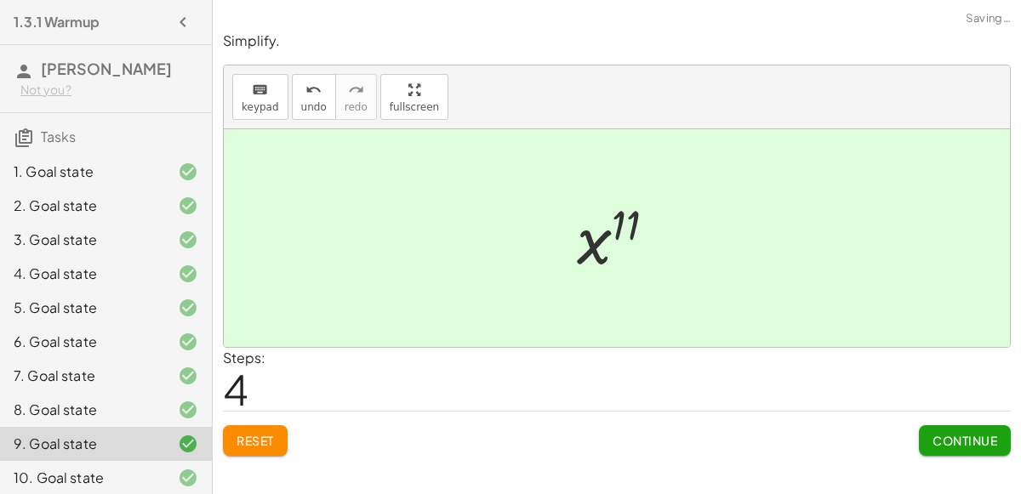
click at [251, 443] on span "Reset" at bounding box center [255, 440] width 37 height 15
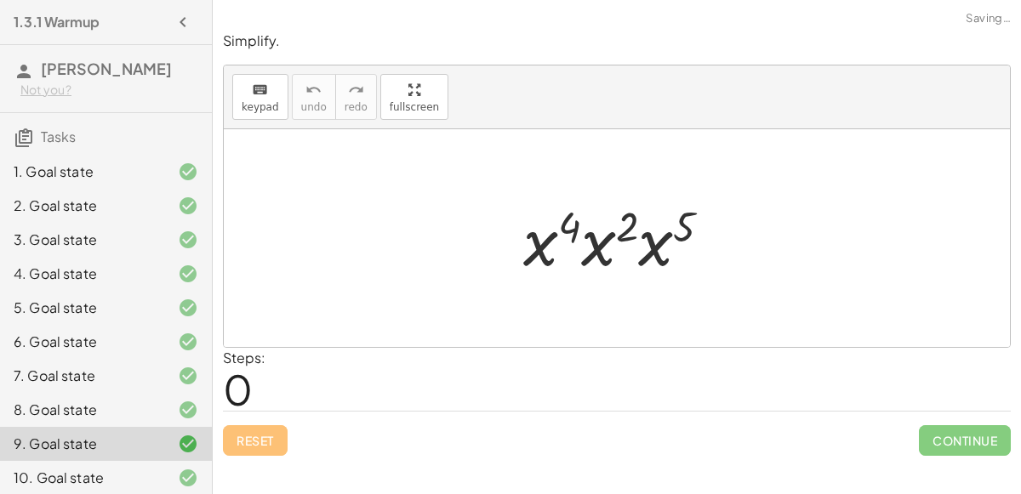
click at [194, 477] on icon at bounding box center [188, 478] width 20 height 20
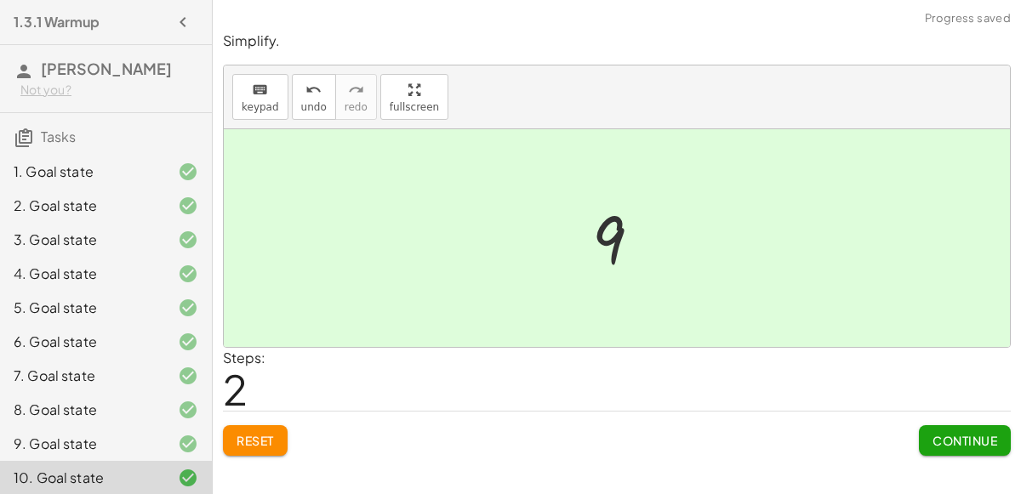
click at [260, 425] on button "Reset" at bounding box center [255, 440] width 65 height 31
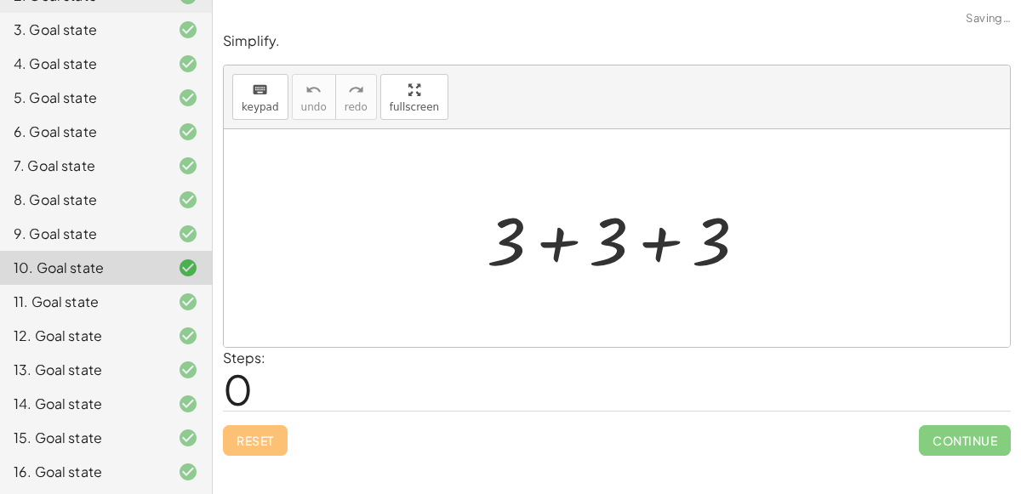
scroll to position [221, 0]
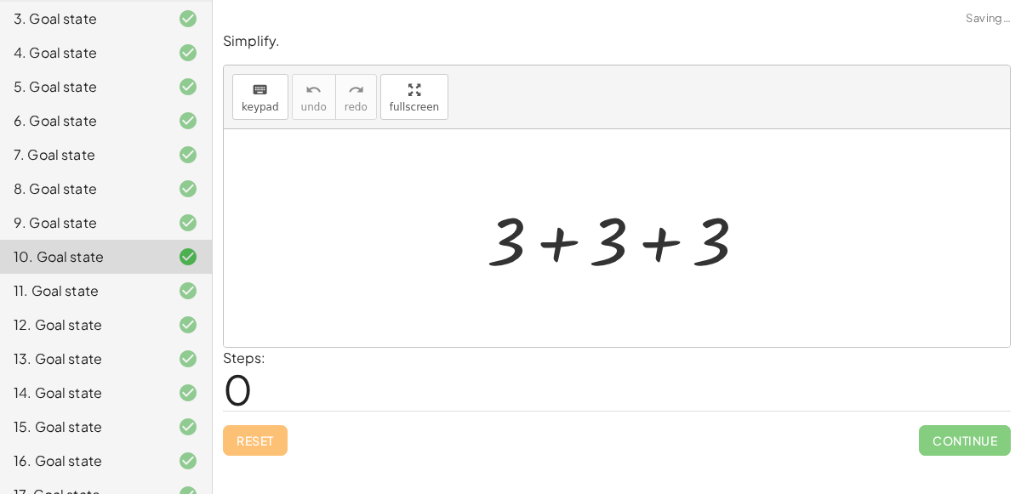
click at [174, 283] on div at bounding box center [175, 291] width 48 height 20
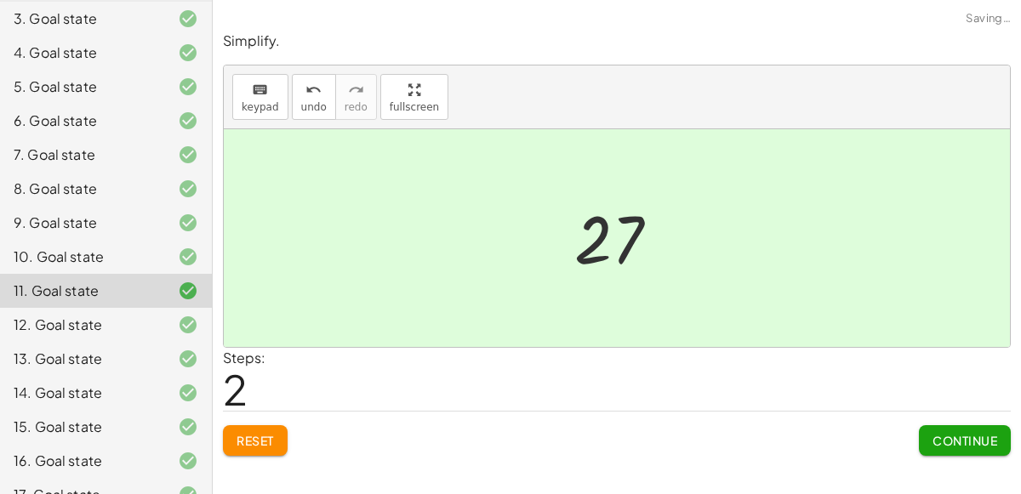
click at [260, 433] on span "Reset" at bounding box center [255, 440] width 37 height 15
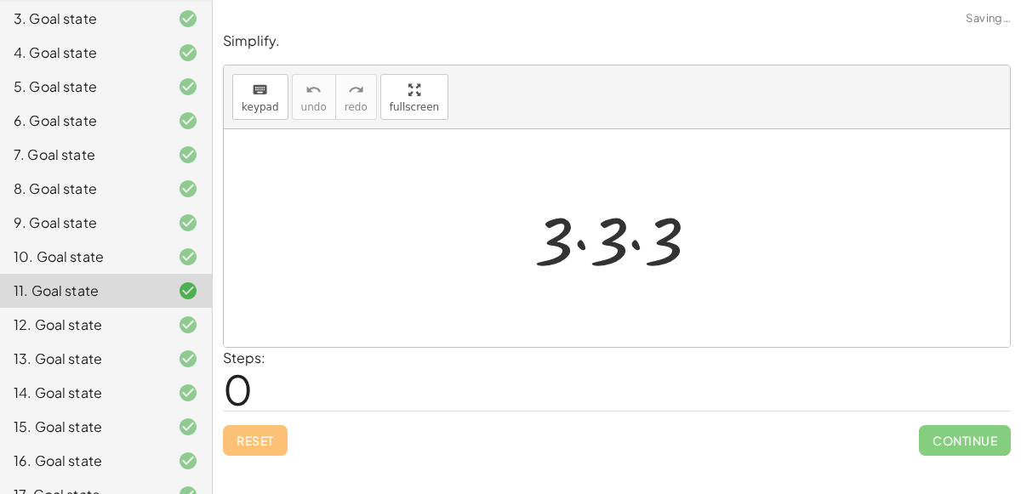
click at [199, 331] on div "12. Goal state" at bounding box center [106, 325] width 212 height 34
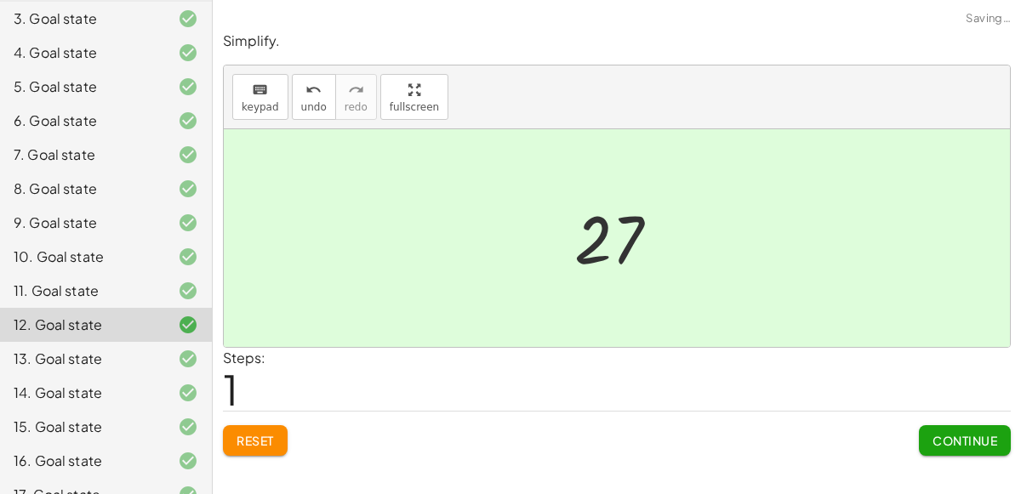
click at [241, 427] on button "Reset" at bounding box center [255, 440] width 65 height 31
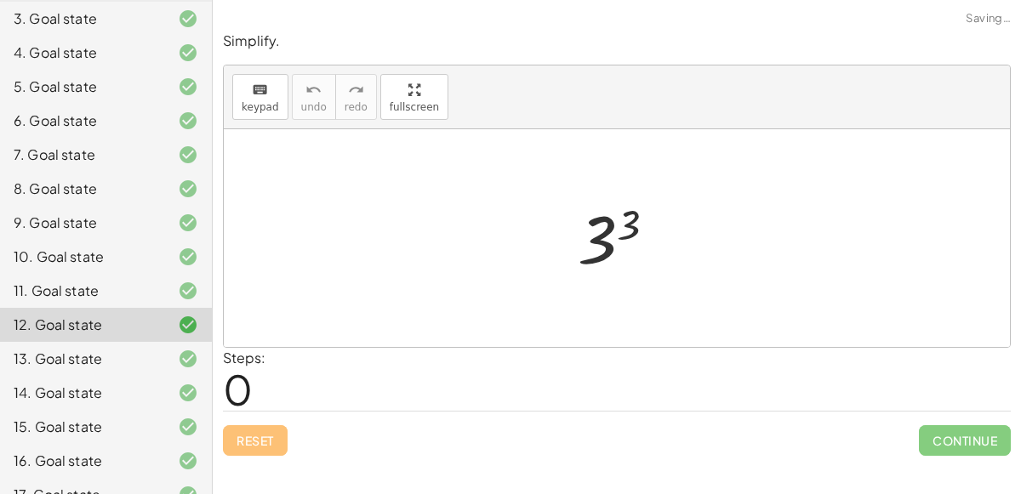
click at [177, 357] on div at bounding box center [175, 359] width 48 height 20
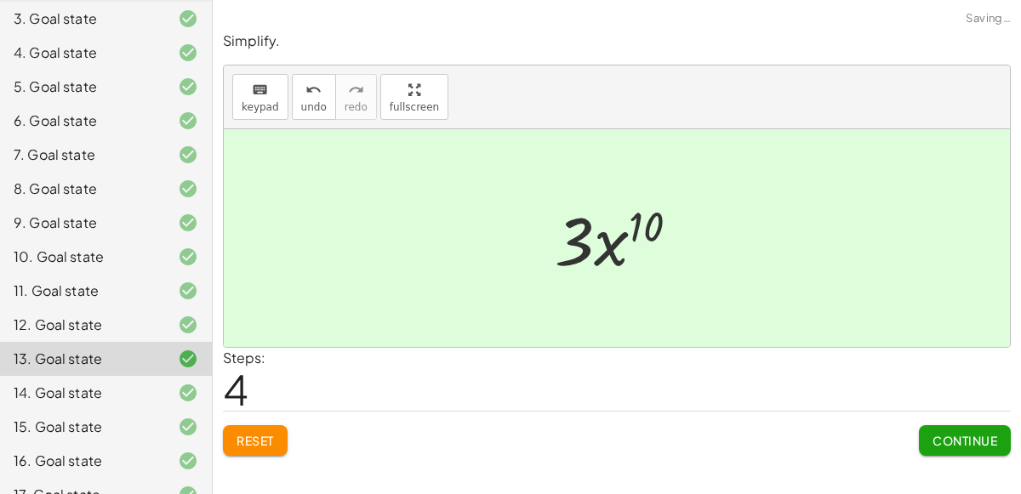
click at [237, 442] on span "Reset" at bounding box center [255, 440] width 37 height 15
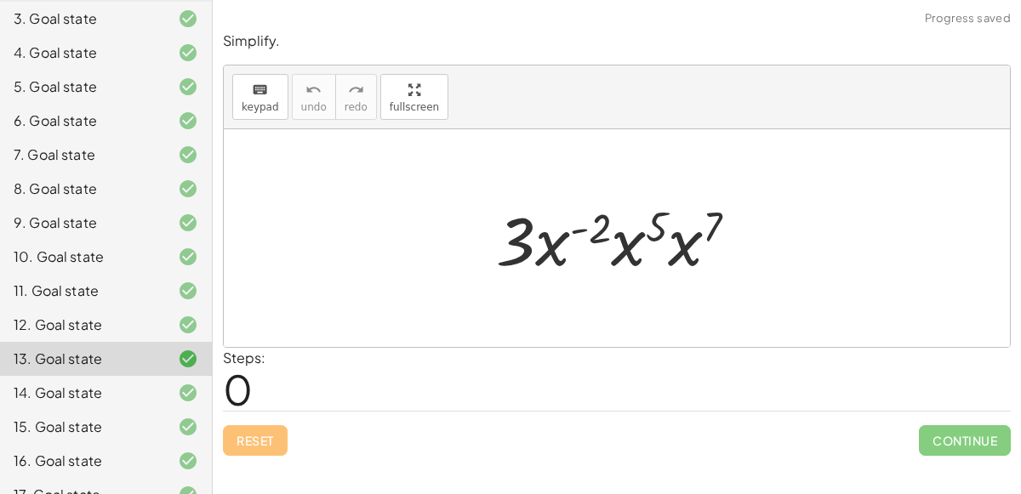
click at [181, 385] on icon at bounding box center [188, 393] width 20 height 20
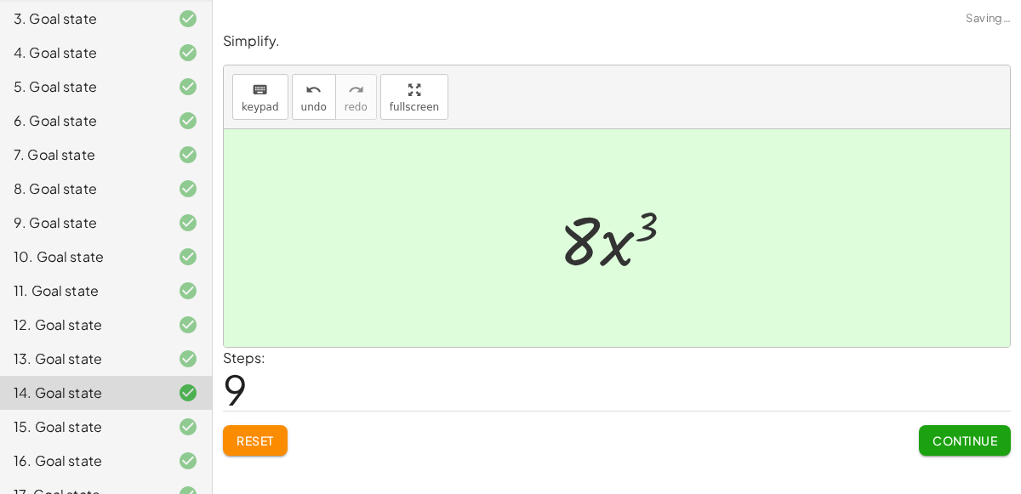
click at [254, 444] on span "Reset" at bounding box center [255, 440] width 37 height 15
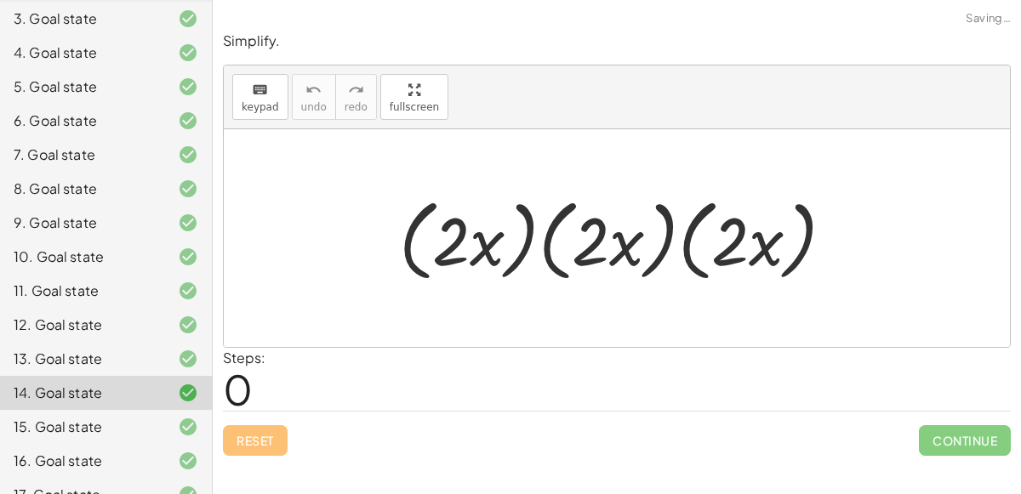
click at [173, 423] on div at bounding box center [175, 427] width 48 height 20
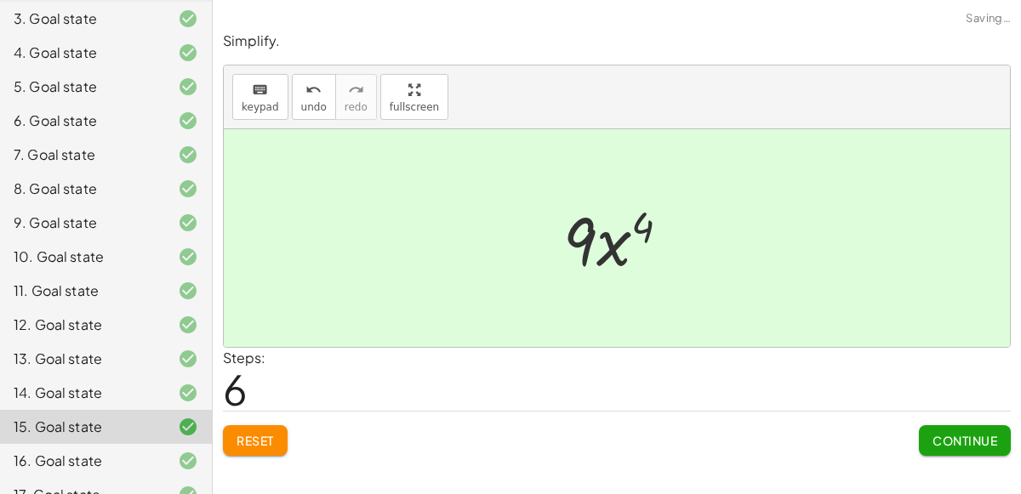
click at [227, 435] on button "Reset" at bounding box center [255, 440] width 65 height 31
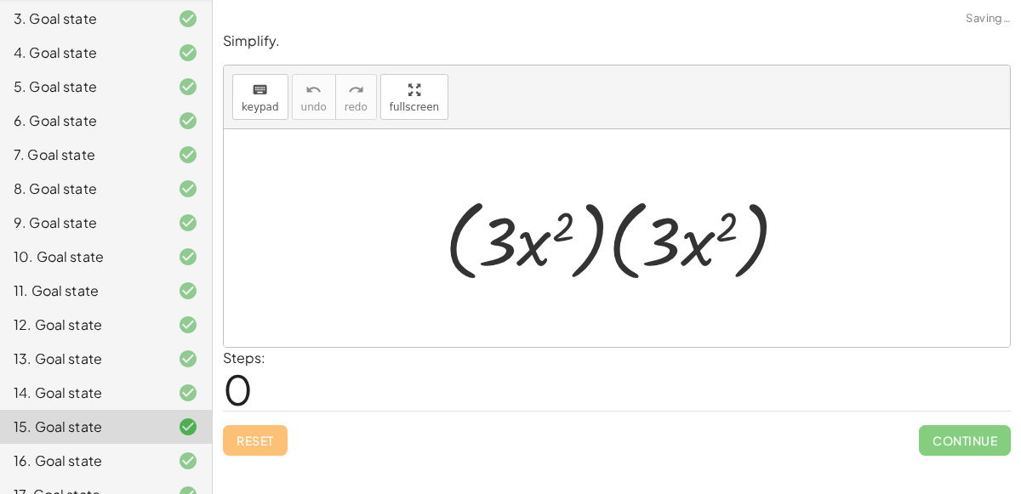
click at [191, 453] on icon at bounding box center [188, 461] width 20 height 20
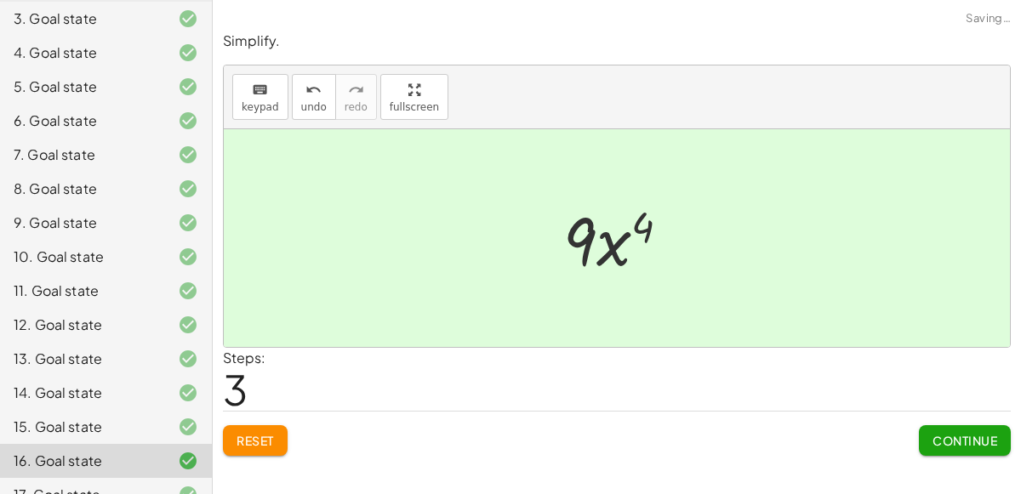
click at [269, 436] on span "Reset" at bounding box center [255, 440] width 37 height 15
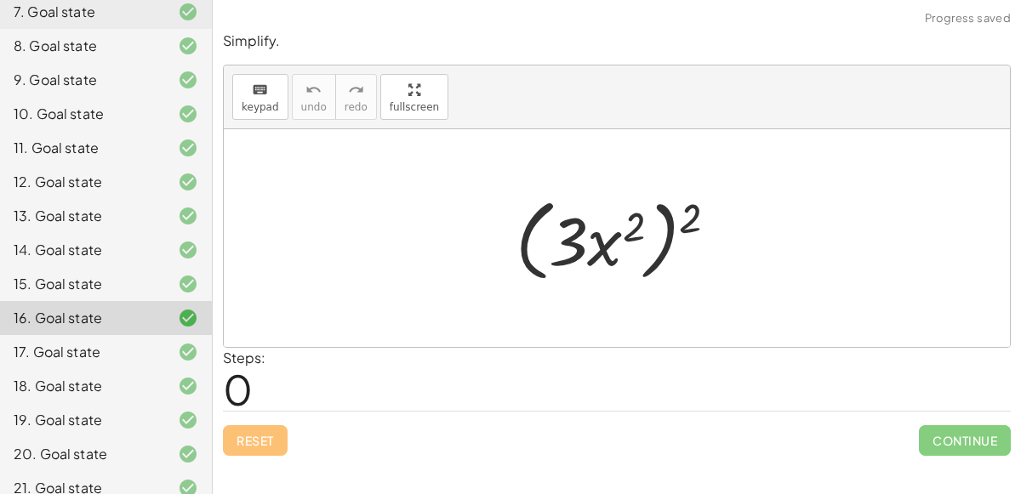
scroll to position [380, 0]
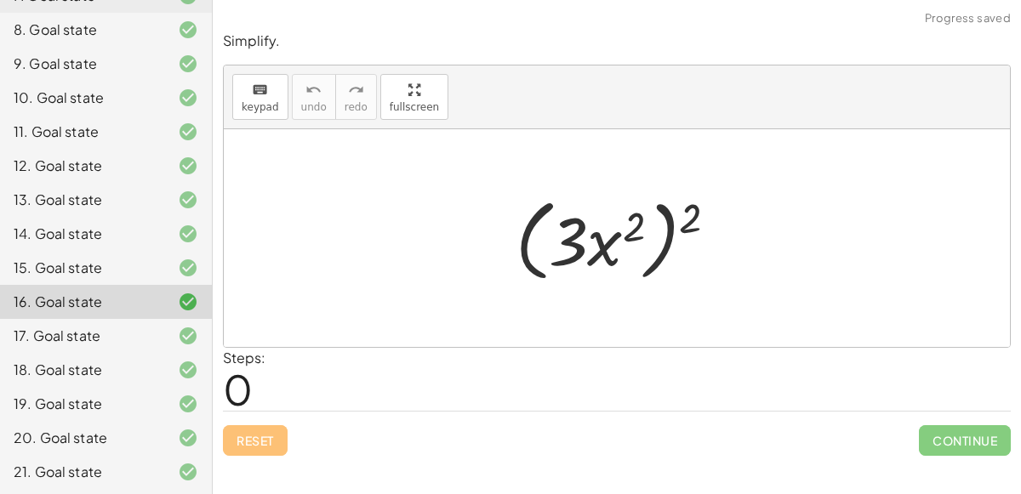
click at [186, 319] on div "17. Goal state" at bounding box center [106, 336] width 212 height 34
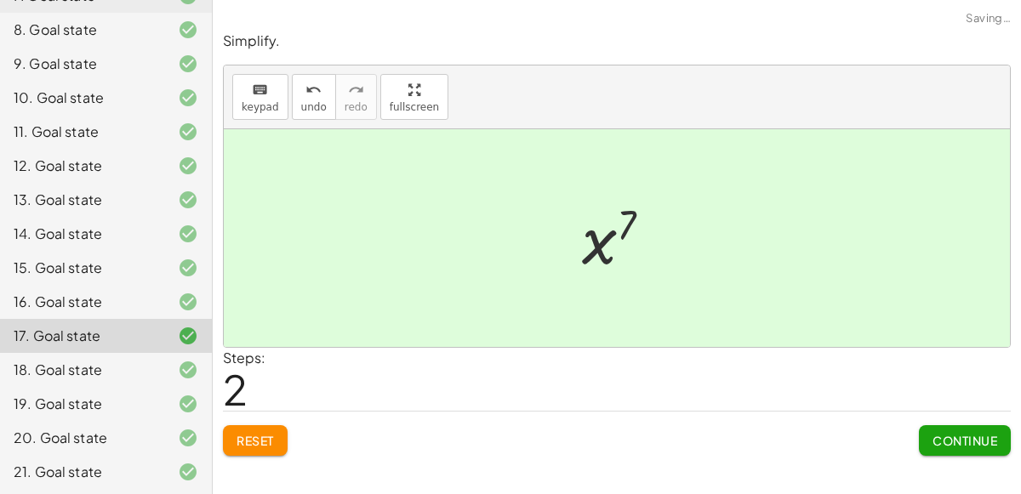
click at [254, 430] on button "Reset" at bounding box center [255, 440] width 65 height 31
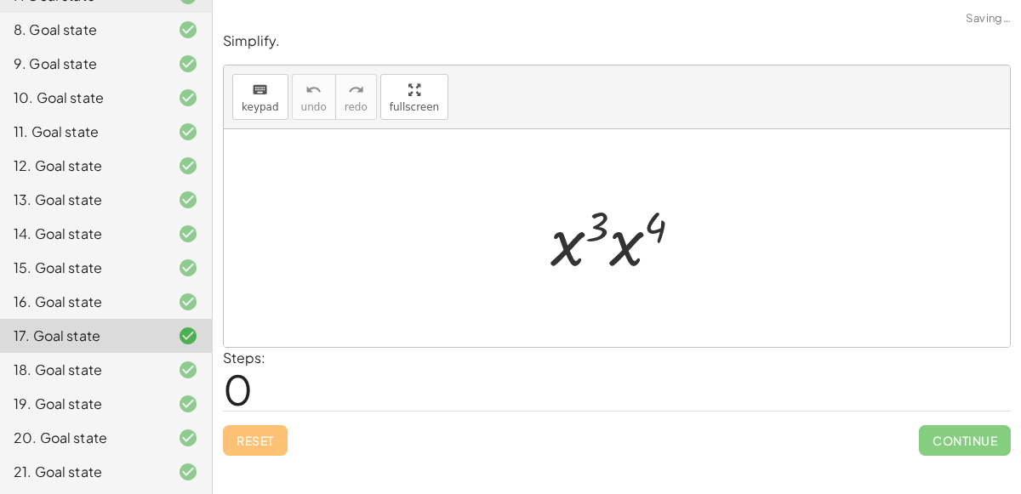
click at [186, 357] on div "18. Goal state" at bounding box center [106, 370] width 212 height 34
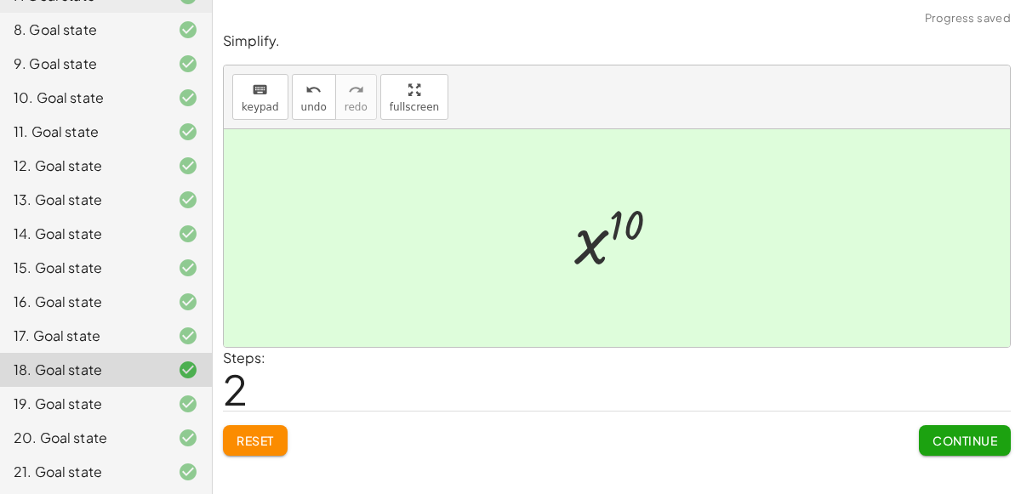
click at [274, 456] on div "Simplify. keyboard keypad undo undo redo redo fullscreen · x 4 · x 6 x ( + 4 + …" at bounding box center [617, 243] width 808 height 445
click at [266, 450] on button "Reset" at bounding box center [255, 440] width 65 height 31
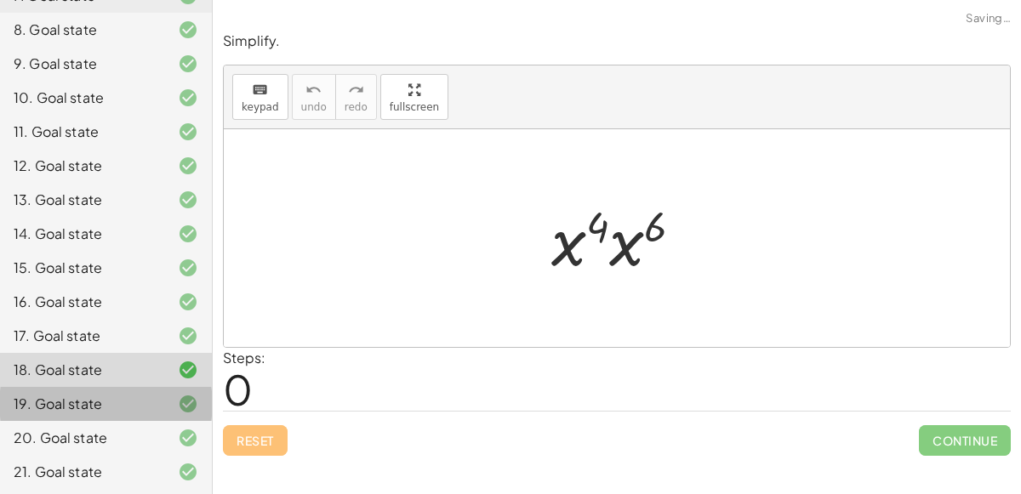
click at [196, 405] on icon at bounding box center [188, 404] width 20 height 20
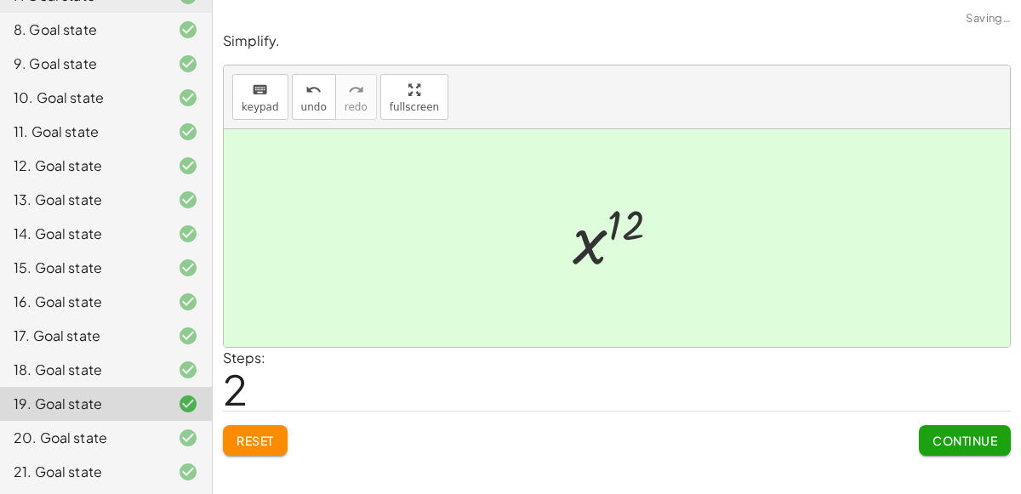
click at [278, 439] on button "Reset" at bounding box center [255, 440] width 65 height 31
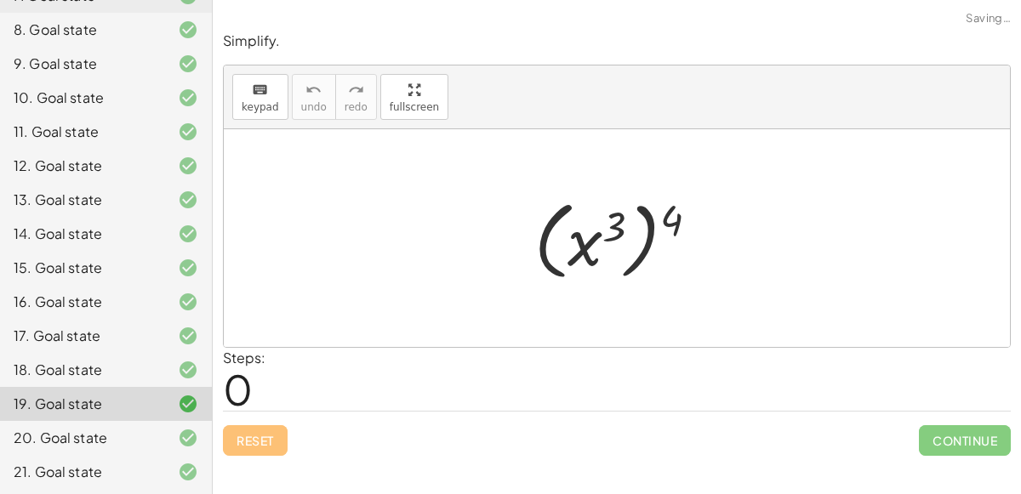
click at [199, 443] on div "20. Goal state" at bounding box center [106, 438] width 212 height 34
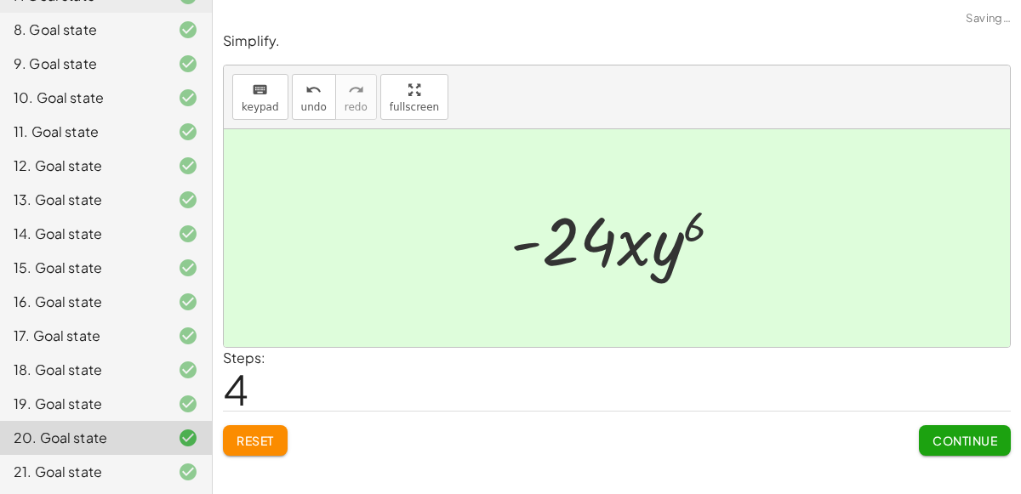
click at [242, 450] on button "Reset" at bounding box center [255, 440] width 65 height 31
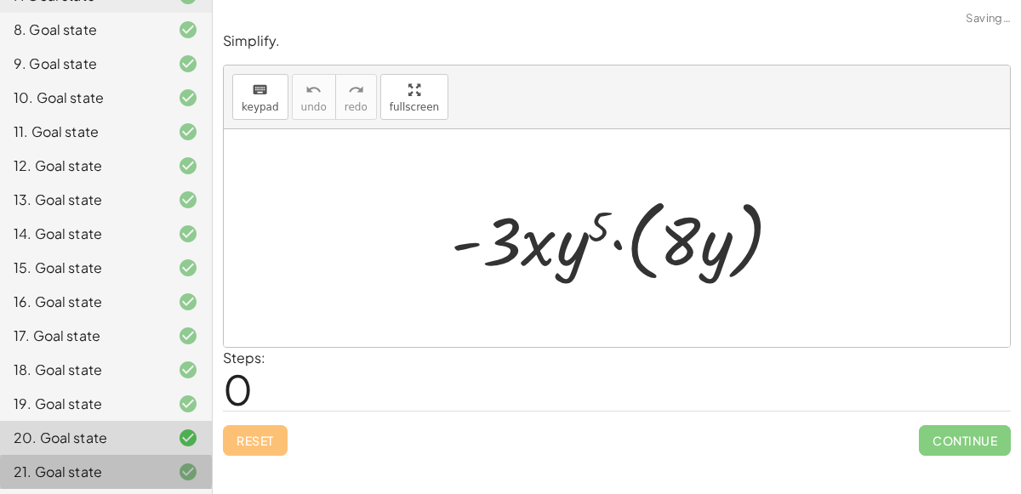
click at [190, 466] on icon at bounding box center [188, 472] width 20 height 20
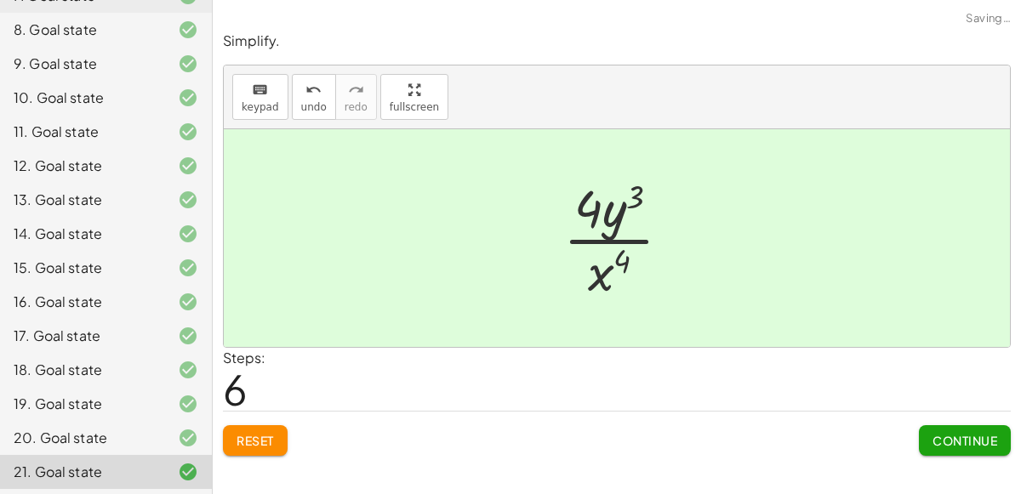
click at [243, 443] on span "Reset" at bounding box center [255, 440] width 37 height 15
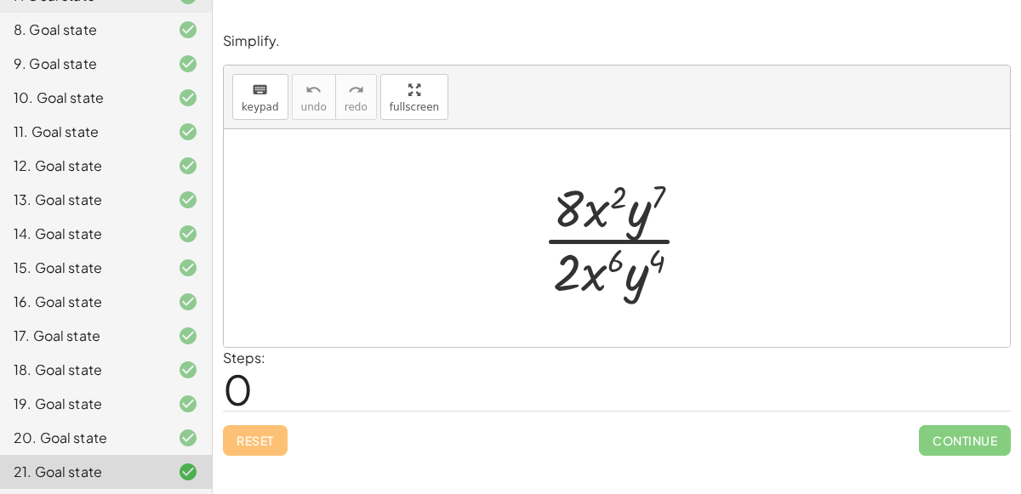
click at [141, 186] on div "13. Goal state" at bounding box center [106, 200] width 212 height 34
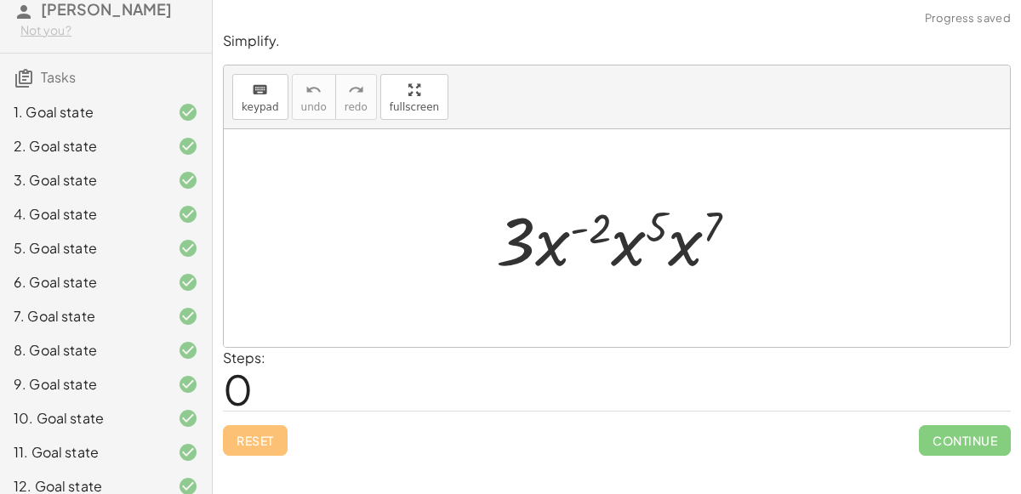
scroll to position [0, 0]
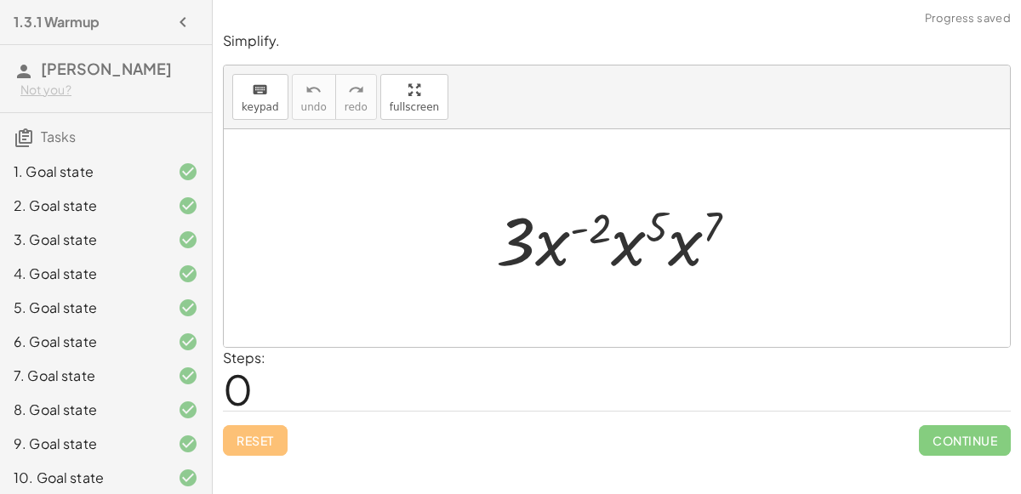
click at [116, 291] on div "5. Goal state" at bounding box center [106, 308] width 212 height 34
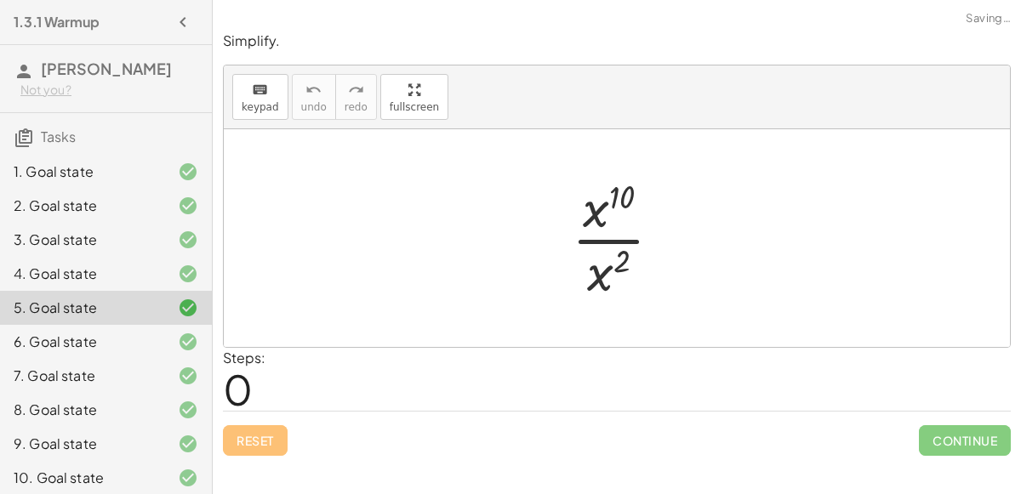
click at [117, 348] on div "6. Goal state" at bounding box center [82, 342] width 137 height 20
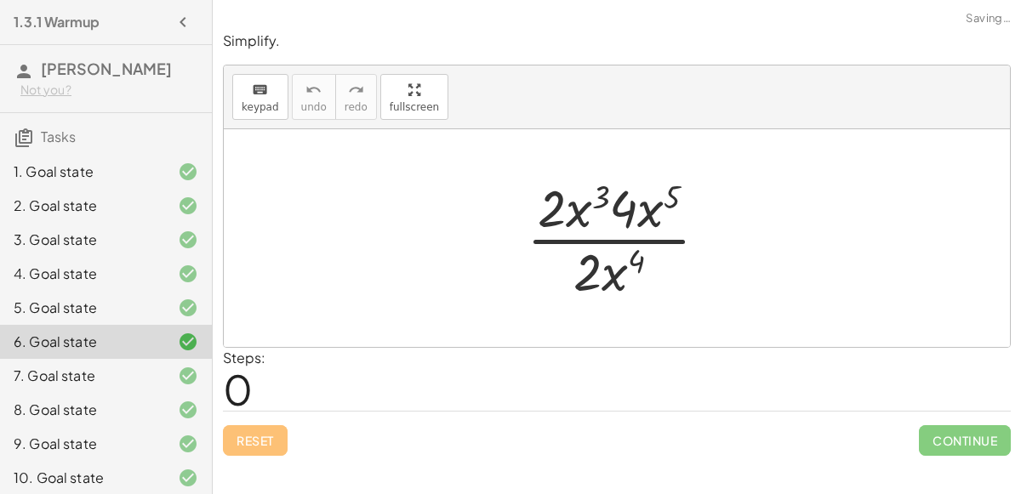
click at [116, 390] on div "7. Goal state" at bounding box center [106, 376] width 212 height 34
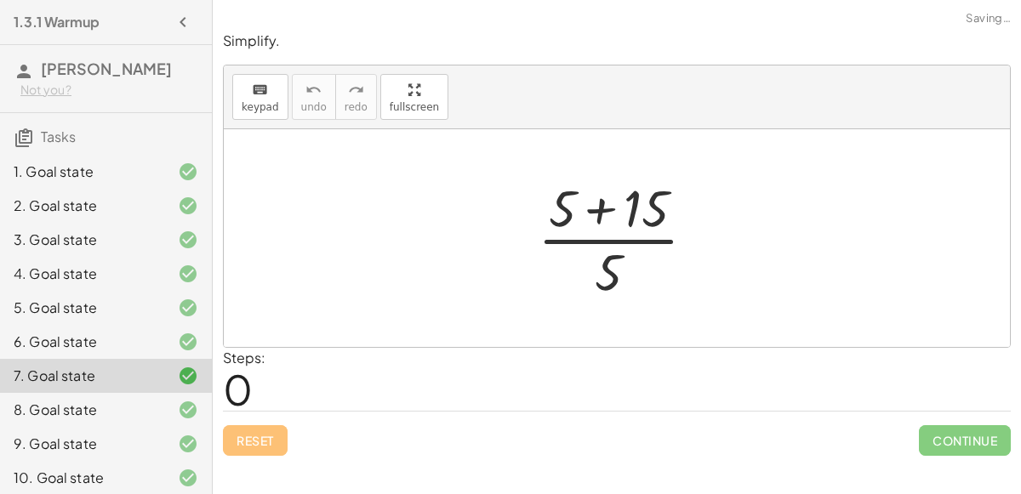
click at [111, 431] on div "9. Goal state" at bounding box center [106, 444] width 212 height 34
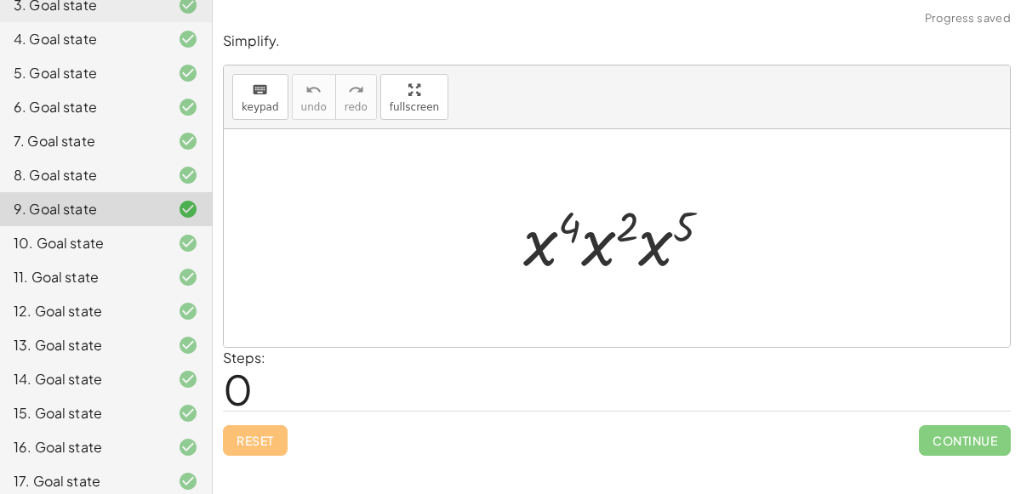
scroll to position [266, 0]
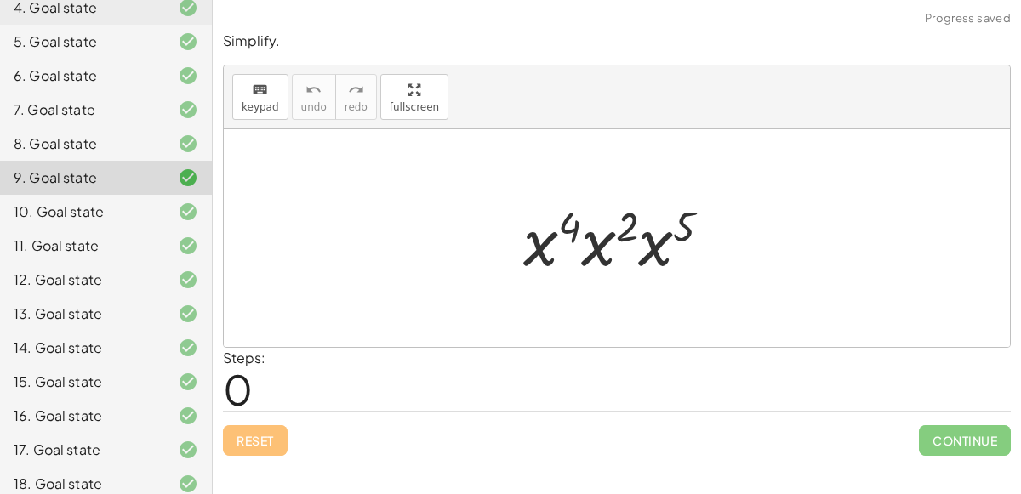
click at [111, 431] on div "16. Goal state" at bounding box center [106, 416] width 212 height 34
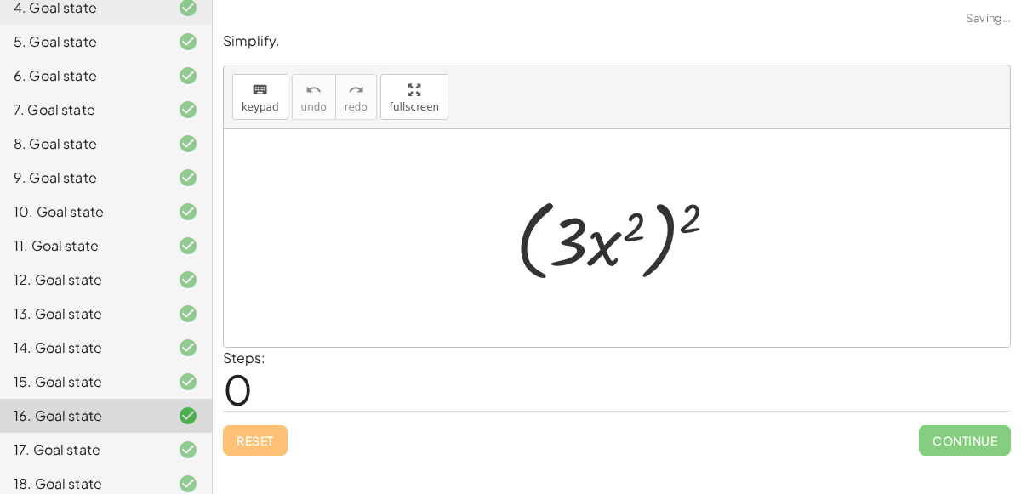
click at [125, 341] on div "14. Goal state" at bounding box center [82, 348] width 137 height 20
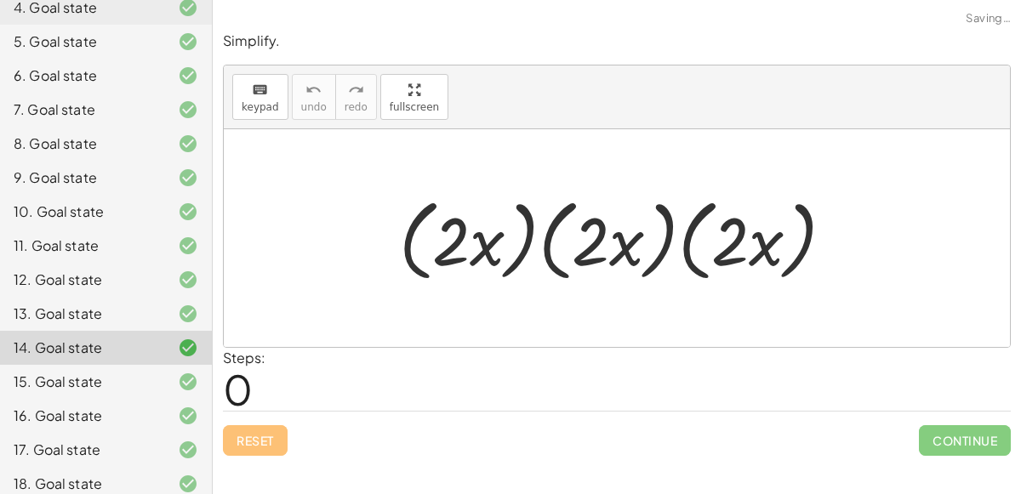
click at [123, 379] on div "15. Goal state" at bounding box center [82, 382] width 137 height 20
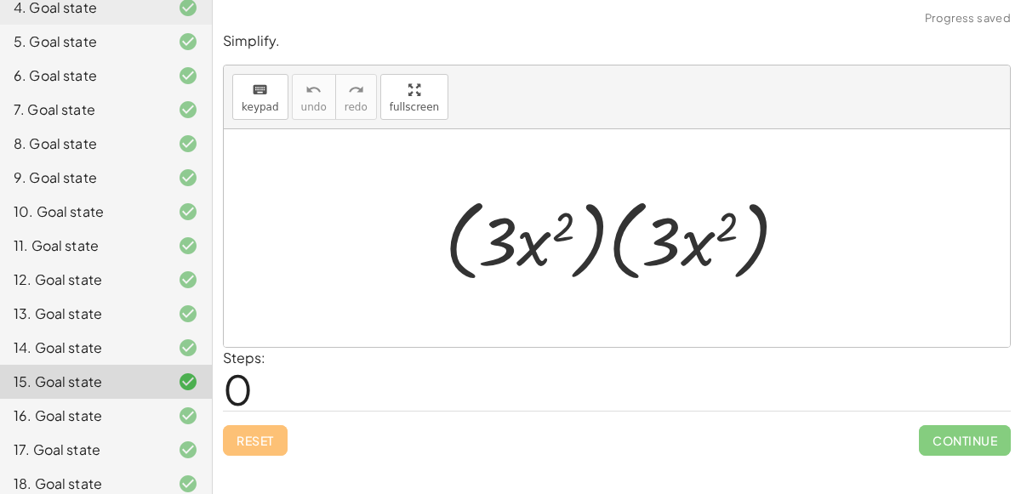
click at [187, 317] on icon at bounding box center [188, 314] width 20 height 20
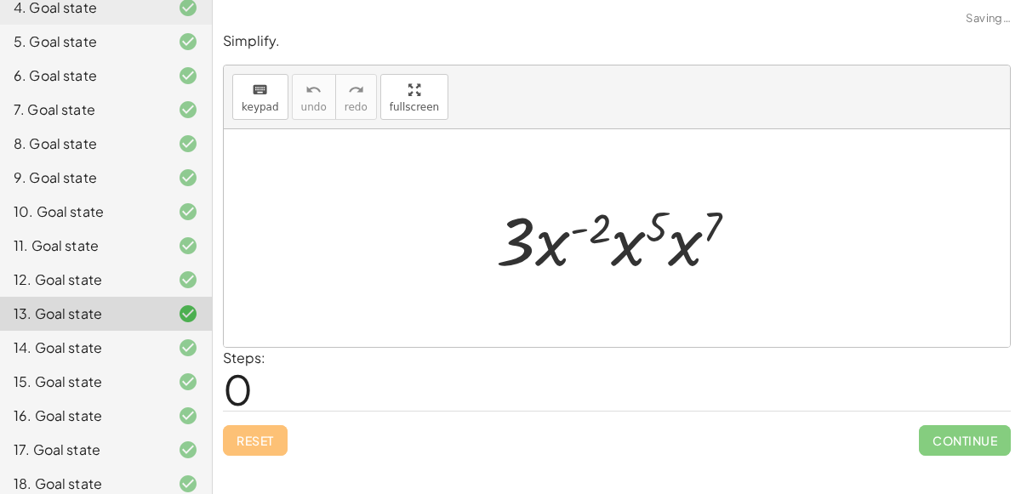
click at [178, 339] on icon at bounding box center [188, 348] width 20 height 20
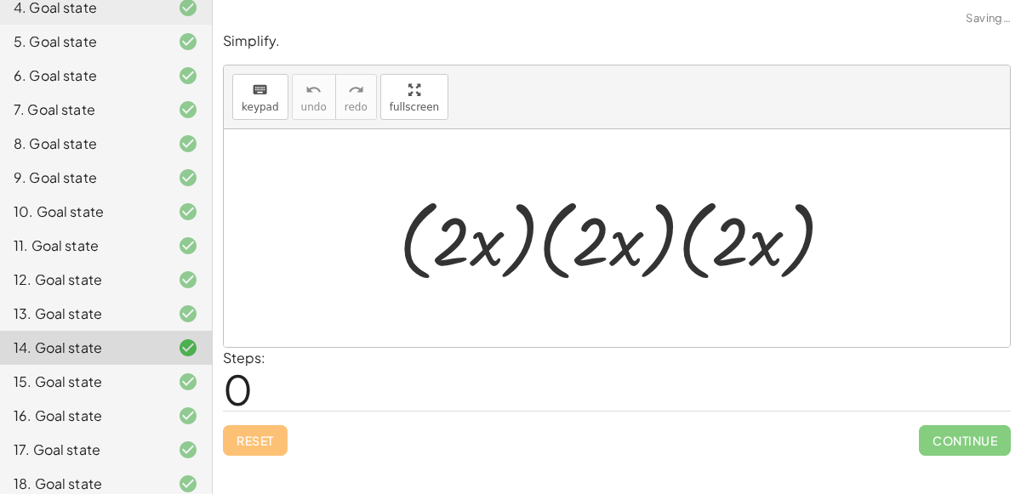
click at [166, 402] on div "16. Goal state" at bounding box center [106, 416] width 212 height 34
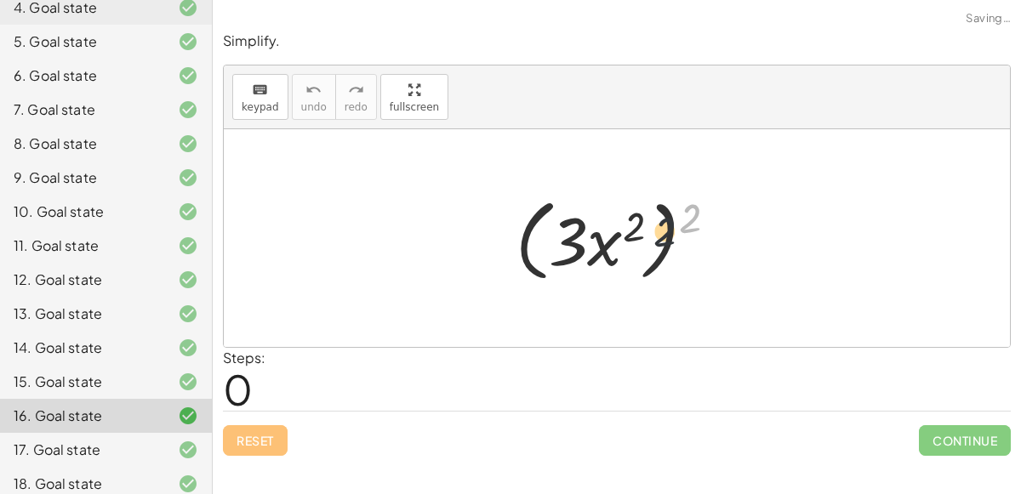
drag, startPoint x: 699, startPoint y: 212, endPoint x: 657, endPoint y: 228, distance: 44.7
click at [657, 228] on div at bounding box center [623, 239] width 233 height 98
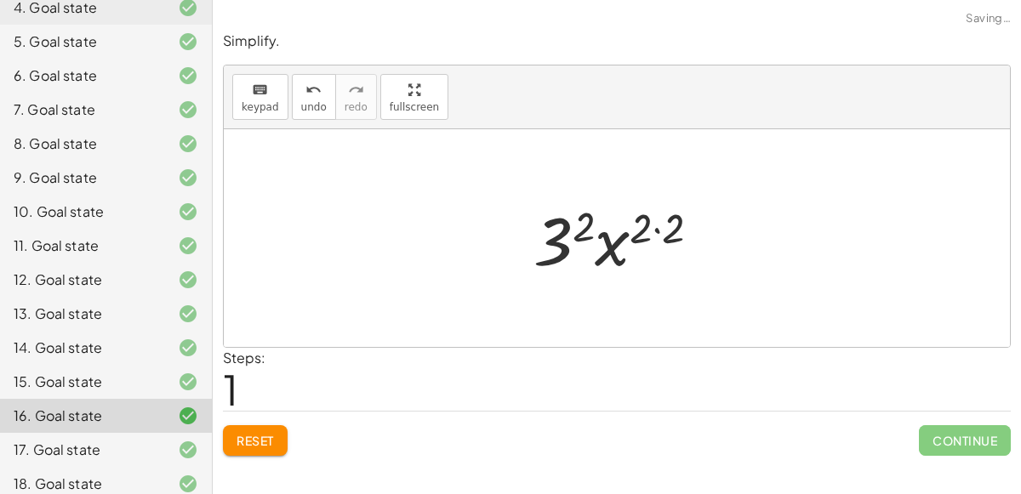
click at [661, 231] on div at bounding box center [623, 239] width 197 height 88
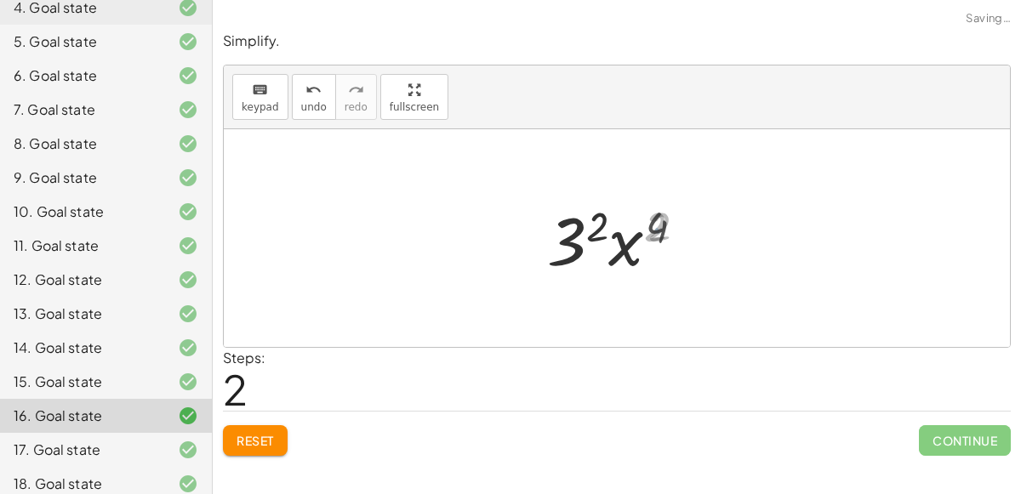
click at [579, 245] on div at bounding box center [624, 239] width 166 height 88
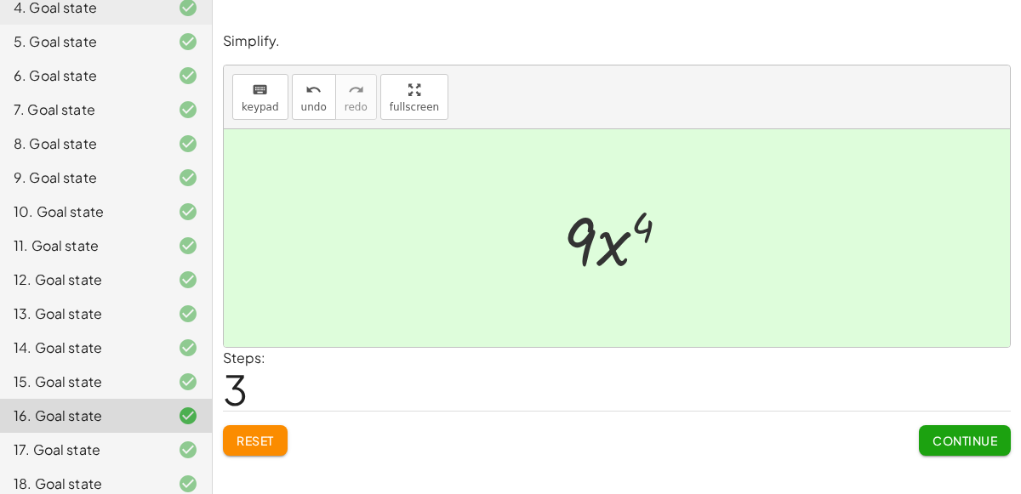
click at [260, 419] on div "Reset Continue" at bounding box center [617, 433] width 788 height 45
click at [263, 420] on div "Reset Continue" at bounding box center [617, 433] width 788 height 45
click at [272, 430] on button "Reset" at bounding box center [255, 440] width 65 height 31
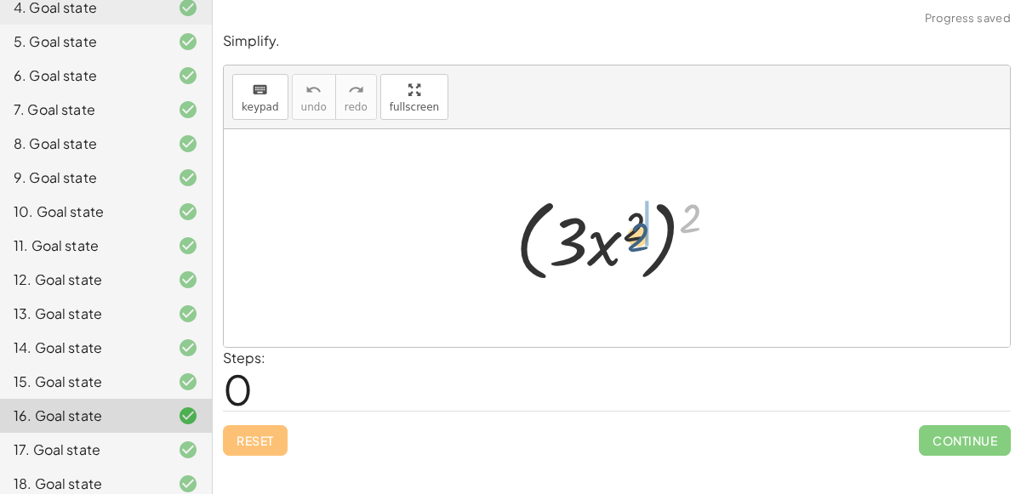
drag, startPoint x: 707, startPoint y: 216, endPoint x: 654, endPoint y: 234, distance: 55.7
click at [654, 234] on div at bounding box center [623, 239] width 233 height 98
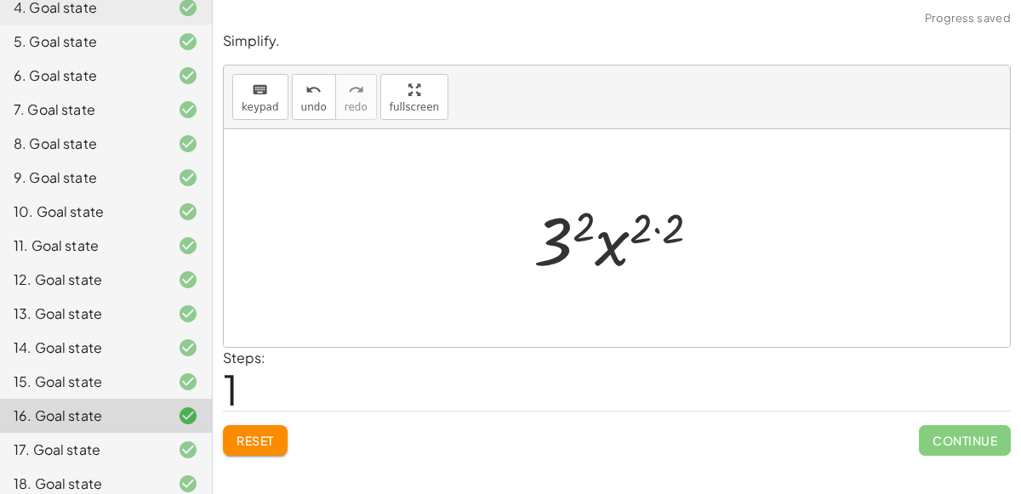
click at [654, 228] on div at bounding box center [623, 239] width 197 height 88
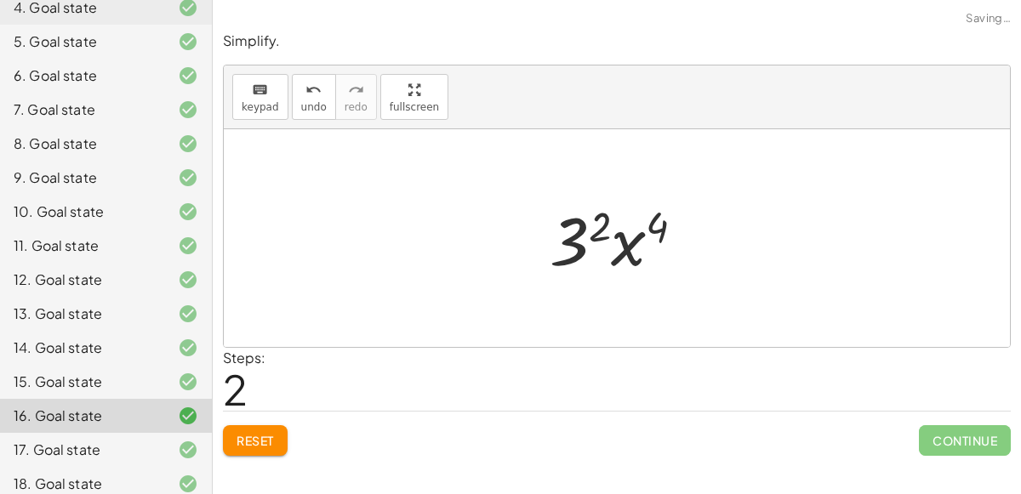
click at [585, 227] on div at bounding box center [624, 239] width 166 height 88
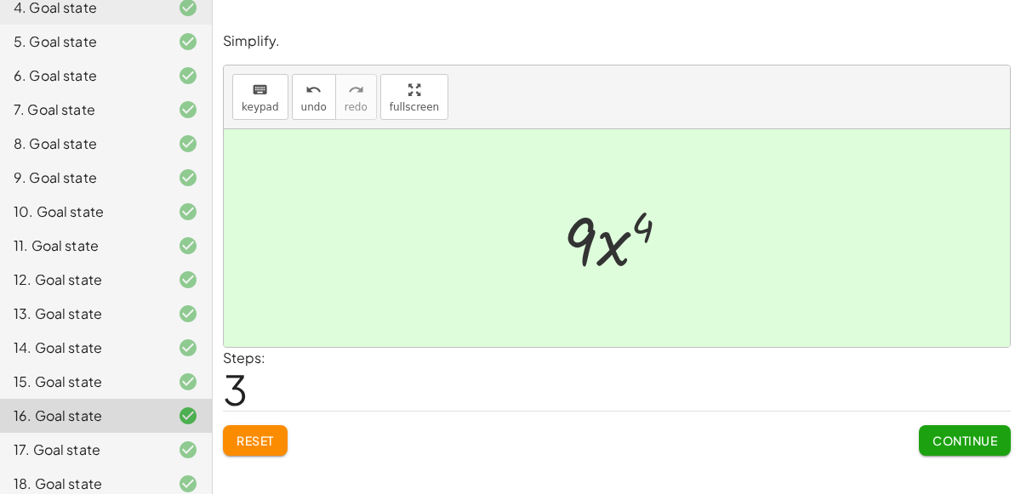
click at [136, 452] on div "17. Goal state" at bounding box center [82, 450] width 137 height 20
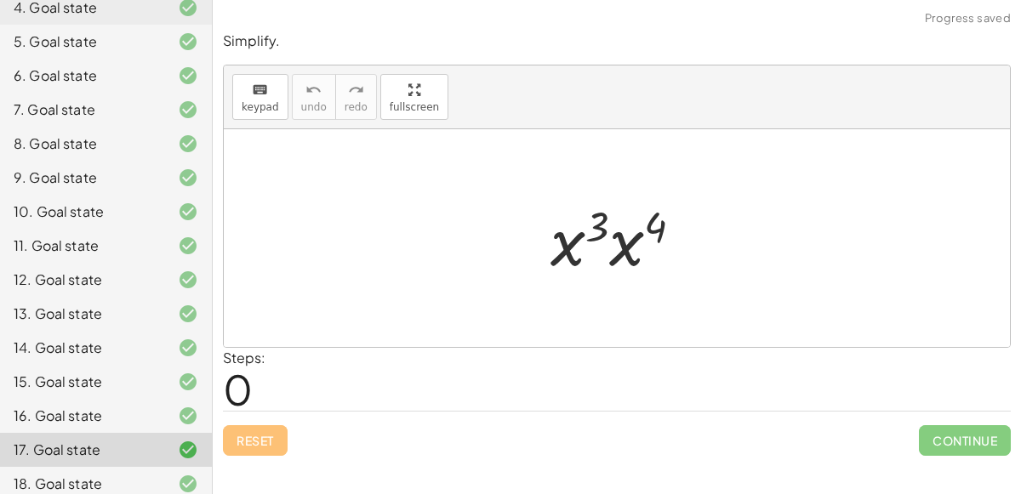
click at [86, 391] on div "15. Goal state" at bounding box center [106, 382] width 212 height 34
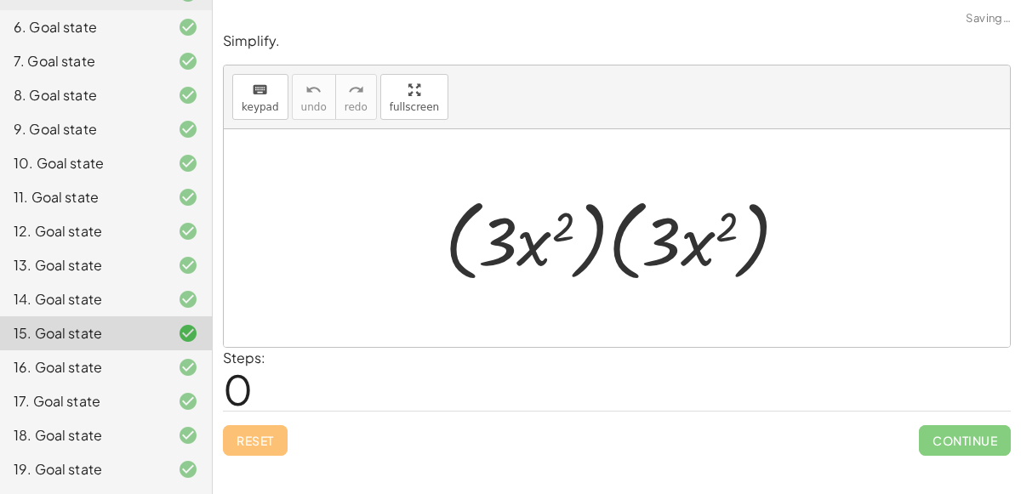
scroll to position [324, 0]
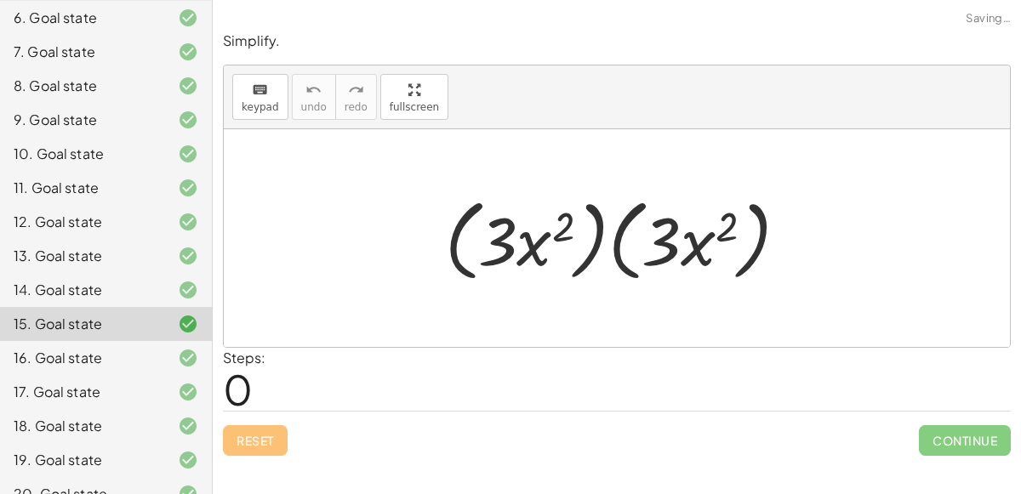
click at [89, 432] on div "18. Goal state" at bounding box center [82, 426] width 137 height 20
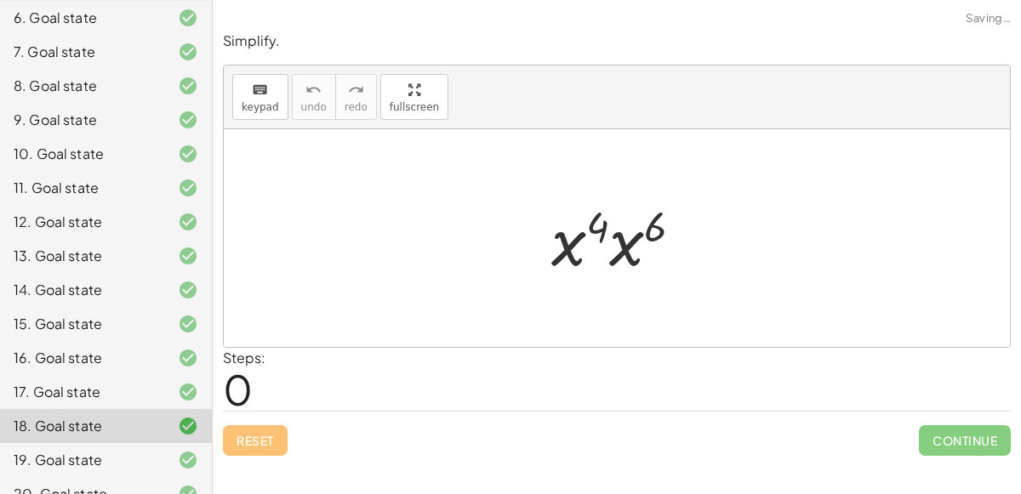
click at [145, 453] on div "19. Goal state" at bounding box center [82, 460] width 137 height 20
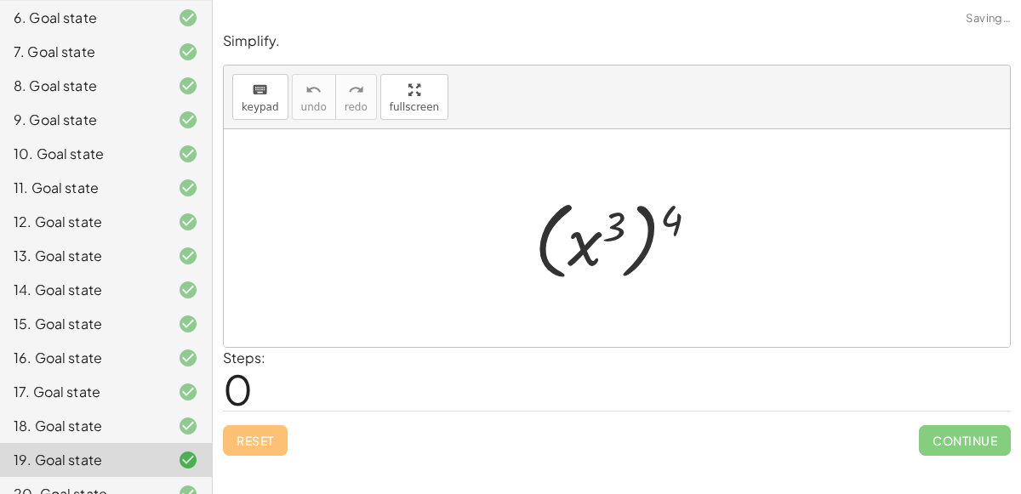
scroll to position [380, 0]
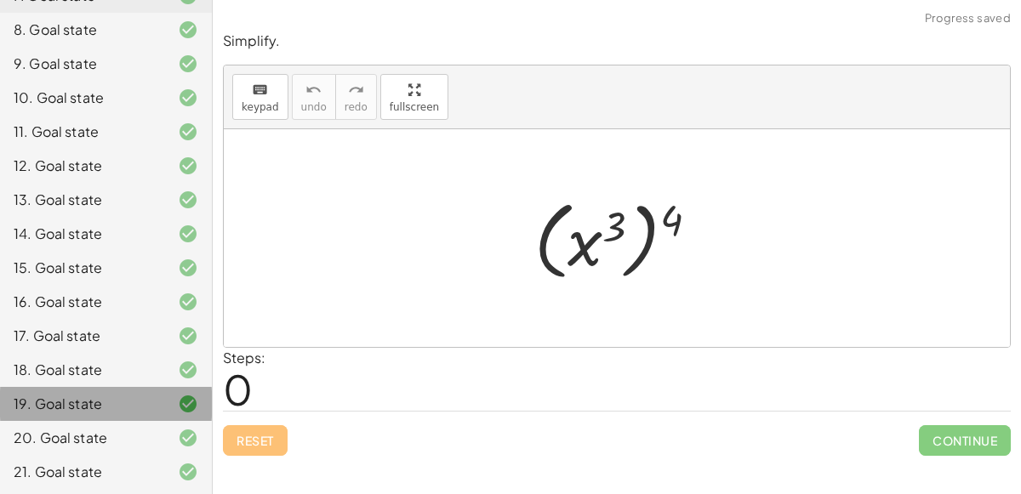
click at [139, 419] on div "19. Goal state" at bounding box center [106, 404] width 212 height 34
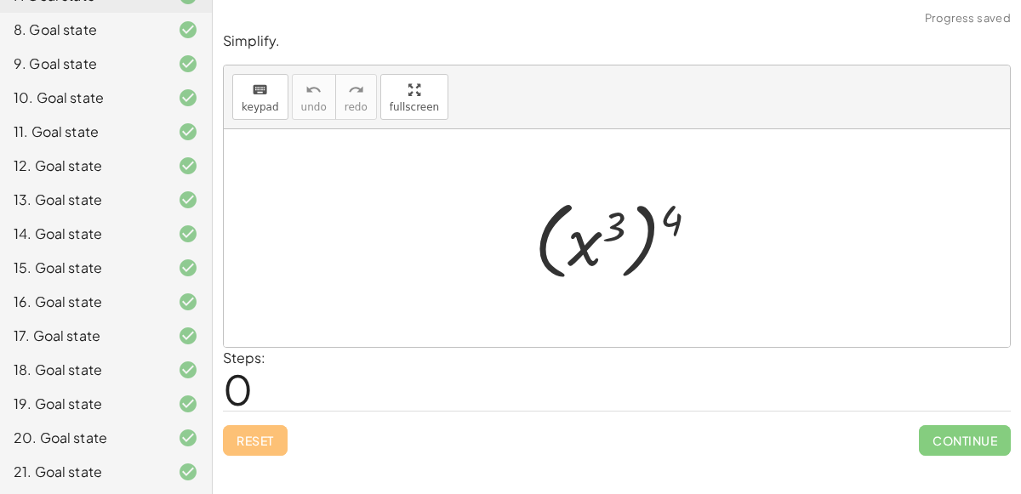
click at [151, 434] on div at bounding box center [175, 438] width 48 height 20
